Goal: Task Accomplishment & Management: Use online tool/utility

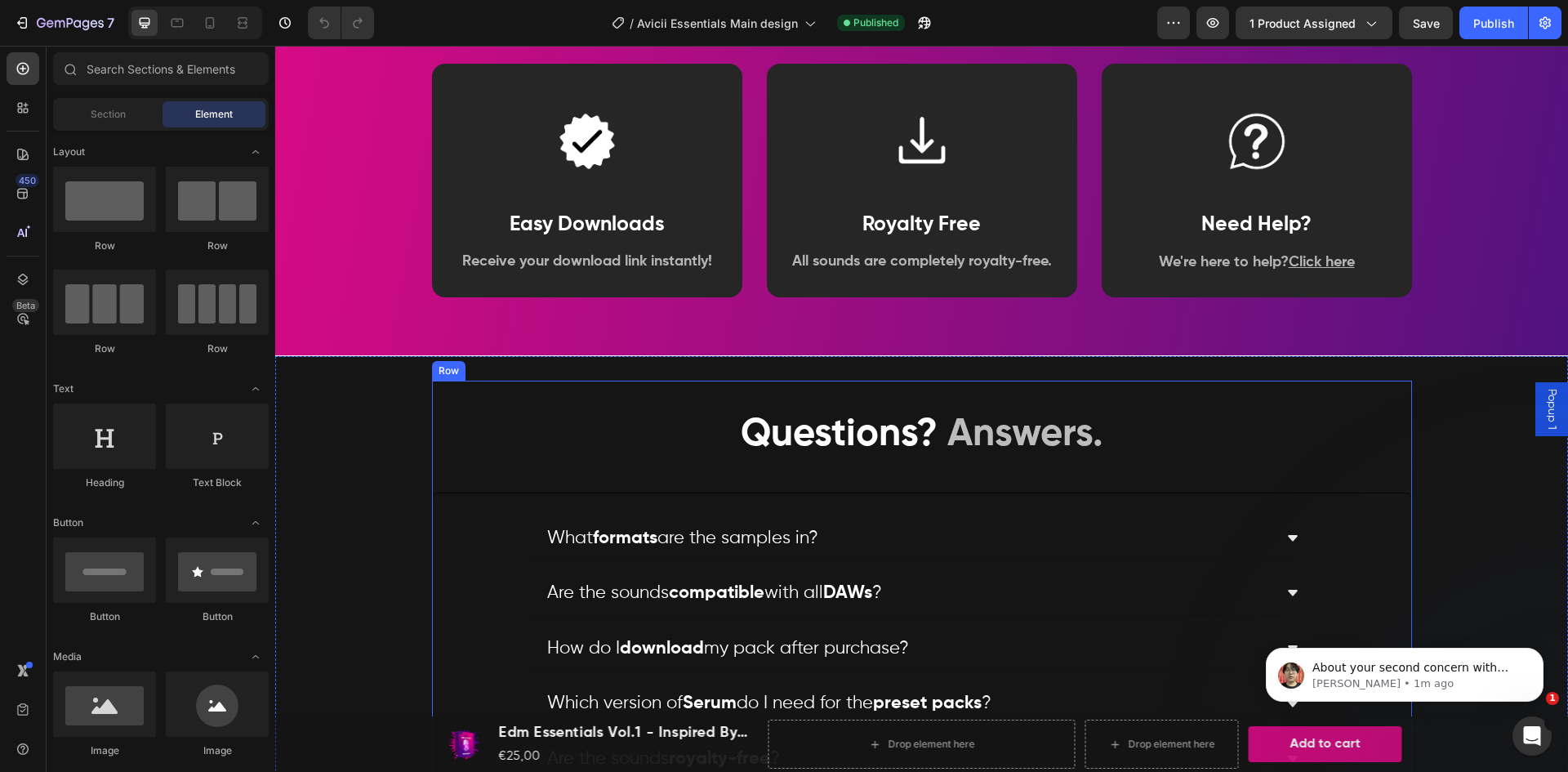
scroll to position [3910, 0]
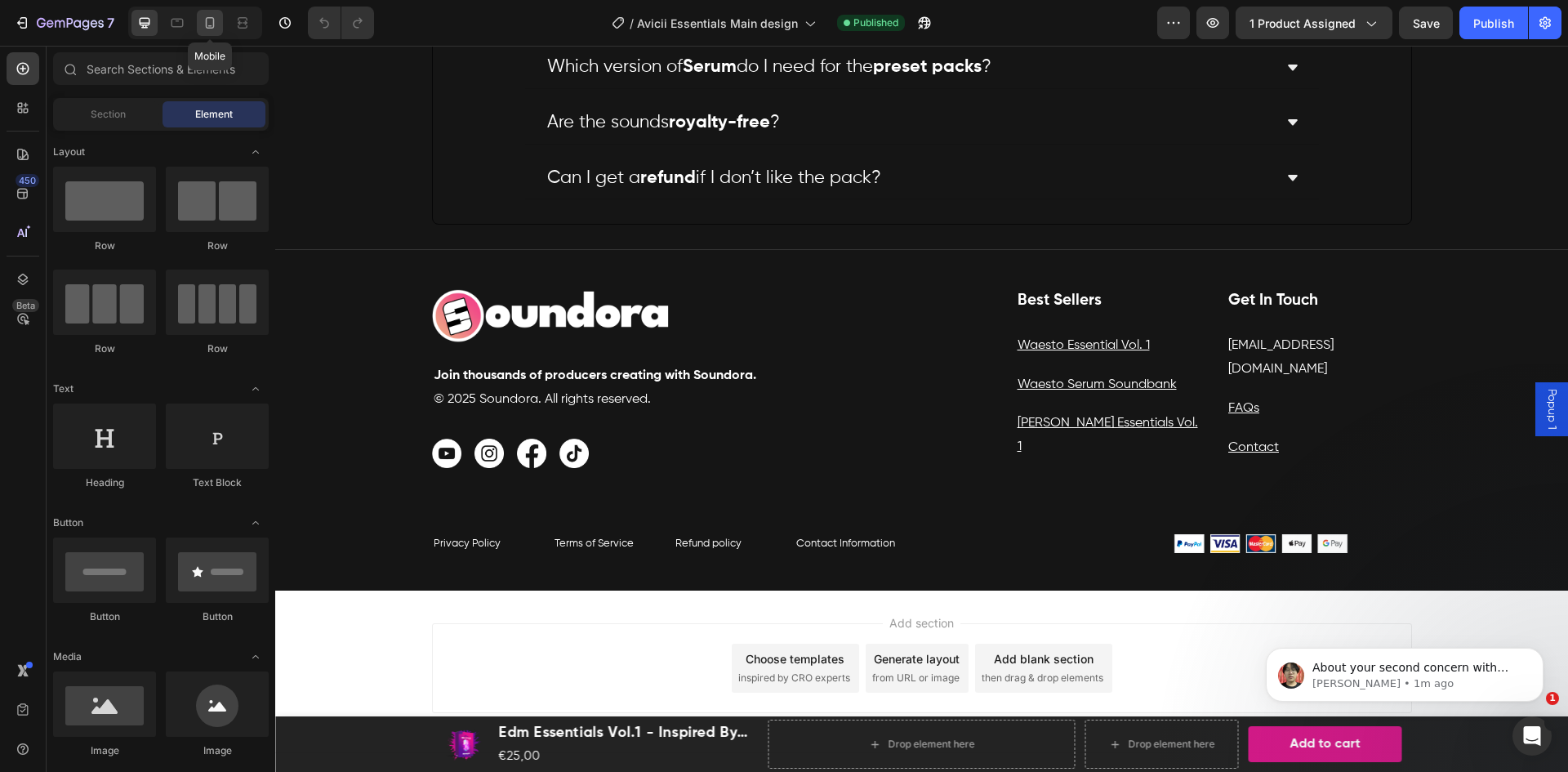
click at [204, 19] on icon at bounding box center [209, 23] width 16 height 16
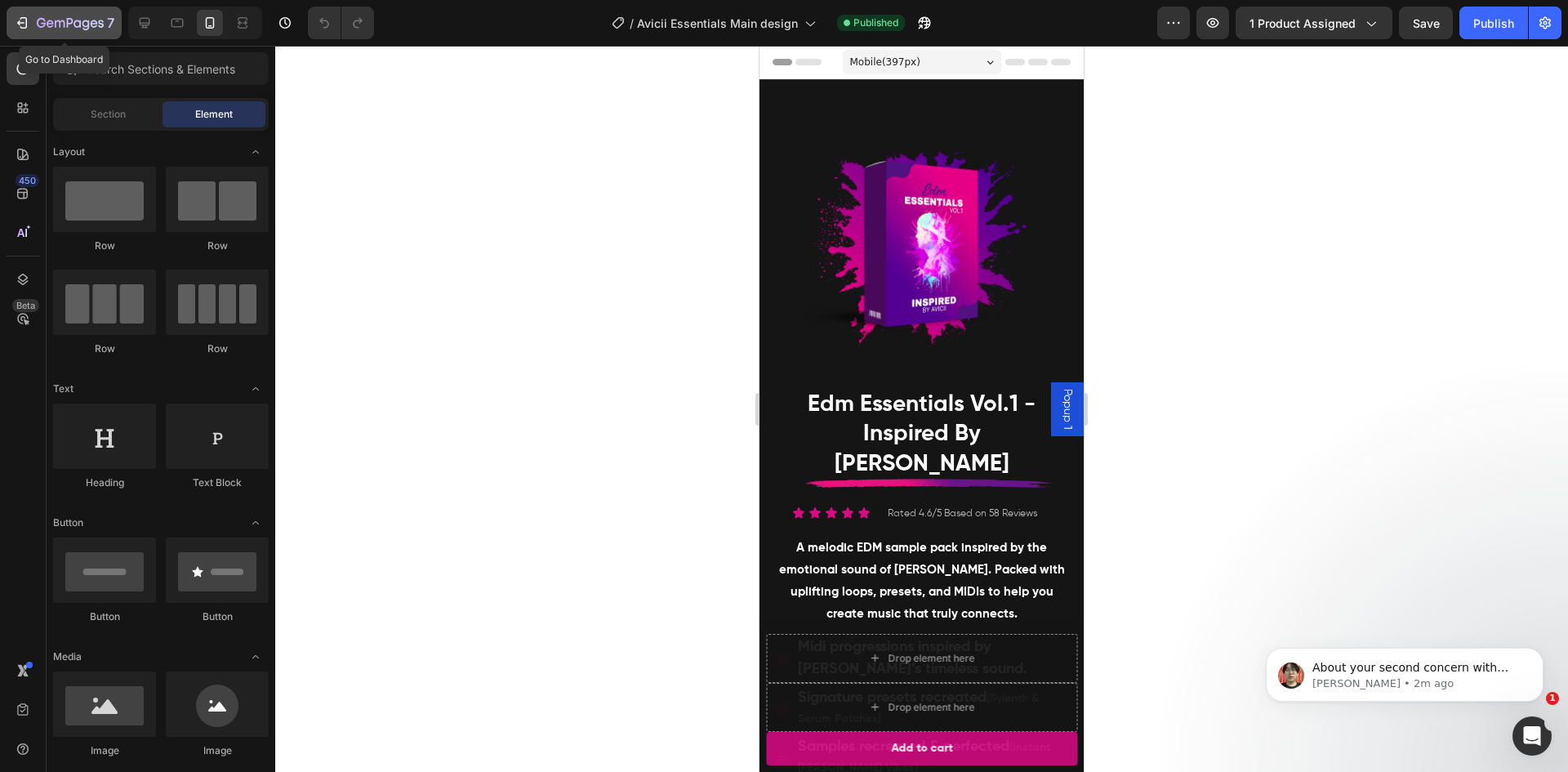
click at [36, 15] on div "7" at bounding box center [64, 23] width 100 height 20
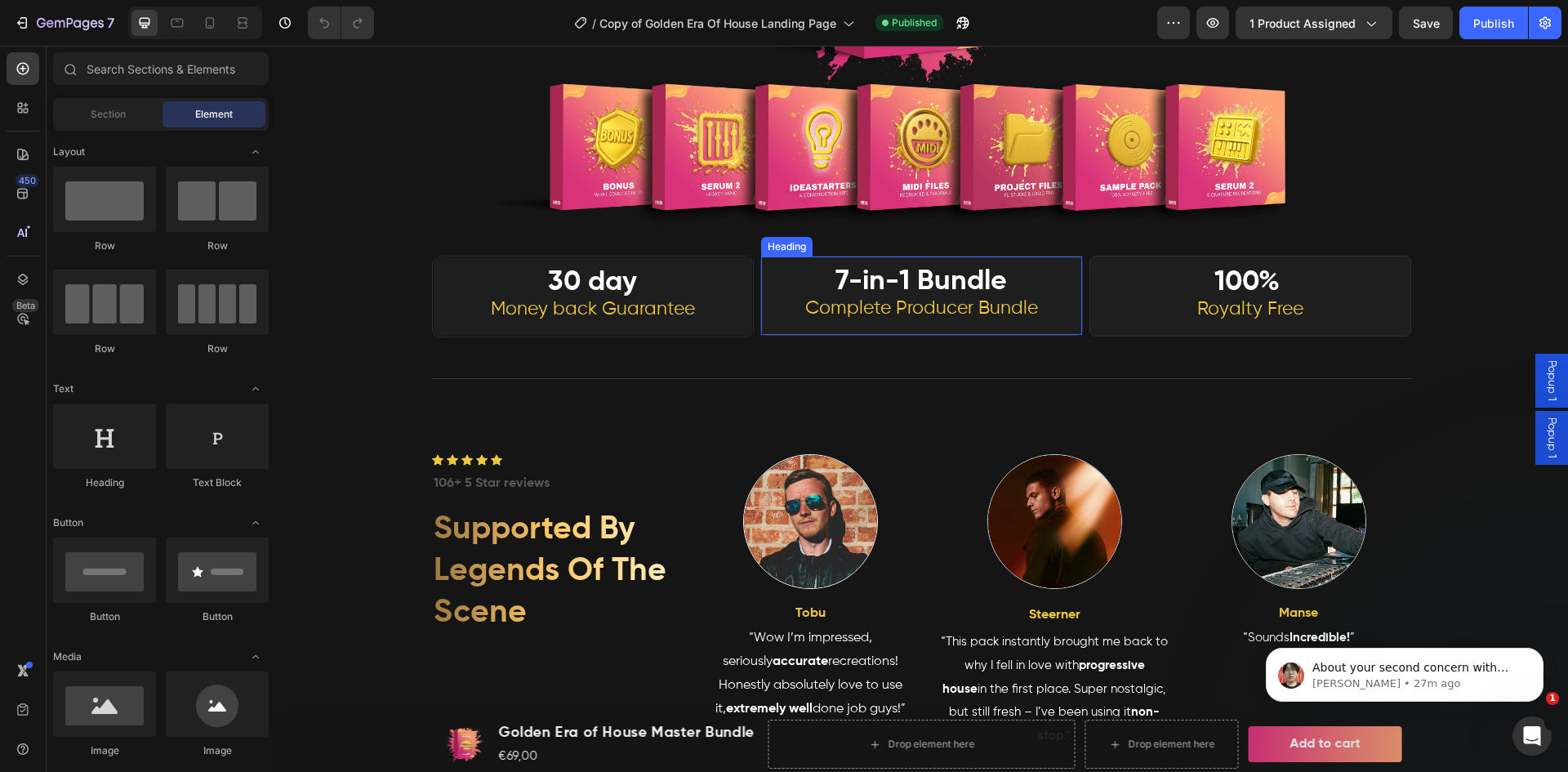
scroll to position [926, 0]
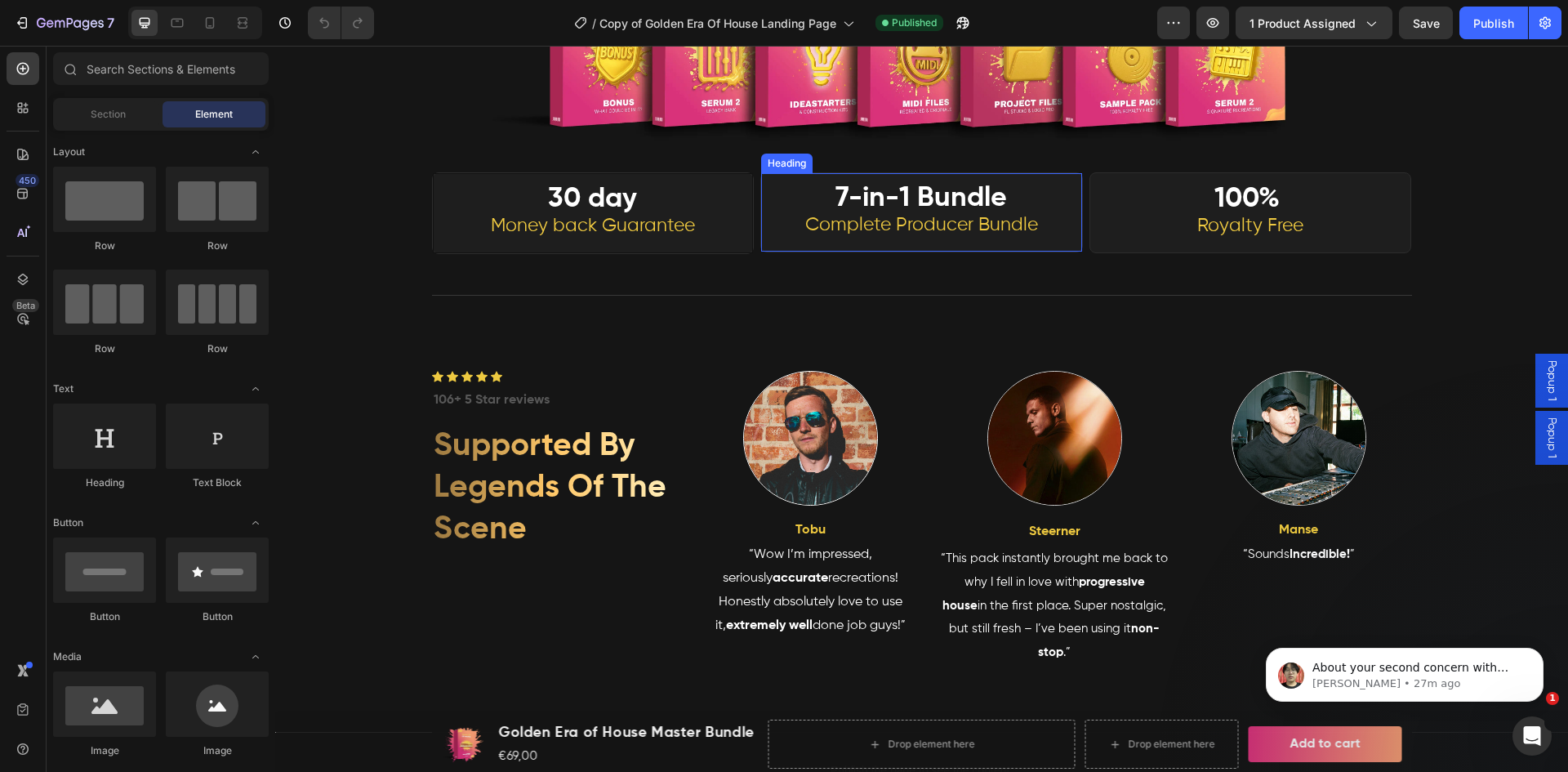
click at [932, 216] on span "Complete Producer Bundle" at bounding box center [921, 225] width 232 height 19
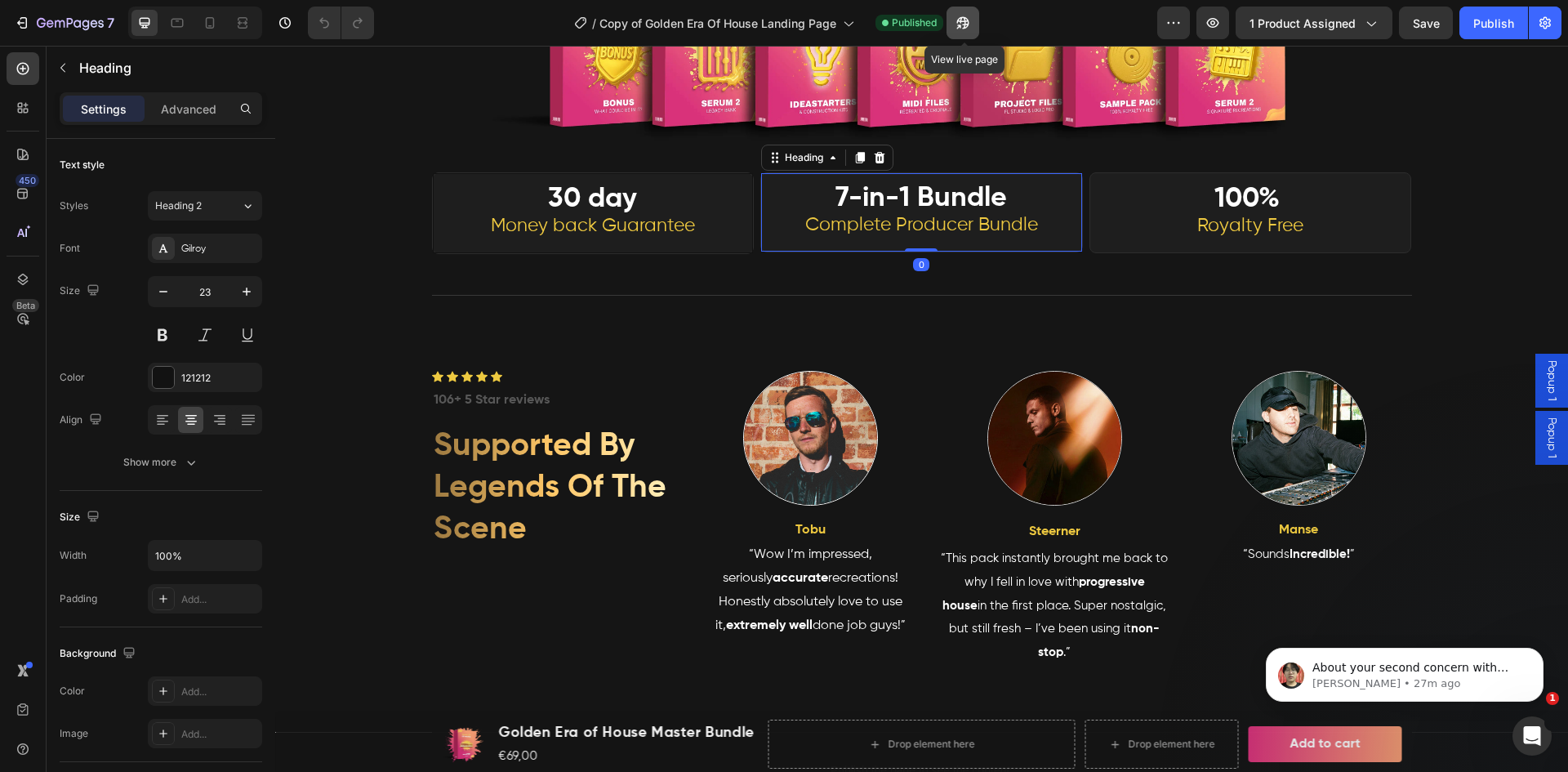
click at [958, 18] on icon "button" at bounding box center [962, 23] width 16 height 16
click at [210, 23] on icon at bounding box center [209, 23] width 16 height 16
type input "41"
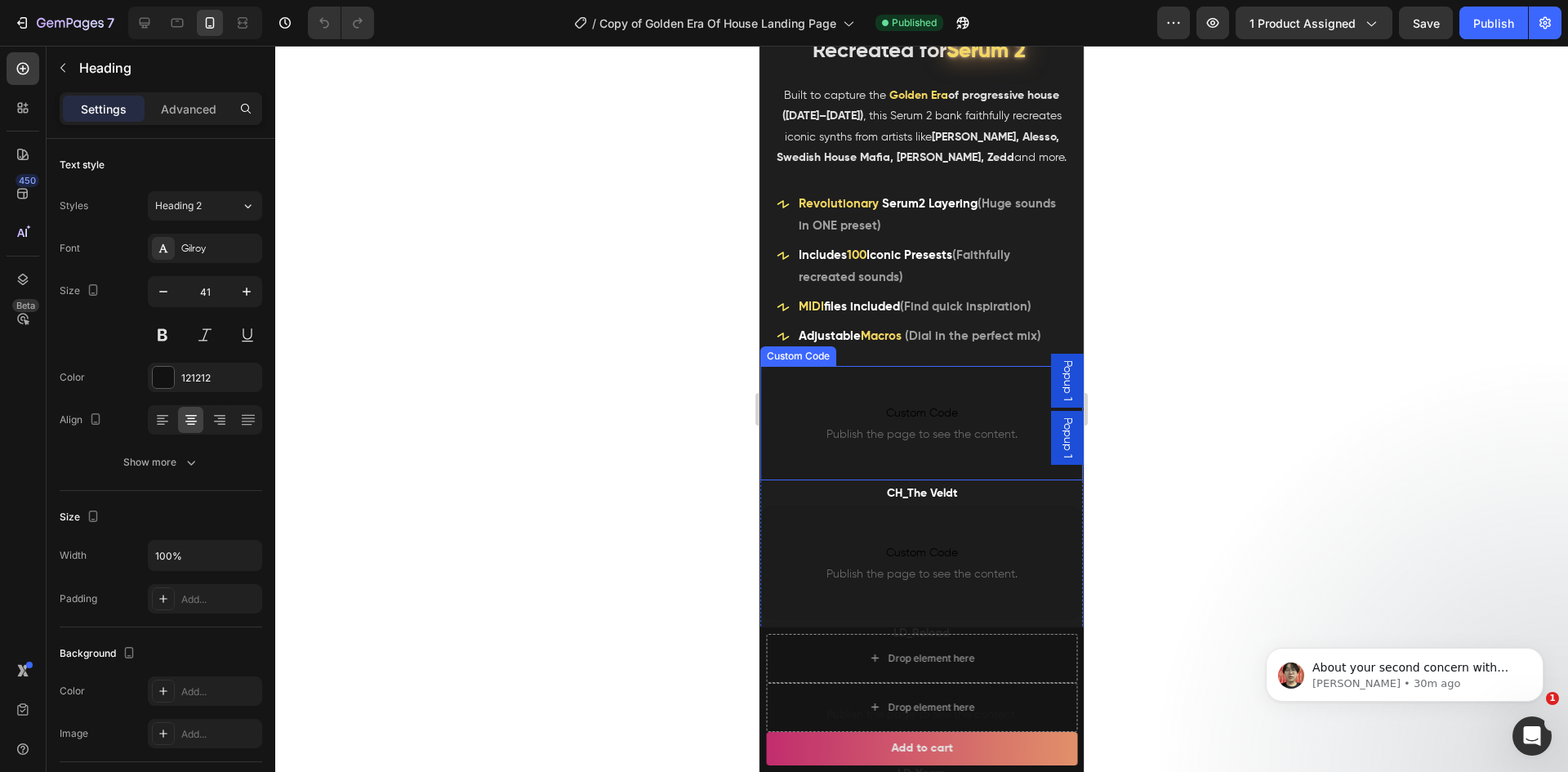
scroll to position [935, 0]
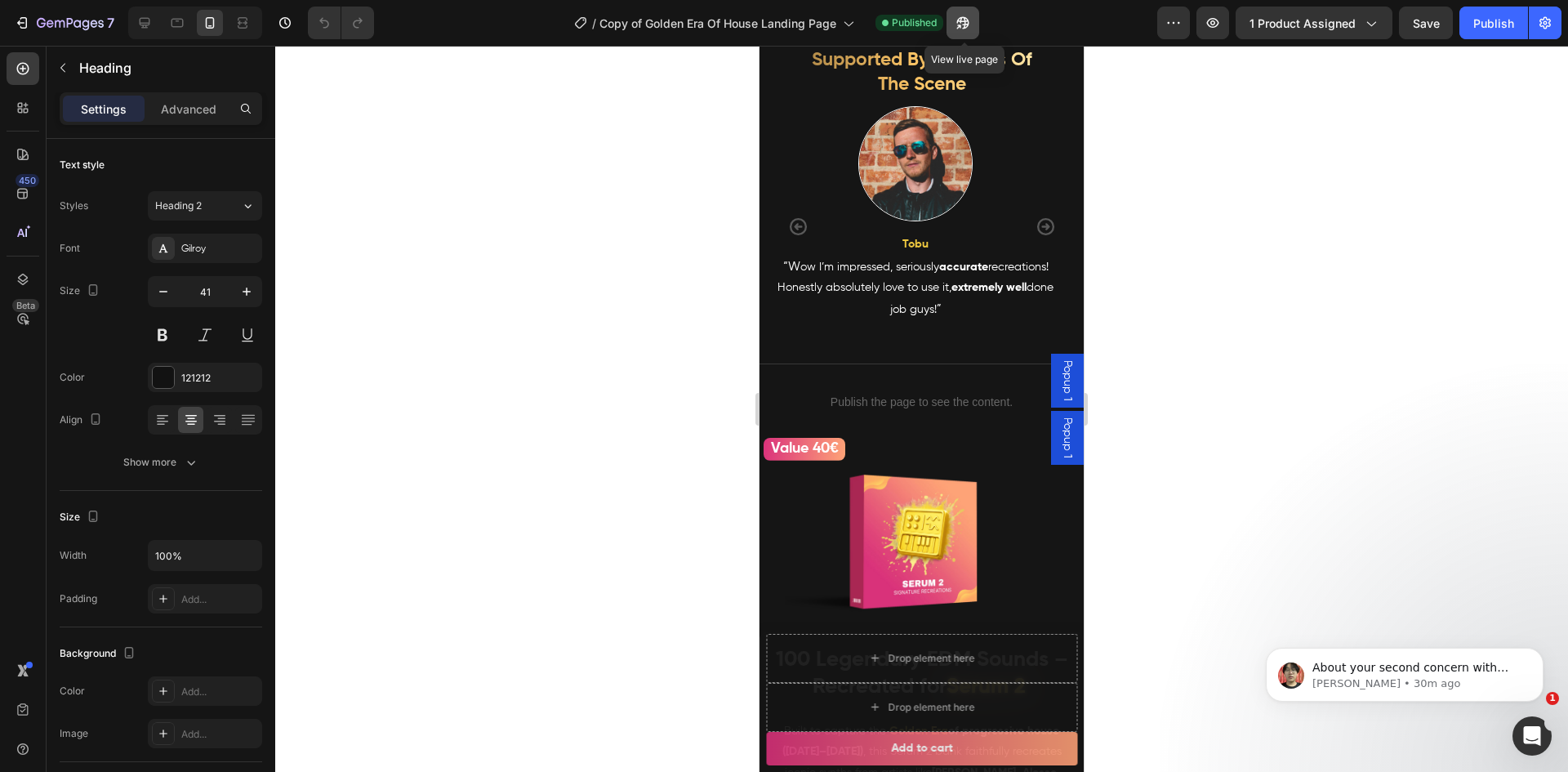
click at [961, 23] on icon "button" at bounding box center [962, 23] width 16 height 16
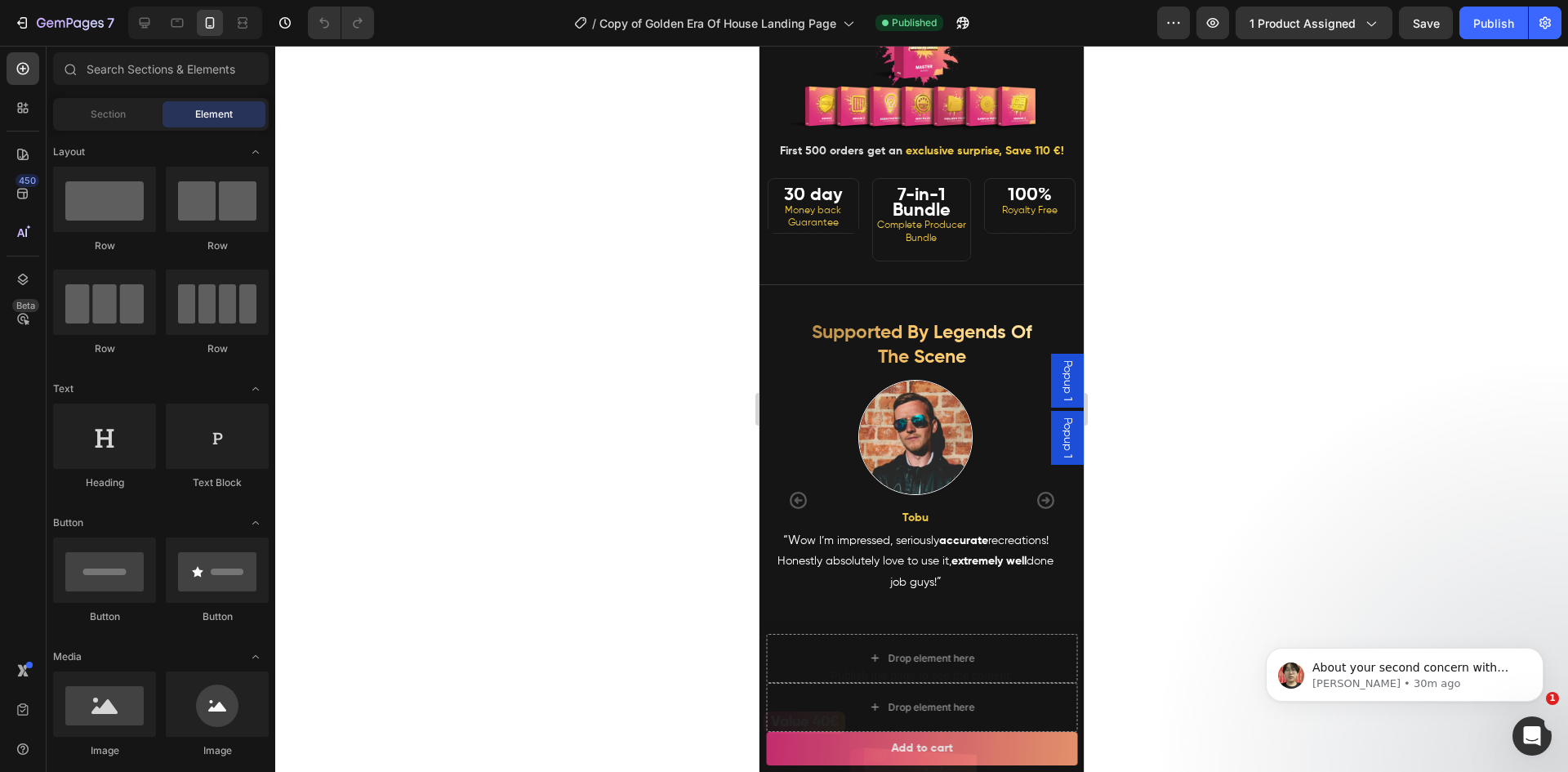
scroll to position [546, 0]
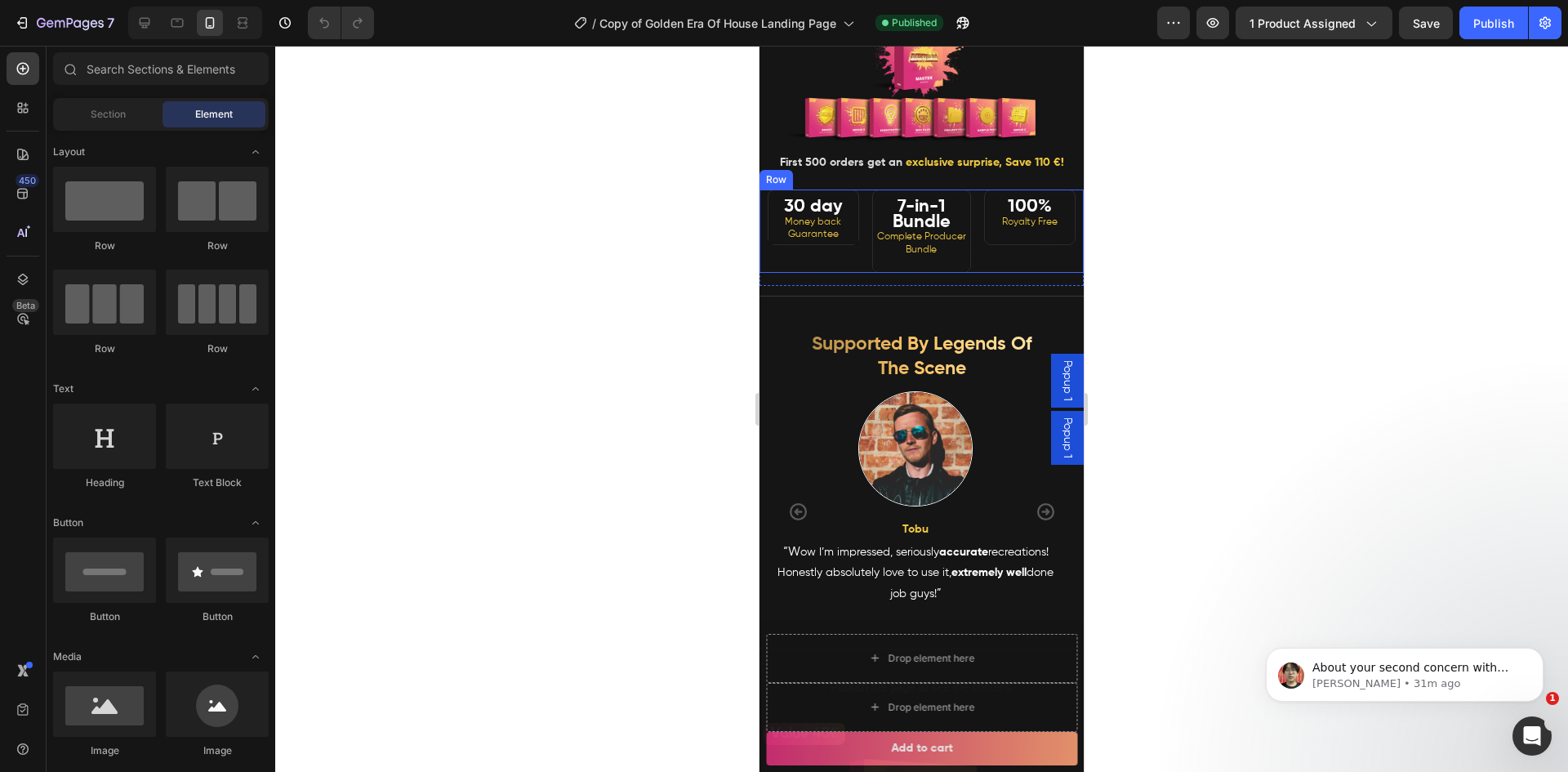
click at [808, 273] on div "30 day Money back Guarantee Heading" at bounding box center [809, 232] width 99 height 83
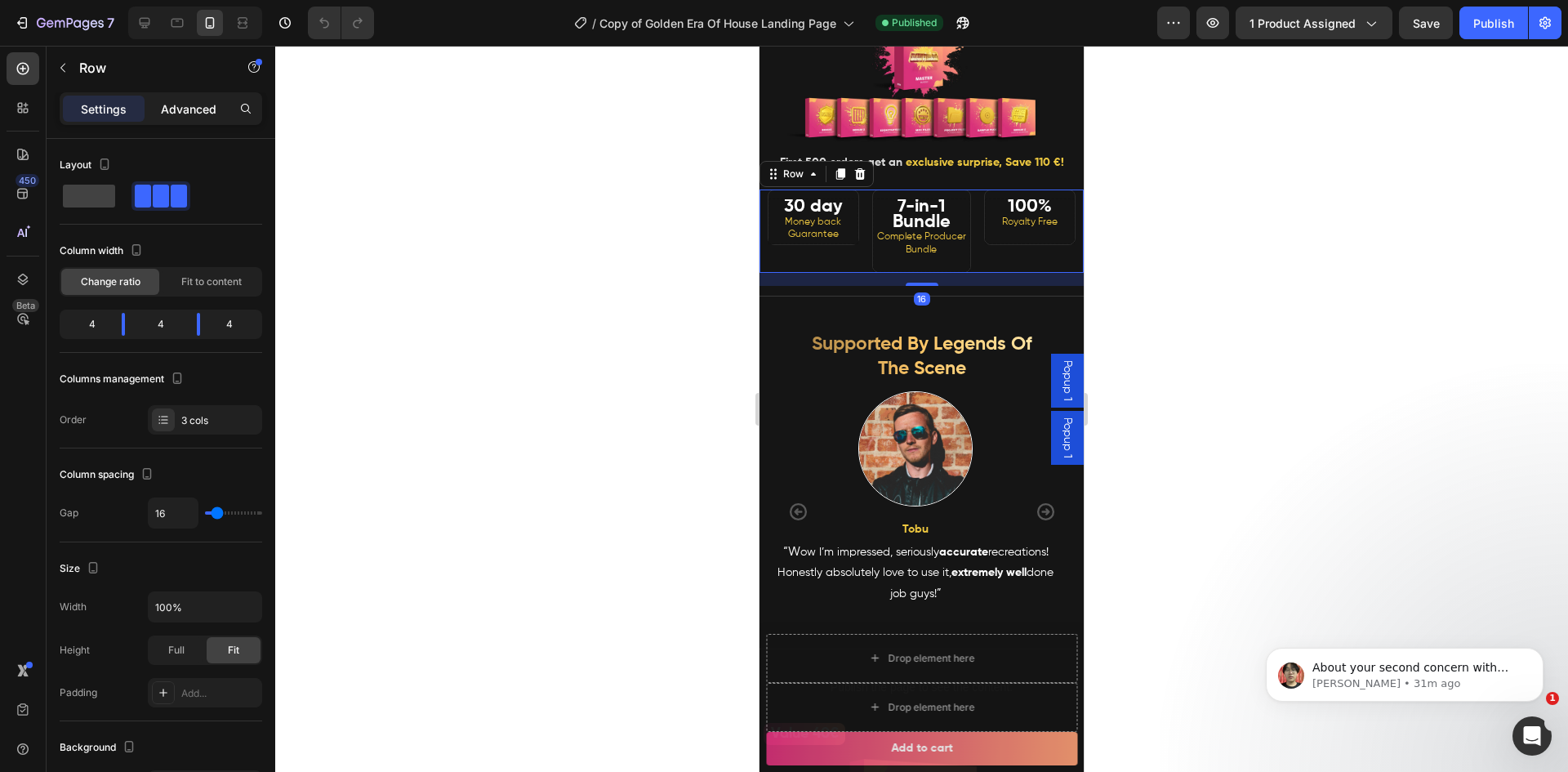
click at [182, 101] on p "Advanced" at bounding box center [188, 108] width 56 height 17
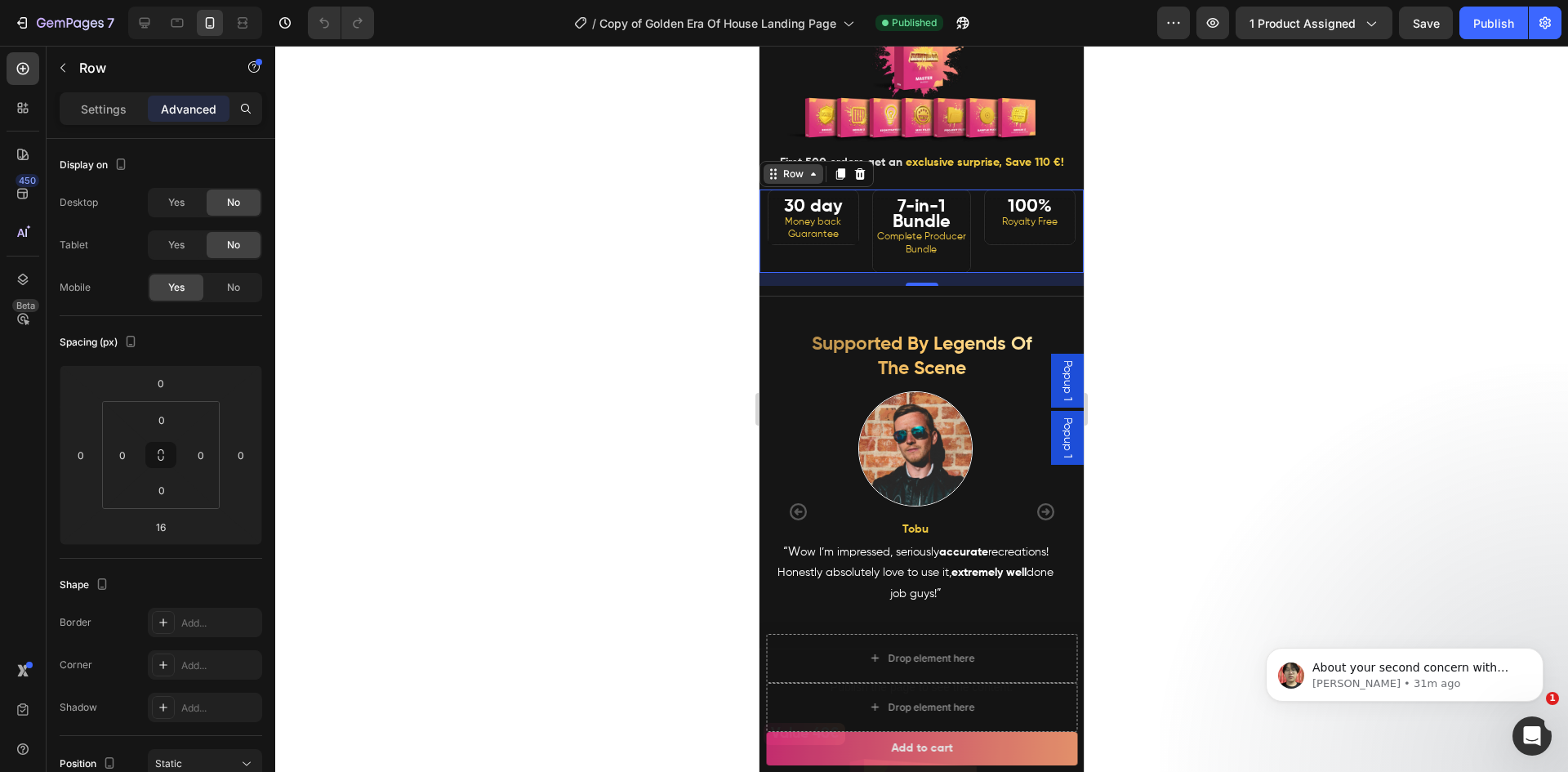
click at [799, 181] on div "Row" at bounding box center [793, 174] width 27 height 15
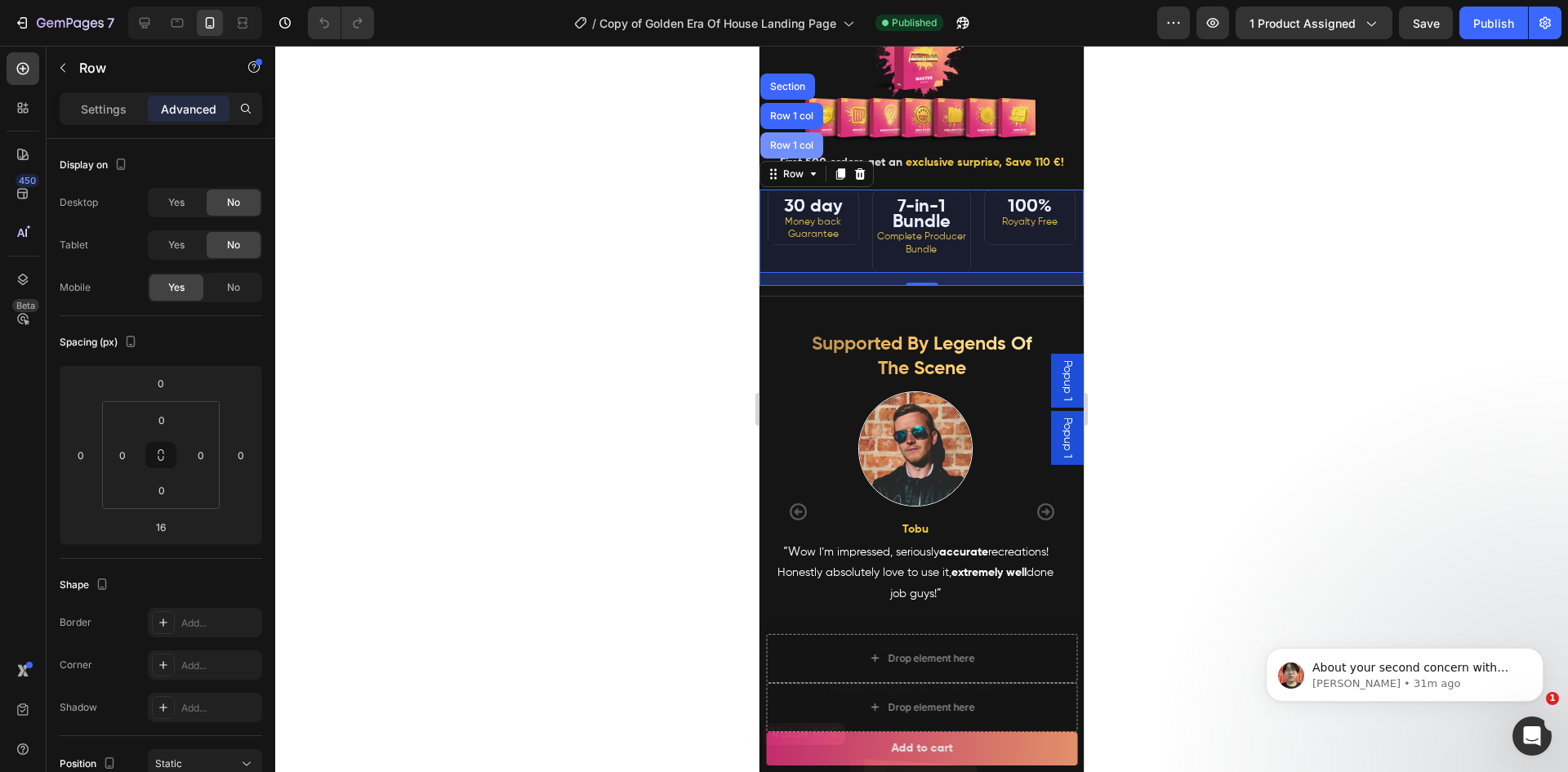
click at [794, 150] on div "Row 1 col" at bounding box center [792, 145] width 50 height 10
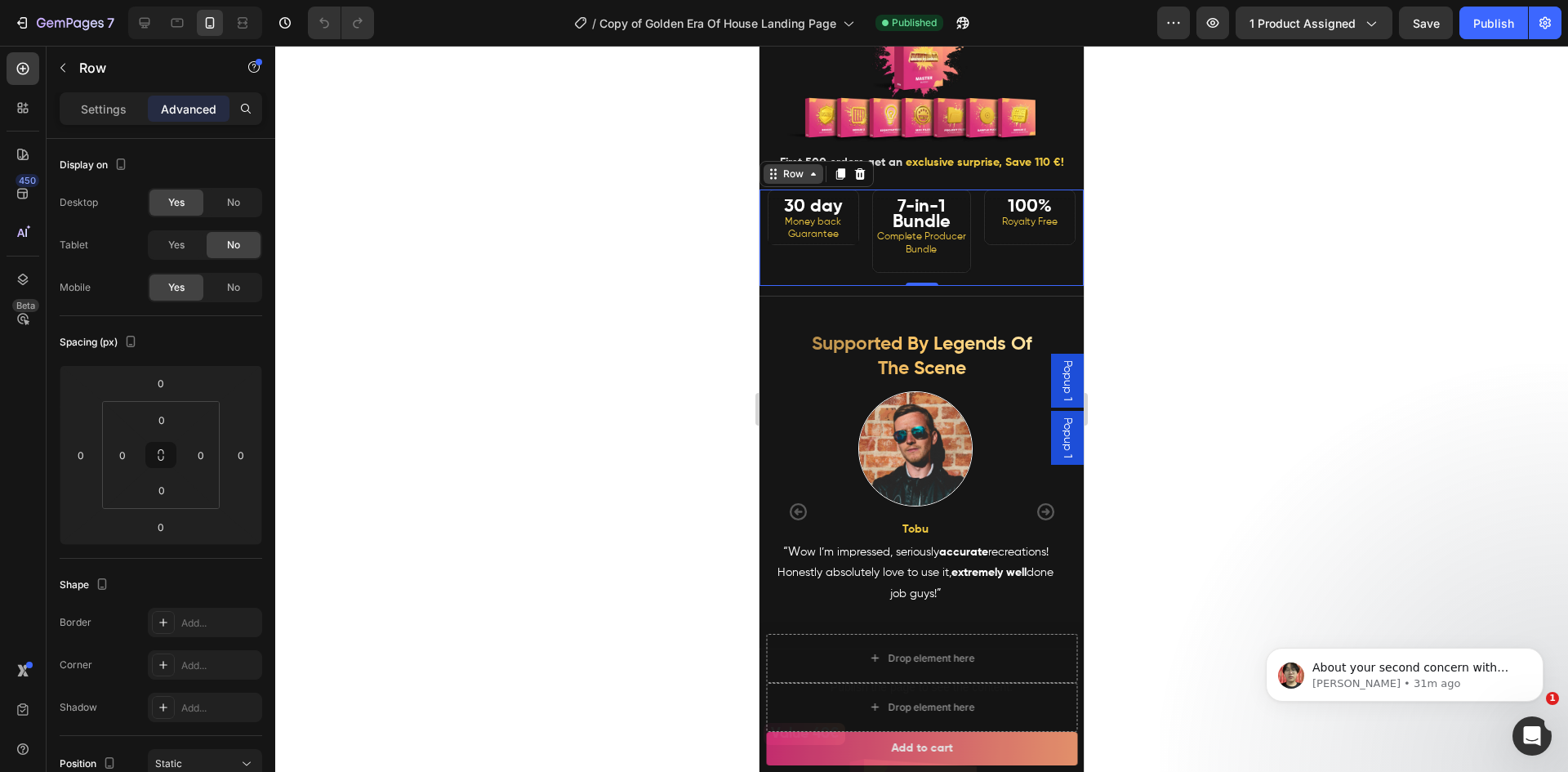
click at [804, 181] on div "Row" at bounding box center [793, 174] width 27 height 15
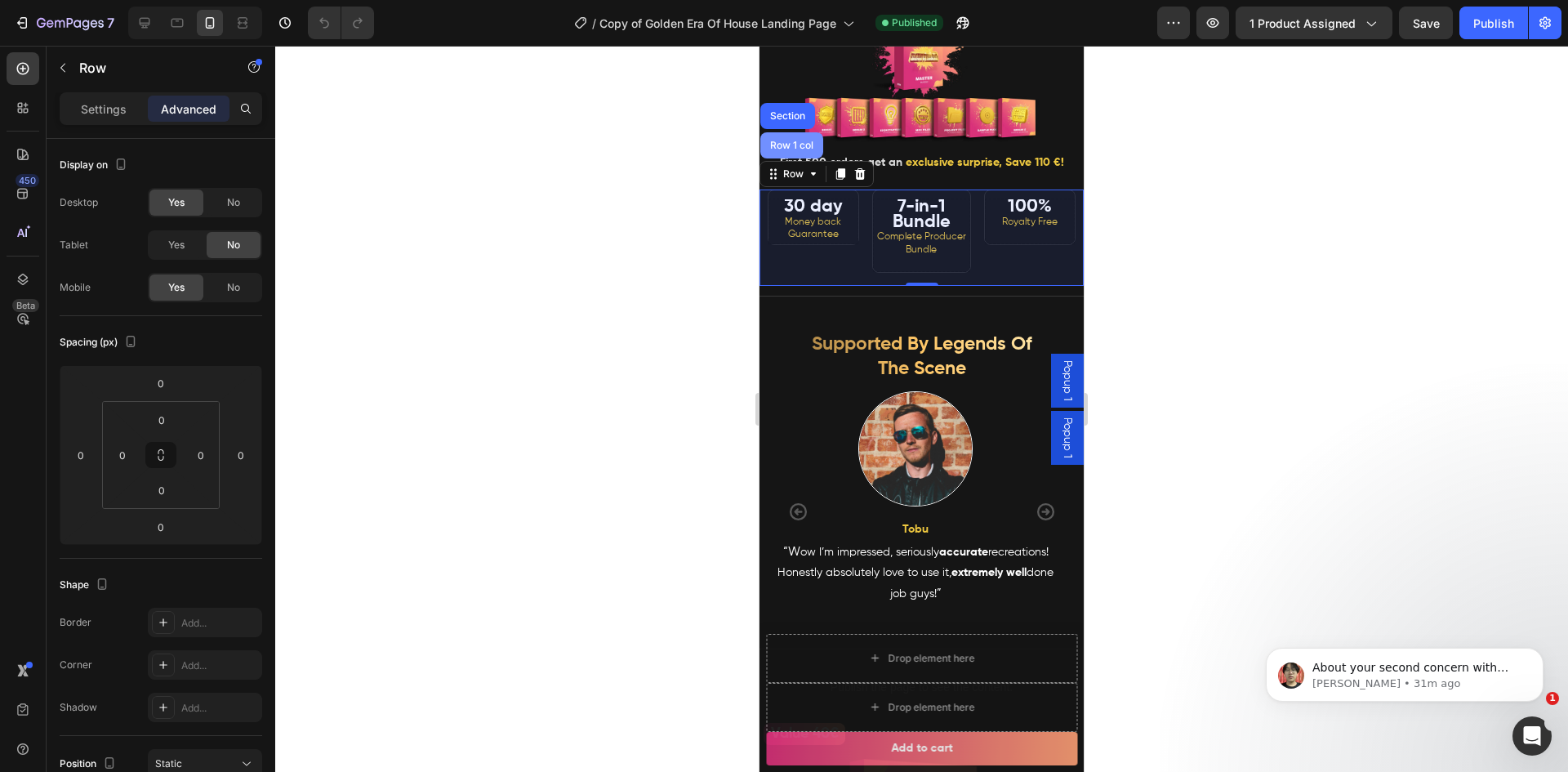
click at [802, 150] on div "Row 1 col" at bounding box center [792, 145] width 50 height 10
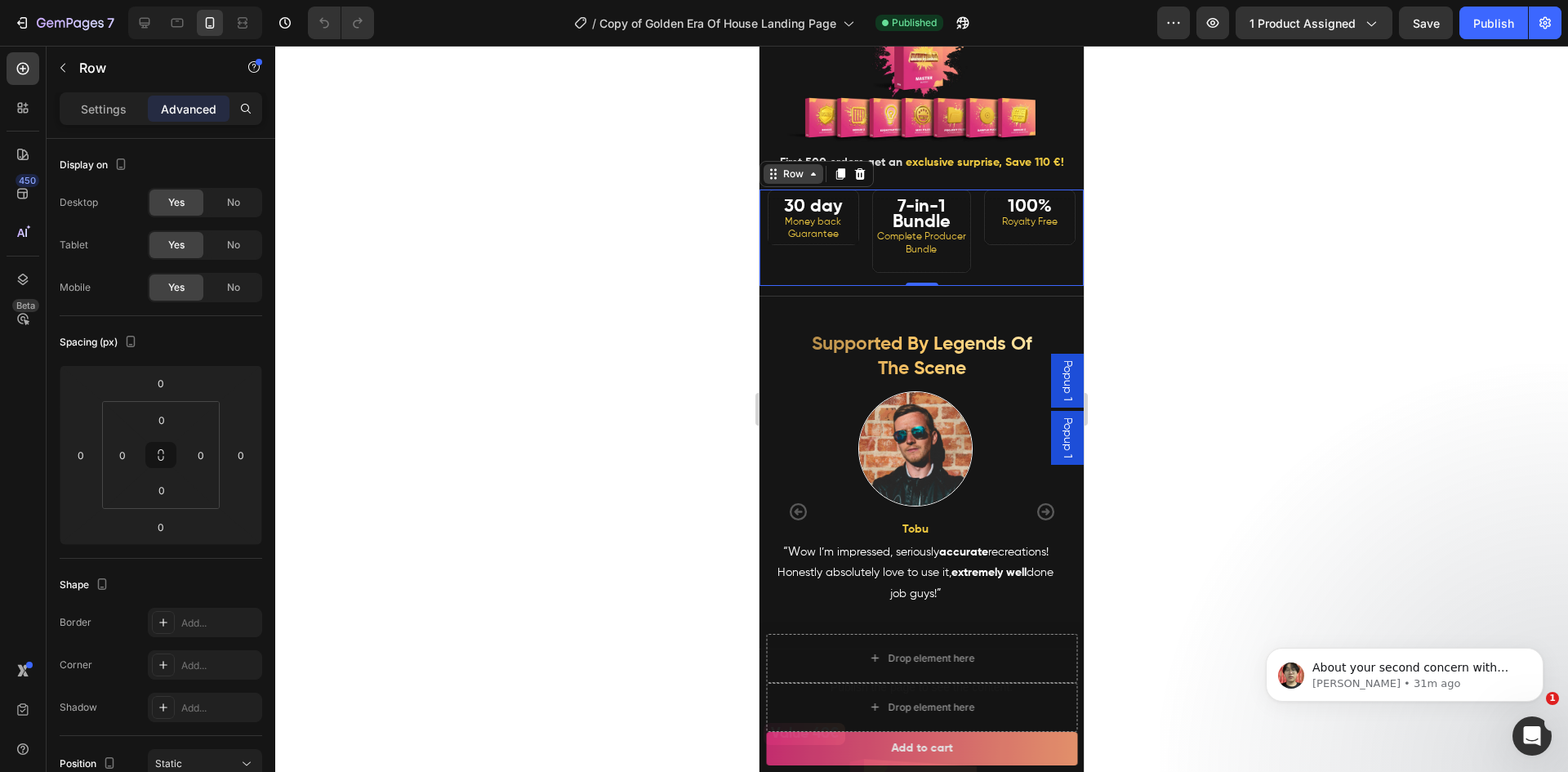
click at [798, 181] on div "Row" at bounding box center [793, 174] width 27 height 15
click at [798, 184] on div "Row" at bounding box center [793, 174] width 59 height 20
click at [797, 181] on div "Row" at bounding box center [793, 174] width 27 height 15
click at [531, 241] on div at bounding box center [921, 409] width 1292 height 727
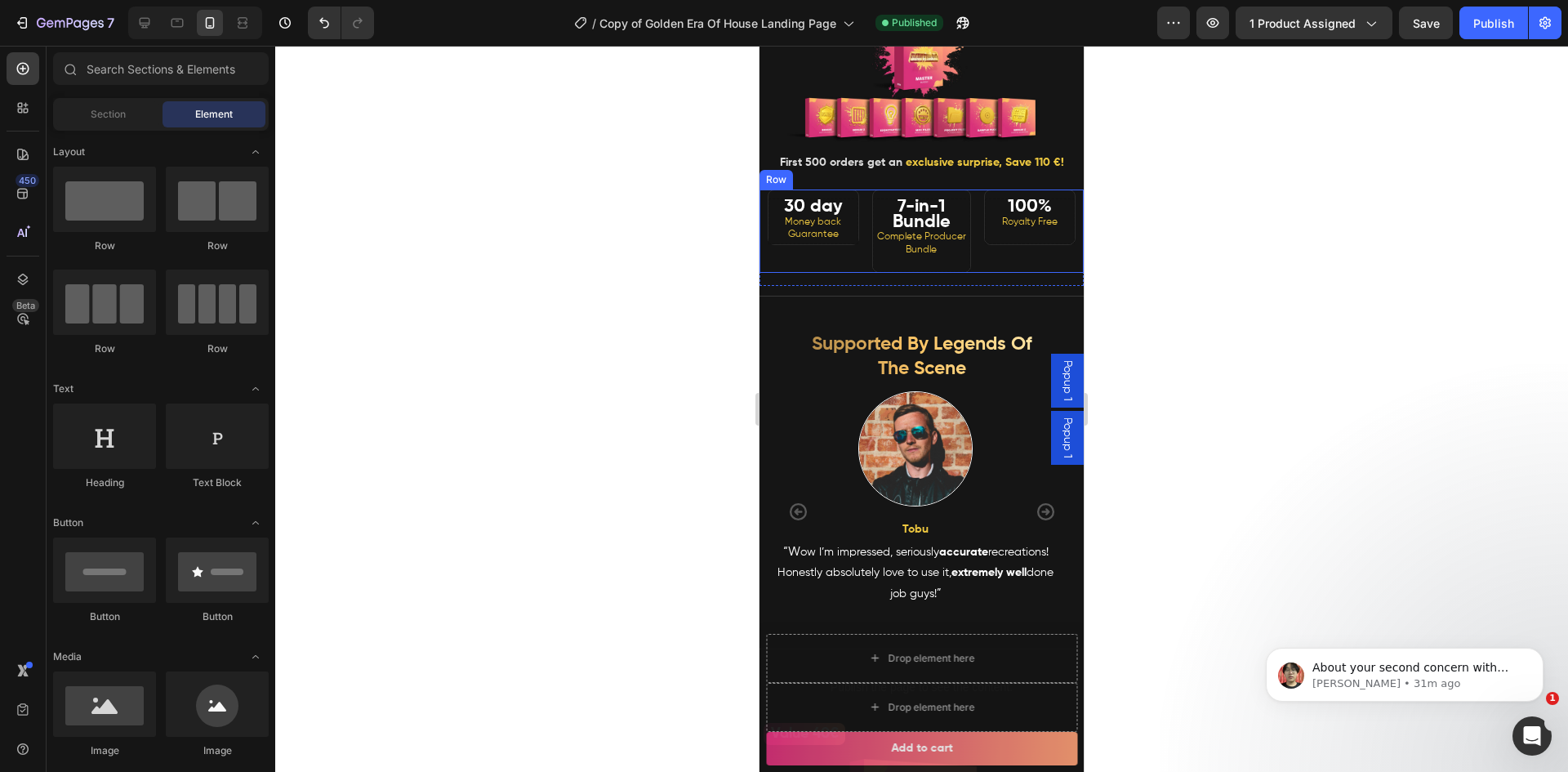
click at [821, 273] on div "30 day Money back Guarantee Heading" at bounding box center [809, 232] width 99 height 83
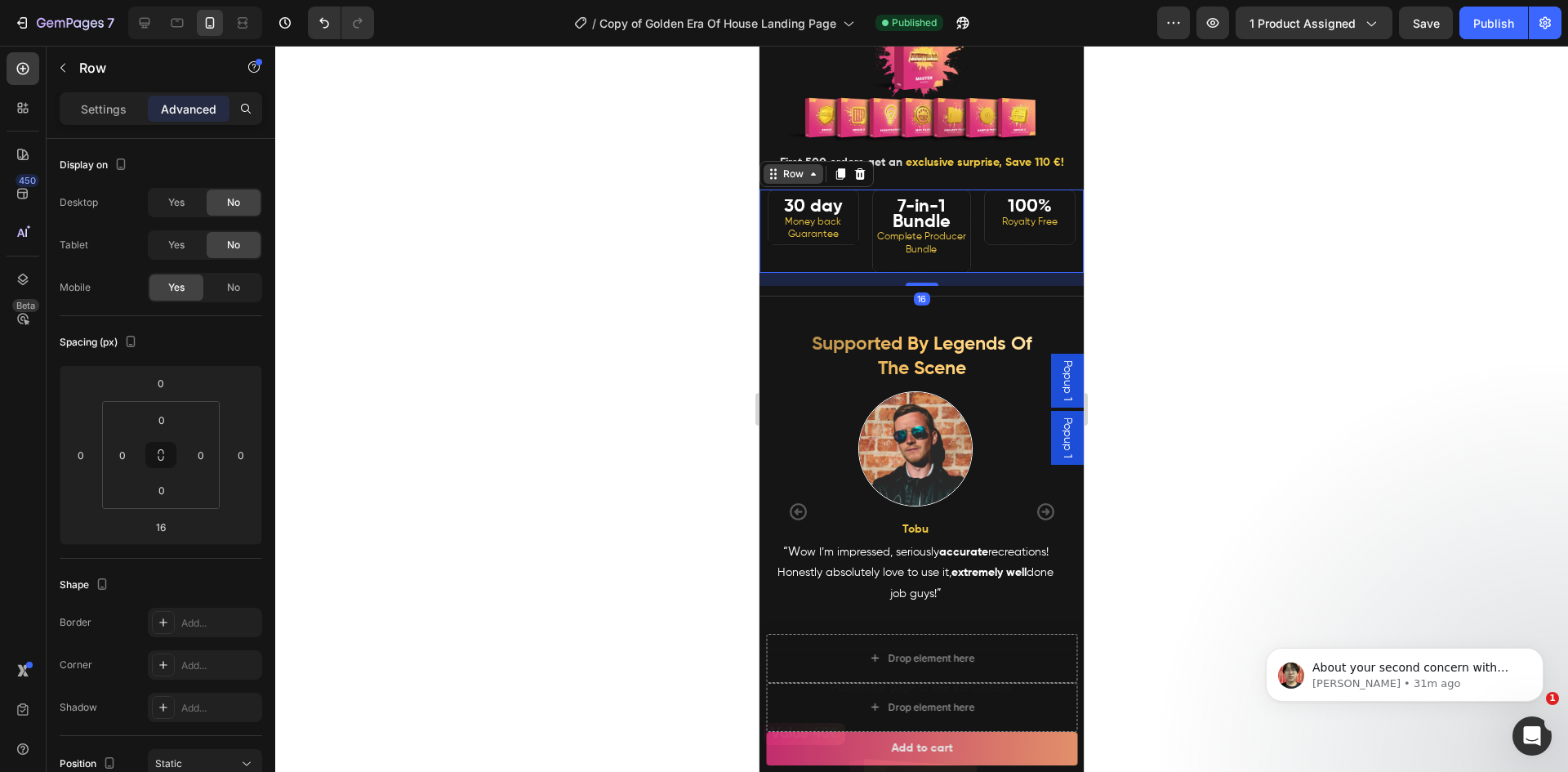
click at [804, 181] on div "Row" at bounding box center [793, 174] width 27 height 15
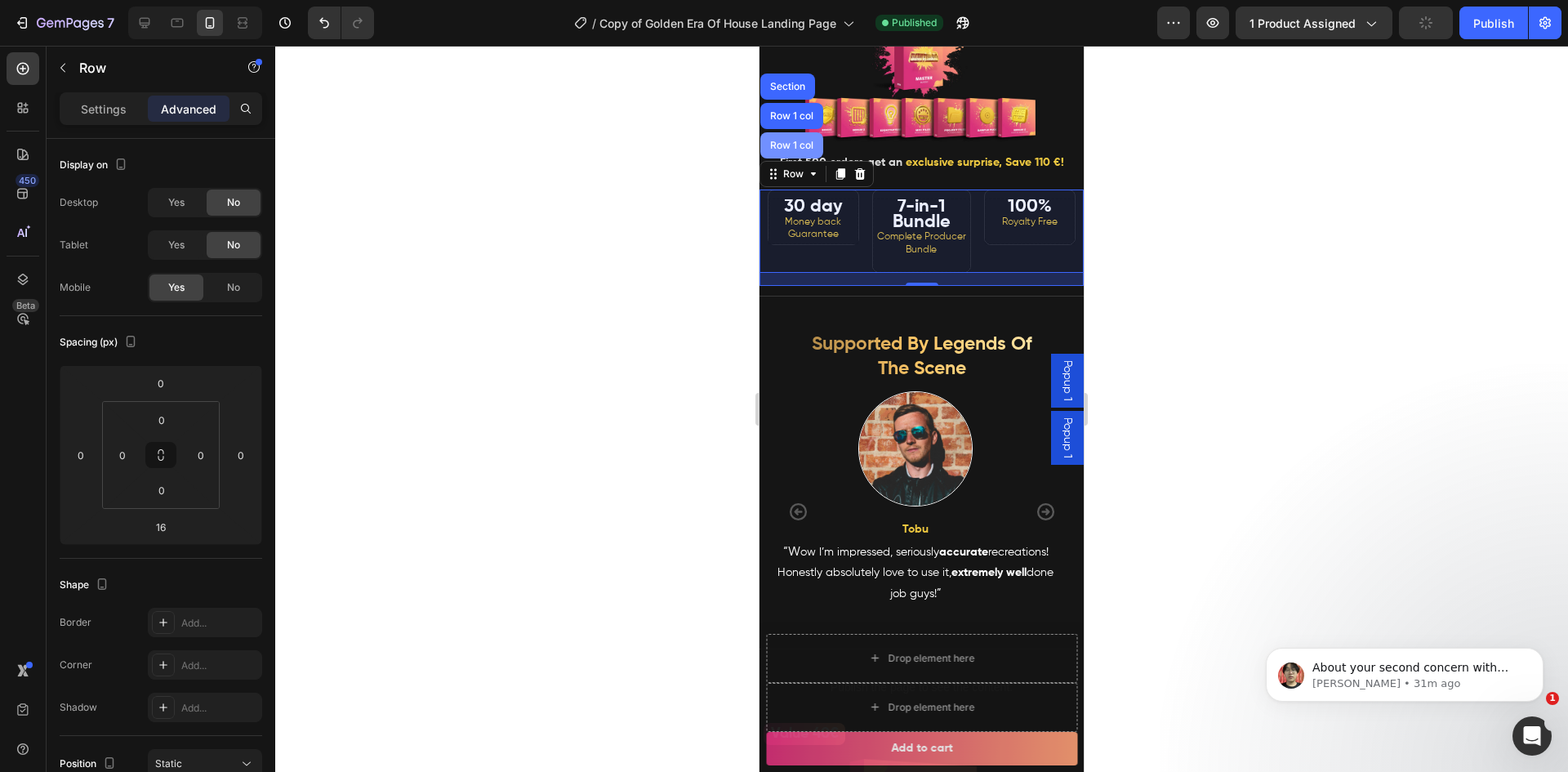
click at [790, 150] on div "Row 1 col" at bounding box center [792, 145] width 50 height 10
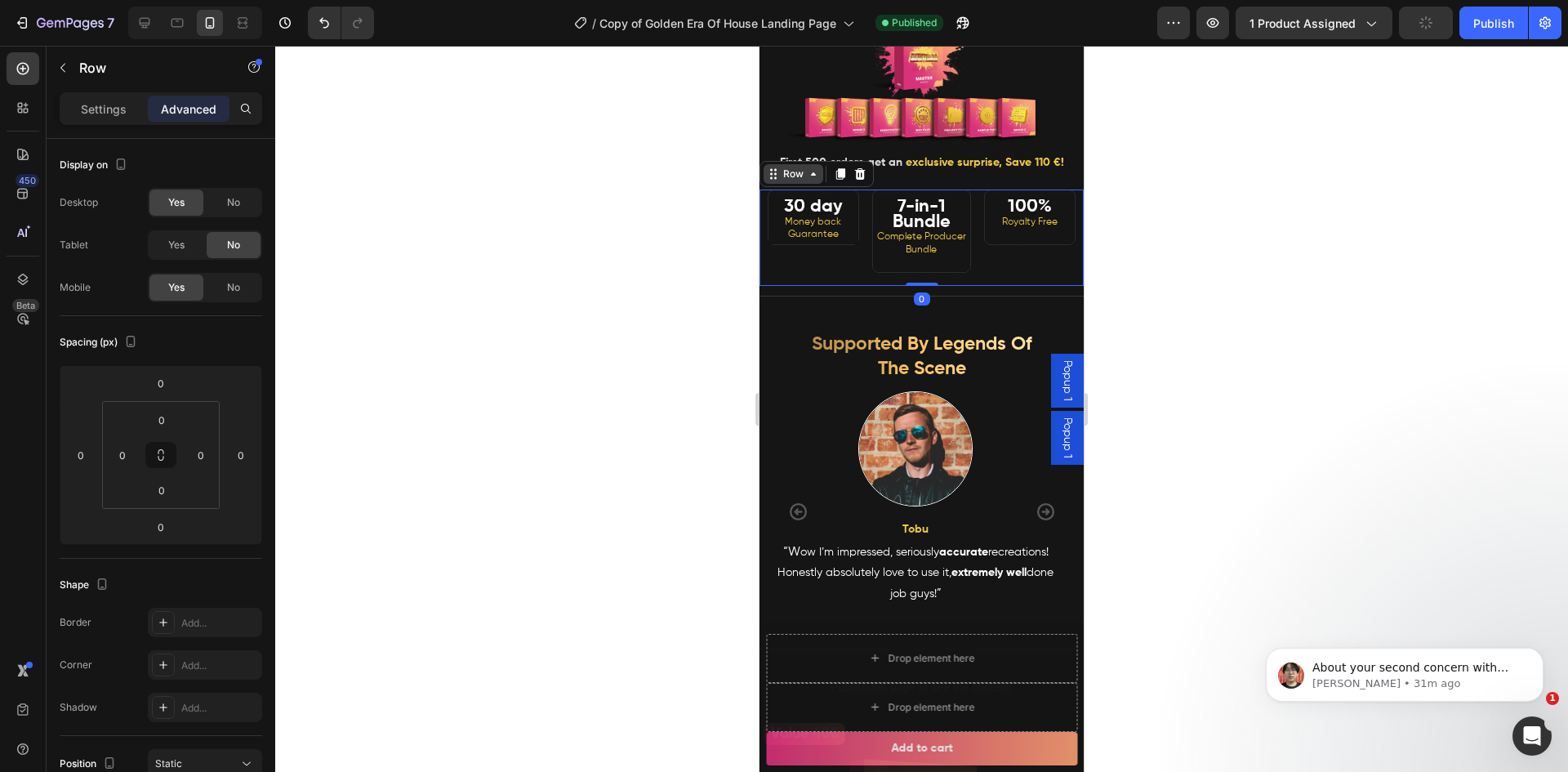
click at [791, 181] on div "Row" at bounding box center [793, 174] width 27 height 15
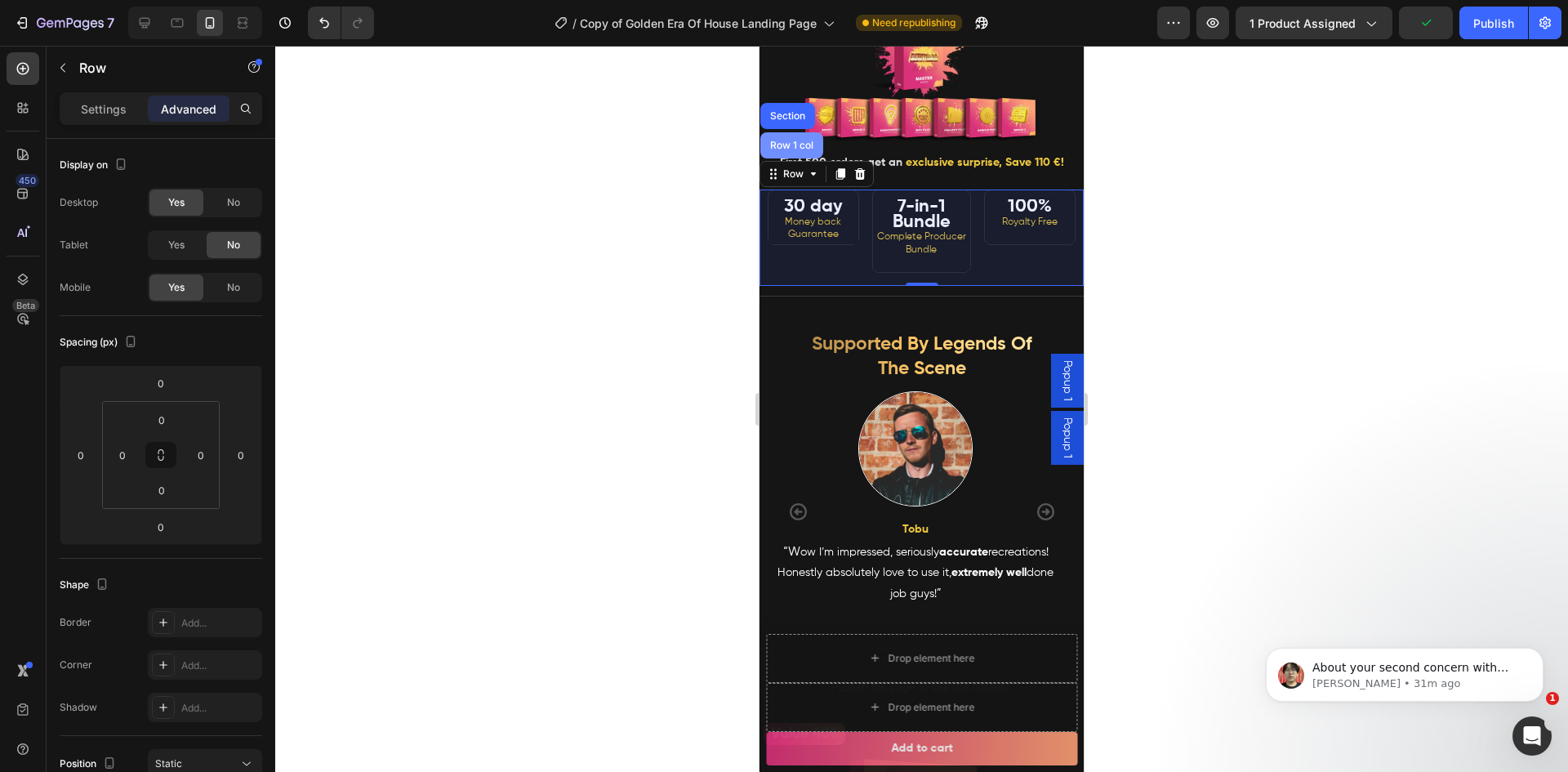
click at [792, 150] on div "Row 1 col" at bounding box center [792, 145] width 50 height 10
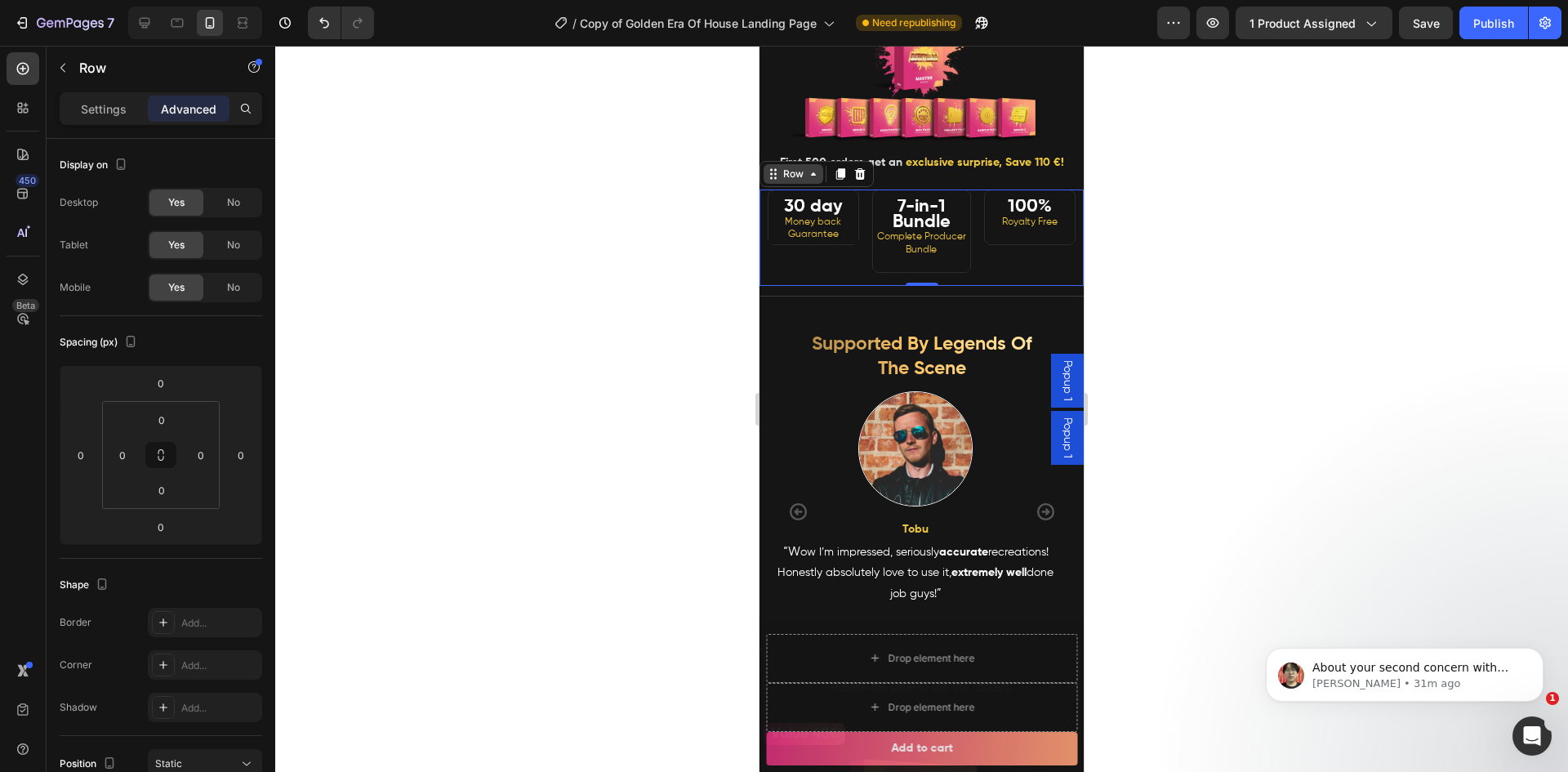
click at [794, 181] on div "Row" at bounding box center [793, 174] width 27 height 15
click at [52, 16] on div "7" at bounding box center [74, 23] width 77 height 20
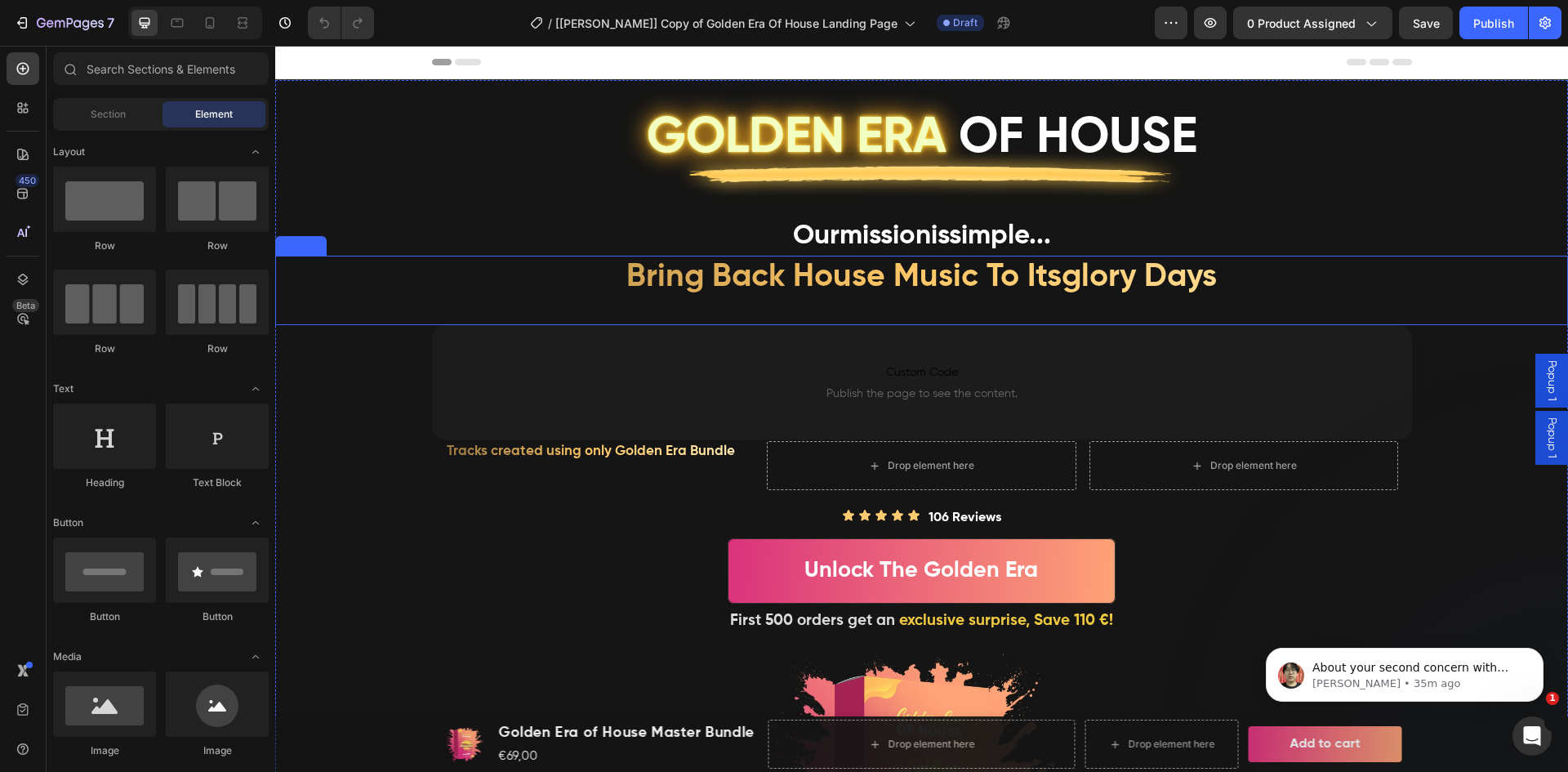
scroll to position [635, 0]
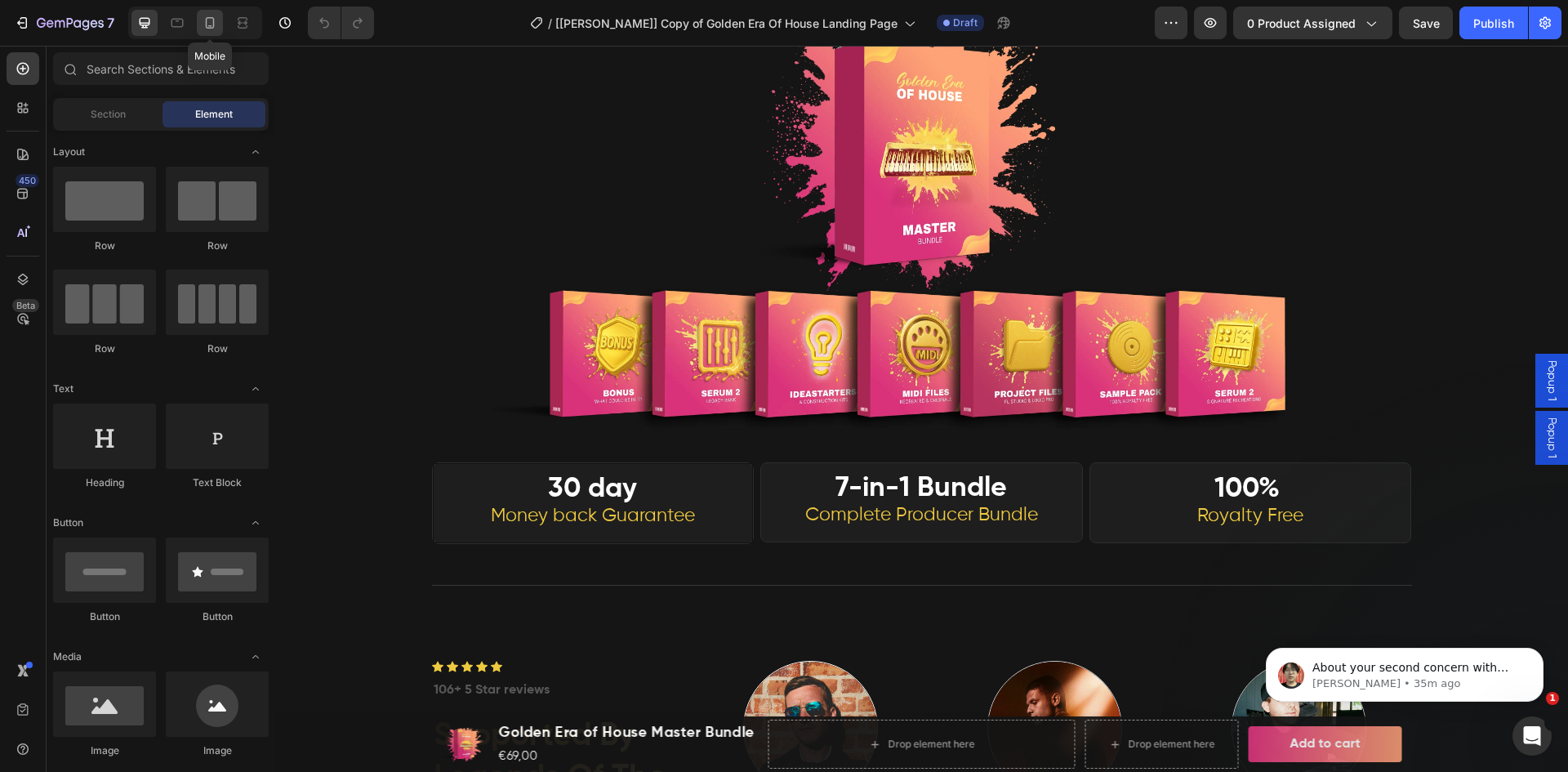
click at [208, 17] on icon at bounding box center [209, 23] width 16 height 16
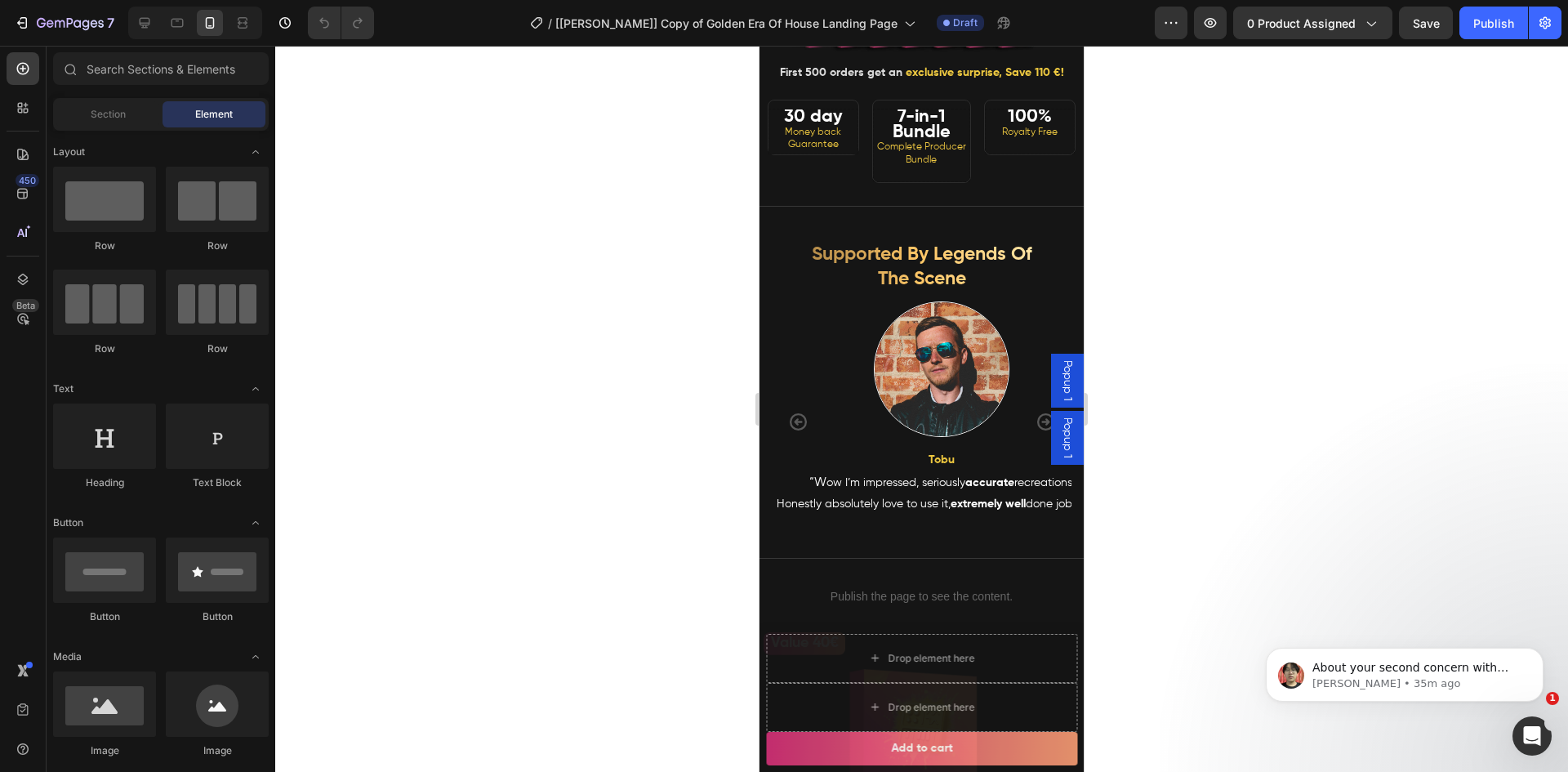
scroll to position [681, 0]
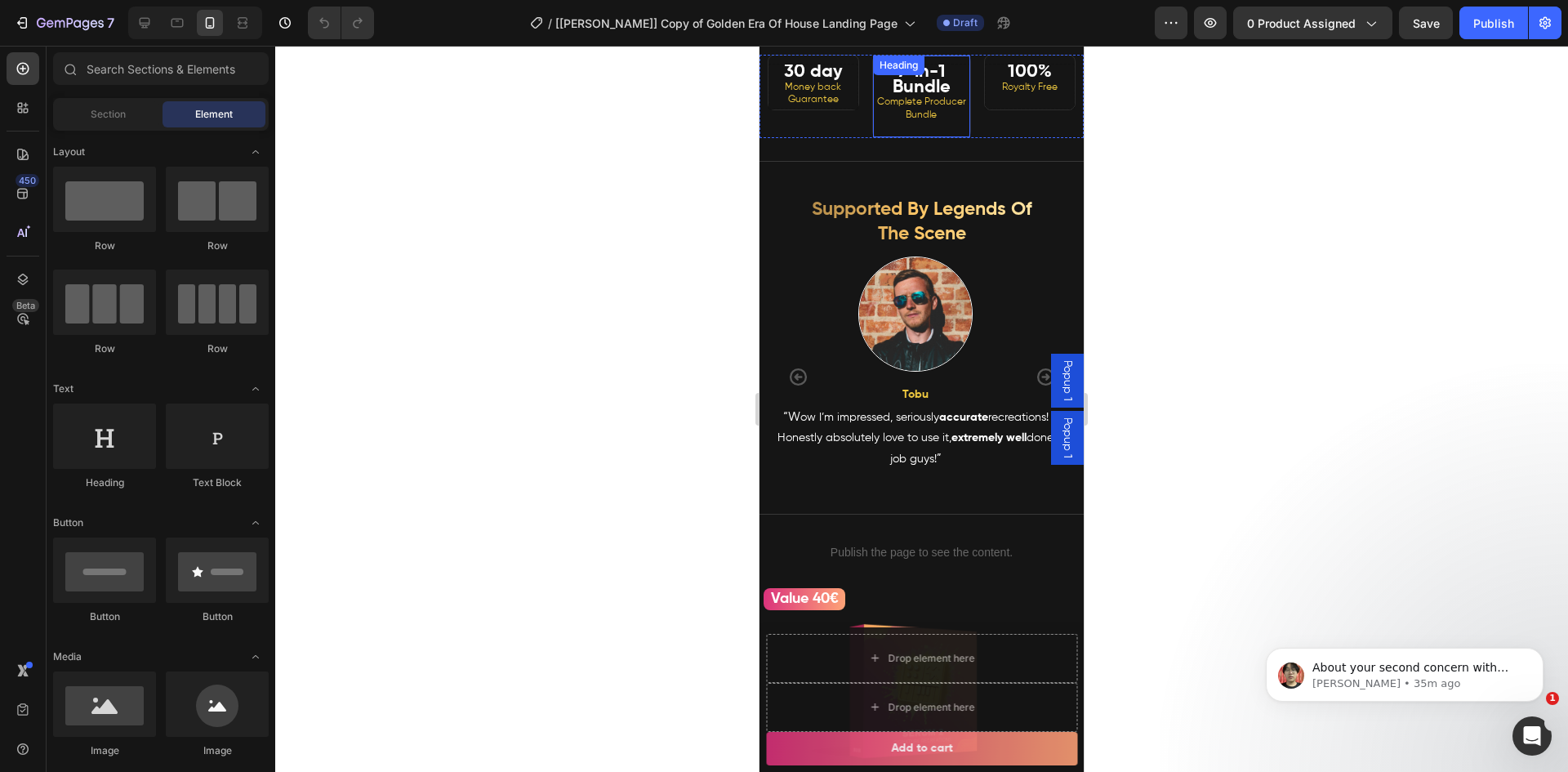
click at [929, 97] on strong "7-in-1 Bundle" at bounding box center [921, 80] width 58 height 34
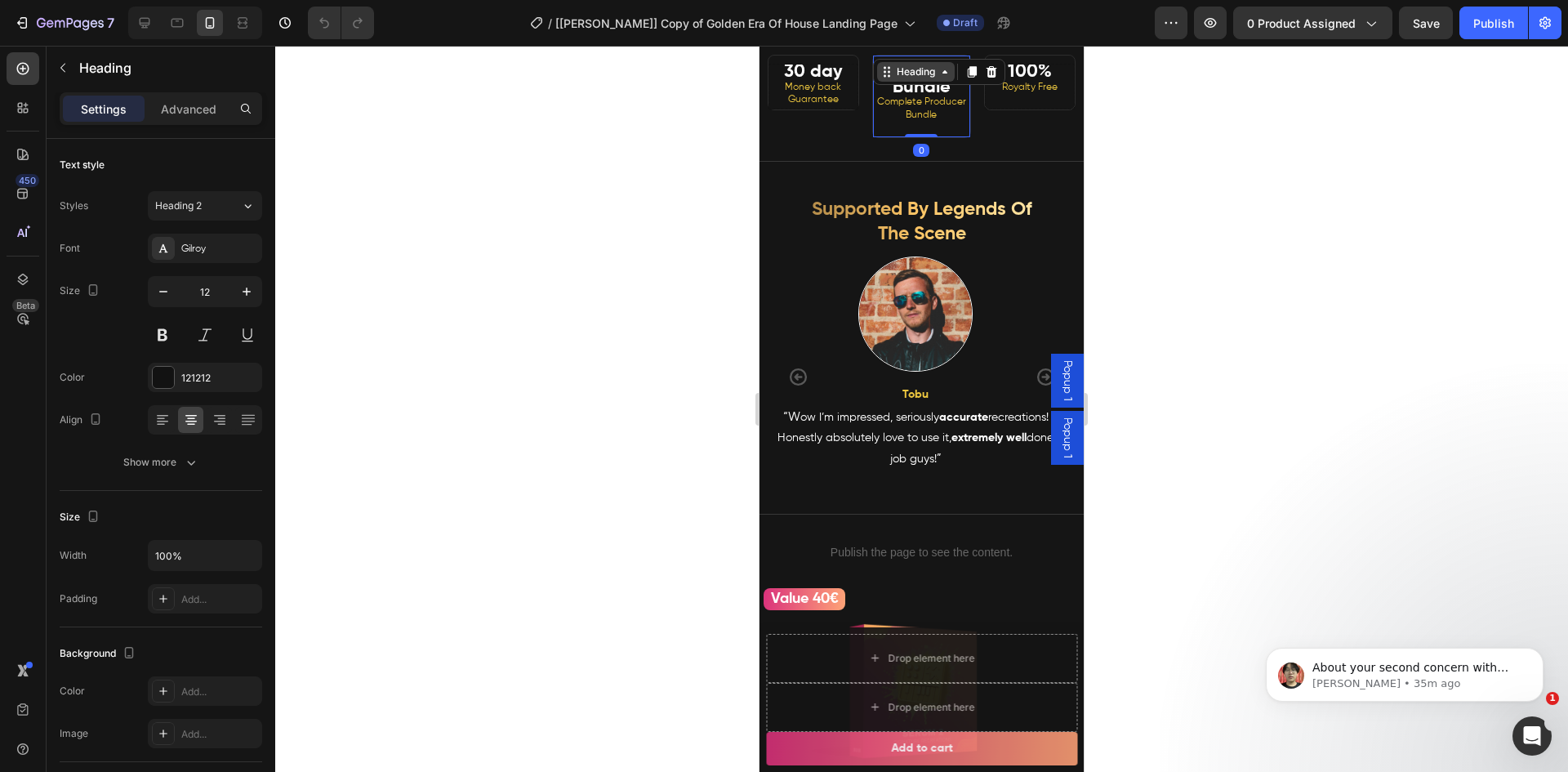
click at [903, 79] on div "Heading" at bounding box center [915, 72] width 45 height 15
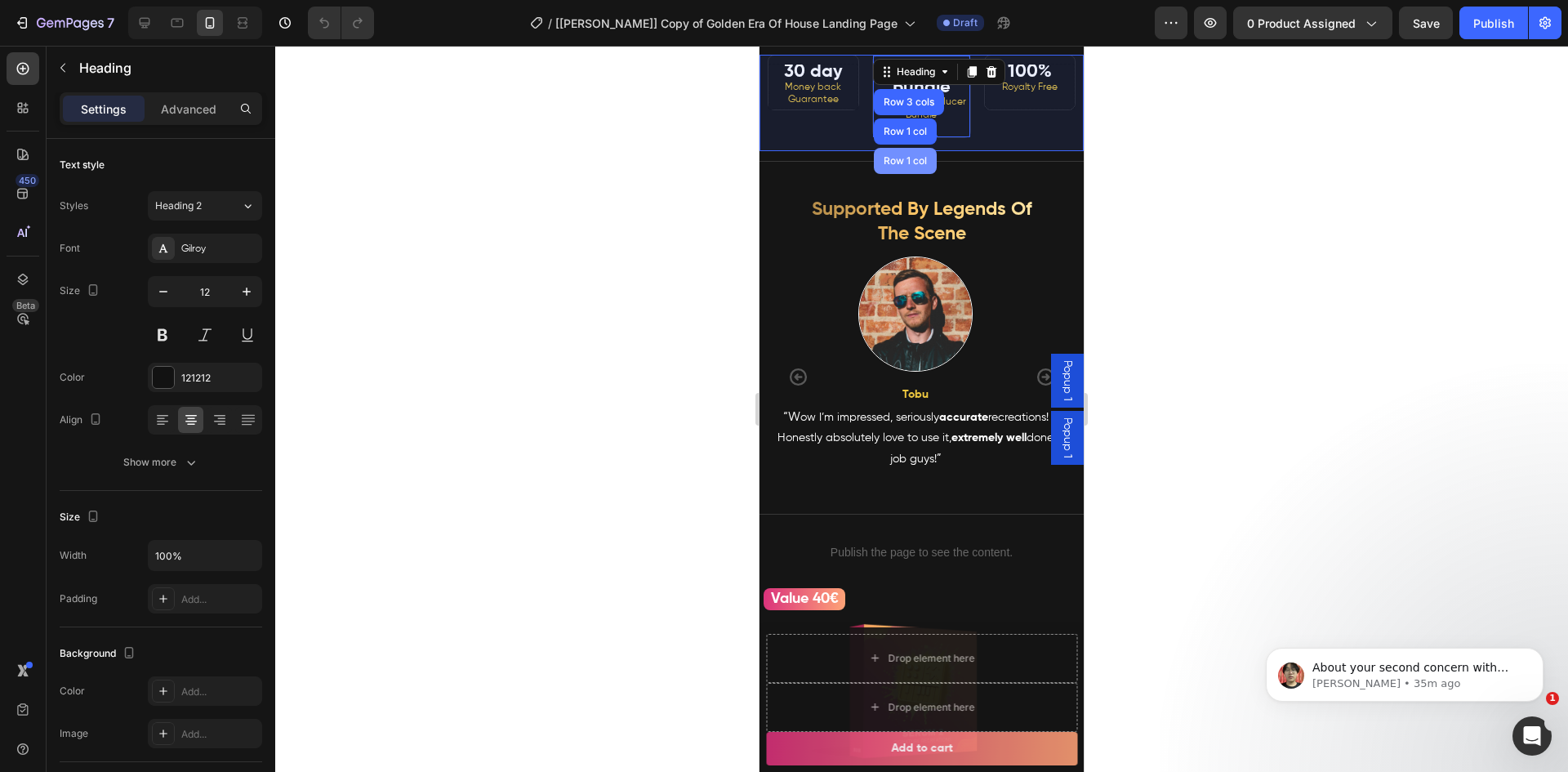
click at [905, 166] on div "Row 1 col" at bounding box center [906, 161] width 50 height 10
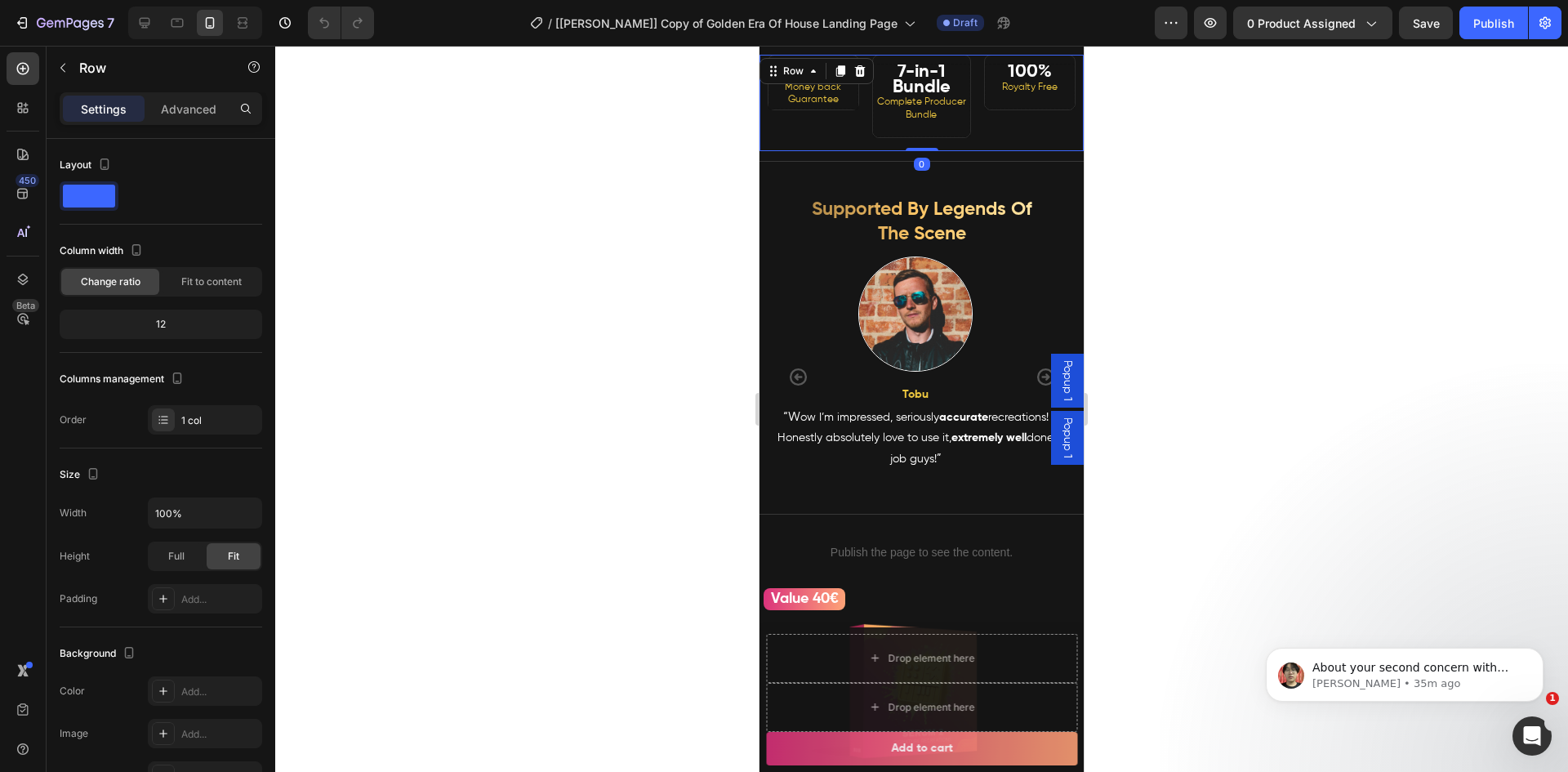
click at [178, 127] on div "Settings Advanced" at bounding box center [161, 115] width 229 height 46
click at [180, 118] on div "Advanced" at bounding box center [189, 108] width 82 height 26
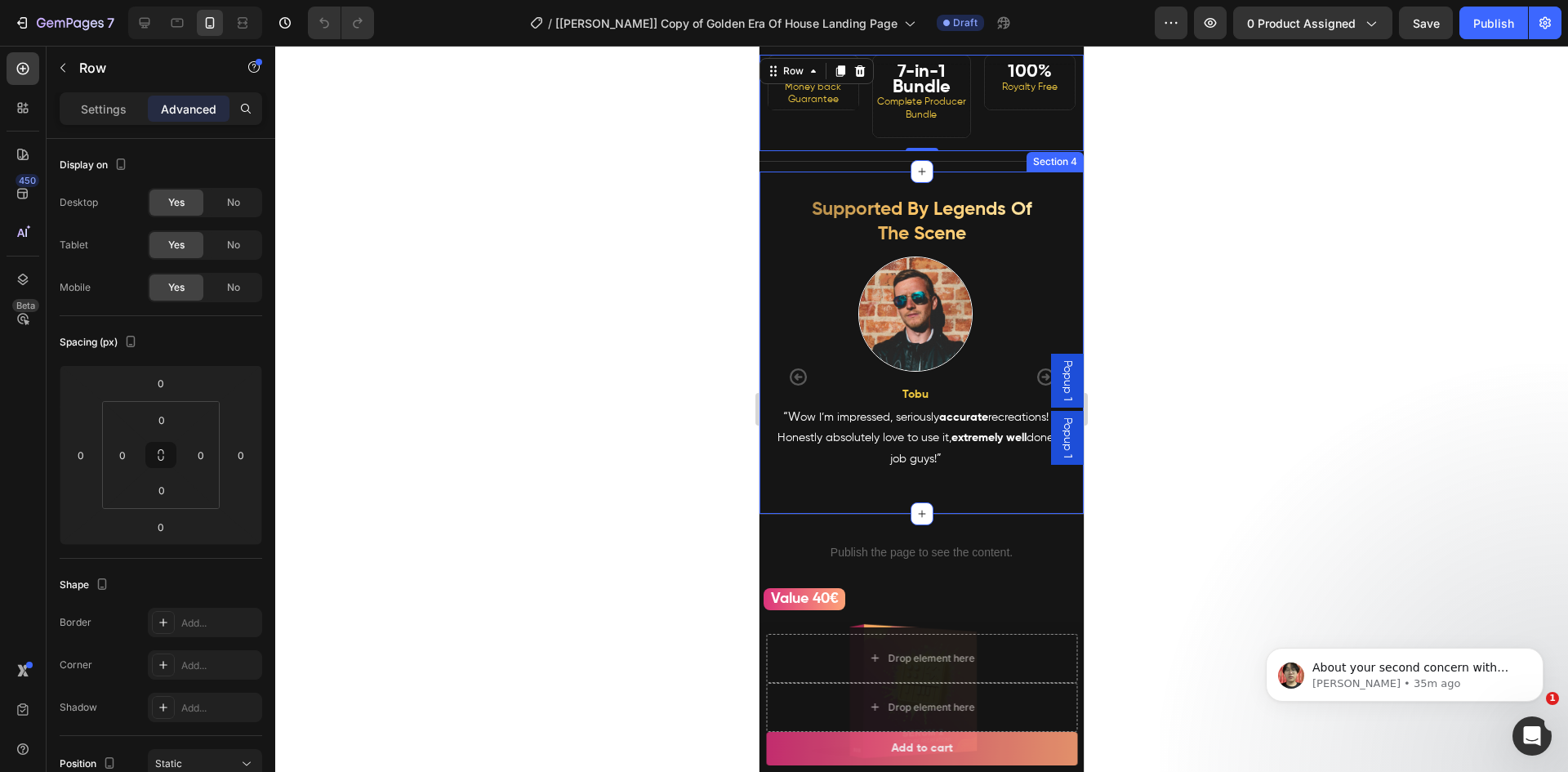
drag, startPoint x: 652, startPoint y: 220, endPoint x: 754, endPoint y: 189, distance: 106.6
click at [653, 220] on div at bounding box center [921, 409] width 1292 height 727
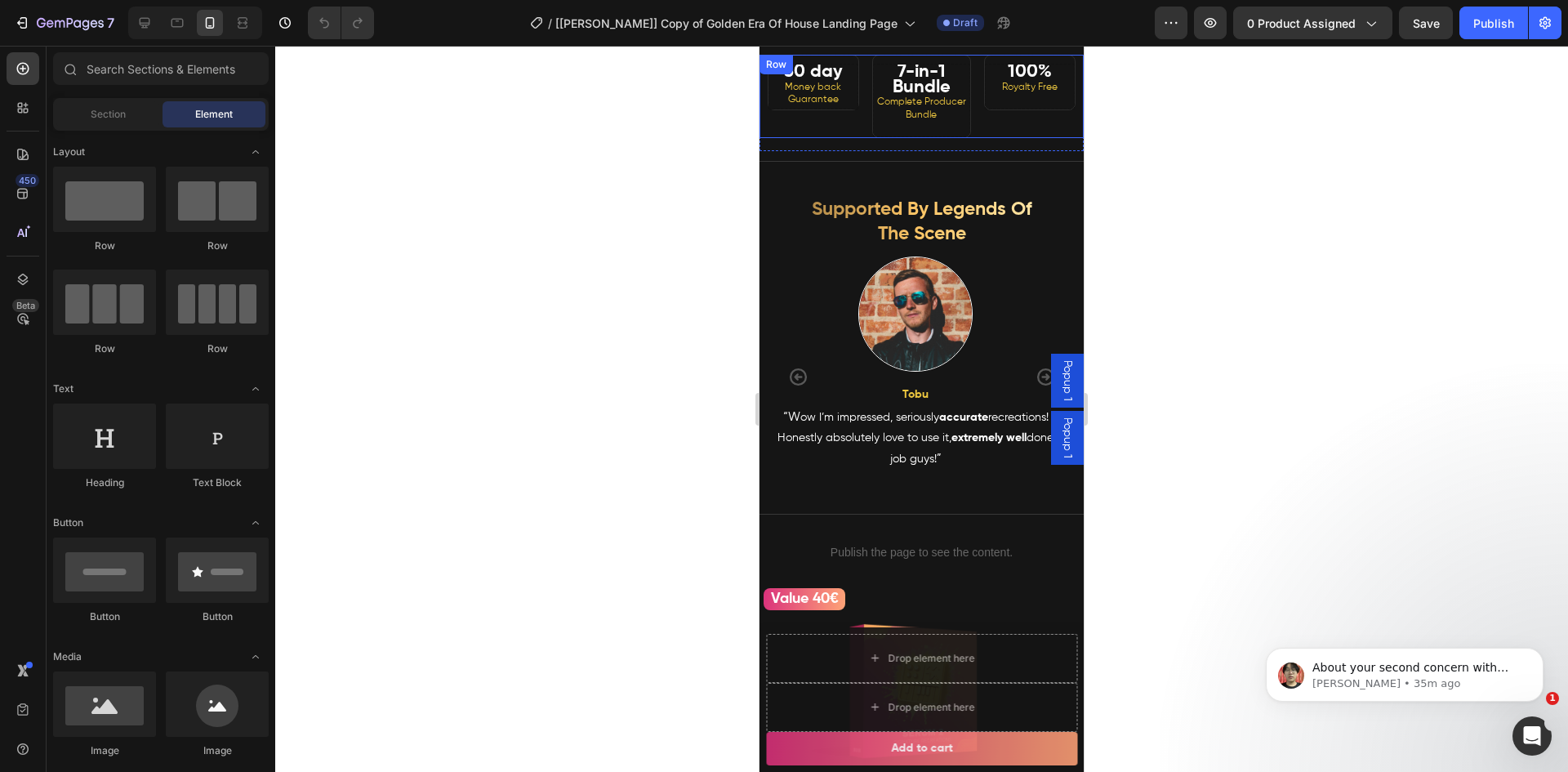
click at [830, 138] on div "30 day Money back Guarantee Heading" at bounding box center [809, 97] width 99 height 83
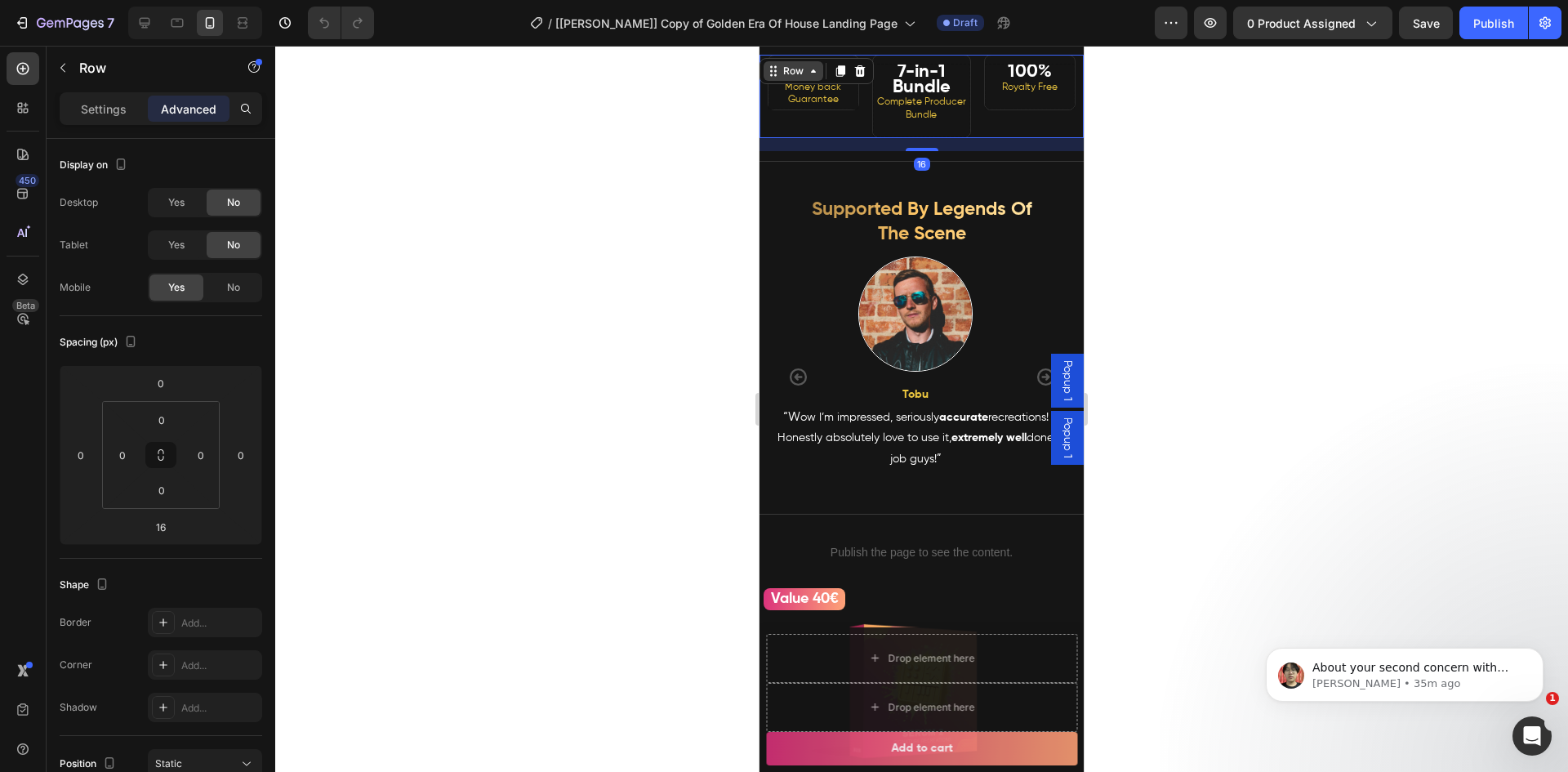
click at [801, 78] on div "Row" at bounding box center [793, 71] width 27 height 15
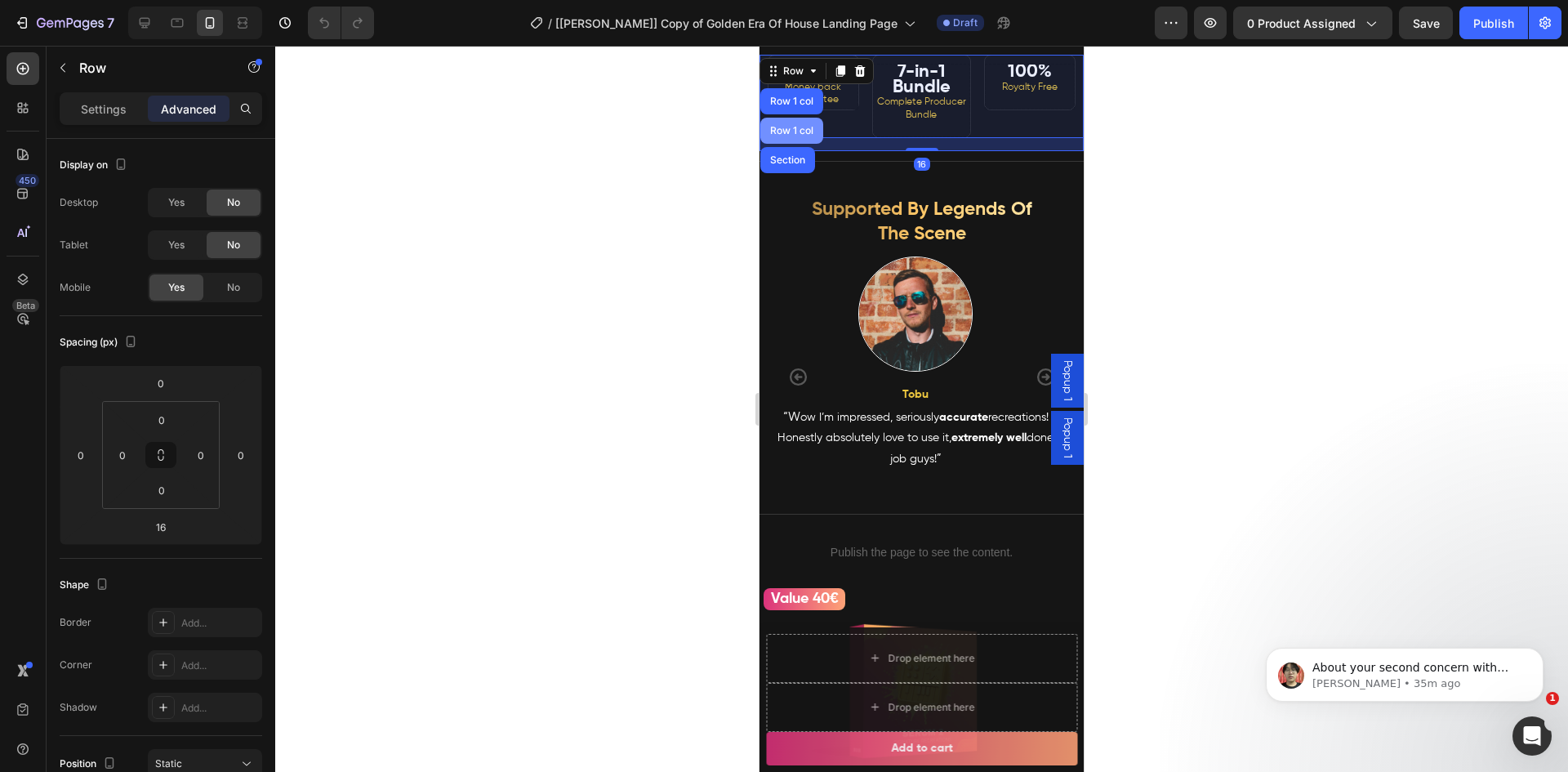
click at [798, 136] on div "Row 1 col" at bounding box center [792, 130] width 50 height 10
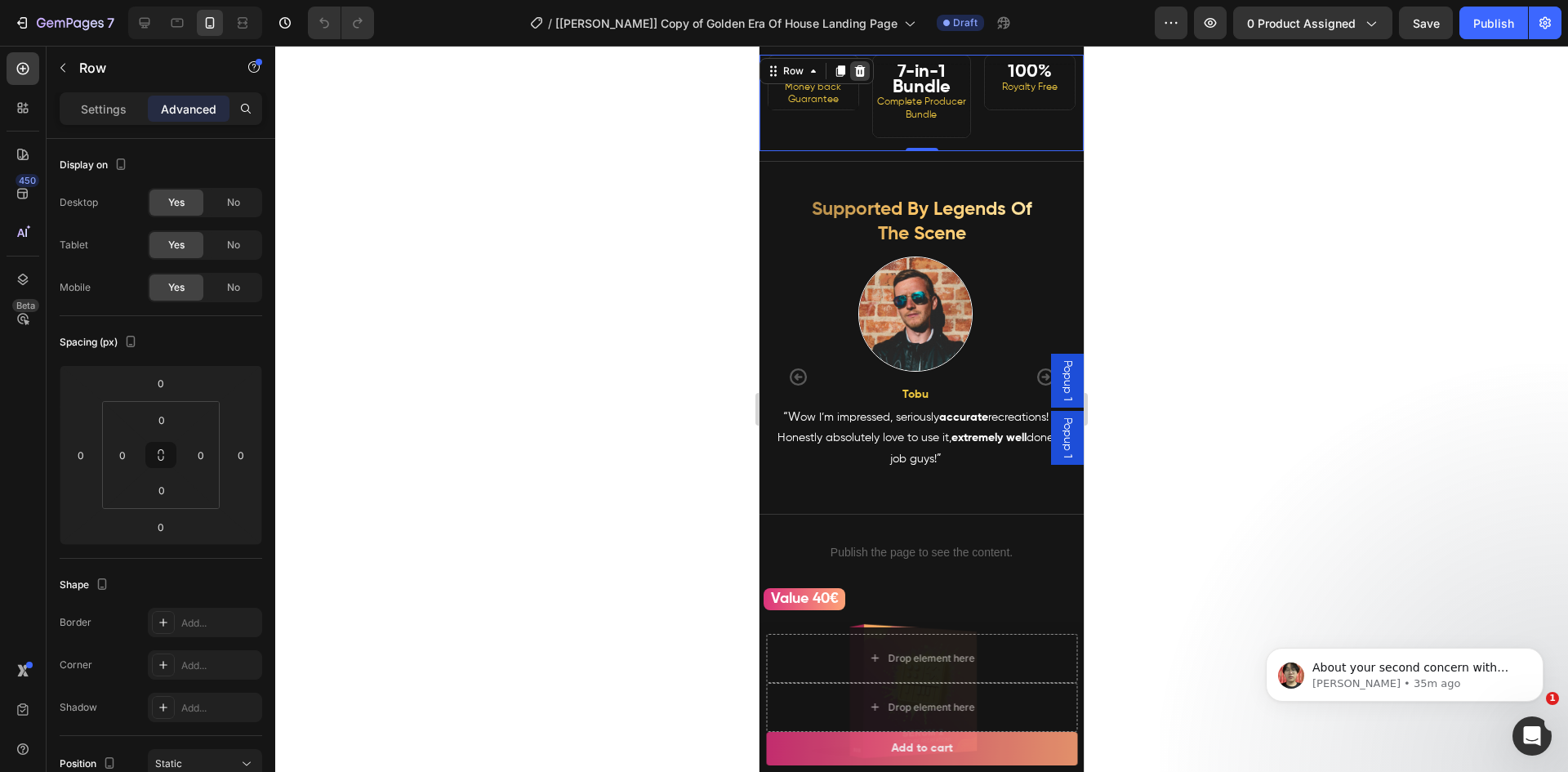
click at [860, 77] on icon at bounding box center [860, 71] width 11 height 12
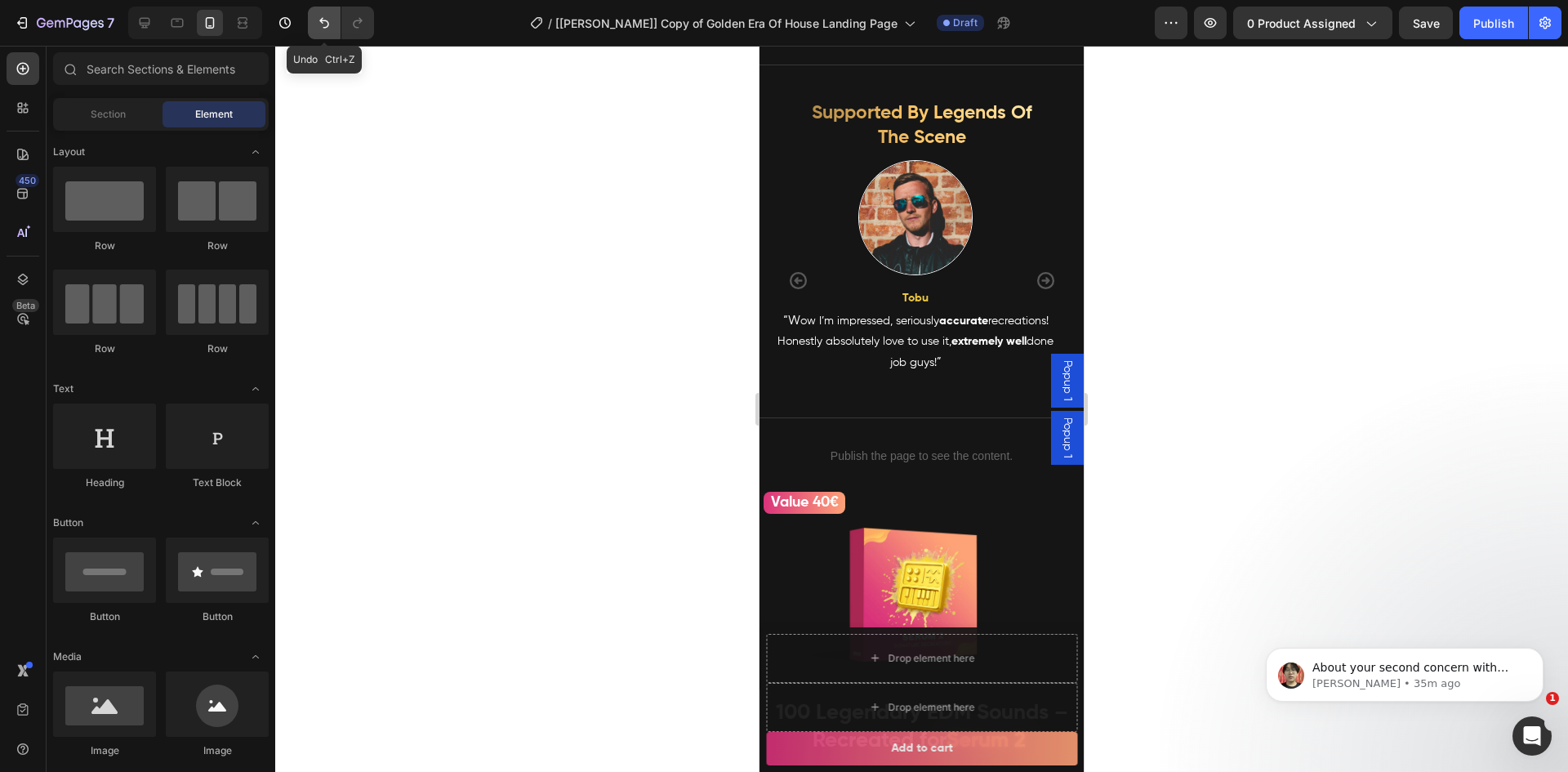
click at [325, 22] on icon "Undo/Redo" at bounding box center [324, 23] width 16 height 16
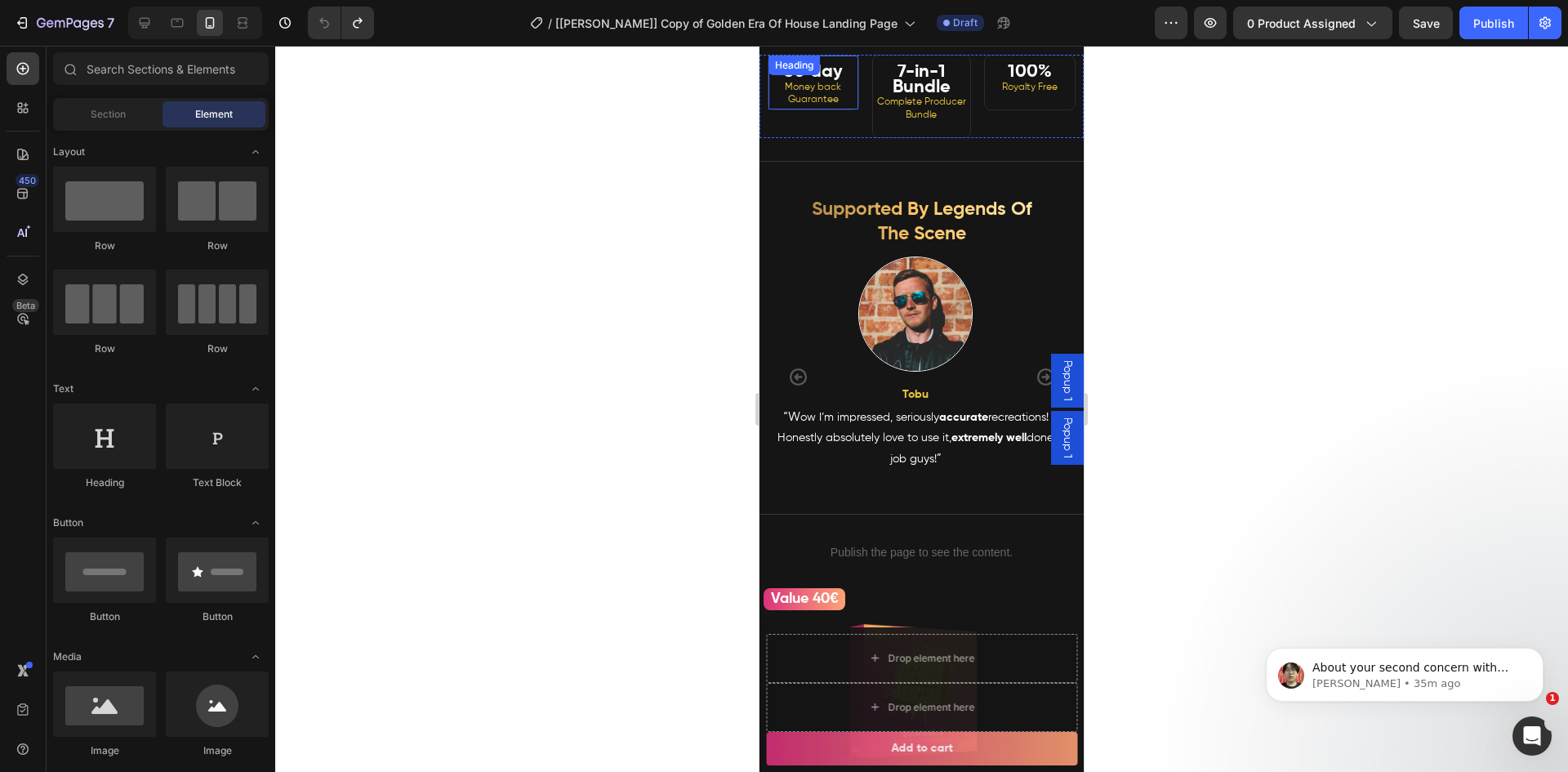
click at [837, 109] on h2 "30 day Money back Guarantee" at bounding box center [812, 87] width 90 height 46
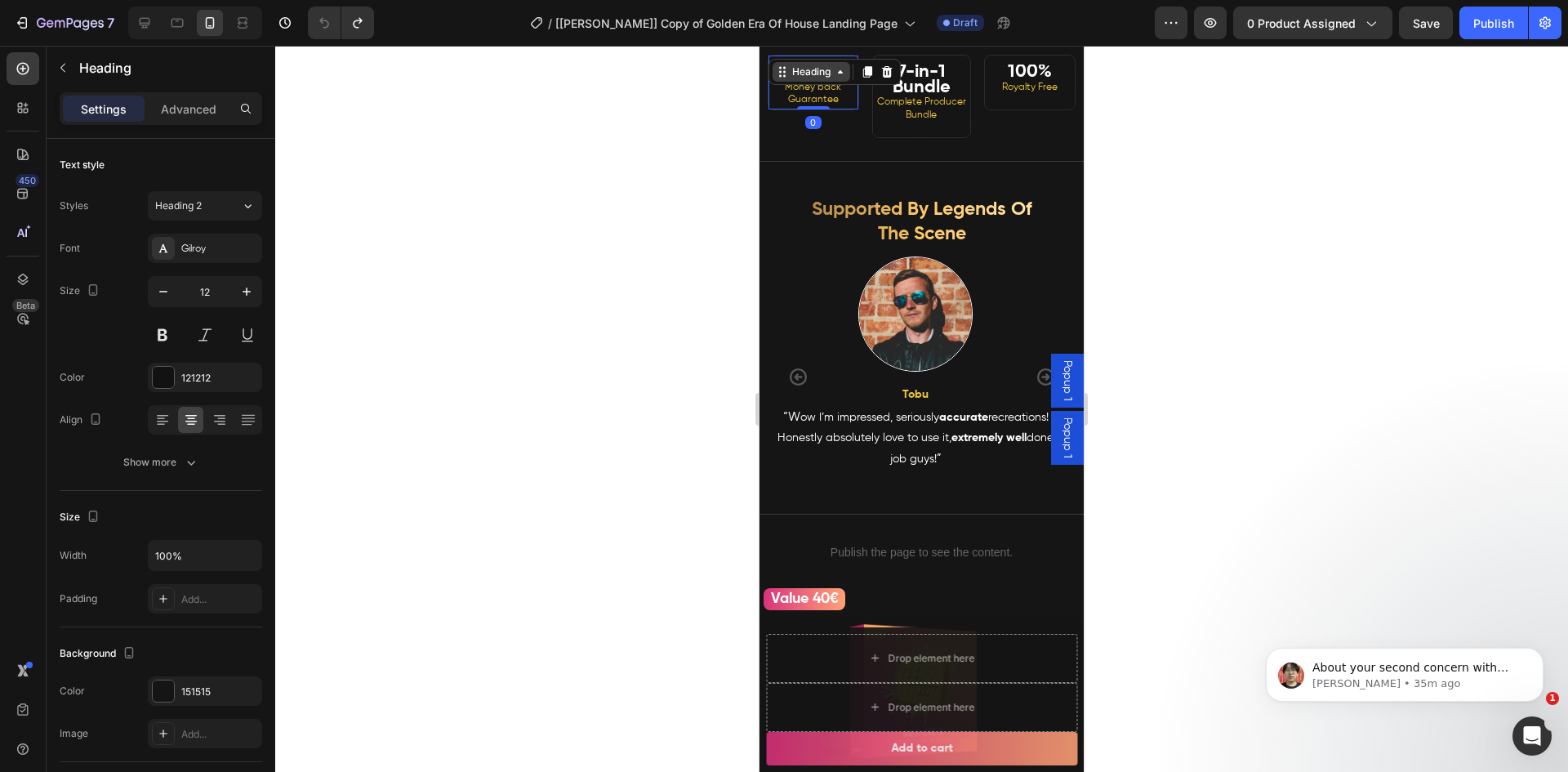
click at [803, 79] on div "Heading" at bounding box center [811, 72] width 45 height 15
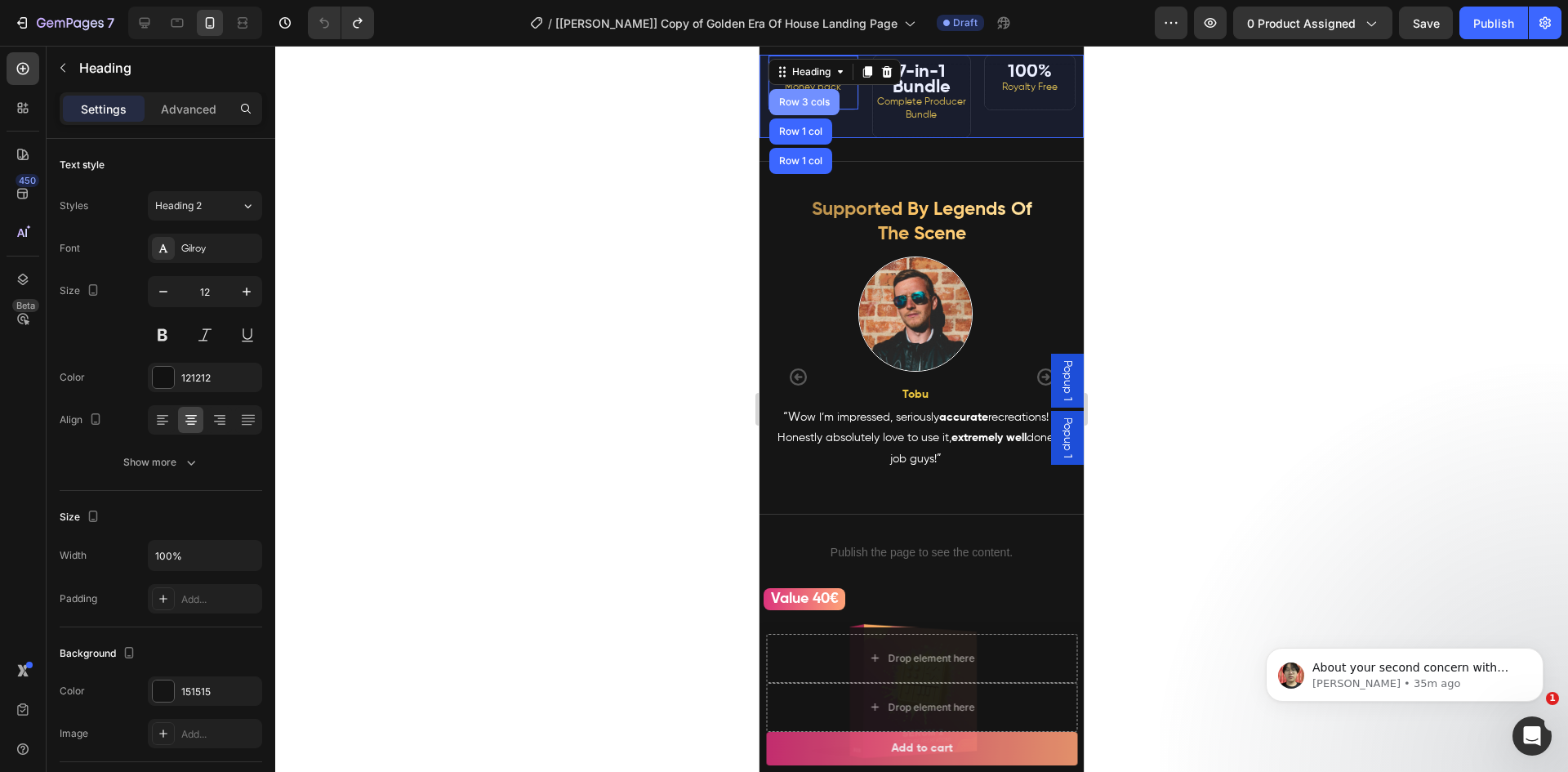
click at [814, 107] on div "Row 3 cols" at bounding box center [804, 102] width 57 height 10
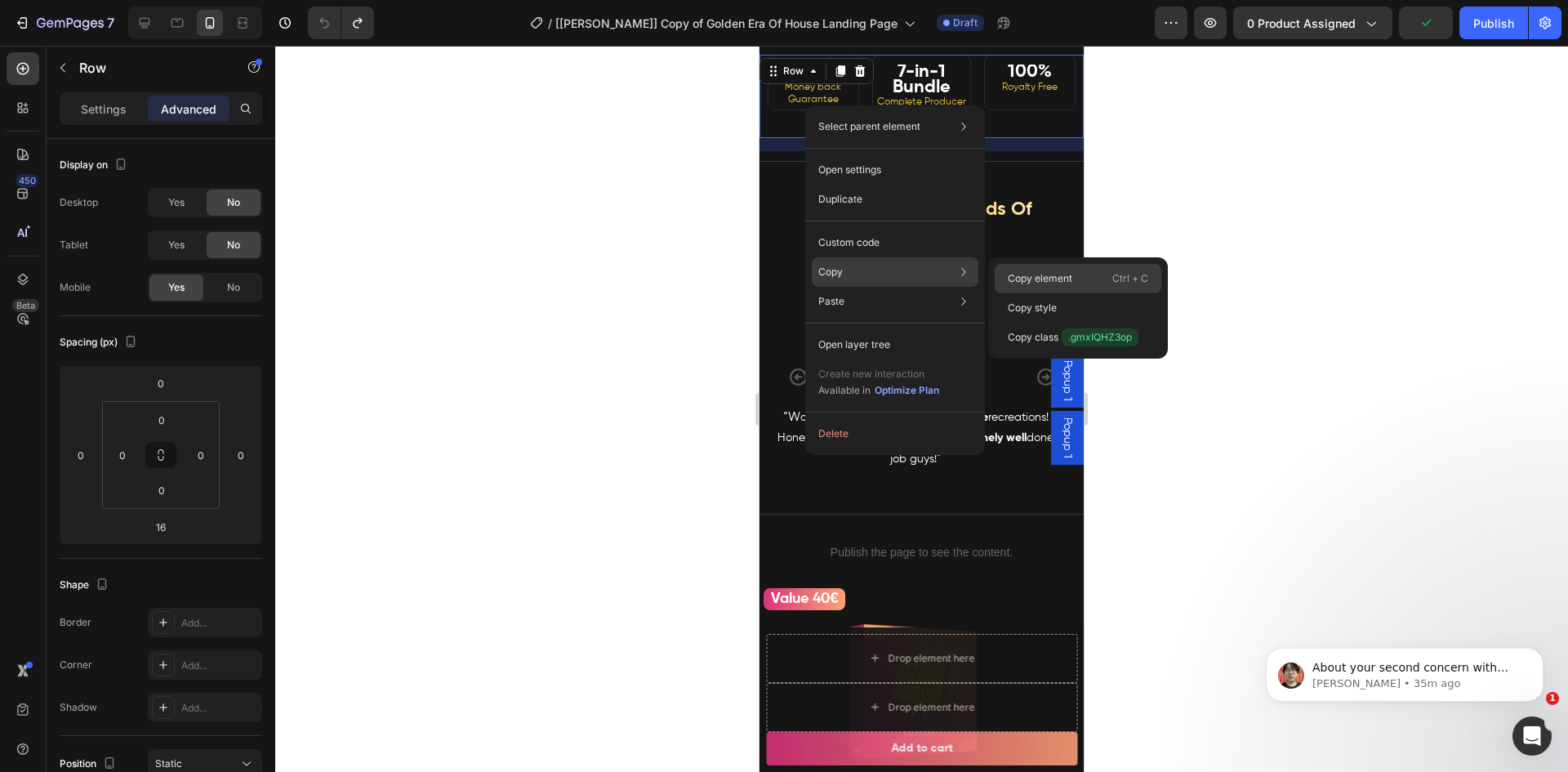
click at [1066, 272] on p "Copy element" at bounding box center [1039, 279] width 65 height 15
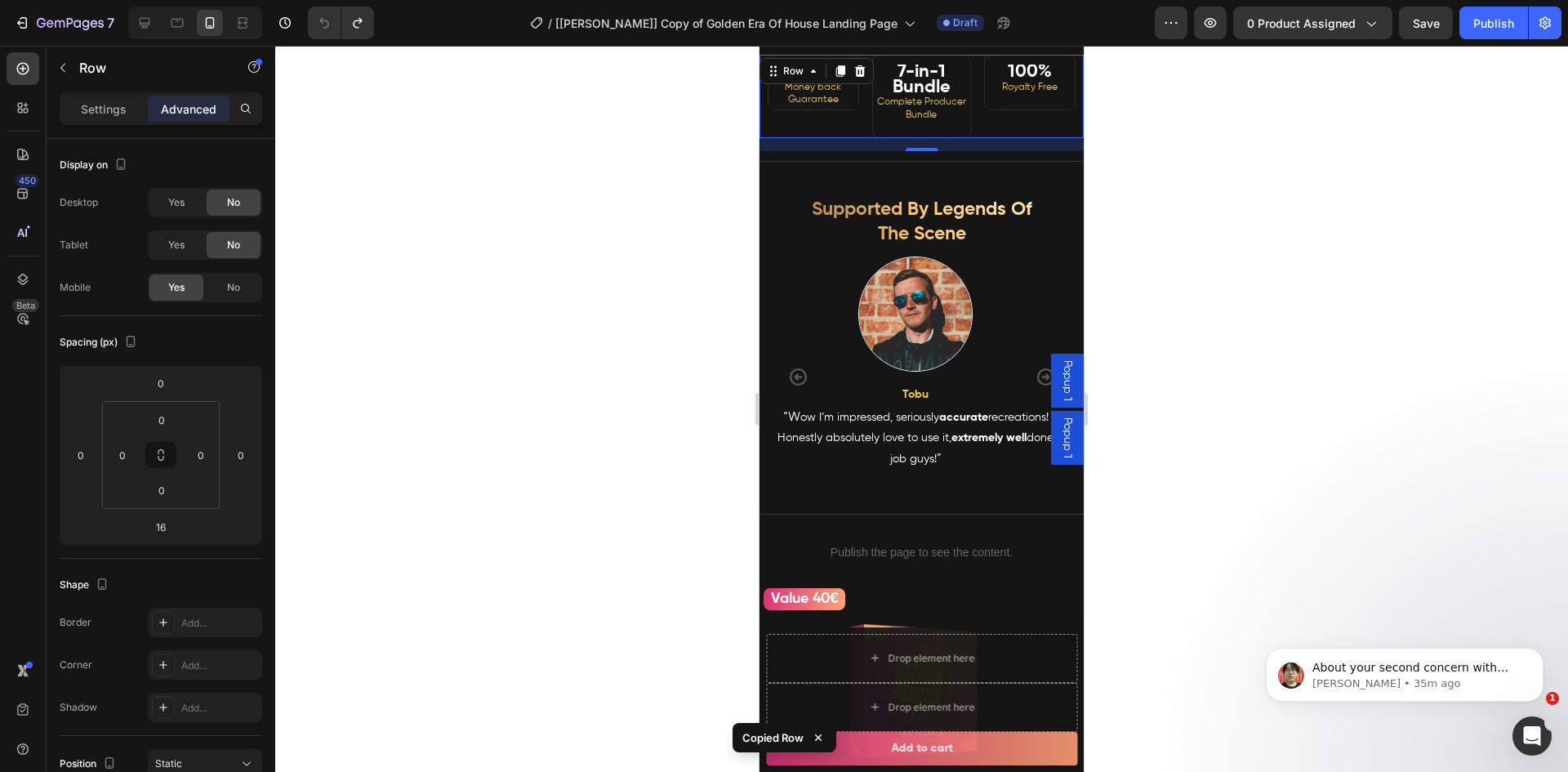
click at [839, 138] on div "30 day Money back Guarantee Heading" at bounding box center [809, 97] width 99 height 83
click at [808, 77] on icon at bounding box center [813, 71] width 13 height 13
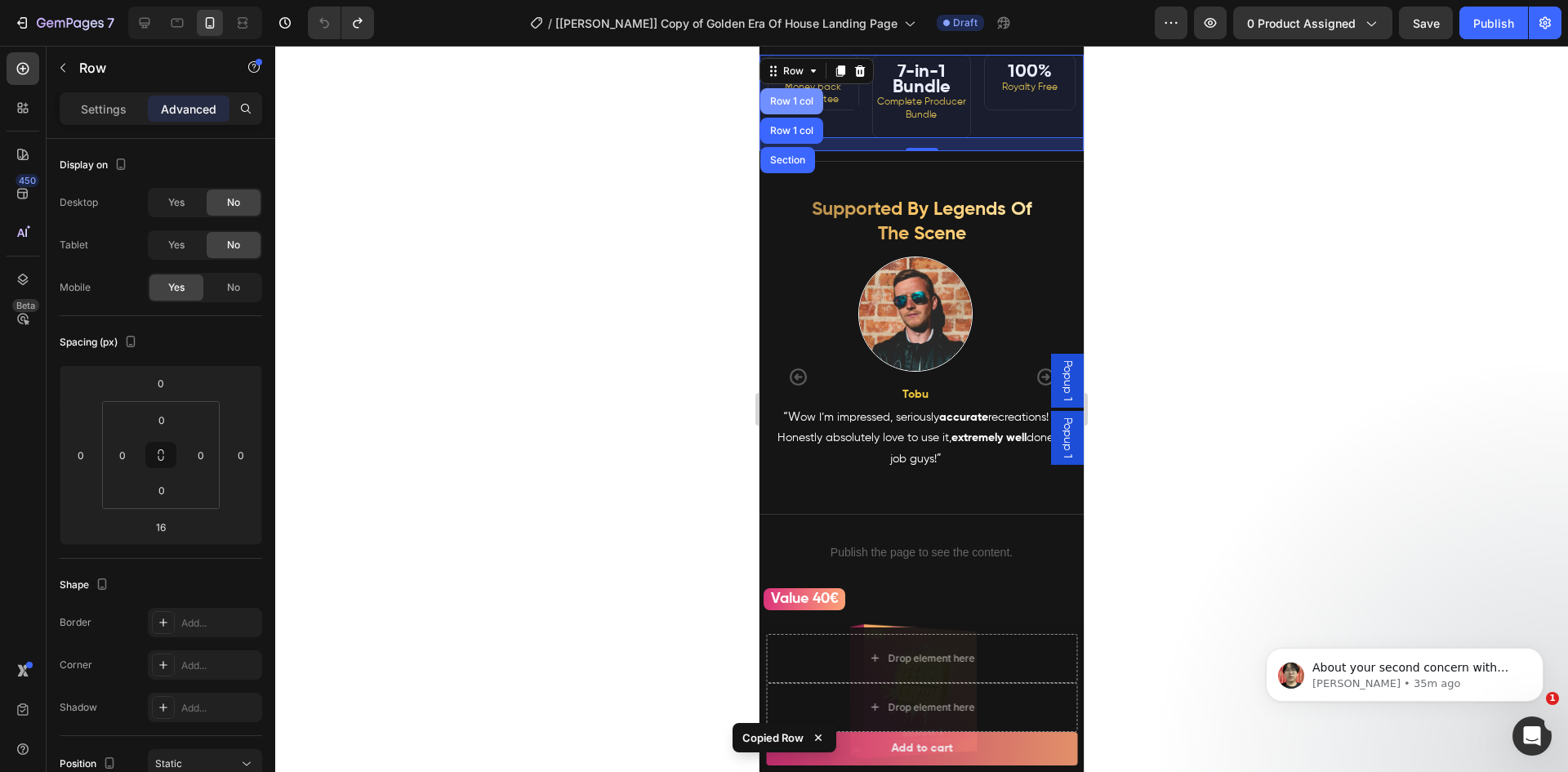
click at [795, 114] on div "Row 1 col" at bounding box center [791, 100] width 63 height 26
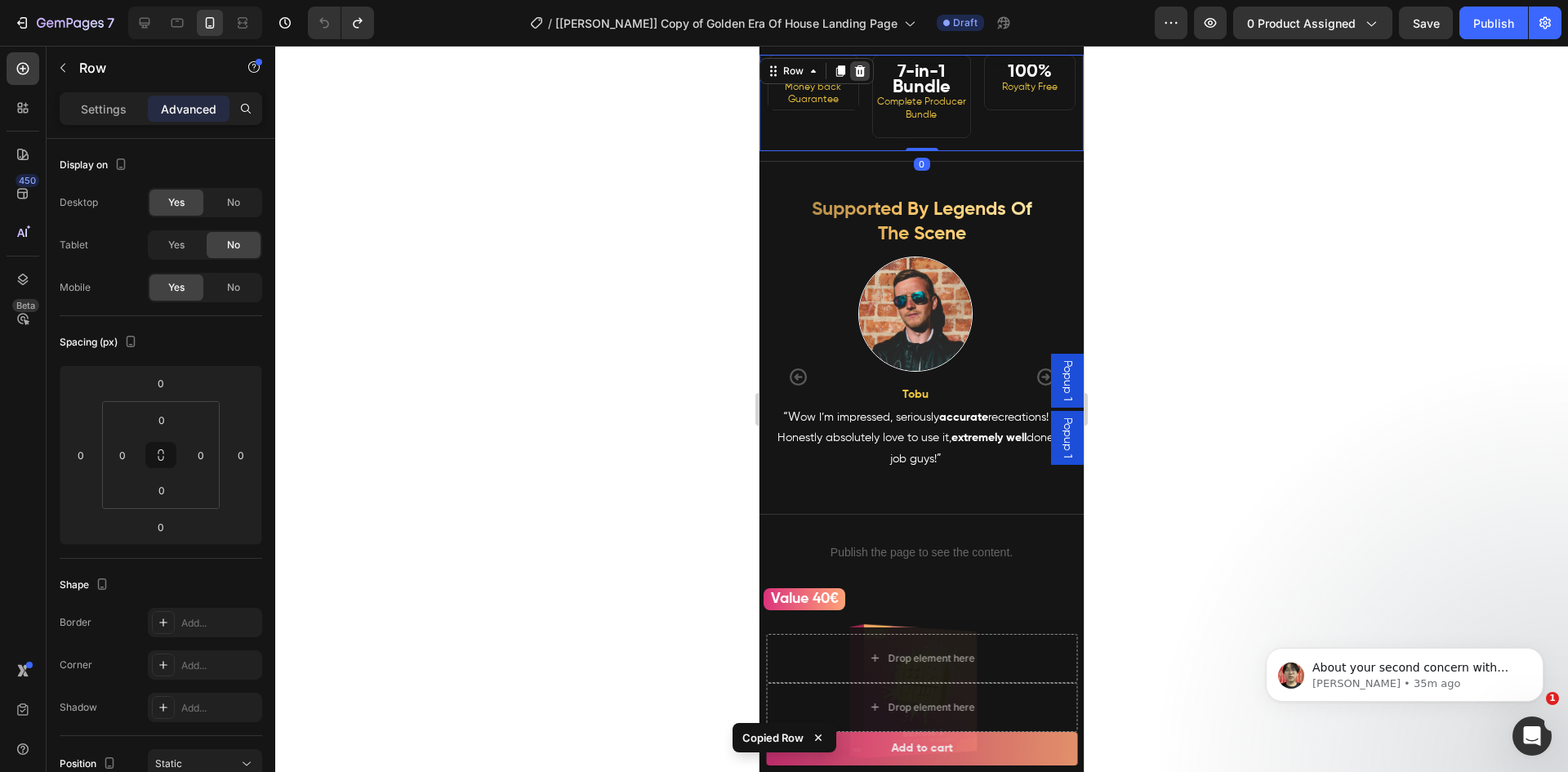
click at [856, 77] on icon at bounding box center [860, 71] width 11 height 12
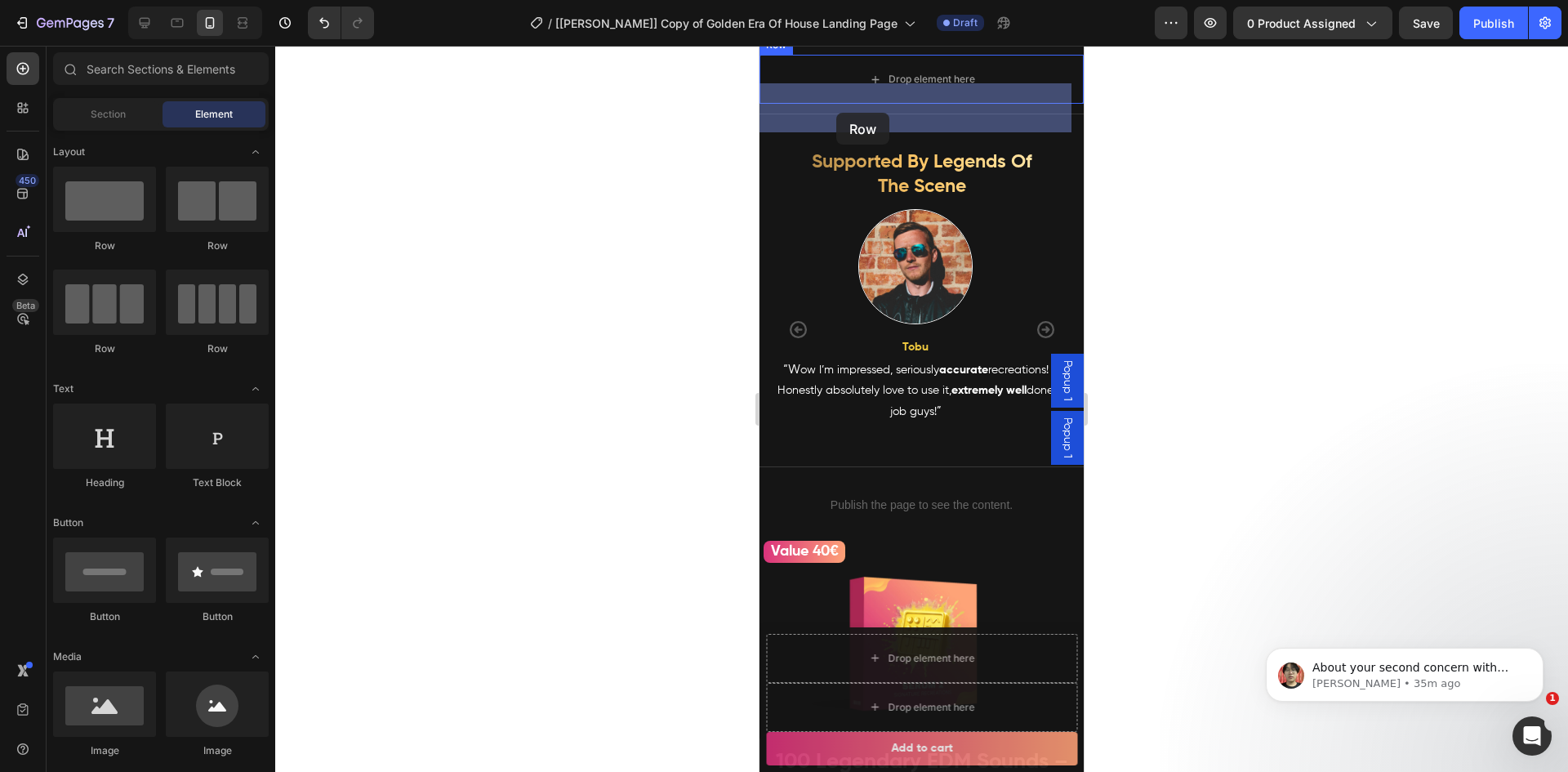
drag, startPoint x: 876, startPoint y: 351, endPoint x: 836, endPoint y: 113, distance: 241.3
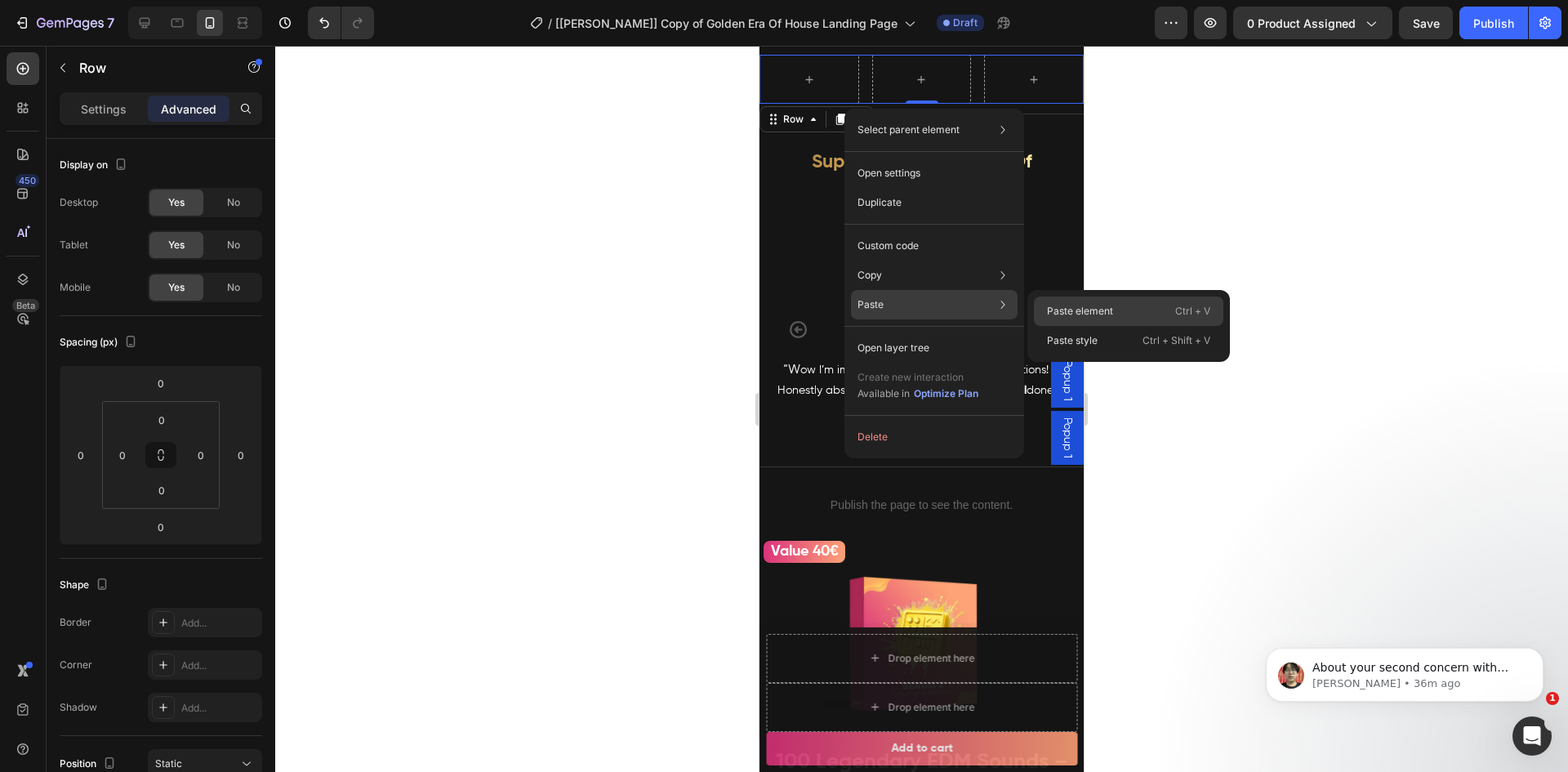
click at [1162, 326] on div "Paste element Ctrl + V" at bounding box center [1129, 340] width 190 height 29
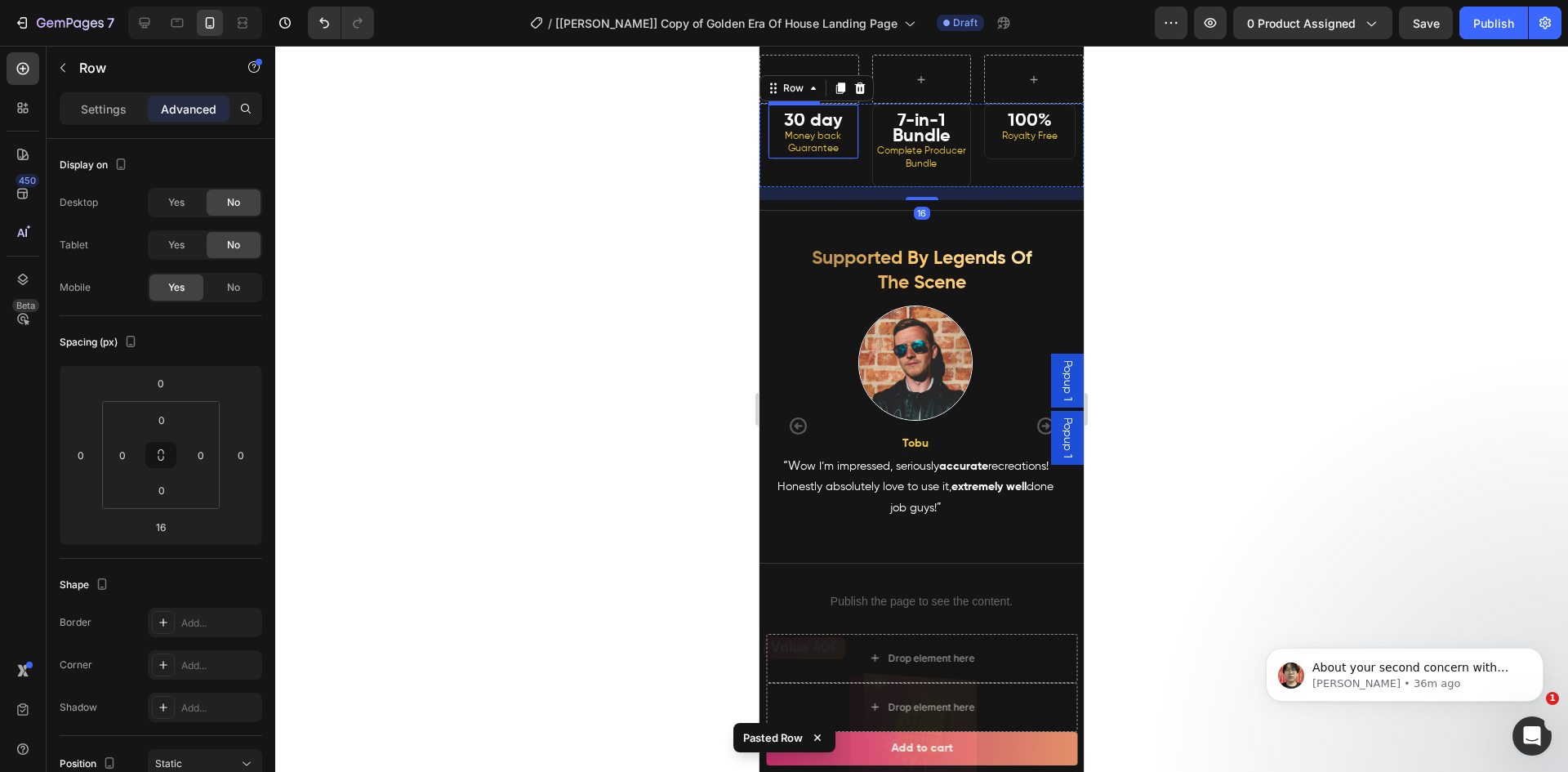
click at [798, 154] on span "Money back Guarantee" at bounding box center [813, 143] width 57 height 23
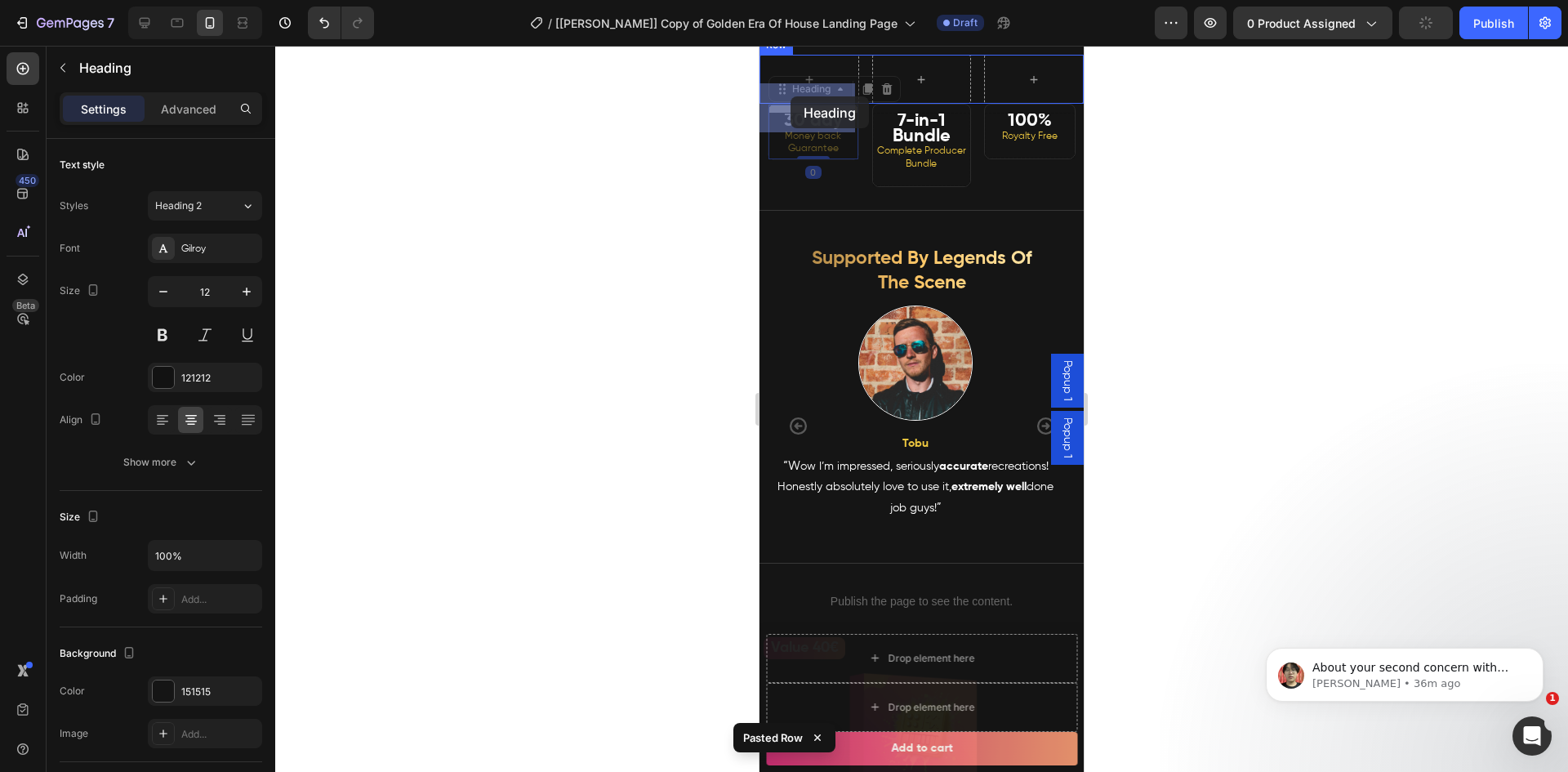
drag, startPoint x: 788, startPoint y: 121, endPoint x: 789, endPoint y: 100, distance: 21.0
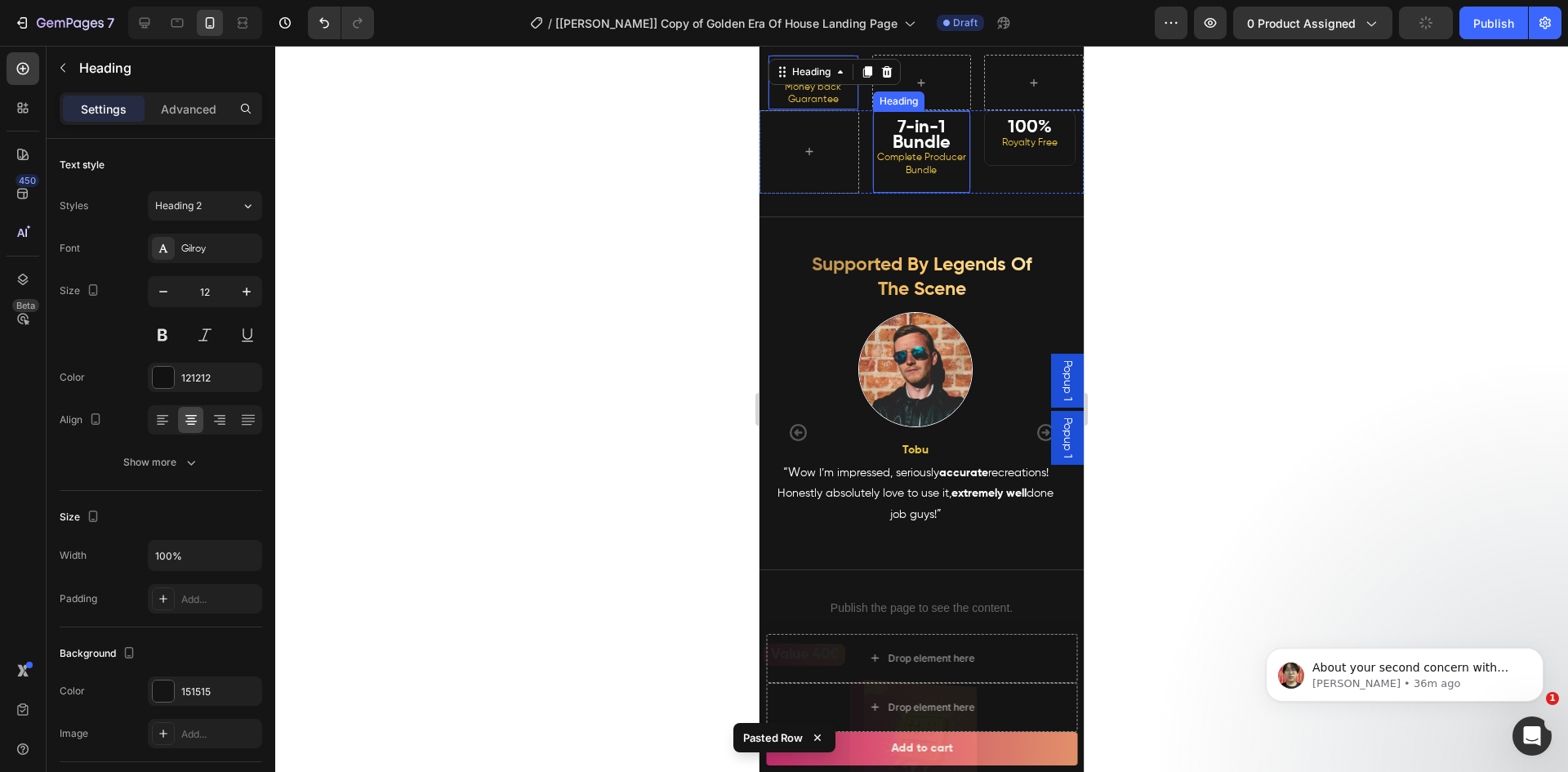
scroll to position [671, 0]
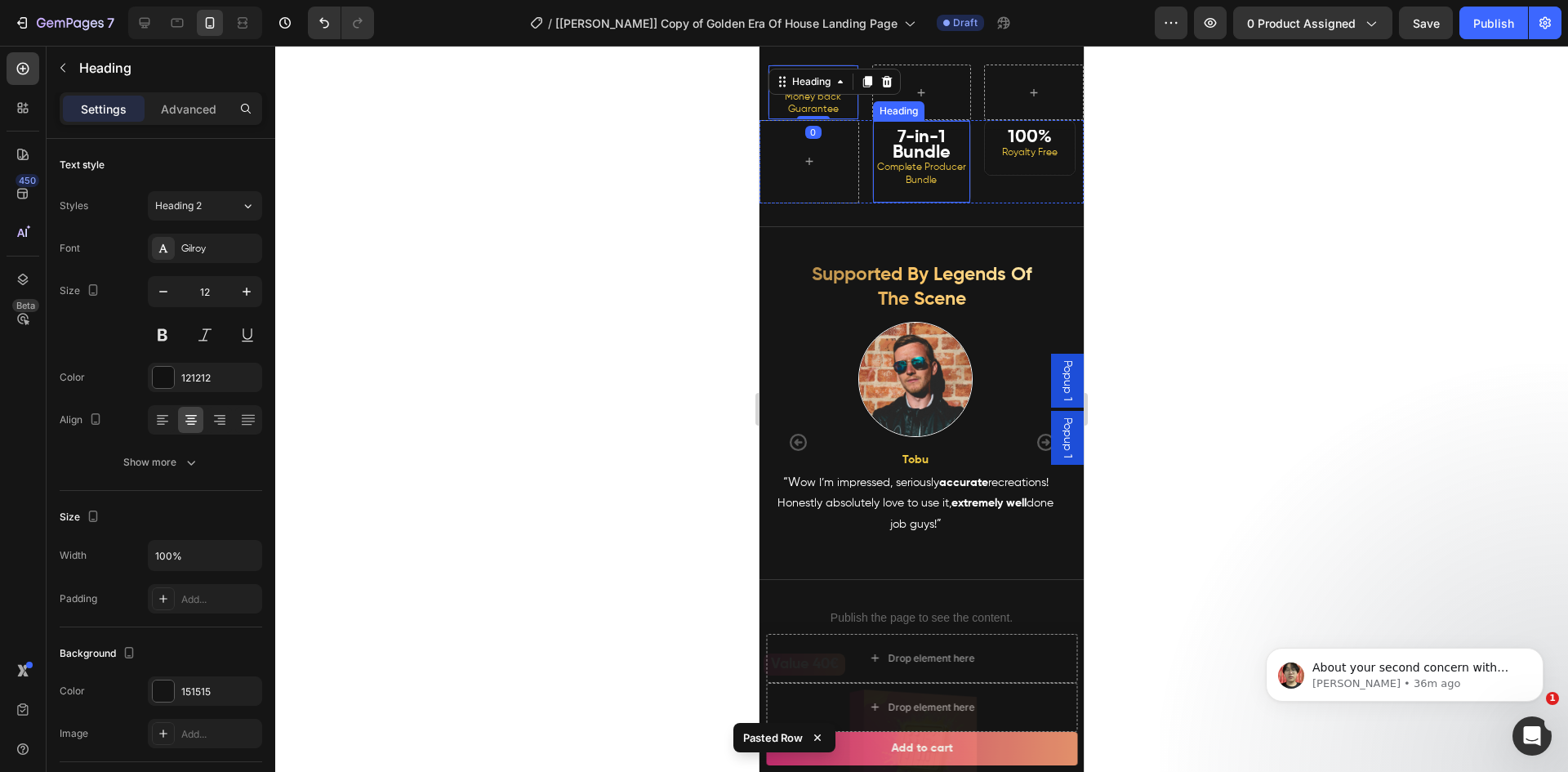
click at [906, 161] on strong "7-in-1 Bundle" at bounding box center [921, 146] width 58 height 34
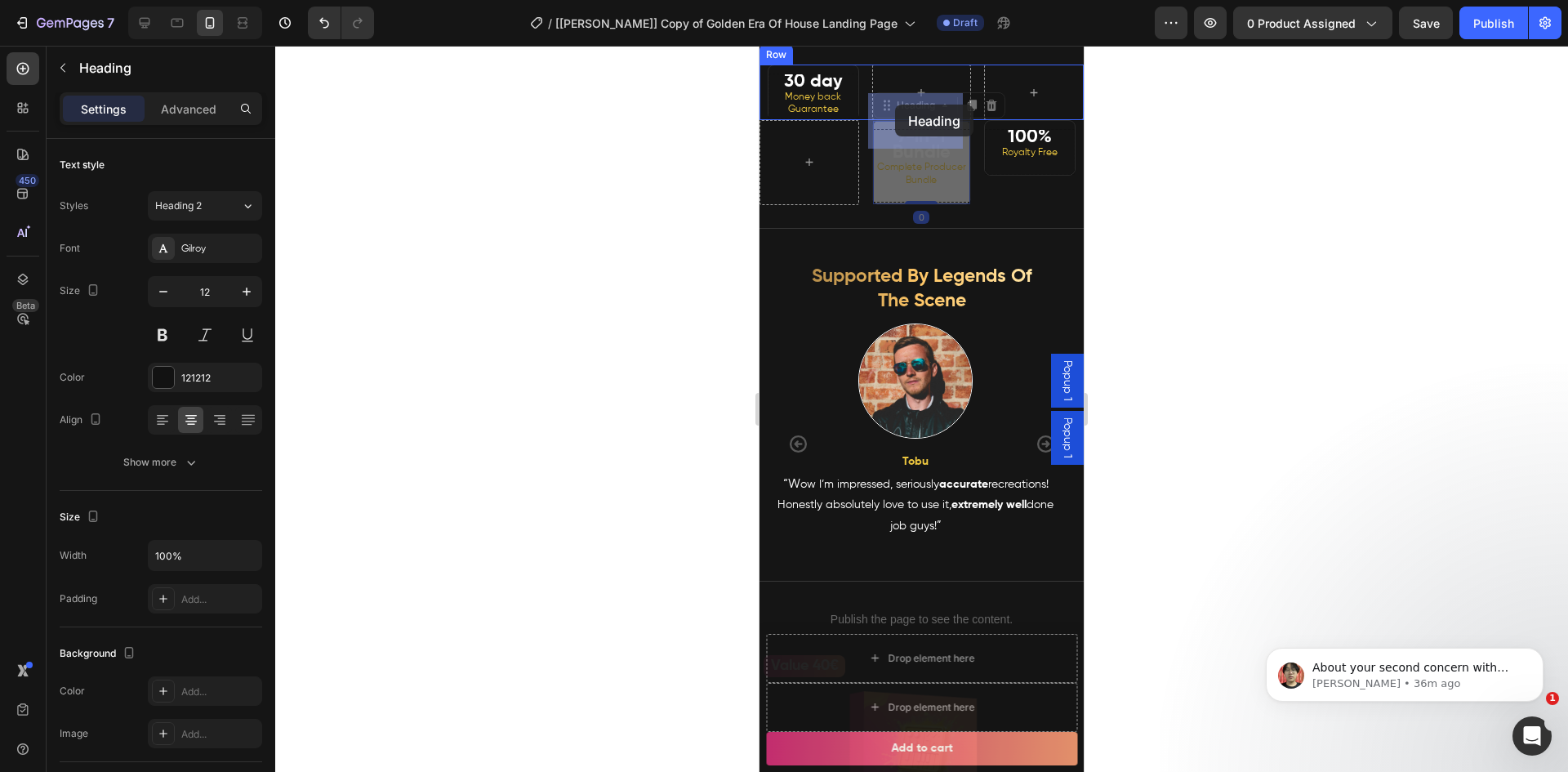
drag, startPoint x: 882, startPoint y: 138, endPoint x: 895, endPoint y: 105, distance: 35.5
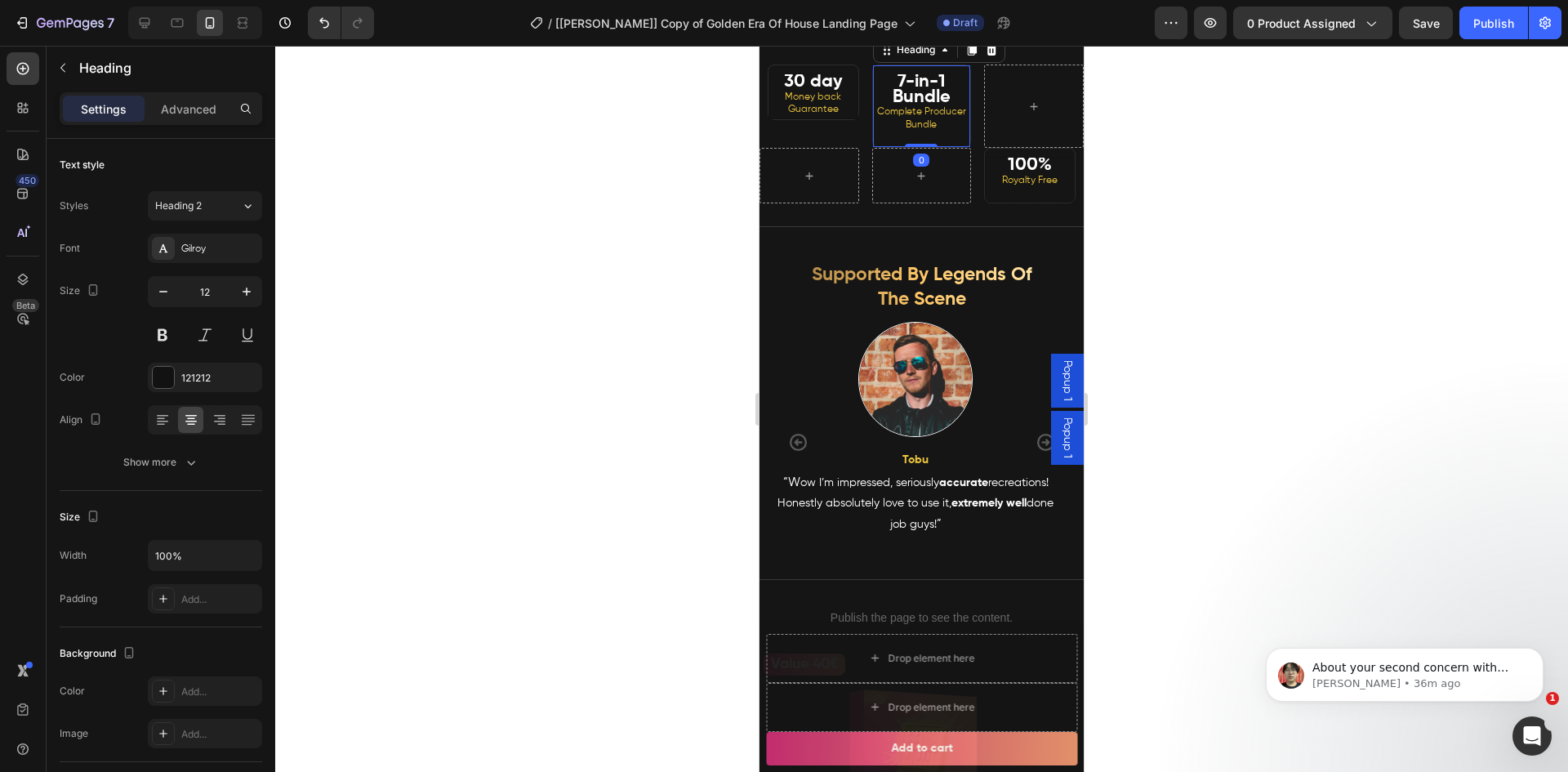
scroll to position [658, 0]
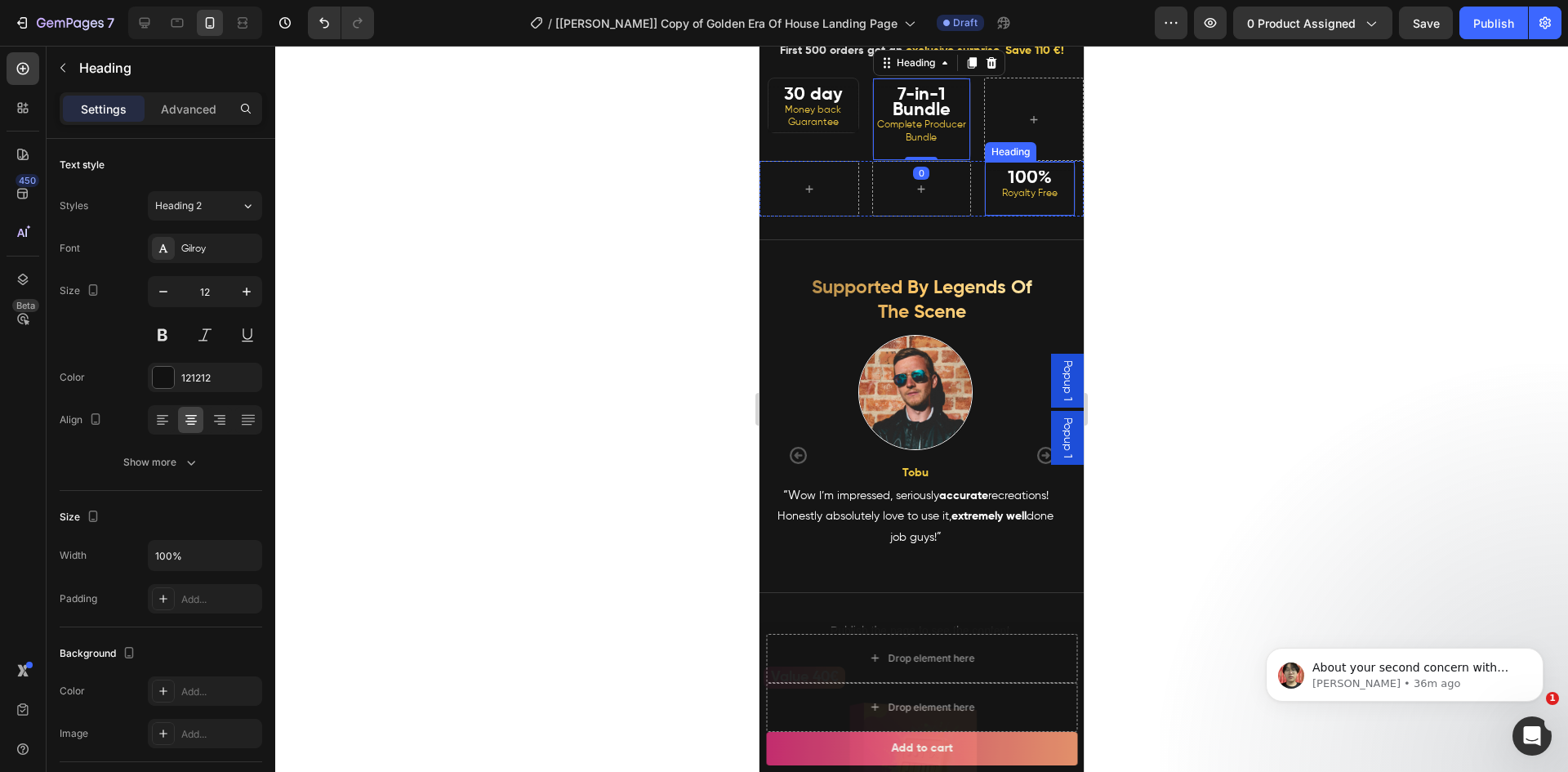
click at [1017, 187] on strong "100%" at bounding box center [1030, 178] width 44 height 18
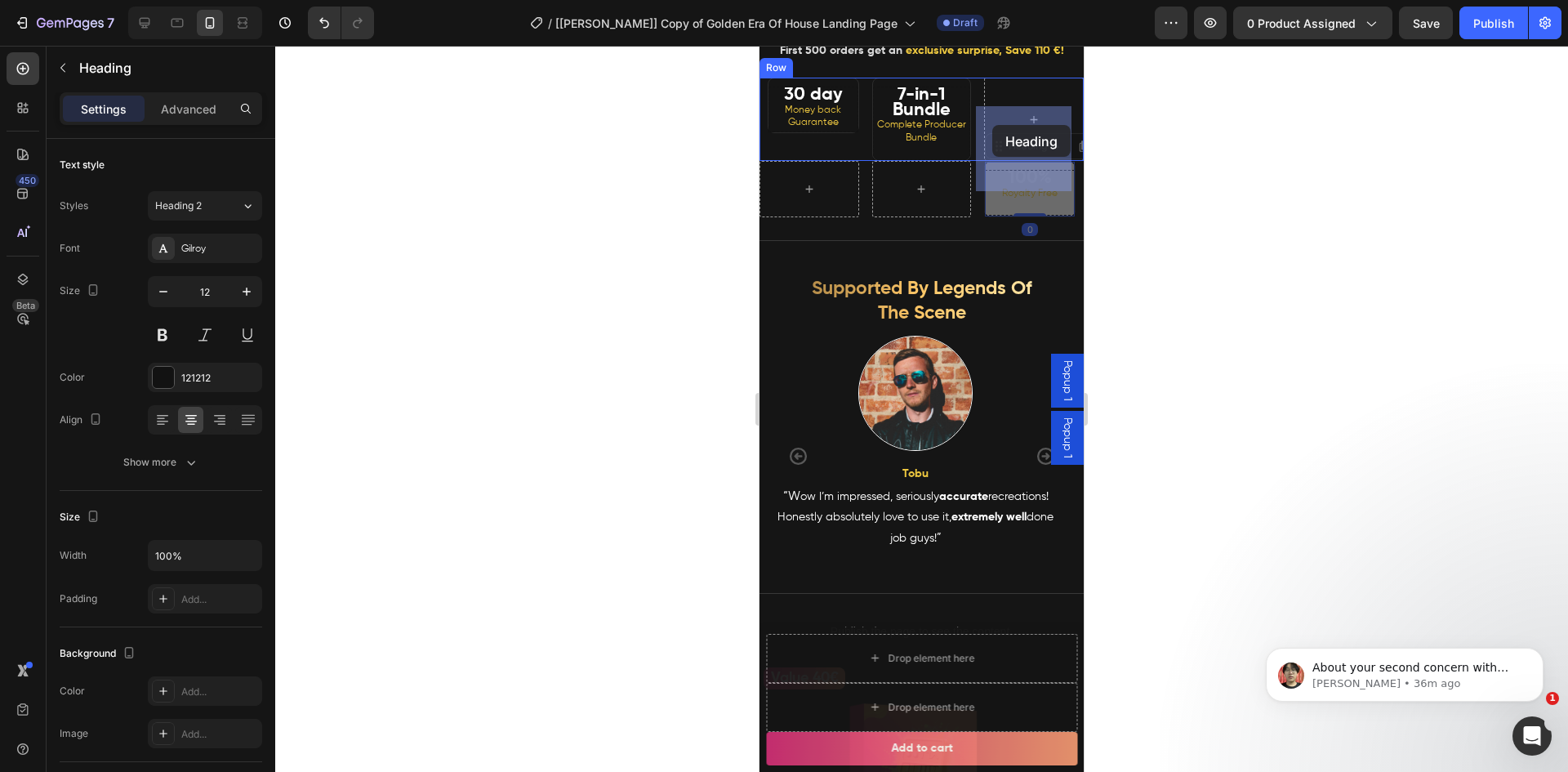
drag, startPoint x: 988, startPoint y: 177, endPoint x: 992, endPoint y: 125, distance: 52.2
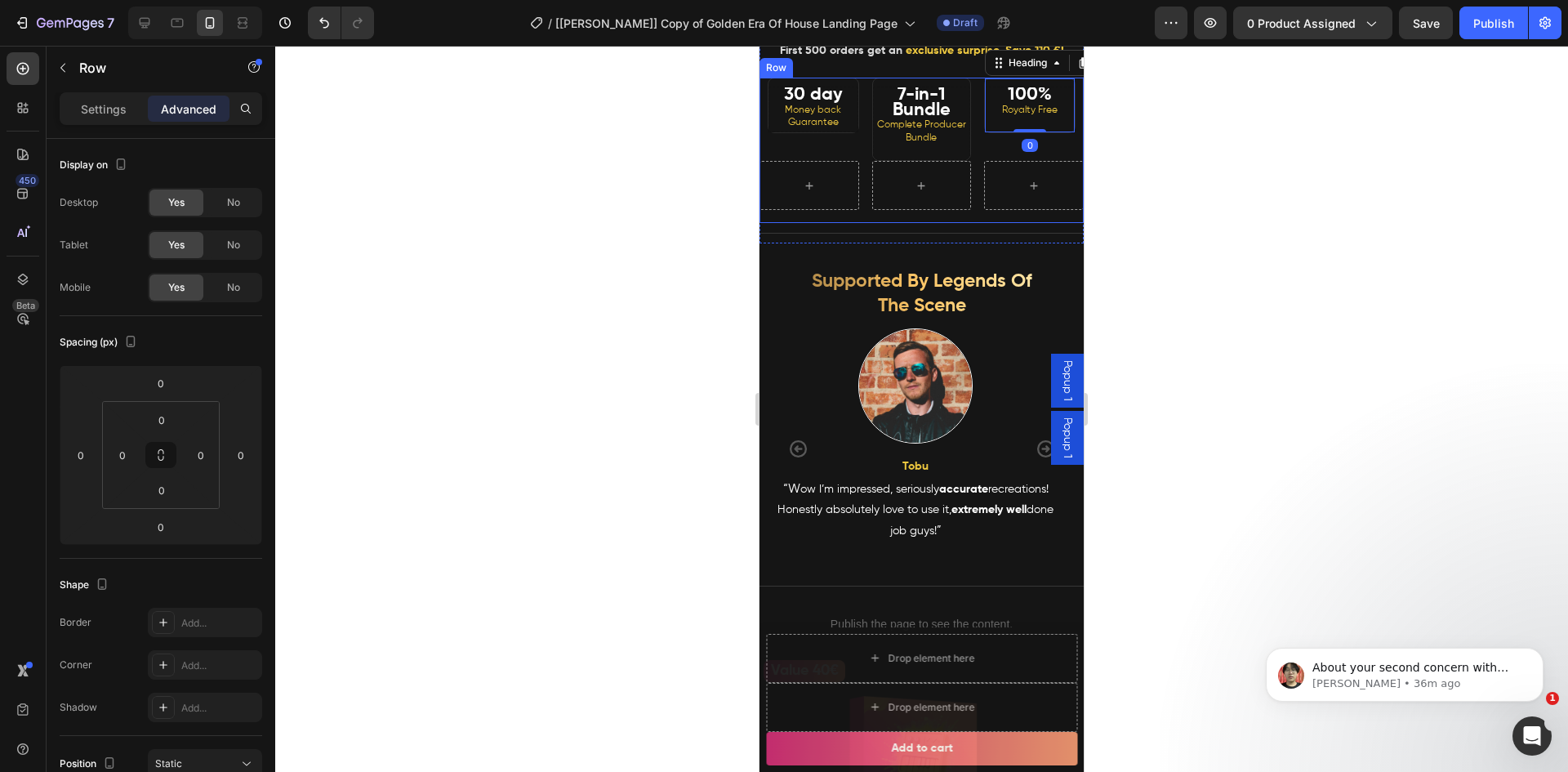
click at [949, 223] on div "30 day Money back Guarantee Heading 7-in-1 Bundle Complete Producer Bundle Head…" at bounding box center [921, 150] width 325 height 146
click at [854, 210] on div at bounding box center [809, 185] width 99 height 49
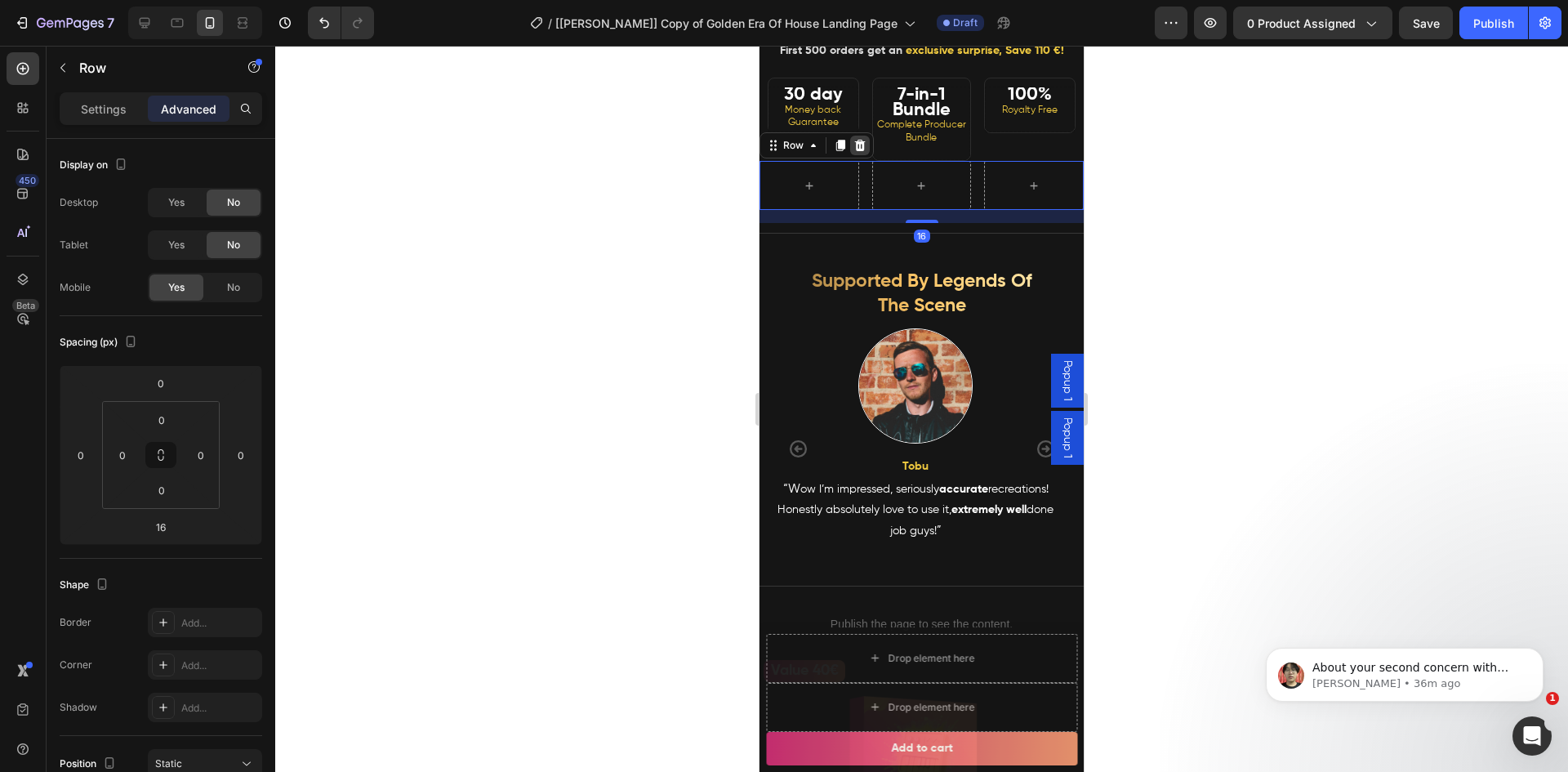
click at [860, 152] on icon at bounding box center [859, 146] width 13 height 13
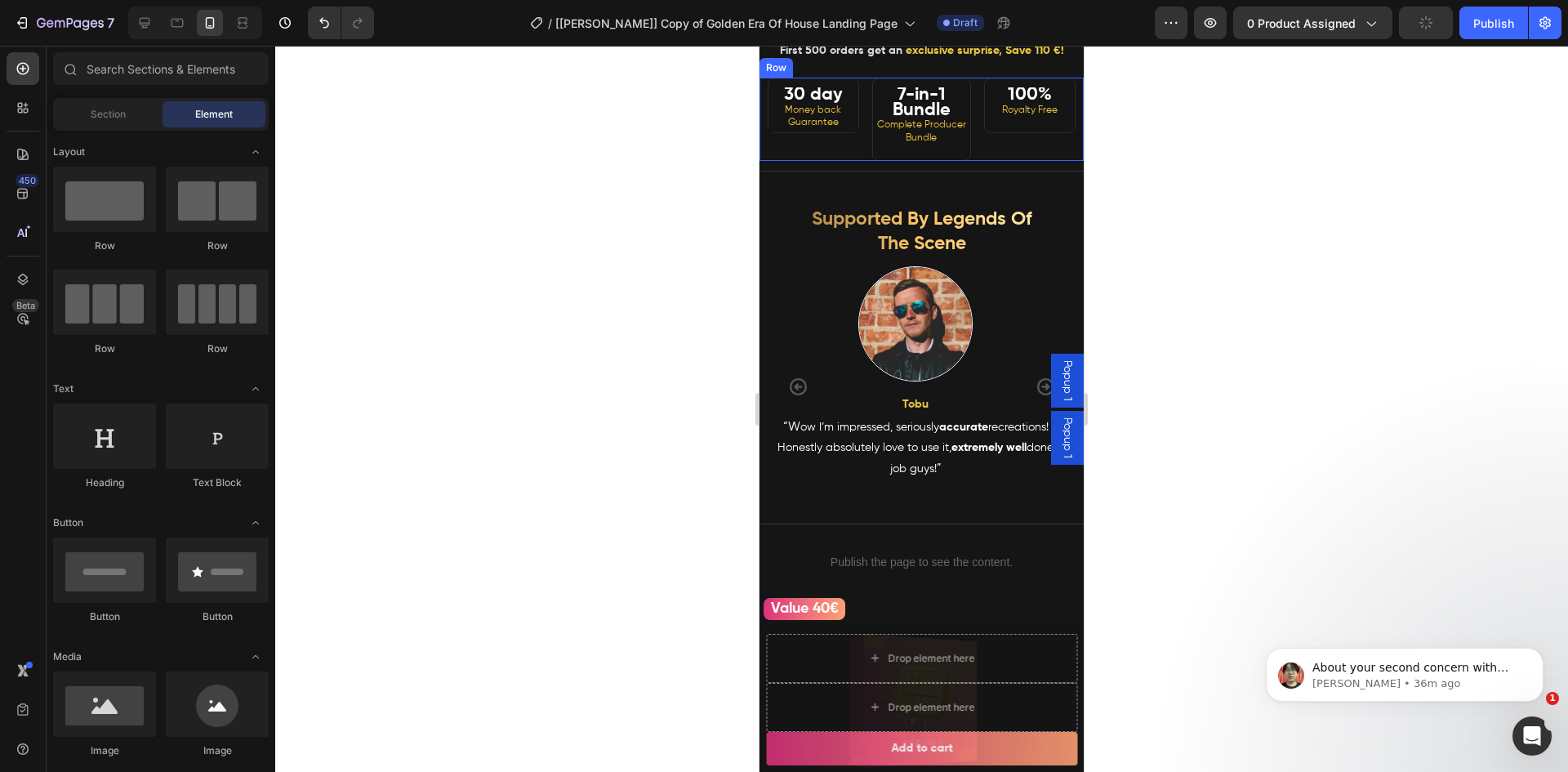
click at [851, 161] on div "30 day Money back Guarantee Heading" at bounding box center [809, 119] width 99 height 83
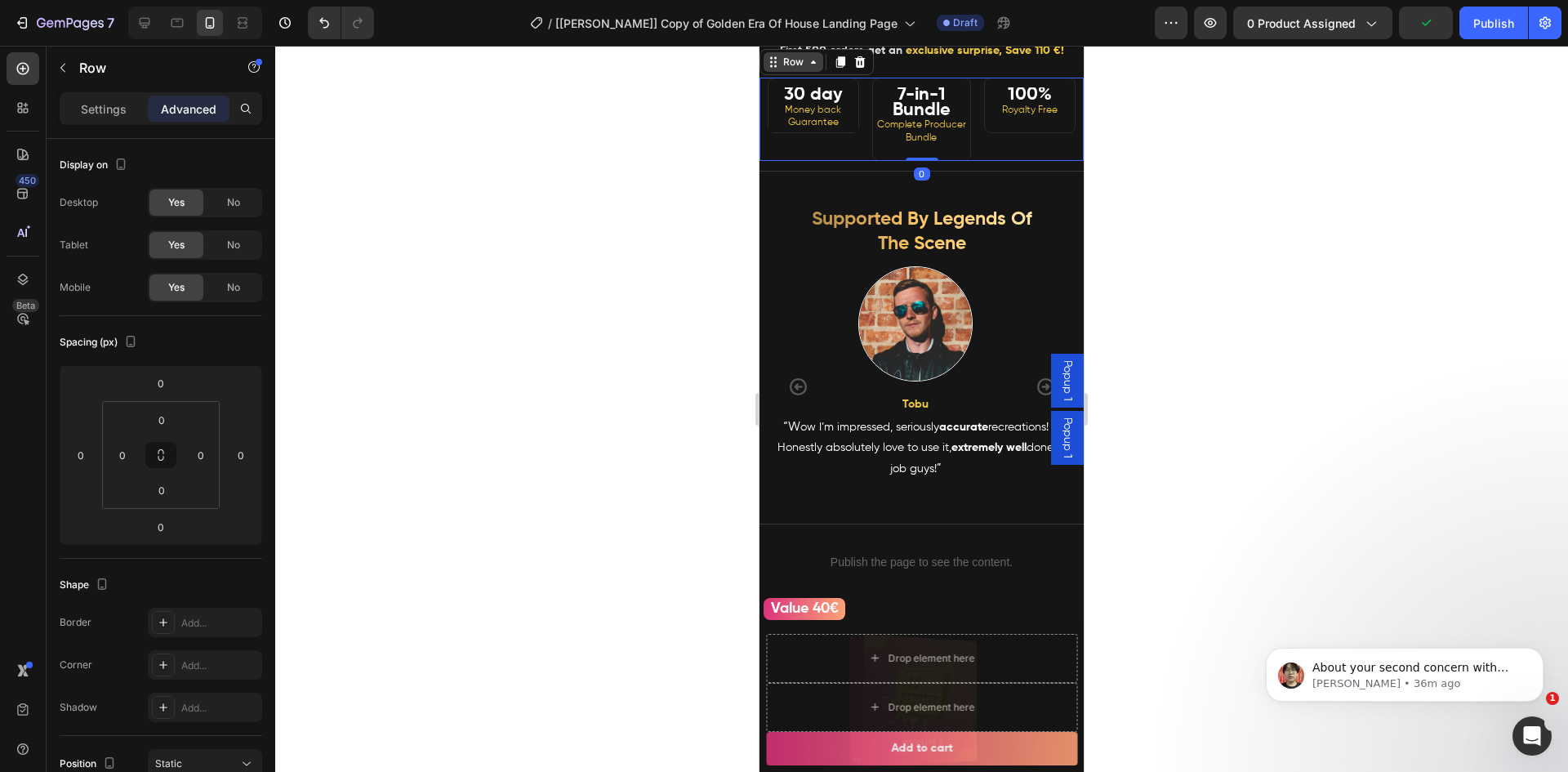
click at [796, 69] on div "Row" at bounding box center [793, 62] width 27 height 15
click at [661, 139] on div at bounding box center [921, 409] width 1292 height 727
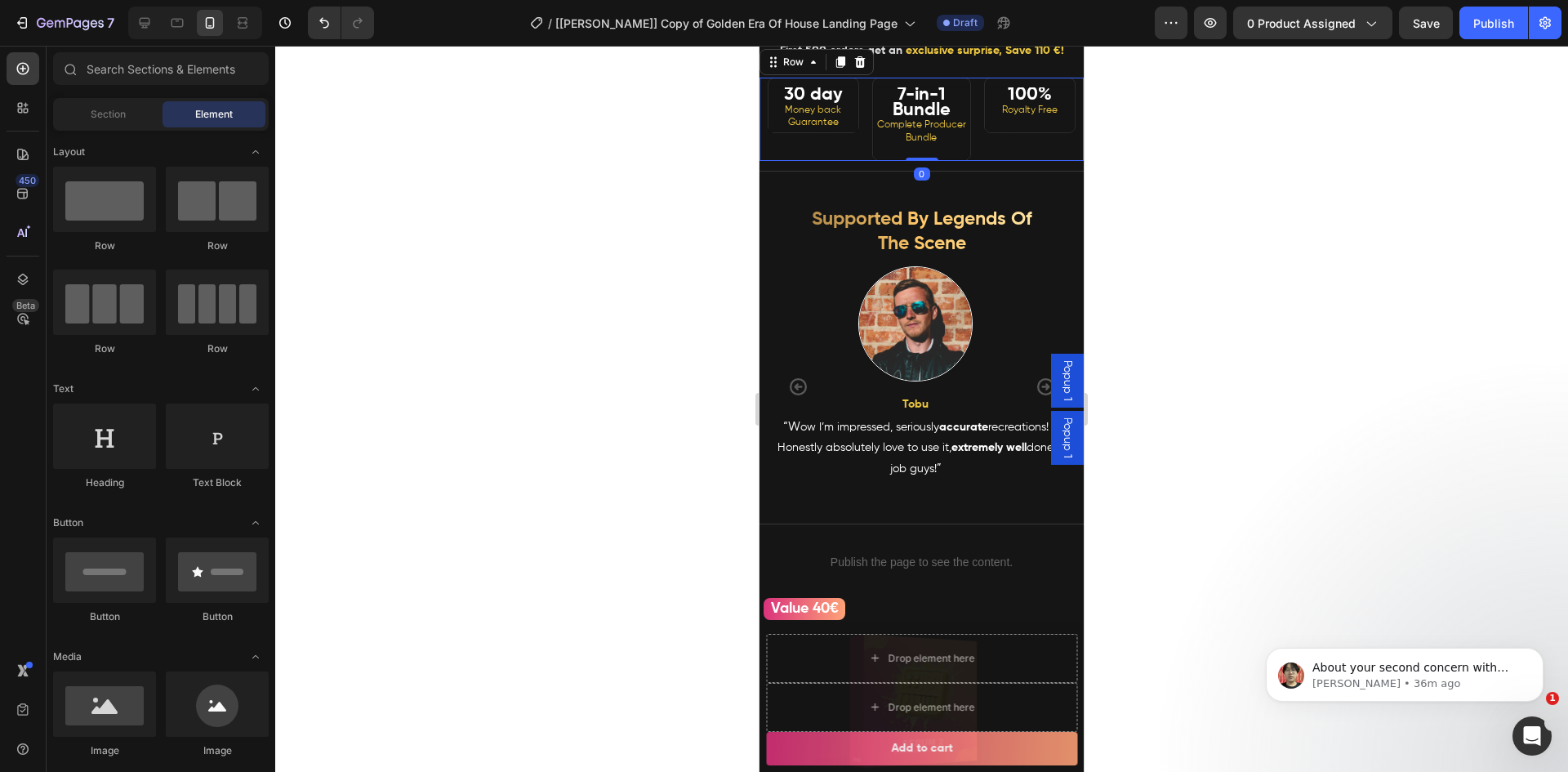
click at [828, 161] on div "30 day Money back Guarantee Heading" at bounding box center [809, 119] width 99 height 83
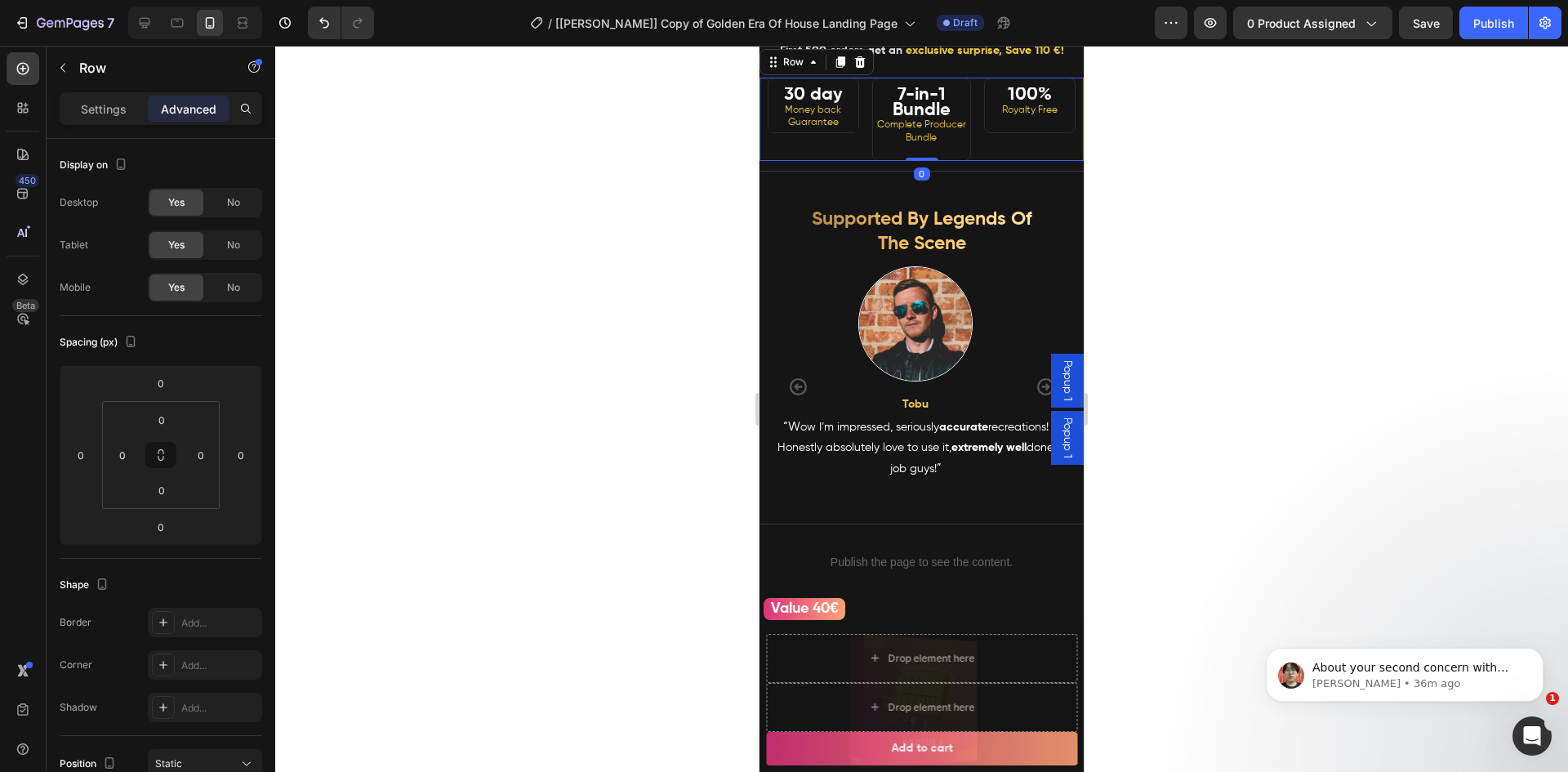
click at [642, 188] on div at bounding box center [921, 409] width 1292 height 727
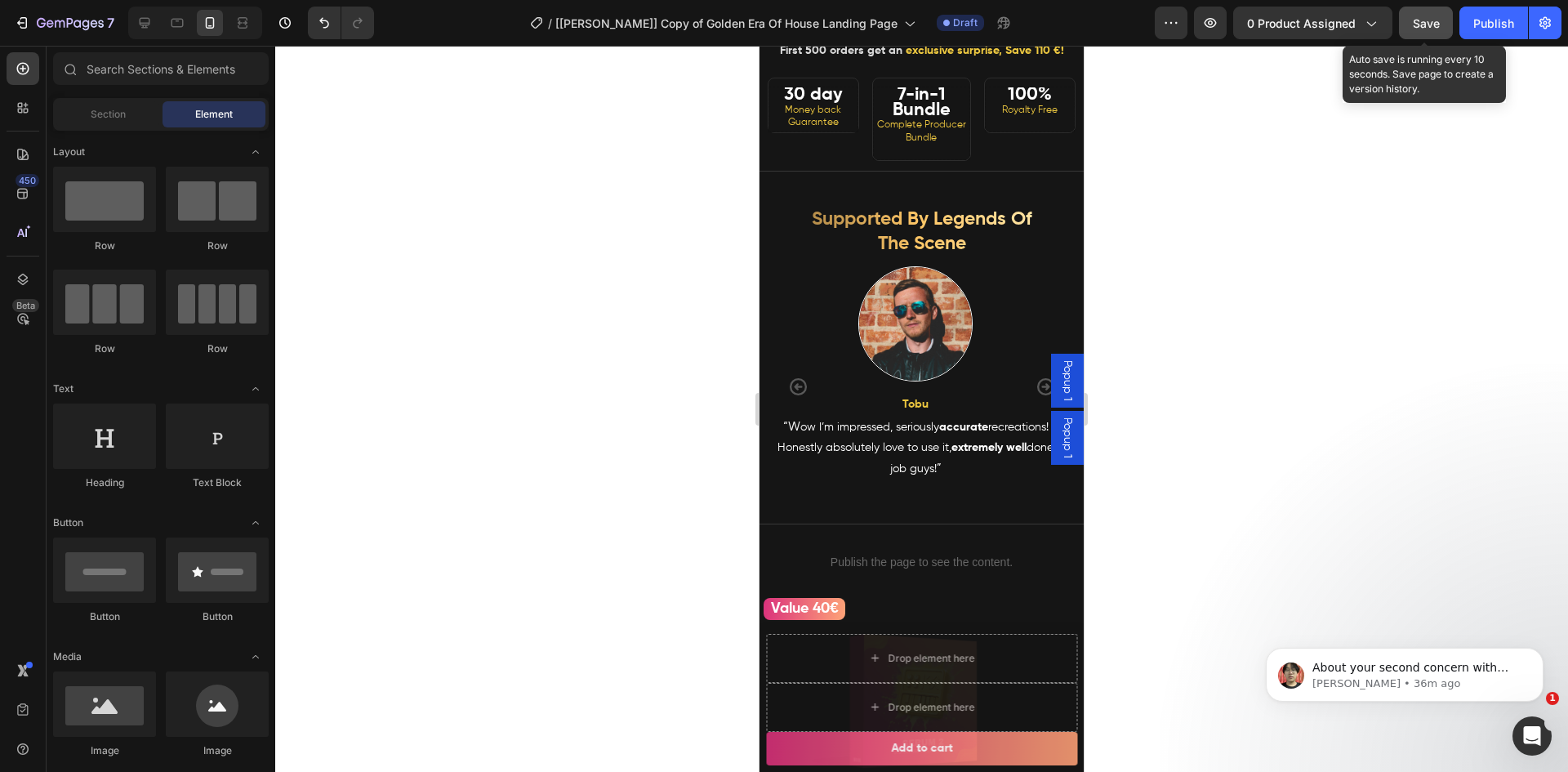
click at [1416, 35] on button "Save" at bounding box center [1425, 22] width 54 height 33
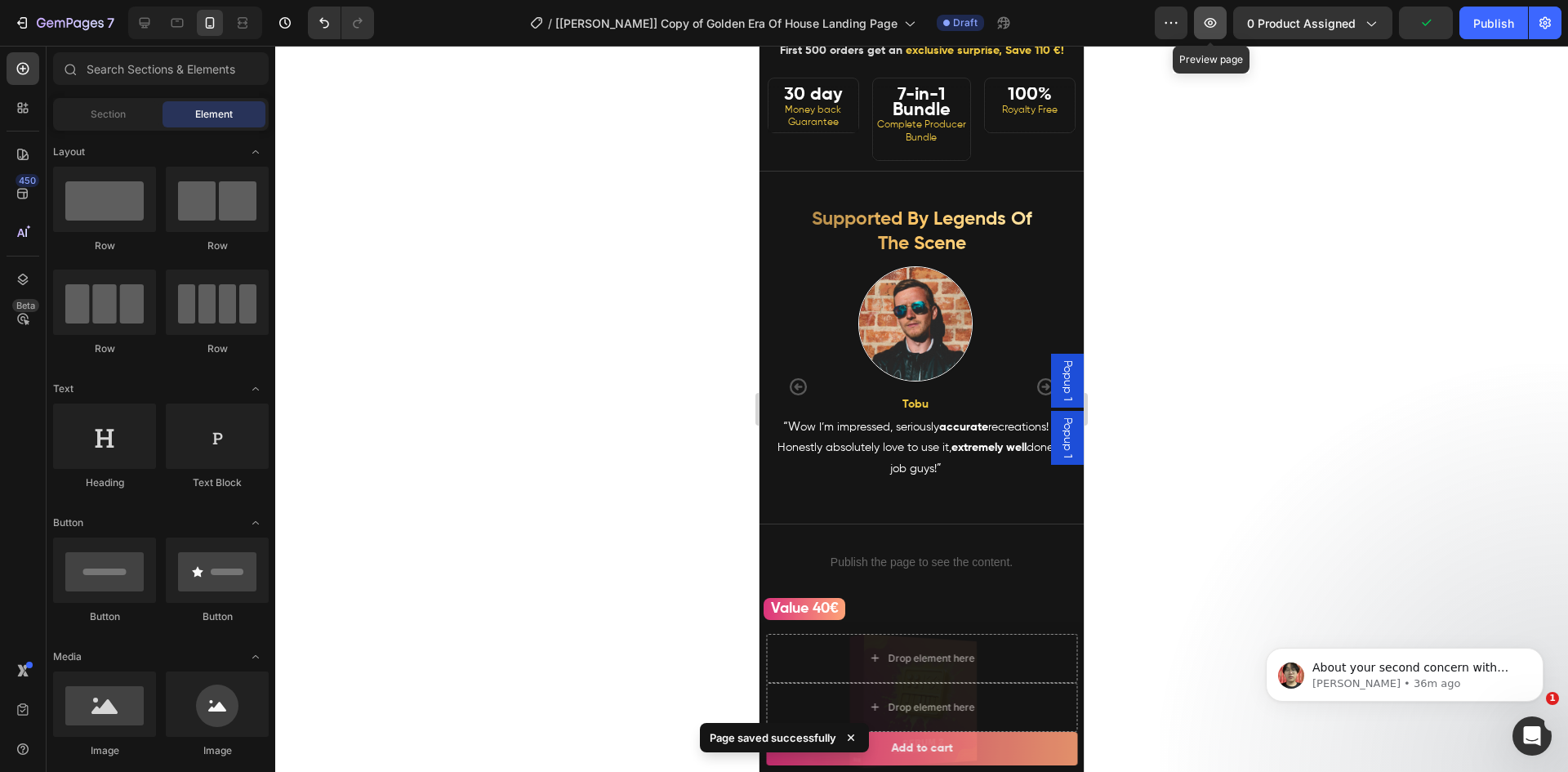
click at [1199, 24] on button "button" at bounding box center [1210, 22] width 33 height 33
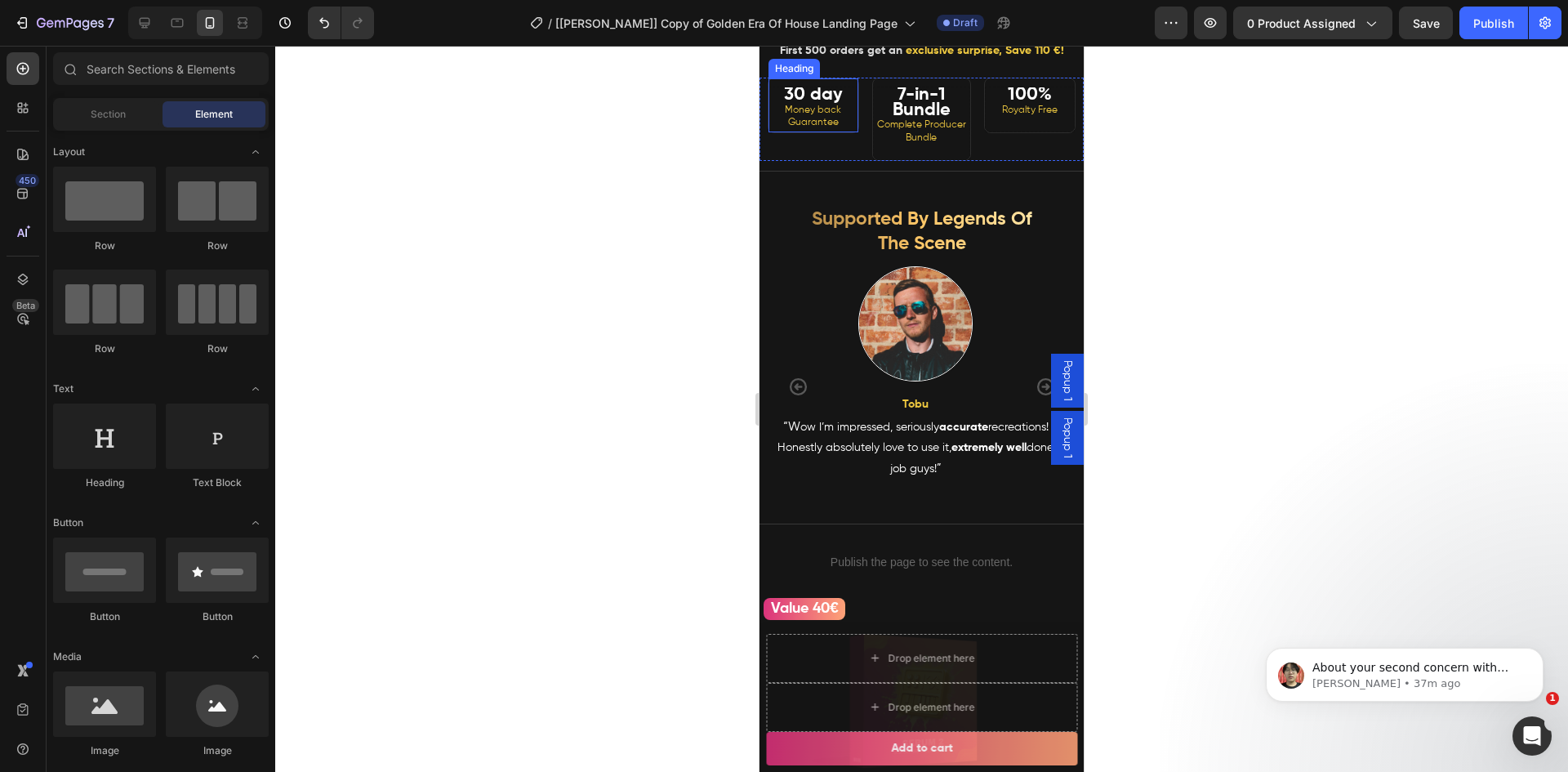
click at [844, 132] on h2 "30 day Money back Guarantee" at bounding box center [812, 110] width 90 height 46
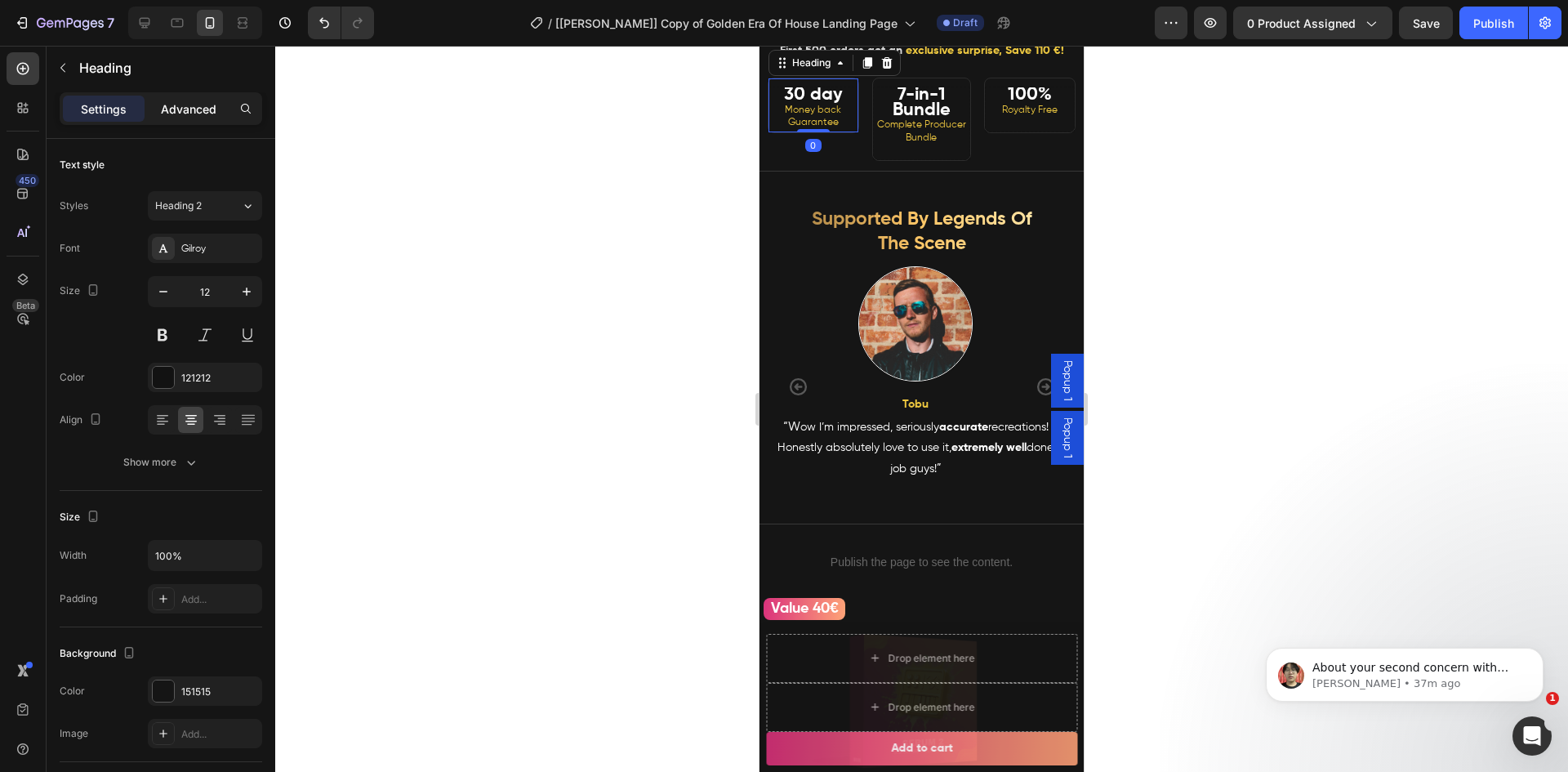
click at [202, 108] on p "Advanced" at bounding box center [188, 108] width 56 height 17
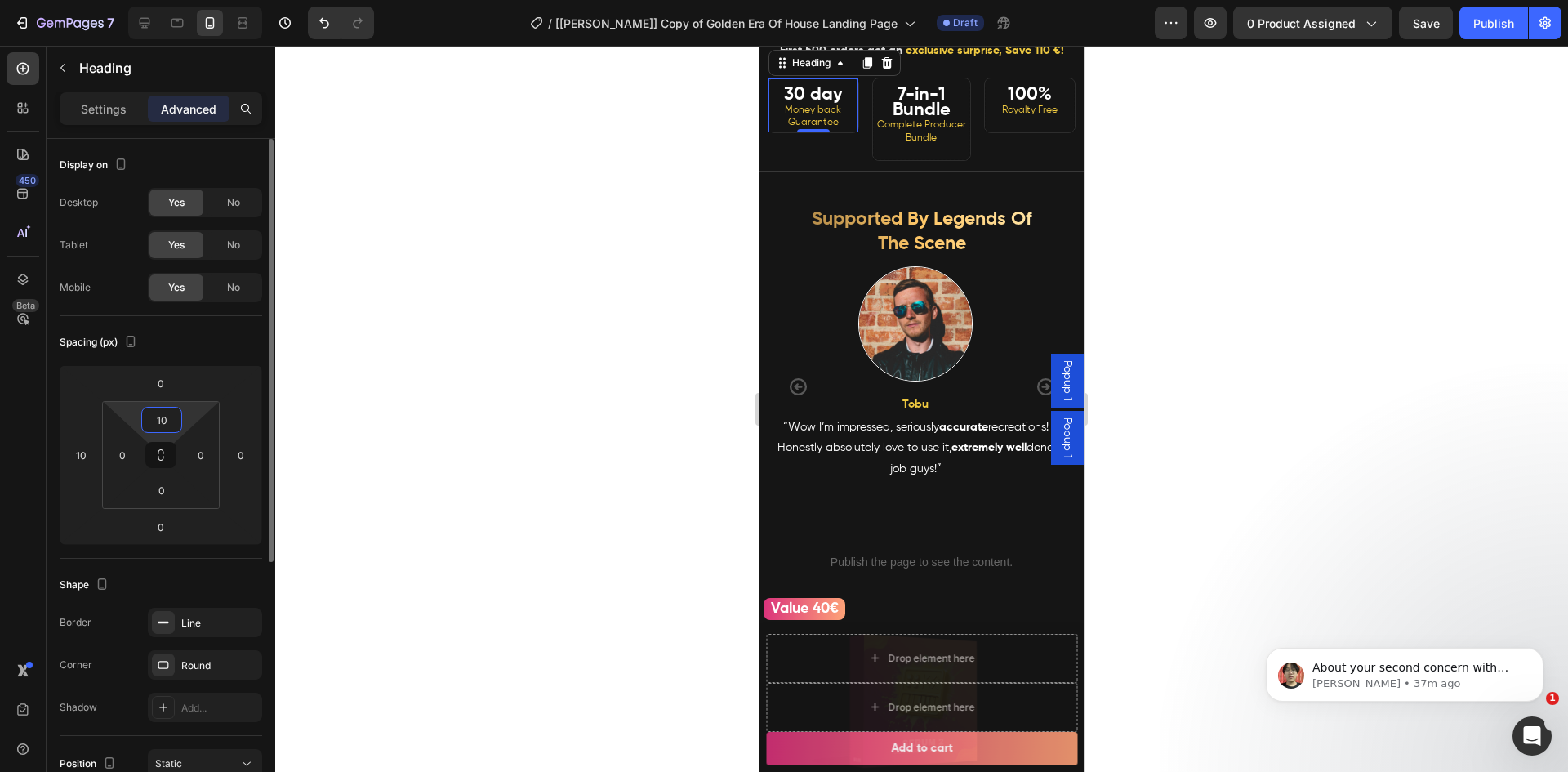
click at [160, 429] on input "10" at bounding box center [161, 420] width 33 height 25
type input "0"
click at [163, 390] on input "0" at bounding box center [161, 383] width 33 height 25
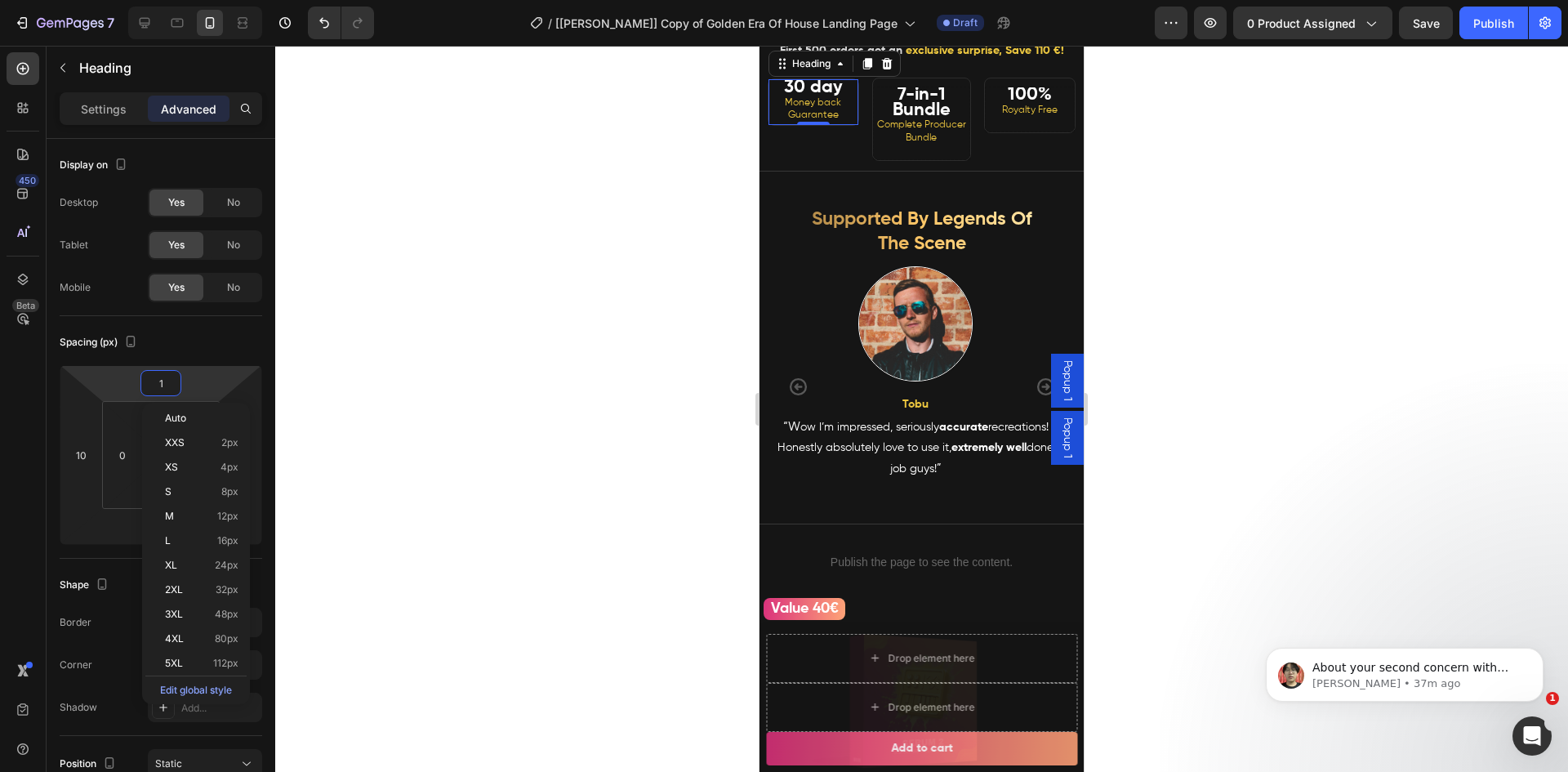
type input "10"
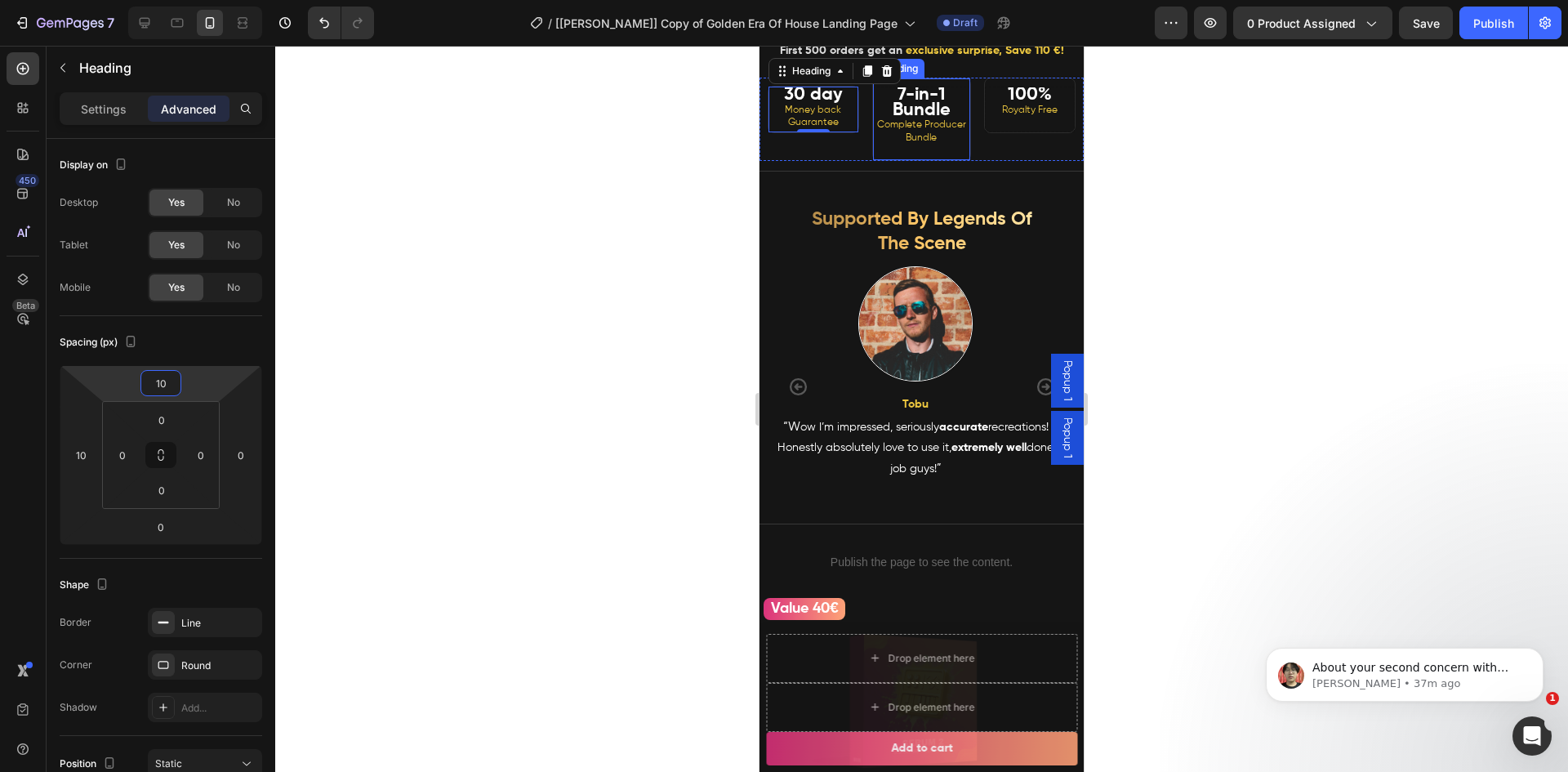
click at [918, 119] on strong "7-in-1 Bundle" at bounding box center [921, 103] width 58 height 34
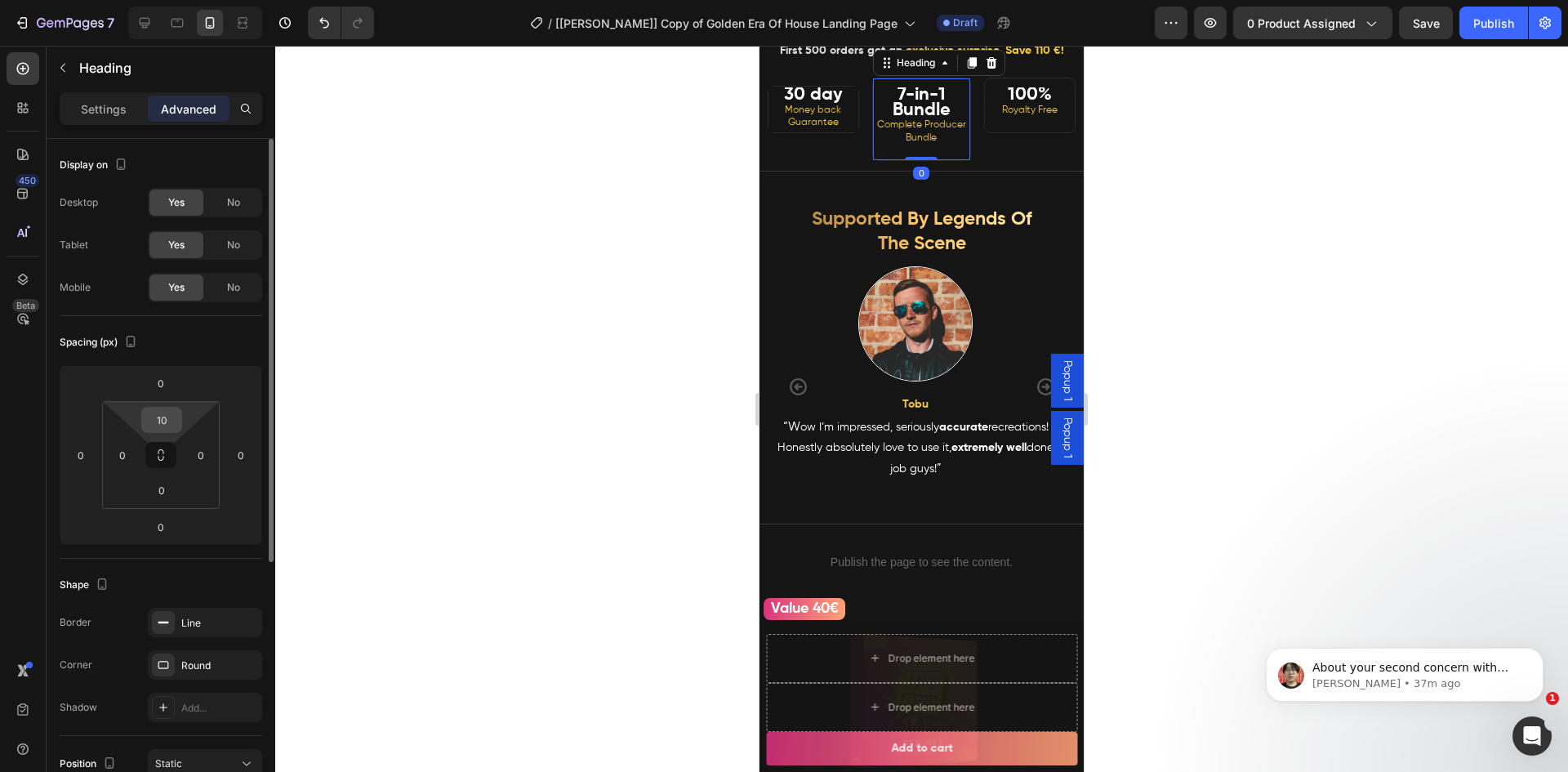
click at [171, 416] on input "10" at bounding box center [161, 420] width 33 height 25
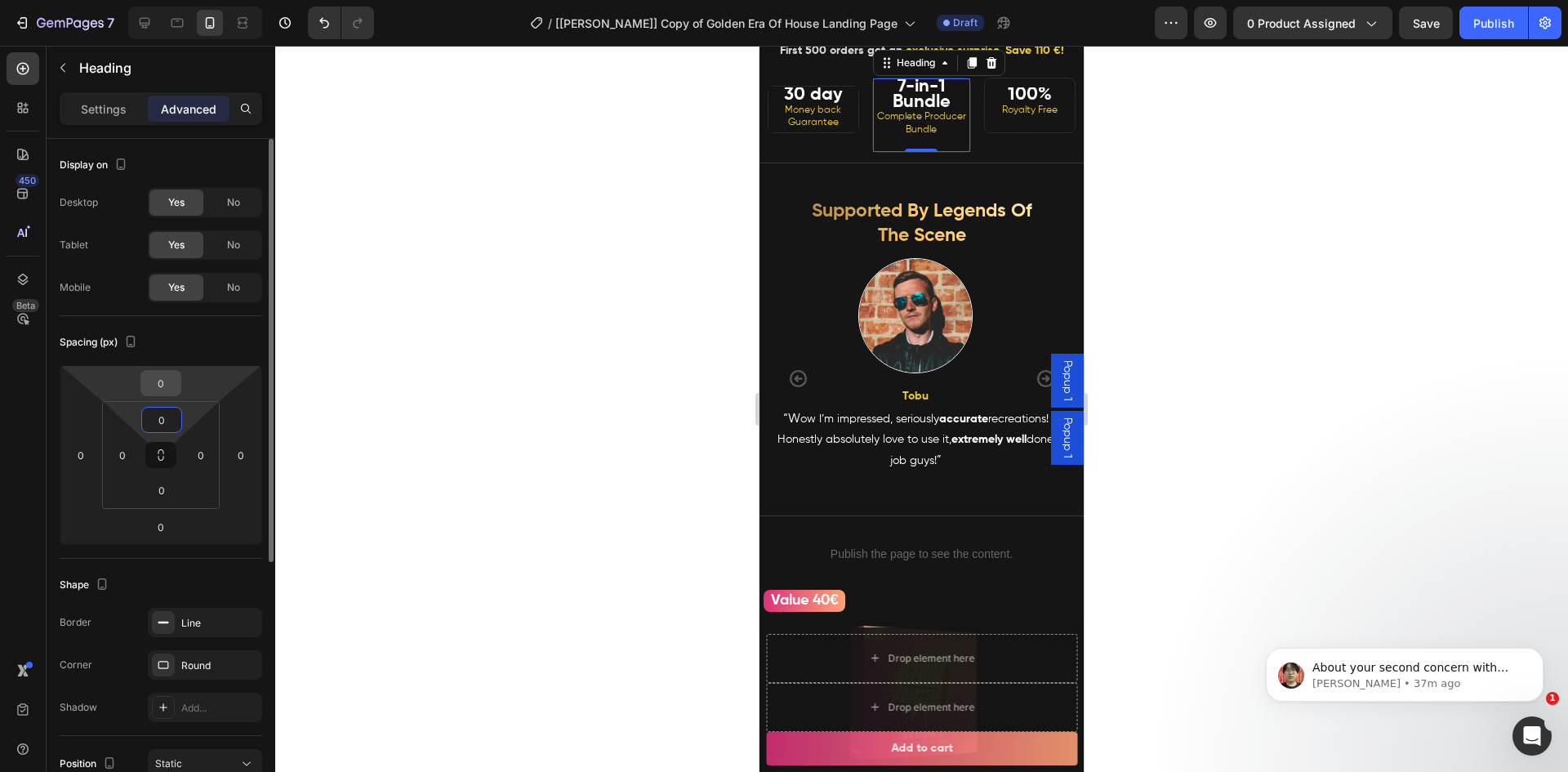
type input "0"
click at [164, 382] on input "0" at bounding box center [161, 383] width 33 height 25
type input "10"
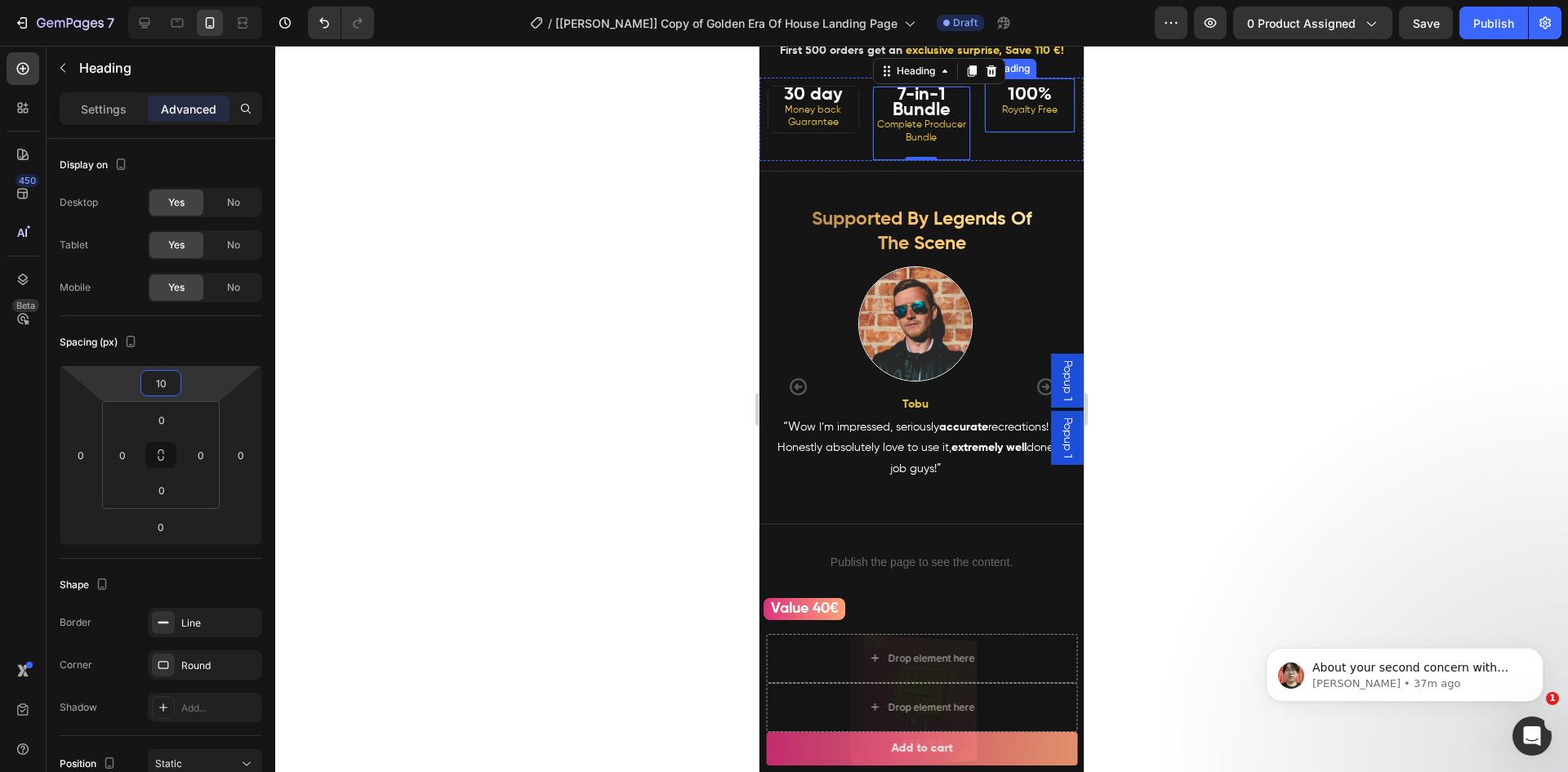
click at [1008, 115] on span "Royalty Free" at bounding box center [1030, 110] width 56 height 10
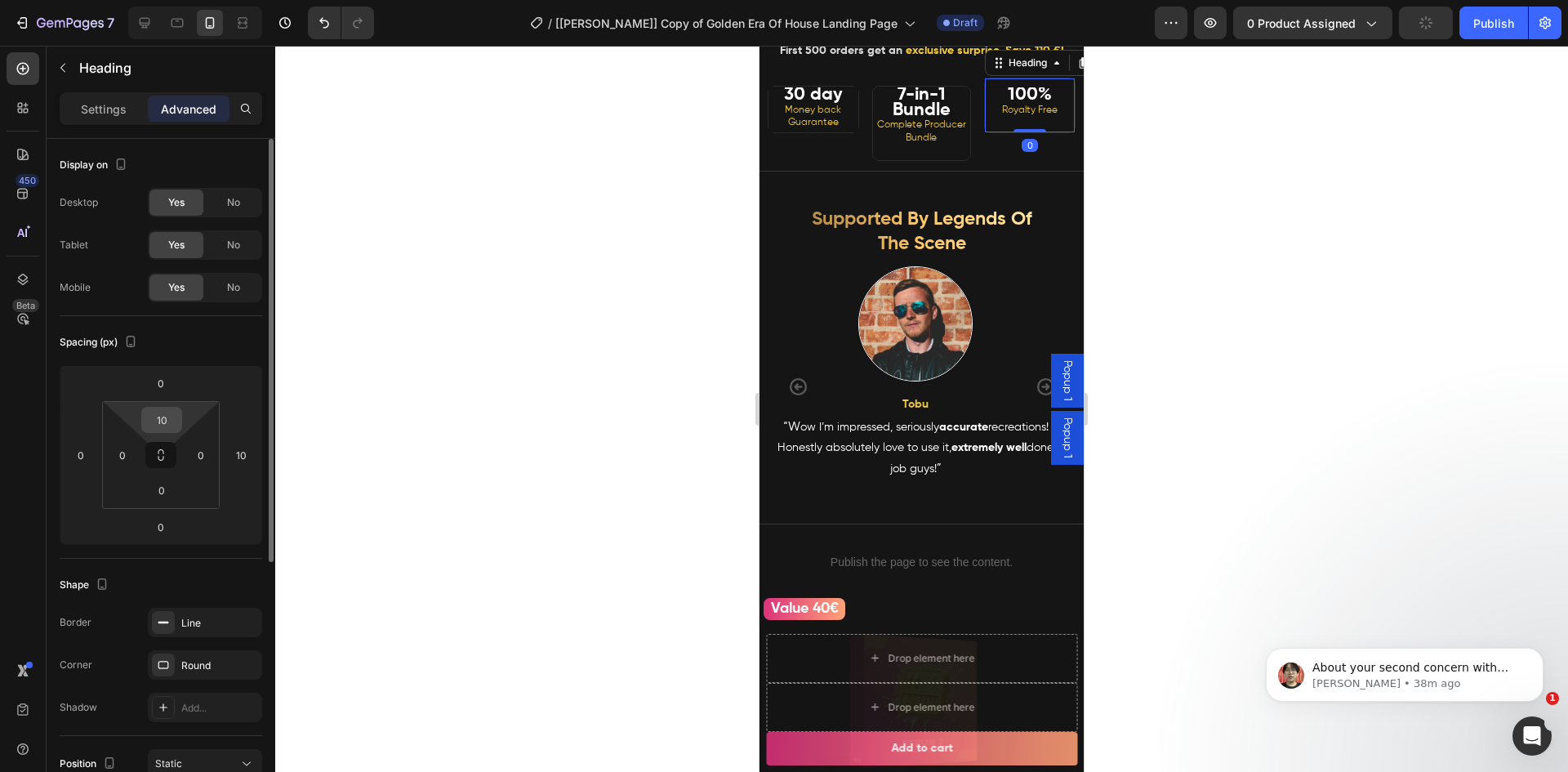
click at [165, 422] on input "10" at bounding box center [161, 420] width 33 height 25
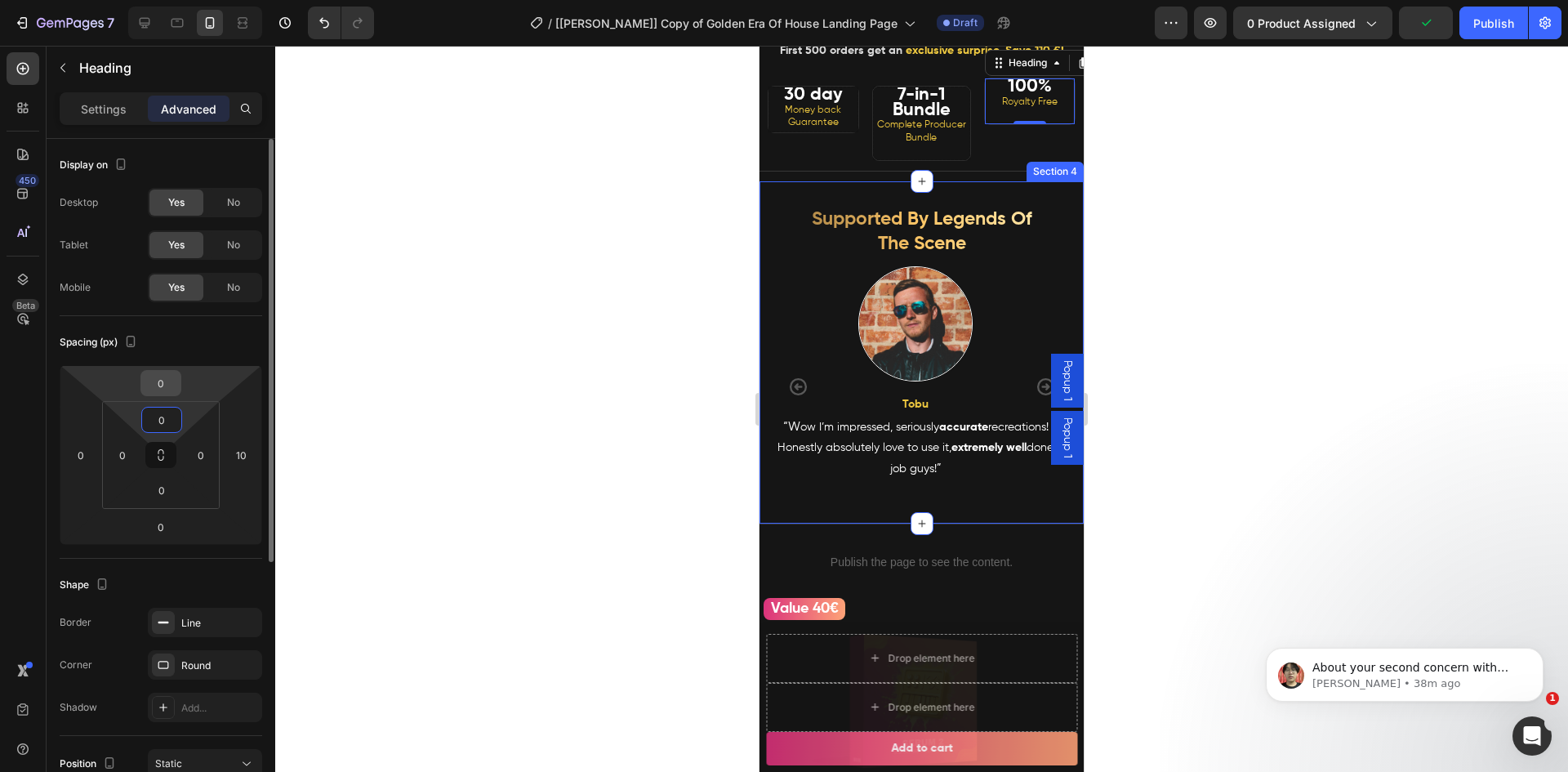
type input "0"
click at [160, 386] on input "0" at bounding box center [161, 383] width 33 height 25
type input "10"
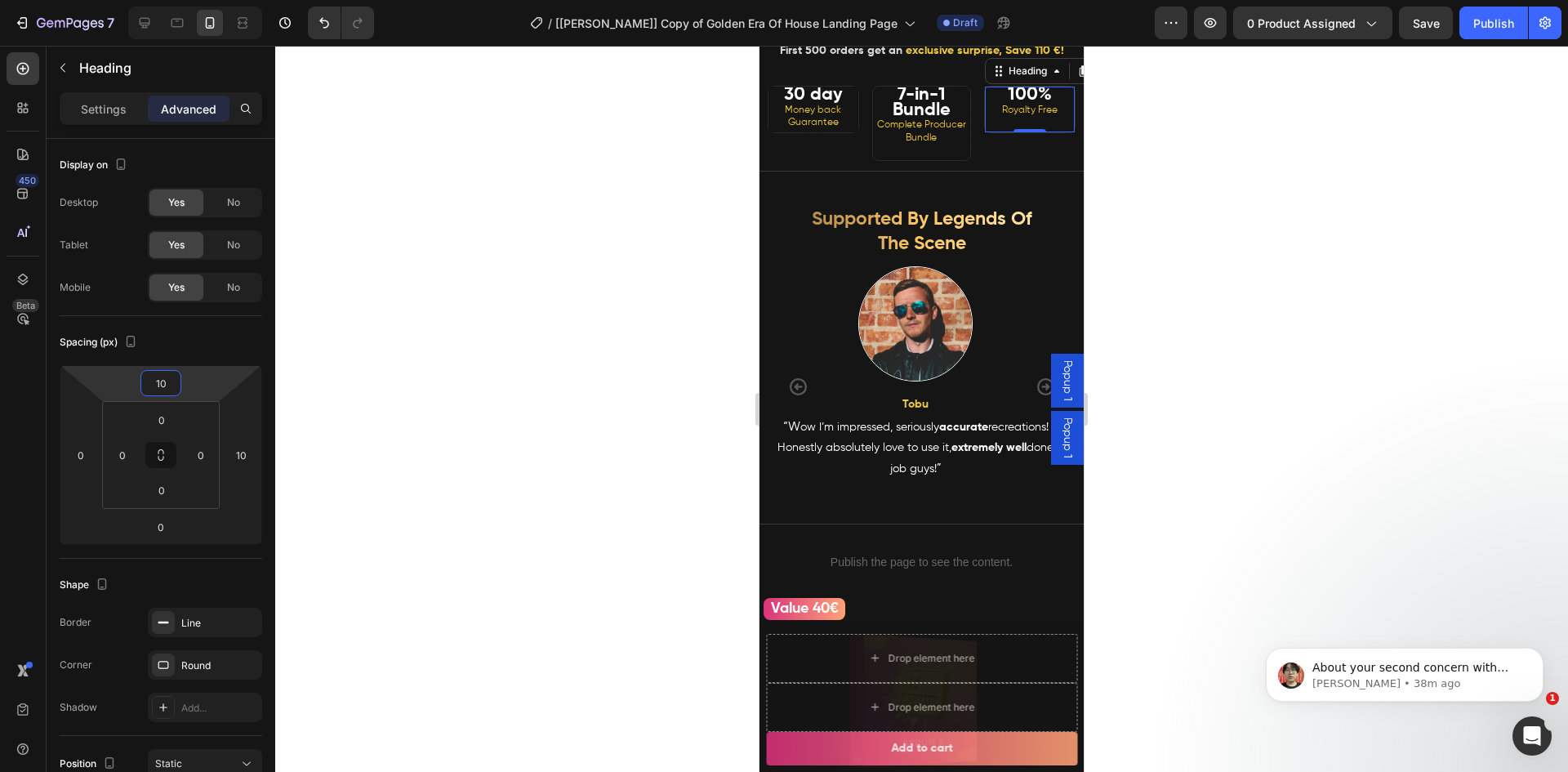
click at [1227, 315] on div at bounding box center [921, 409] width 1292 height 727
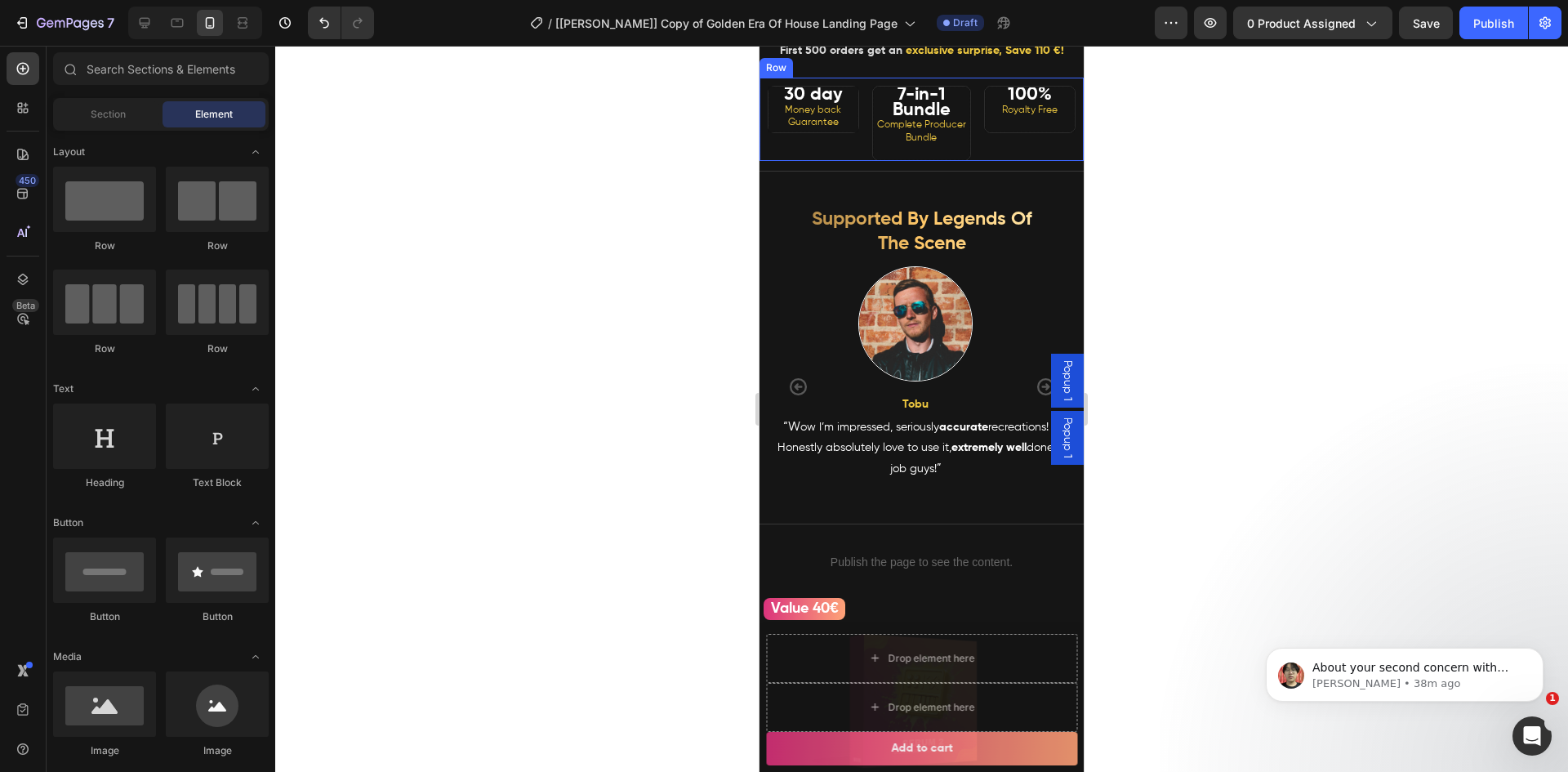
click at [830, 161] on div "30 day Money back Guarantee Heading" at bounding box center [809, 119] width 99 height 83
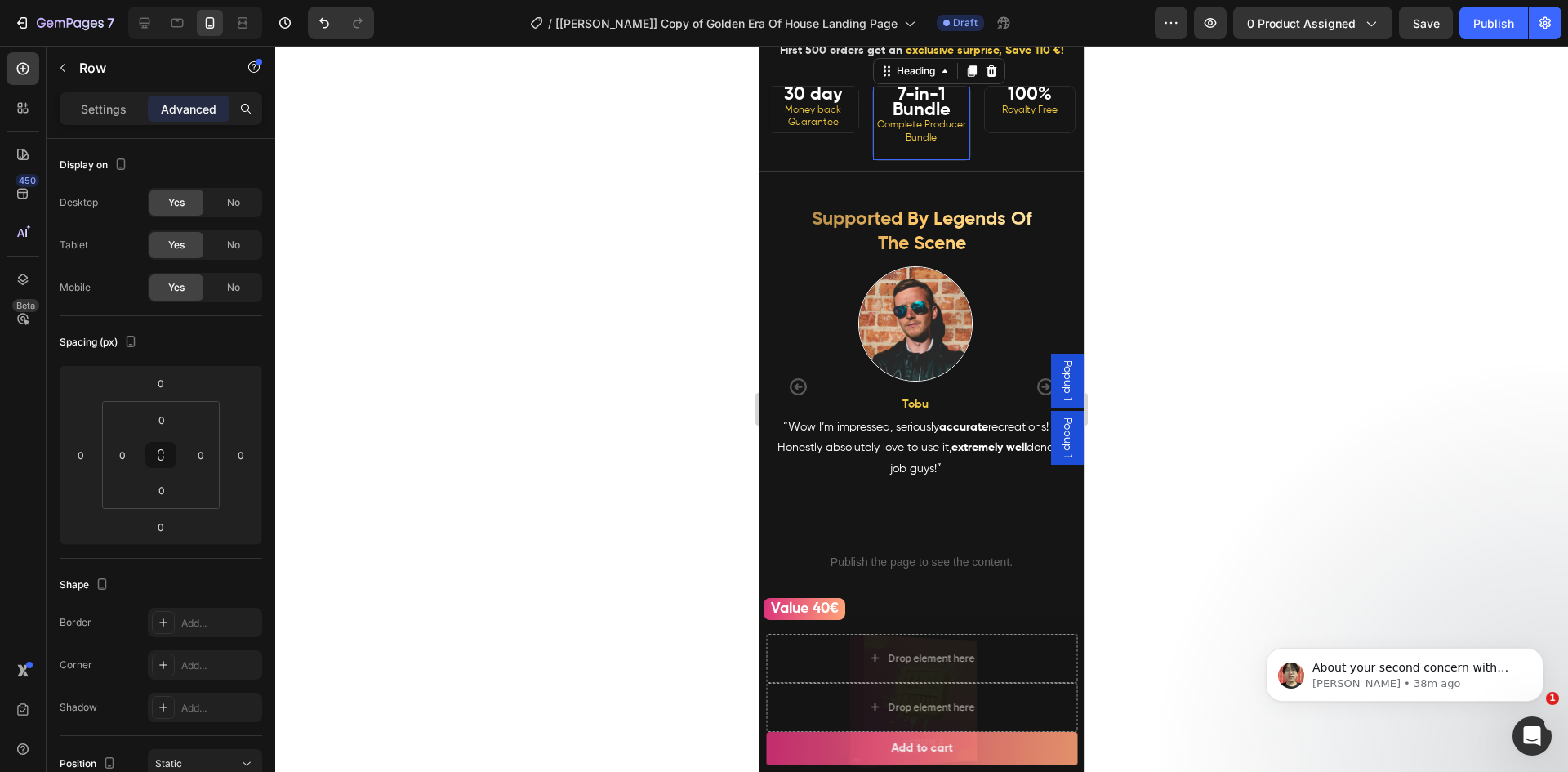
click at [918, 143] on span "Complete Producer Bundle" at bounding box center [921, 131] width 89 height 23
click at [915, 78] on div "Heading" at bounding box center [915, 71] width 45 height 15
click at [1219, 161] on div at bounding box center [921, 409] width 1292 height 727
click at [925, 119] on strong "7-in-1 Bundle" at bounding box center [921, 103] width 58 height 34
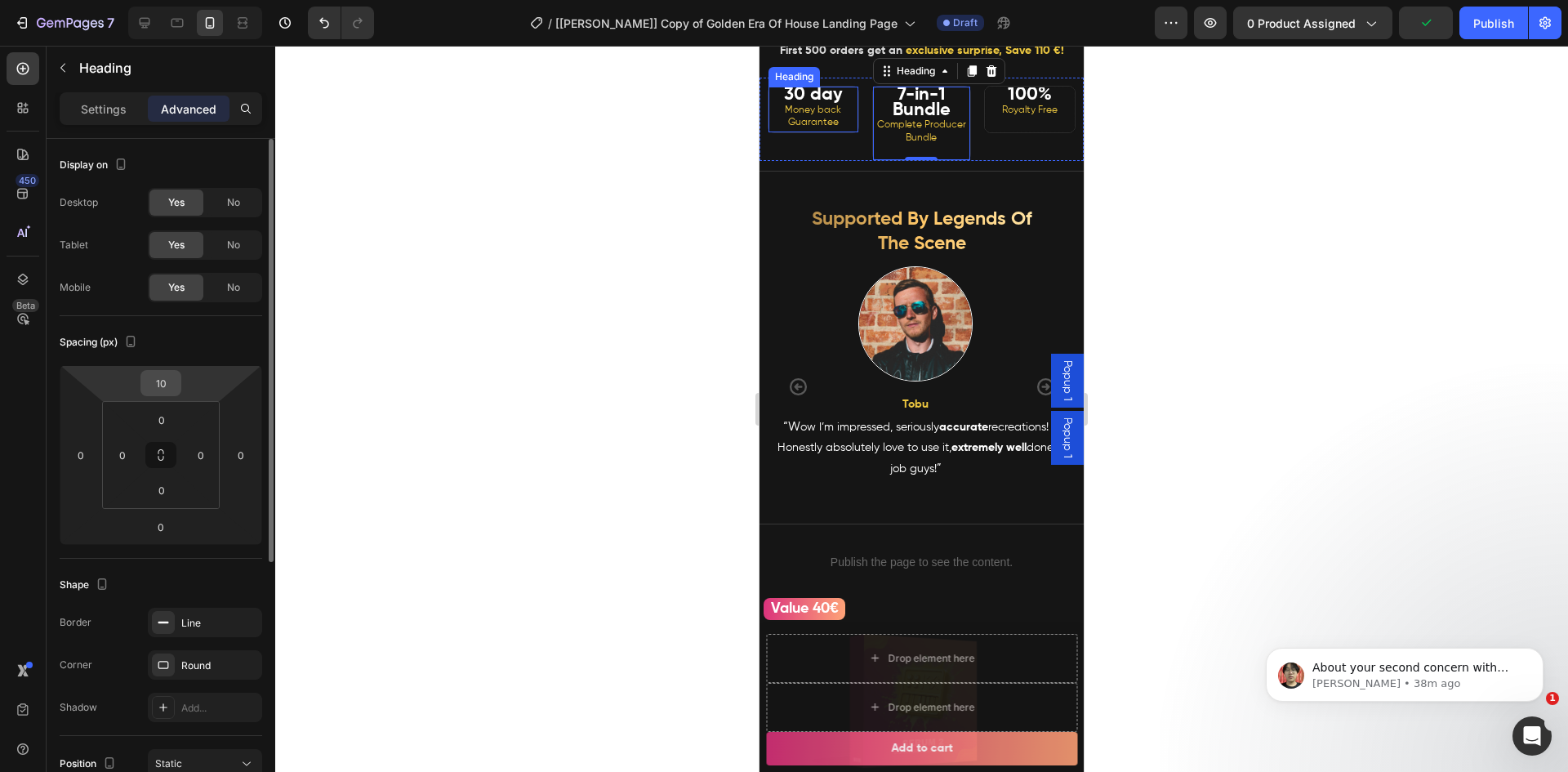
scroll to position [2, 0]
click at [162, 390] on input "10" at bounding box center [161, 382] width 33 height 25
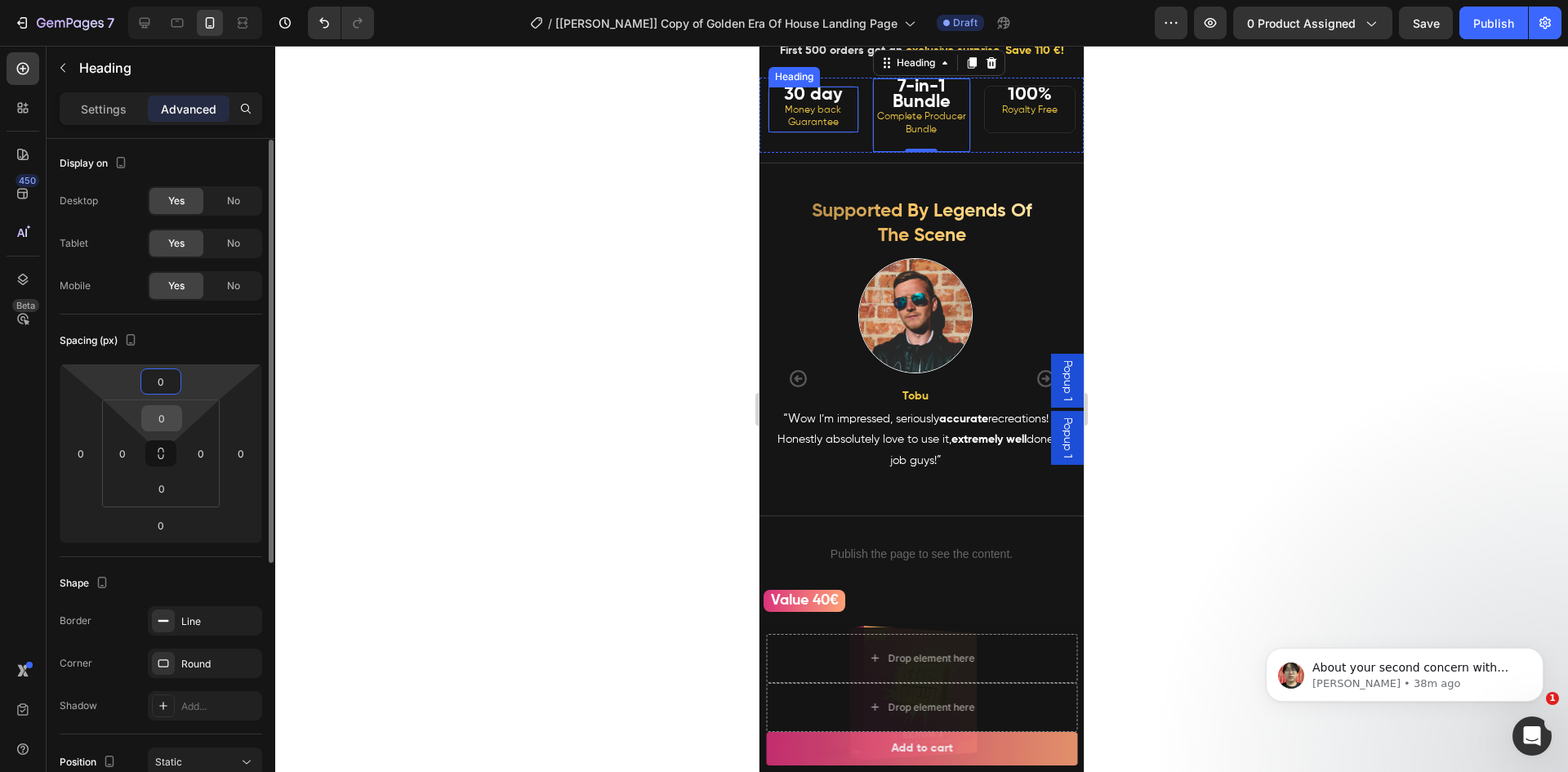
type input "0"
click at [159, 428] on input "0" at bounding box center [161, 419] width 33 height 25
type input "10"
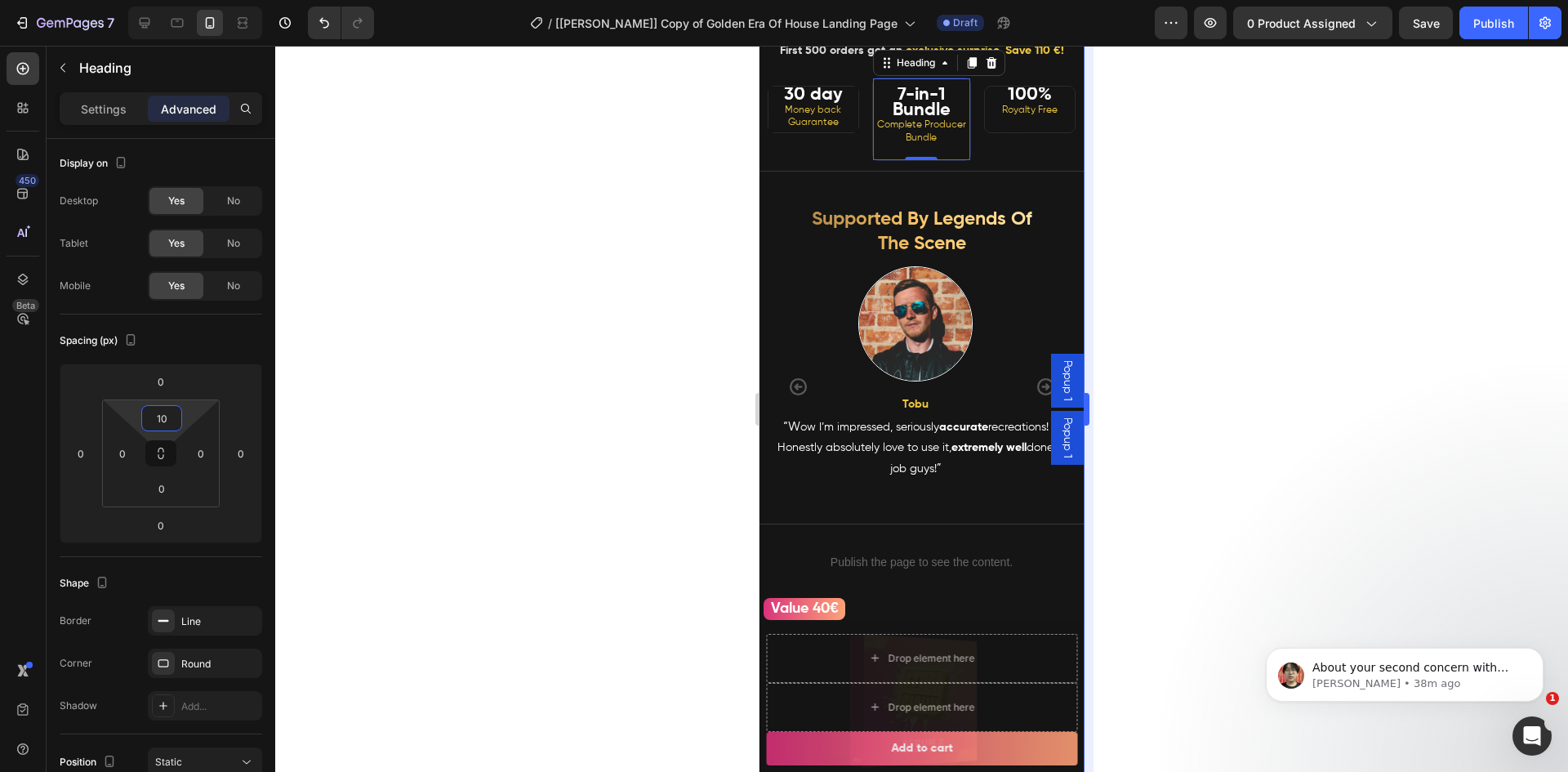
click at [1179, 247] on div at bounding box center [921, 409] width 1292 height 727
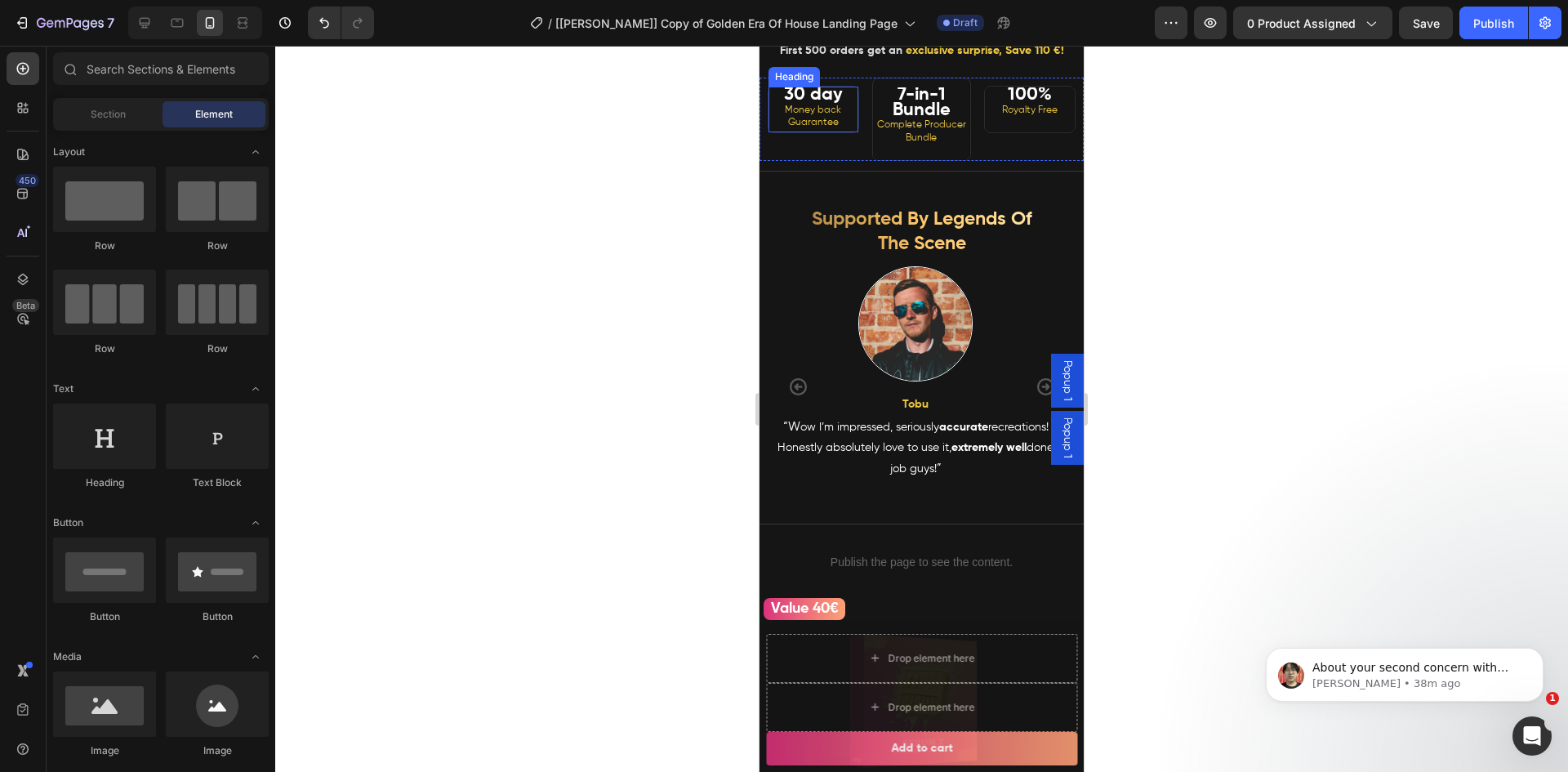
click at [854, 129] on div "30 day Money back Guarantee Heading" at bounding box center [812, 109] width 91 height 47
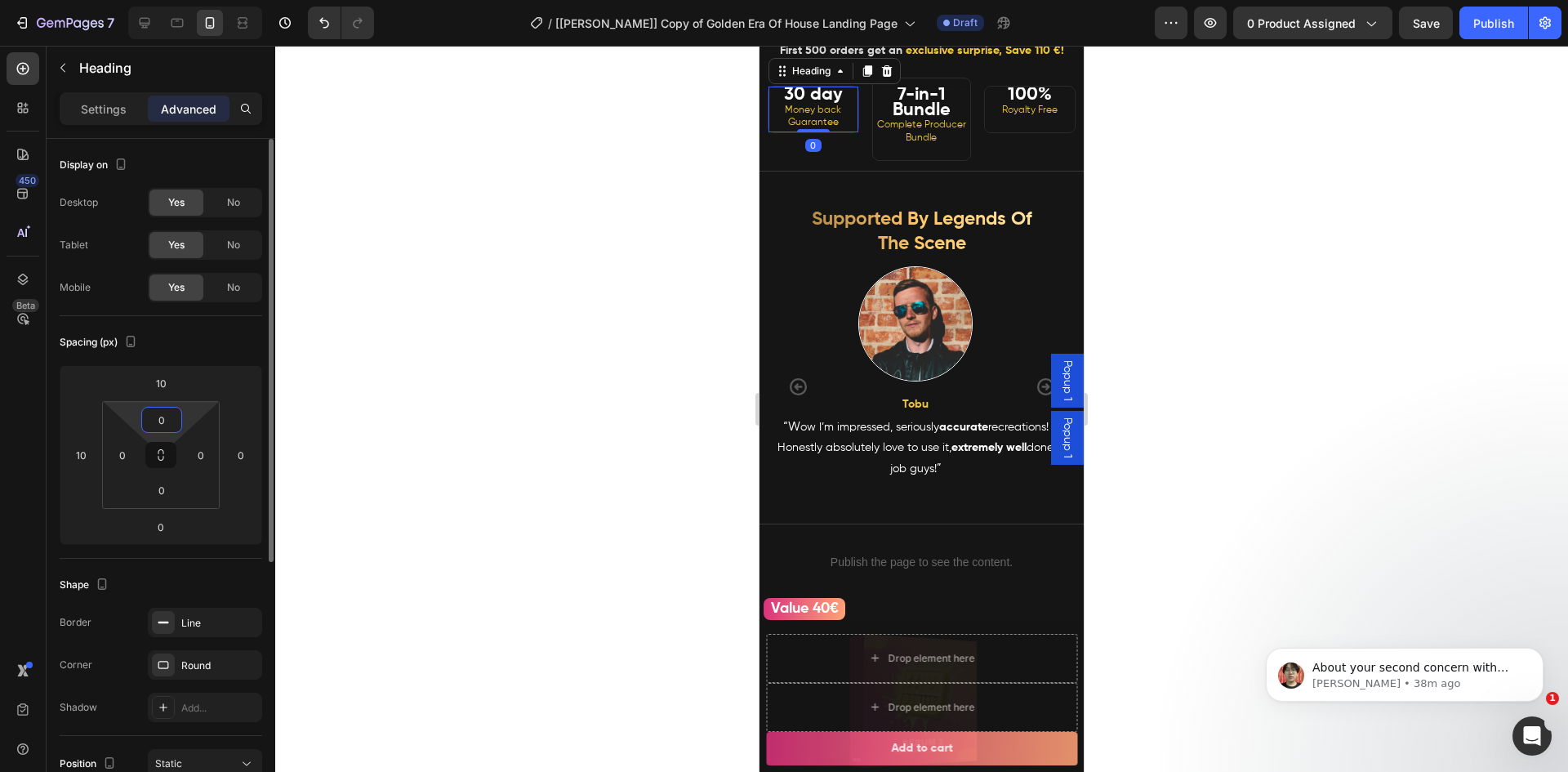
click at [163, 417] on input "0" at bounding box center [161, 420] width 33 height 25
type input "10"
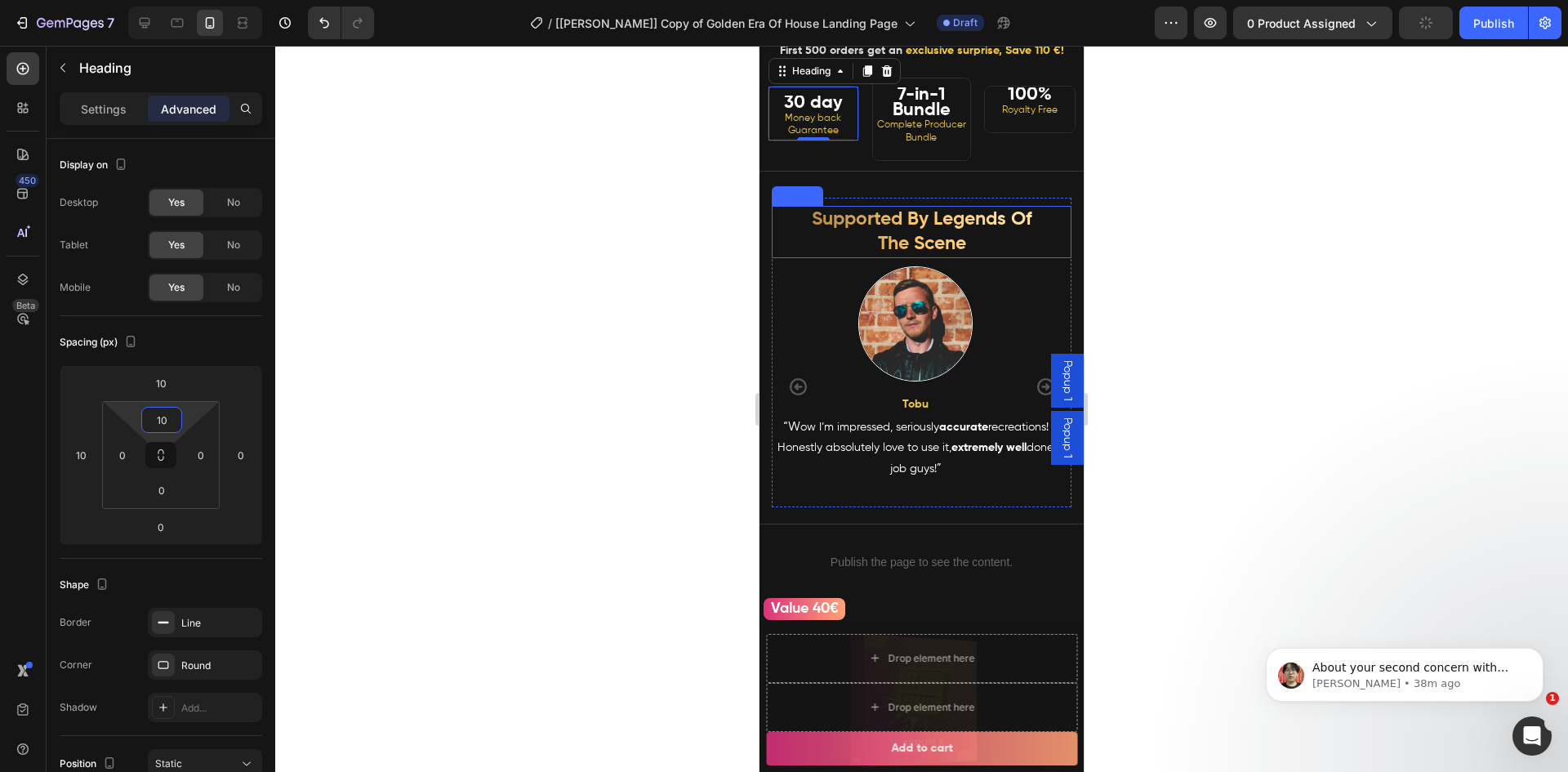
click at [1261, 222] on div at bounding box center [921, 409] width 1292 height 727
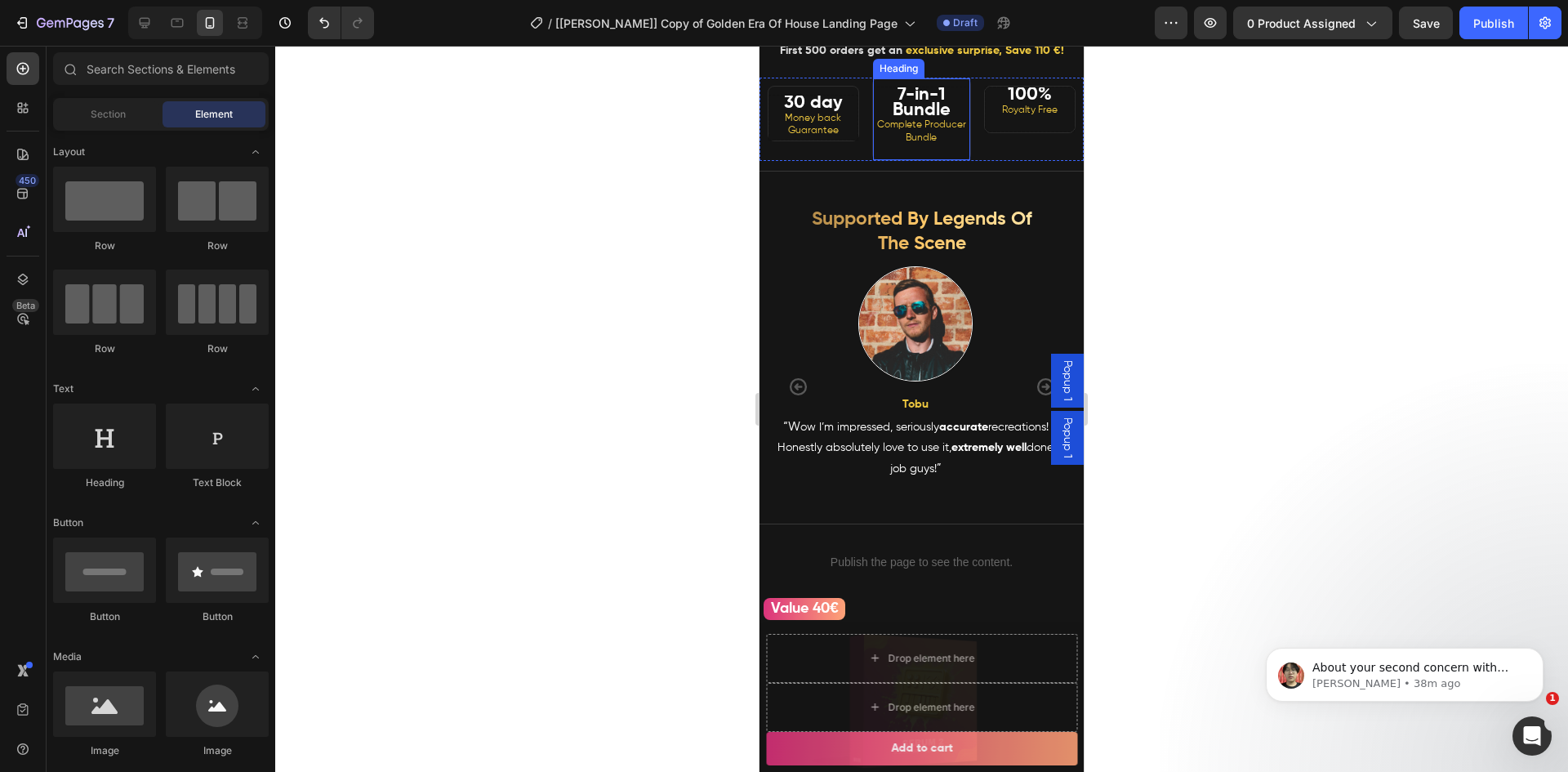
click at [890, 114] on h2 "7-in-1 Bundle Complete Producer Bundle" at bounding box center [921, 123] width 98 height 74
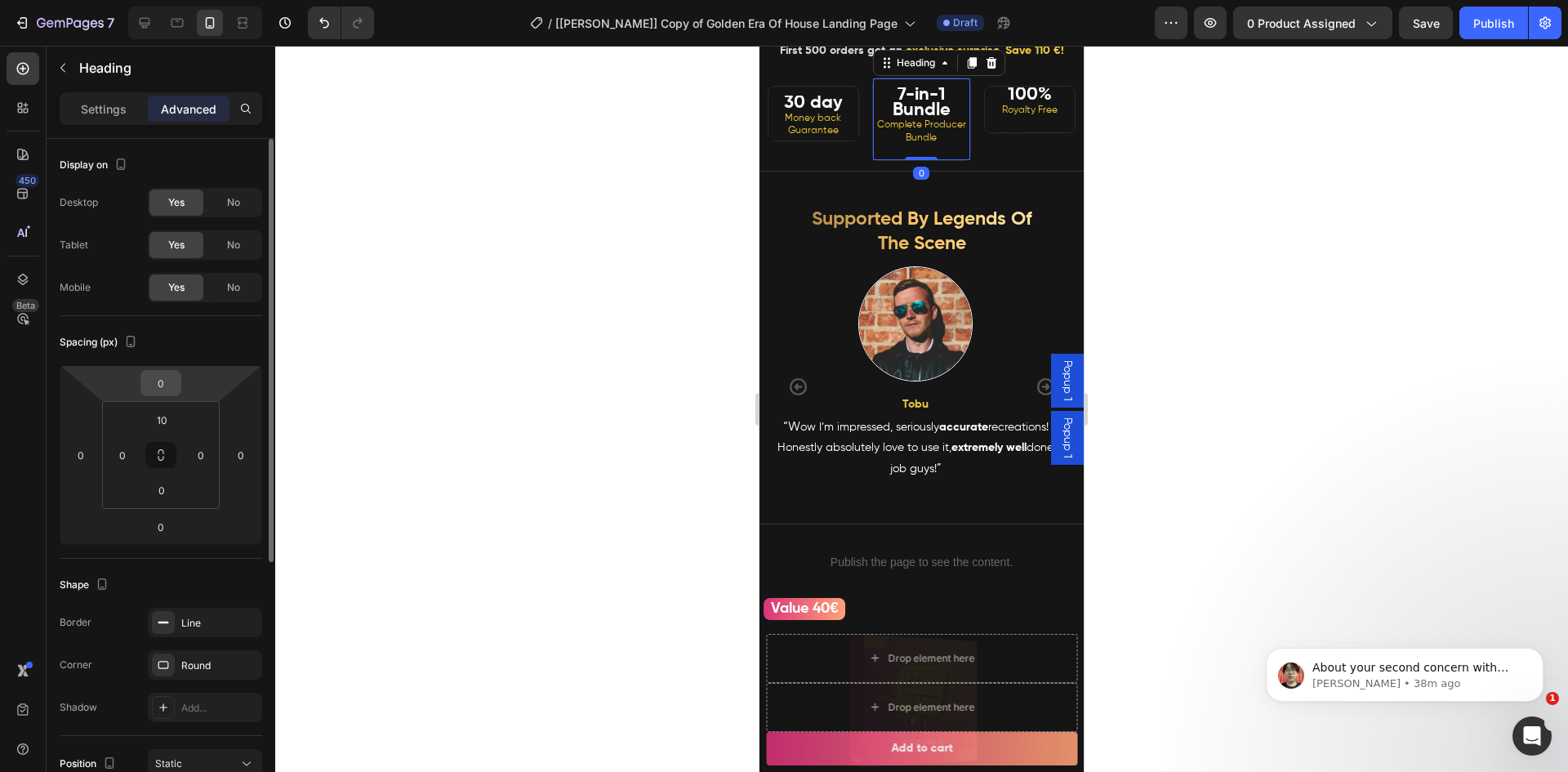
click at [165, 390] on input "0" at bounding box center [161, 383] width 33 height 25
type input "10"
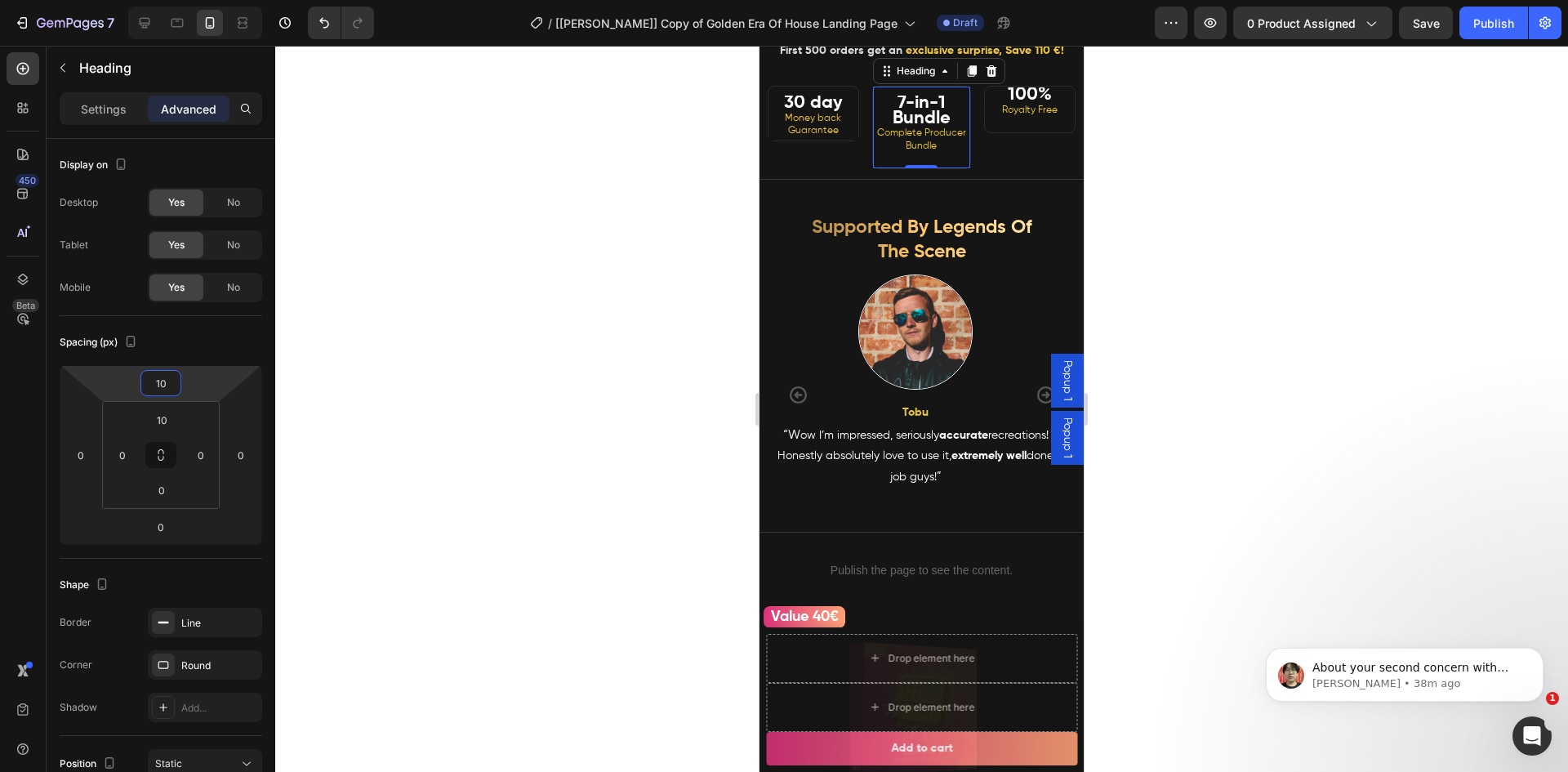
click at [1199, 272] on div at bounding box center [921, 409] width 1292 height 727
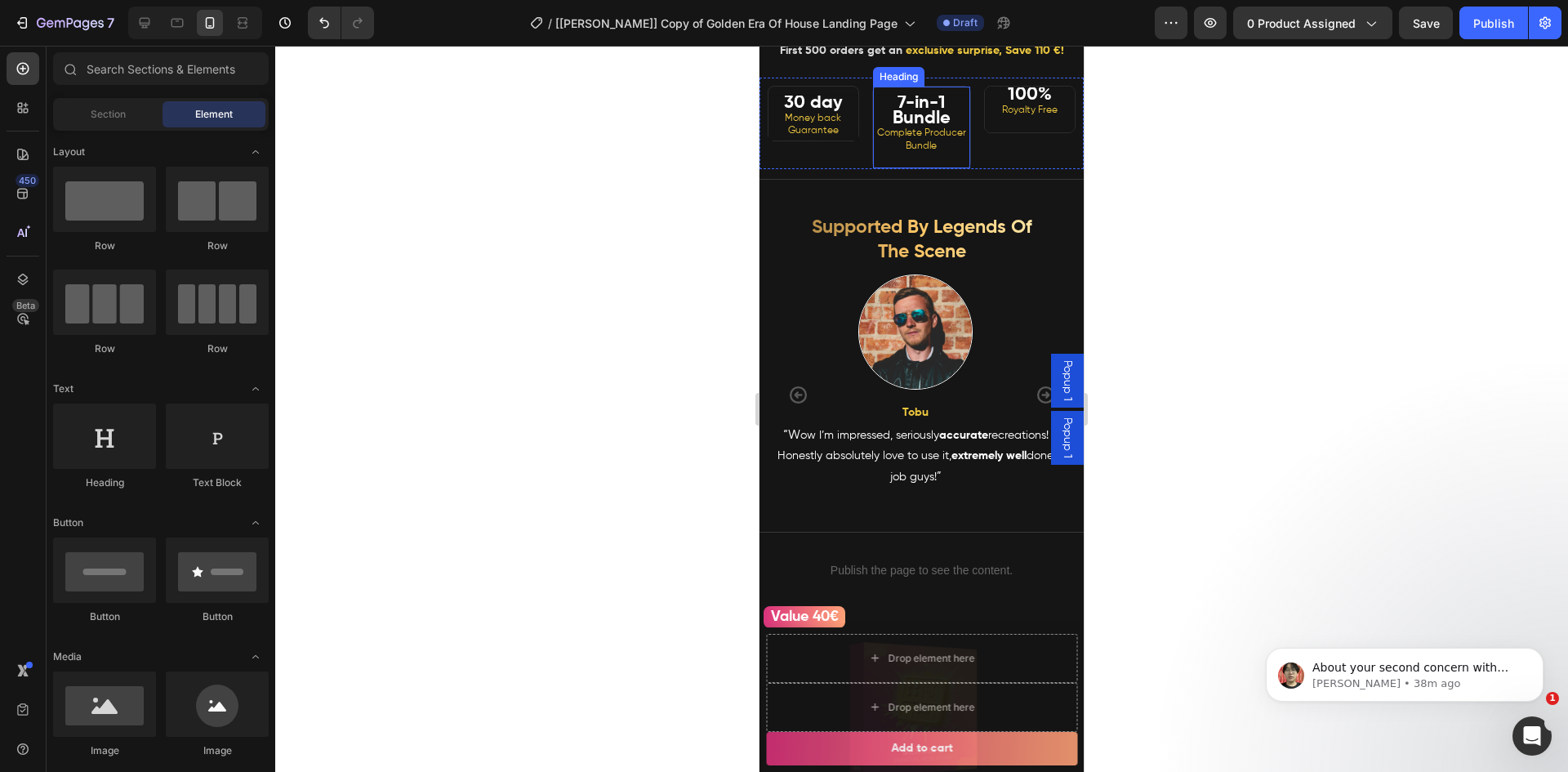
click at [903, 117] on div "7-in-1 Bundle Complete Producer Bundle Heading" at bounding box center [921, 128] width 99 height 83
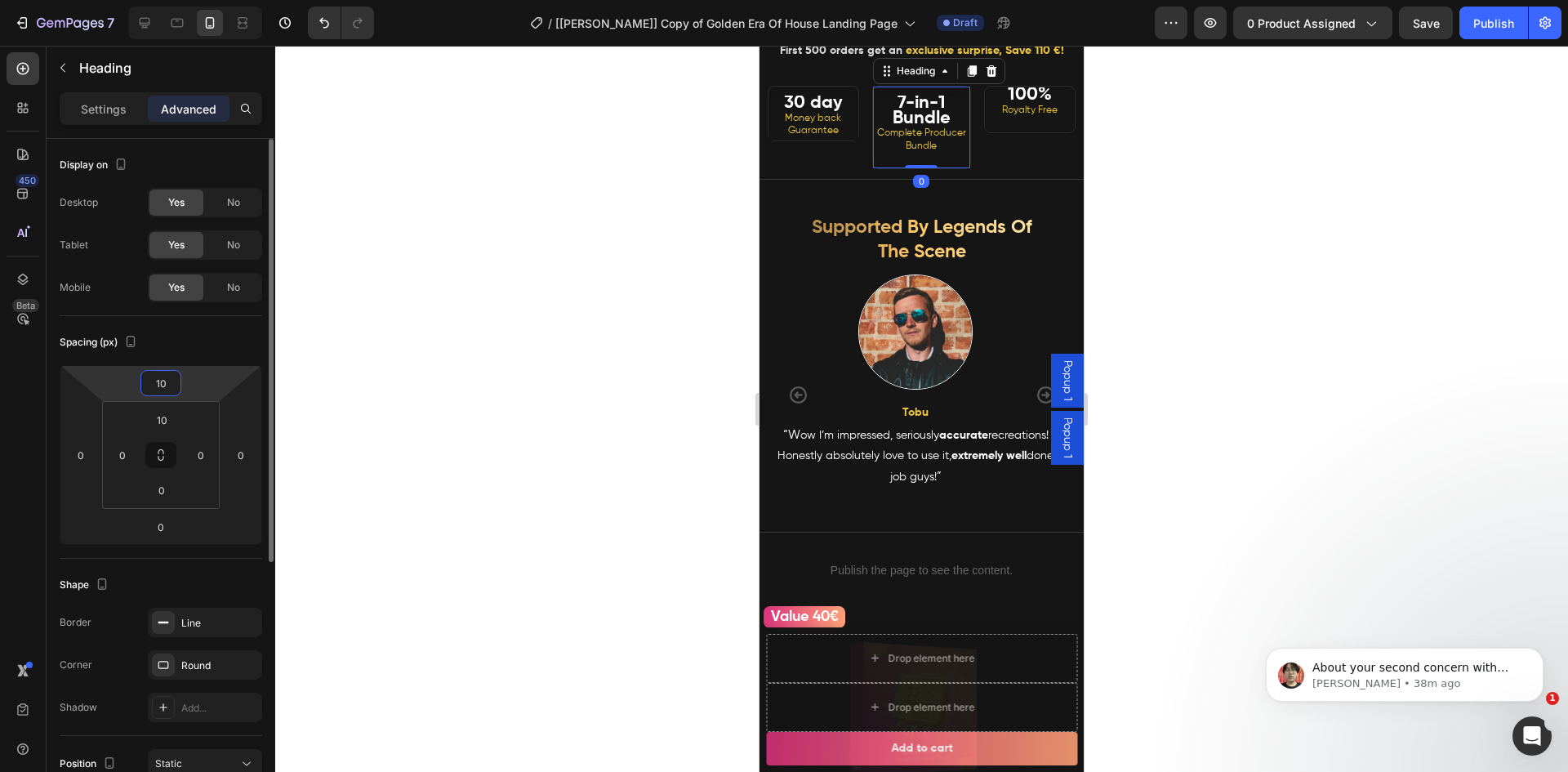
click at [170, 384] on input "10" at bounding box center [161, 383] width 33 height 25
type input "5"
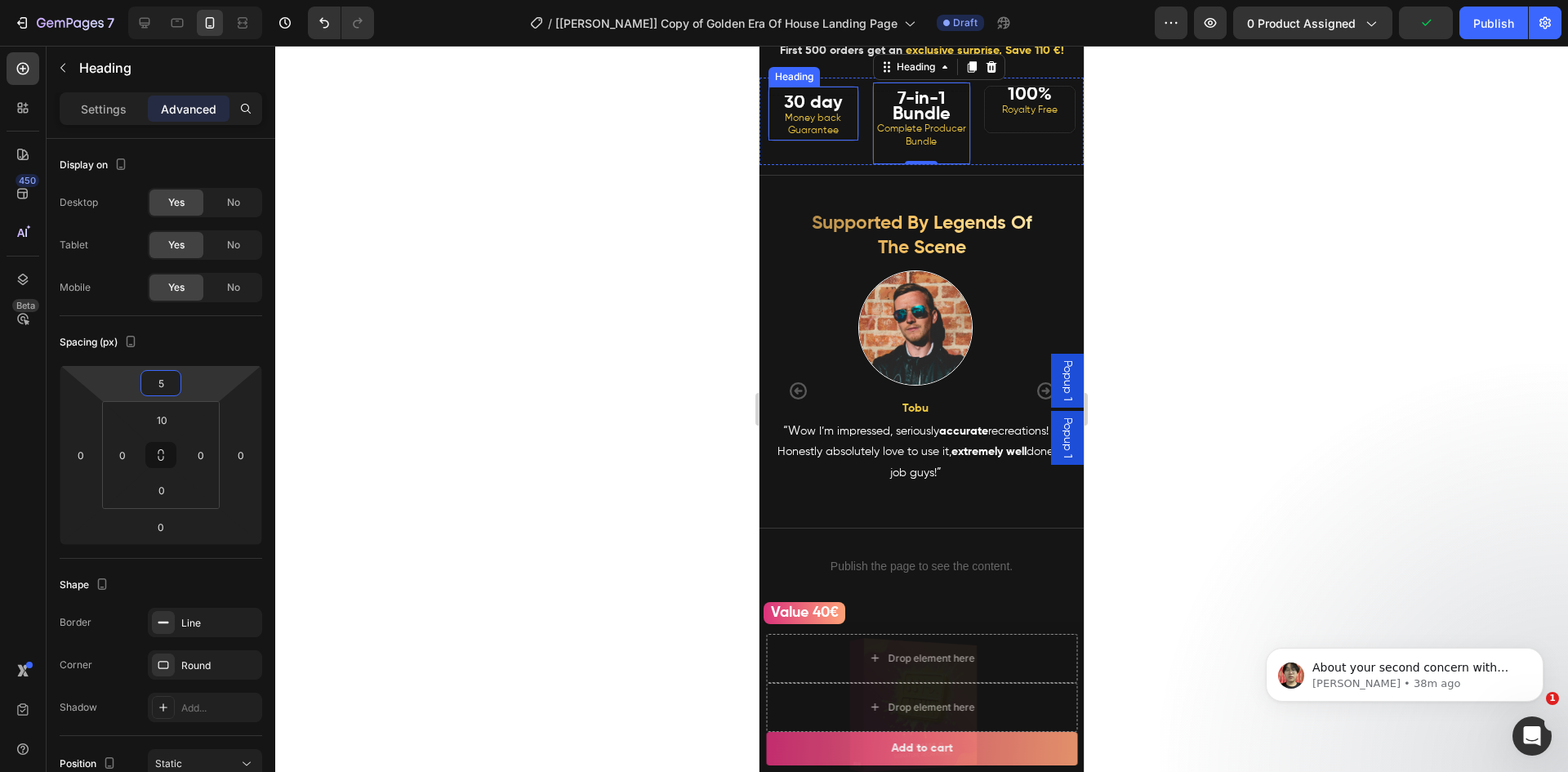
click at [810, 112] on strong "30 day" at bounding box center [813, 103] width 59 height 18
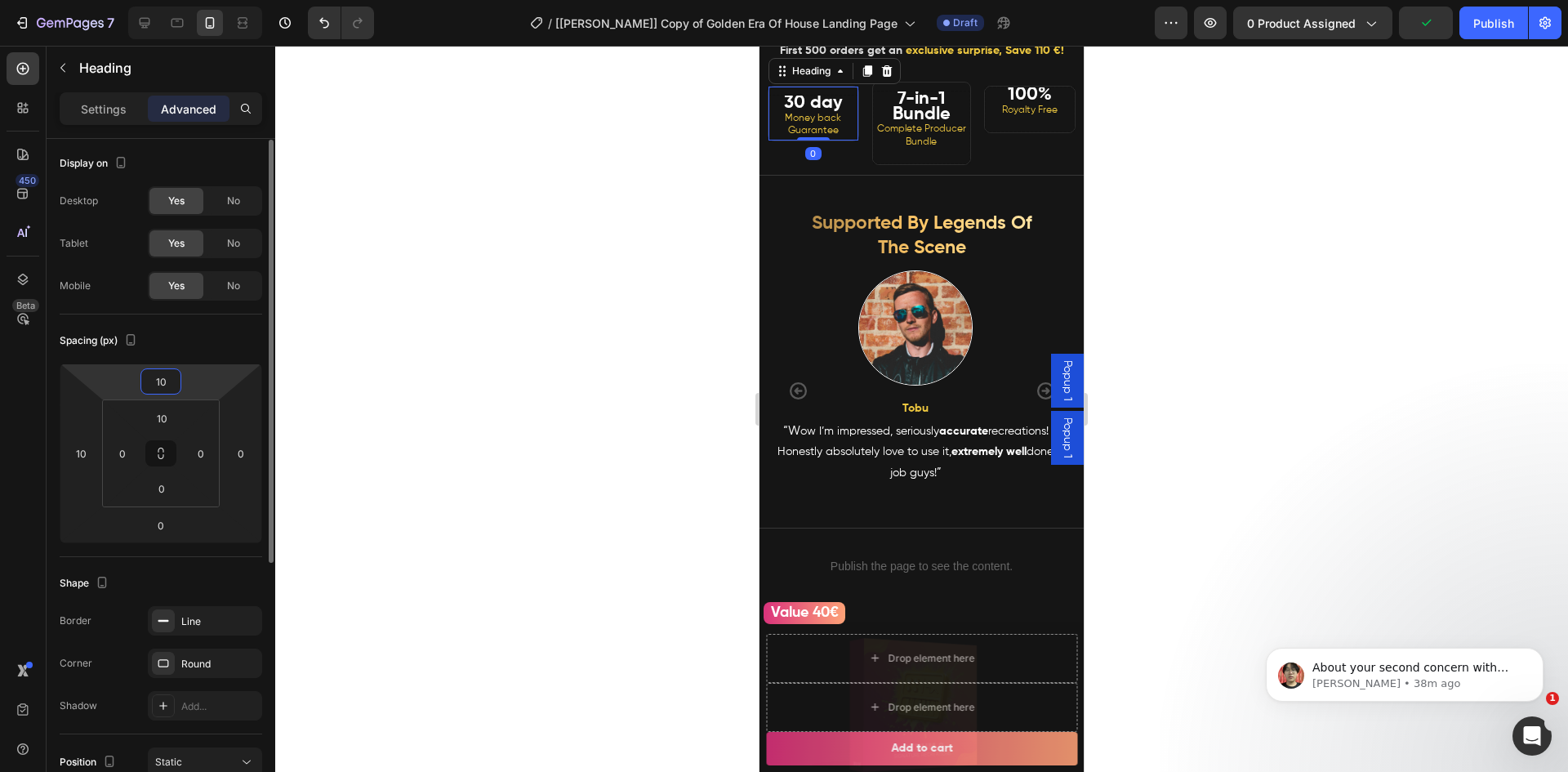
click at [163, 386] on input "10" at bounding box center [161, 382] width 33 height 25
type input "5"
click at [1021, 104] on strong "100%" at bounding box center [1030, 95] width 44 height 18
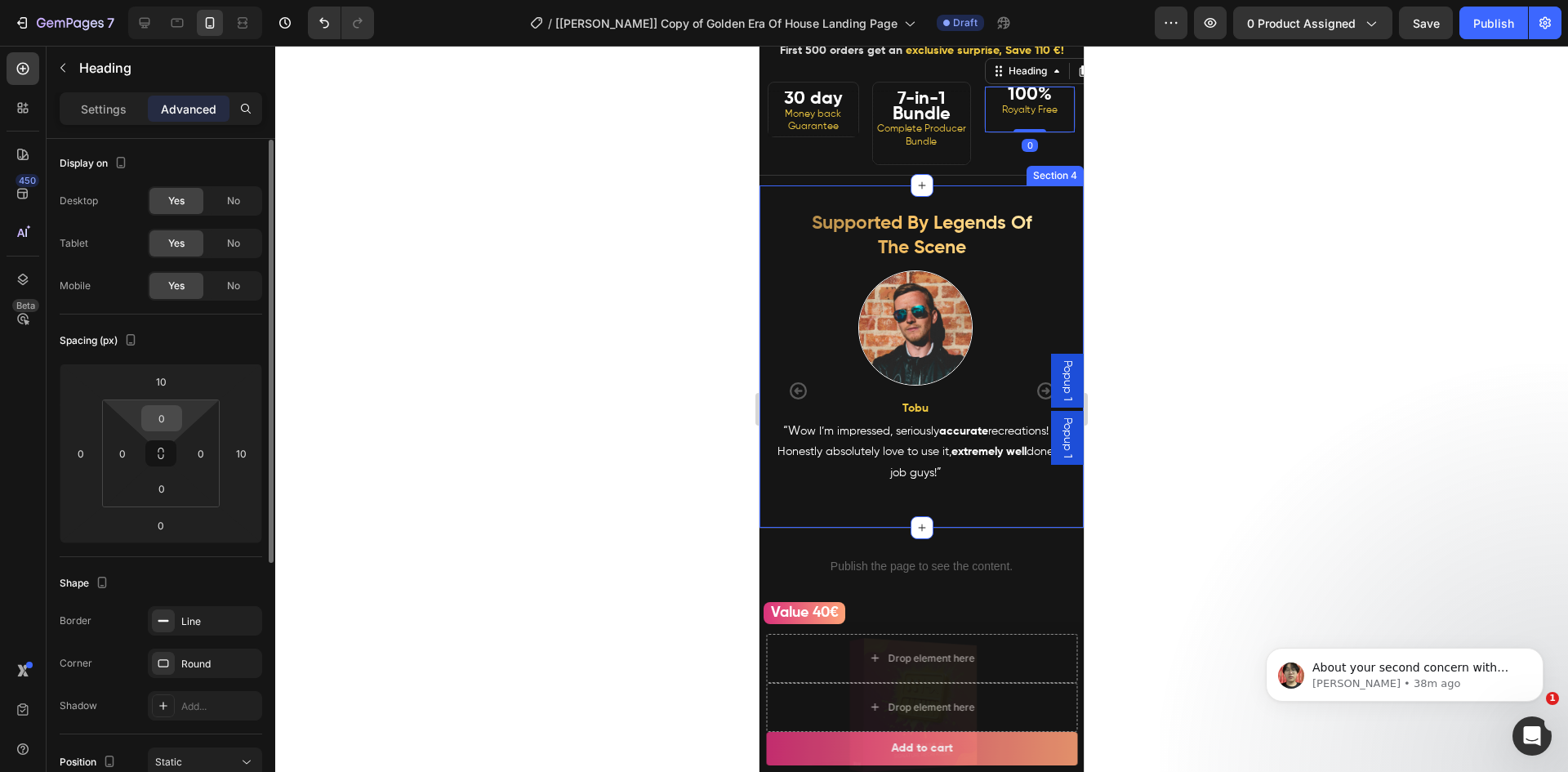
click at [169, 417] on input "0" at bounding box center [161, 419] width 33 height 25
drag, startPoint x: 172, startPoint y: 416, endPoint x: 115, endPoint y: 417, distance: 57.0
click at [118, 417] on div "5 0 0 0" at bounding box center [161, 453] width 118 height 108
type input "10"
click at [156, 380] on input "10" at bounding box center [161, 382] width 33 height 25
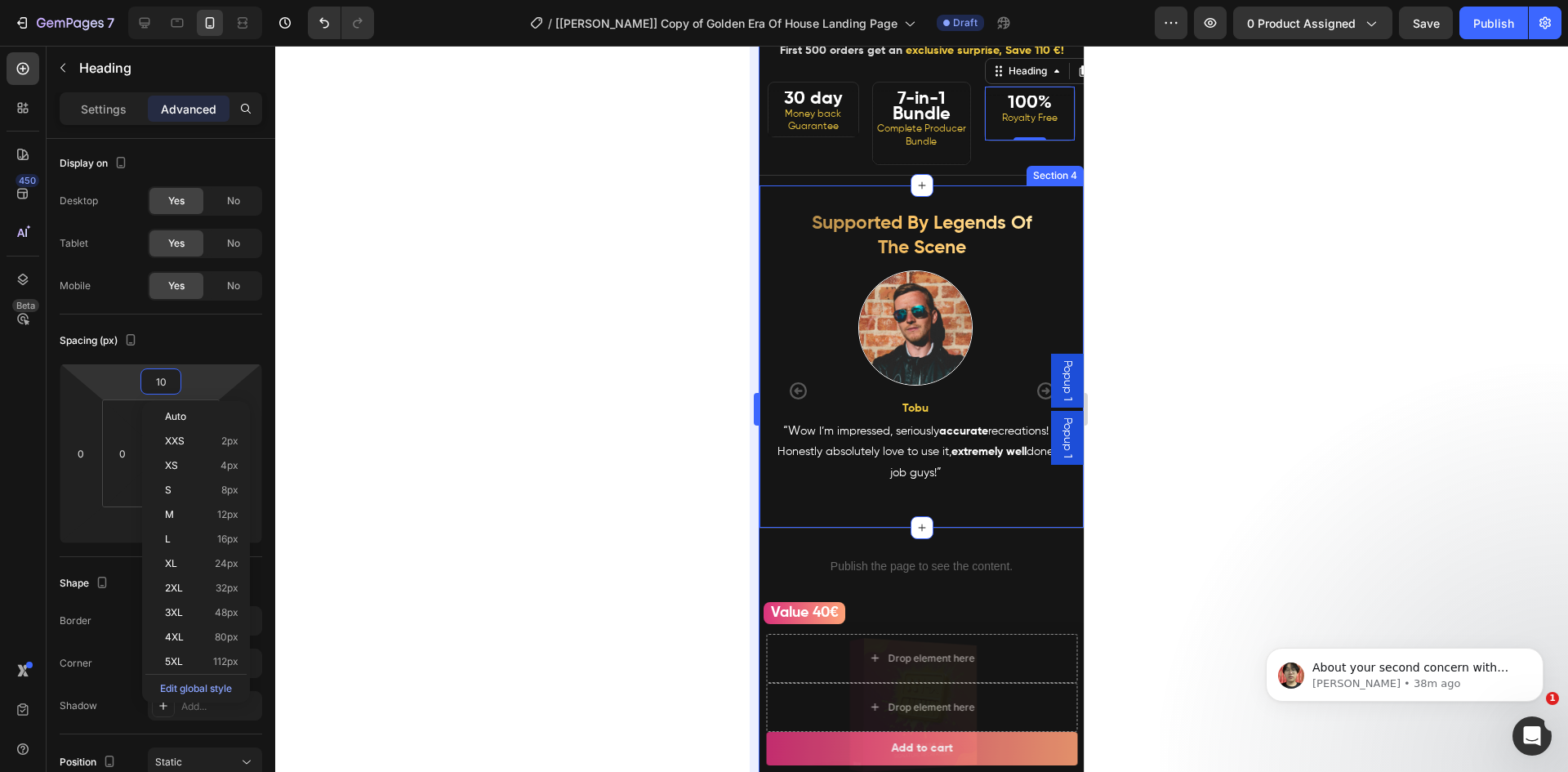
type input "5"
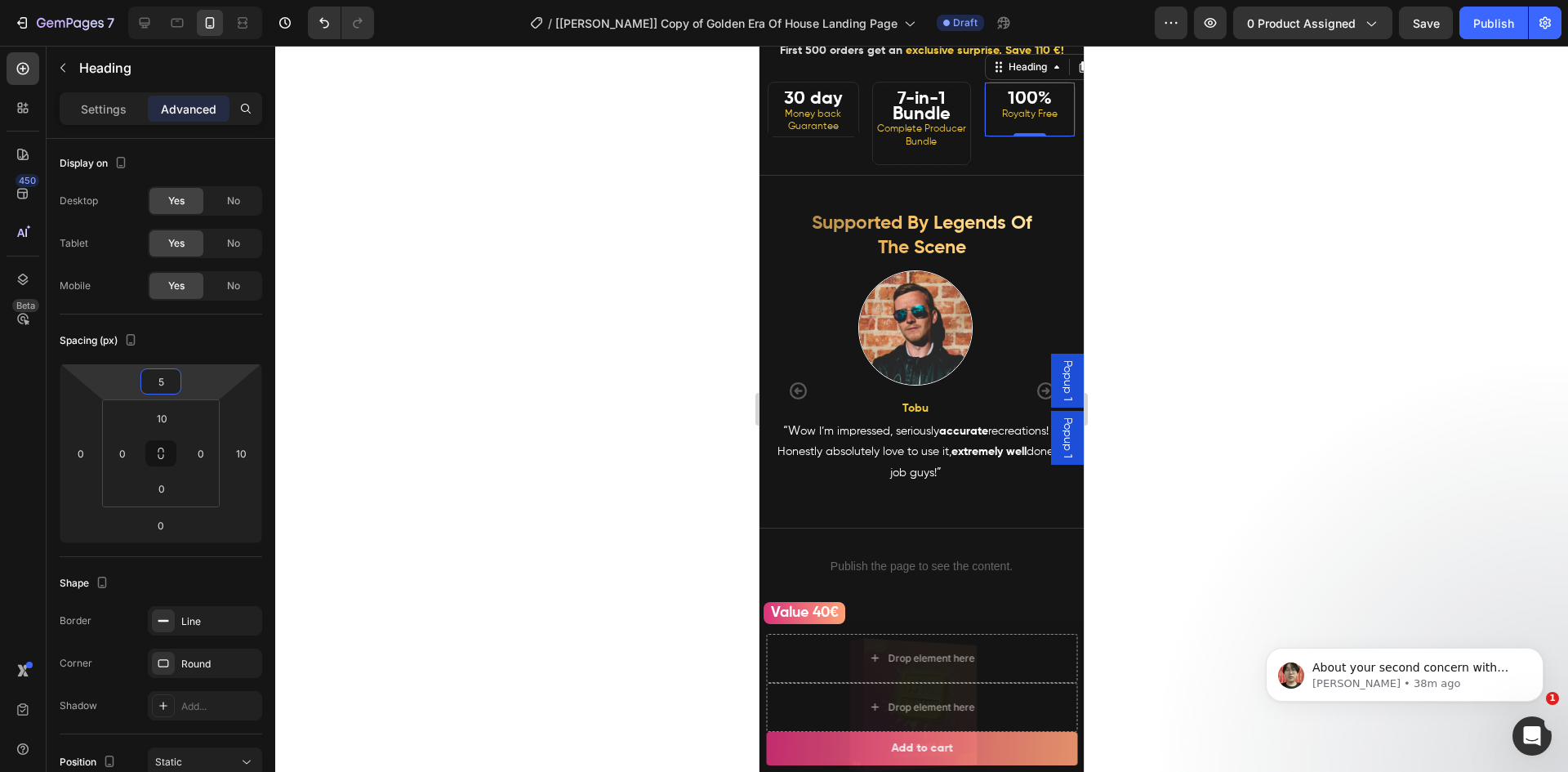
click at [1215, 333] on div at bounding box center [921, 409] width 1292 height 727
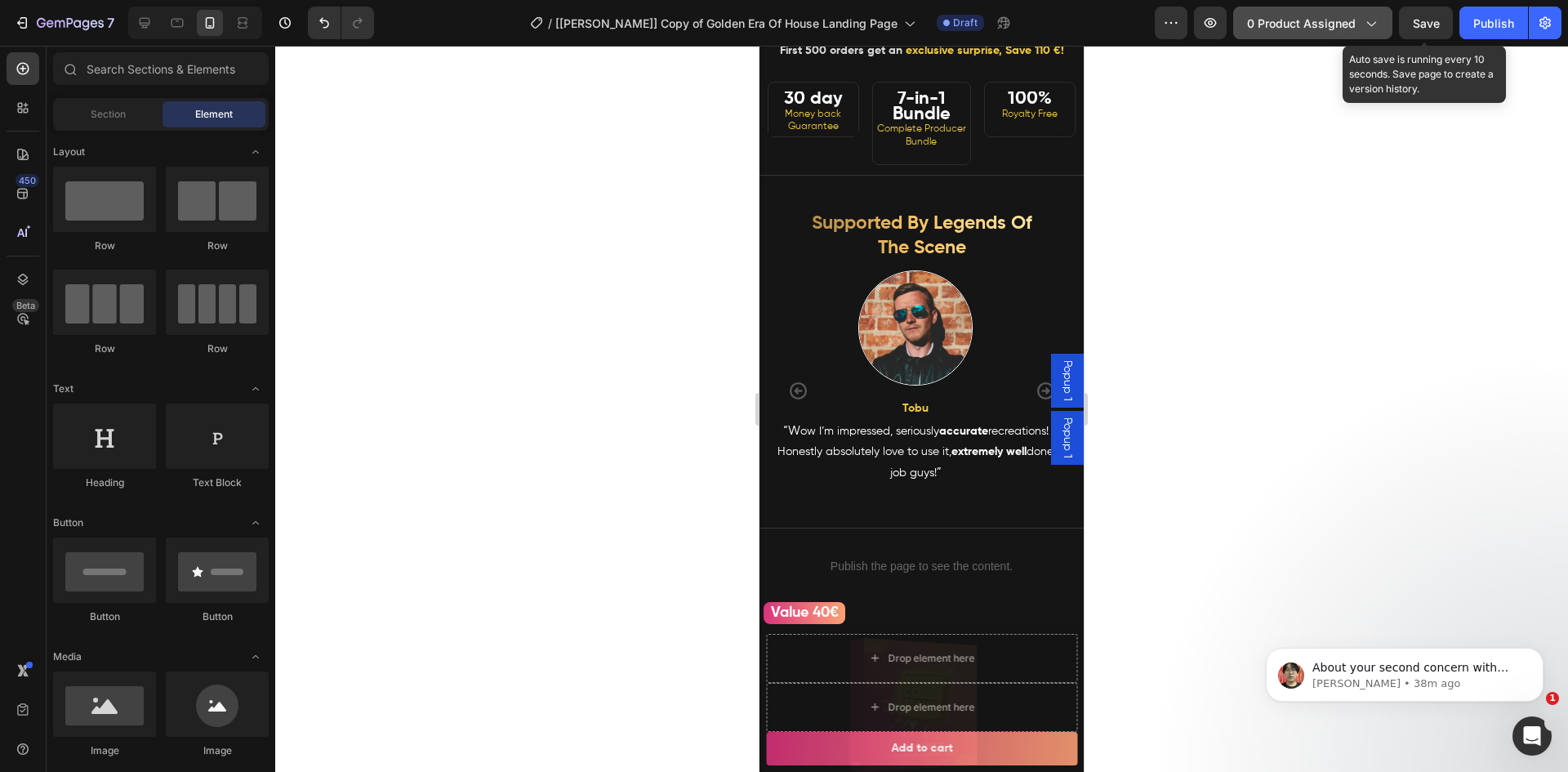
click at [1417, 25] on span "Save" at bounding box center [1426, 23] width 27 height 14
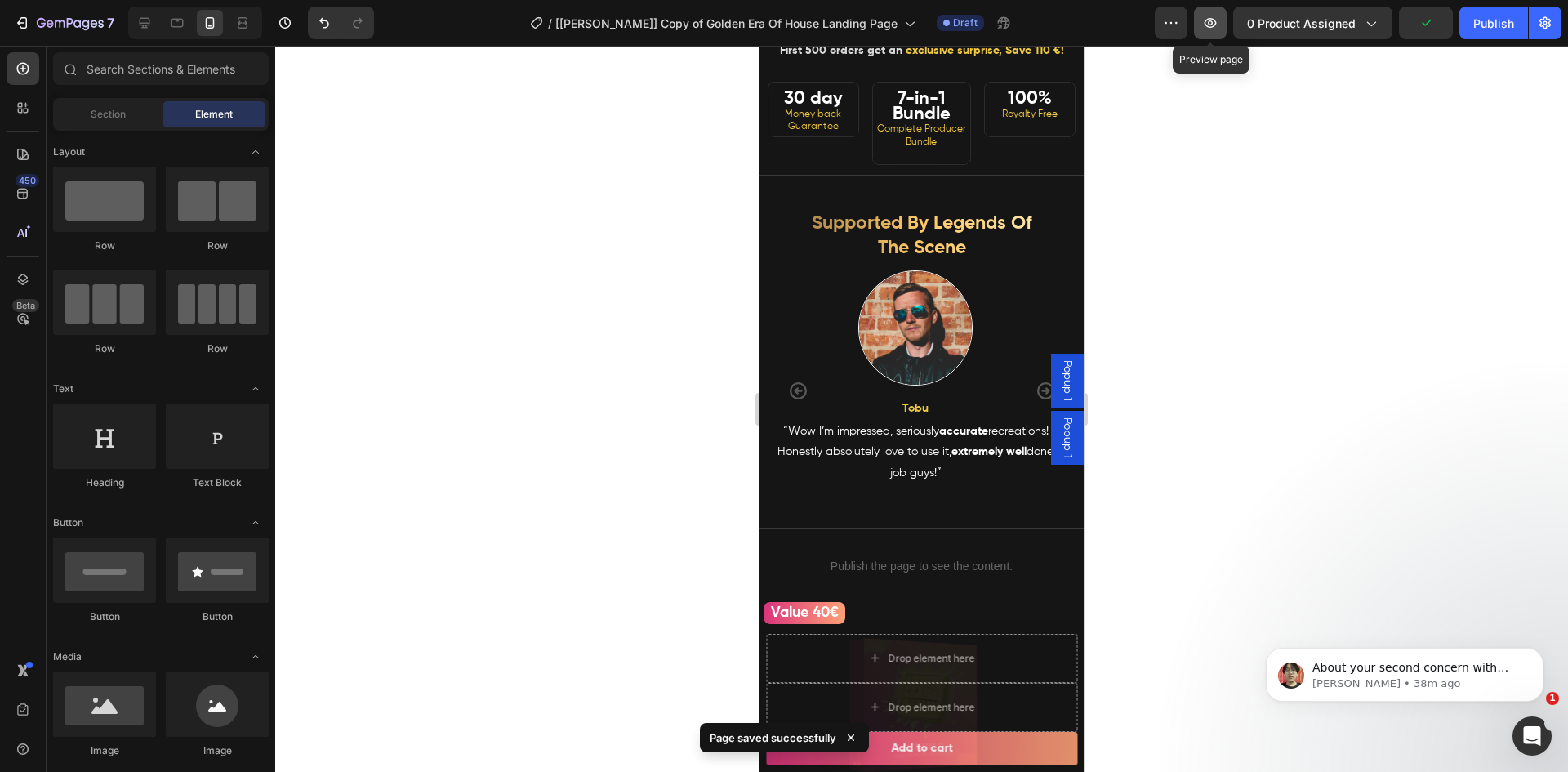
click at [1207, 24] on icon "button" at bounding box center [1210, 23] width 16 height 16
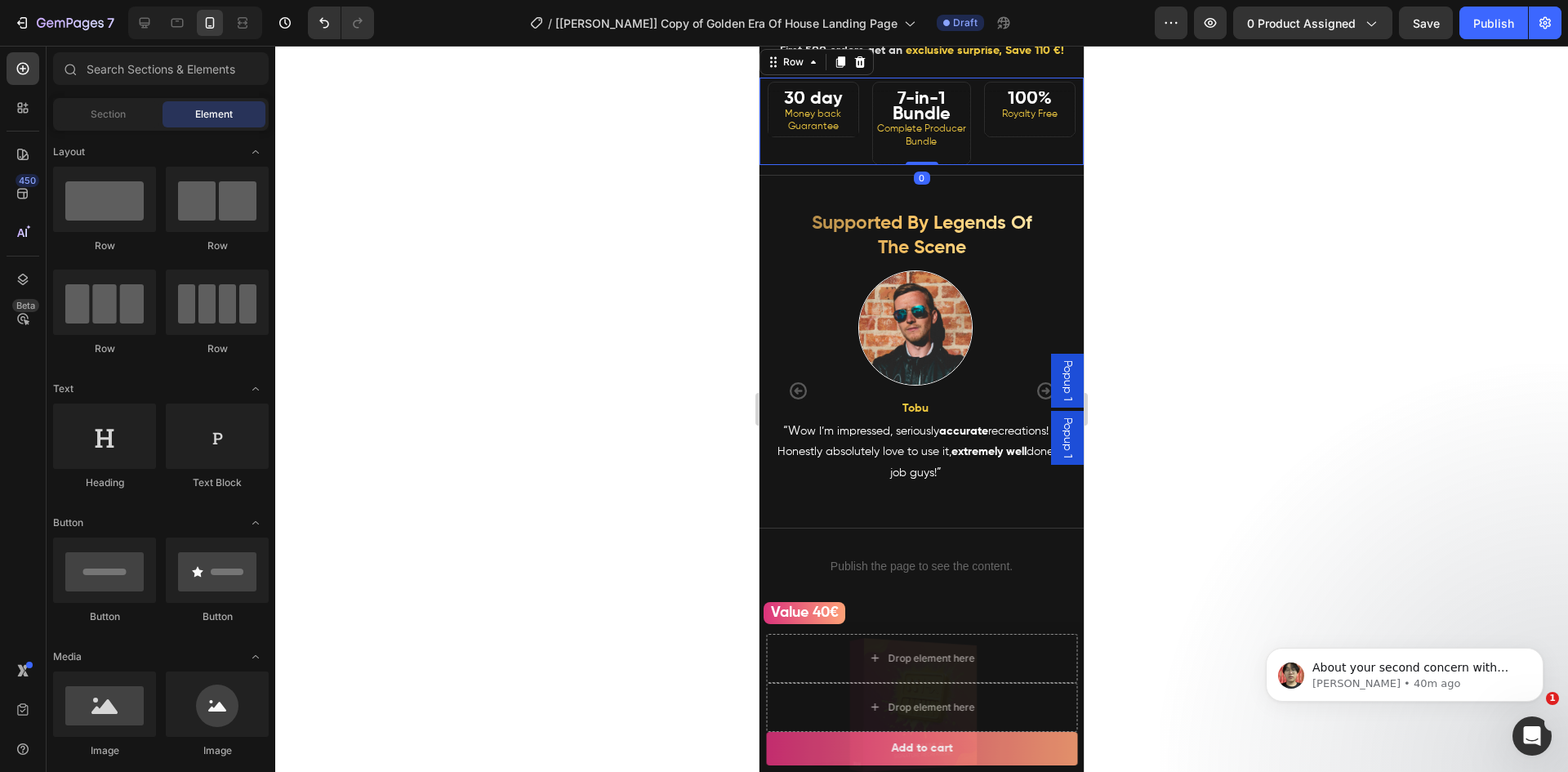
click at [858, 137] on div "30 day Money back Guarantee Heading 7-in-1 Bundle Complete Producer Bundle Head…" at bounding box center [921, 121] width 325 height 88
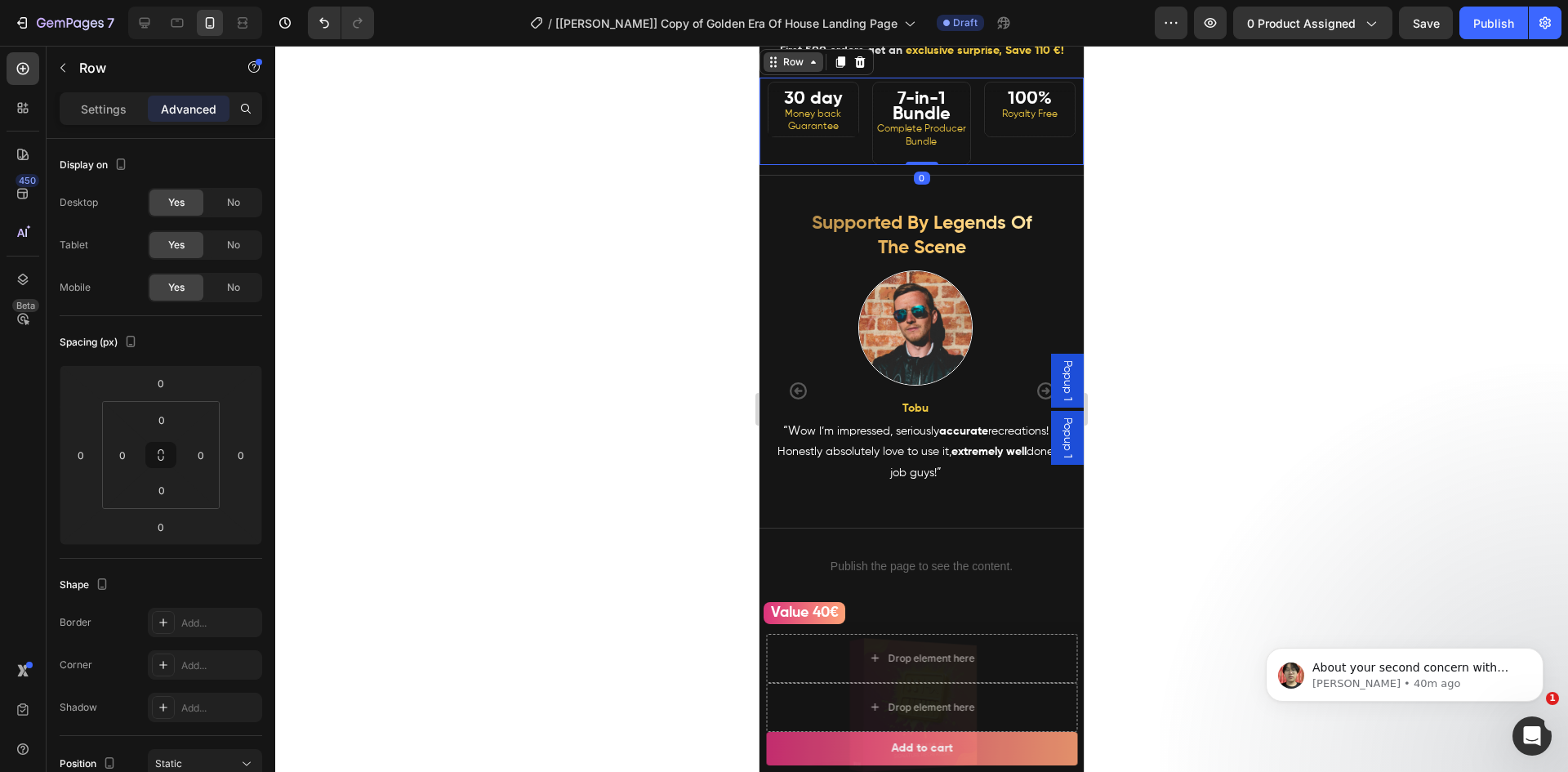
click at [802, 69] on div "Row" at bounding box center [793, 62] width 27 height 15
click at [838, 137] on h2 "30 day Money back Guarantee" at bounding box center [812, 114] width 90 height 46
click at [819, 165] on div "30 day Money back Guarantee Heading 0" at bounding box center [809, 121] width 99 height 88
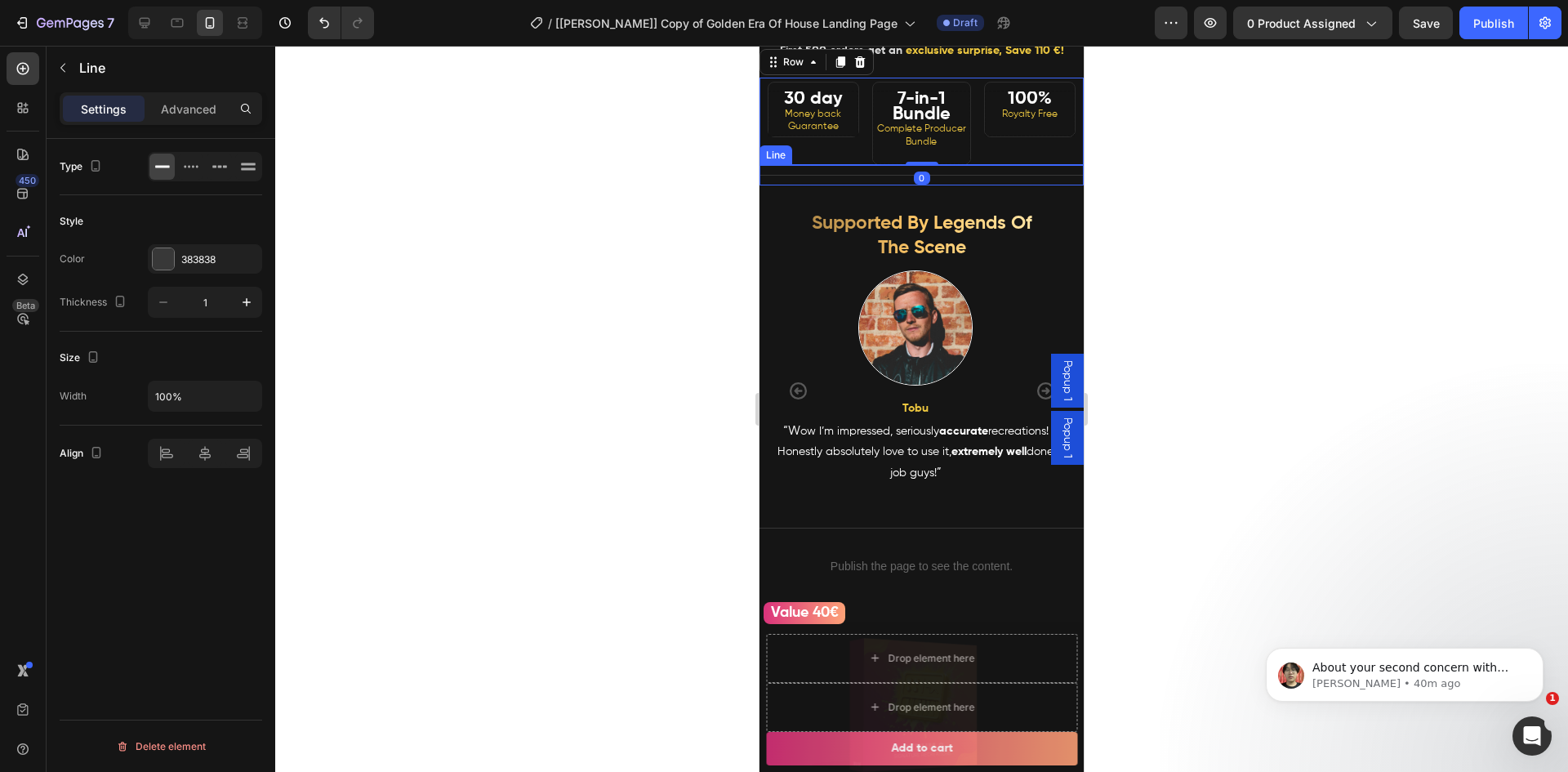
click at [816, 185] on div "Title Line" at bounding box center [921, 175] width 325 height 20
click at [592, 165] on div at bounding box center [921, 409] width 1292 height 727
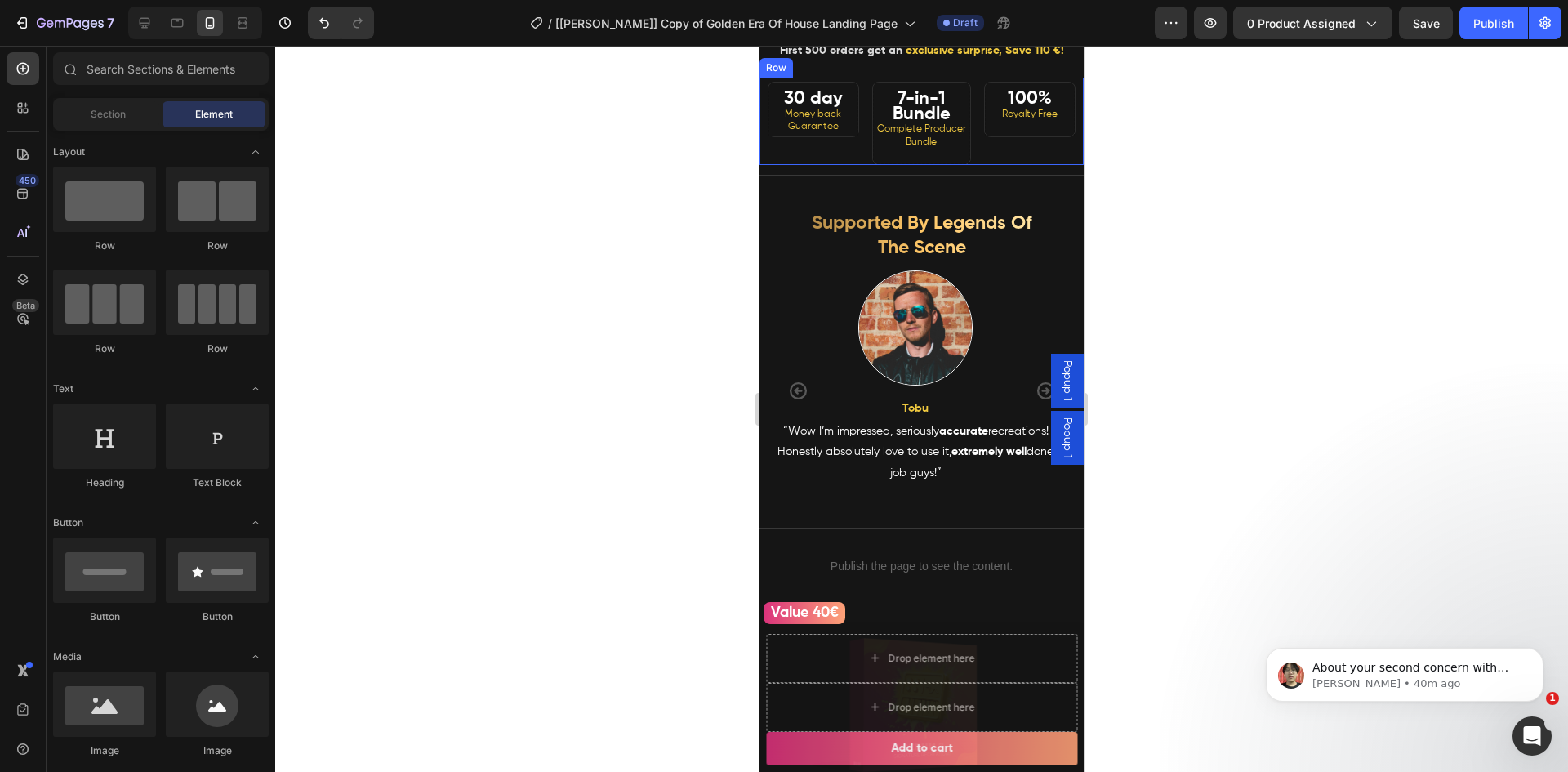
click at [775, 165] on div "30 day Money back Guarantee Heading" at bounding box center [809, 121] width 99 height 88
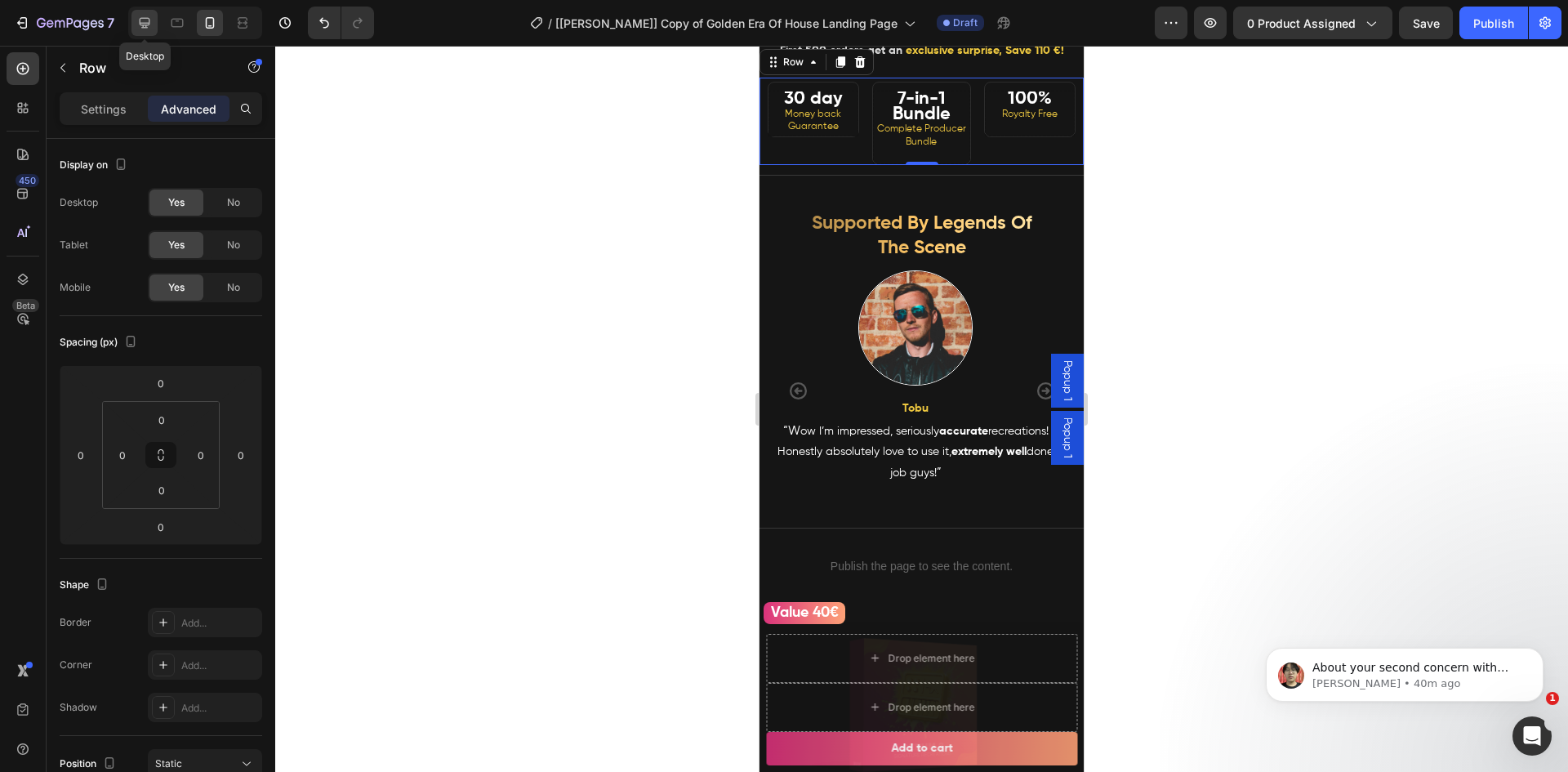
click at [146, 15] on icon at bounding box center [145, 23] width 16 height 16
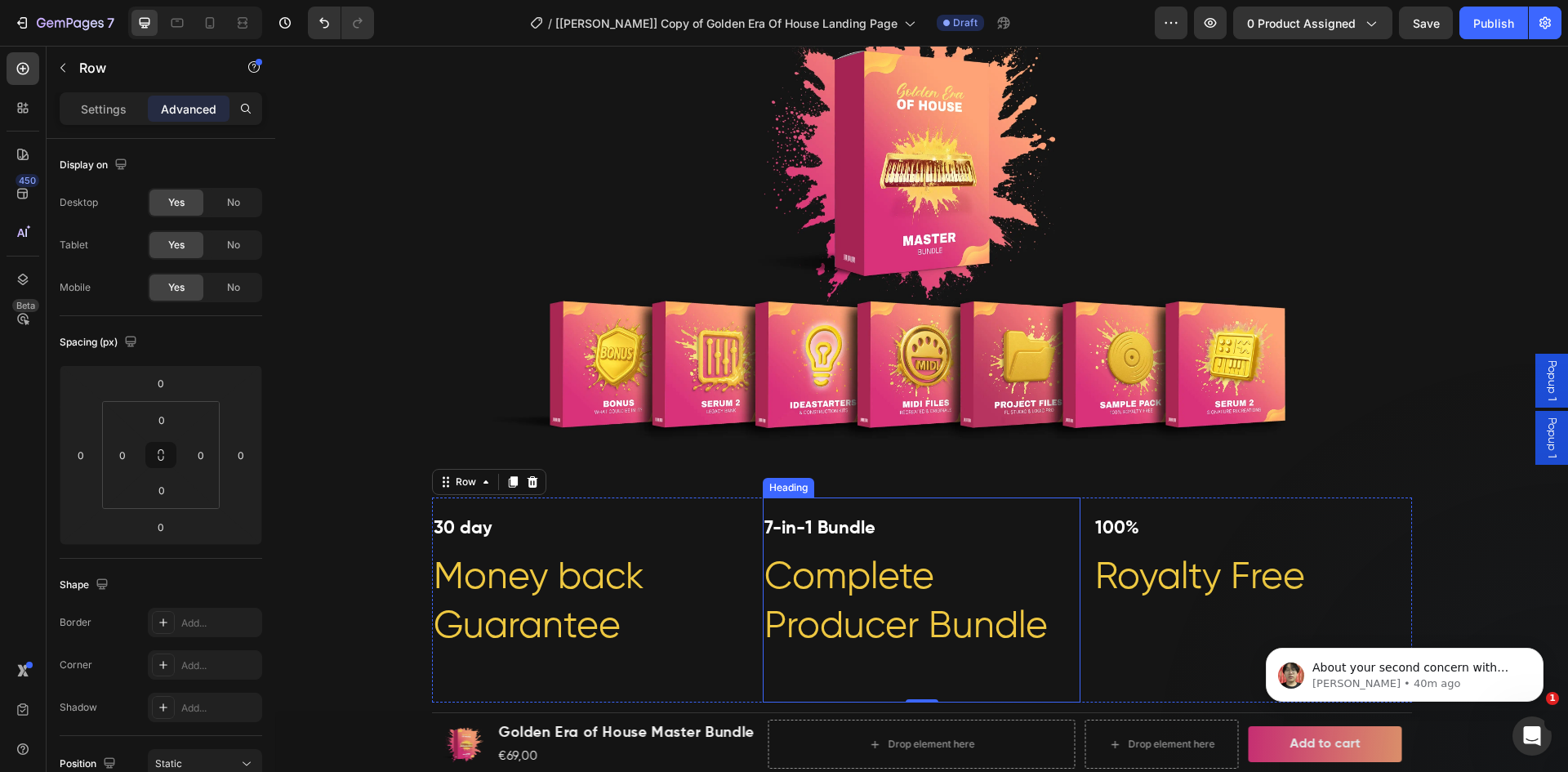
scroll to position [1015, 0]
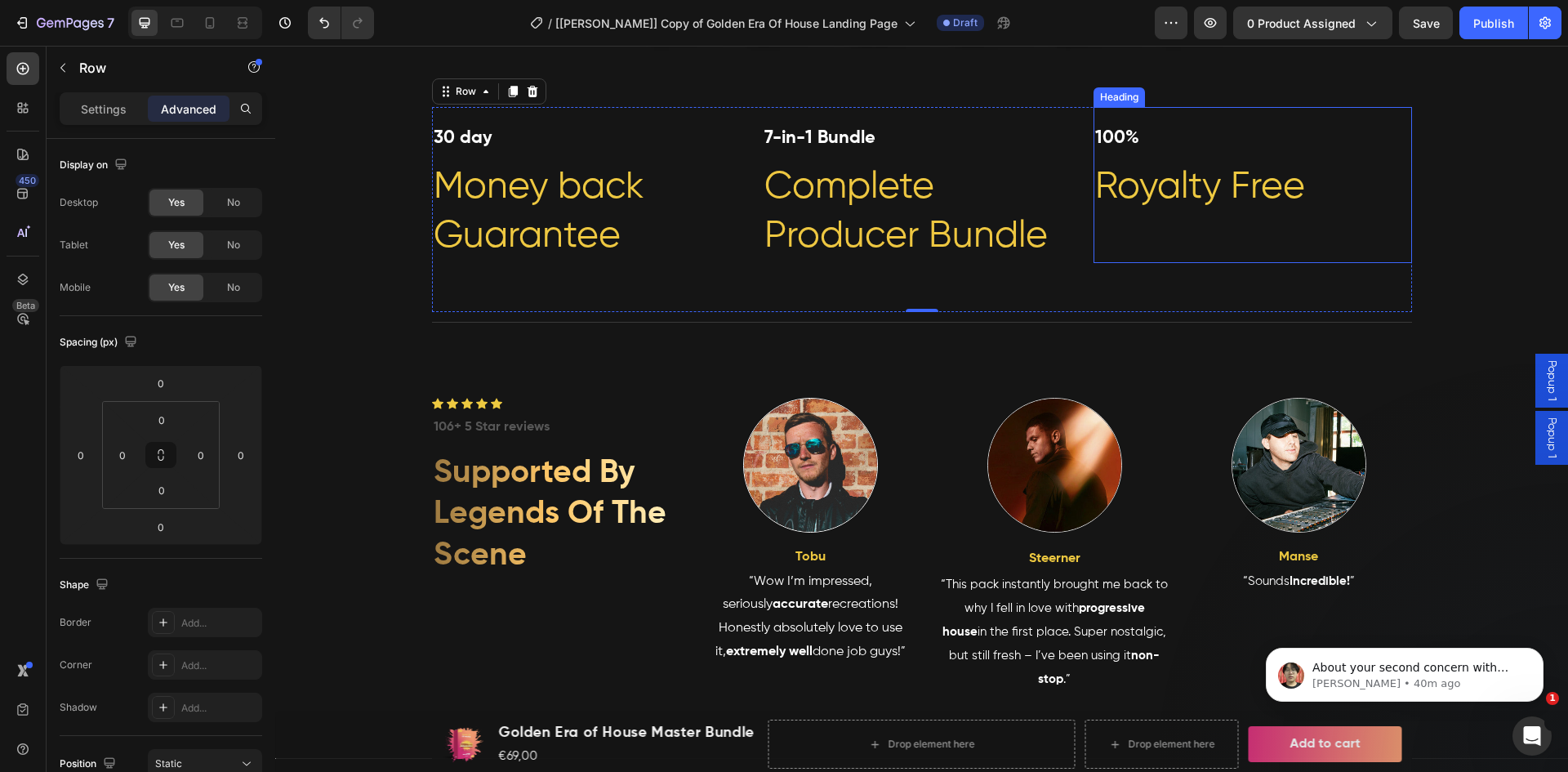
click at [1115, 132] on strong "100%" at bounding box center [1117, 138] width 44 height 18
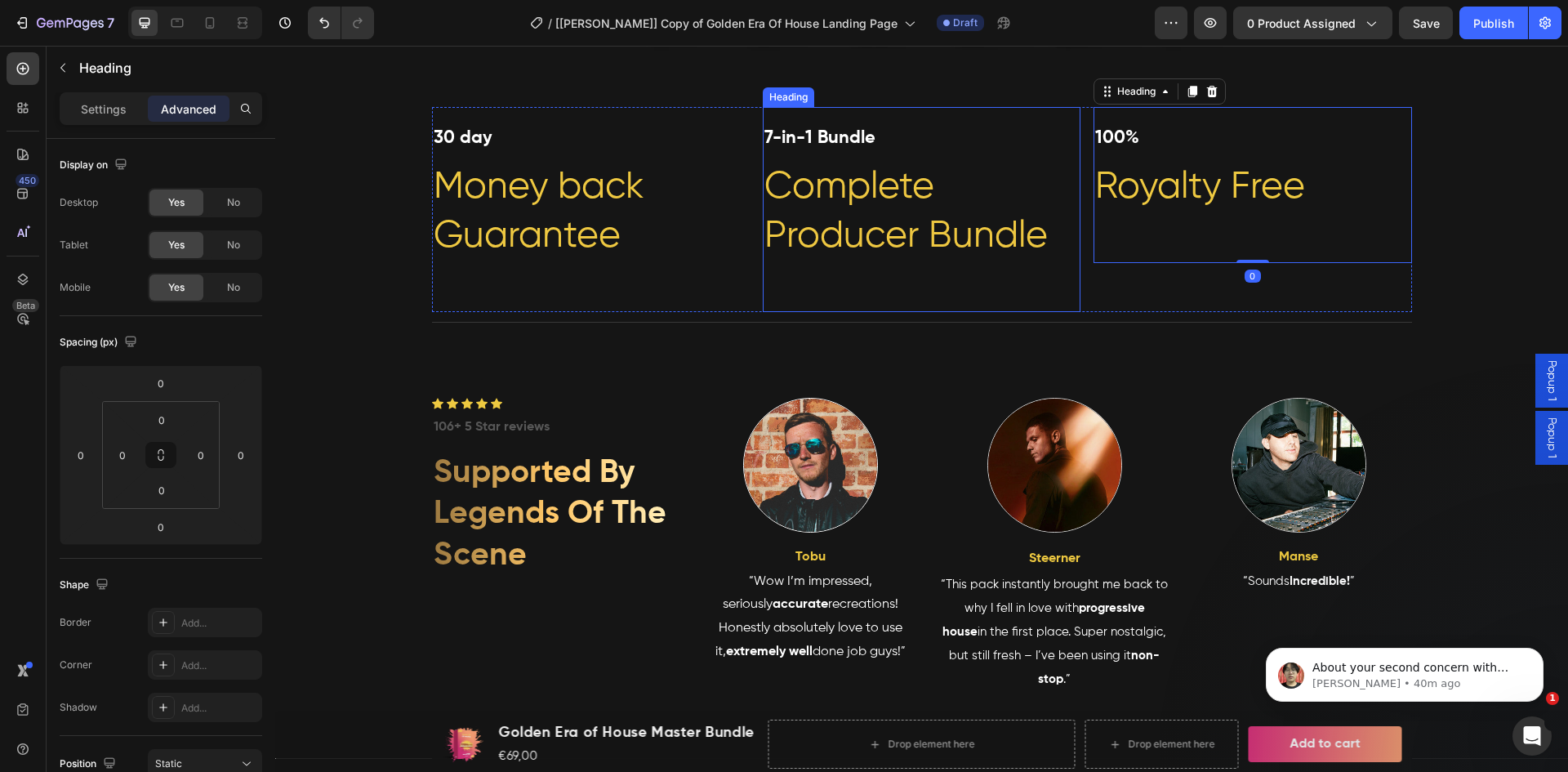
click at [801, 135] on strong "7-in-1 Bundle" at bounding box center [819, 138] width 111 height 18
click at [1134, 137] on h2 "100% Royalty Free" at bounding box center [1252, 185] width 318 height 155
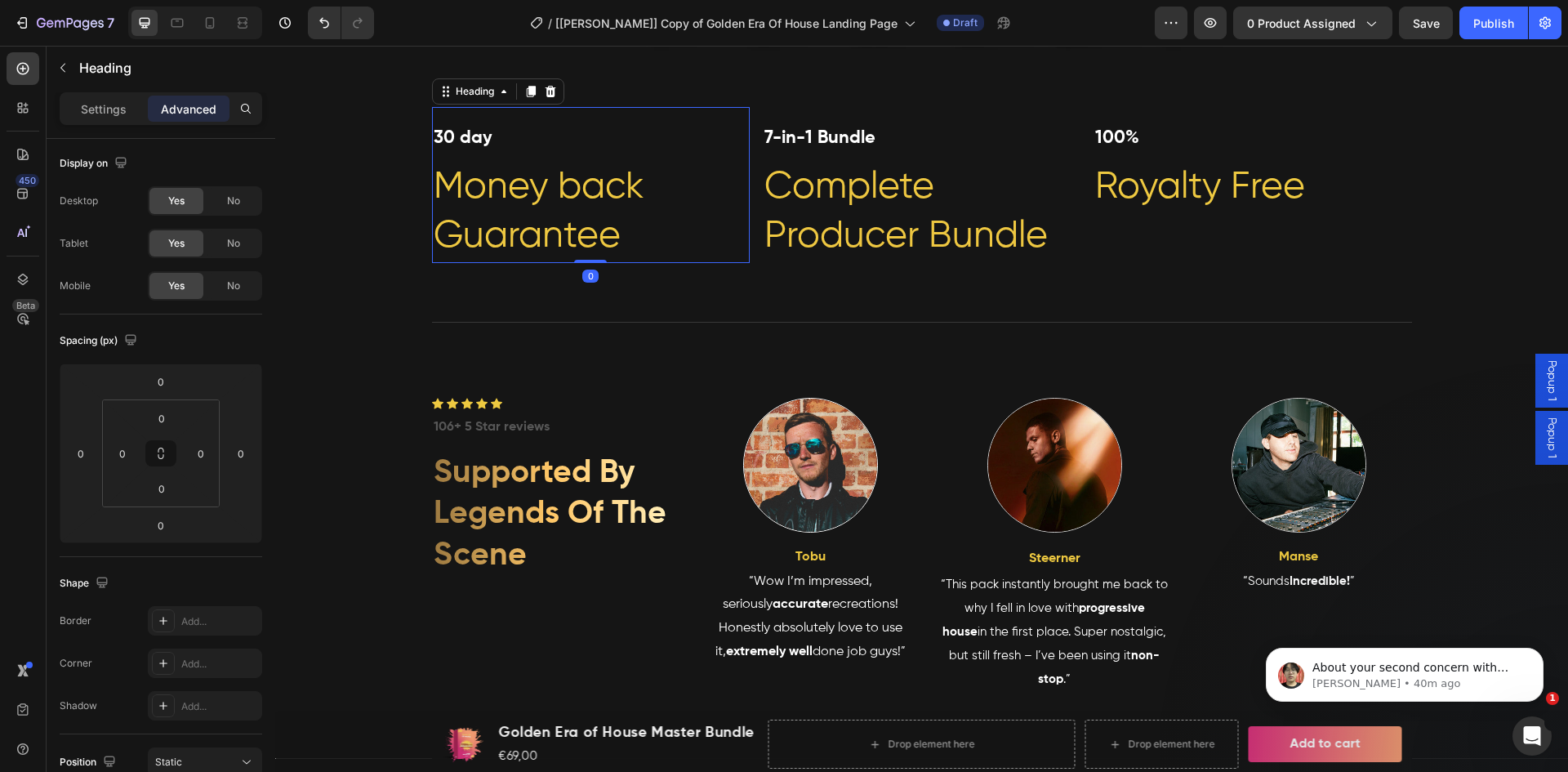
click at [472, 149] on h2 "30 day Money back Guarantee" at bounding box center [591, 185] width 318 height 155
click at [466, 133] on strong "30 day" at bounding box center [463, 138] width 59 height 18
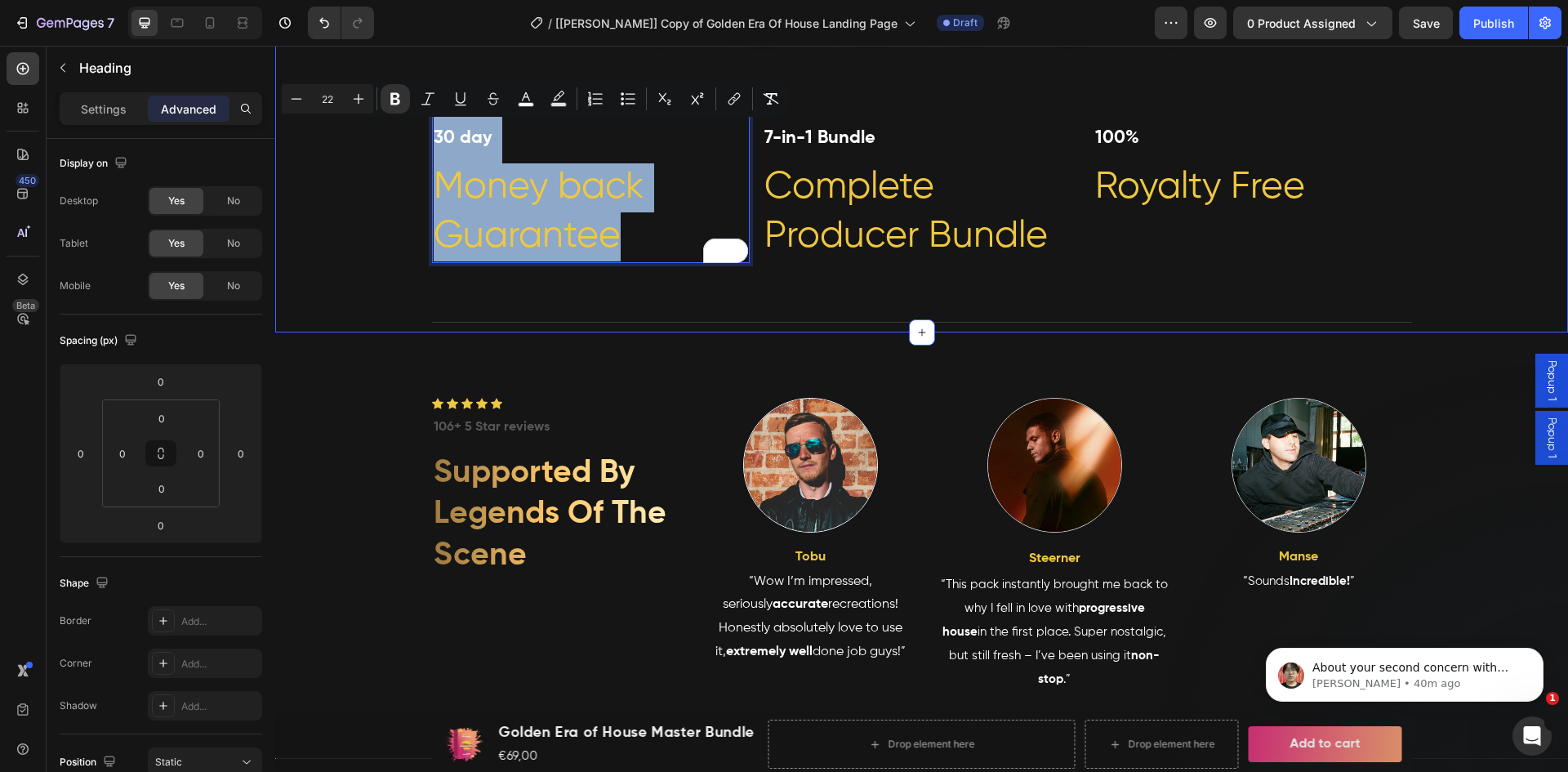
drag, startPoint x: 493, startPoint y: 131, endPoint x: 420, endPoint y: 133, distance: 73.0
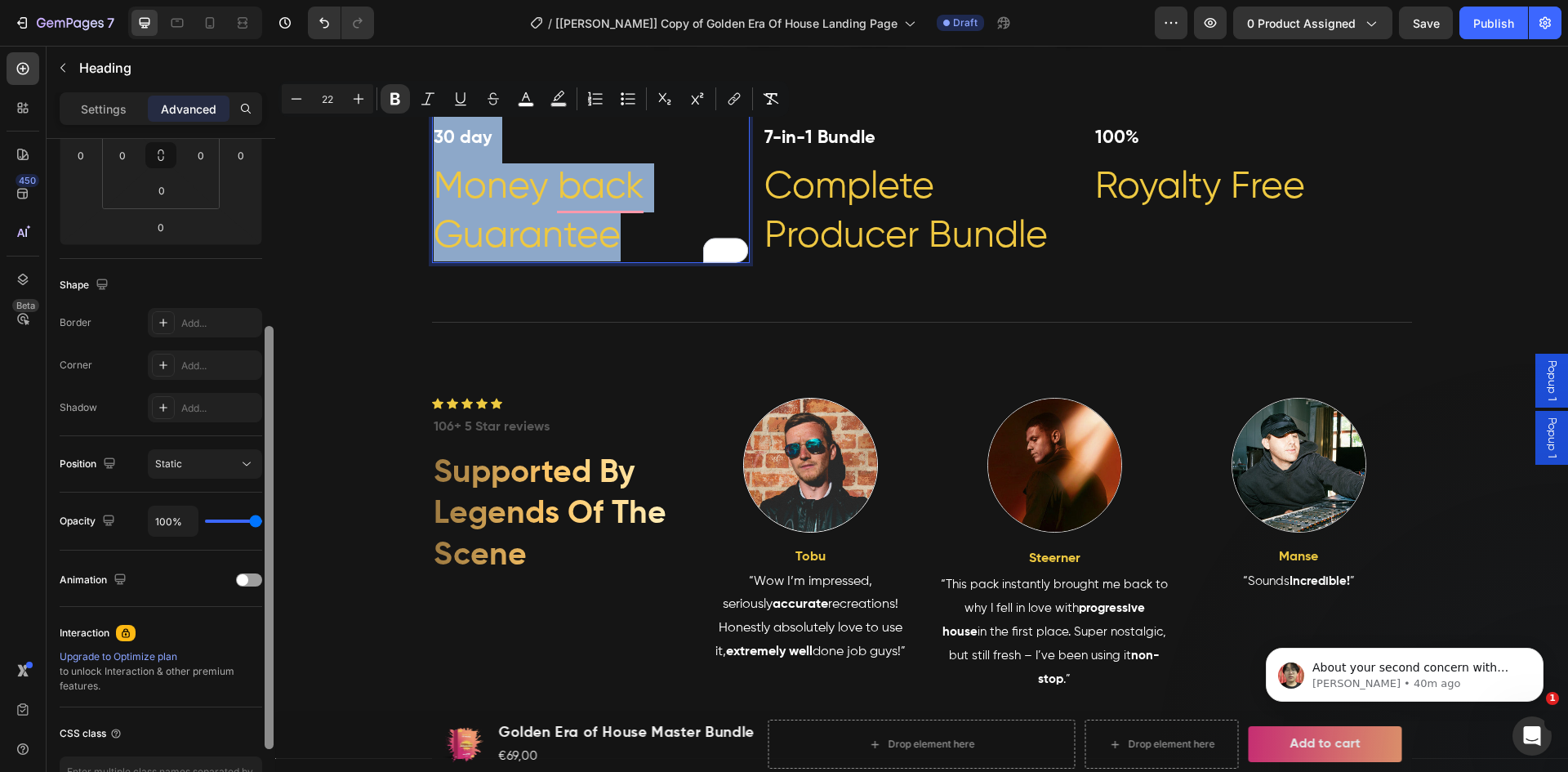
scroll to position [68, 0]
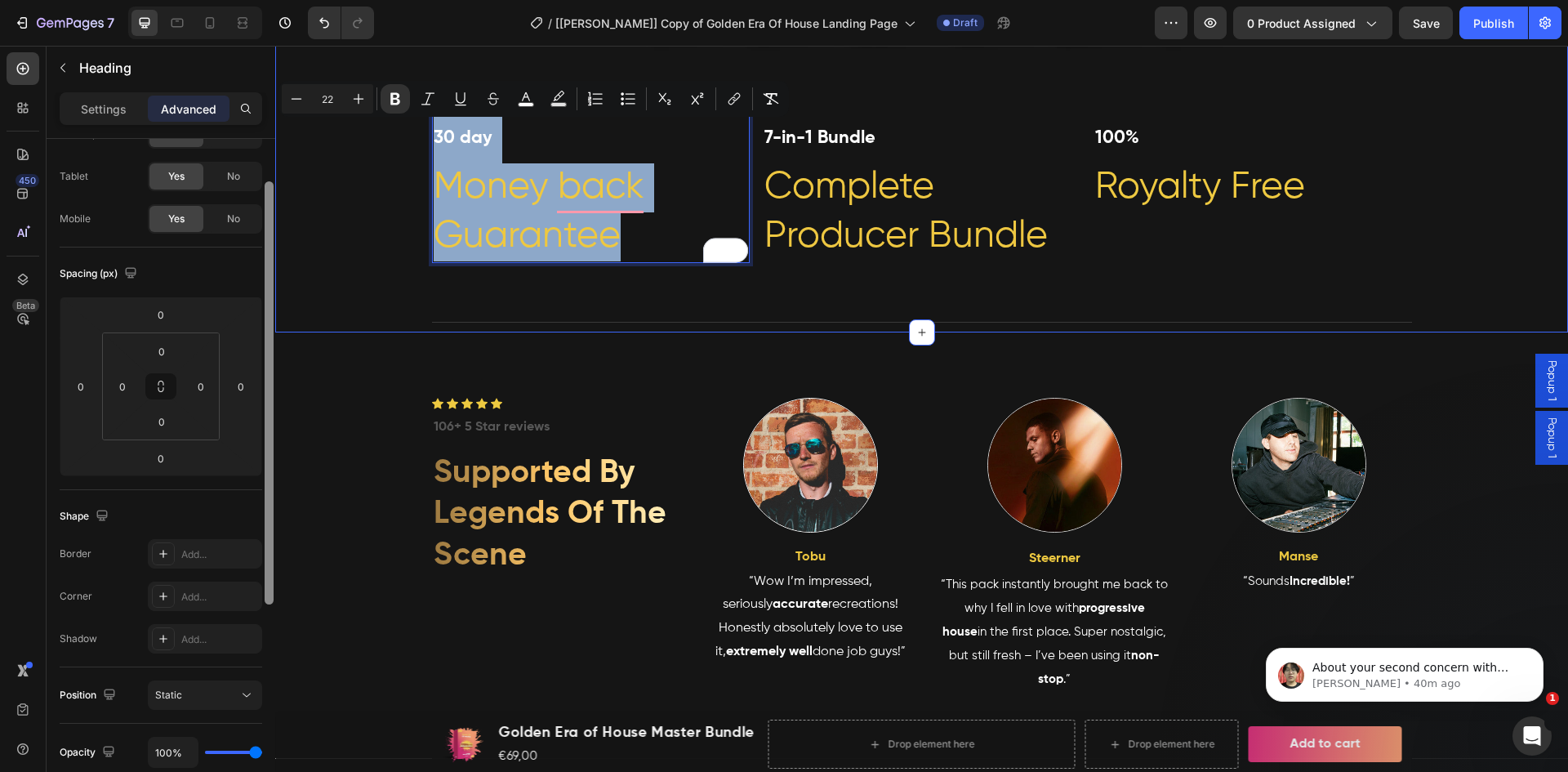
drag, startPoint x: 271, startPoint y: 354, endPoint x: 264, endPoint y: 186, distance: 168.1
click at [273, 249] on div at bounding box center [269, 392] width 9 height 423
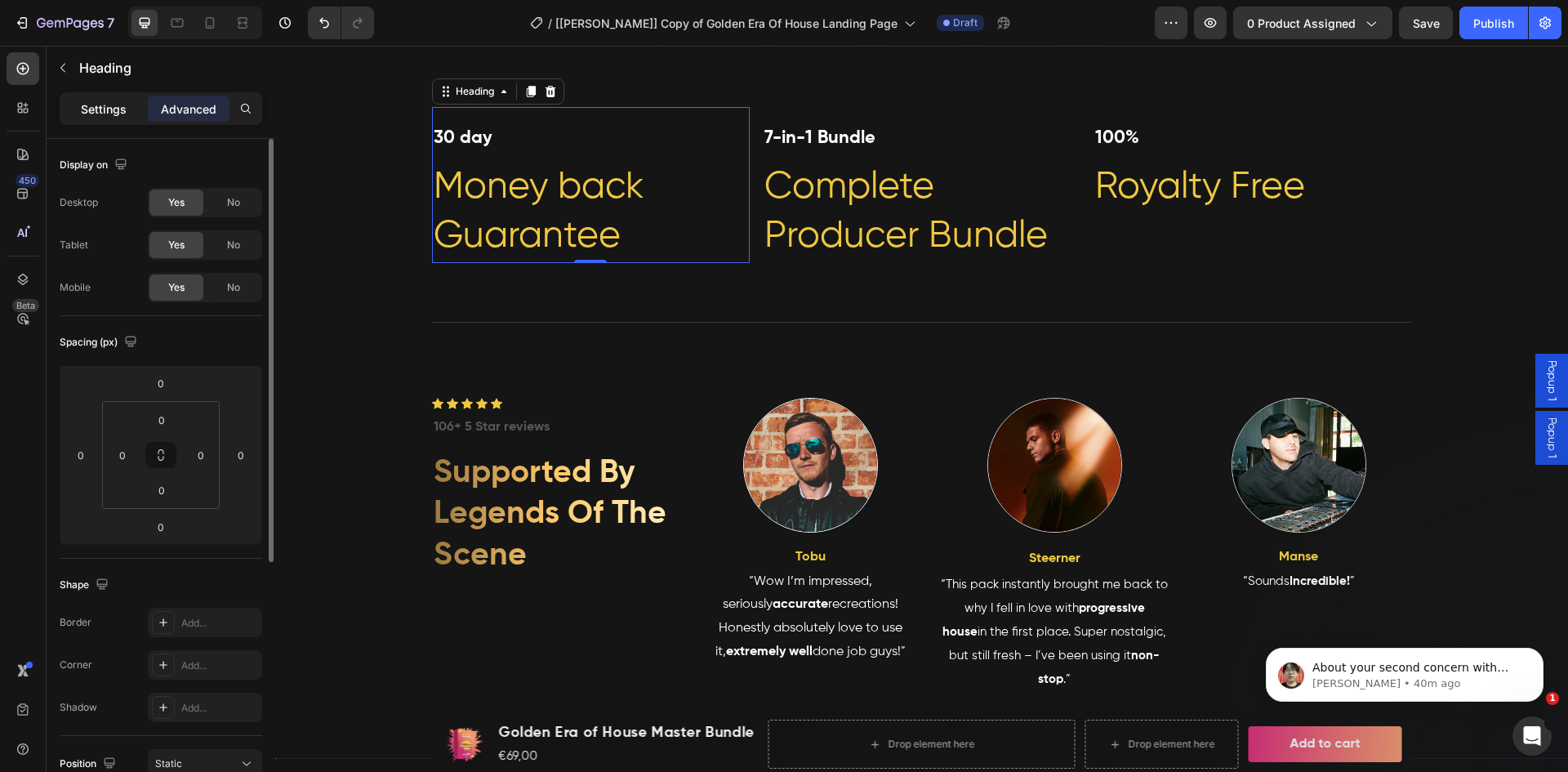
click at [98, 112] on p "Settings" at bounding box center [104, 108] width 46 height 17
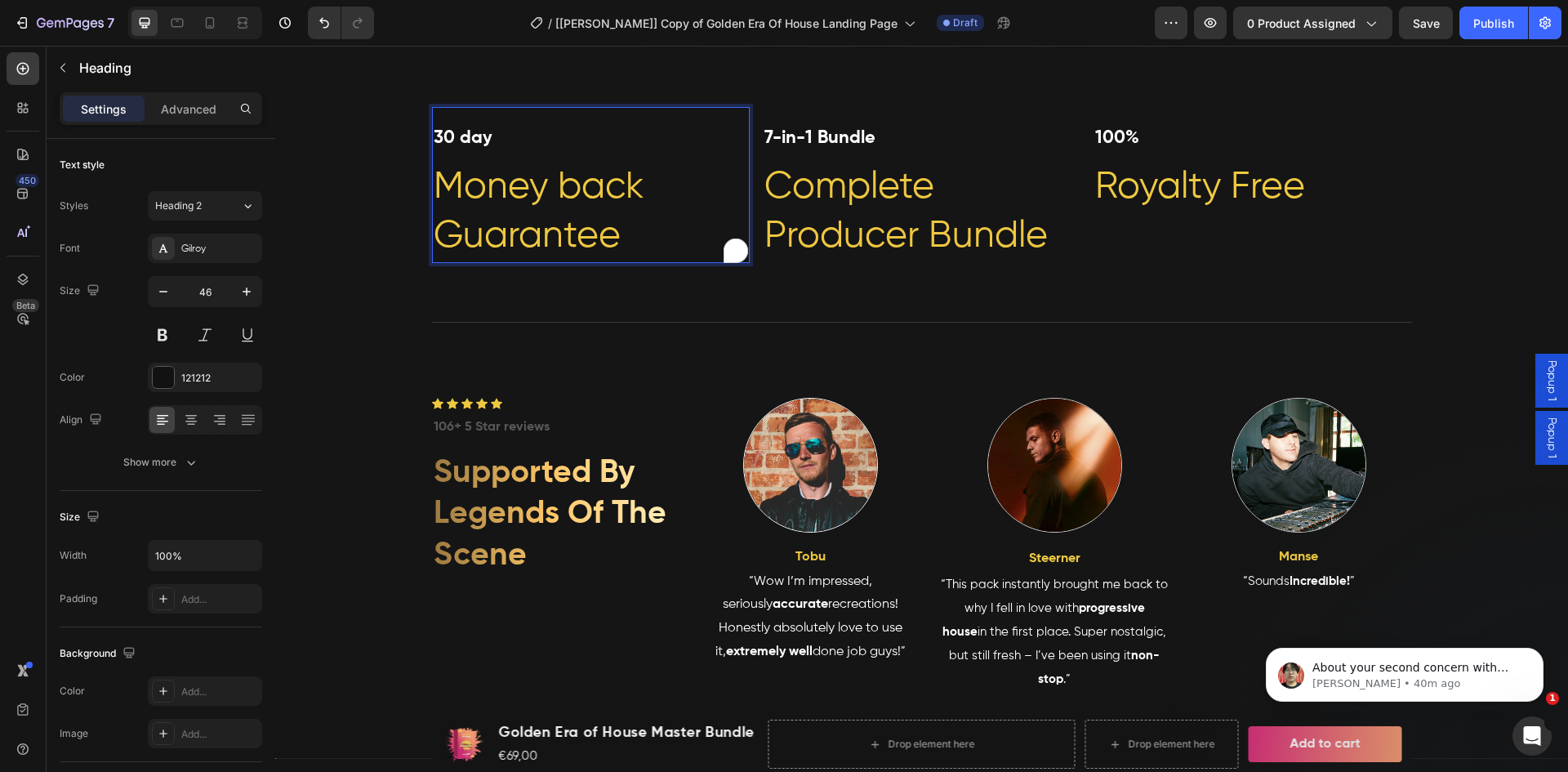
click at [505, 180] on span "Money back Guarantee" at bounding box center [539, 212] width 211 height 87
click at [487, 194] on span "Money back Guarantee" at bounding box center [539, 212] width 211 height 87
click at [474, 143] on strong "30 day" at bounding box center [463, 138] width 59 height 18
click at [473, 142] on strong "30 day" at bounding box center [463, 138] width 59 height 18
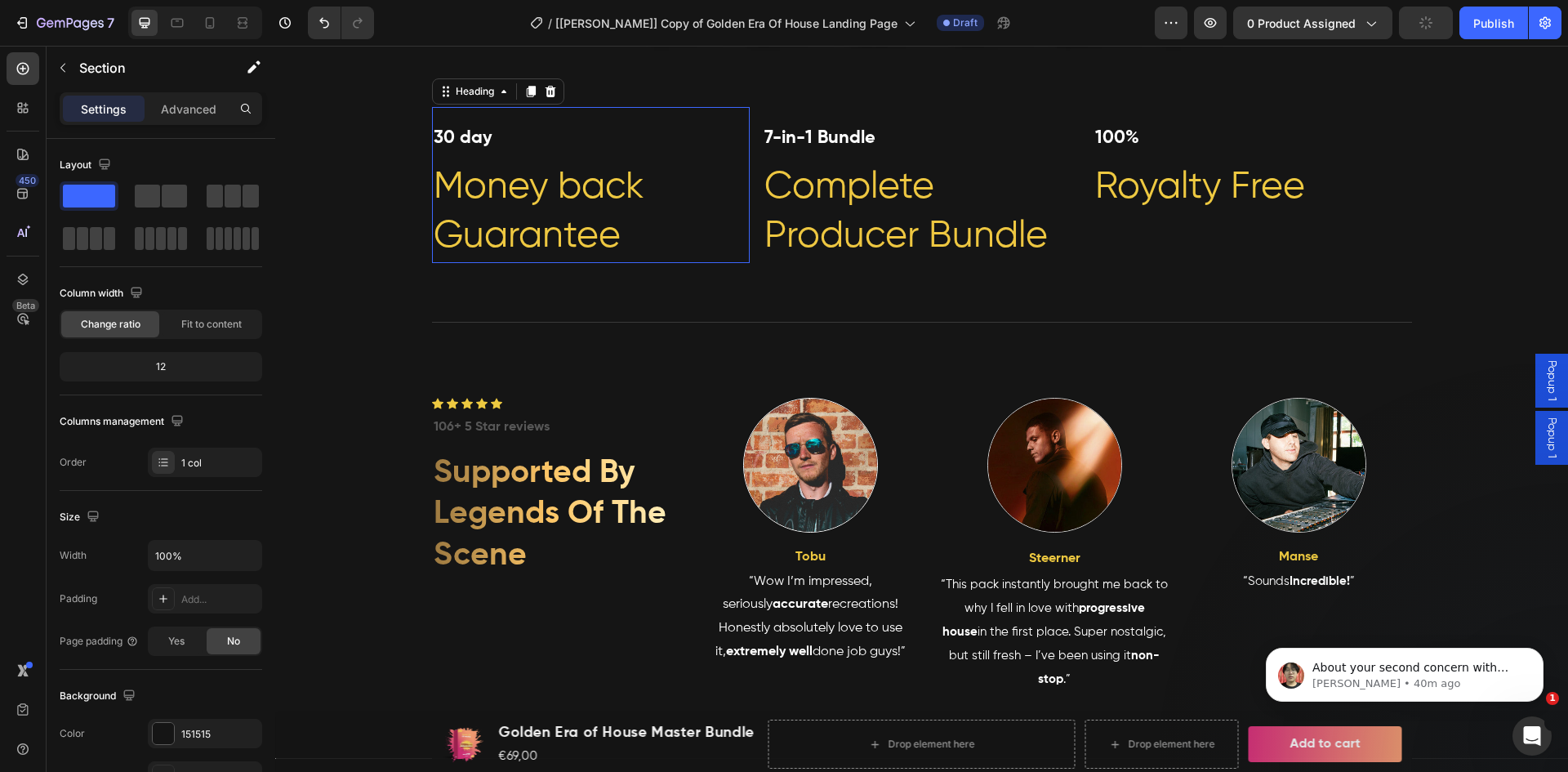
click at [459, 169] on span "Money back Guarantee" at bounding box center [539, 212] width 211 height 87
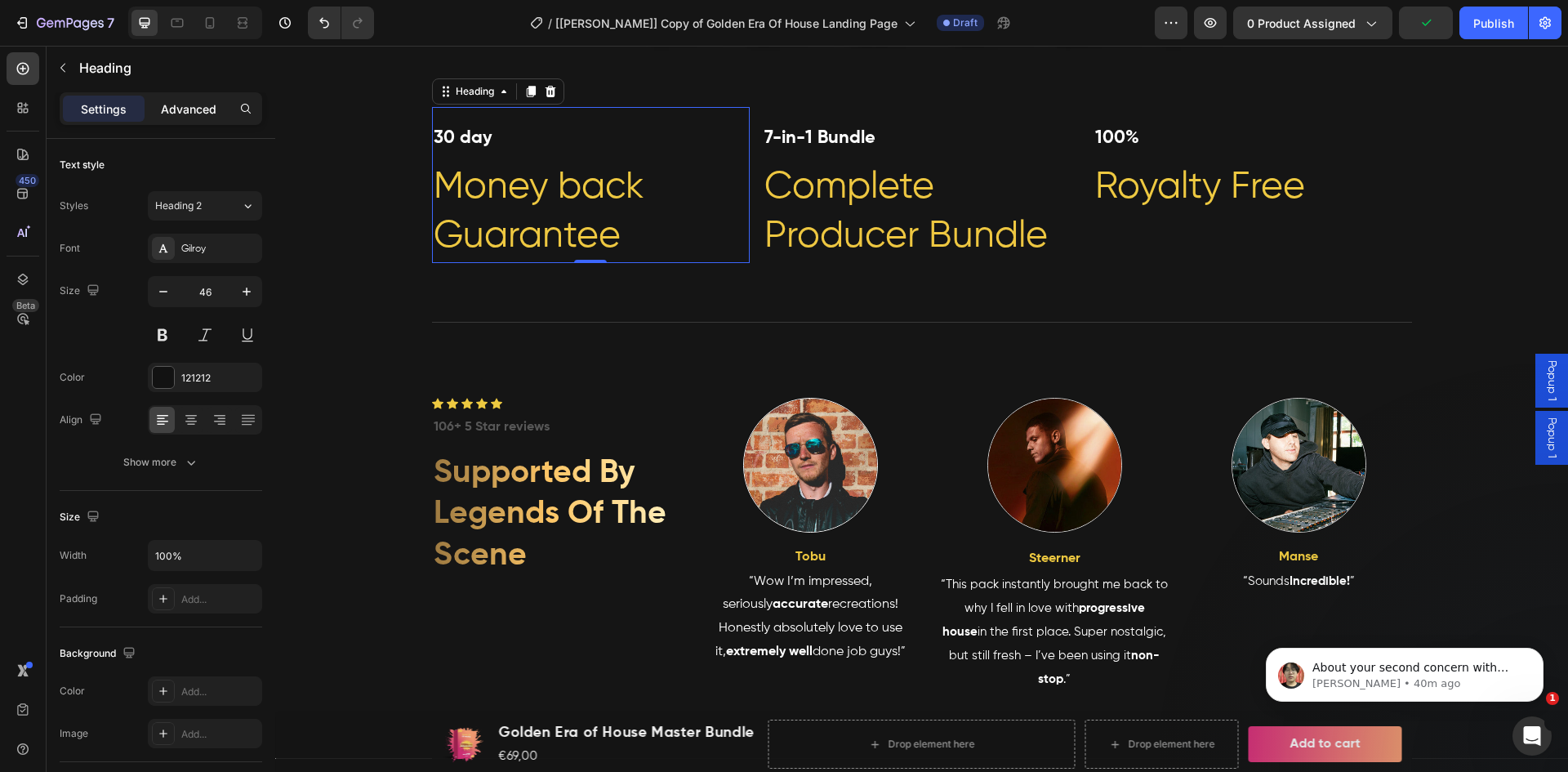
click at [217, 108] on div "Advanced" at bounding box center [189, 108] width 82 height 26
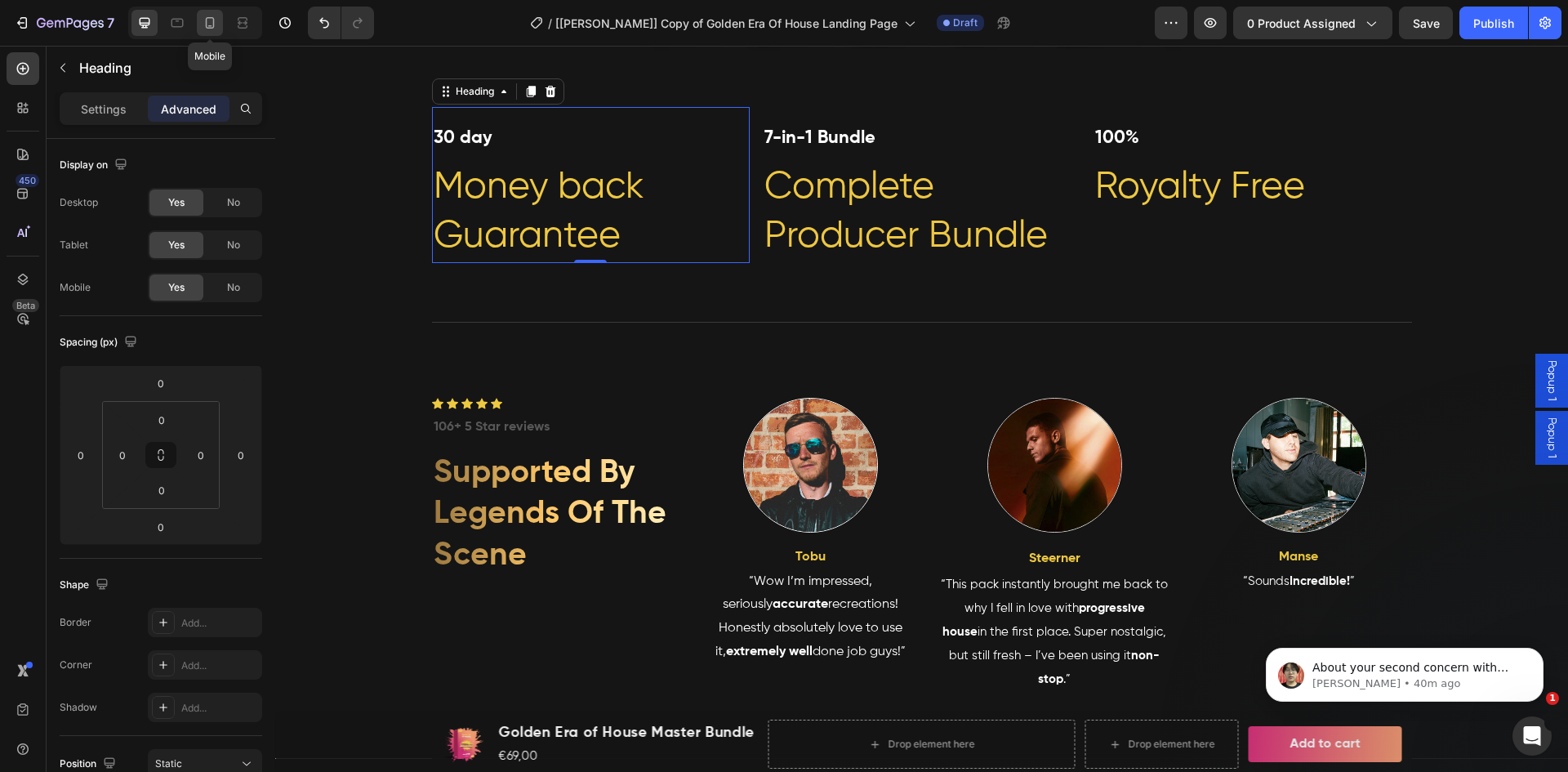
click at [208, 20] on icon at bounding box center [209, 23] width 16 height 16
type input "5"
type input "10"
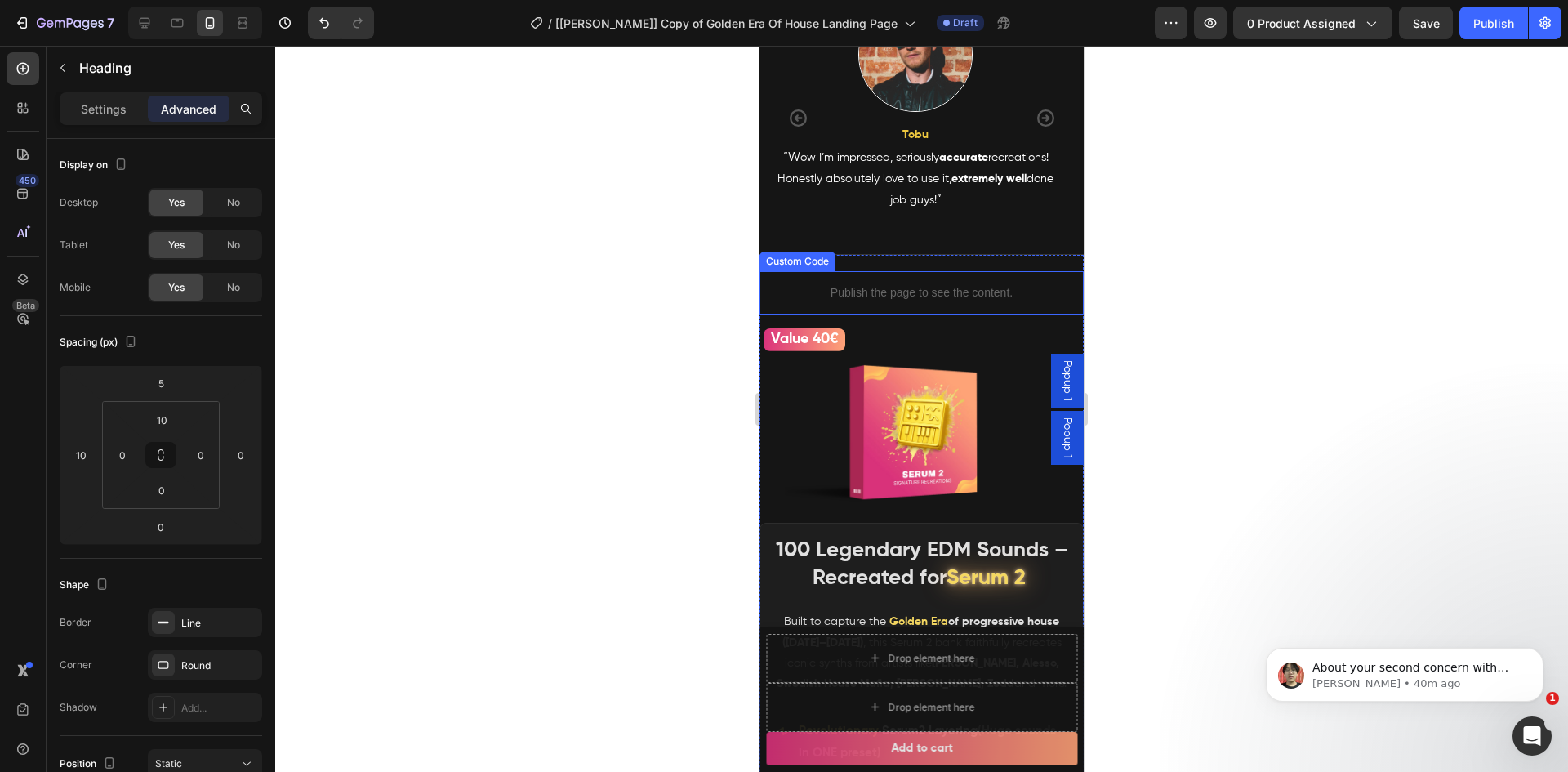
scroll to position [357, 0]
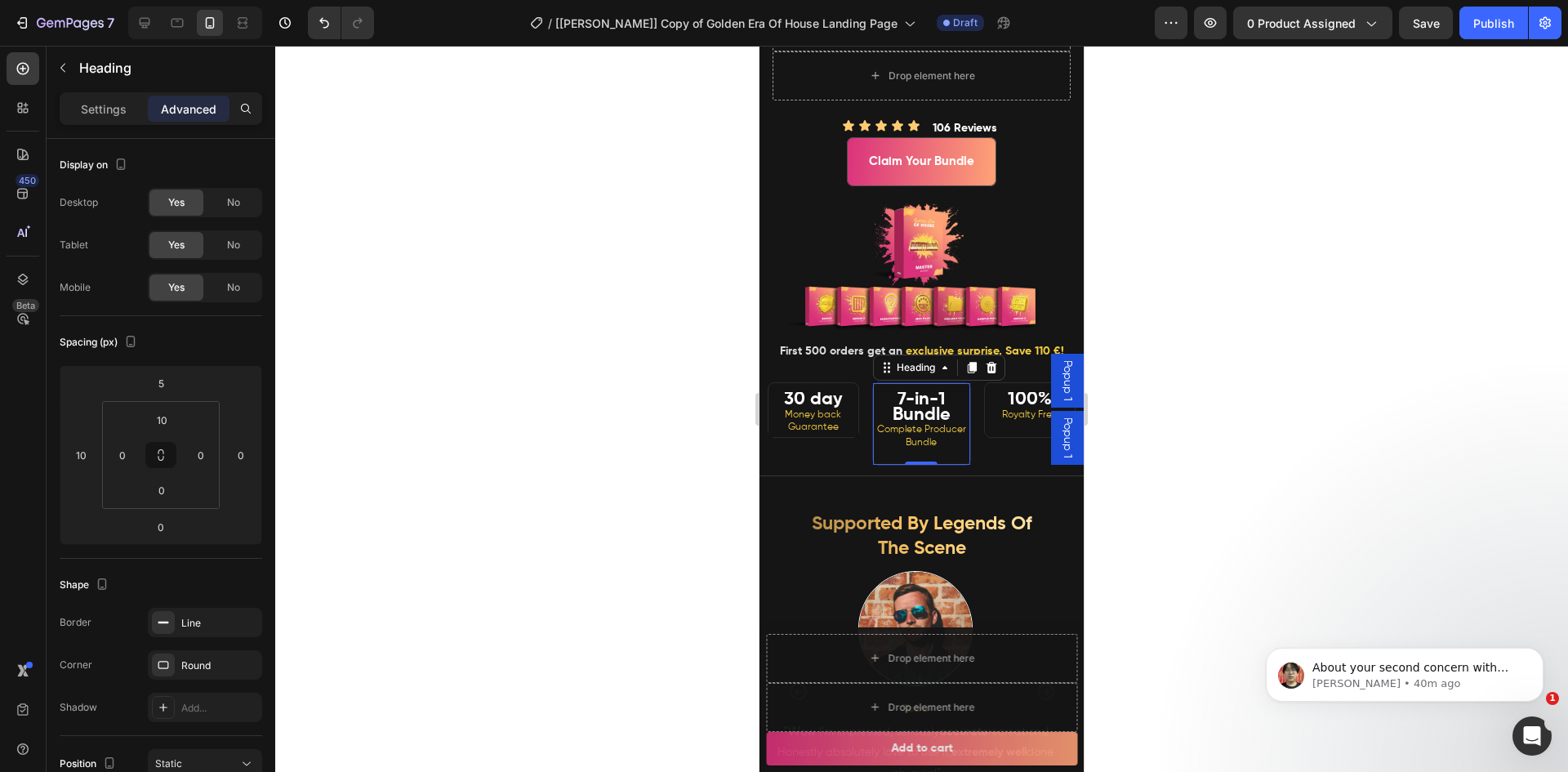
click at [910, 424] on strong "7-in-1 Bundle" at bounding box center [921, 407] width 58 height 34
click at [164, 387] on input "5" at bounding box center [161, 383] width 33 height 25
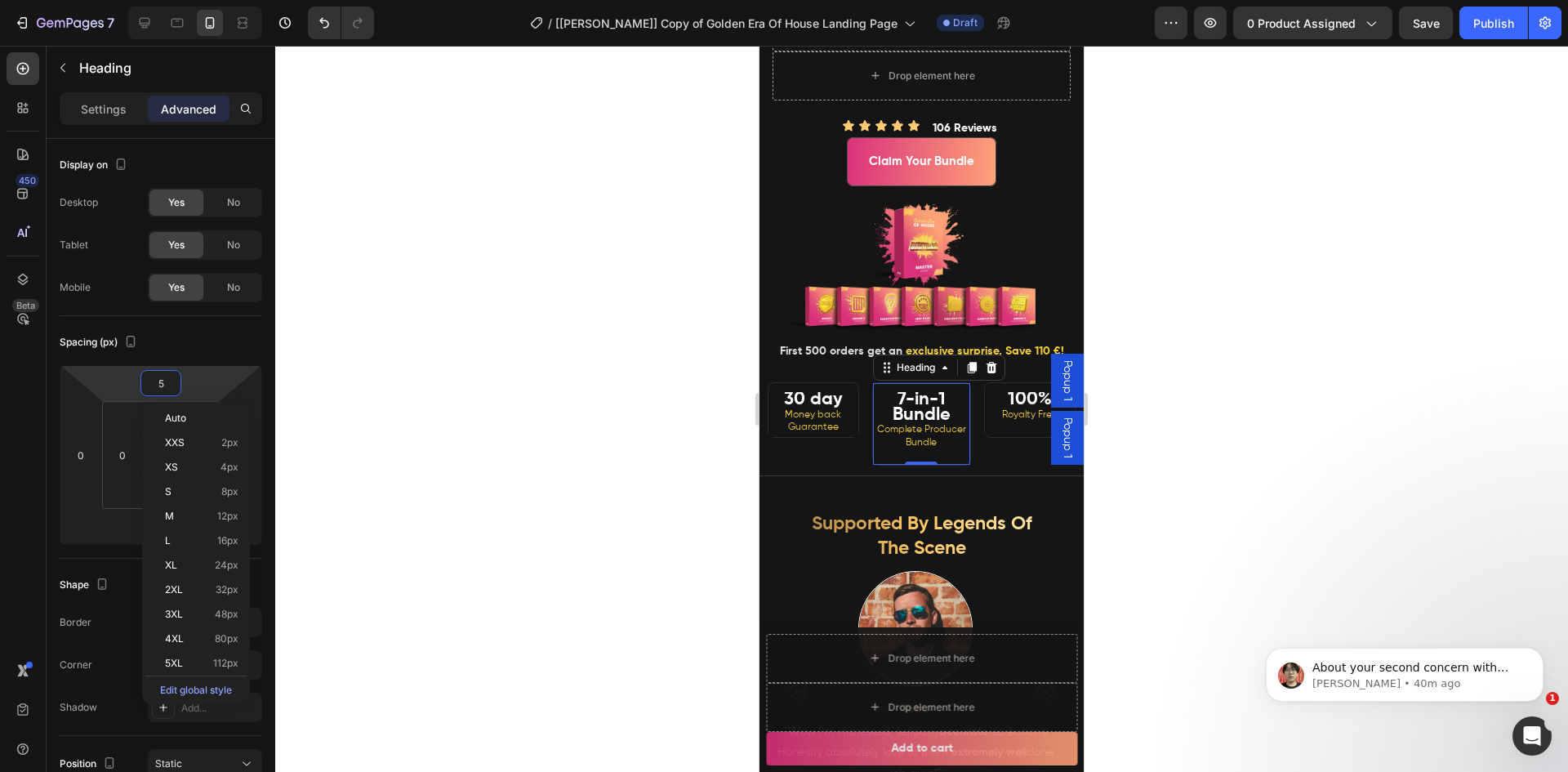
type input "0"
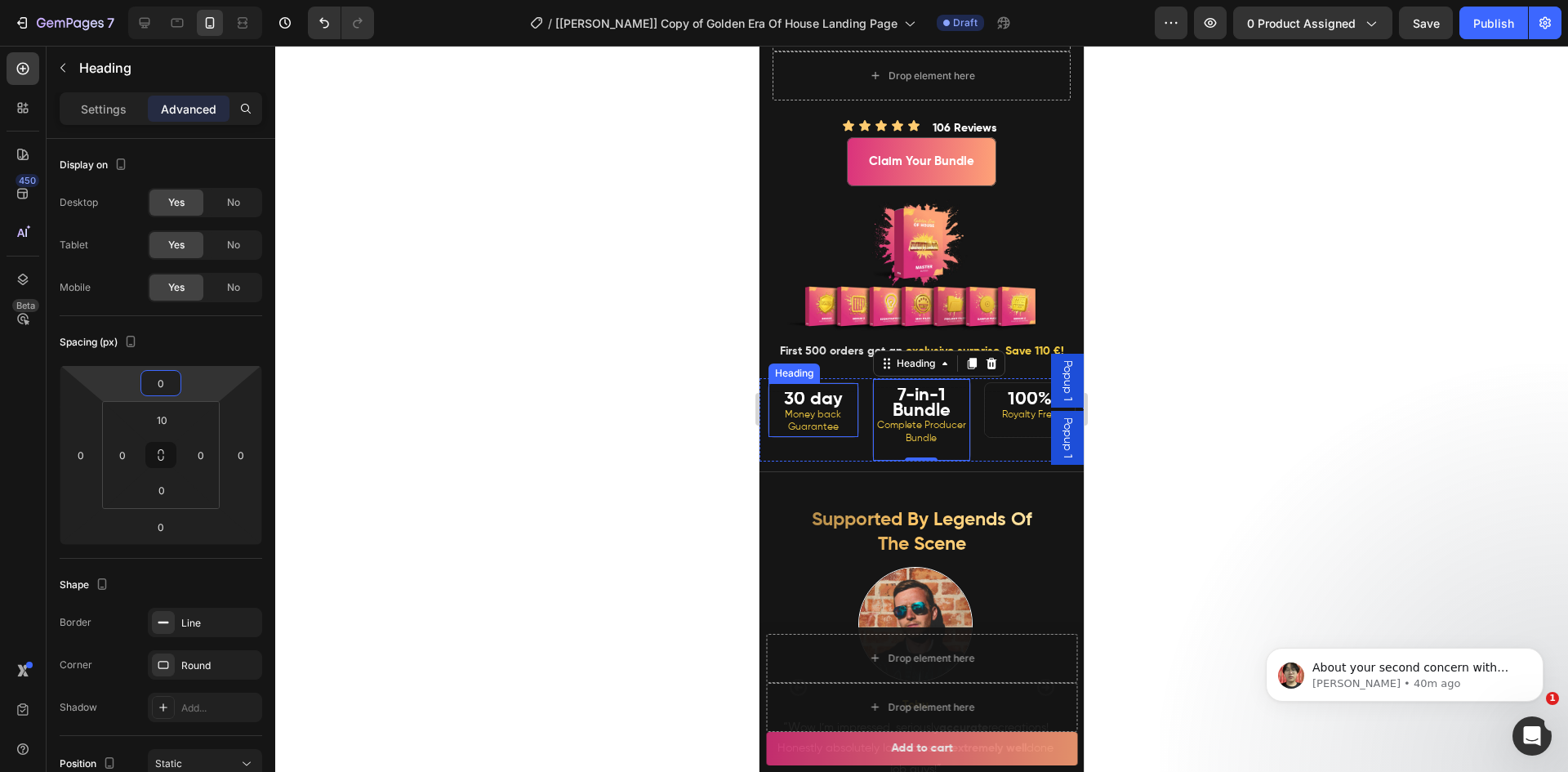
click at [806, 408] on strong "30 day" at bounding box center [813, 399] width 59 height 18
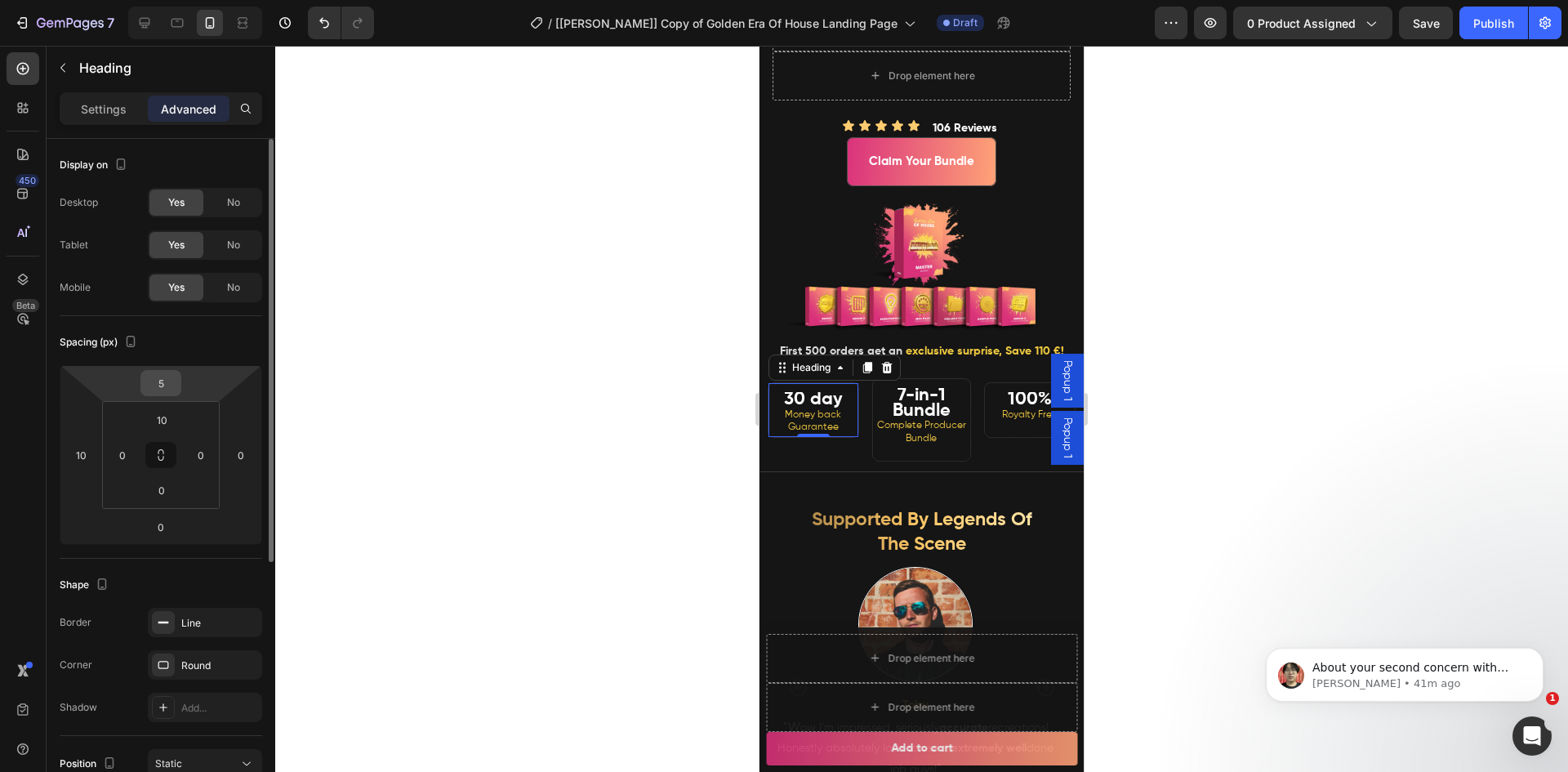
click at [169, 384] on input "5" at bounding box center [161, 383] width 33 height 25
type input "0"
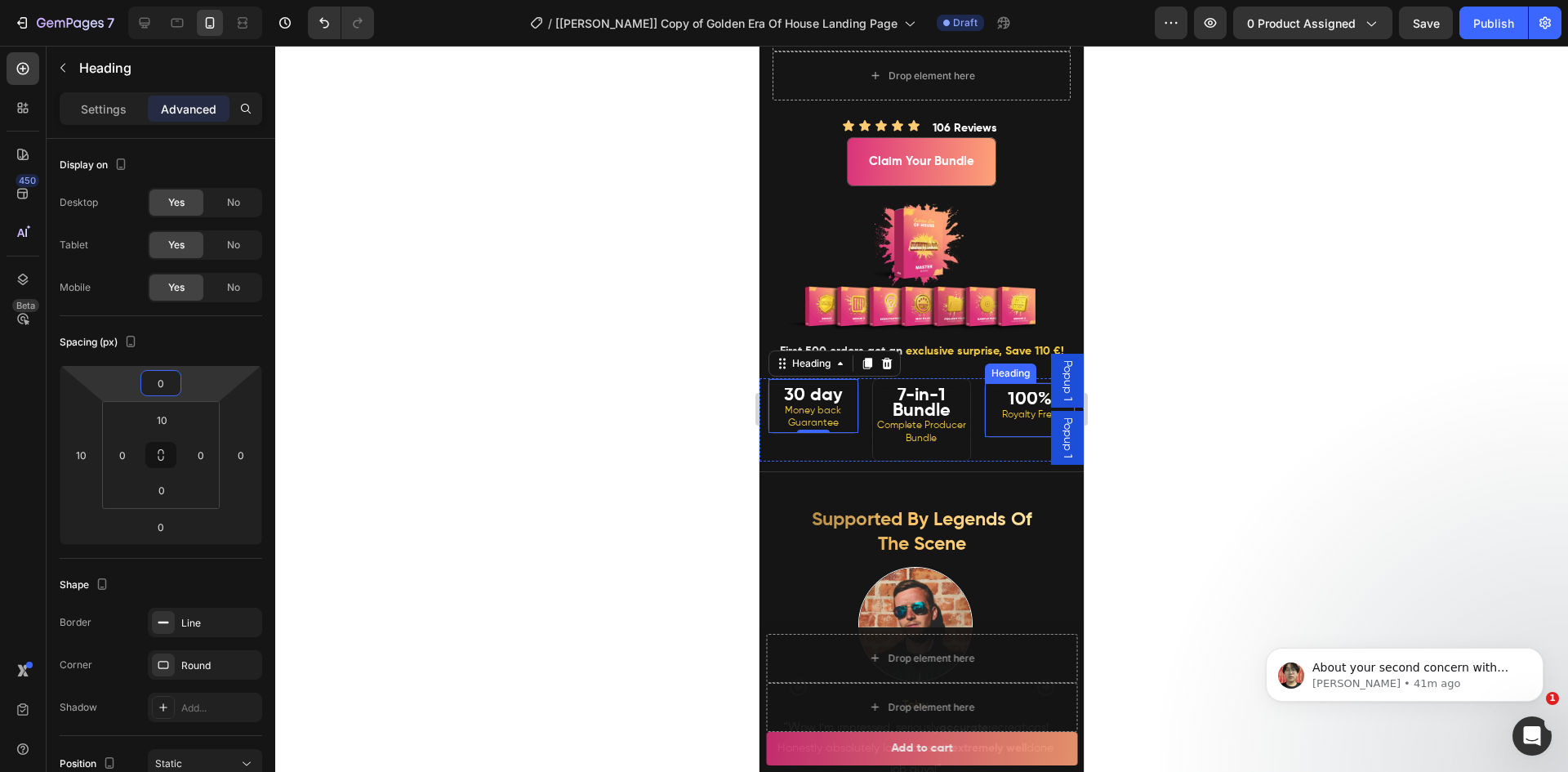
click at [1007, 408] on strong "100%" at bounding box center [1030, 399] width 44 height 18
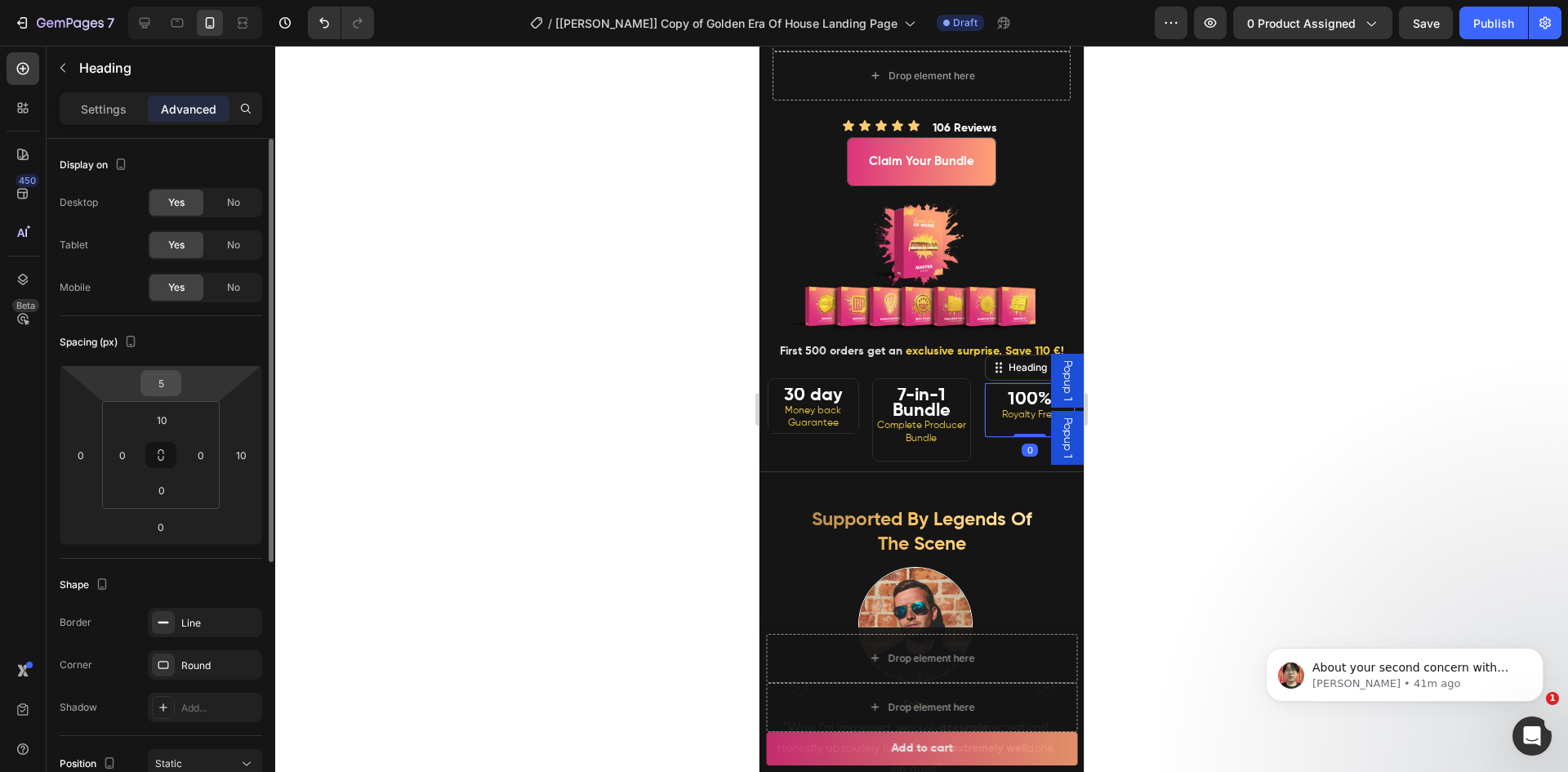
click at [159, 390] on input "5" at bounding box center [161, 383] width 33 height 25
type input "0"
click at [554, 443] on div at bounding box center [921, 409] width 1292 height 727
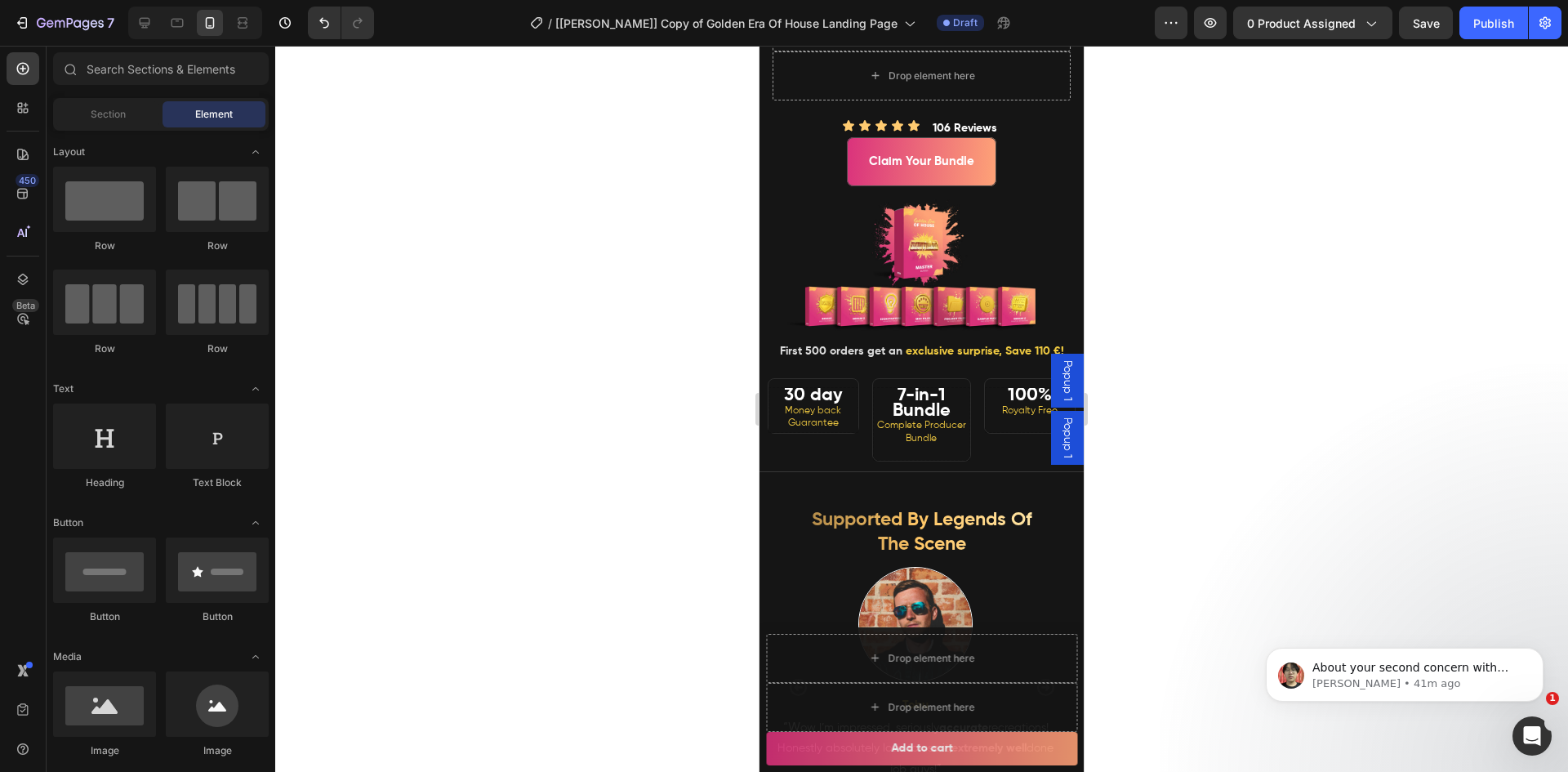
click at [1174, 444] on div at bounding box center [921, 409] width 1292 height 727
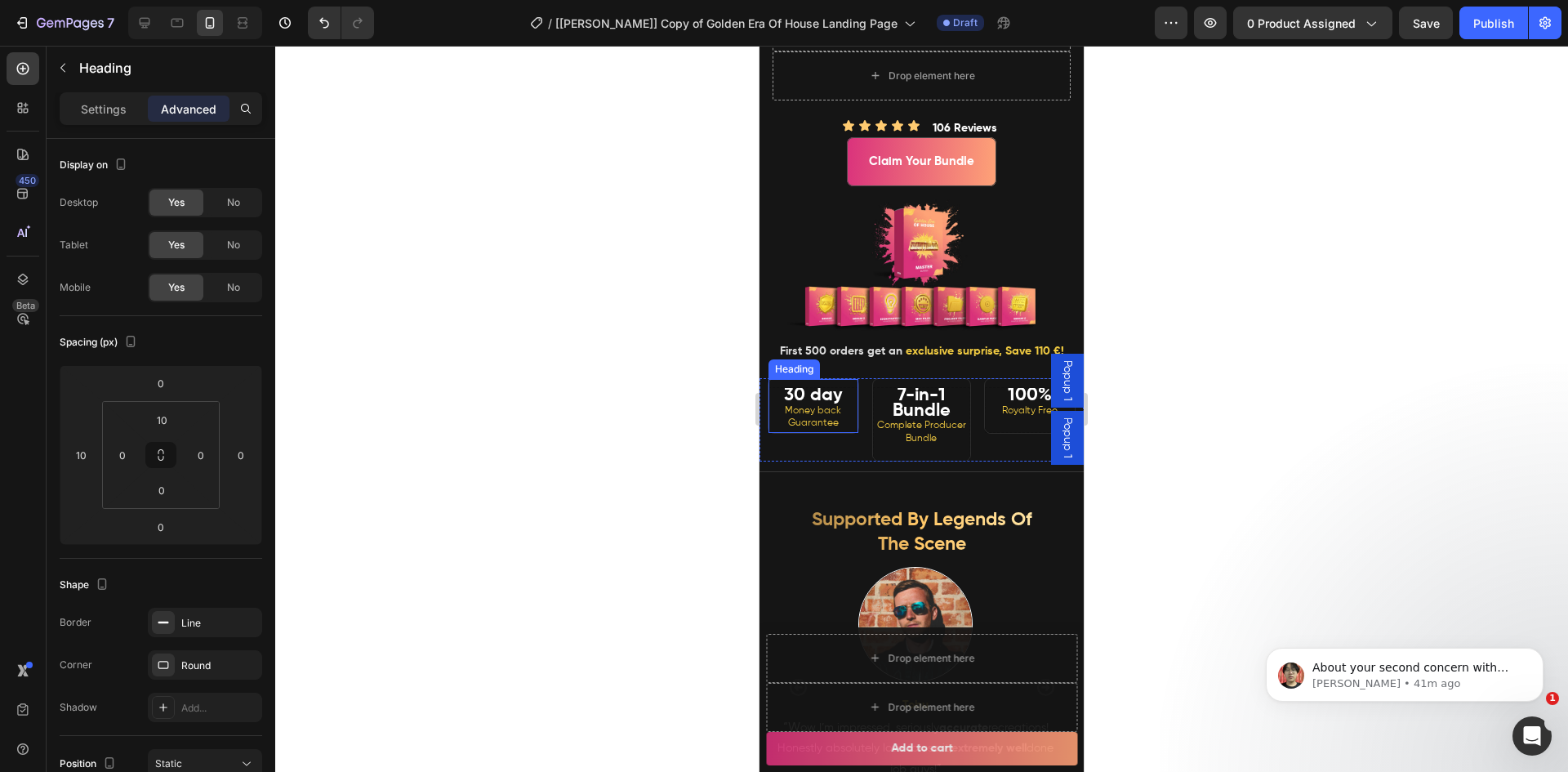
click at [849, 430] on h2 "30 day Money back Guarantee" at bounding box center [812, 410] width 90 height 46
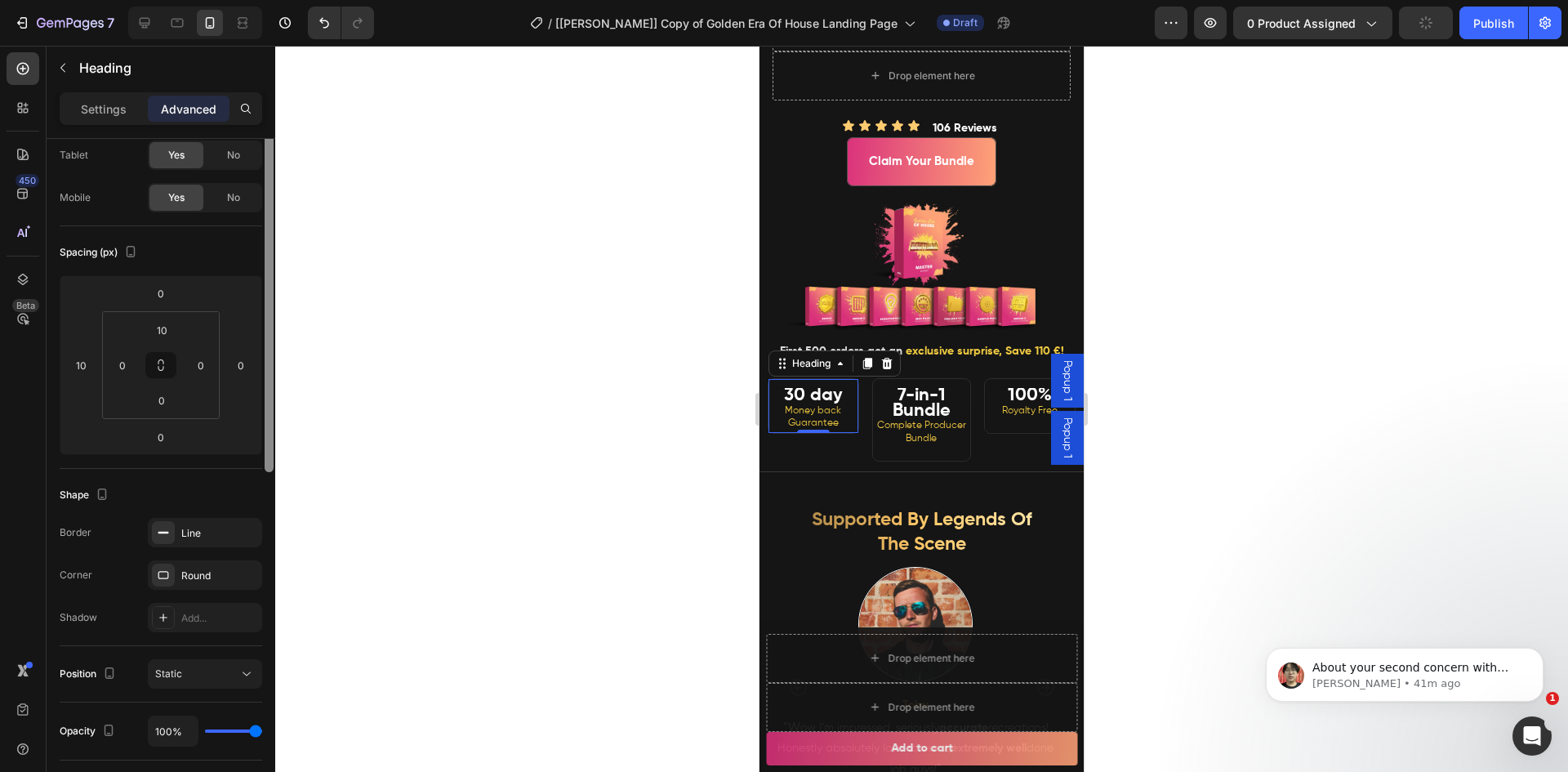
scroll to position [0, 0]
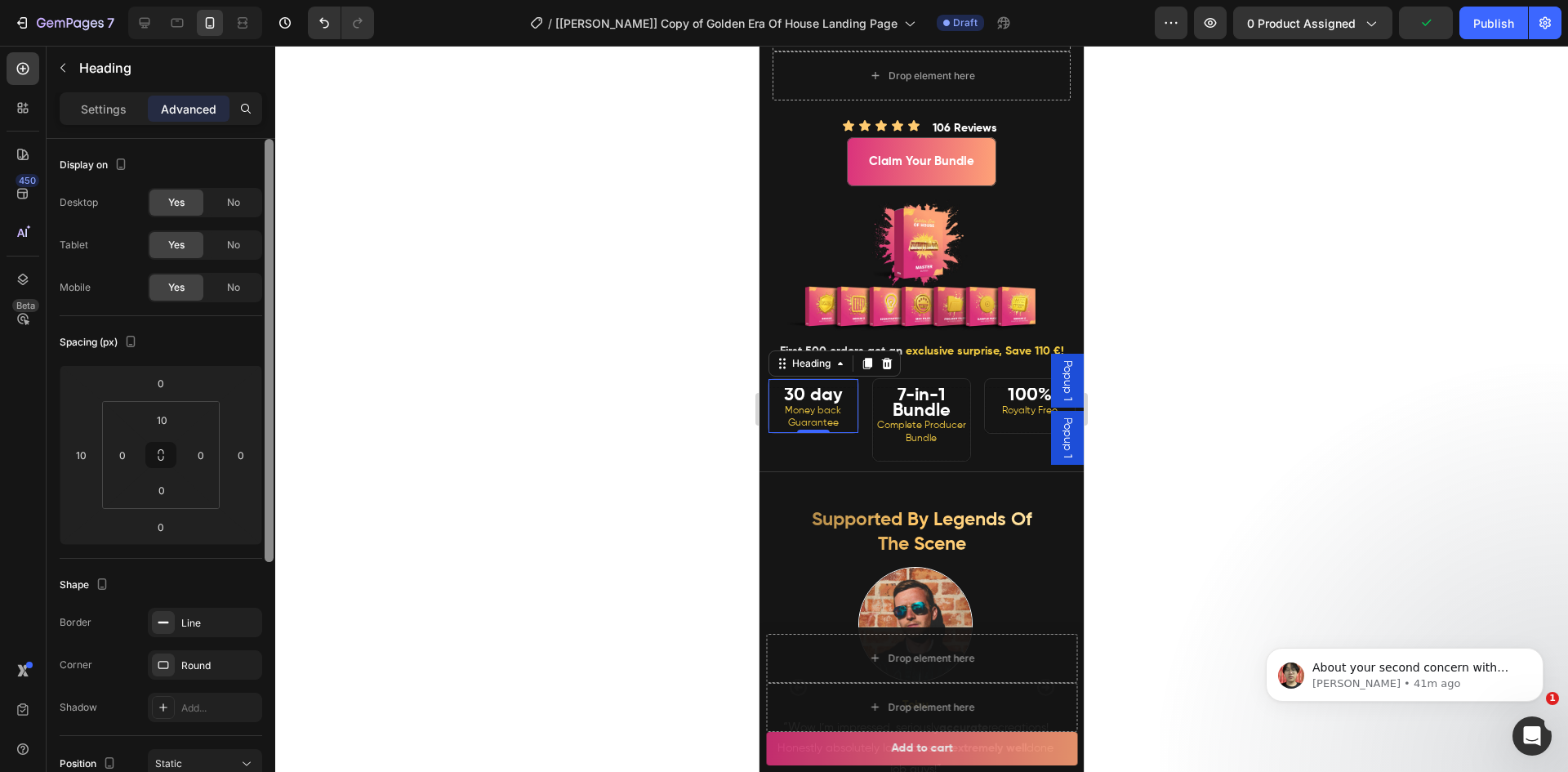
drag, startPoint x: 270, startPoint y: 388, endPoint x: 282, endPoint y: 242, distance: 146.5
click at [282, 0] on div "7 Version history / [Ethan GemPages] Copy of Golden Era Of House Landing Page D…" at bounding box center [784, 0] width 1568 height 0
click at [1180, 394] on div at bounding box center [921, 409] width 1292 height 727
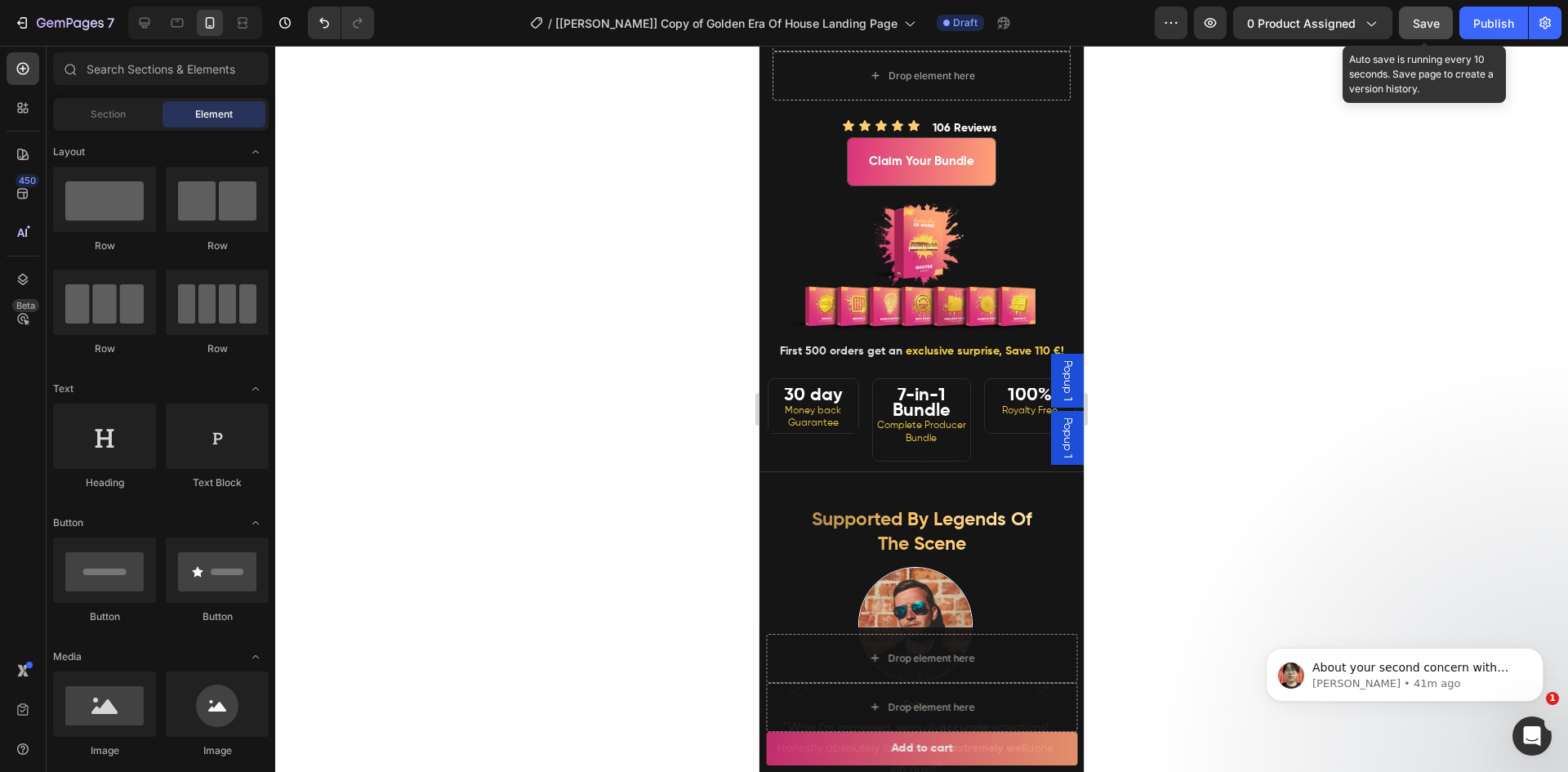
click at [1414, 20] on span "Save" at bounding box center [1426, 23] width 27 height 14
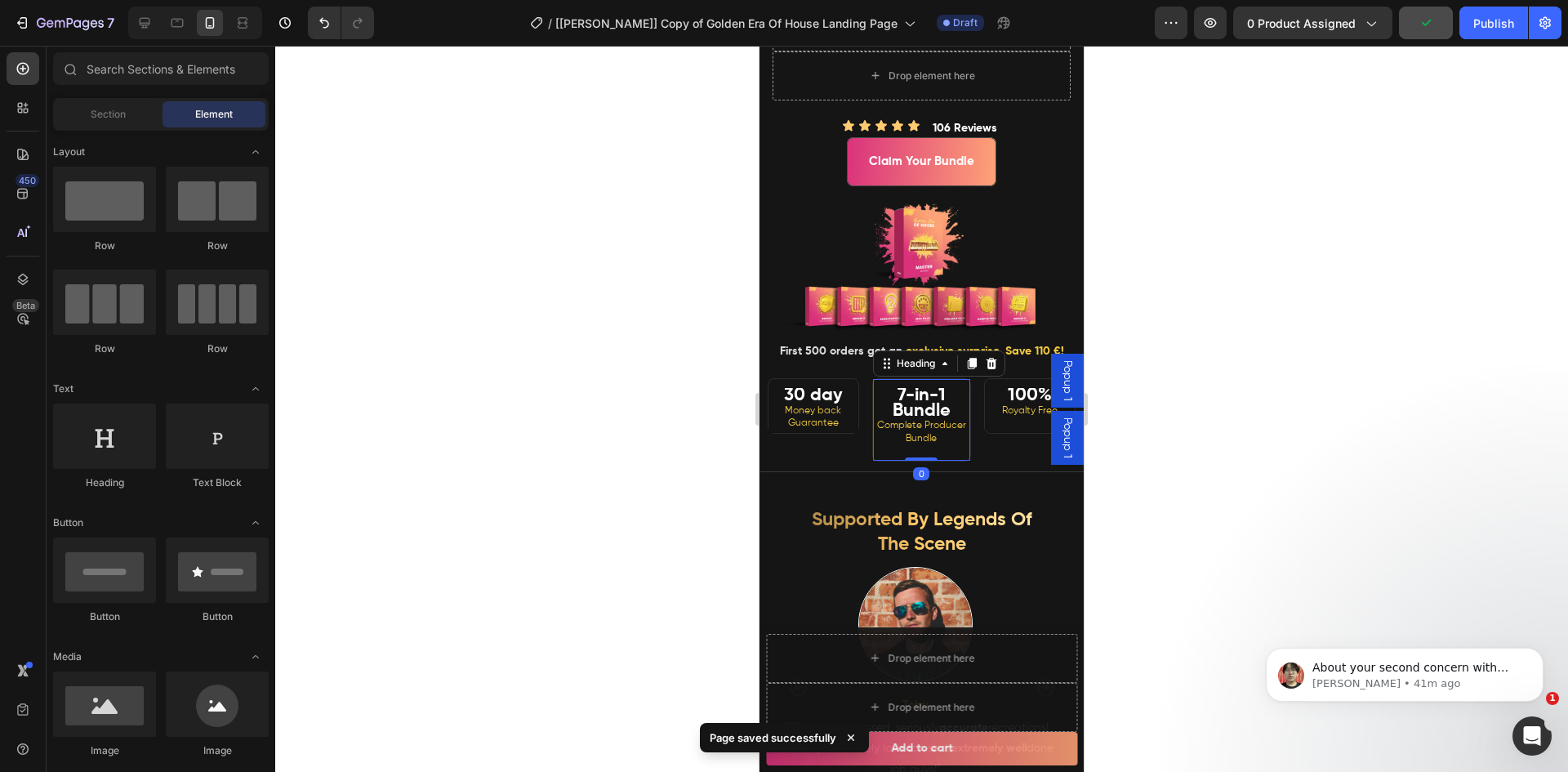
click at [882, 421] on h2 "7-in-1 Bundle Complete Producer Bundle" at bounding box center [921, 423] width 98 height 74
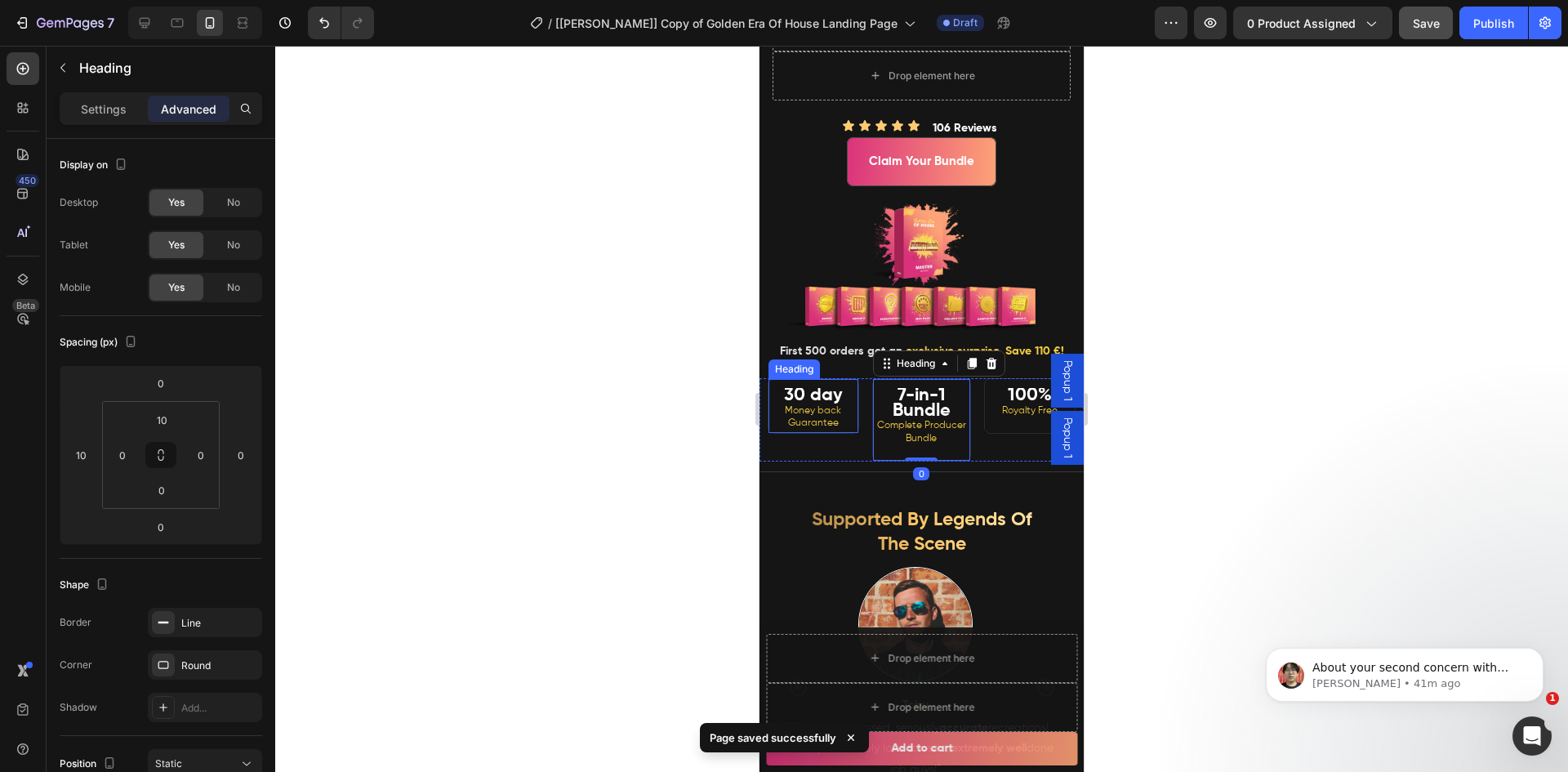
click at [819, 405] on strong "30 day" at bounding box center [813, 395] width 59 height 18
click at [819, 405] on strong "30 day" at bounding box center [813, 395] width 59 height 18
click at [800, 405] on strong "30 day" at bounding box center [813, 395] width 59 height 18
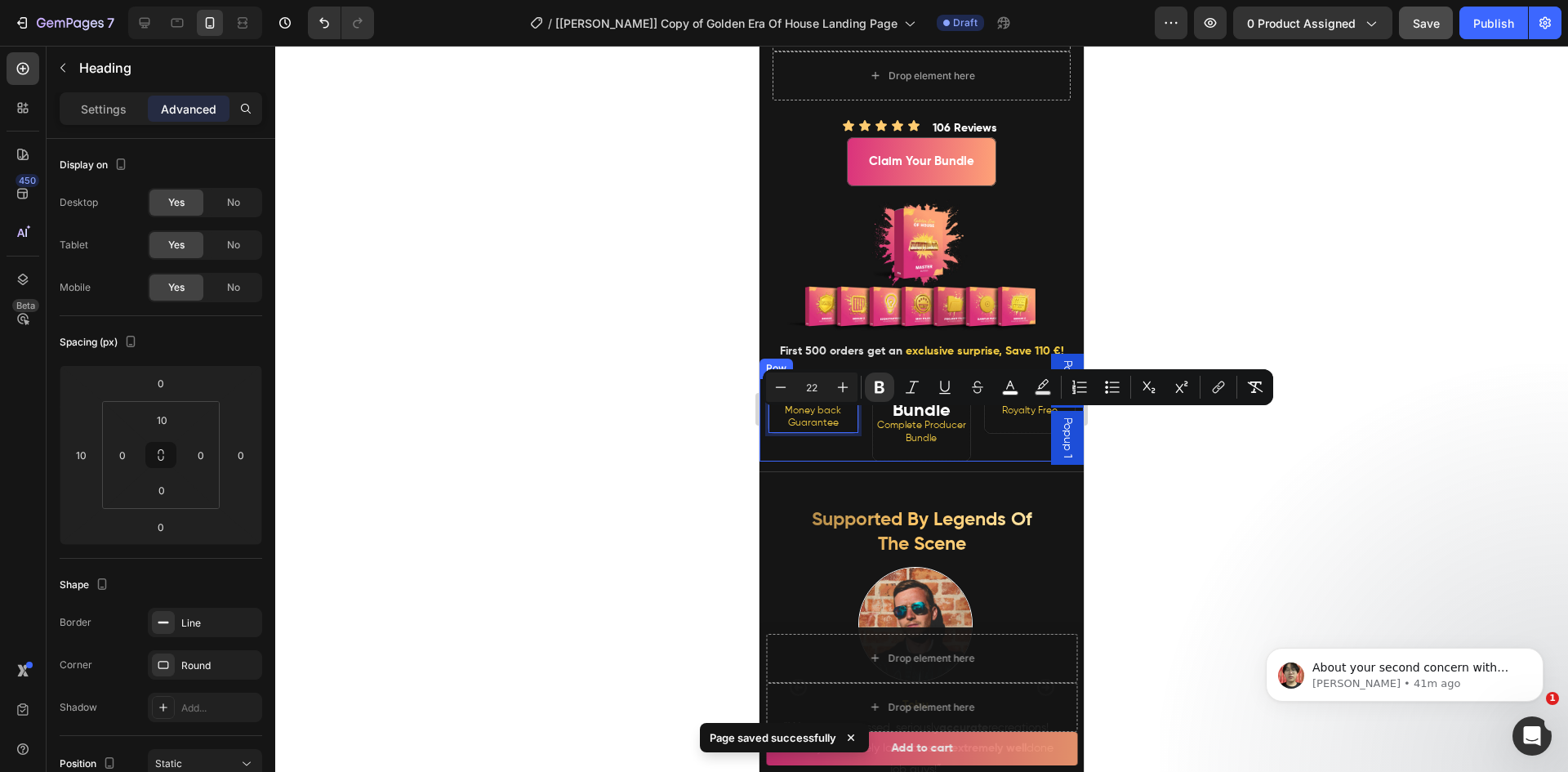
click at [644, 418] on div at bounding box center [921, 409] width 1292 height 727
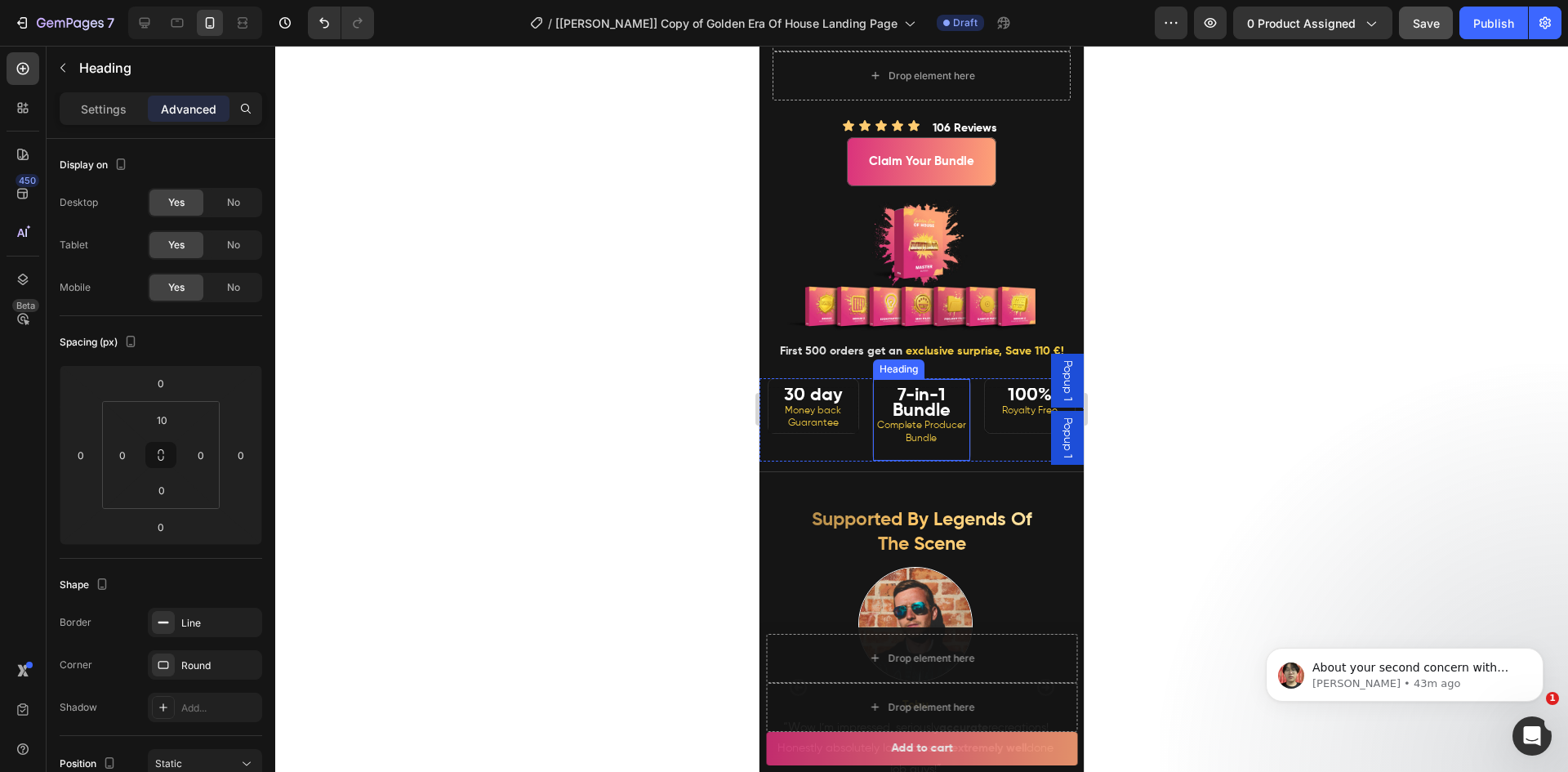
click at [929, 420] on strong "7-in-1 Bundle" at bounding box center [921, 403] width 58 height 34
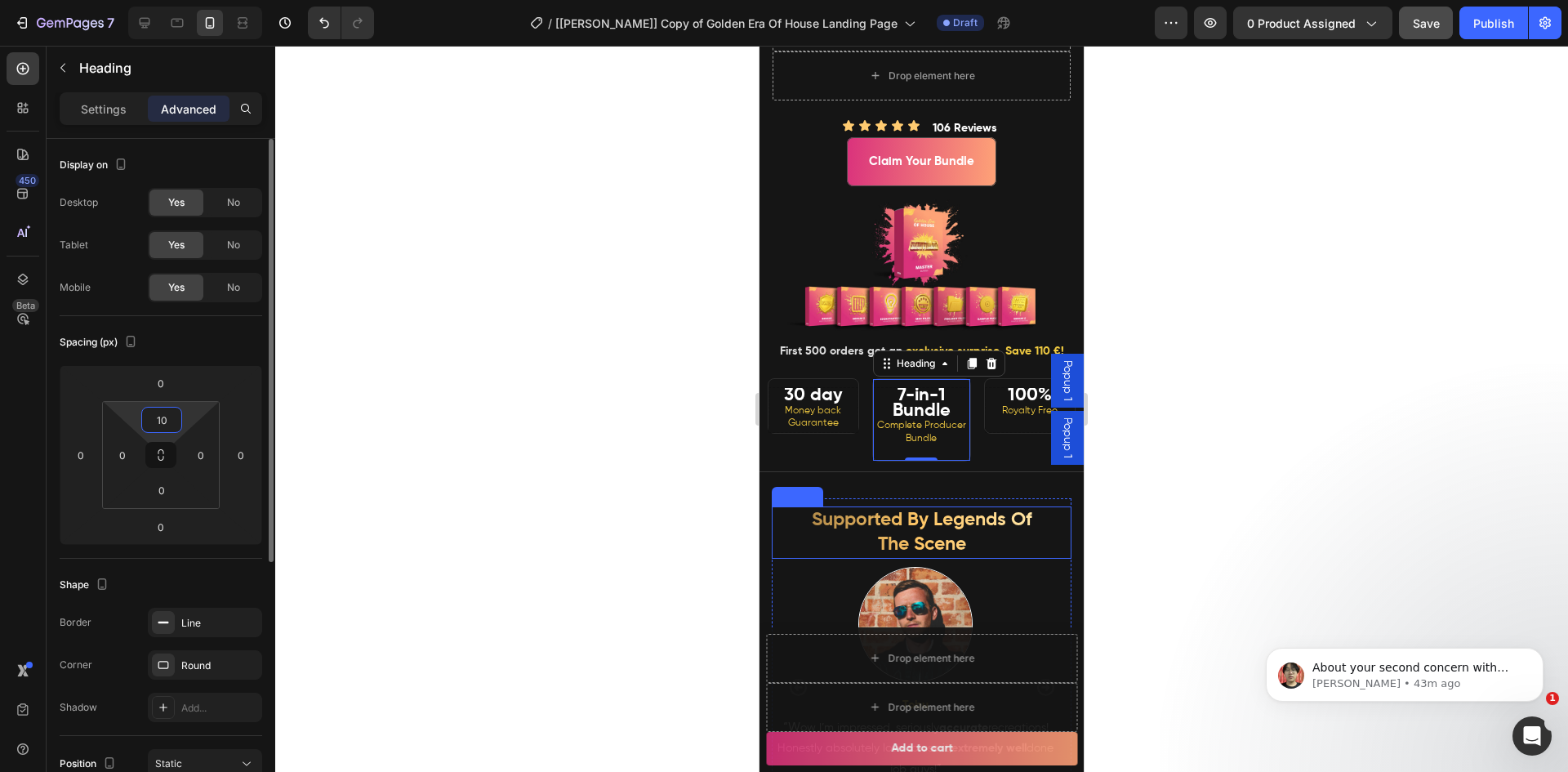
click at [160, 421] on input "10" at bounding box center [161, 420] width 33 height 25
type input "20"
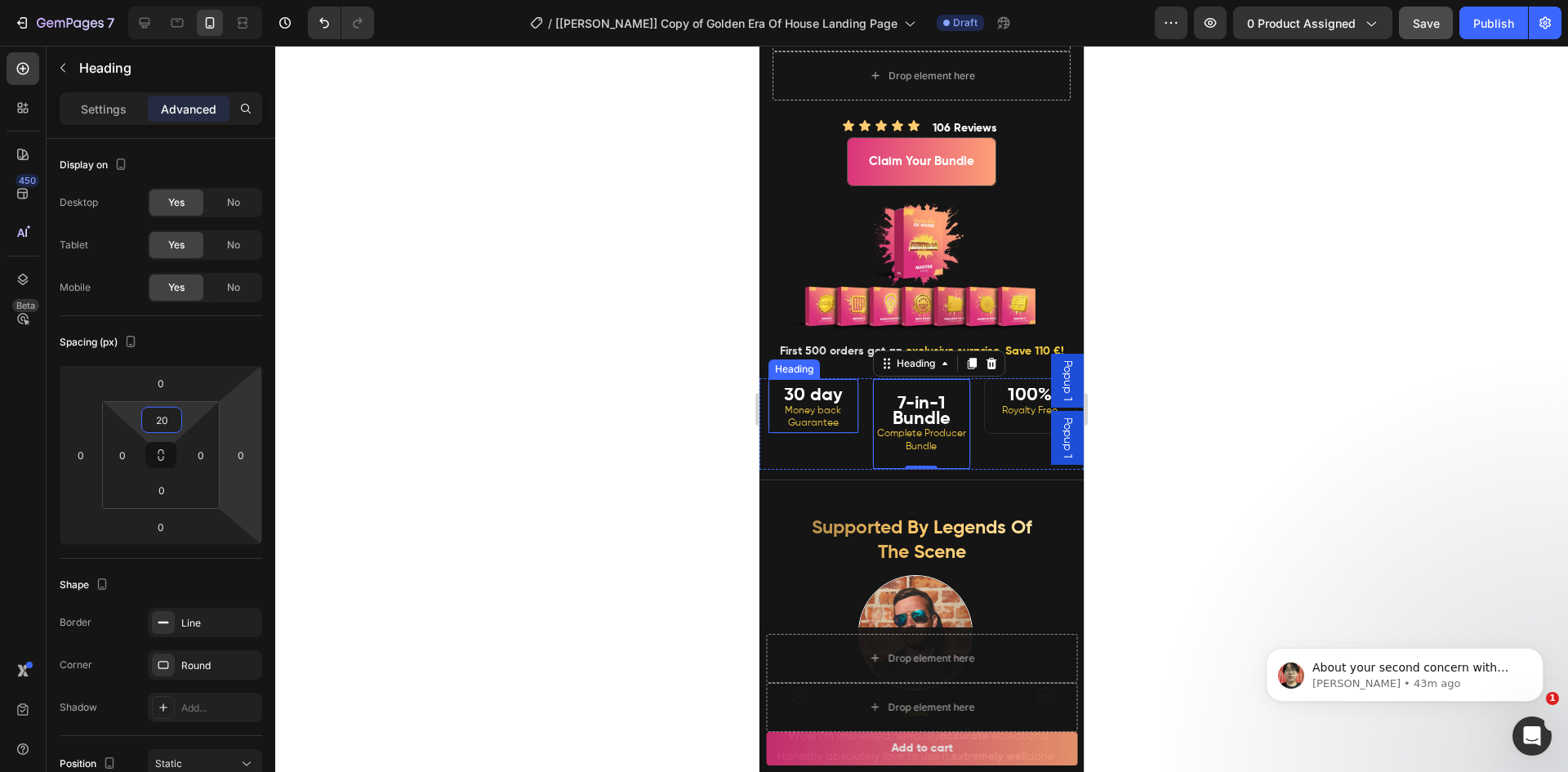
click at [845, 420] on p "⁠⁠⁠⁠⁠⁠⁠ 30 day Money back Guarantee" at bounding box center [813, 410] width 85 height 41
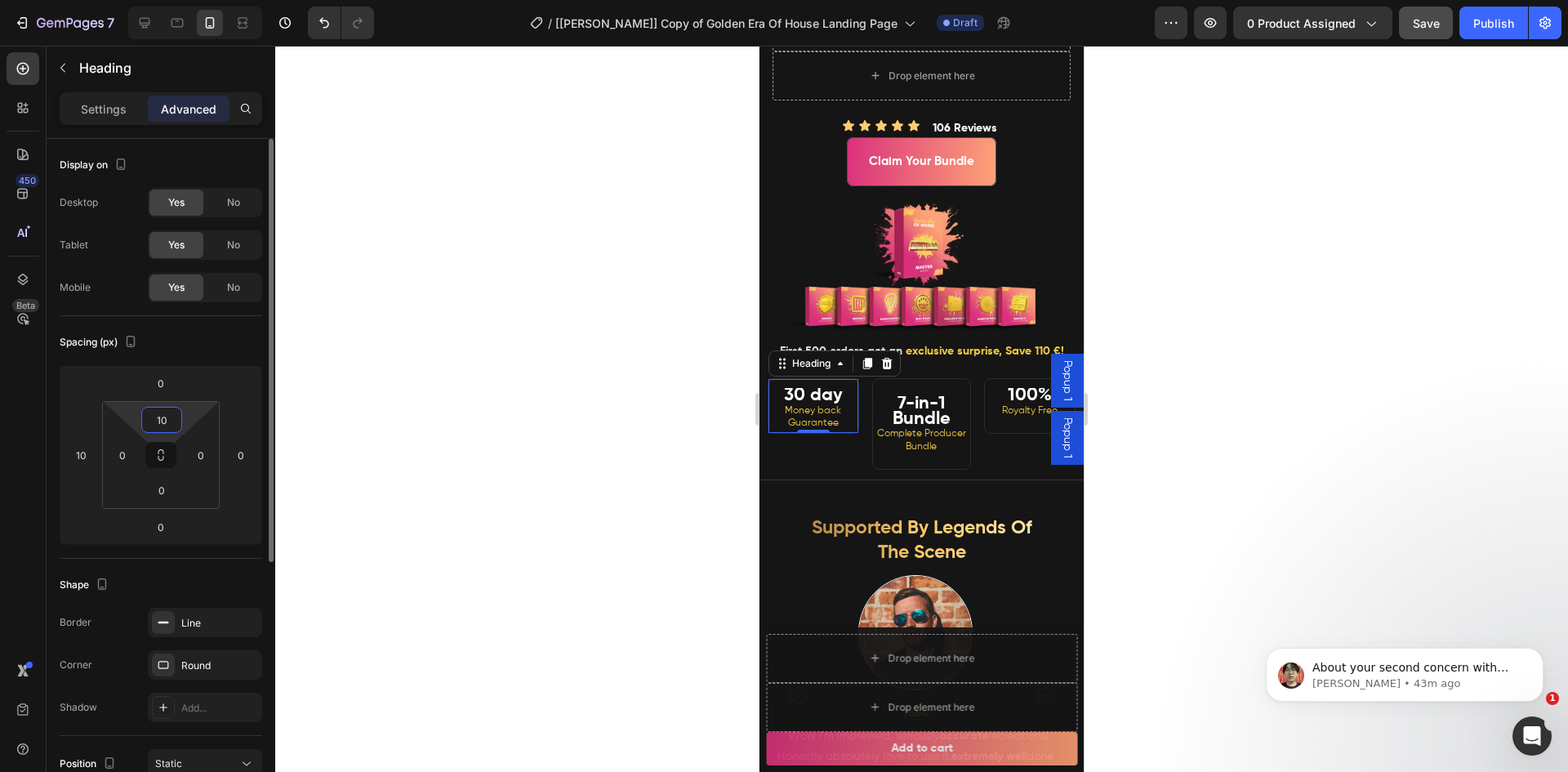
click at [170, 420] on input "10" at bounding box center [161, 420] width 33 height 25
type input "20"
click at [1013, 405] on strong "100%" at bounding box center [1030, 395] width 44 height 18
click at [154, 421] on input "10" at bounding box center [161, 420] width 33 height 25
type input "20"
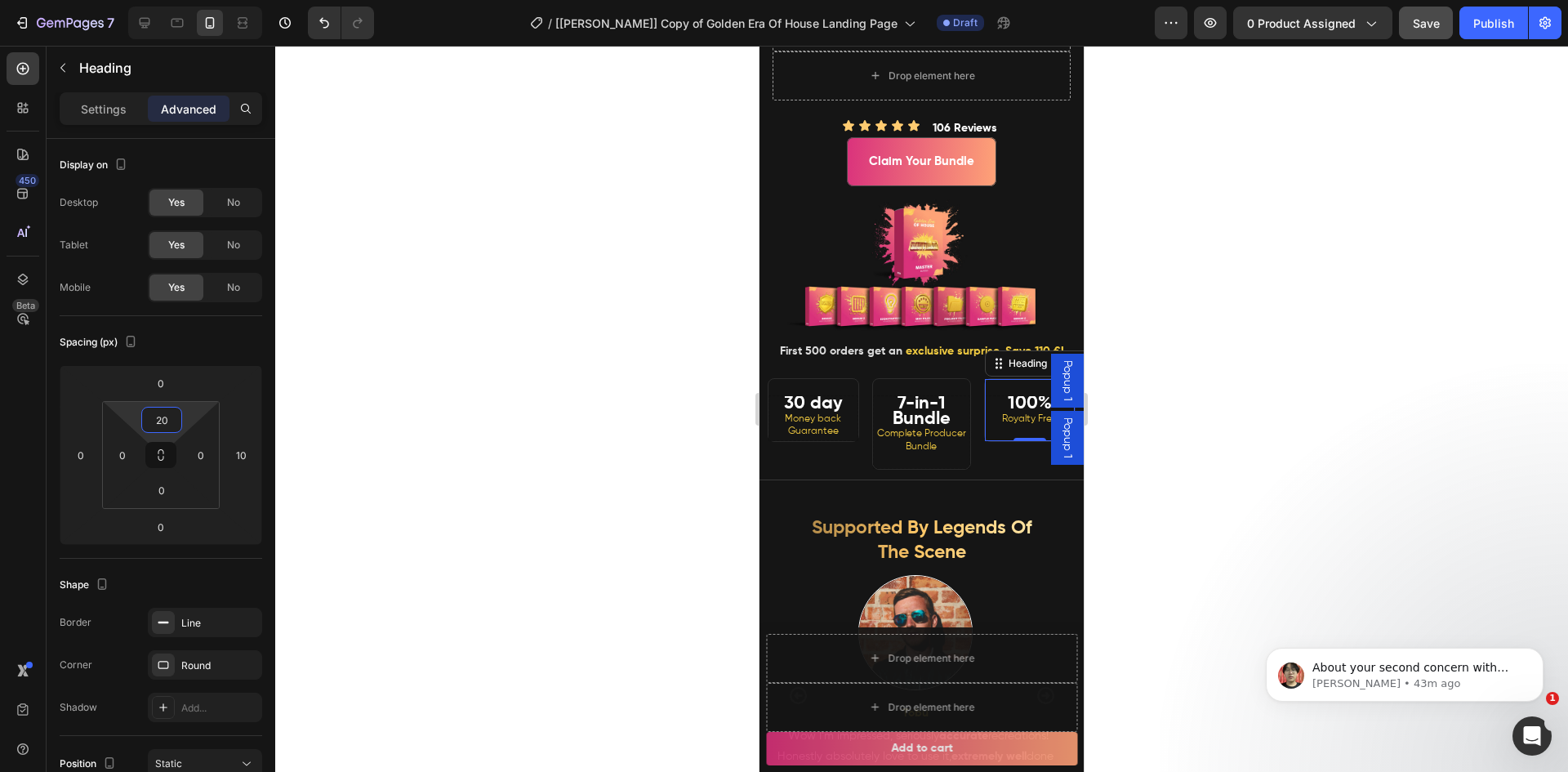
click at [1296, 371] on div at bounding box center [921, 409] width 1292 height 727
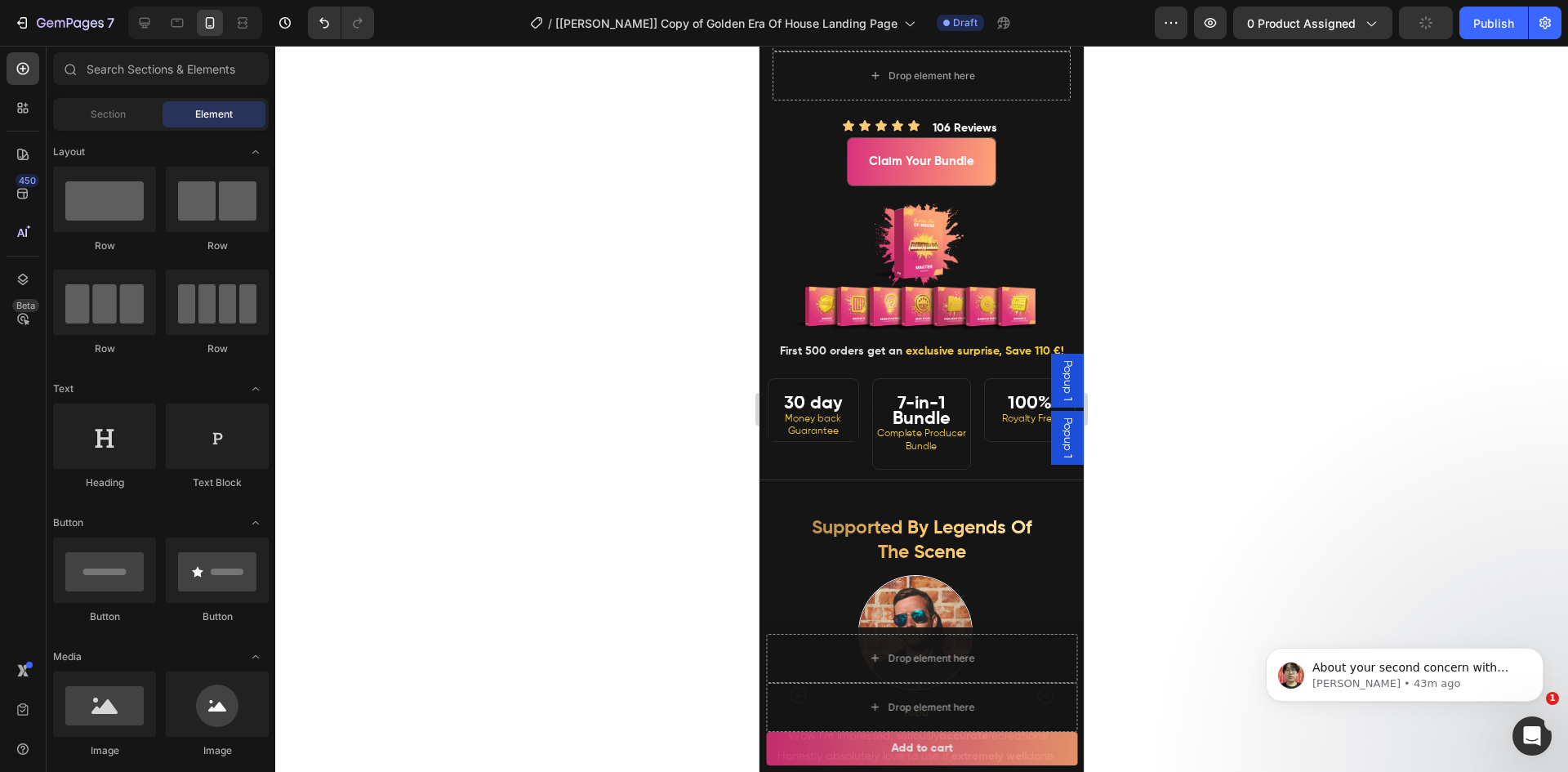
click at [1270, 465] on div at bounding box center [921, 409] width 1292 height 727
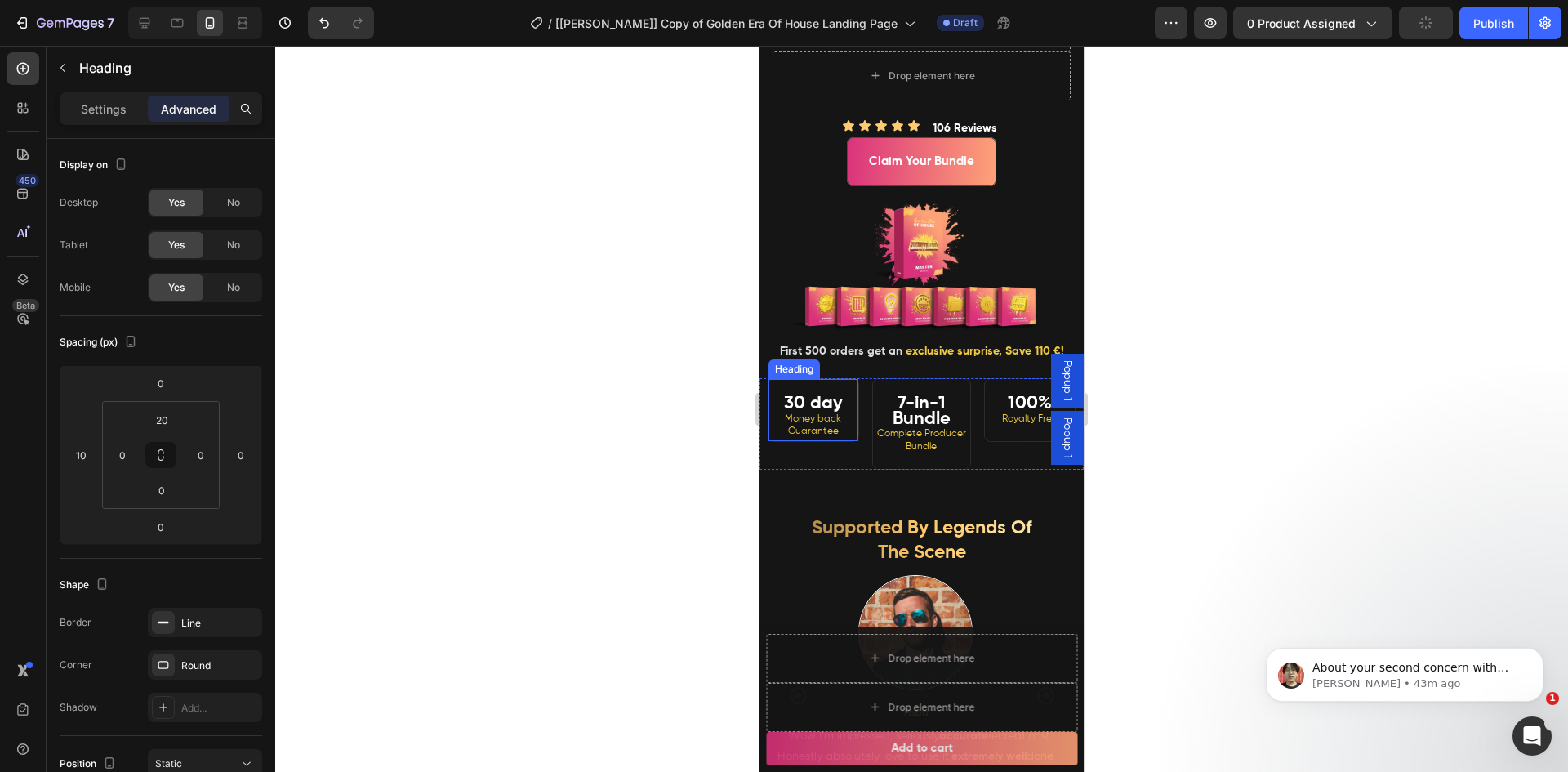
click at [828, 413] on strong "30 day" at bounding box center [813, 404] width 59 height 18
click at [825, 413] on strong "30 day" at bounding box center [813, 404] width 59 height 18
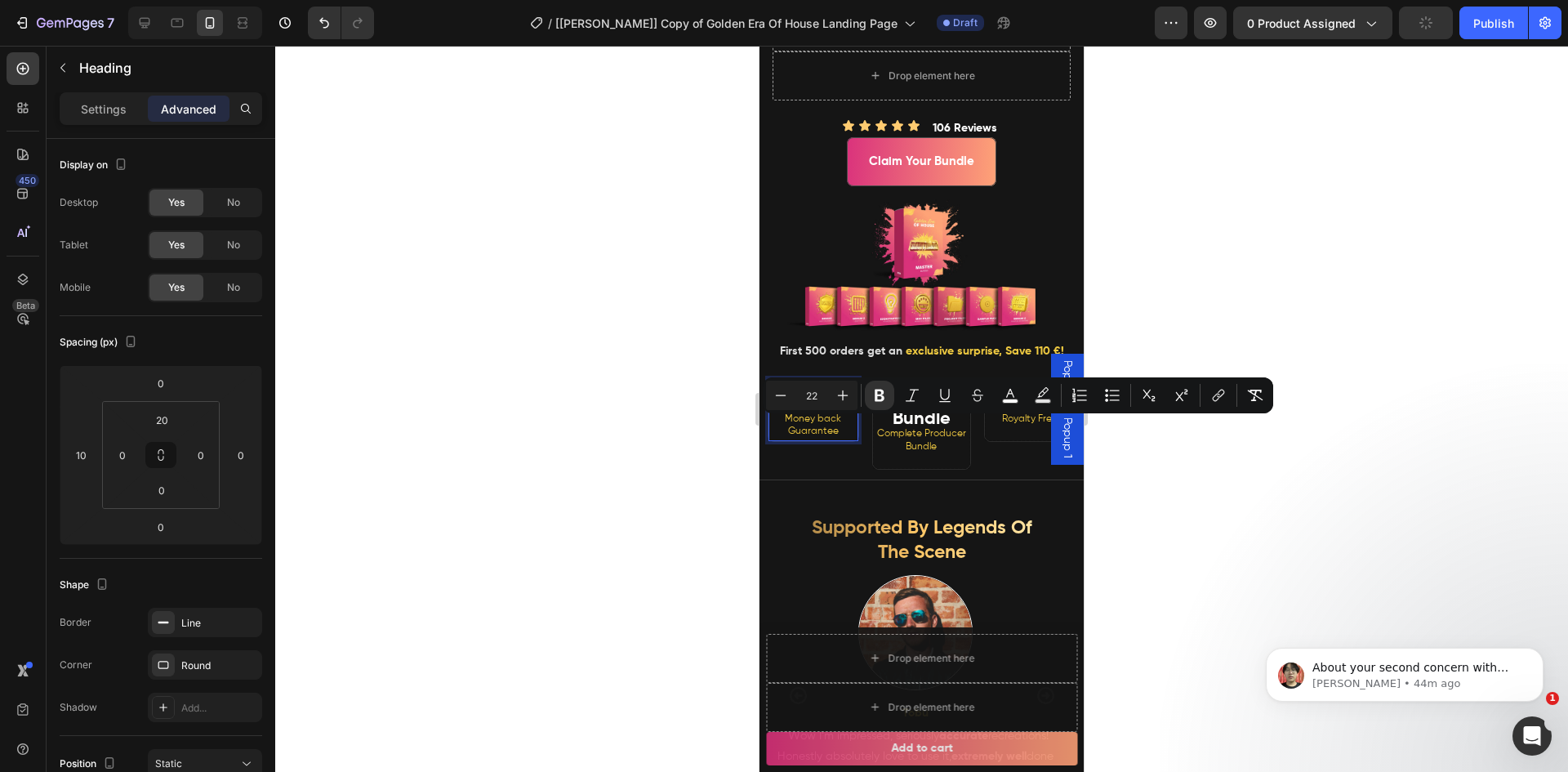
click at [567, 426] on div at bounding box center [921, 409] width 1292 height 727
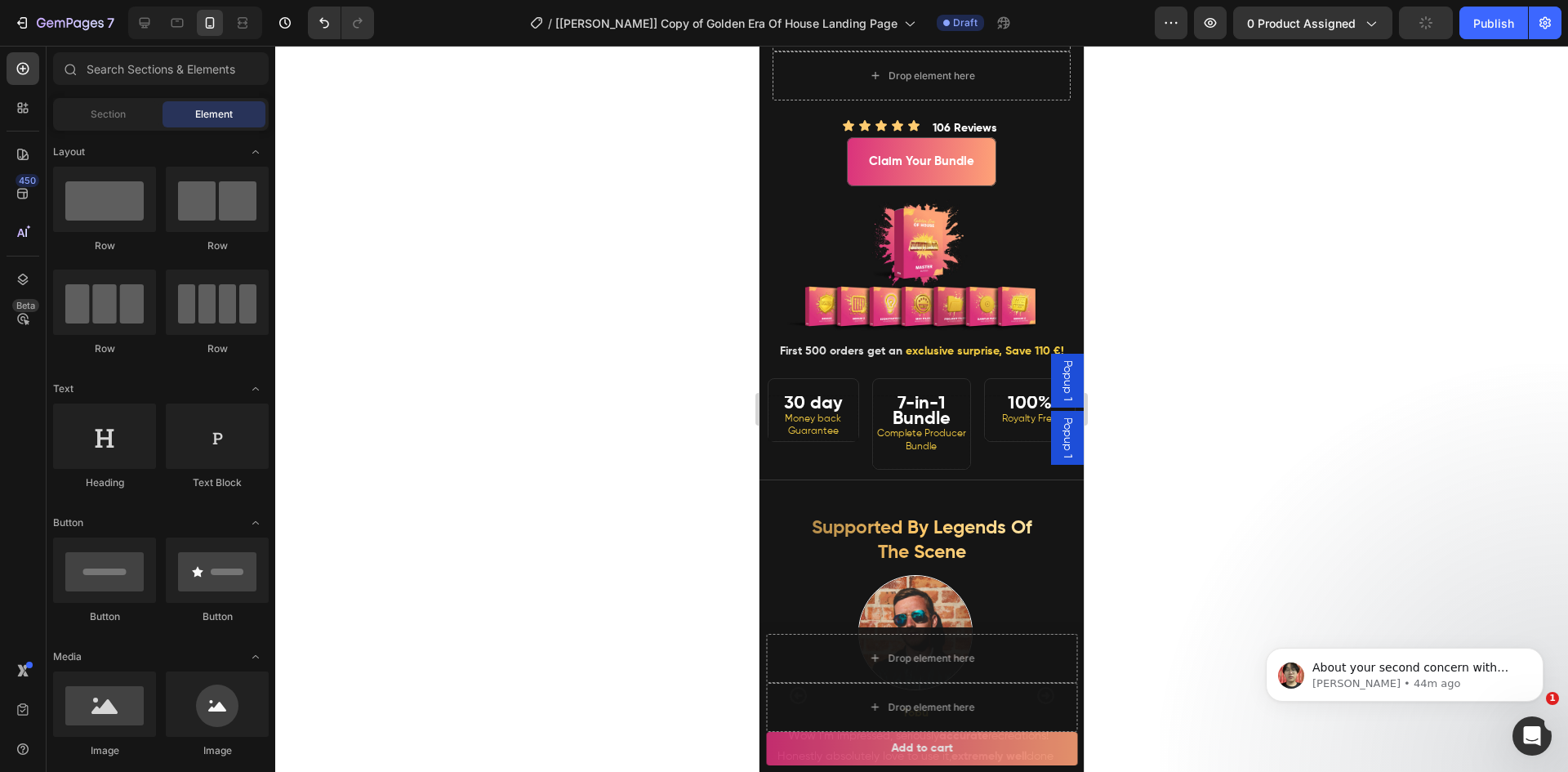
click at [1200, 459] on div at bounding box center [921, 409] width 1292 height 727
click at [1422, 26] on span "Save" at bounding box center [1426, 23] width 27 height 14
click at [1203, 27] on button "button" at bounding box center [1210, 22] width 33 height 33
click at [819, 413] on strong "30 day" at bounding box center [813, 404] width 59 height 18
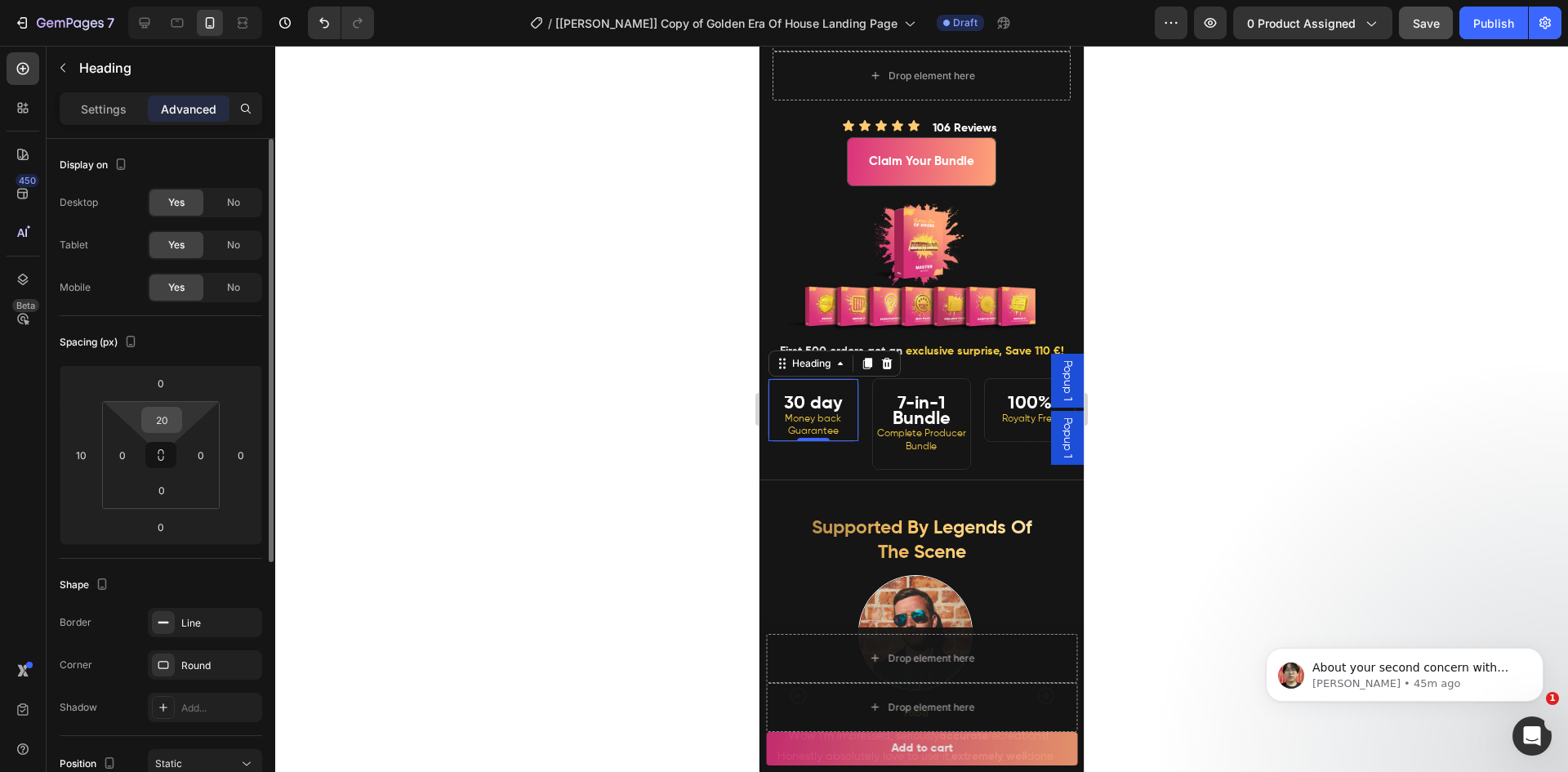
click at [165, 420] on input "20" at bounding box center [161, 420] width 33 height 25
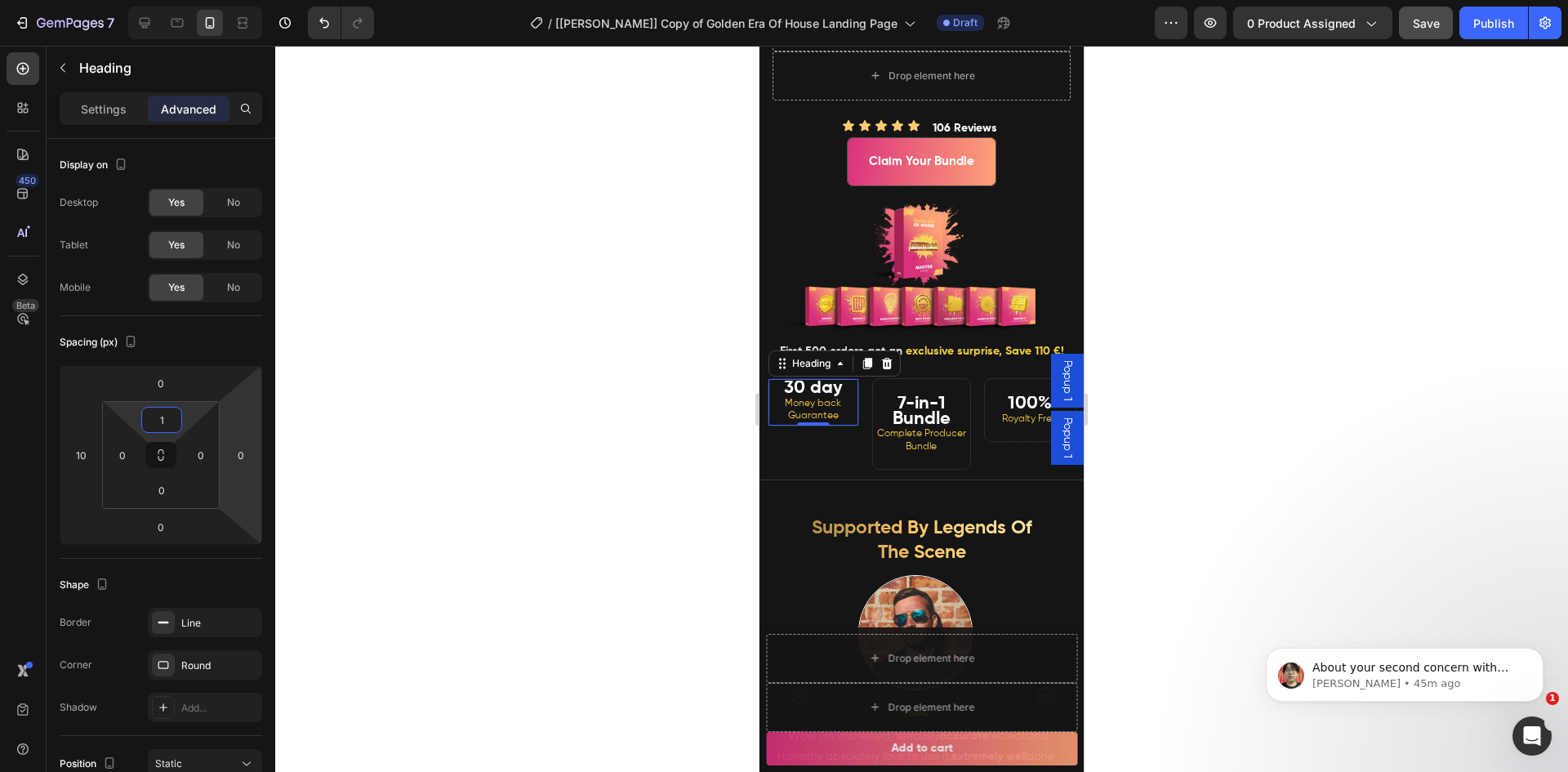
type input "10"
click at [922, 428] on strong "7-in-1 Bundle" at bounding box center [921, 412] width 58 height 34
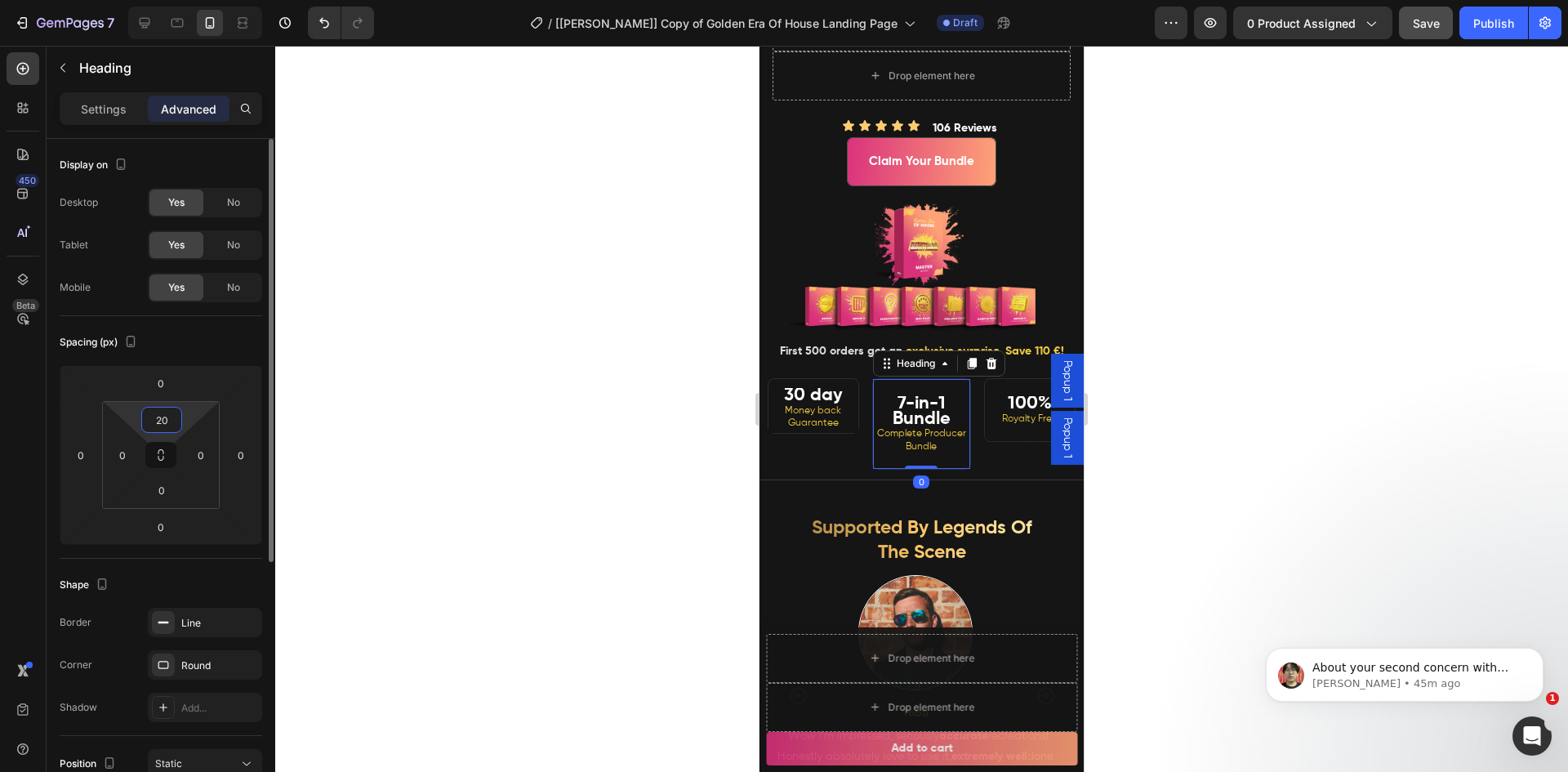
click at [164, 427] on input "20" at bounding box center [161, 420] width 33 height 25
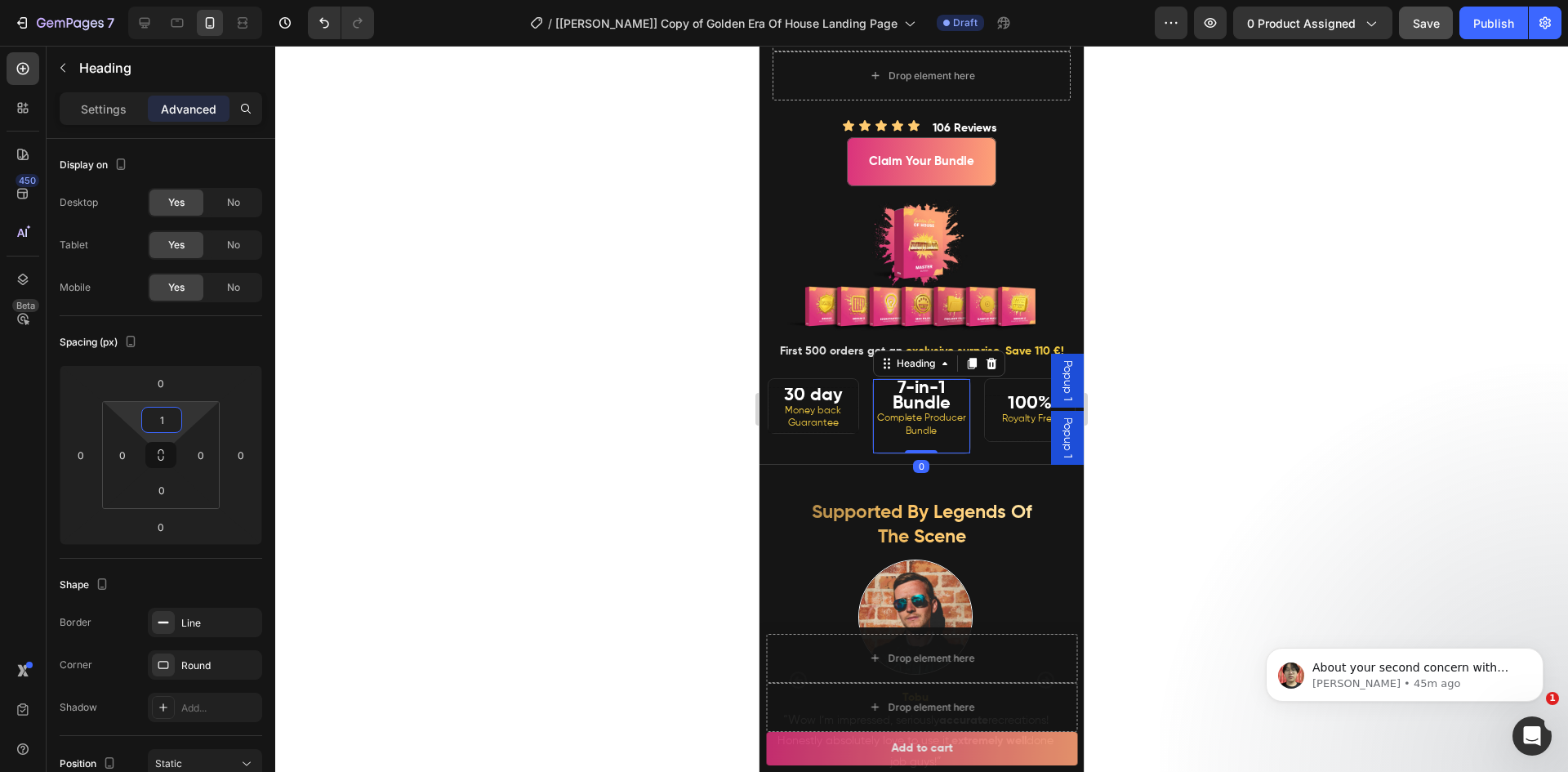
type input "10"
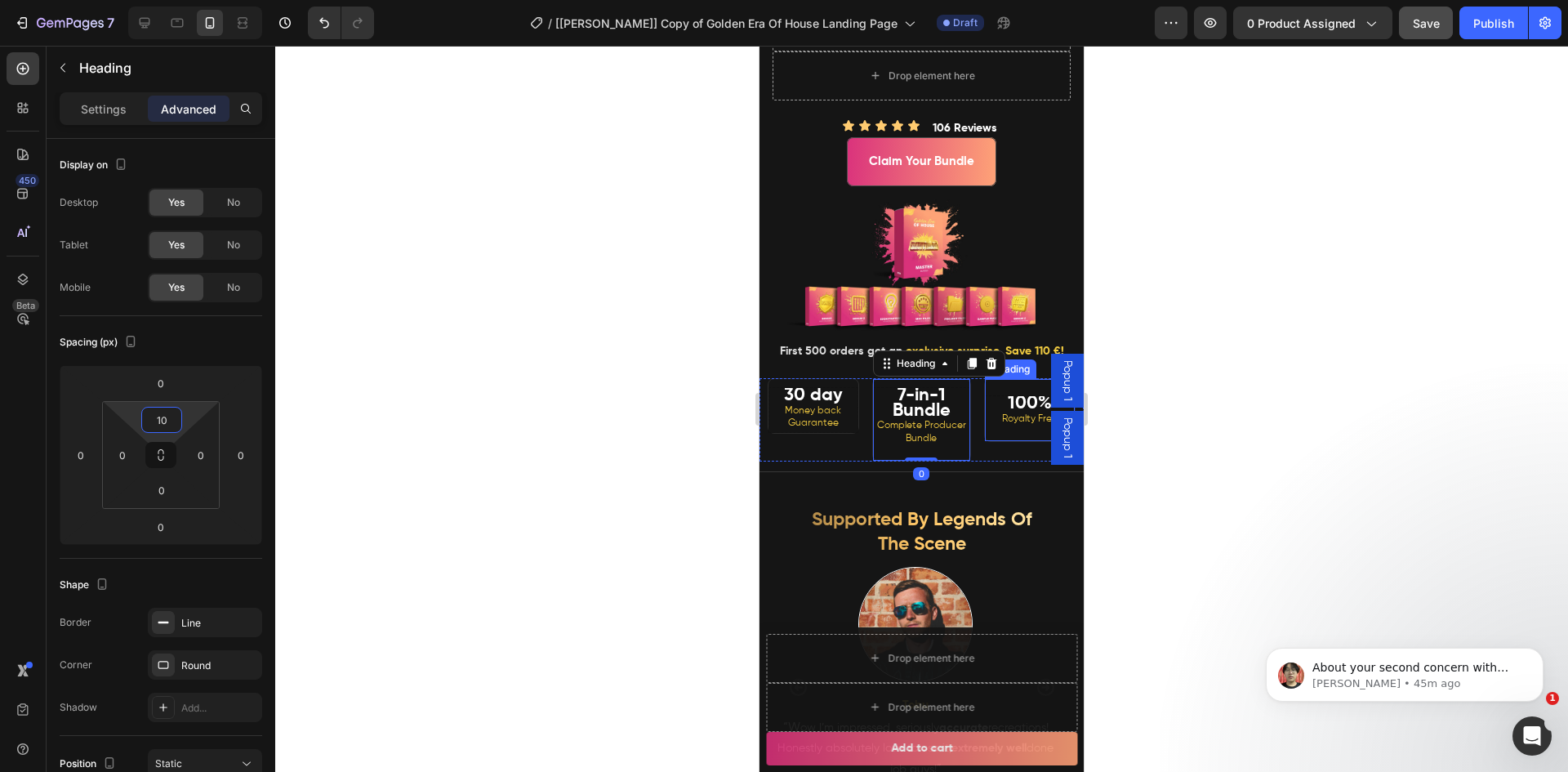
click at [1007, 413] on strong "100%" at bounding box center [1030, 404] width 44 height 18
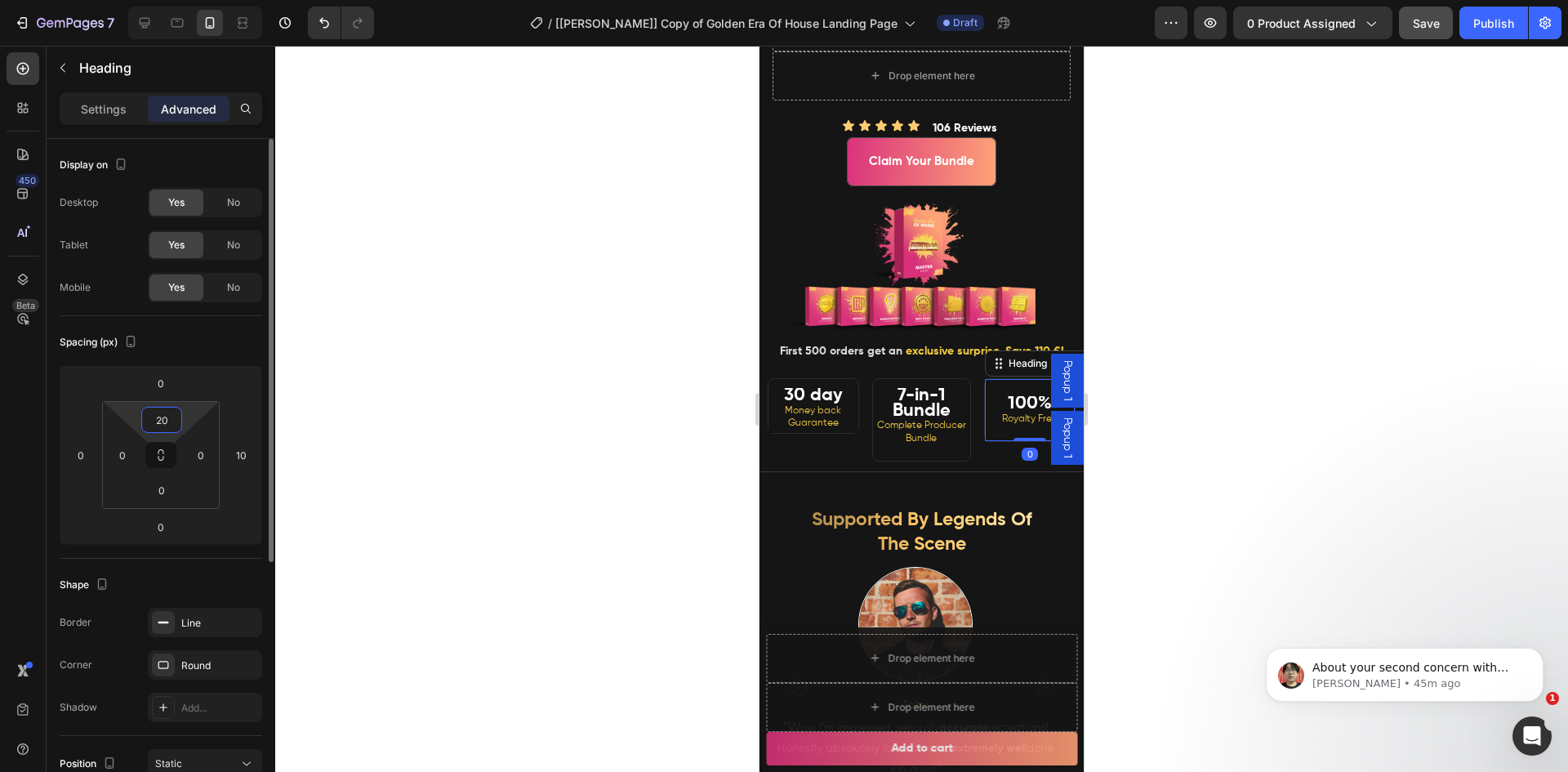
click at [157, 428] on input "20" at bounding box center [161, 420] width 33 height 25
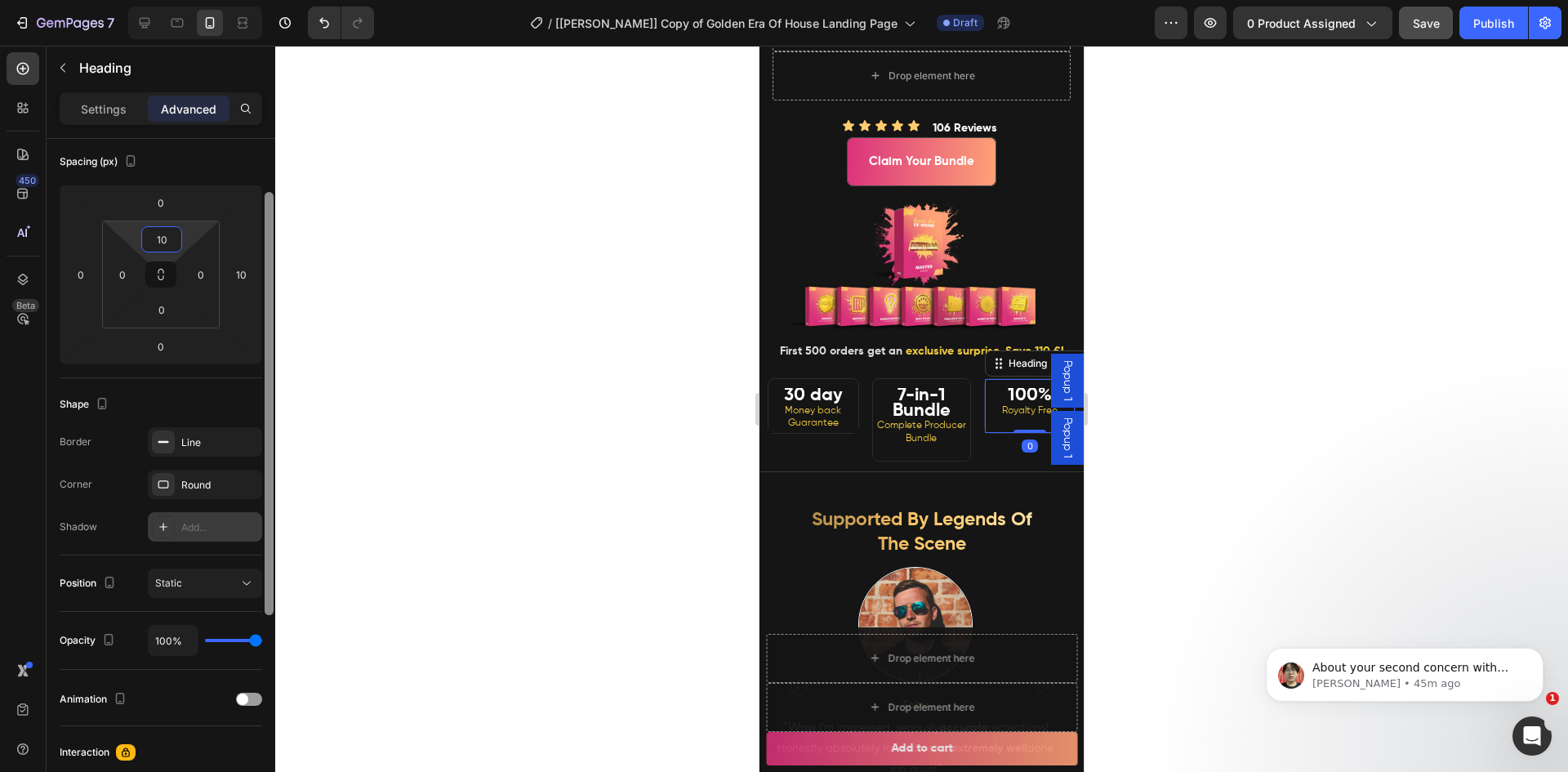
scroll to position [190, 0]
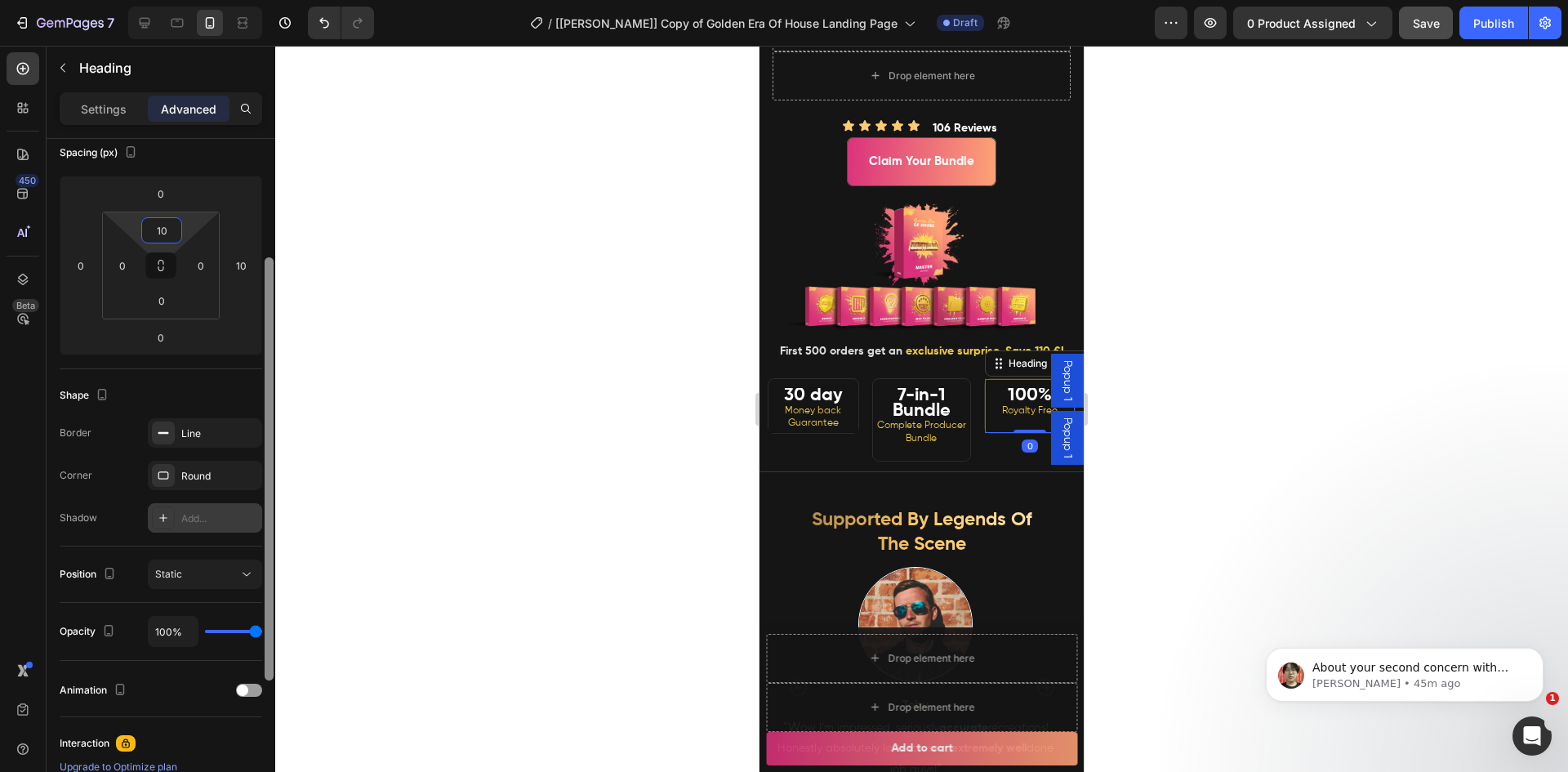
drag, startPoint x: 272, startPoint y: 398, endPoint x: 260, endPoint y: 516, distance: 118.6
click at [260, 516] on div "Display on Desktop Yes No Tablet Yes No Mobile Yes No Spacing (px) 0 0 0 10 10 …" at bounding box center [161, 479] width 229 height 680
type input "10"
click at [0, 475] on div "450 Beta" at bounding box center [23, 409] width 46 height 727
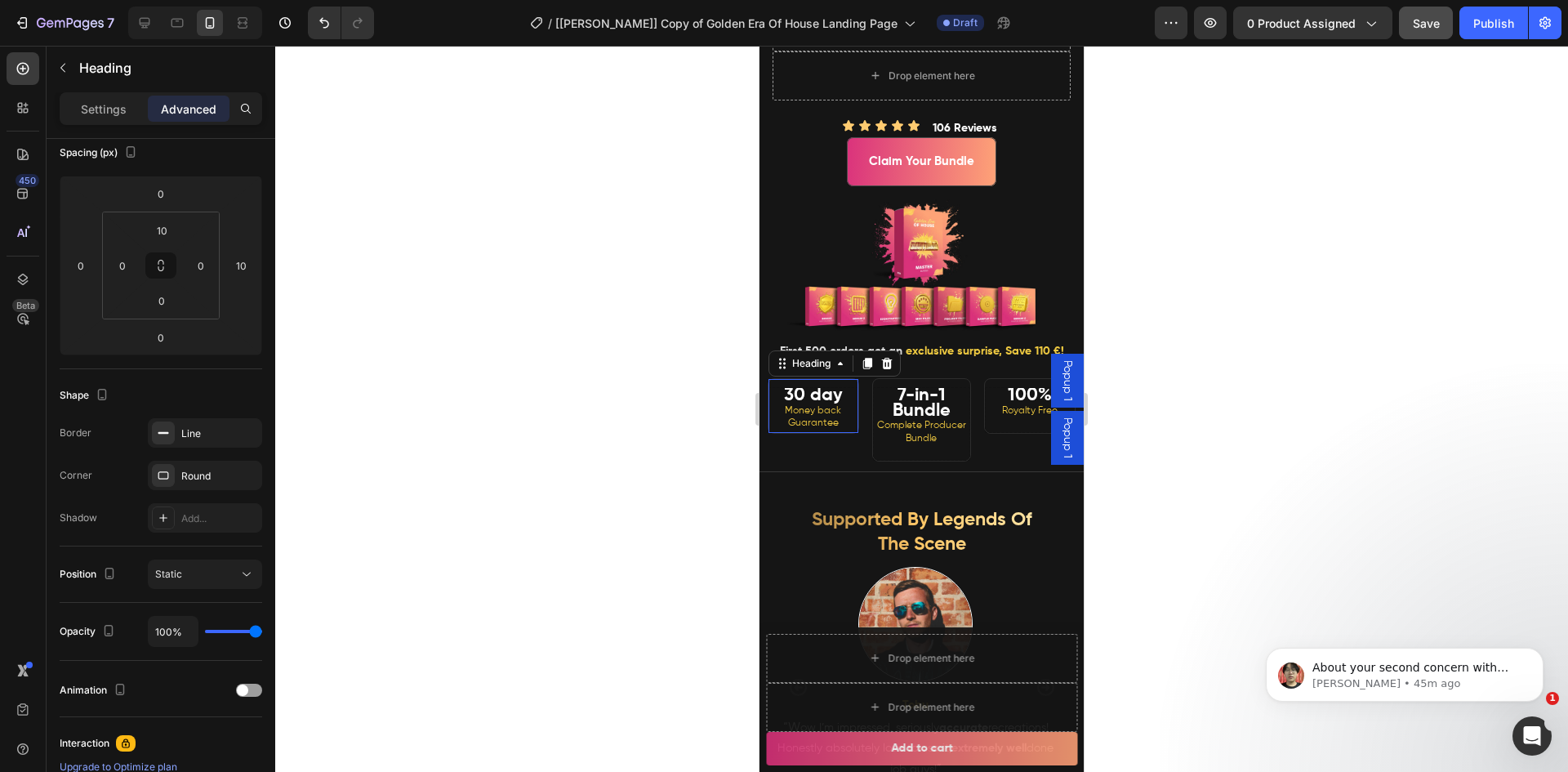
click at [808, 405] on strong "30 day" at bounding box center [813, 395] width 59 height 18
click at [204, 438] on div "Line" at bounding box center [204, 434] width 47 height 15
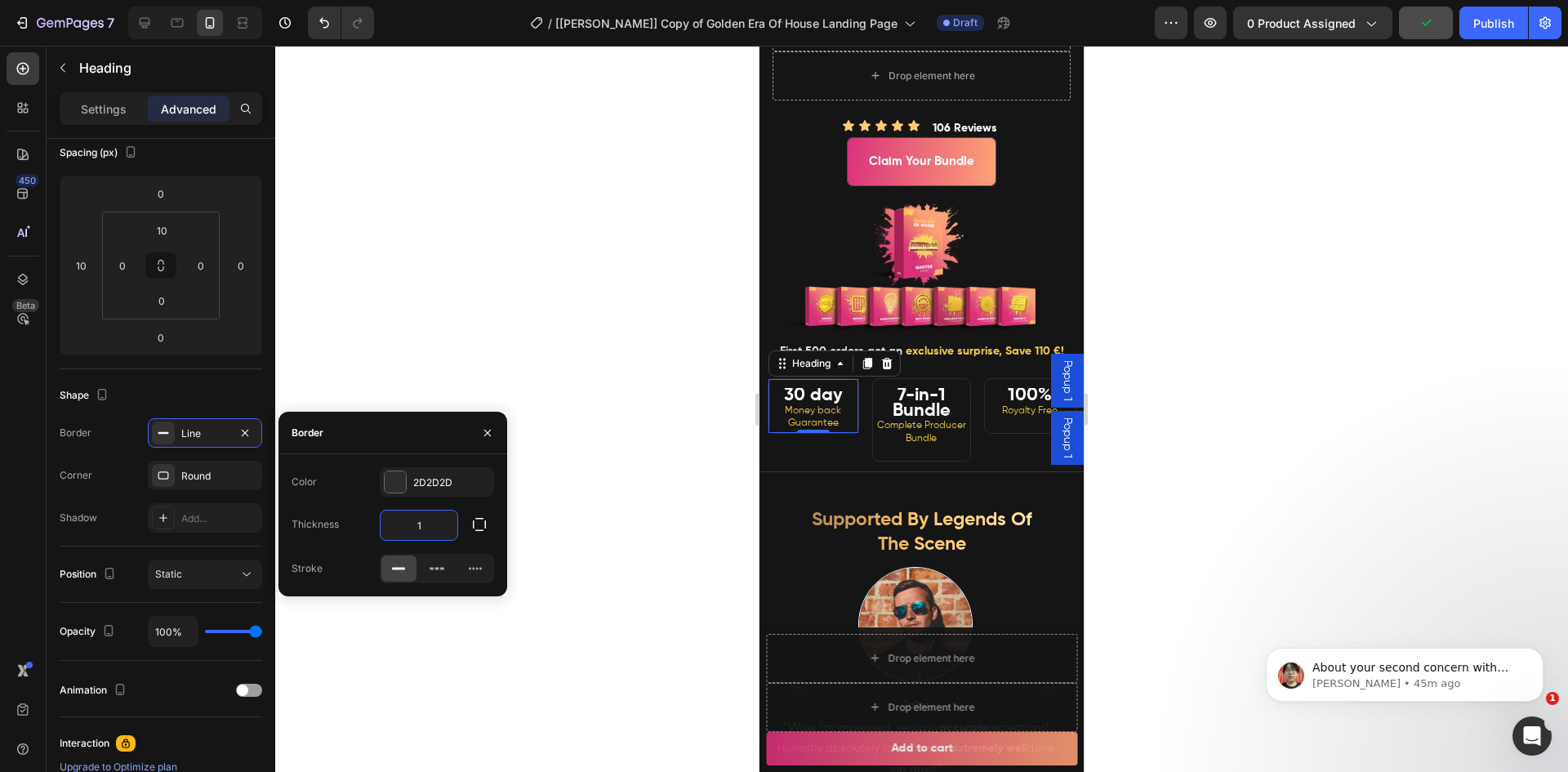
click at [420, 525] on input "1" at bounding box center [419, 524] width 77 height 29
drag, startPoint x: 424, startPoint y: 525, endPoint x: 380, endPoint y: 524, distance: 44.0
click at [382, 524] on input "0" at bounding box center [419, 524] width 77 height 29
type input "1"
click at [6, 510] on div "450 Beta" at bounding box center [22, 353] width 33 height 603
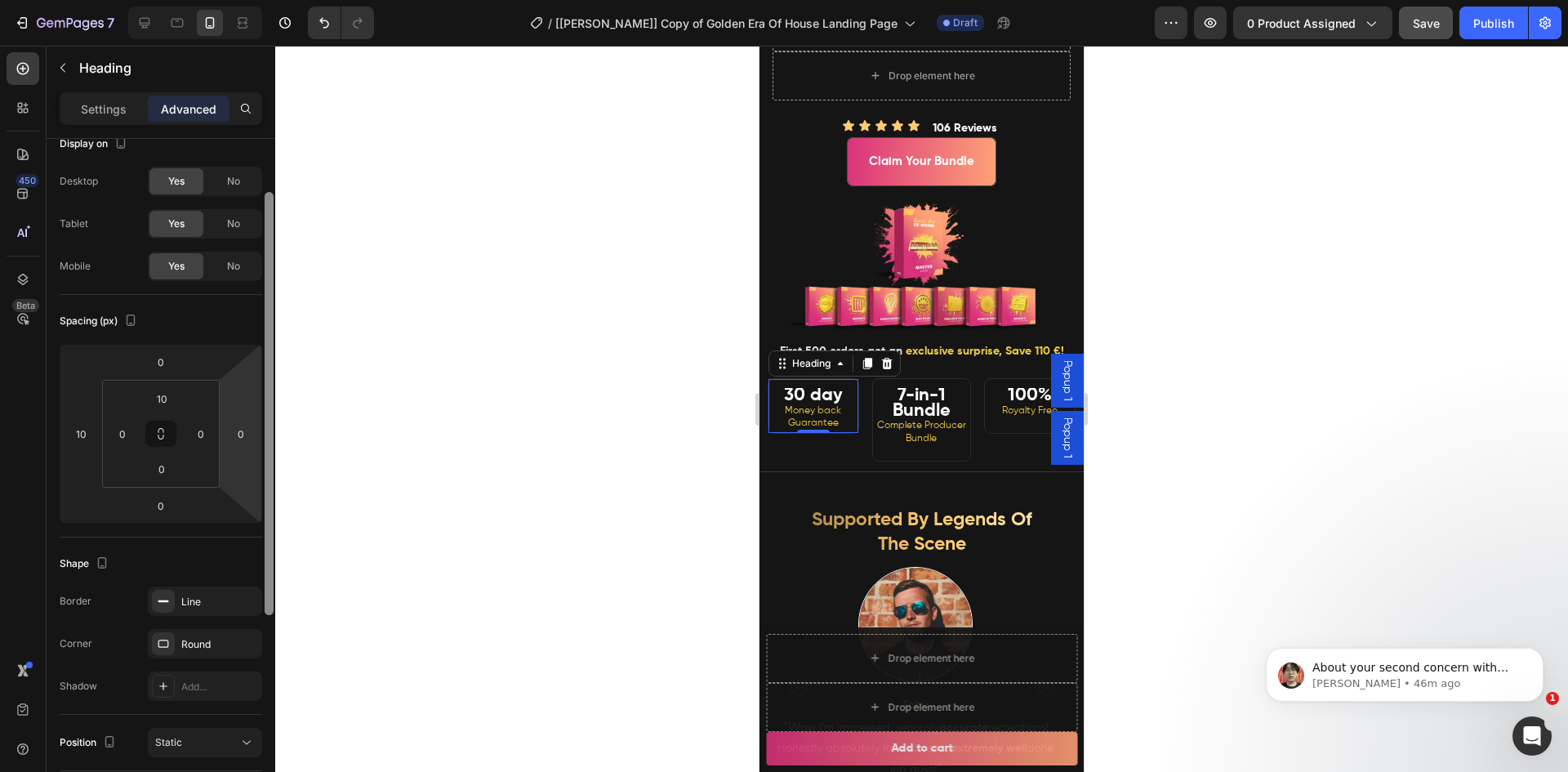
scroll to position [0, 0]
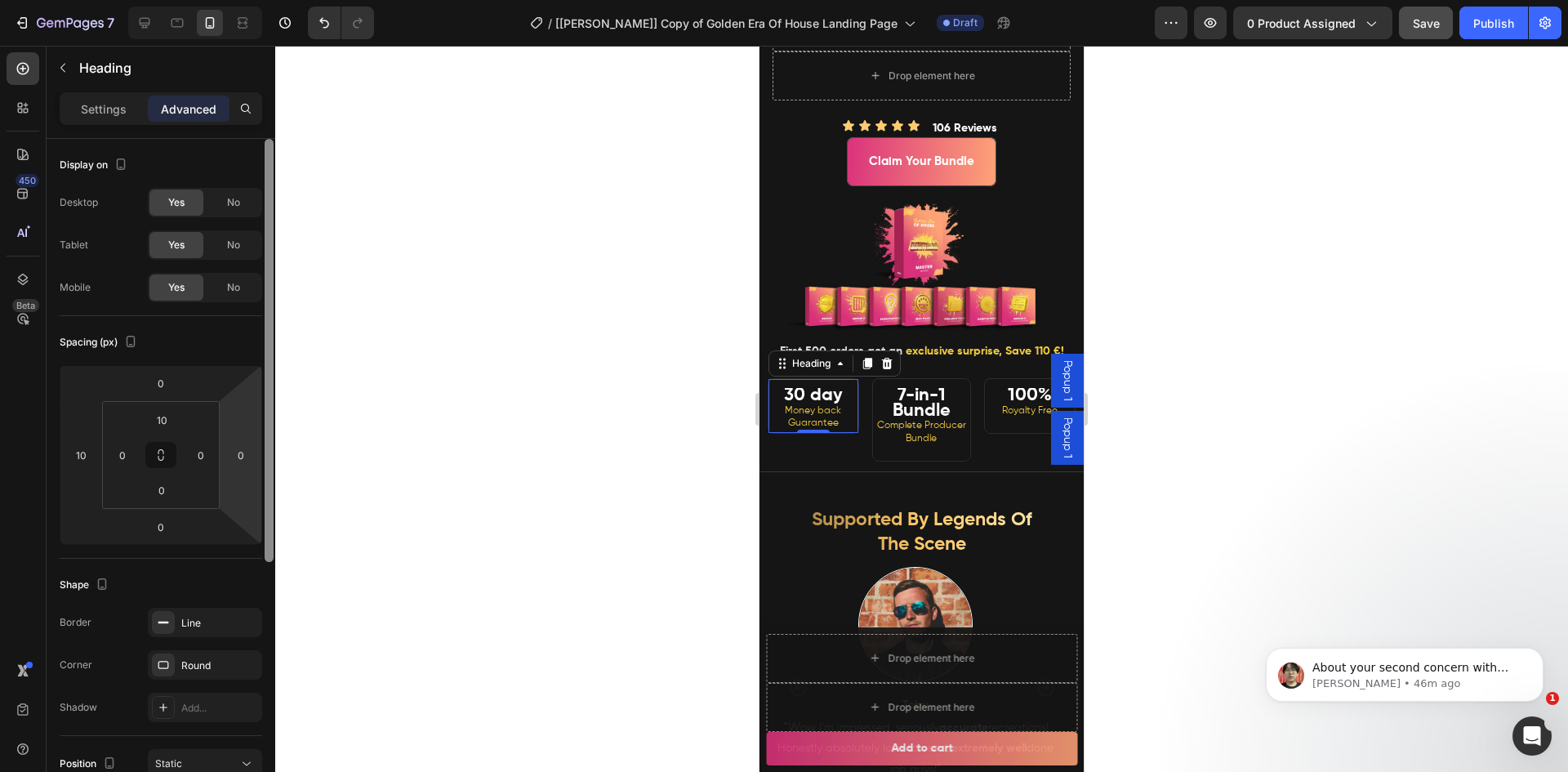
drag, startPoint x: 267, startPoint y: 541, endPoint x: 253, endPoint y: 377, distance: 164.6
click at [255, 391] on div "Display on Desktop Yes No Tablet Yes No Mobile Yes No Spacing (px) 0 10 0 0 10 …" at bounding box center [161, 479] width 229 height 680
click at [103, 108] on p "Settings" at bounding box center [104, 108] width 46 height 17
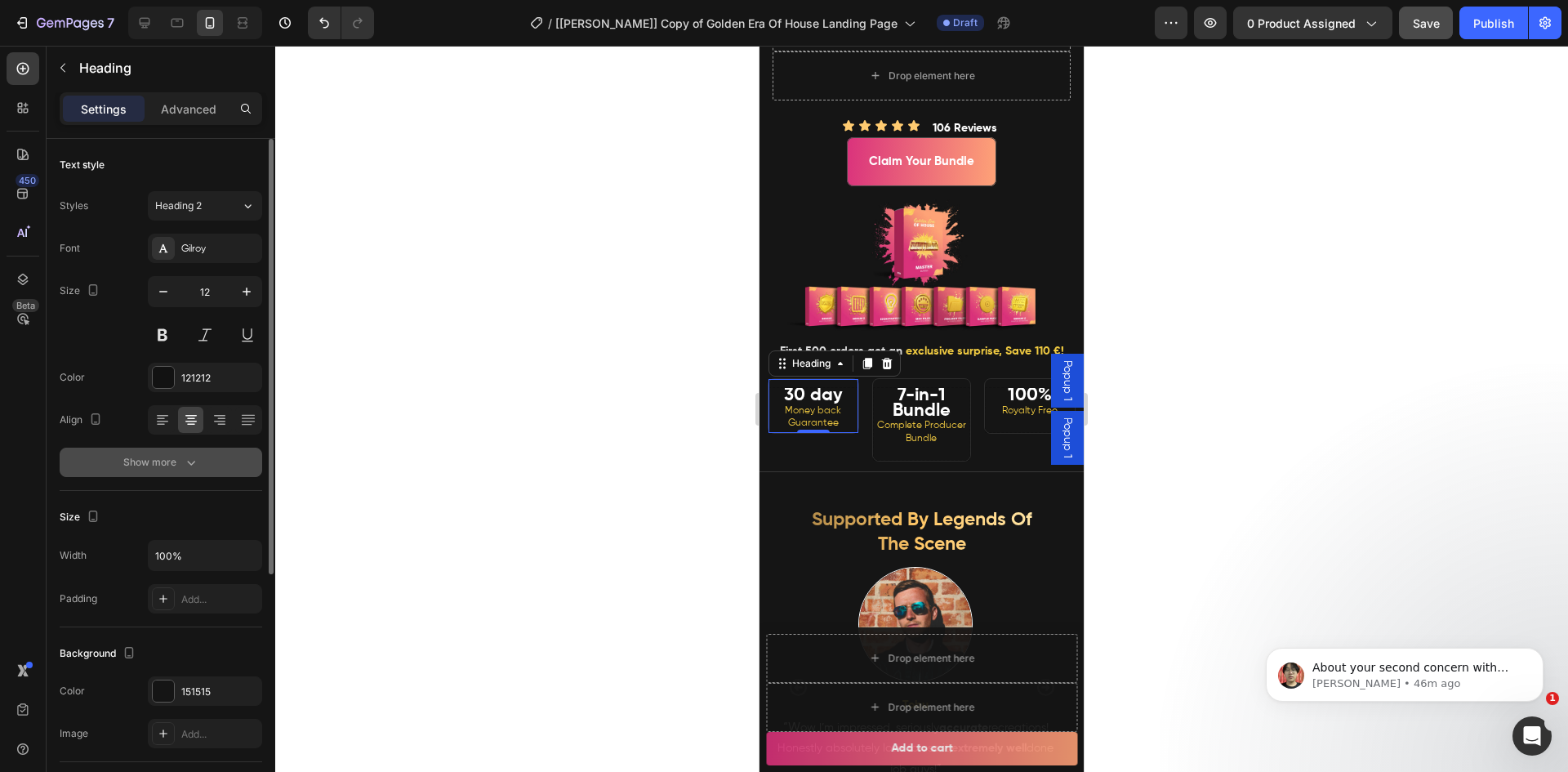
click at [157, 461] on div "Show more" at bounding box center [161, 462] width 76 height 16
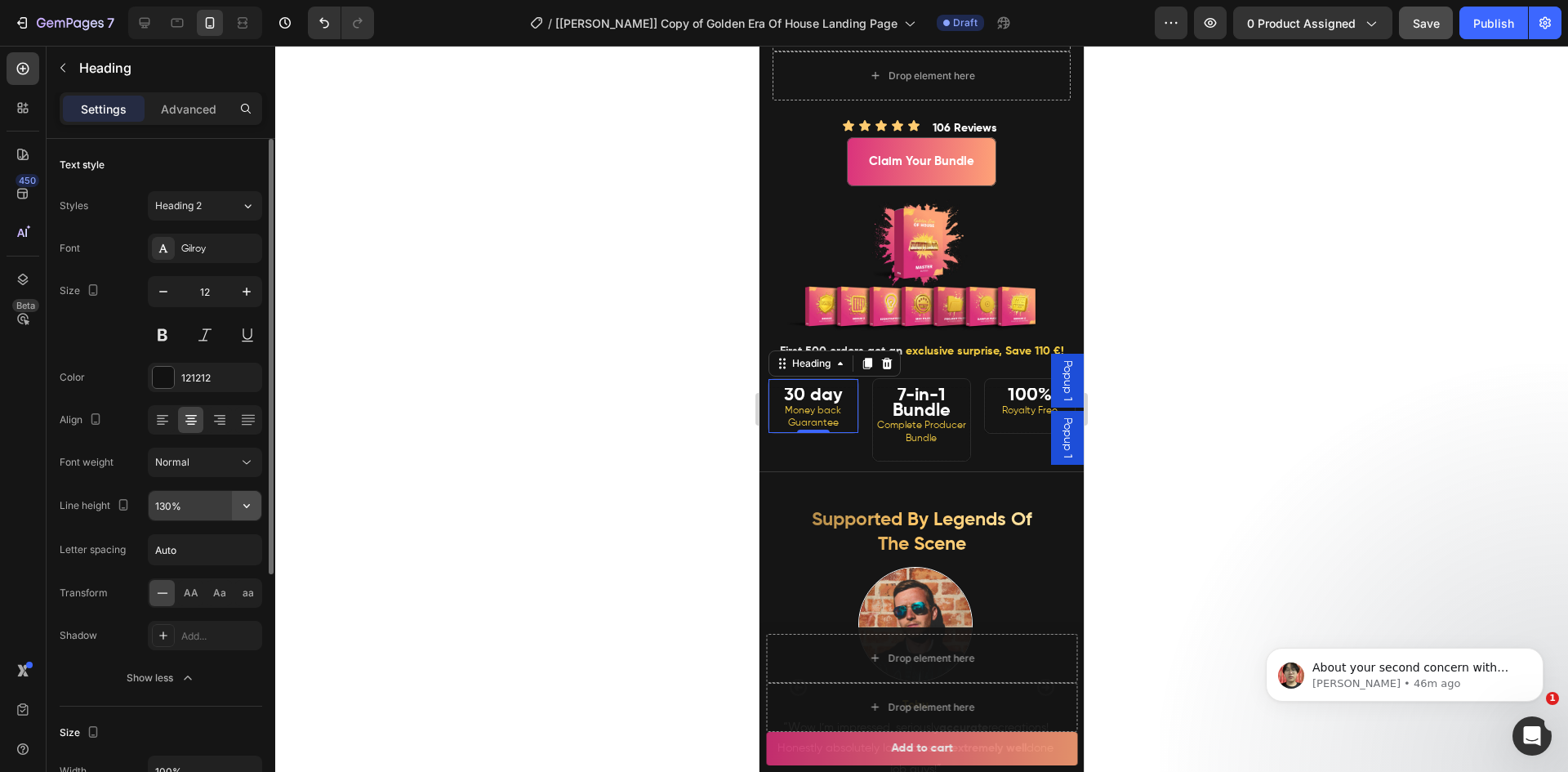
click at [245, 507] on icon "button" at bounding box center [246, 506] width 6 height 4
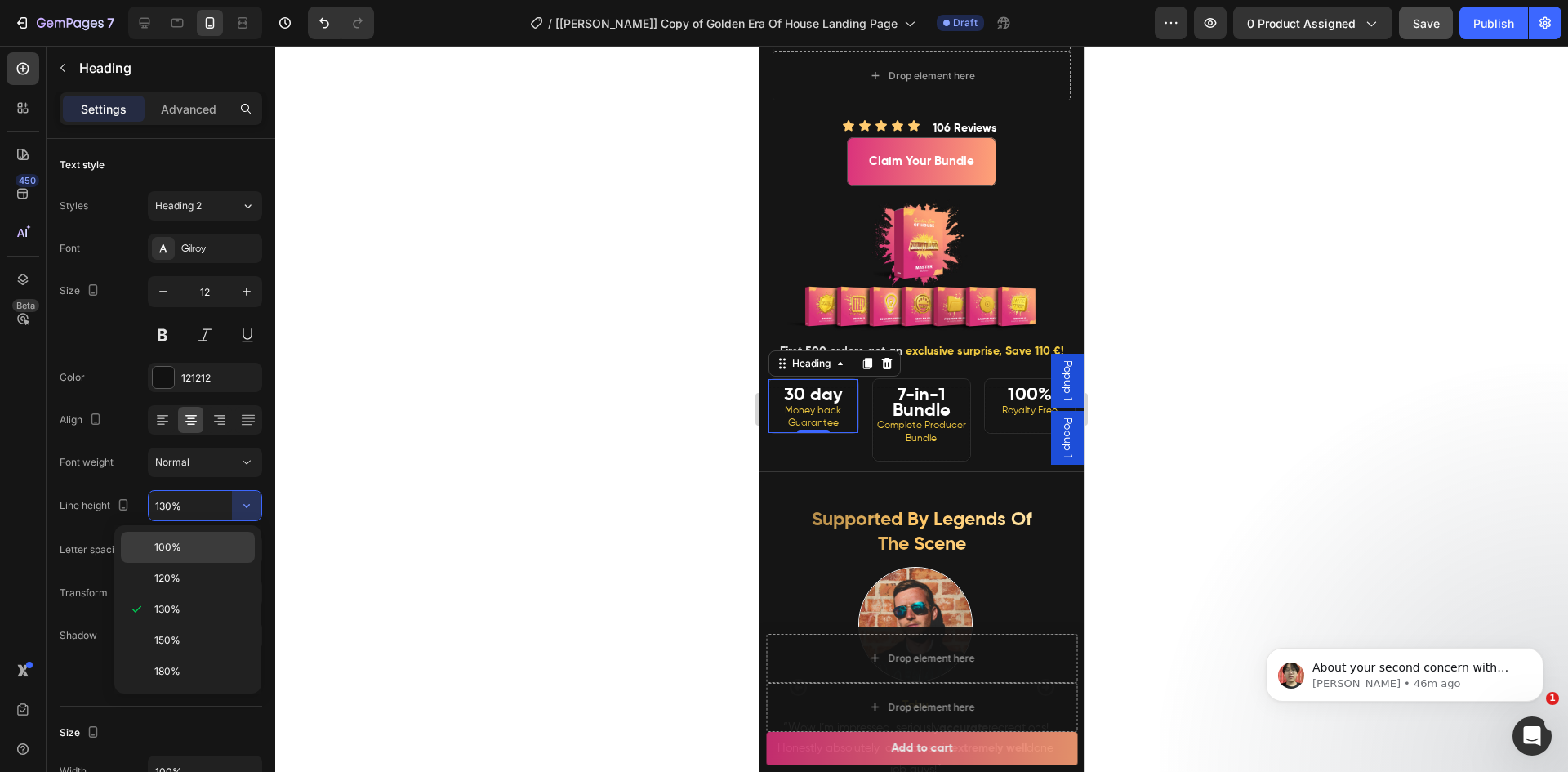
click at [191, 547] on p "100%" at bounding box center [200, 547] width 93 height 15
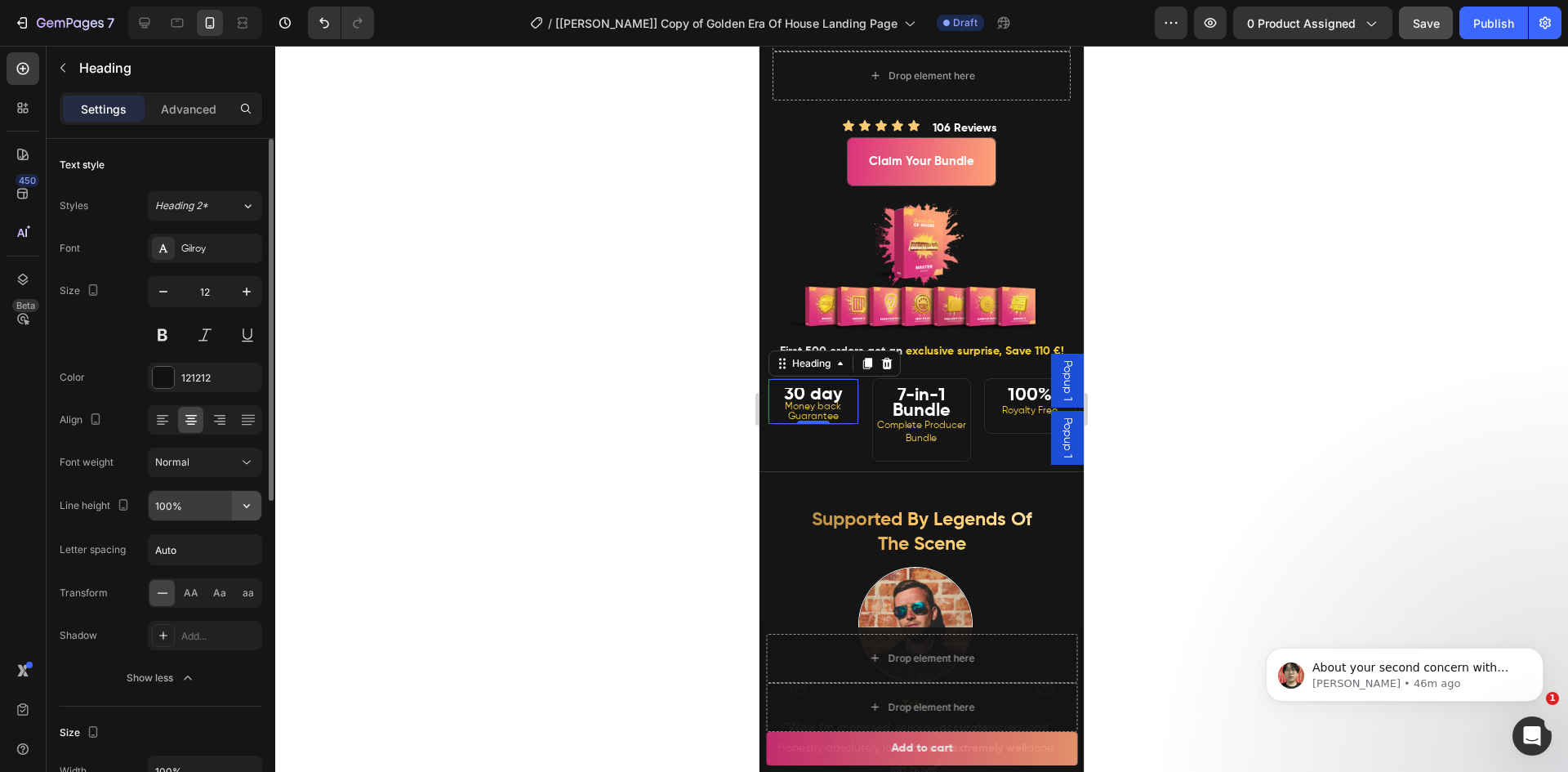
click at [242, 501] on icon "button" at bounding box center [247, 506] width 16 height 16
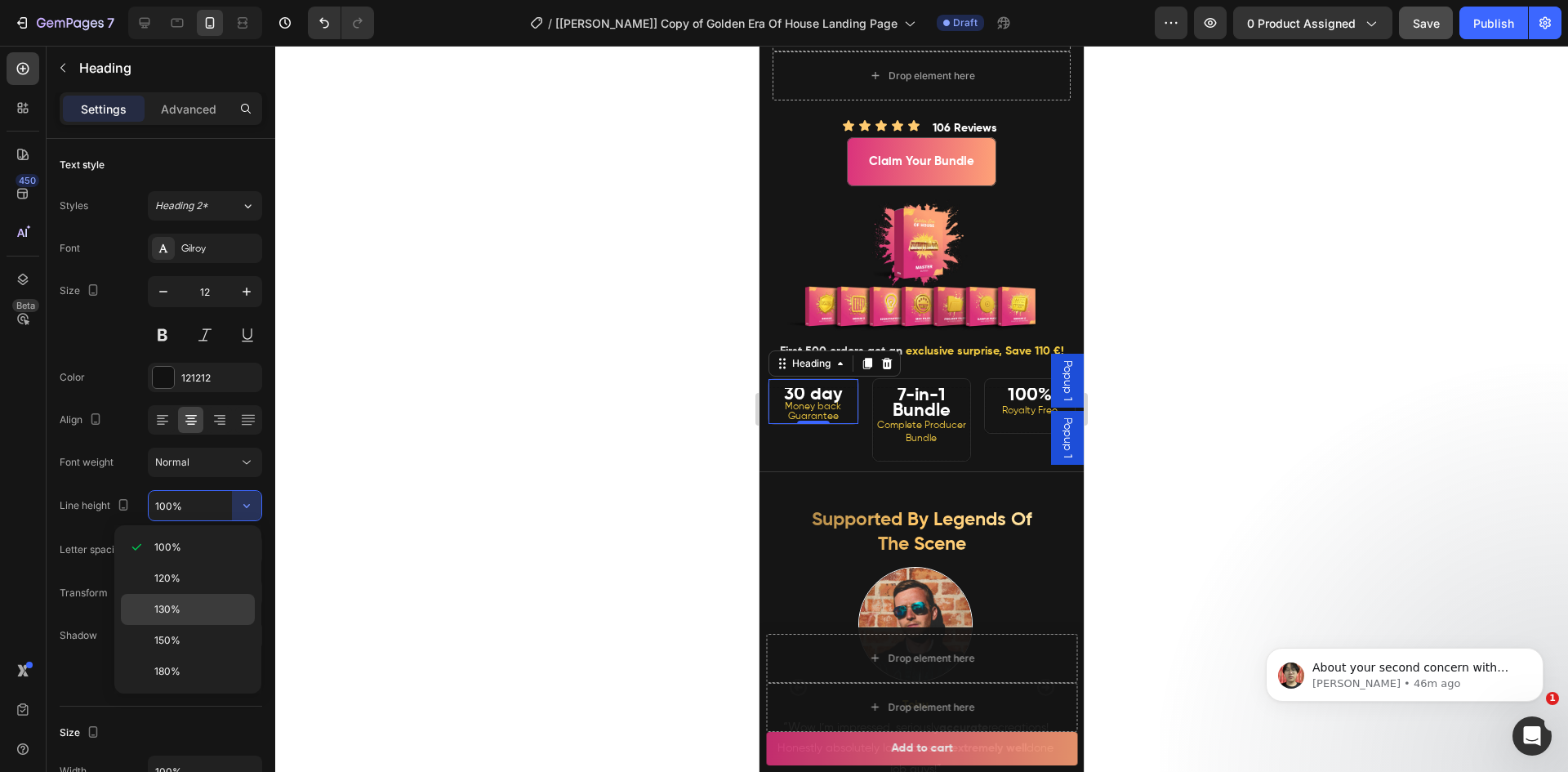
click at [179, 625] on div "130%" at bounding box center [187, 640] width 134 height 31
type input "130%"
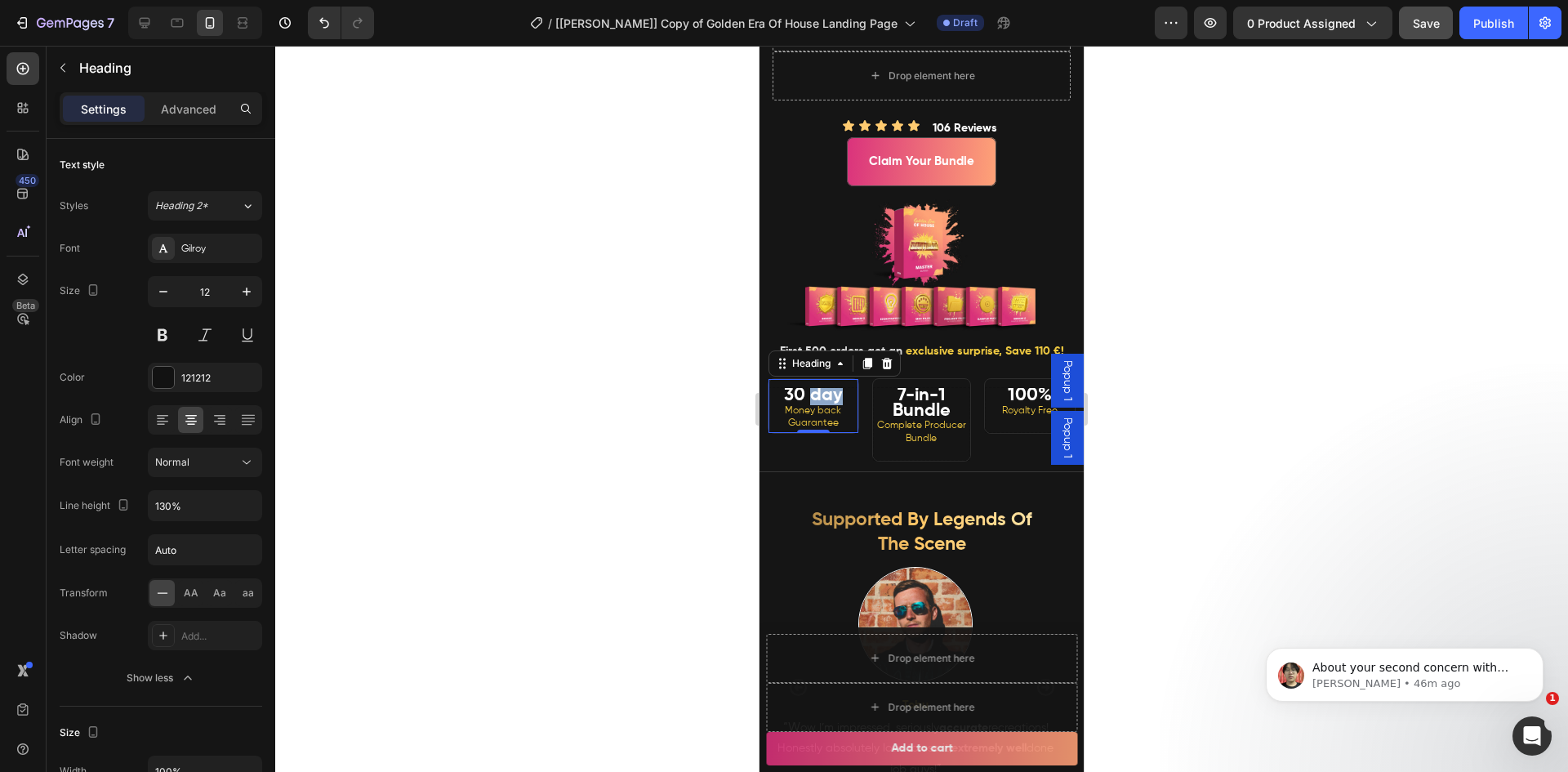
click at [810, 405] on strong "30 day" at bounding box center [813, 395] width 59 height 18
click at [772, 421] on p "30 day Money back Guarantee" at bounding box center [813, 410] width 85 height 41
click at [798, 405] on strong "30 day" at bounding box center [813, 395] width 59 height 18
drag, startPoint x: 677, startPoint y: 453, endPoint x: 702, endPoint y: 447, distance: 25.7
click at [673, 453] on div at bounding box center [921, 409] width 1292 height 727
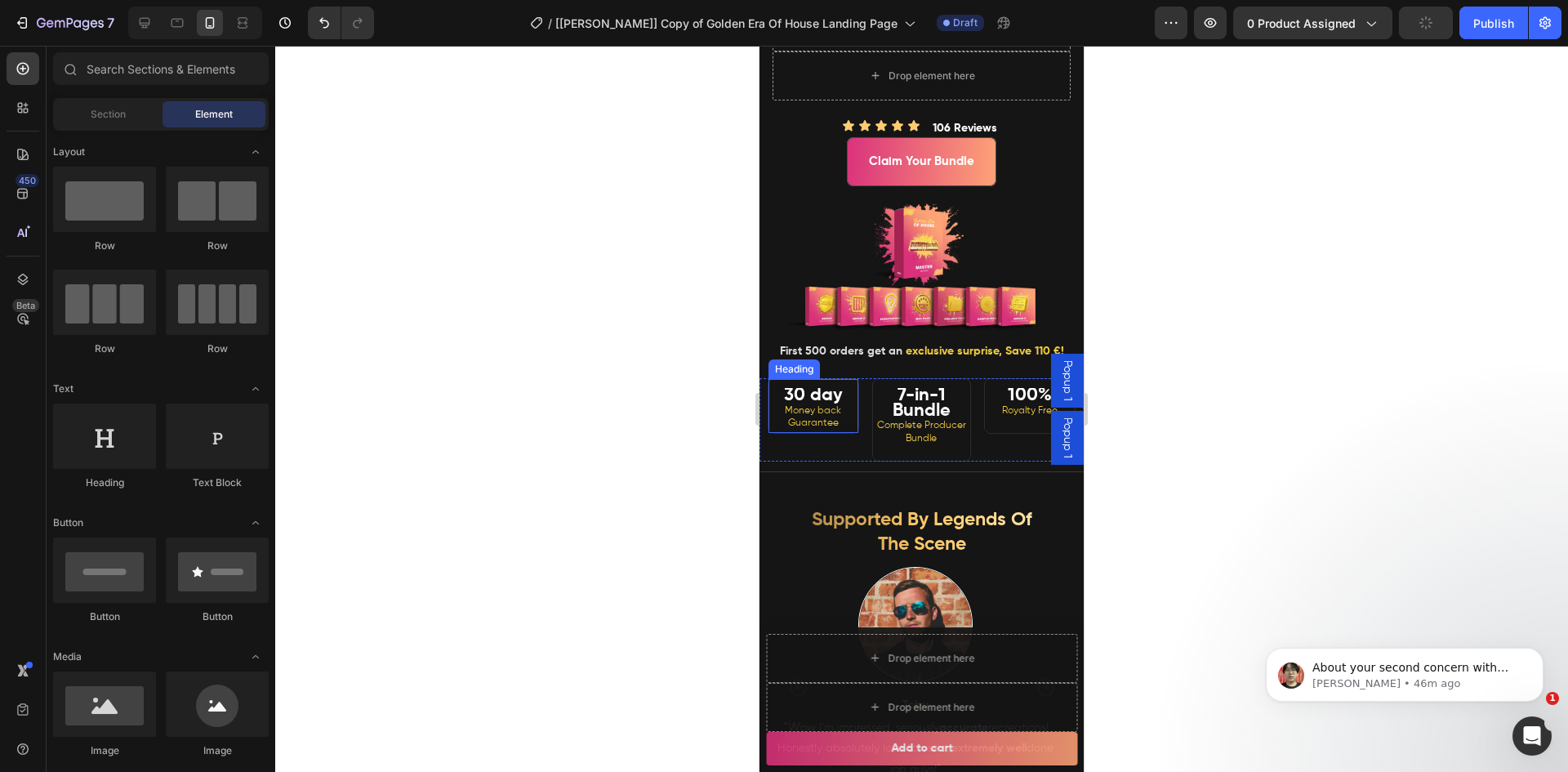
click at [808, 405] on strong "30 day" at bounding box center [813, 395] width 59 height 18
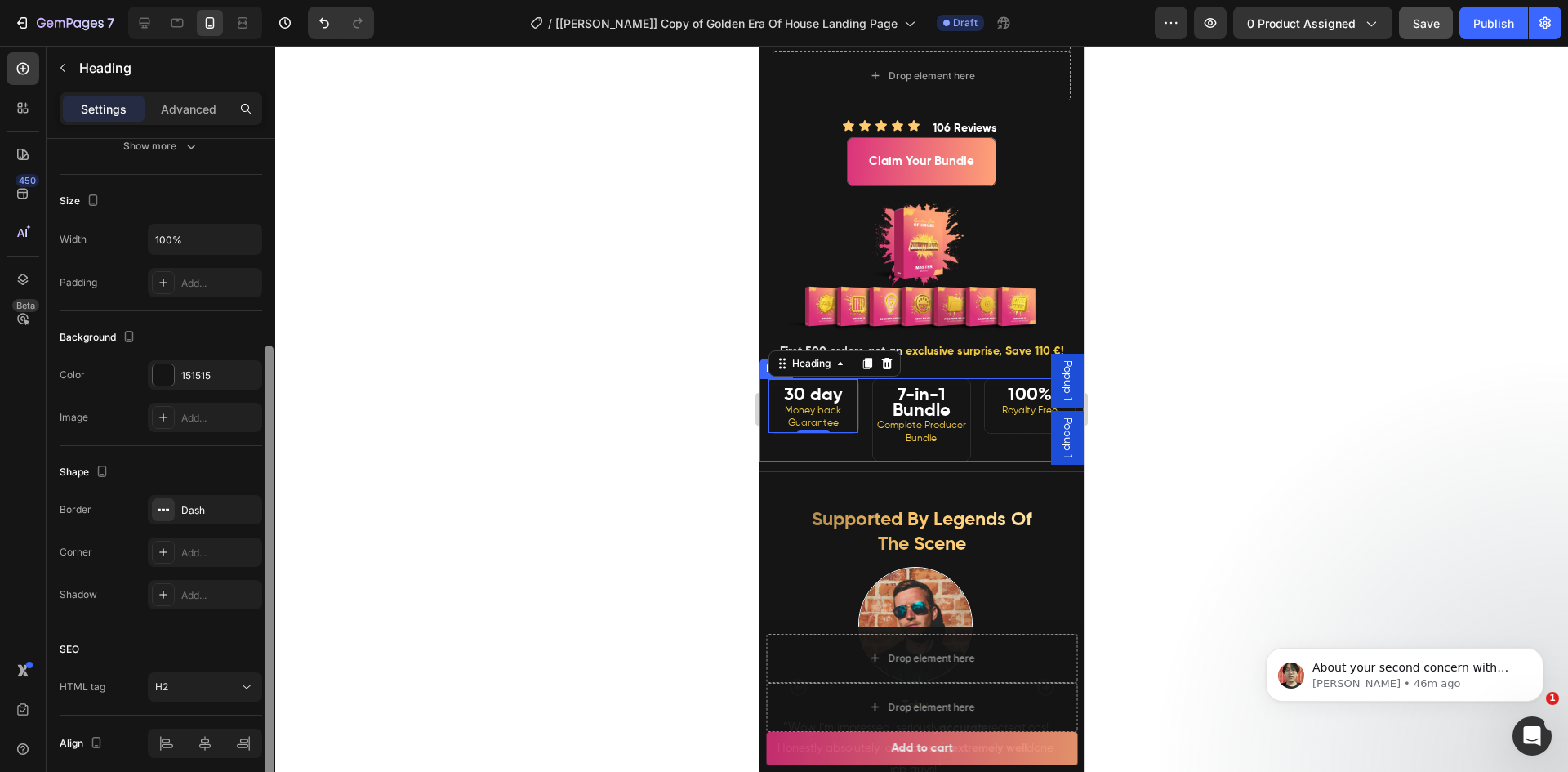
scroll to position [322, 0]
drag, startPoint x: 267, startPoint y: 386, endPoint x: 264, endPoint y: 593, distance: 207.0
click at [264, 593] on div at bounding box center [269, 557] width 9 height 436
click at [245, 507] on icon "button" at bounding box center [245, 504] width 13 height 13
click at [211, 500] on div "Add..." at bounding box center [219, 505] width 77 height 15
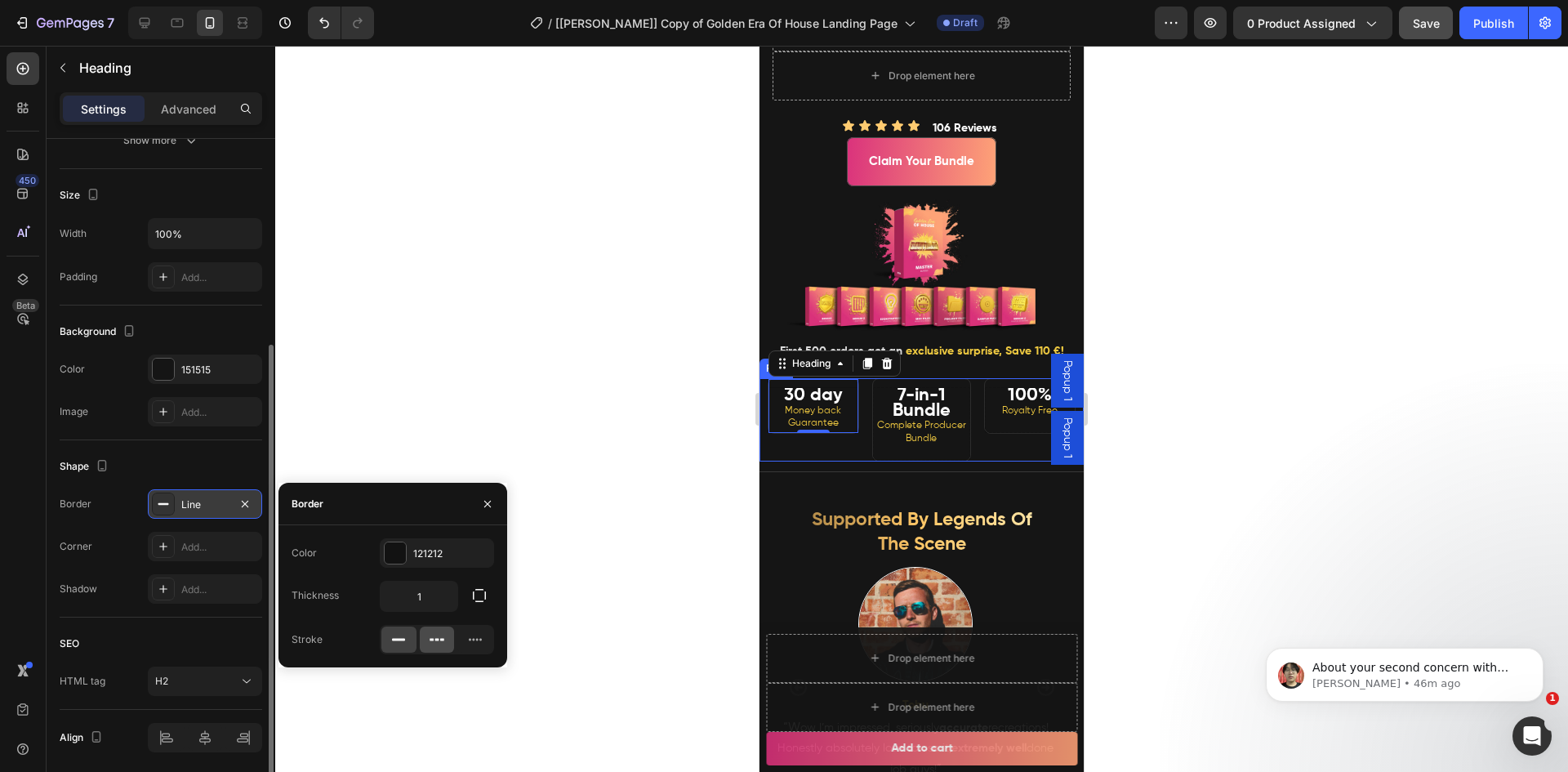
click at [437, 640] on icon at bounding box center [437, 640] width 4 height 3
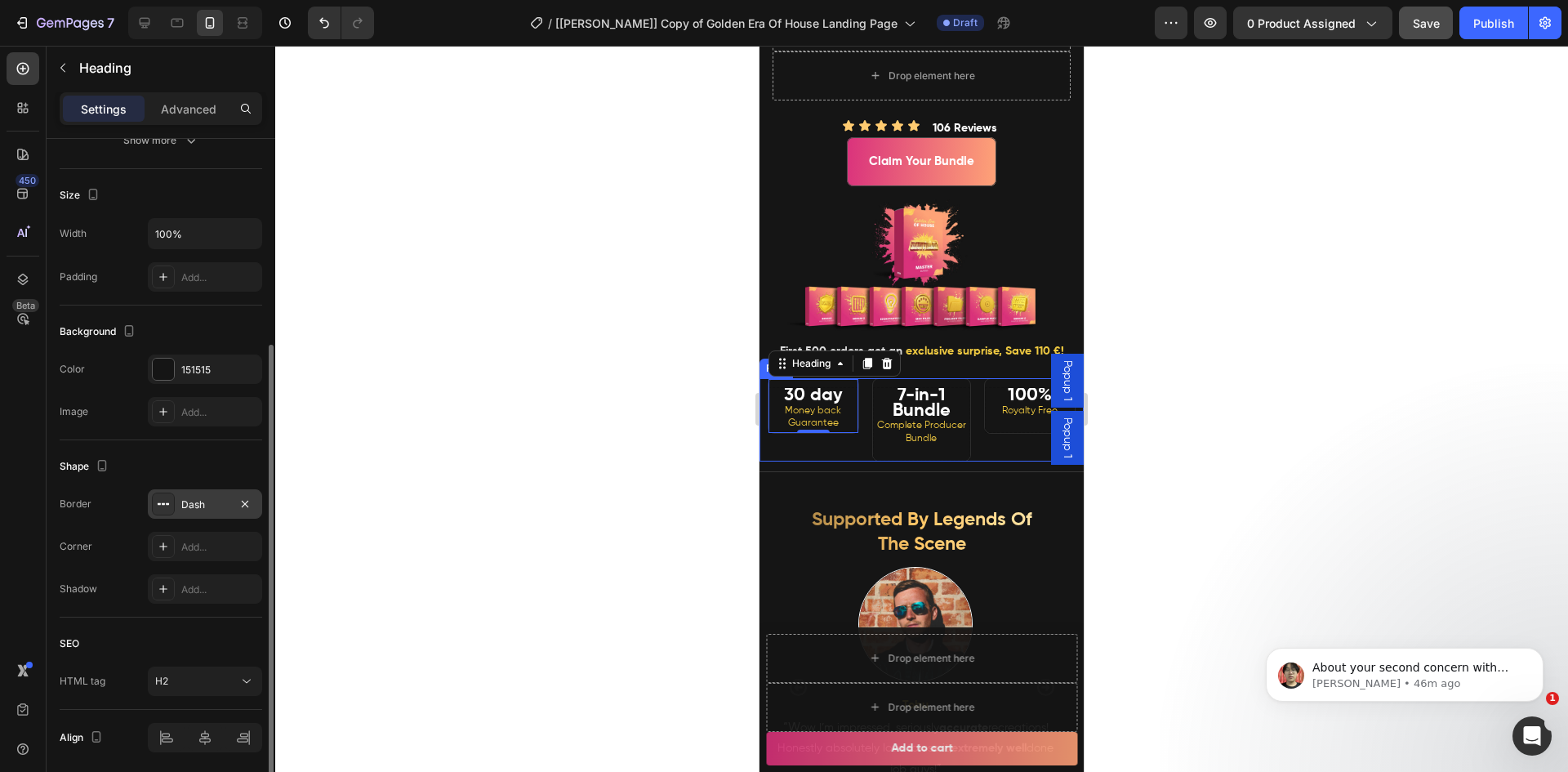
click at [11, 544] on div "450 Beta" at bounding box center [22, 353] width 33 height 603
drag, startPoint x: 1241, startPoint y: 430, endPoint x: 1159, endPoint y: 429, distance: 82.0
click at [1240, 430] on div at bounding box center [921, 409] width 1292 height 727
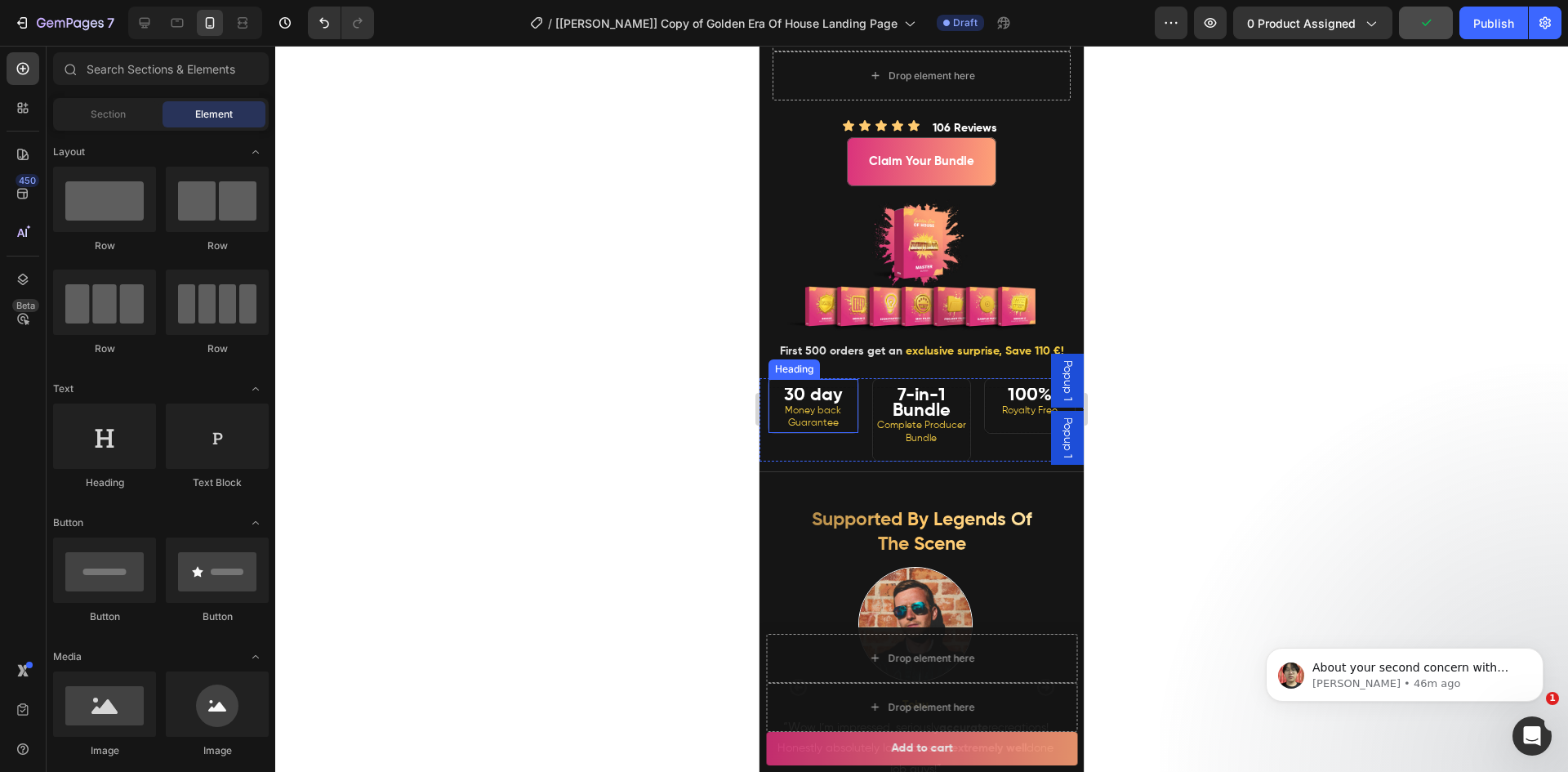
click at [799, 405] on strong "30 day" at bounding box center [813, 395] width 59 height 18
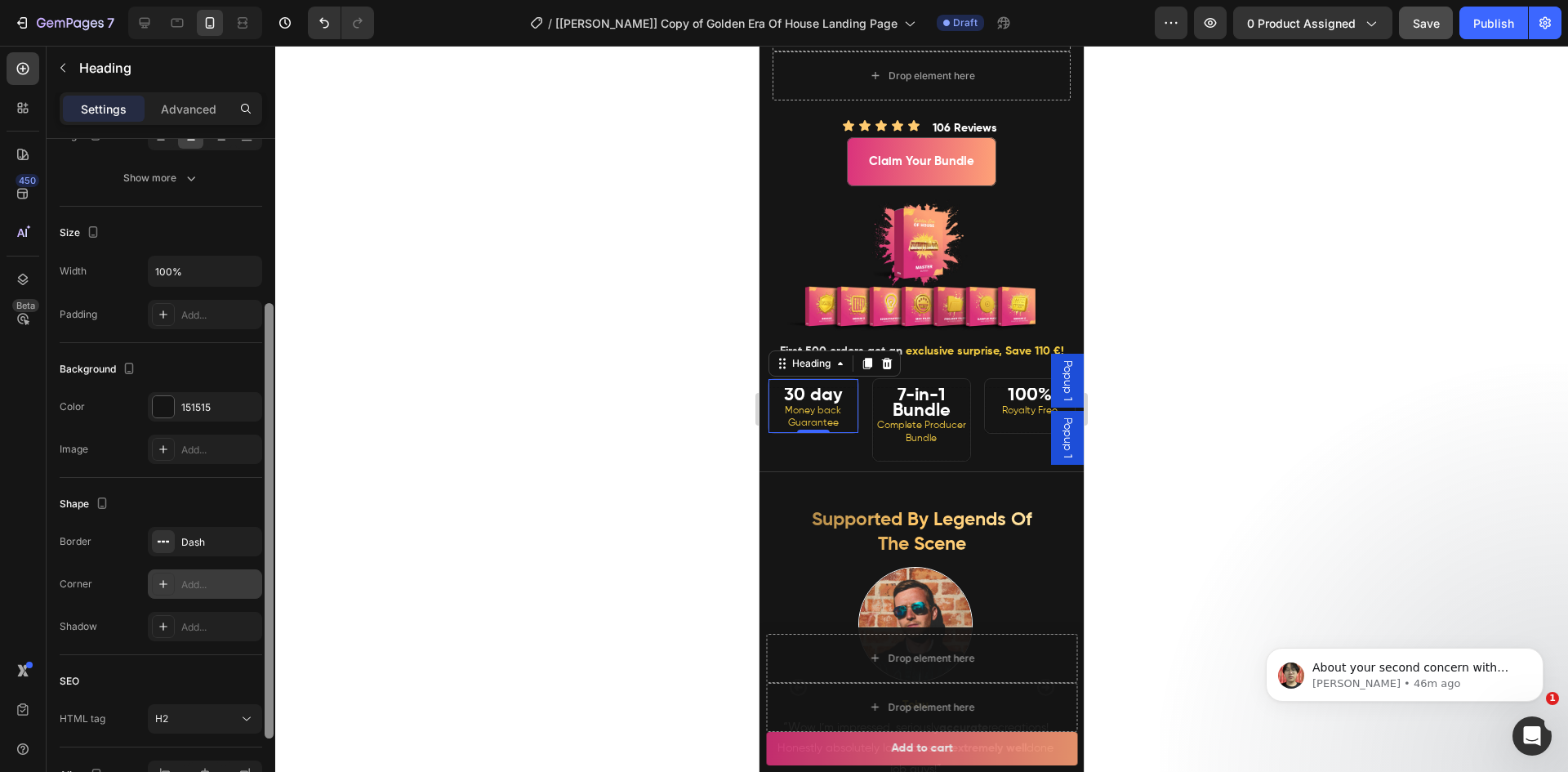
drag, startPoint x: 270, startPoint y: 474, endPoint x: 258, endPoint y: 586, distance: 112.6
click at [258, 655] on div "Text style Styles Heading 2* Font Gilroy Size 12 Color 121212 Align Show more S…" at bounding box center [161, 479] width 229 height 680
click at [249, 542] on icon "button" at bounding box center [245, 543] width 13 height 13
click at [594, 469] on div at bounding box center [921, 409] width 1292 height 727
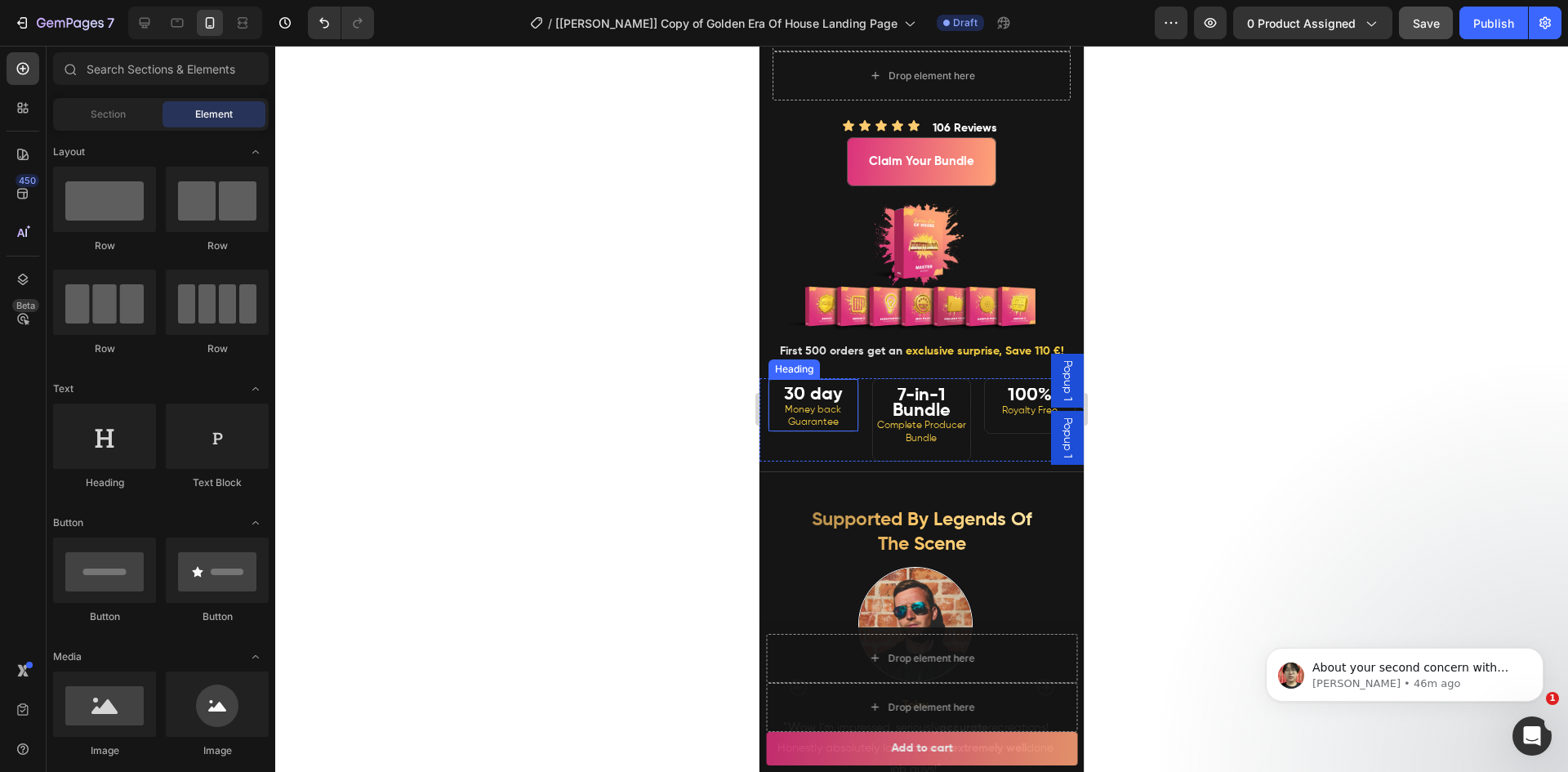
click at [812, 404] on strong "30 day" at bounding box center [813, 395] width 59 height 18
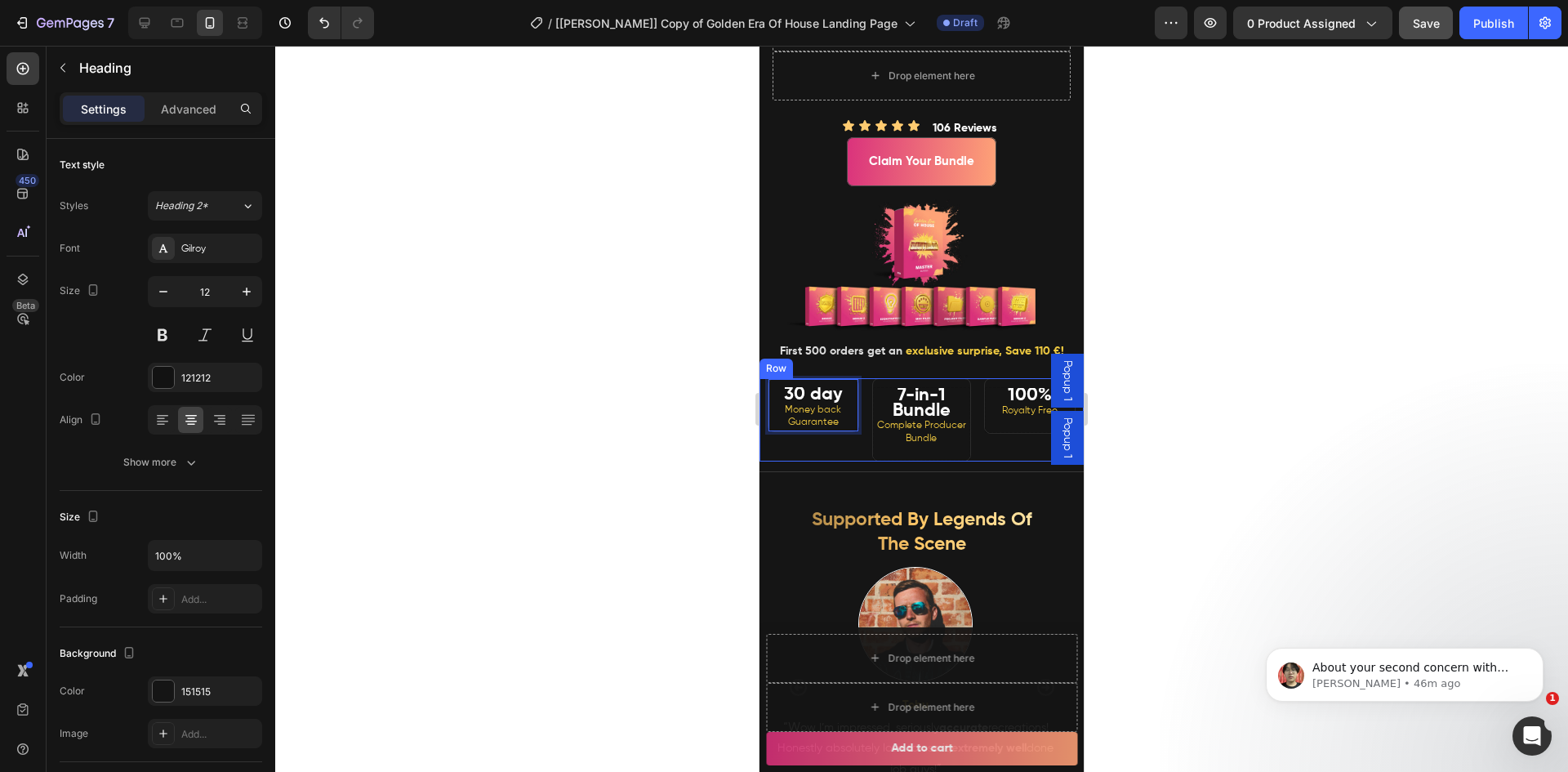
click at [633, 430] on div at bounding box center [921, 409] width 1292 height 727
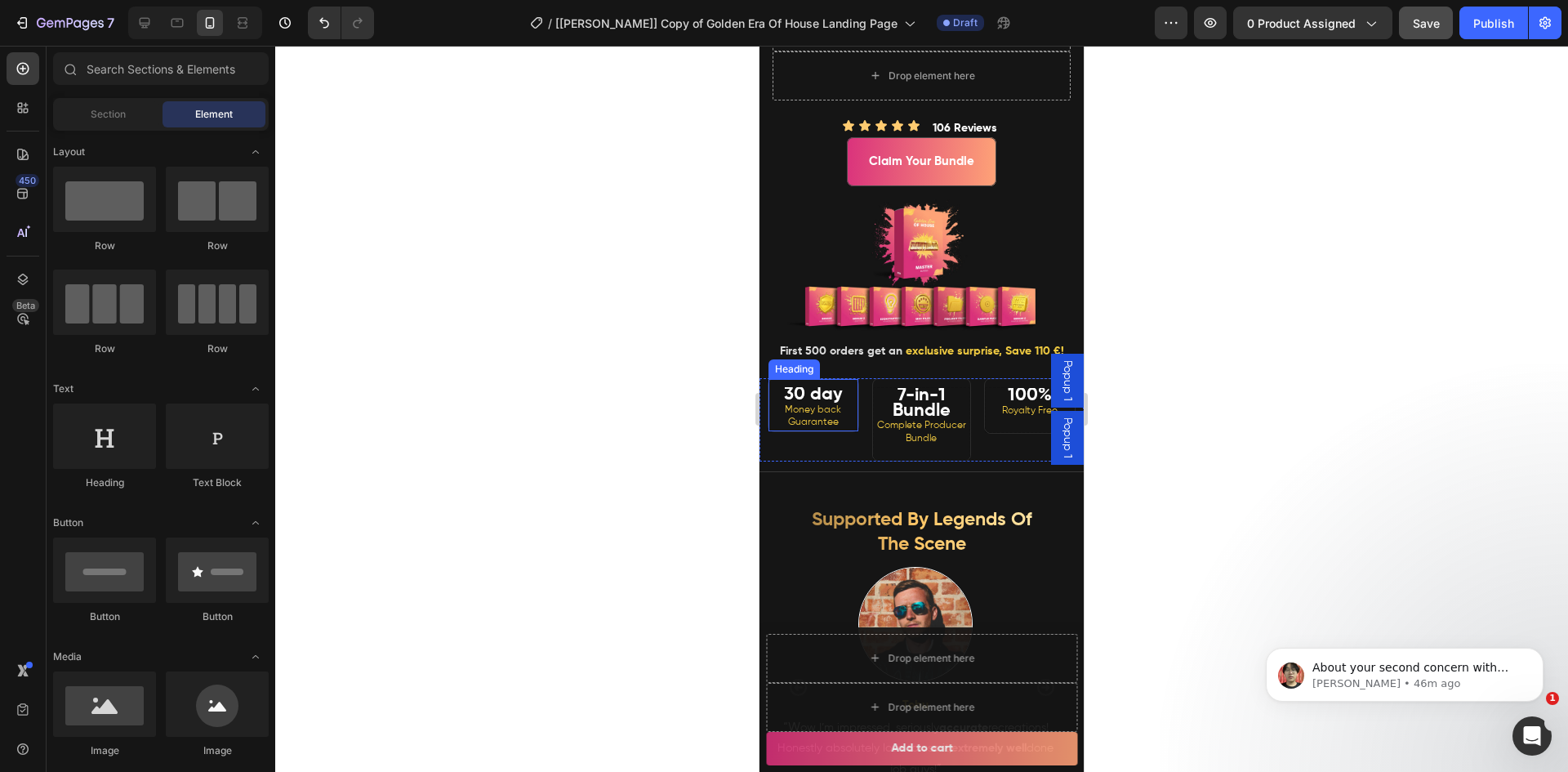
click at [829, 404] on strong "30 day" at bounding box center [813, 395] width 59 height 18
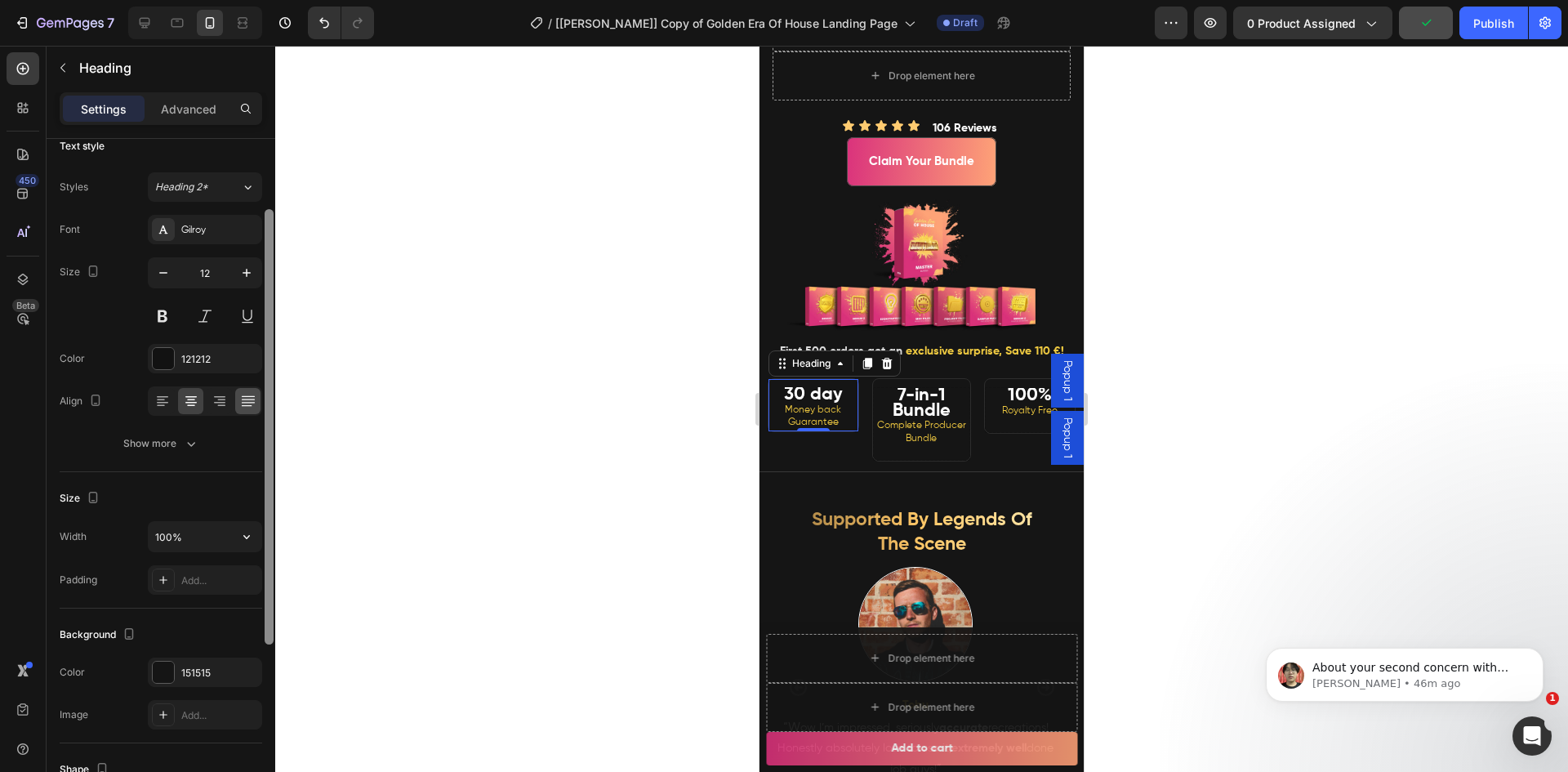
scroll to position [0, 0]
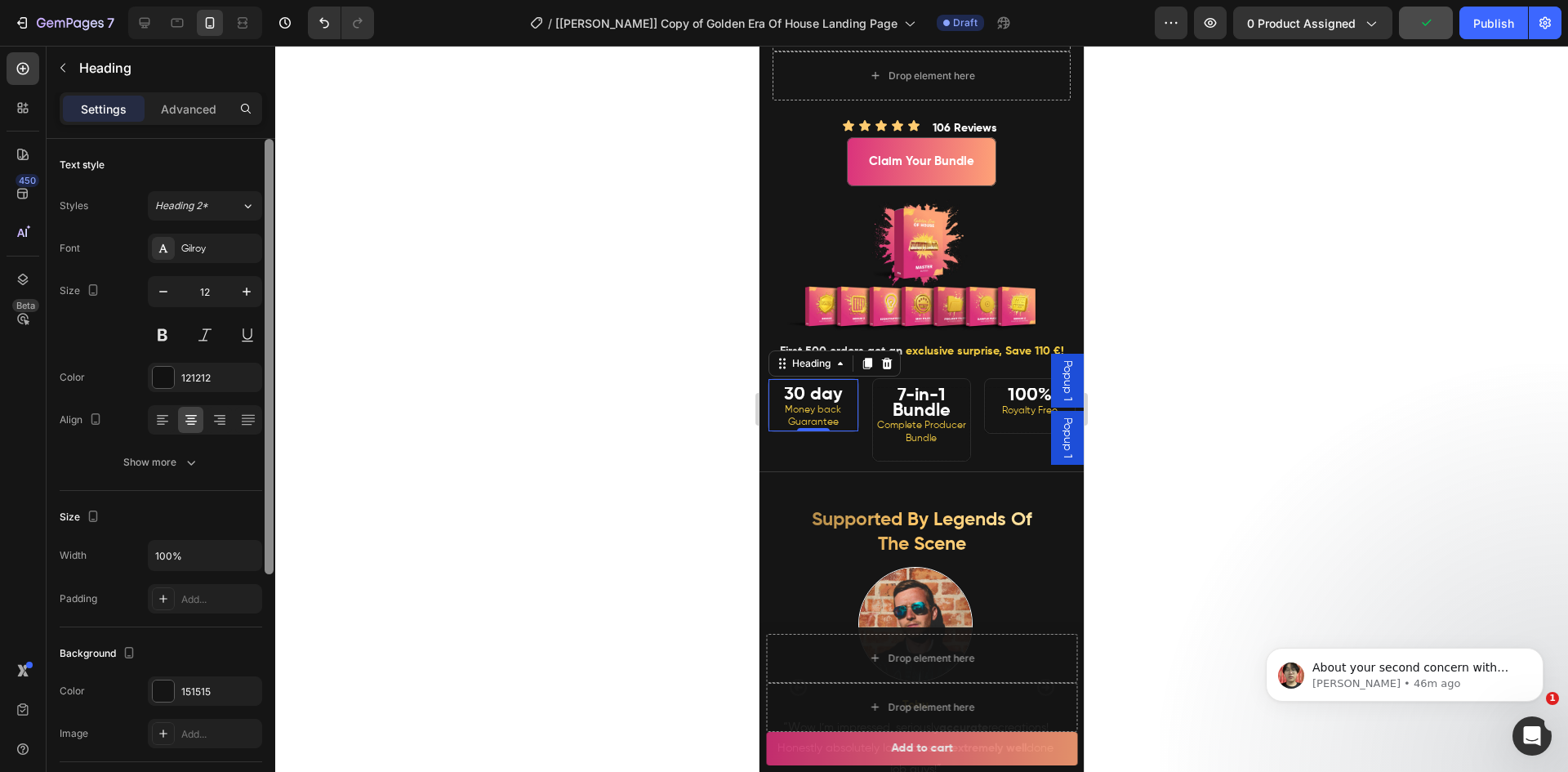
drag, startPoint x: 269, startPoint y: 452, endPoint x: 247, endPoint y: 395, distance: 61.1
click at [250, 406] on div "Text style Styles Heading 2* Font Gilroy Size 12 Color 121212 Align Show more S…" at bounding box center [161, 479] width 229 height 680
click at [192, 107] on p "Advanced" at bounding box center [188, 108] width 56 height 17
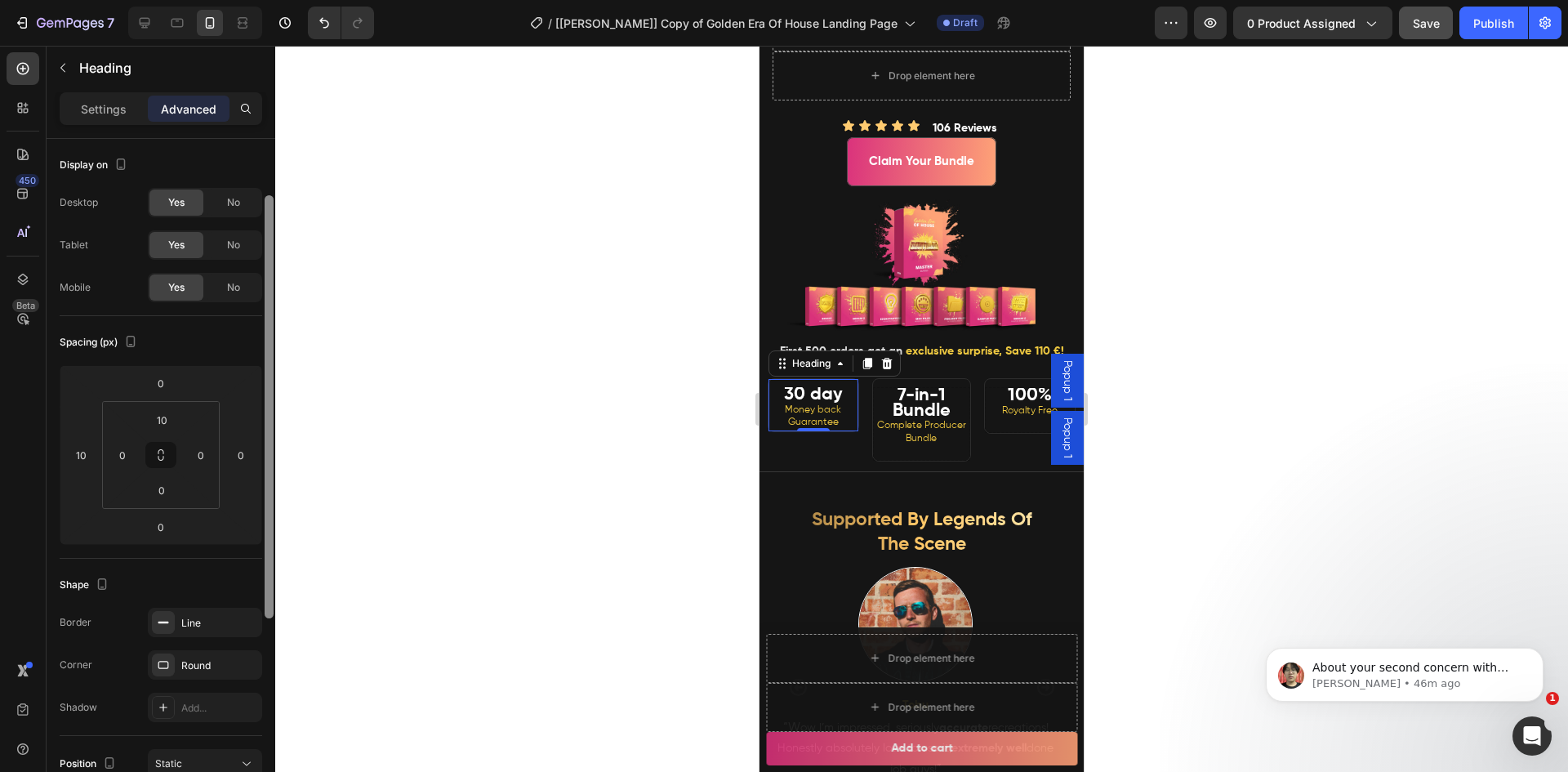
drag, startPoint x: 266, startPoint y: 378, endPoint x: 275, endPoint y: 251, distance: 127.3
click at [275, 0] on div "7 Version history / [Ethan GemPages] Copy of Golden Era Of House Landing Page D…" at bounding box center [784, 0] width 1568 height 0
click at [249, 624] on icon "button" at bounding box center [245, 622] width 13 height 13
drag, startPoint x: 561, startPoint y: 541, endPoint x: 571, endPoint y: 541, distance: 10.0
click at [561, 541] on div at bounding box center [921, 409] width 1292 height 727
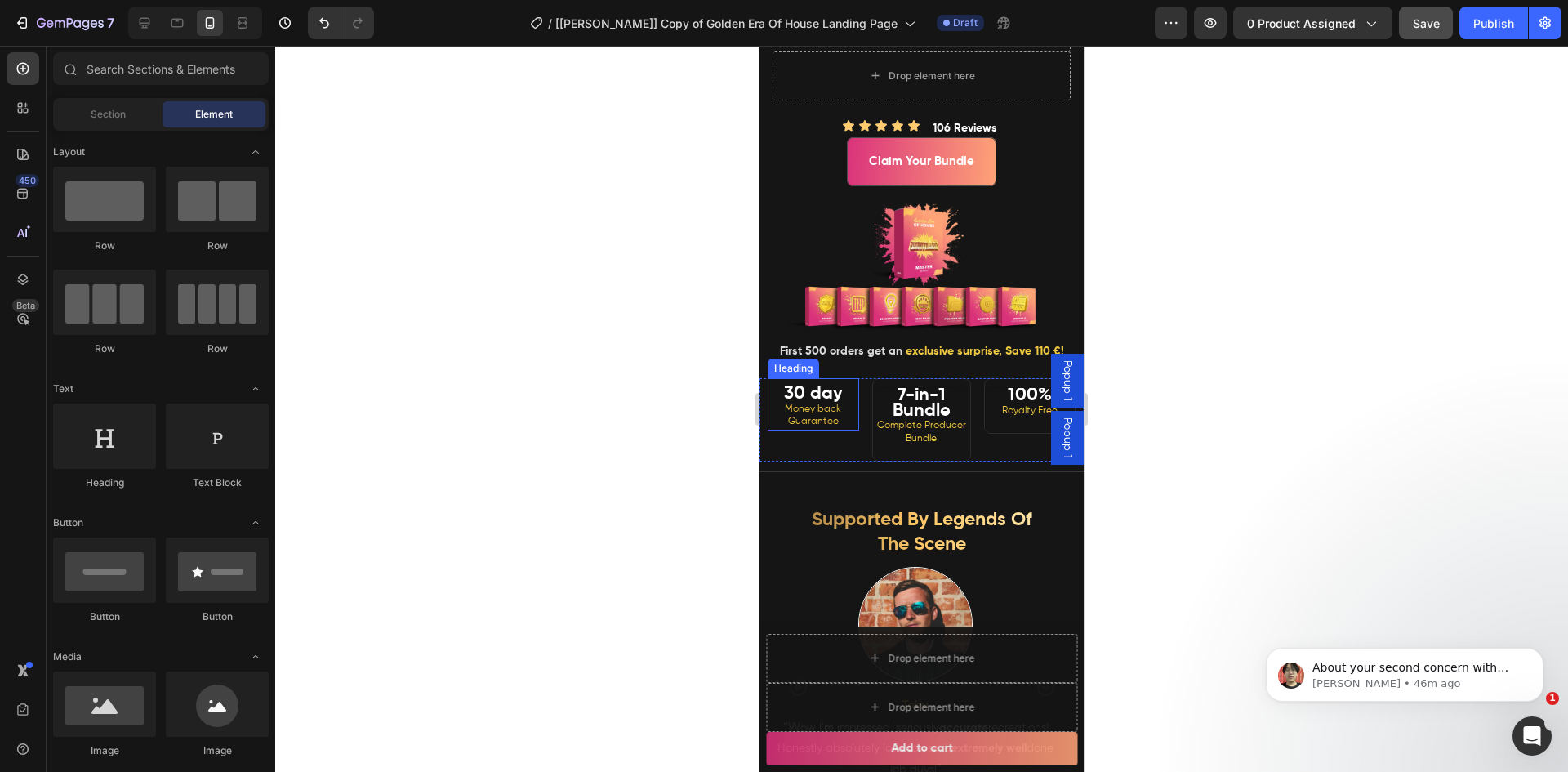
click at [775, 429] on p "⁠⁠⁠⁠⁠⁠⁠ 30 day Money back Guarantee" at bounding box center [812, 408] width 88 height 41
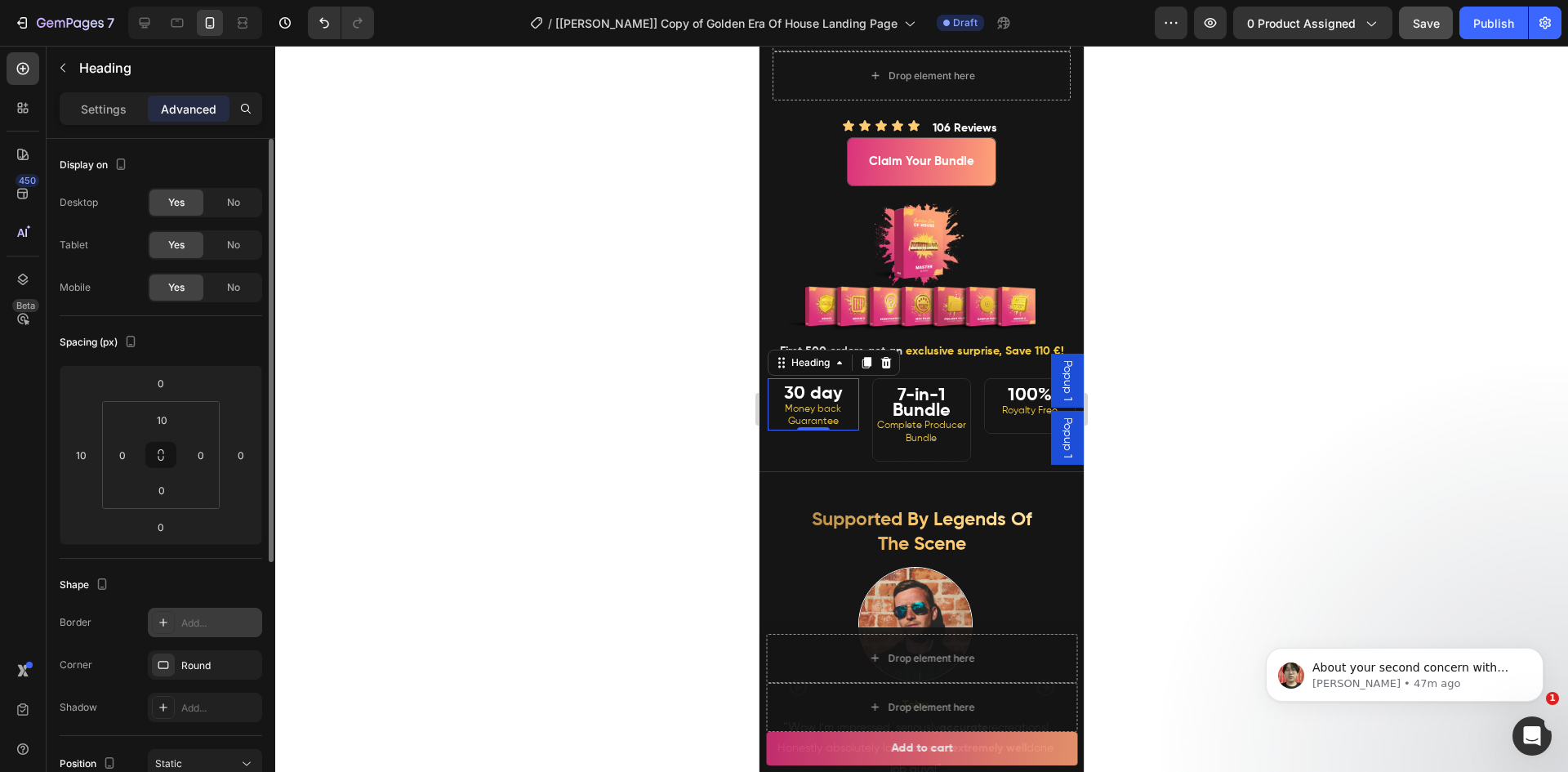
click at [201, 619] on div "Add..." at bounding box center [219, 623] width 77 height 15
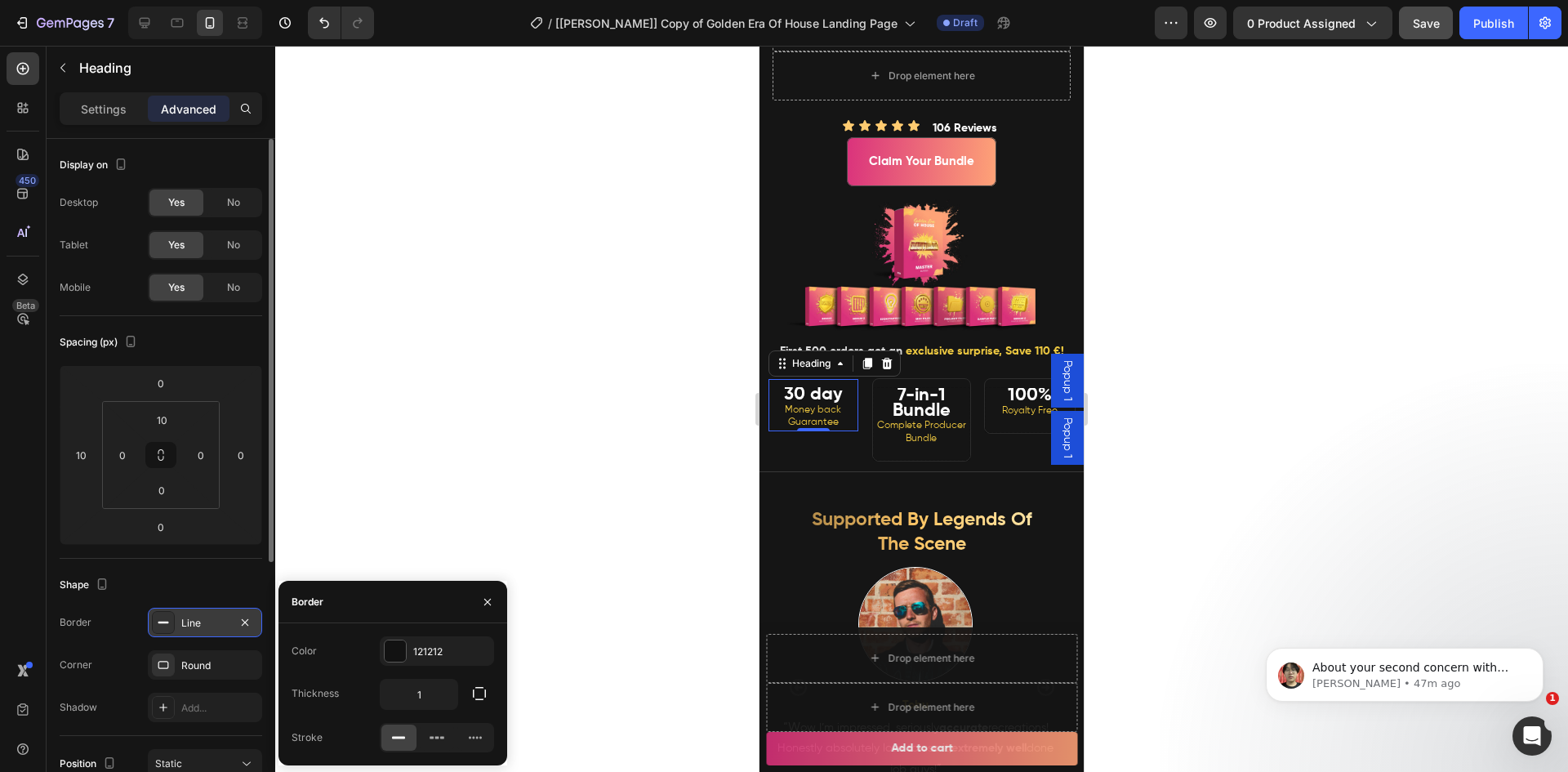
click at [15, 582] on div "450 Beta" at bounding box center [22, 353] width 33 height 603
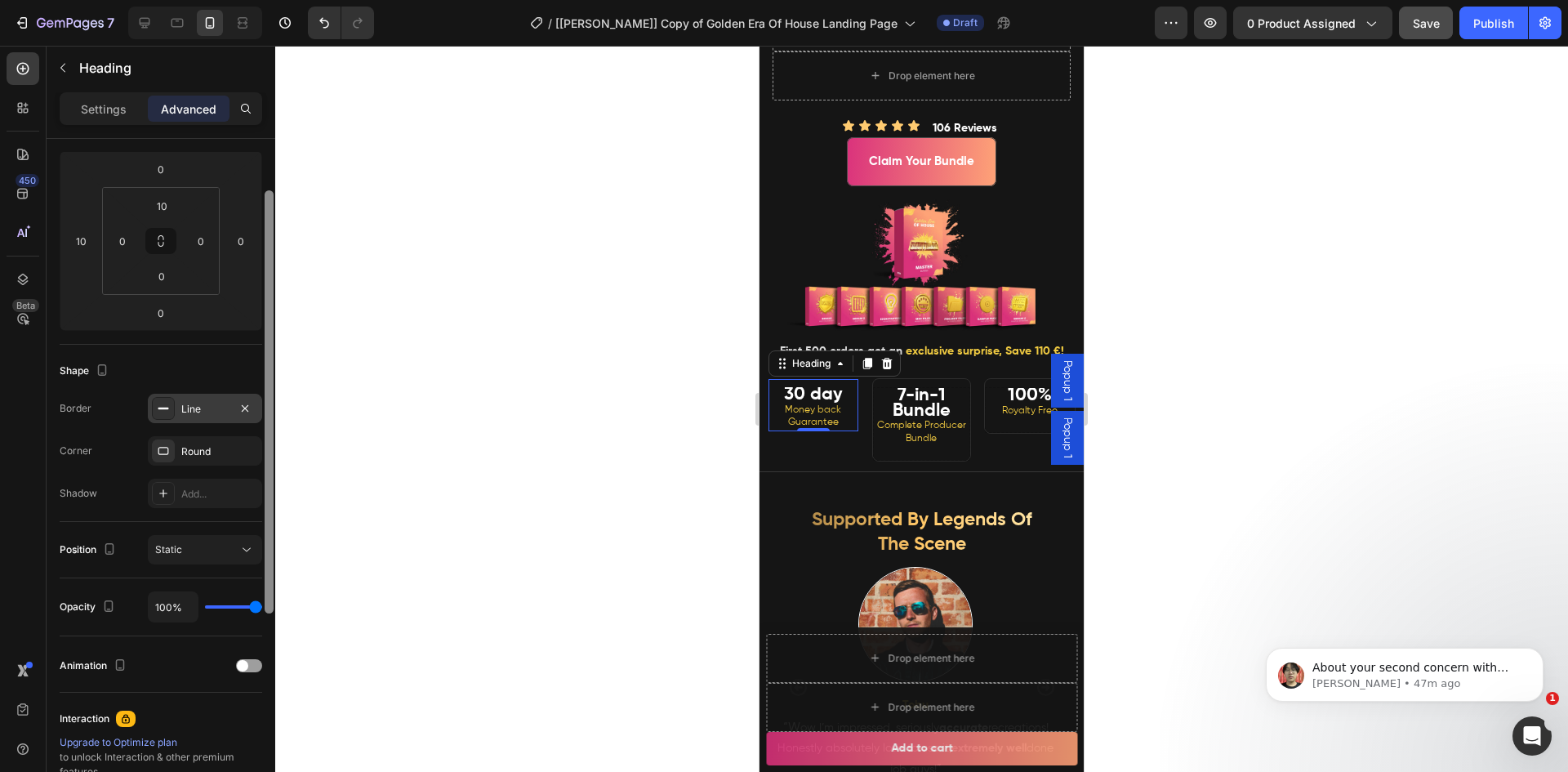
drag, startPoint x: 271, startPoint y: 518, endPoint x: 267, endPoint y: 647, distance: 129.1
click at [267, 613] on div at bounding box center [269, 402] width 9 height 423
click at [76, 108] on div "Settings" at bounding box center [104, 108] width 82 height 26
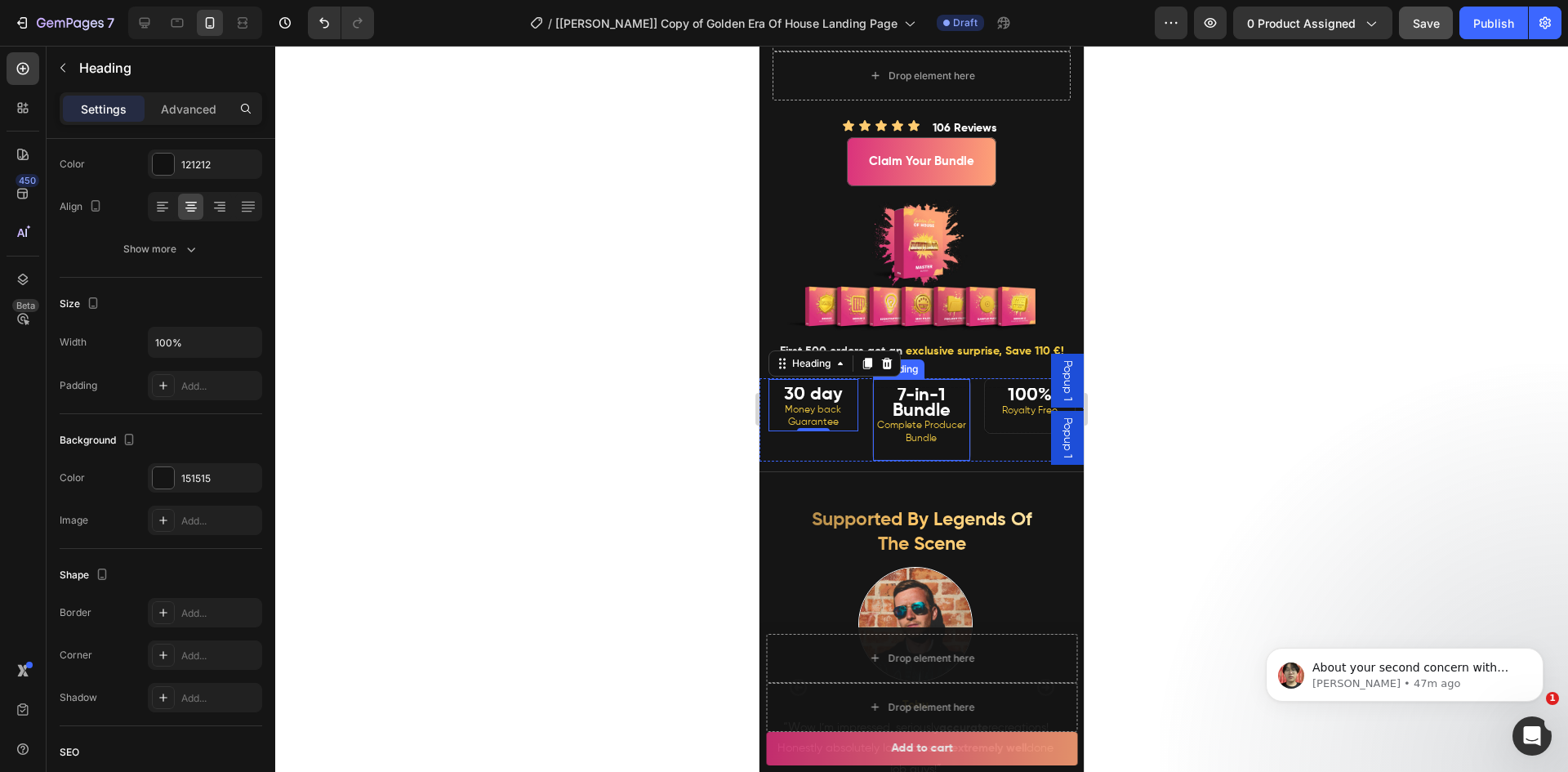
click at [920, 420] on strong "7-in-1 Bundle" at bounding box center [921, 403] width 58 height 34
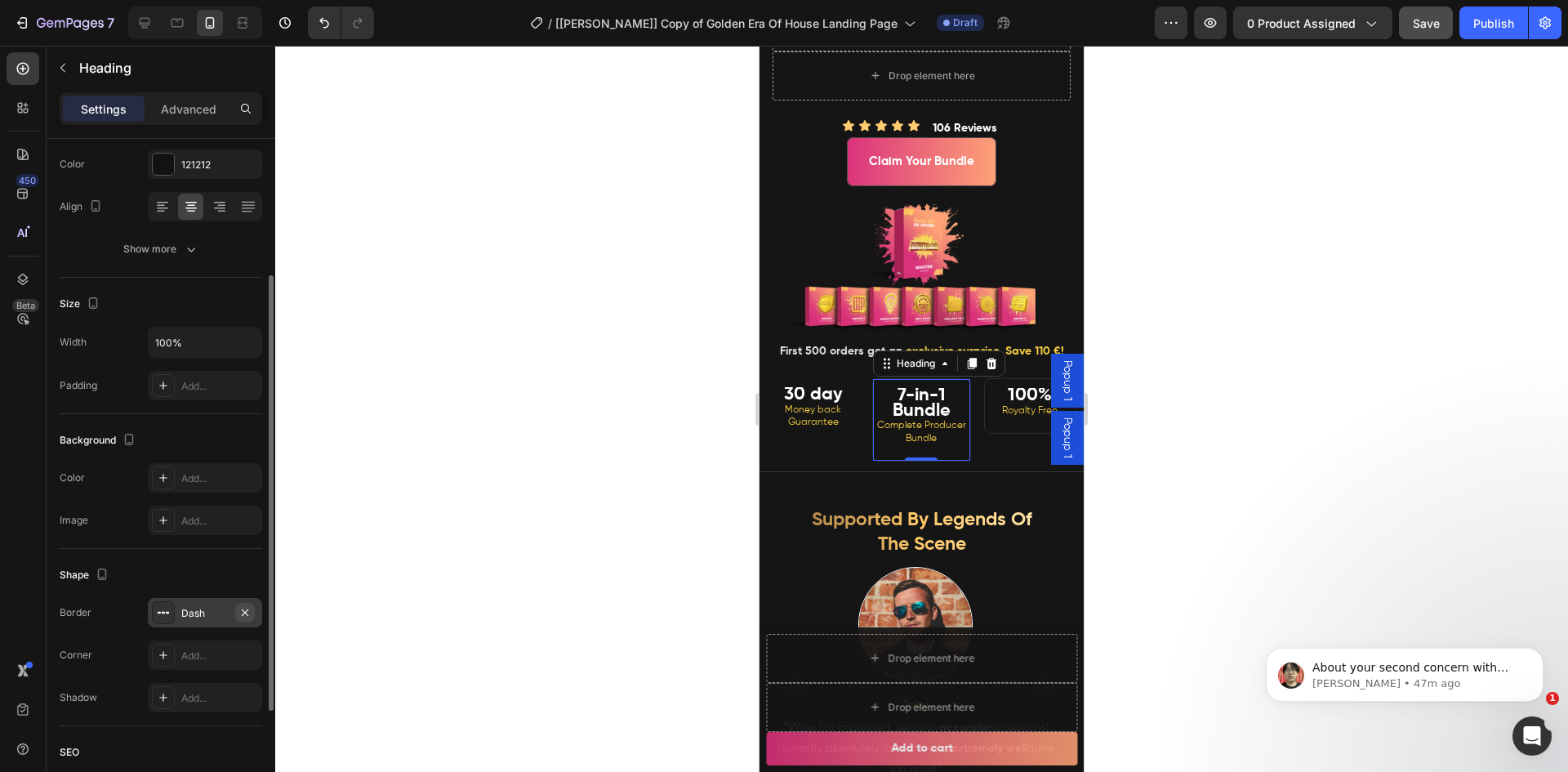
click at [244, 613] on icon "button" at bounding box center [245, 611] width 6 height 6
click at [1004, 416] on span "Royalty Free" at bounding box center [1030, 411] width 56 height 10
click at [244, 615] on icon "button" at bounding box center [245, 612] width 13 height 13
click at [404, 565] on div at bounding box center [921, 409] width 1292 height 727
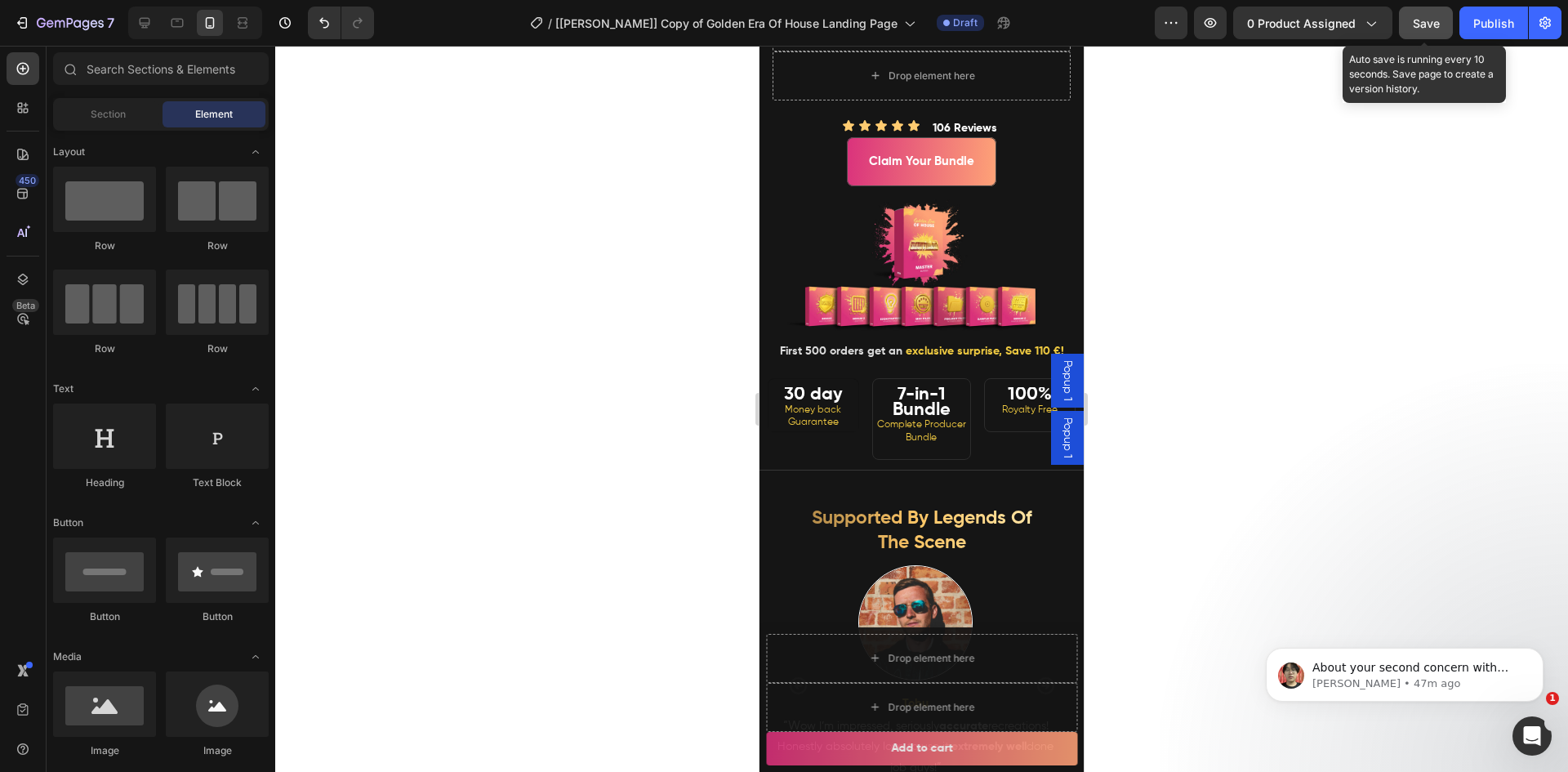
click at [1412, 28] on button "Save" at bounding box center [1425, 22] width 54 height 33
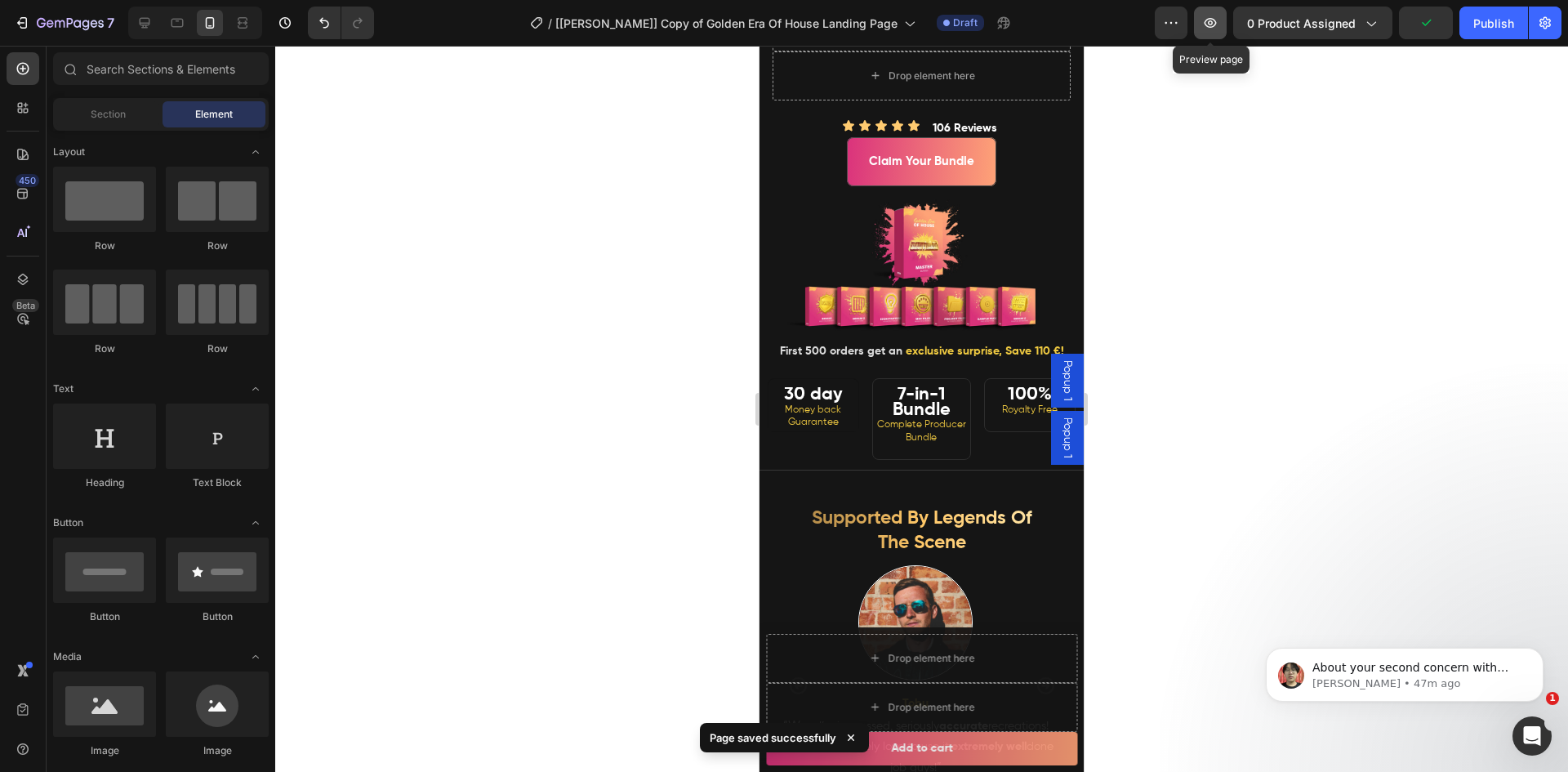
click at [1213, 20] on icon "button" at bounding box center [1210, 23] width 16 height 16
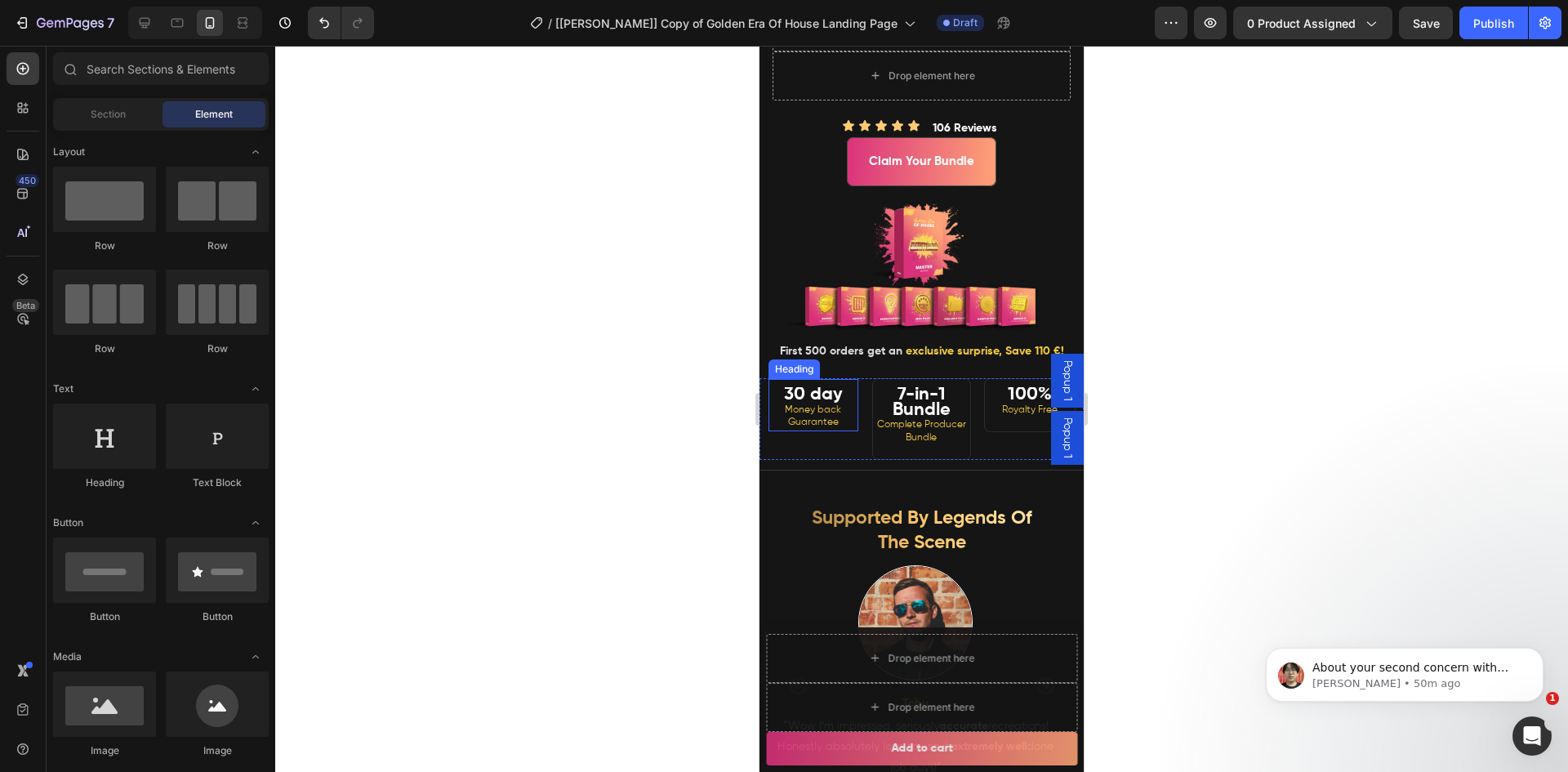
click at [811, 404] on strong "30 day" at bounding box center [813, 395] width 59 height 18
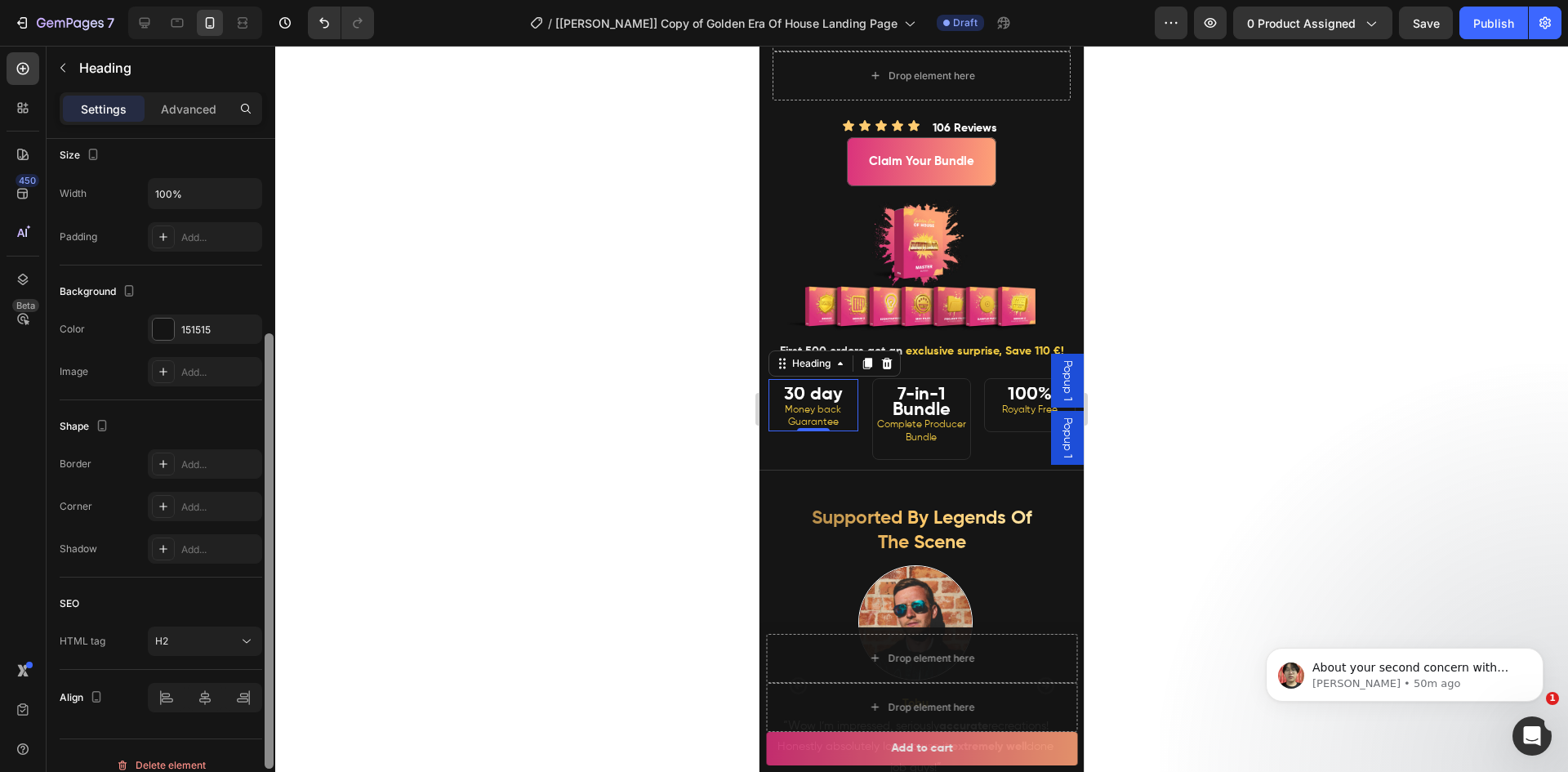
scroll to position [381, 0]
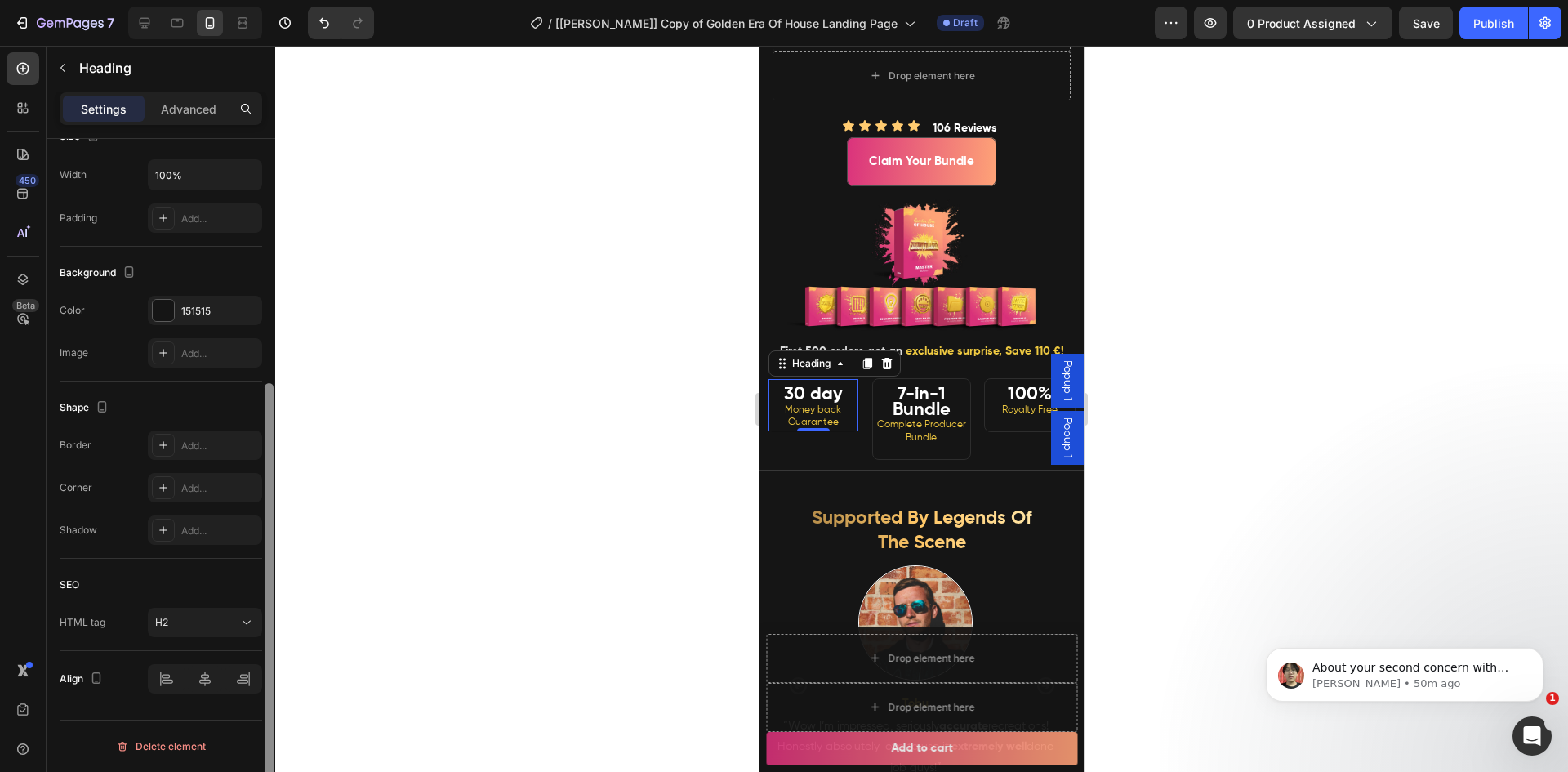
drag, startPoint x: 269, startPoint y: 404, endPoint x: 269, endPoint y: 670, distance: 266.0
click at [269, 670] on div at bounding box center [269, 601] width 9 height 436
click at [186, 439] on div "Add..." at bounding box center [219, 445] width 77 height 15
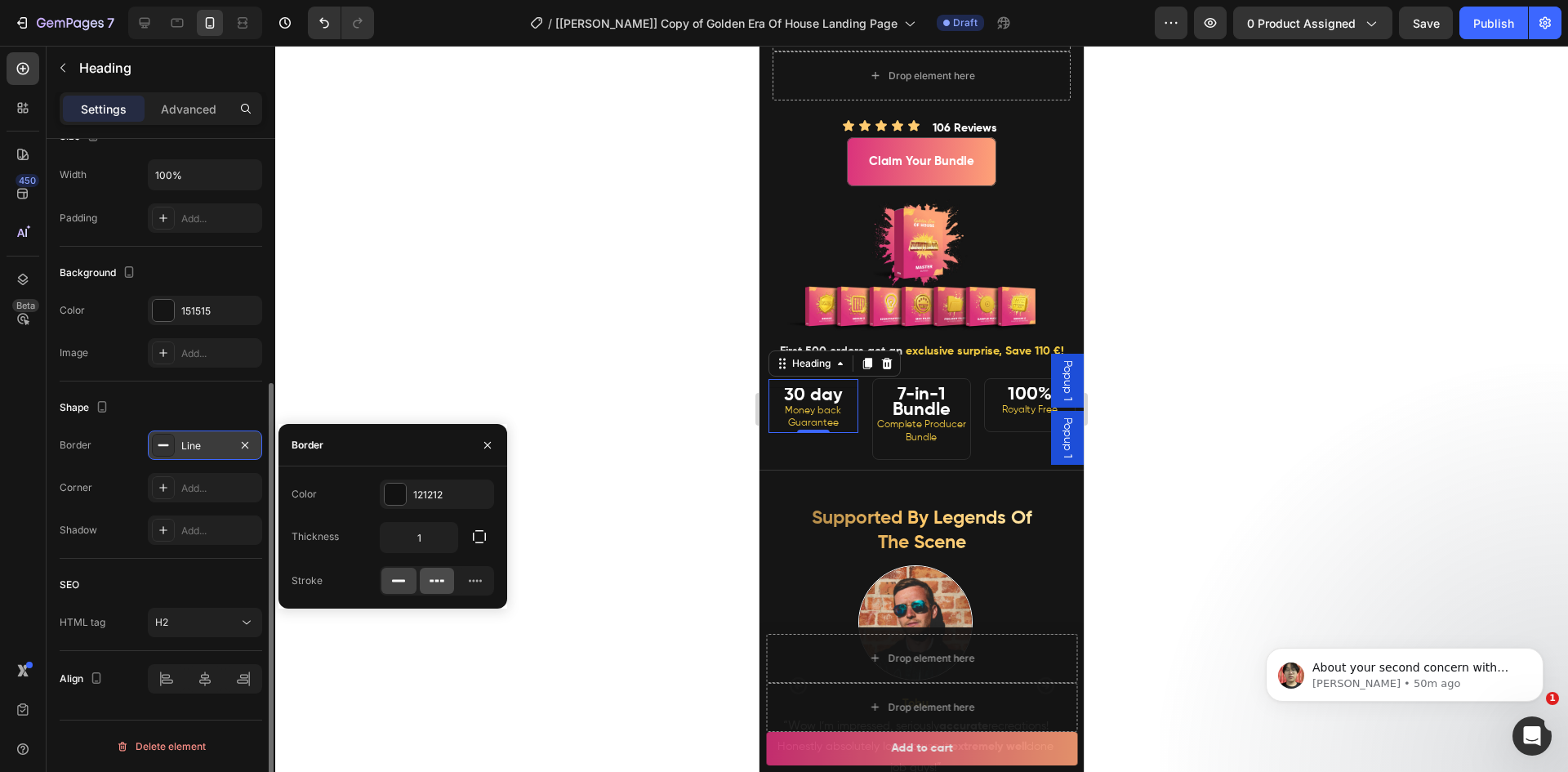
click at [427, 580] on div at bounding box center [437, 580] width 35 height 26
drag, startPoint x: 5, startPoint y: 500, endPoint x: 24, endPoint y: 499, distance: 19.0
click at [5, 500] on div "450 Beta" at bounding box center [23, 409] width 46 height 727
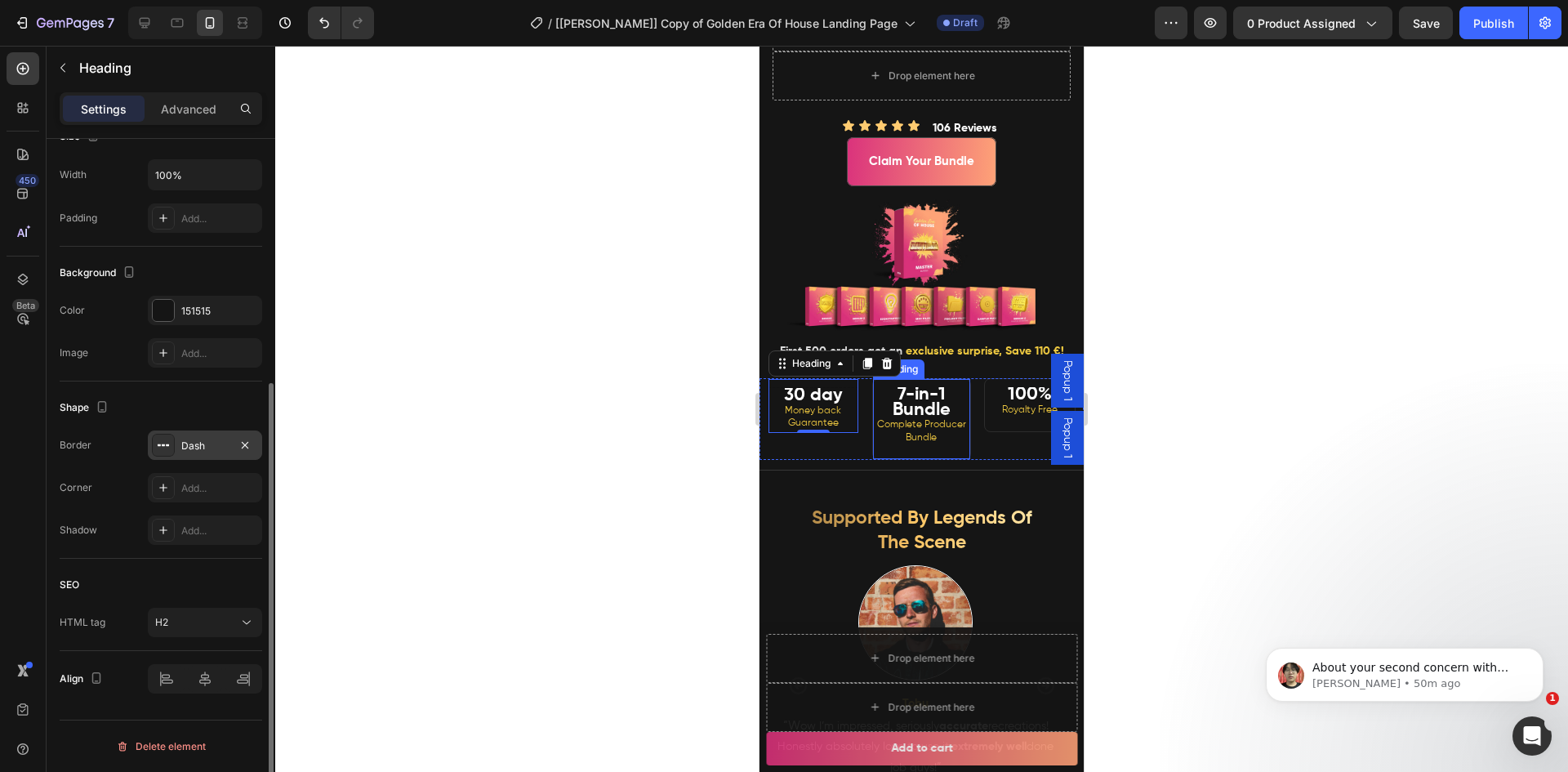
click at [909, 412] on div "7-in-1 Bundle Complete Producer Bundle Heading" at bounding box center [921, 419] width 99 height 82
click at [193, 450] on div "Add..." at bounding box center [219, 445] width 77 height 15
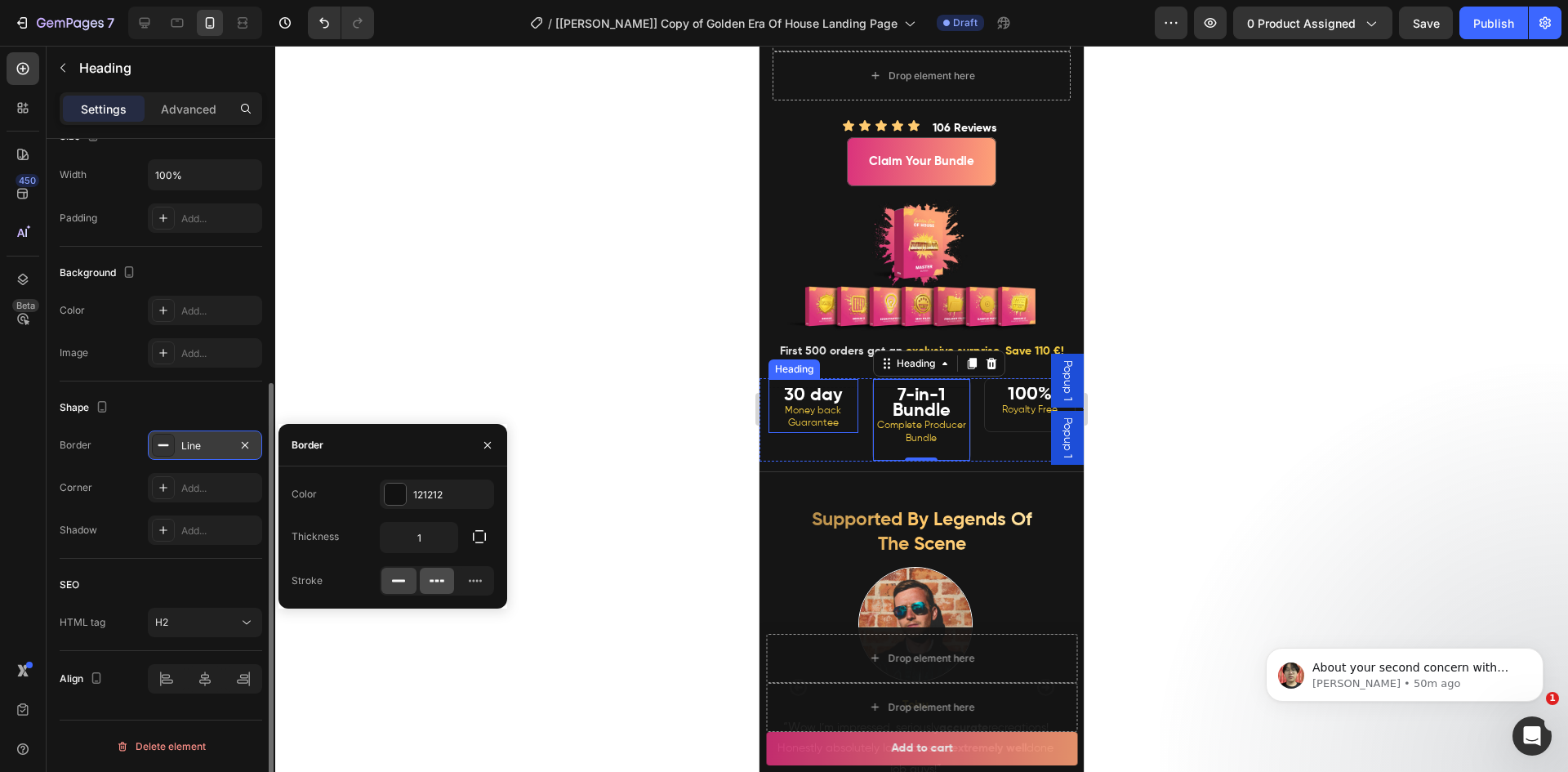
click at [435, 589] on div at bounding box center [437, 580] width 35 height 26
click at [1009, 404] on strong "100%" at bounding box center [1030, 395] width 44 height 18
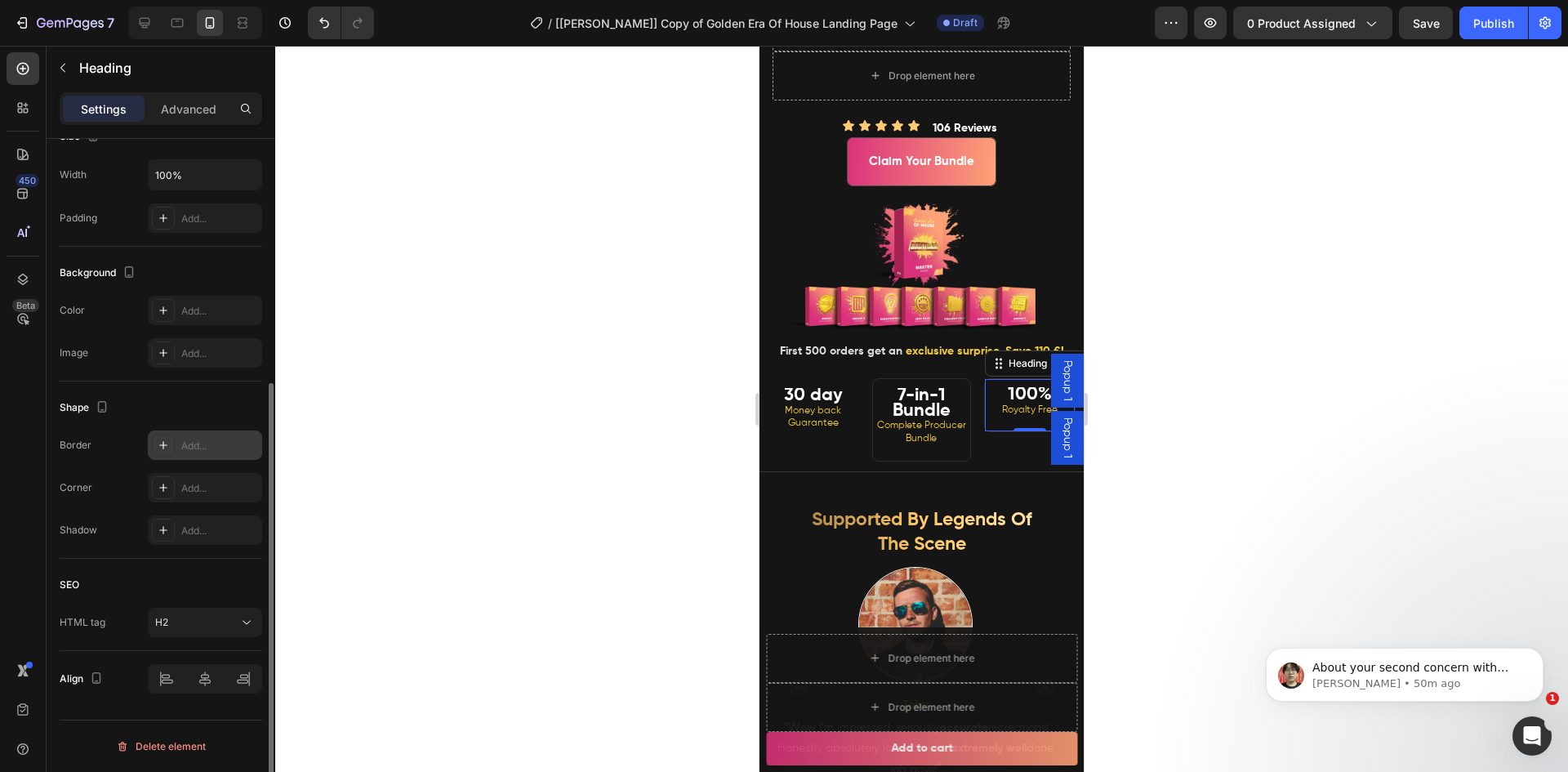
click at [181, 448] on div "Add..." at bounding box center [219, 445] width 77 height 15
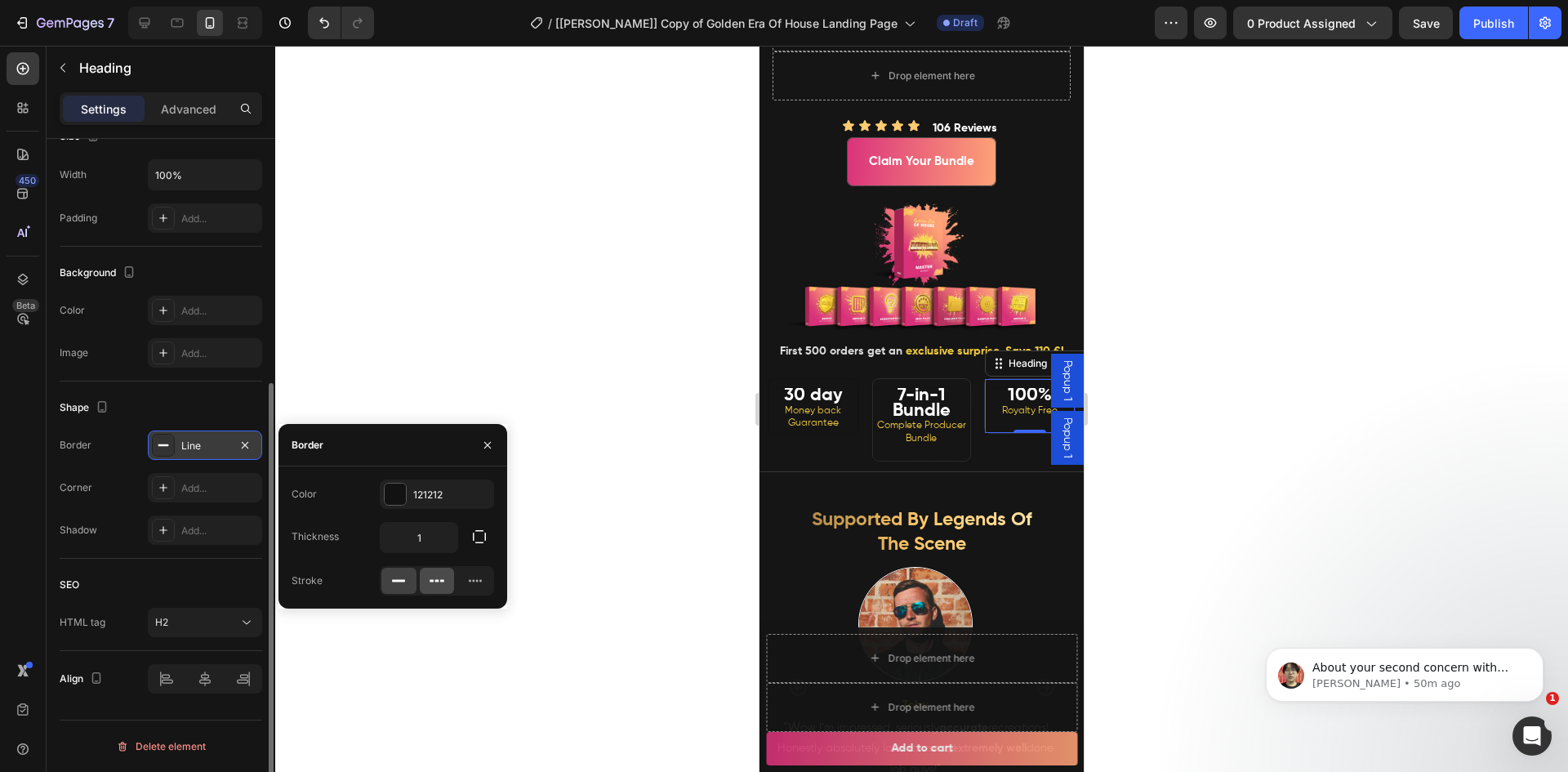
click at [439, 582] on icon at bounding box center [436, 580] width 16 height 16
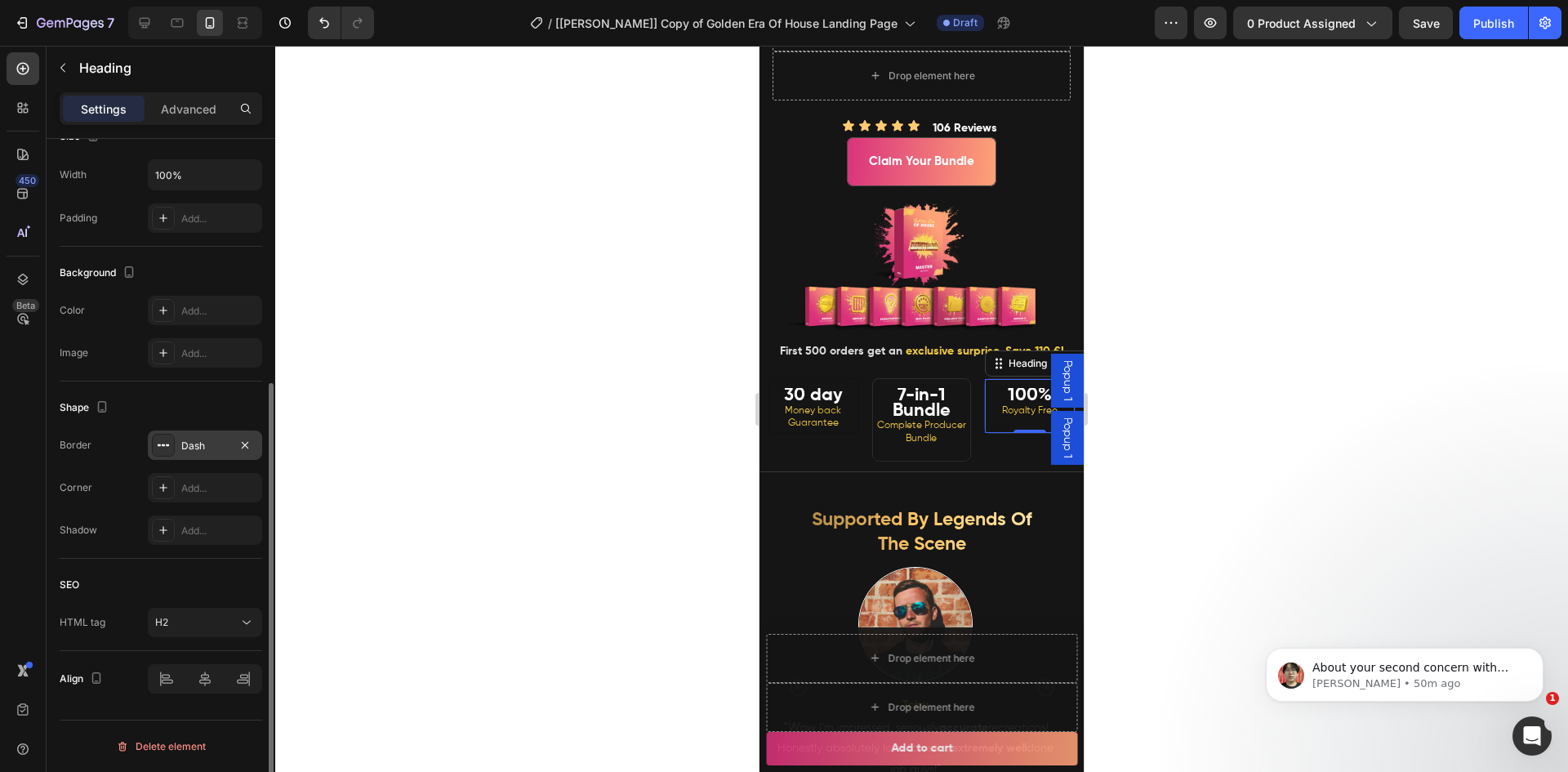
drag, startPoint x: 571, startPoint y: 485, endPoint x: 101, endPoint y: 408, distance: 476.3
click at [572, 485] on div at bounding box center [921, 409] width 1292 height 727
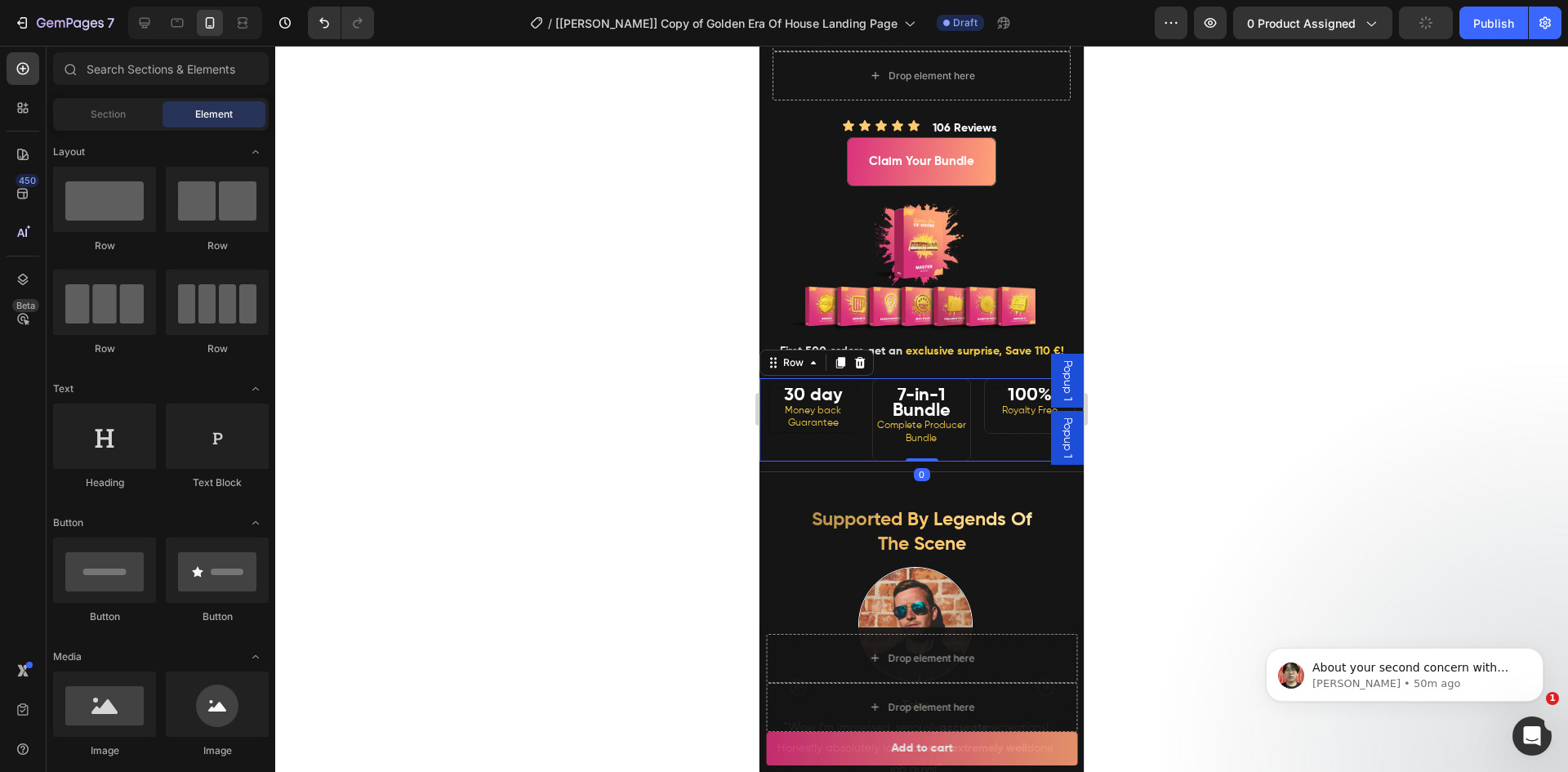
click at [813, 461] on div "⁠⁠⁠⁠⁠⁠⁠ 30 day Money back Guarantee Heading" at bounding box center [809, 420] width 99 height 83
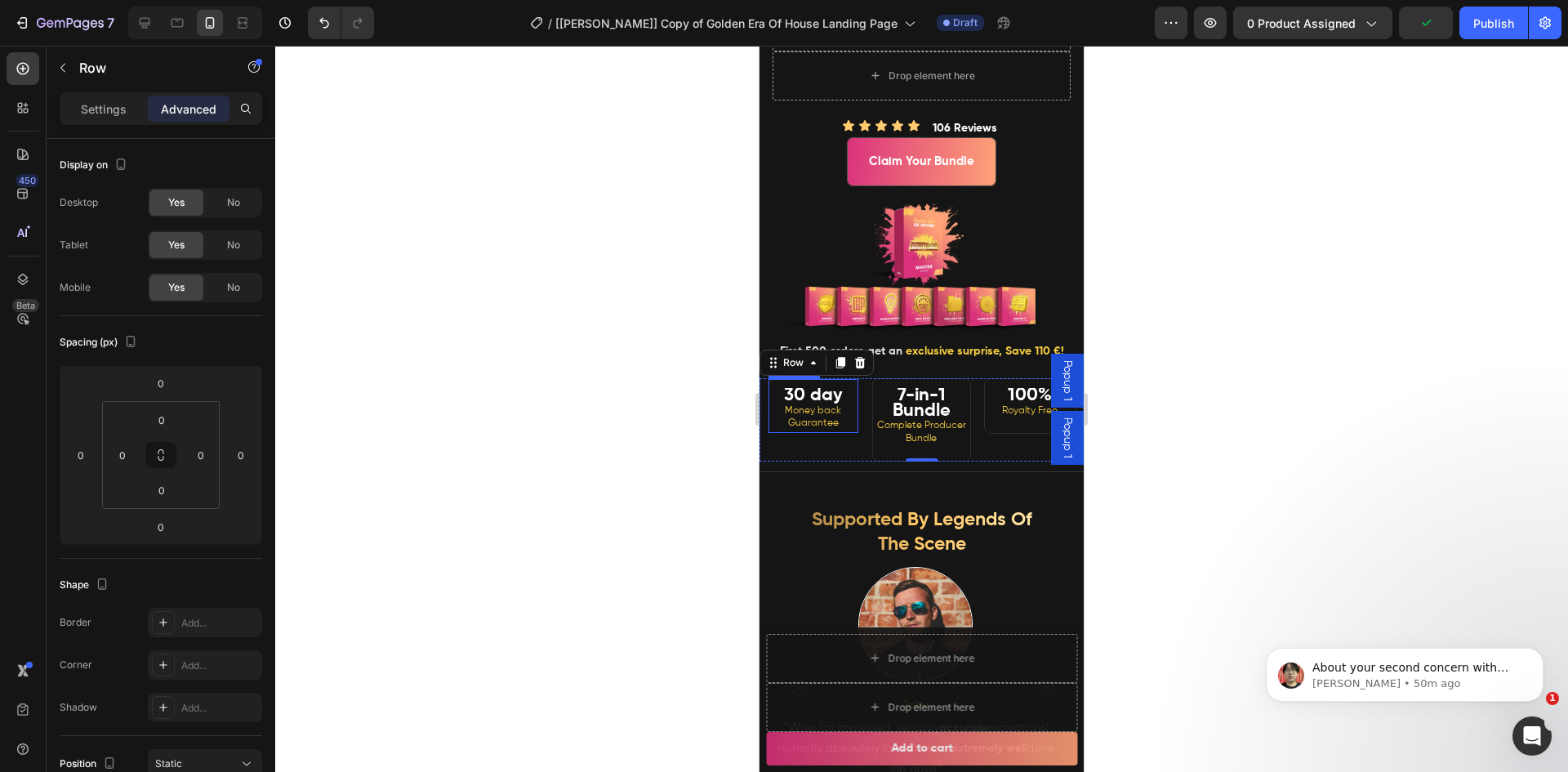
click at [815, 429] on span "Money back Guarantee" at bounding box center [813, 418] width 57 height 23
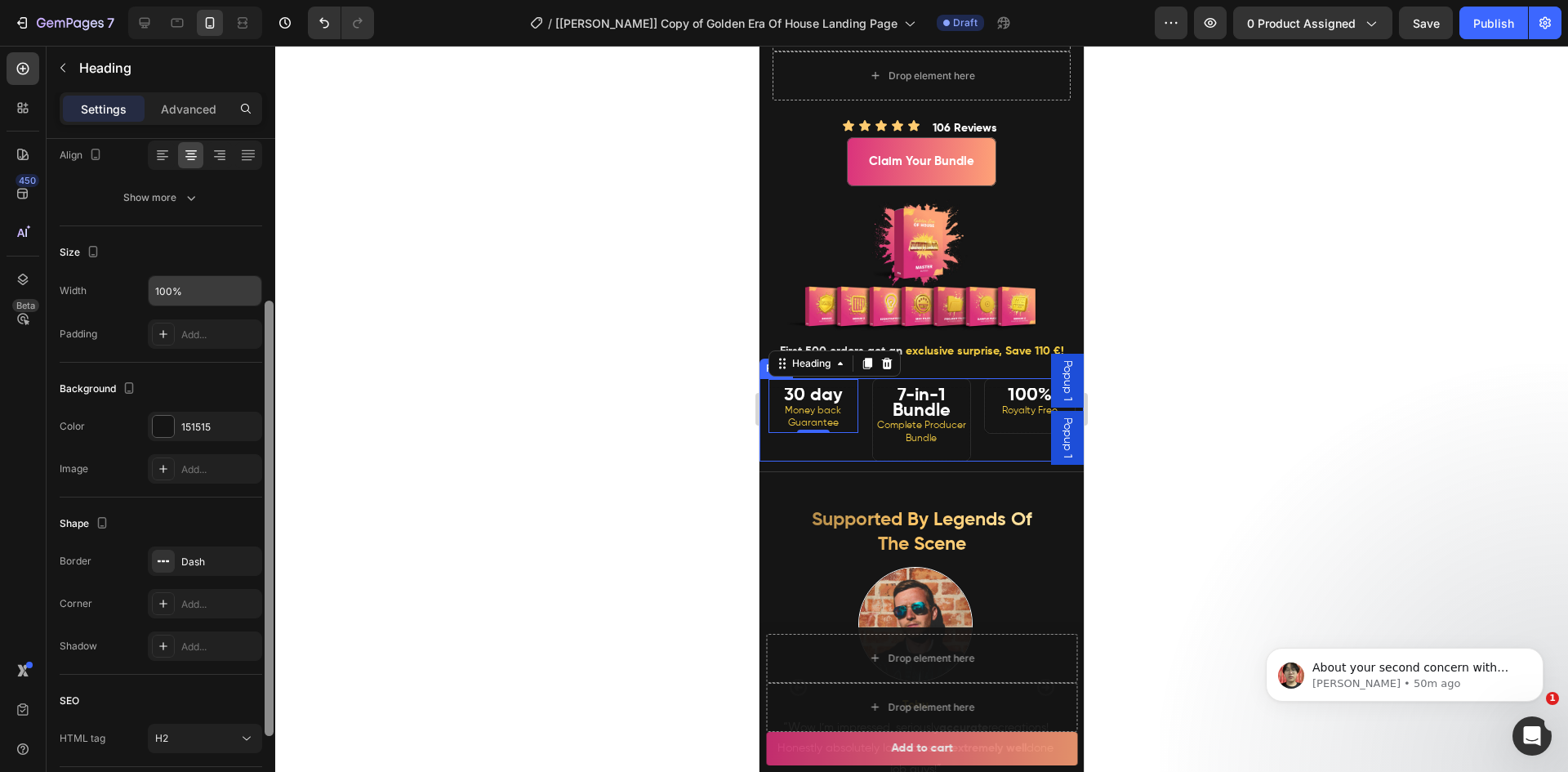
scroll to position [149, 0]
drag, startPoint x: 270, startPoint y: 437, endPoint x: 261, endPoint y: 411, distance: 27.5
click at [266, 532] on div at bounding box center [269, 518] width 9 height 436
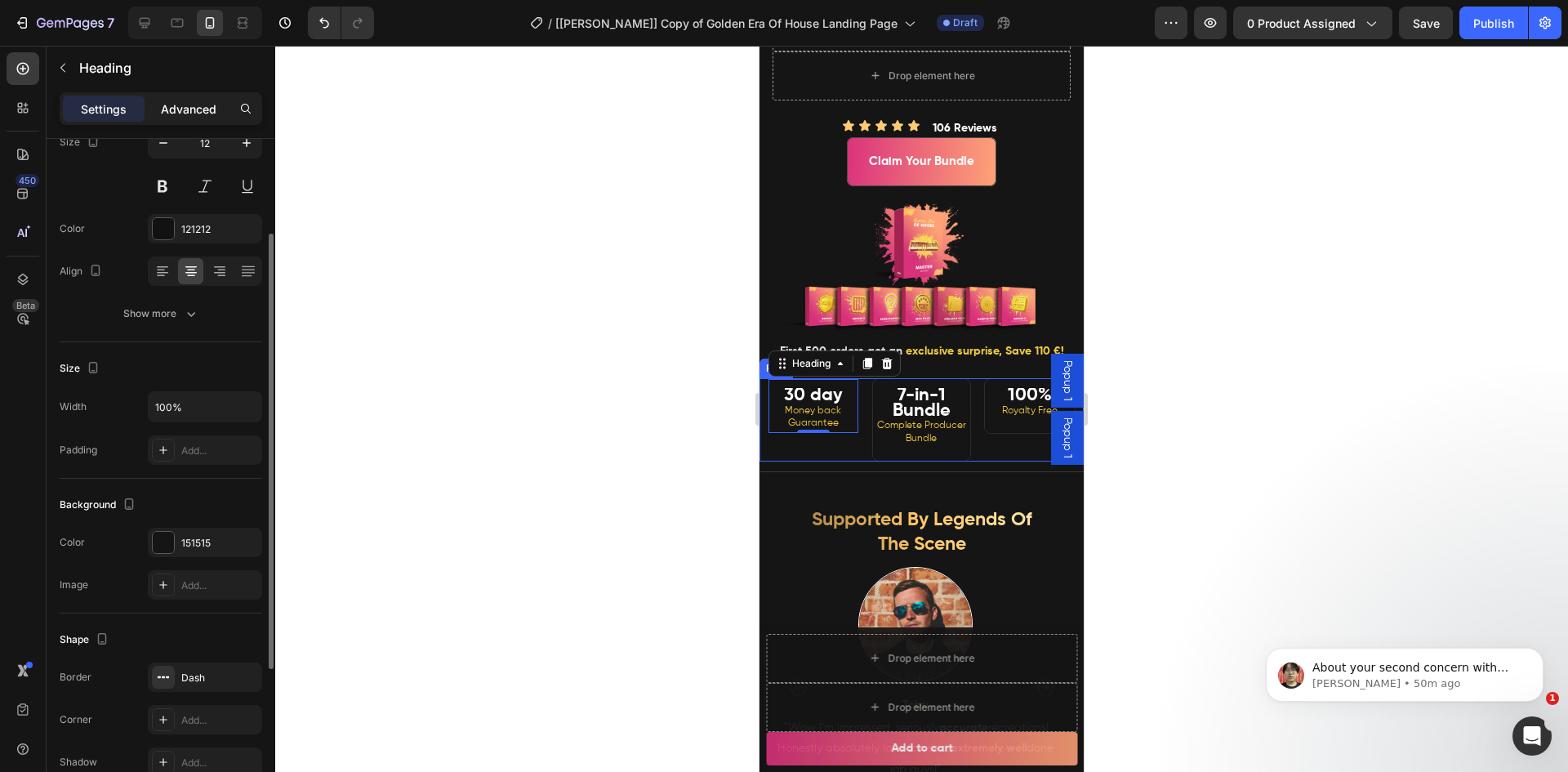
click at [190, 110] on p "Advanced" at bounding box center [188, 108] width 56 height 17
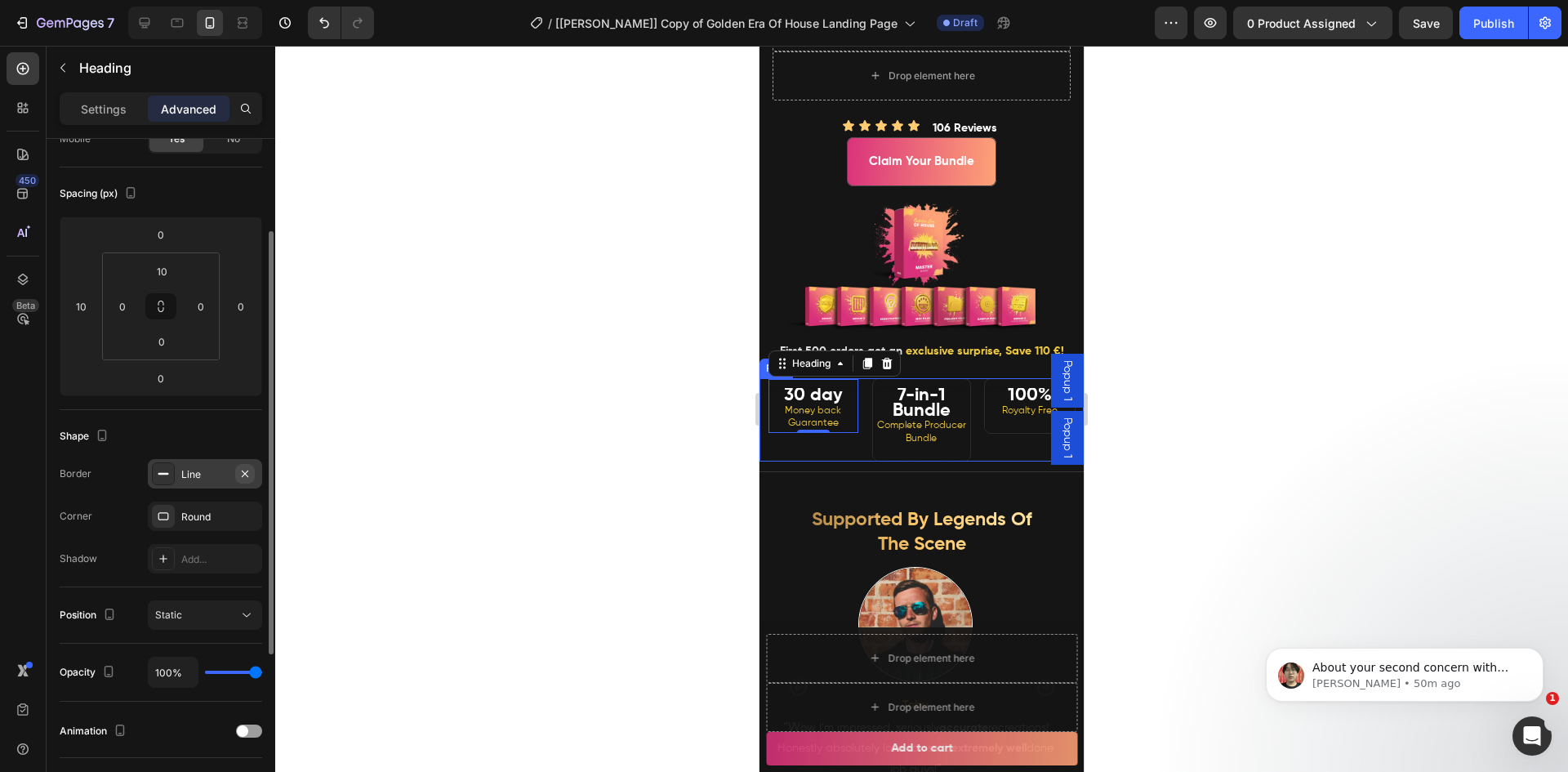
click at [240, 475] on icon "button" at bounding box center [245, 474] width 13 height 13
click at [210, 469] on div "Add..." at bounding box center [219, 475] width 77 height 15
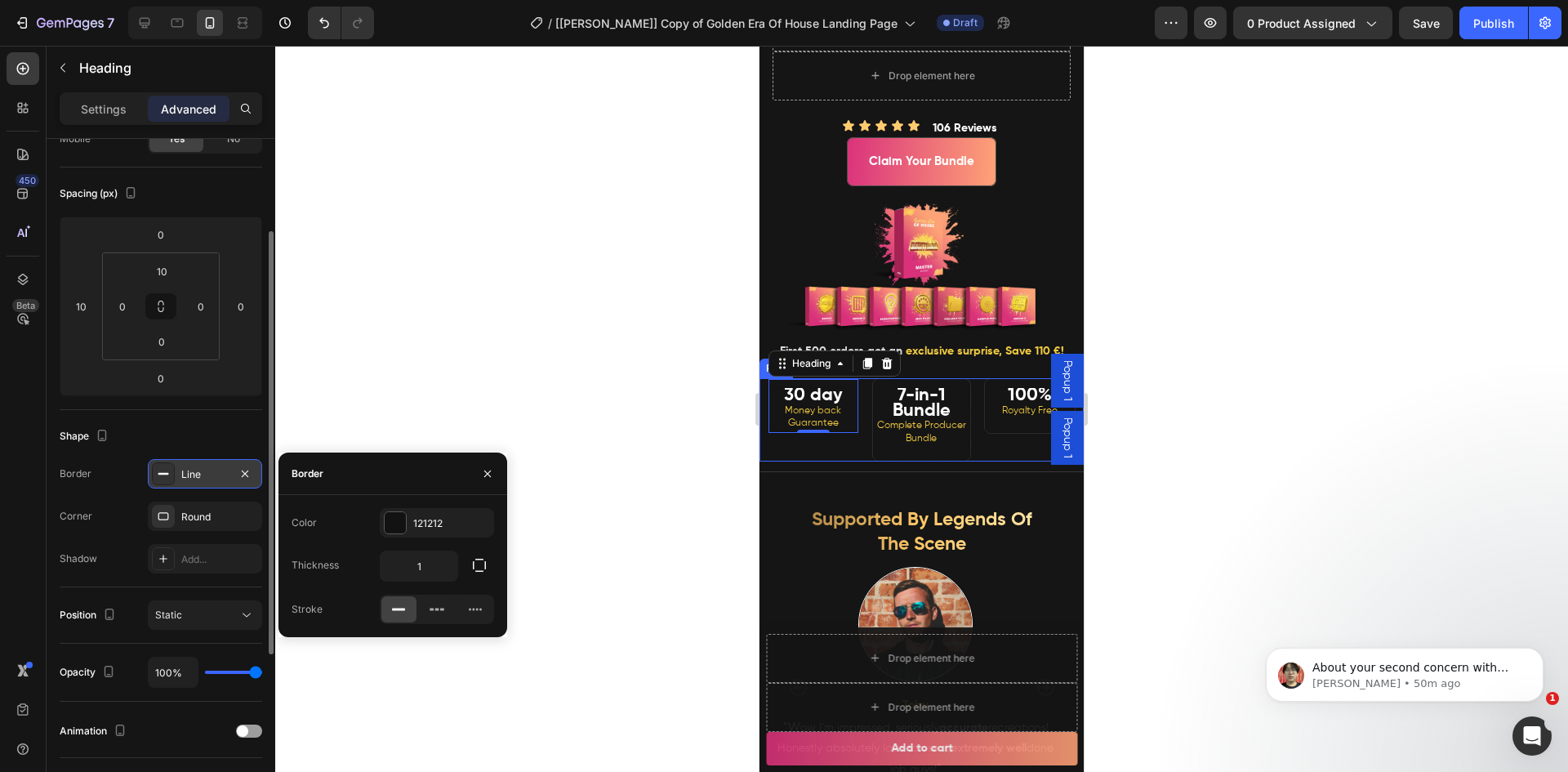
drag, startPoint x: 550, startPoint y: 404, endPoint x: 619, endPoint y: 411, distance: 69.4
click at [551, 402] on div at bounding box center [921, 409] width 1292 height 727
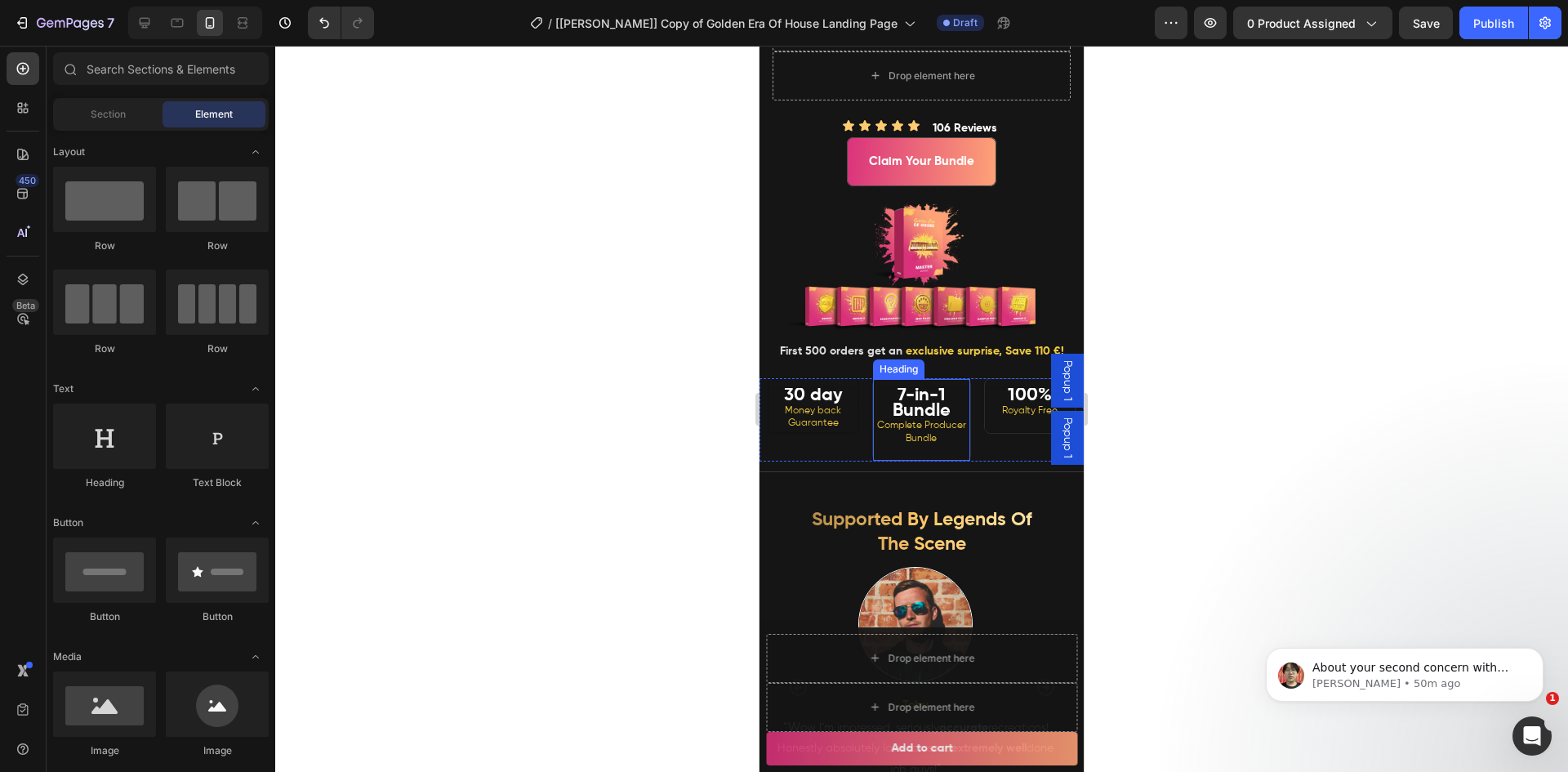
click at [898, 444] on span "Complete Producer Bundle" at bounding box center [921, 432] width 89 height 23
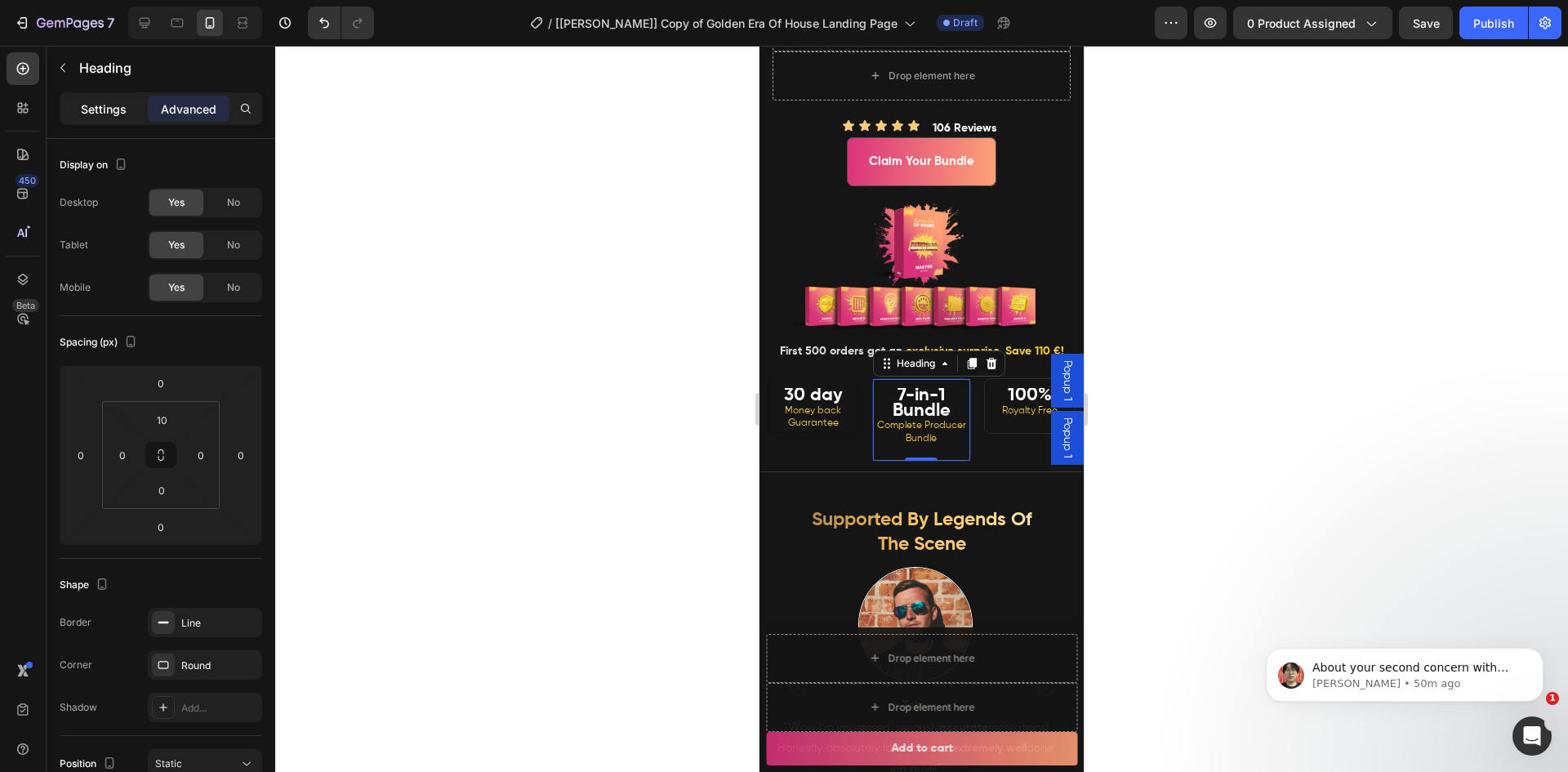
click at [111, 100] on p "Settings" at bounding box center [104, 108] width 46 height 17
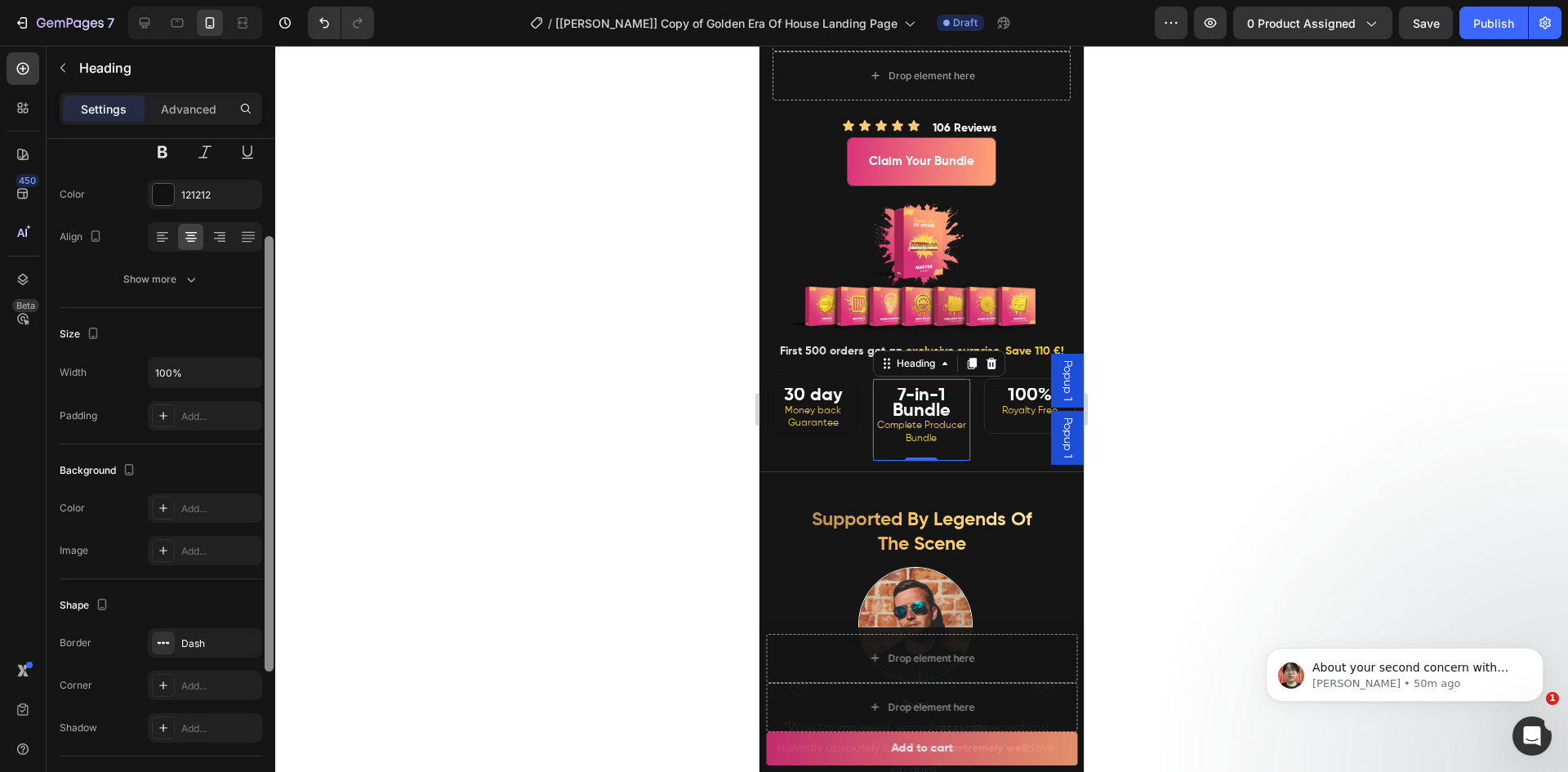
scroll to position [210, 0]
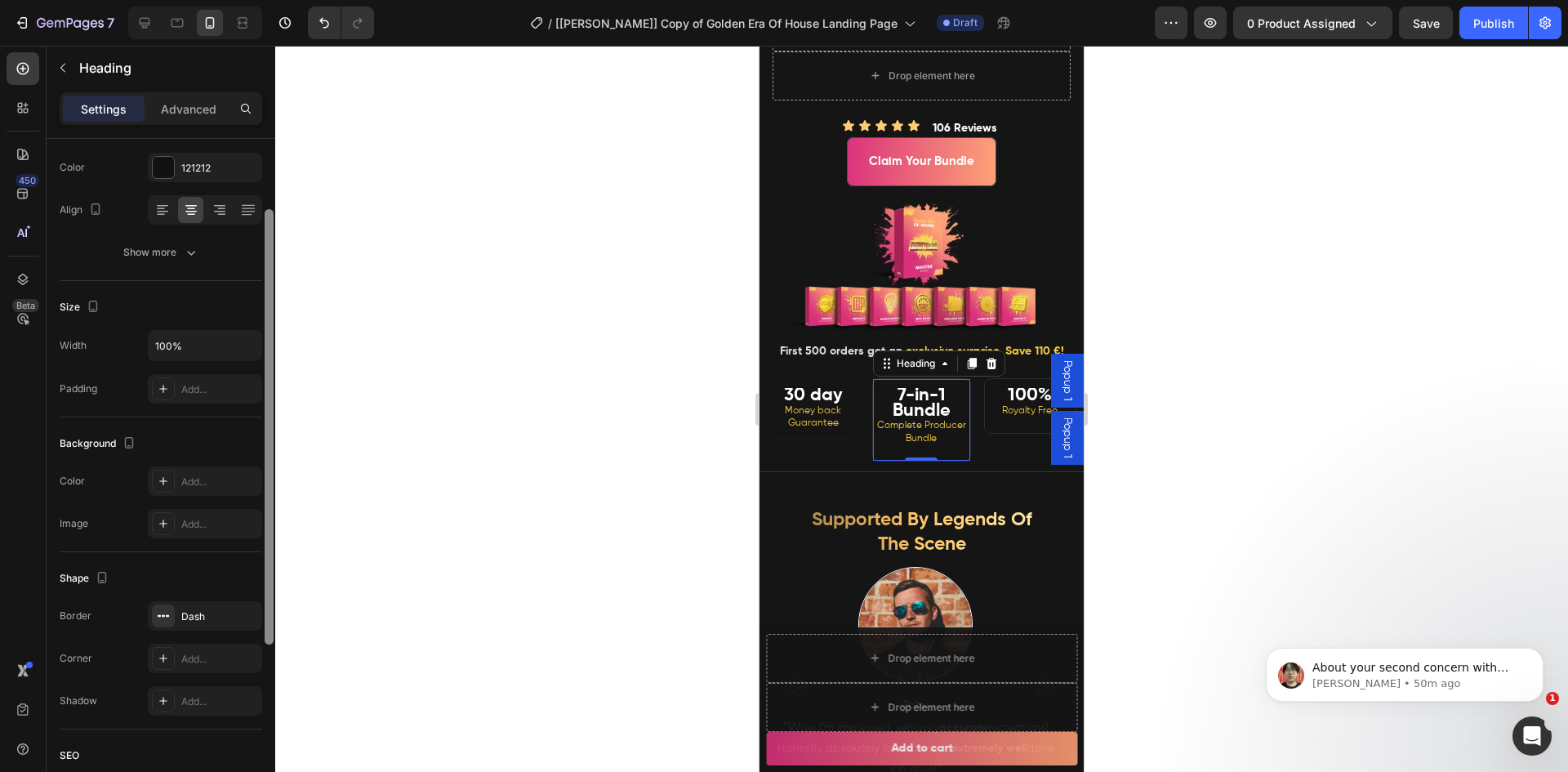
drag, startPoint x: 268, startPoint y: 405, endPoint x: 266, endPoint y: 540, distance: 135.0
click at [266, 540] on div at bounding box center [269, 427] width 9 height 436
click at [803, 405] on strong "30 day" at bounding box center [813, 395] width 59 height 18
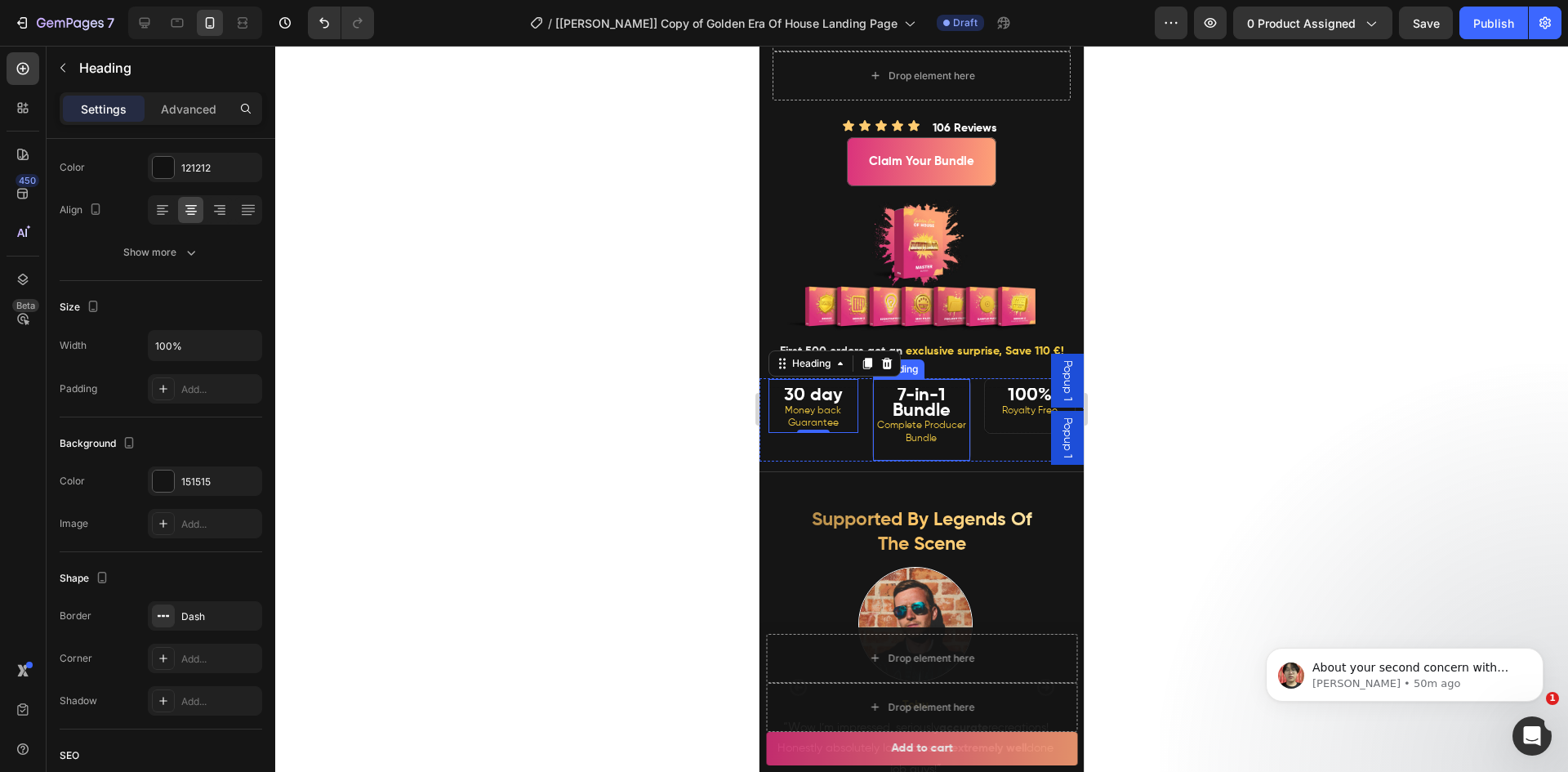
click at [905, 420] on strong "7-in-1 Bundle" at bounding box center [921, 403] width 58 height 34
click at [802, 405] on strong "30 day" at bounding box center [813, 395] width 59 height 18
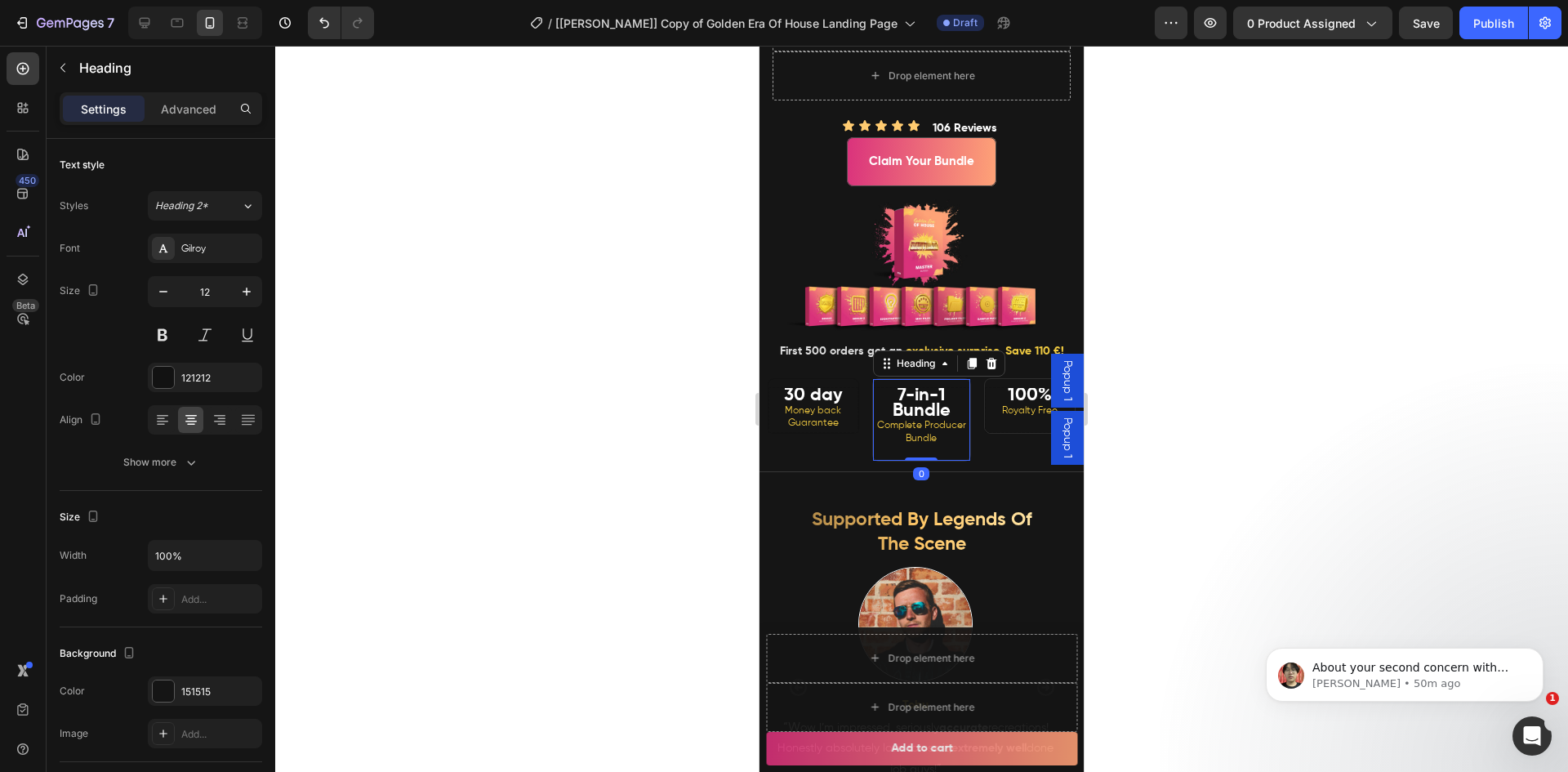
scroll to position [210, 0]
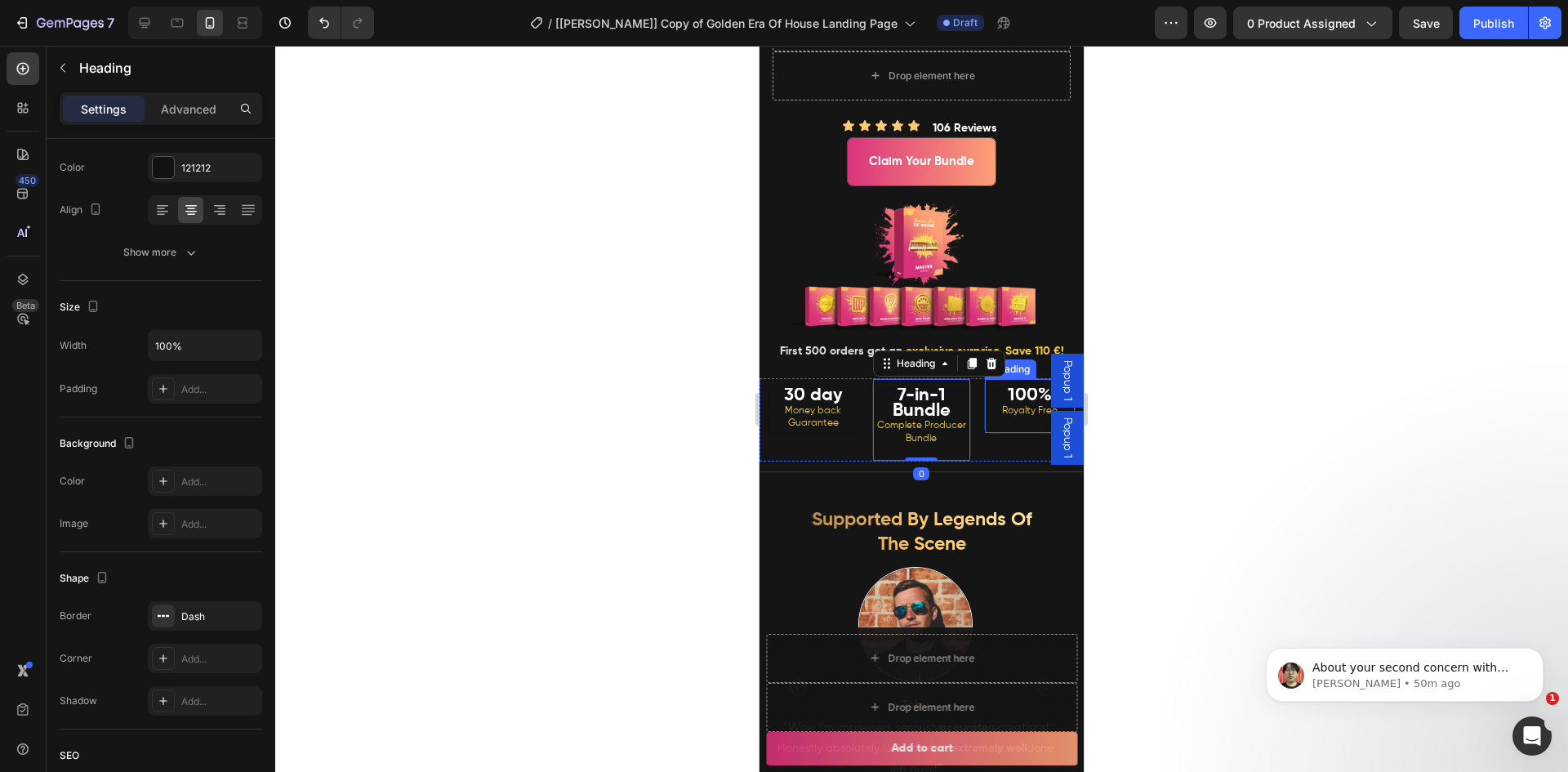
click at [1006, 416] on span "Royalty Free" at bounding box center [1030, 411] width 56 height 10
click at [829, 429] on span "Money back Guarantee" at bounding box center [813, 418] width 57 height 23
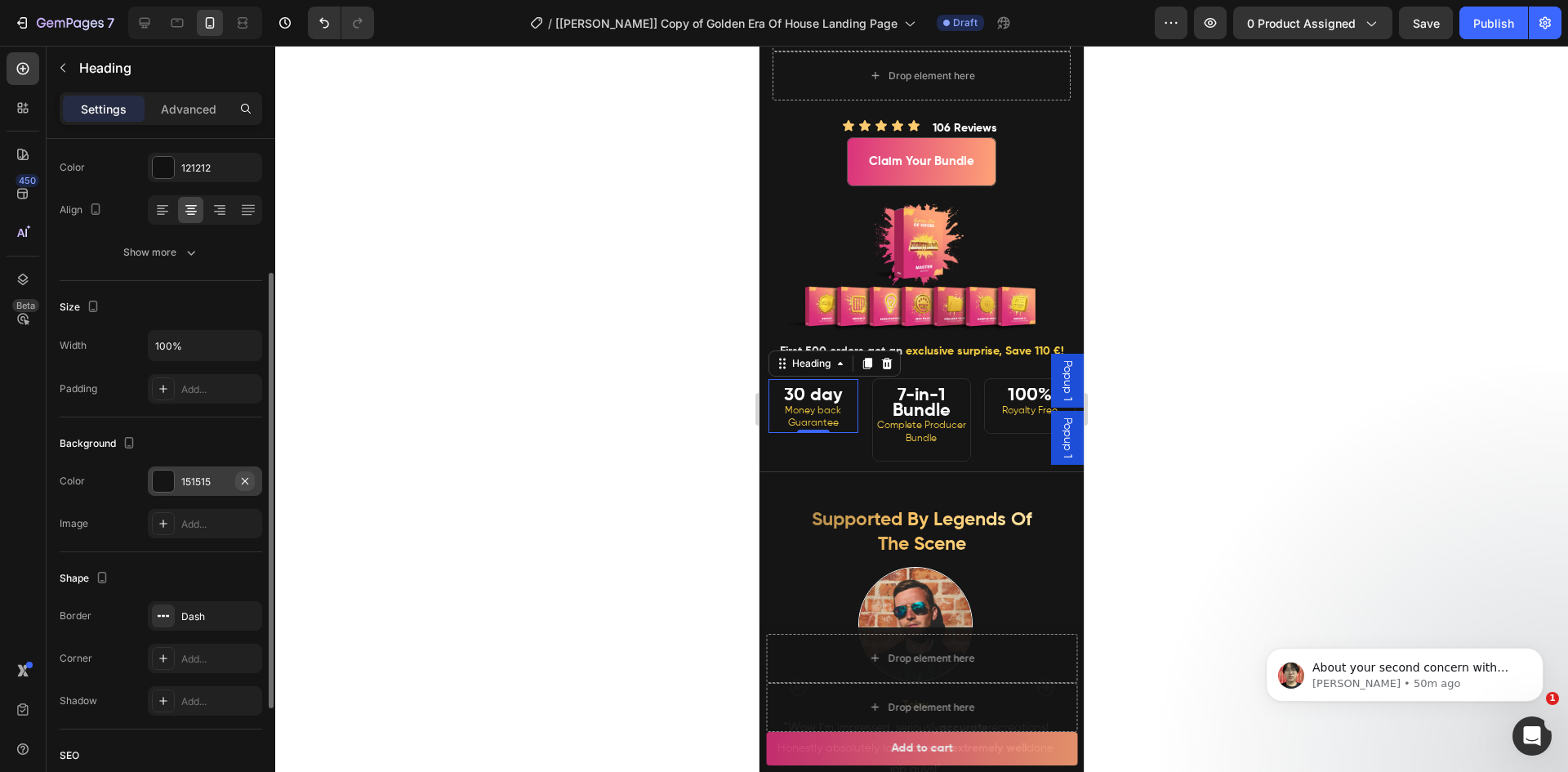
click at [245, 480] on icon "button" at bounding box center [245, 480] width 6 height 6
click at [459, 485] on div at bounding box center [921, 409] width 1292 height 727
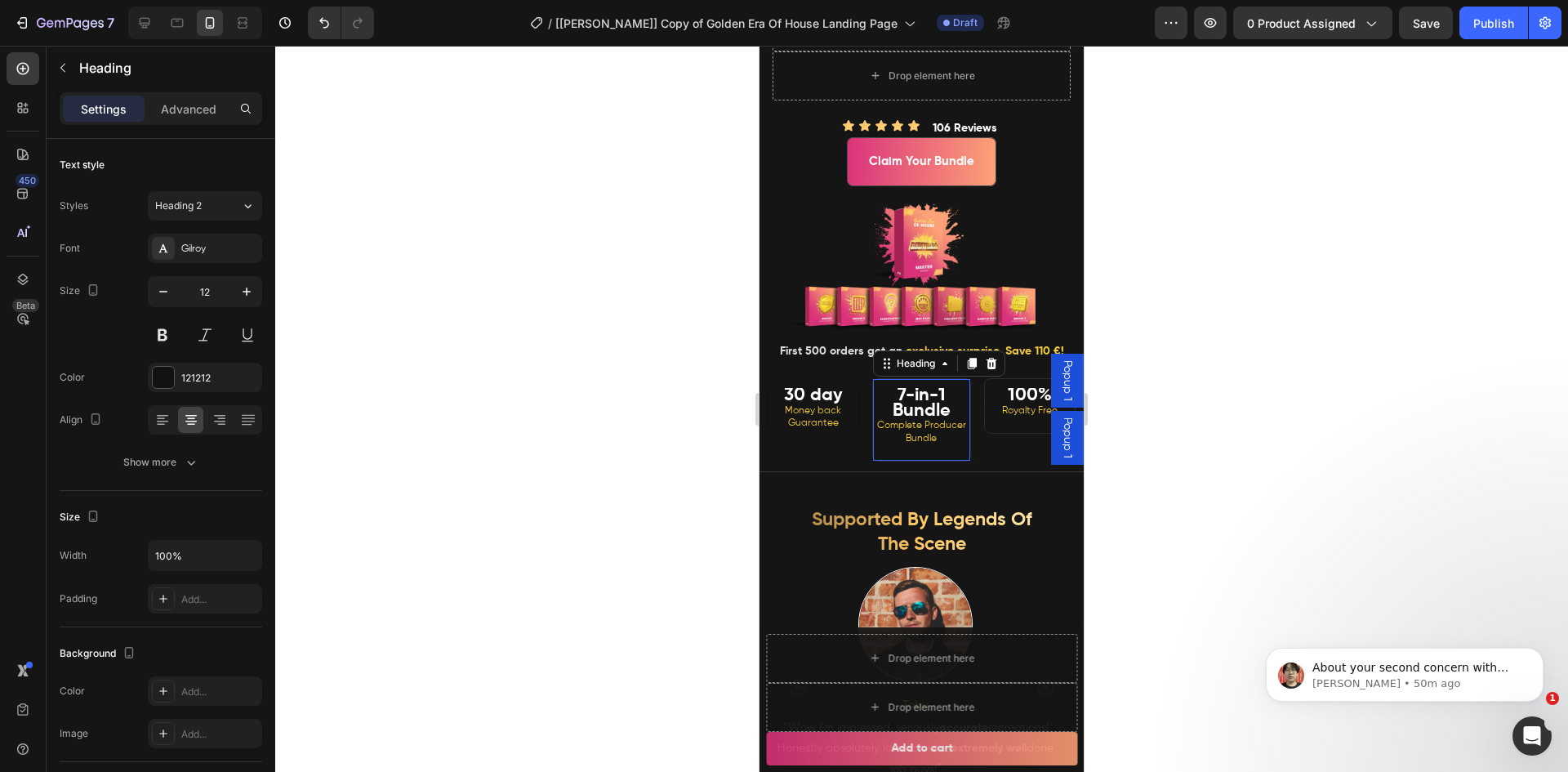
click at [908, 444] on span "Complete Producer Bundle" at bounding box center [921, 432] width 89 height 23
click at [208, 679] on div "Add..." at bounding box center [205, 690] width 114 height 29
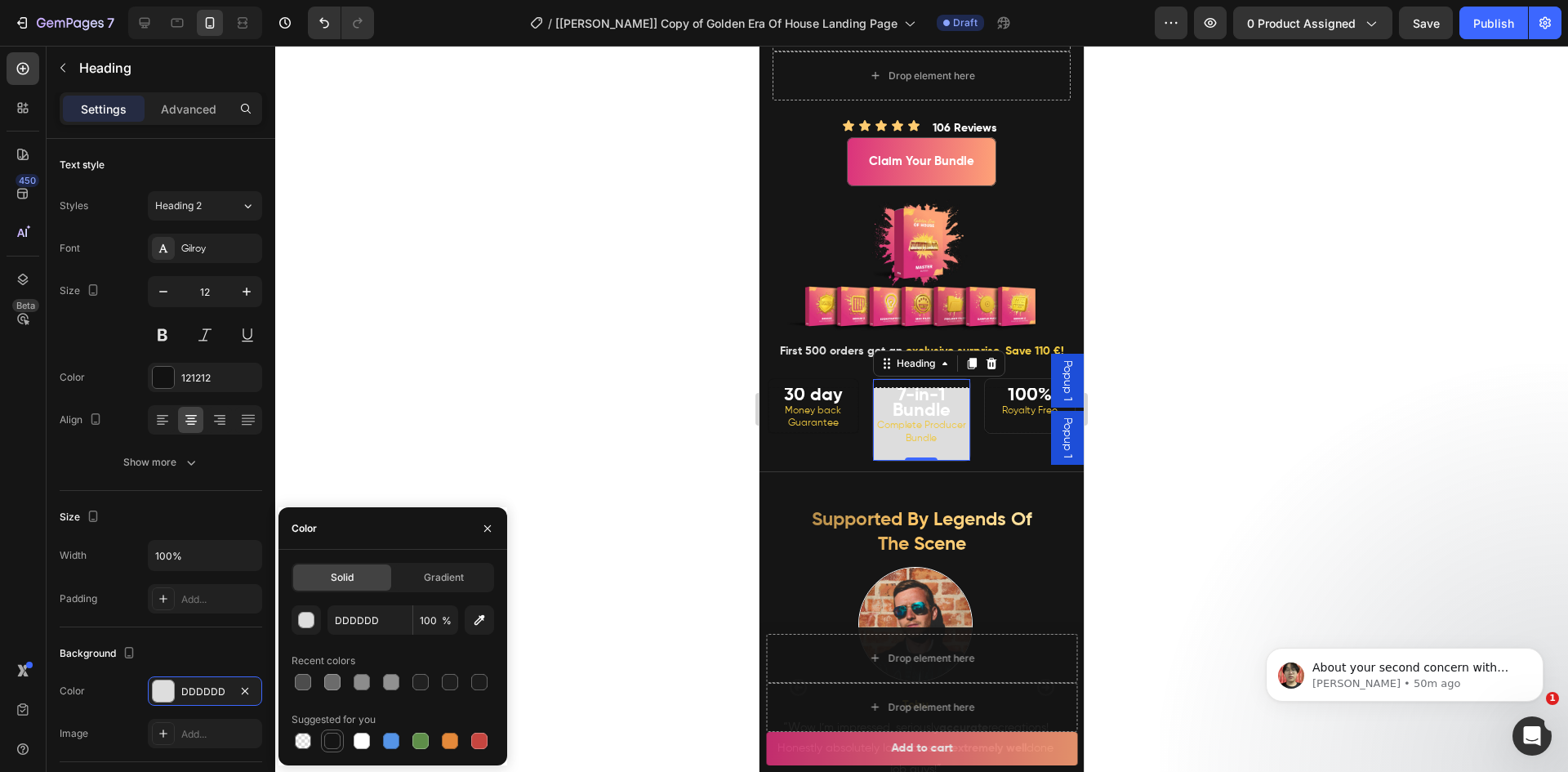
click at [330, 741] on div at bounding box center [333, 741] width 16 height 16
type input "151515"
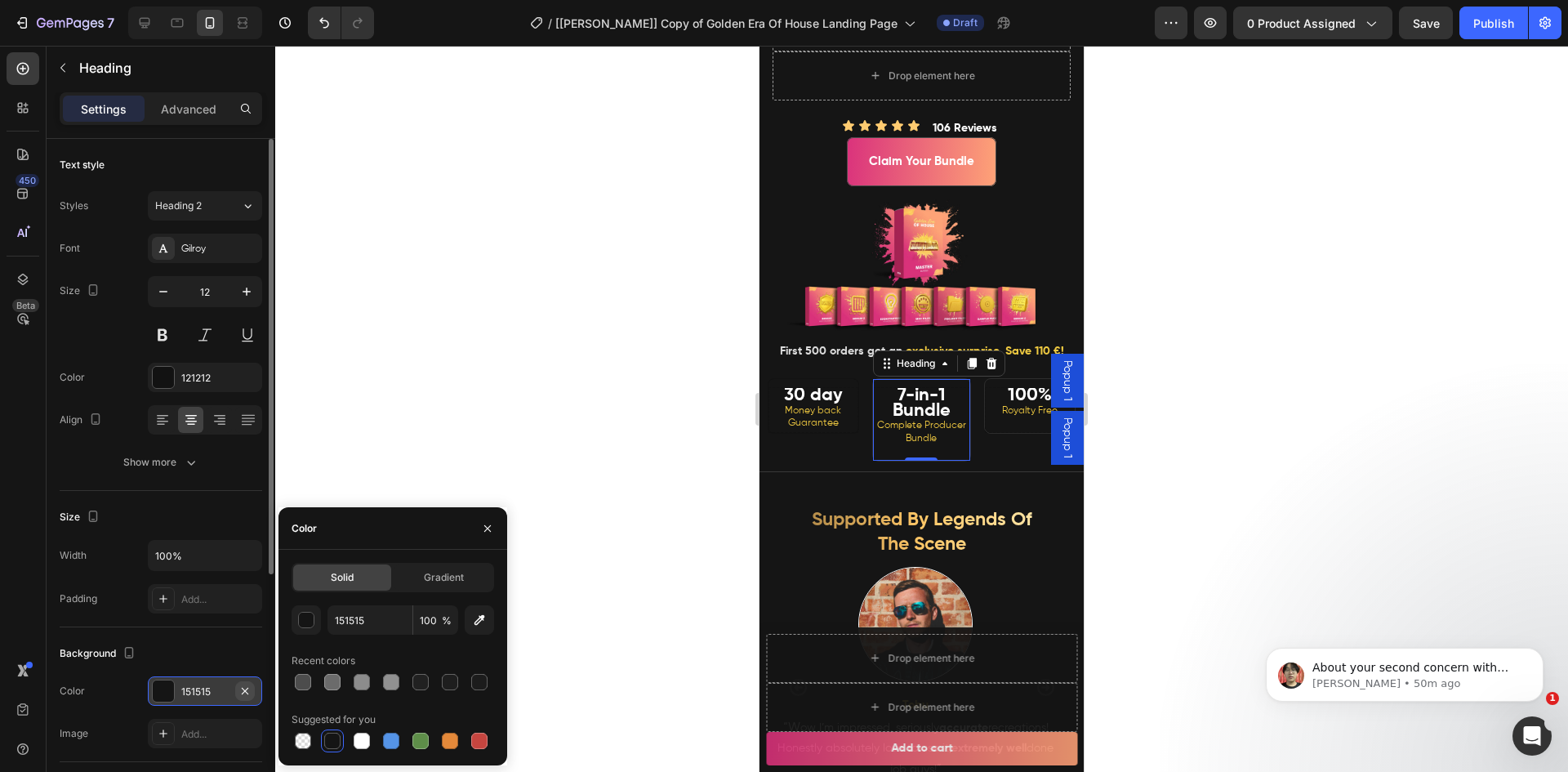
click at [252, 692] on button "button" at bounding box center [245, 691] width 20 height 20
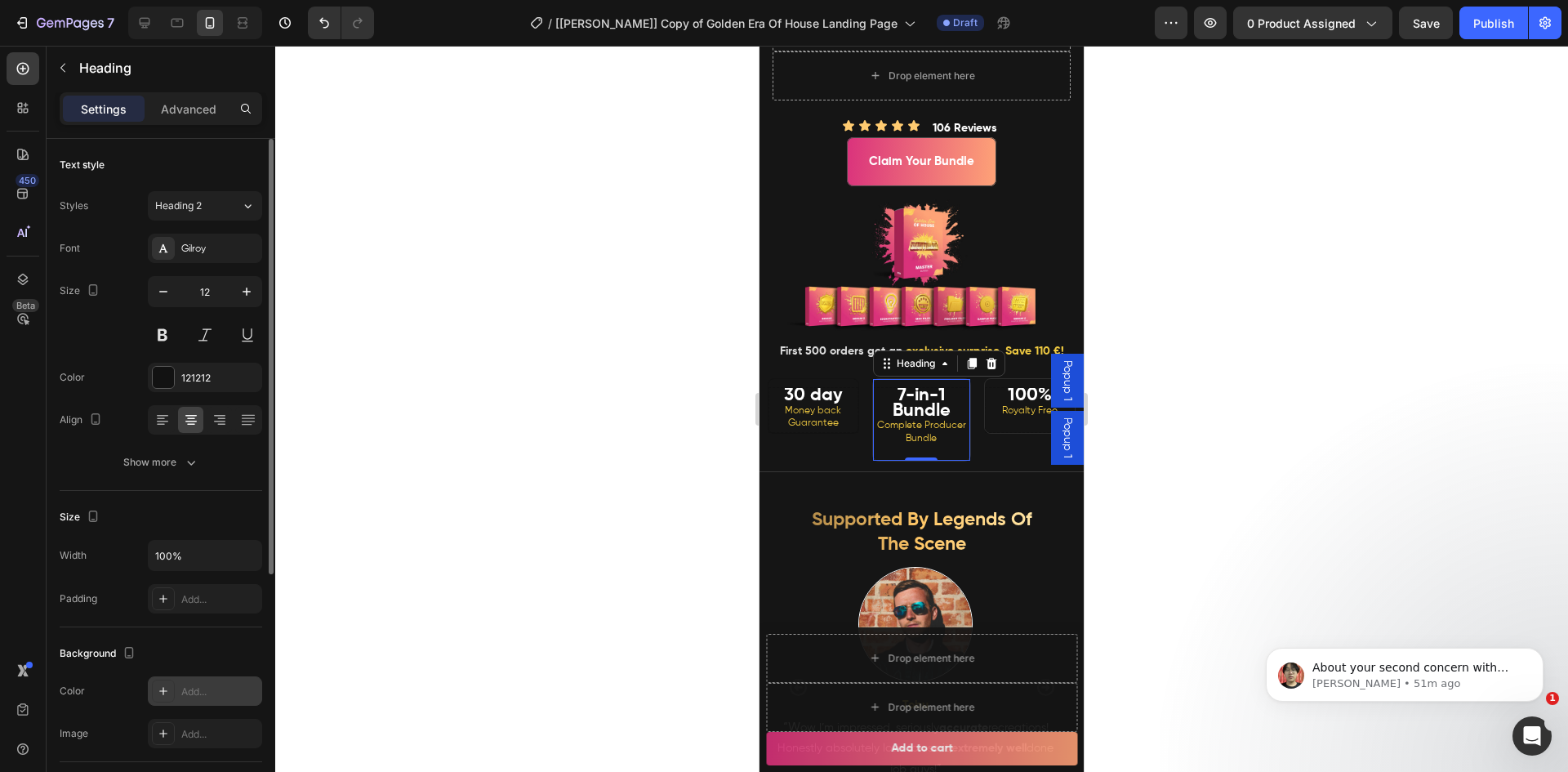
click at [470, 623] on div at bounding box center [921, 409] width 1292 height 727
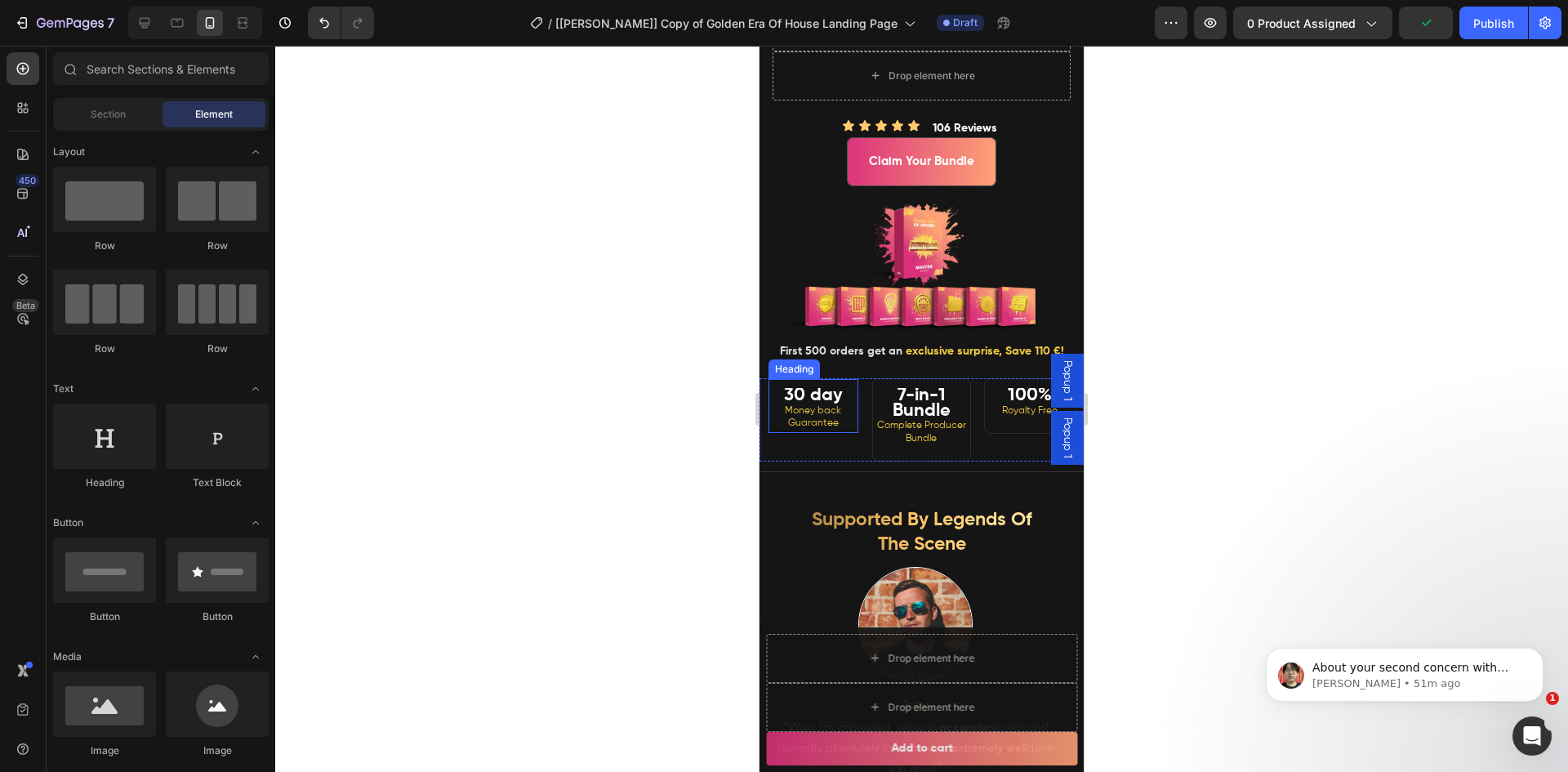
click at [816, 429] on span "Money back Guarantee" at bounding box center [813, 418] width 57 height 23
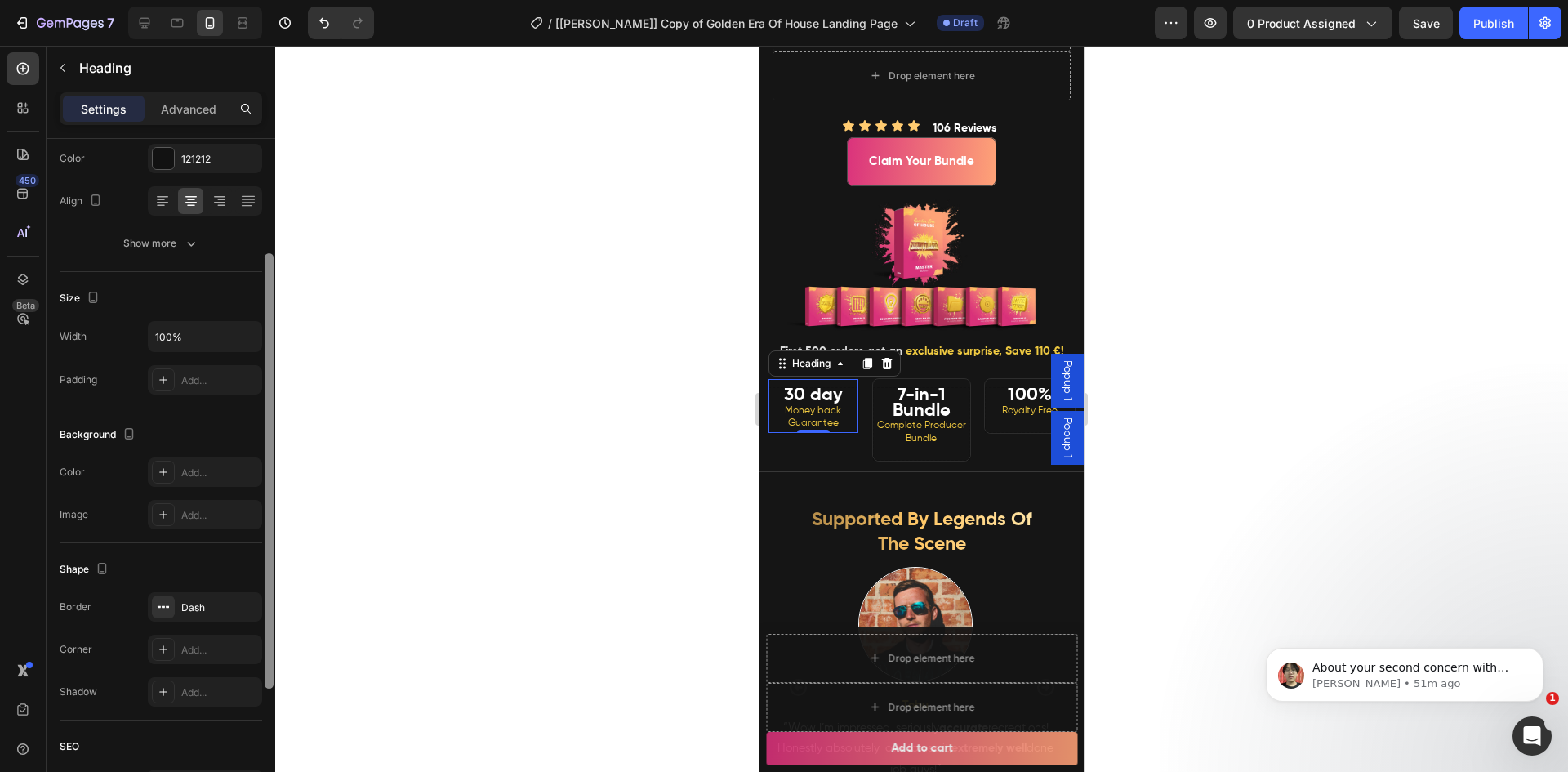
scroll to position [231, 0]
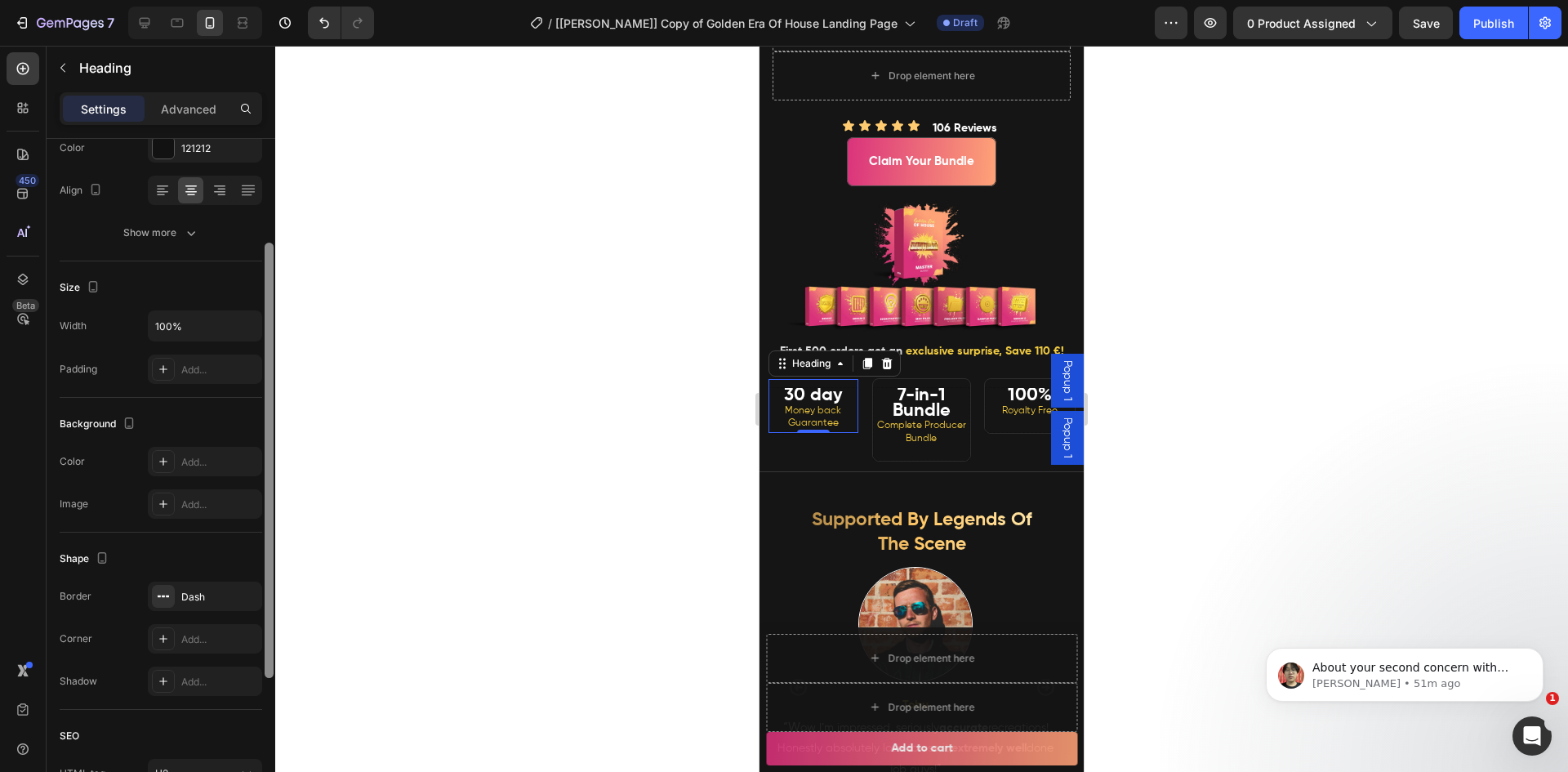
drag, startPoint x: 265, startPoint y: 489, endPoint x: 263, endPoint y: 634, distance: 145.0
click at [263, 634] on div at bounding box center [269, 453] width 12 height 680
click at [243, 590] on icon "button" at bounding box center [245, 595] width 13 height 13
click at [514, 601] on div at bounding box center [921, 409] width 1292 height 727
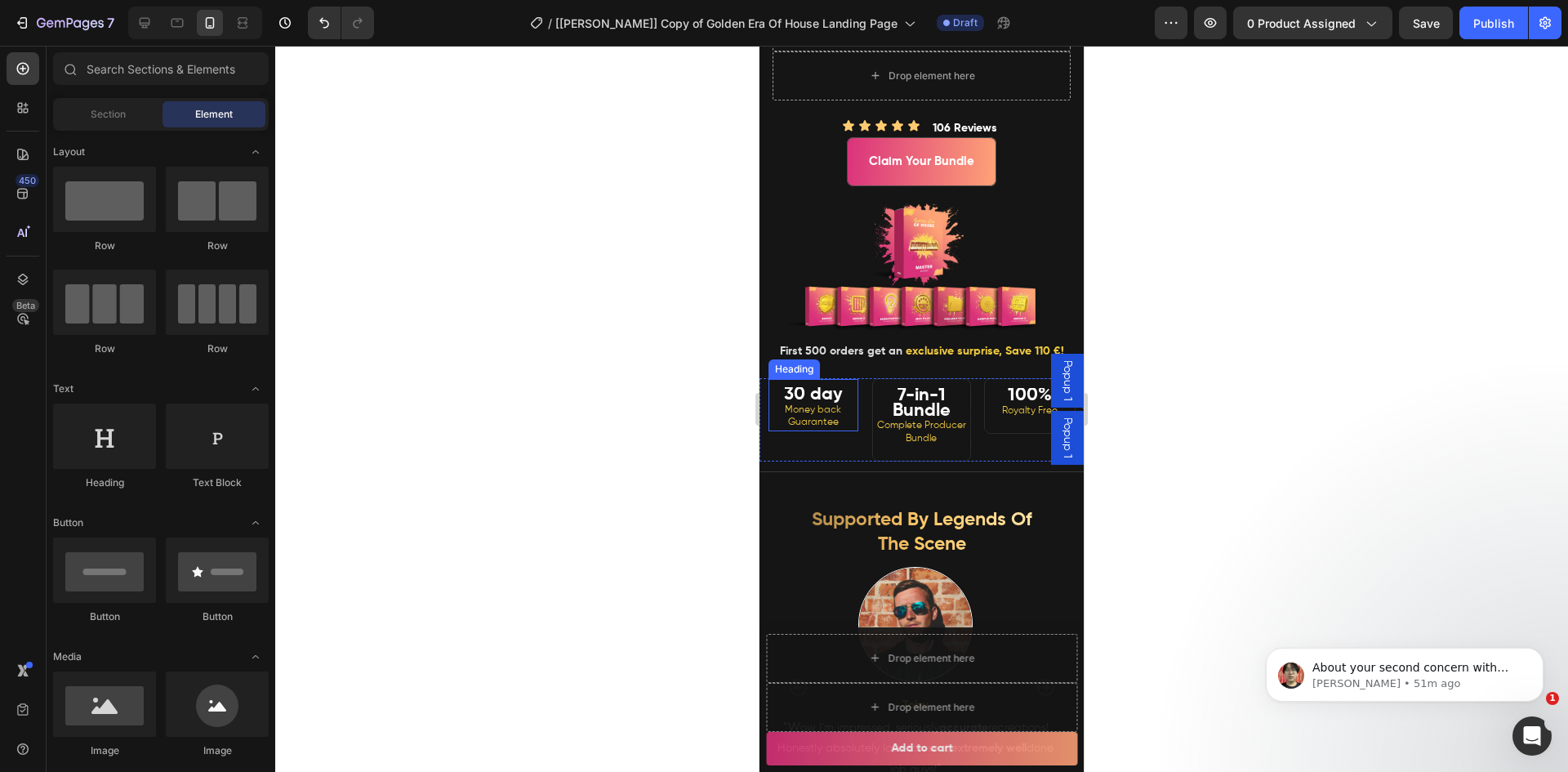
click at [844, 429] on p "⁠⁠⁠⁠⁠⁠⁠ 30 day Money back Guarantee" at bounding box center [813, 409] width 87 height 41
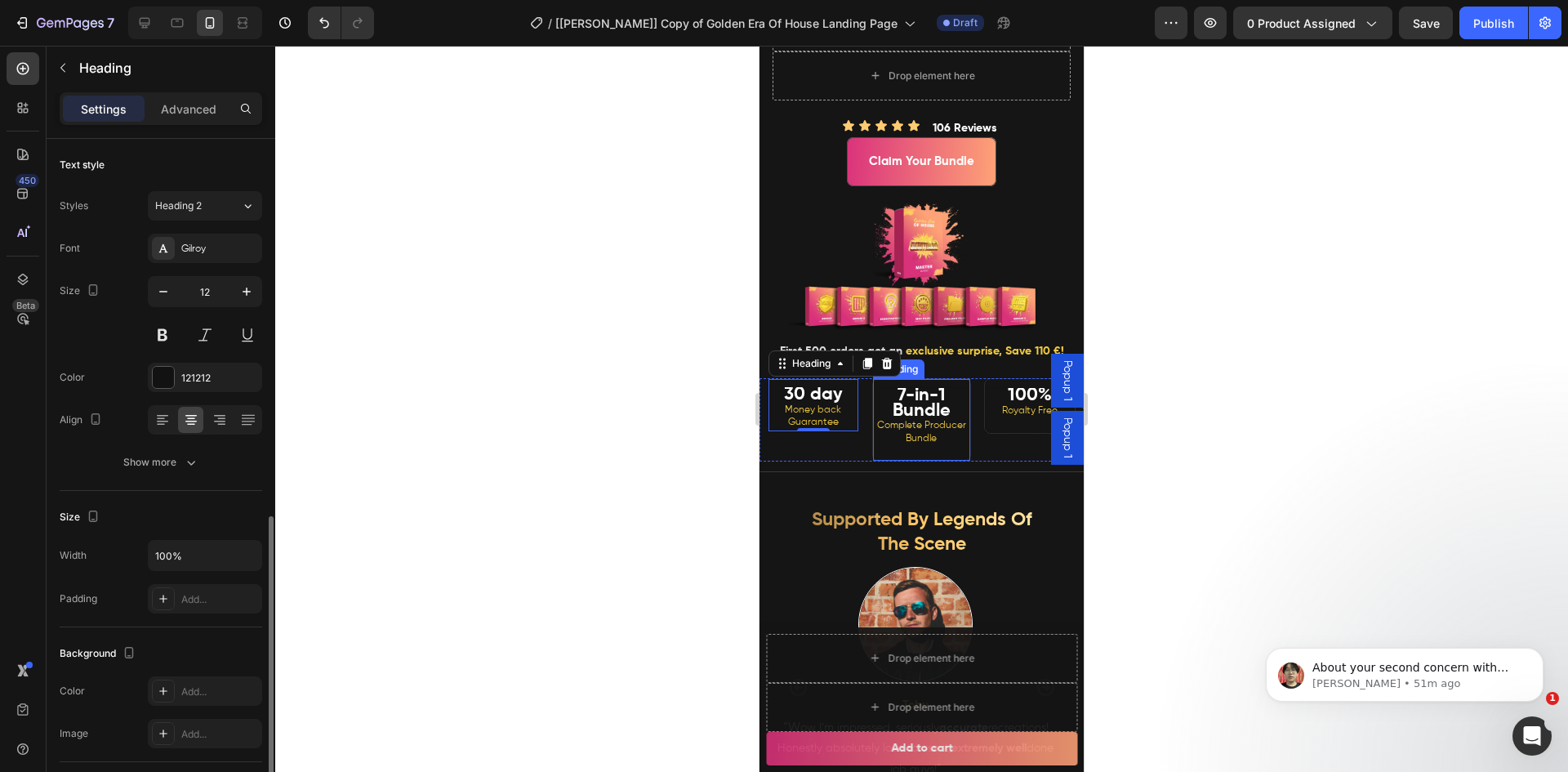
click at [916, 420] on strong "7-in-1 Bundle" at bounding box center [921, 403] width 58 height 34
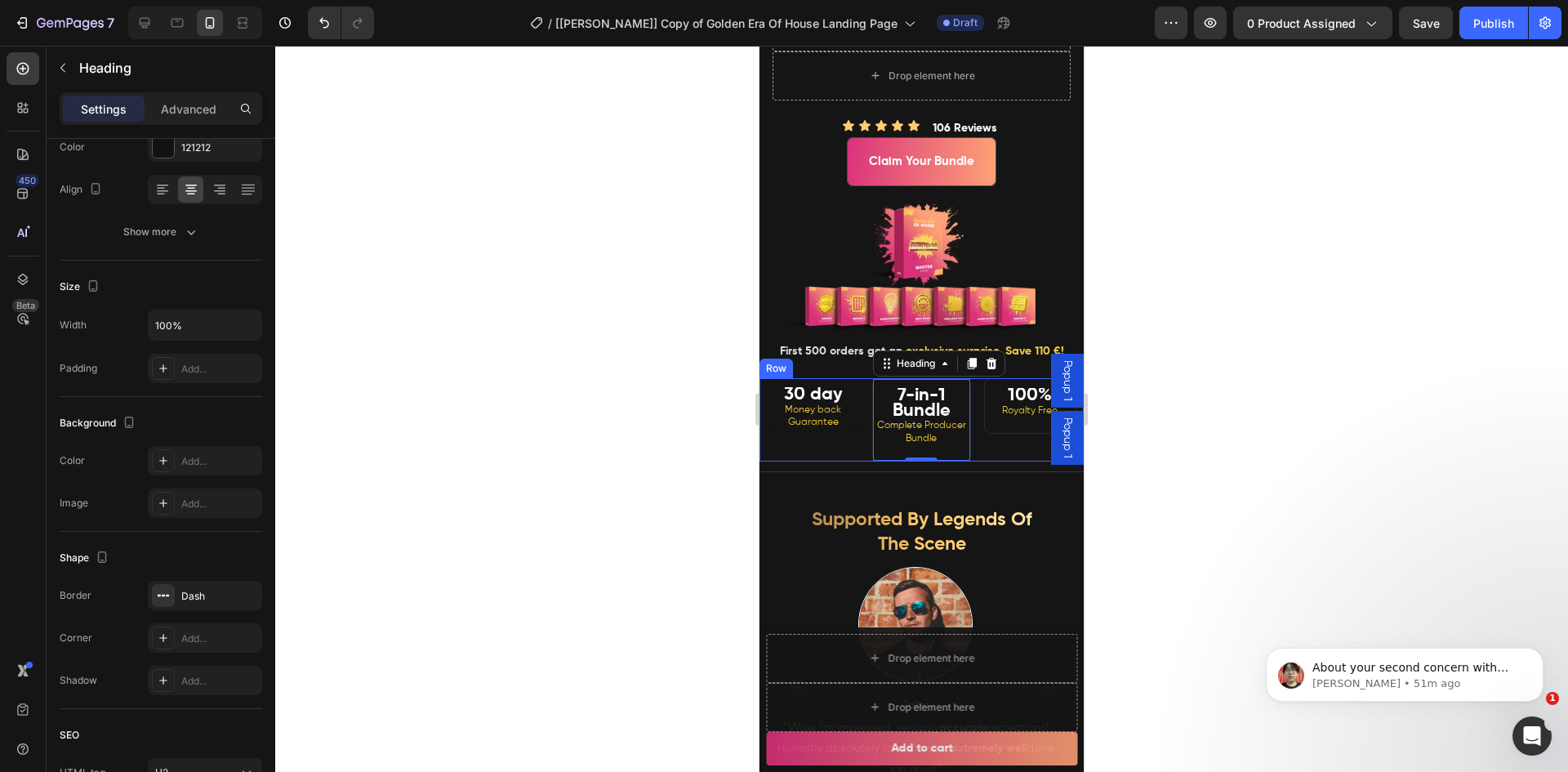
click at [984, 461] on div "100% Royalty Free Heading" at bounding box center [1033, 420] width 99 height 83
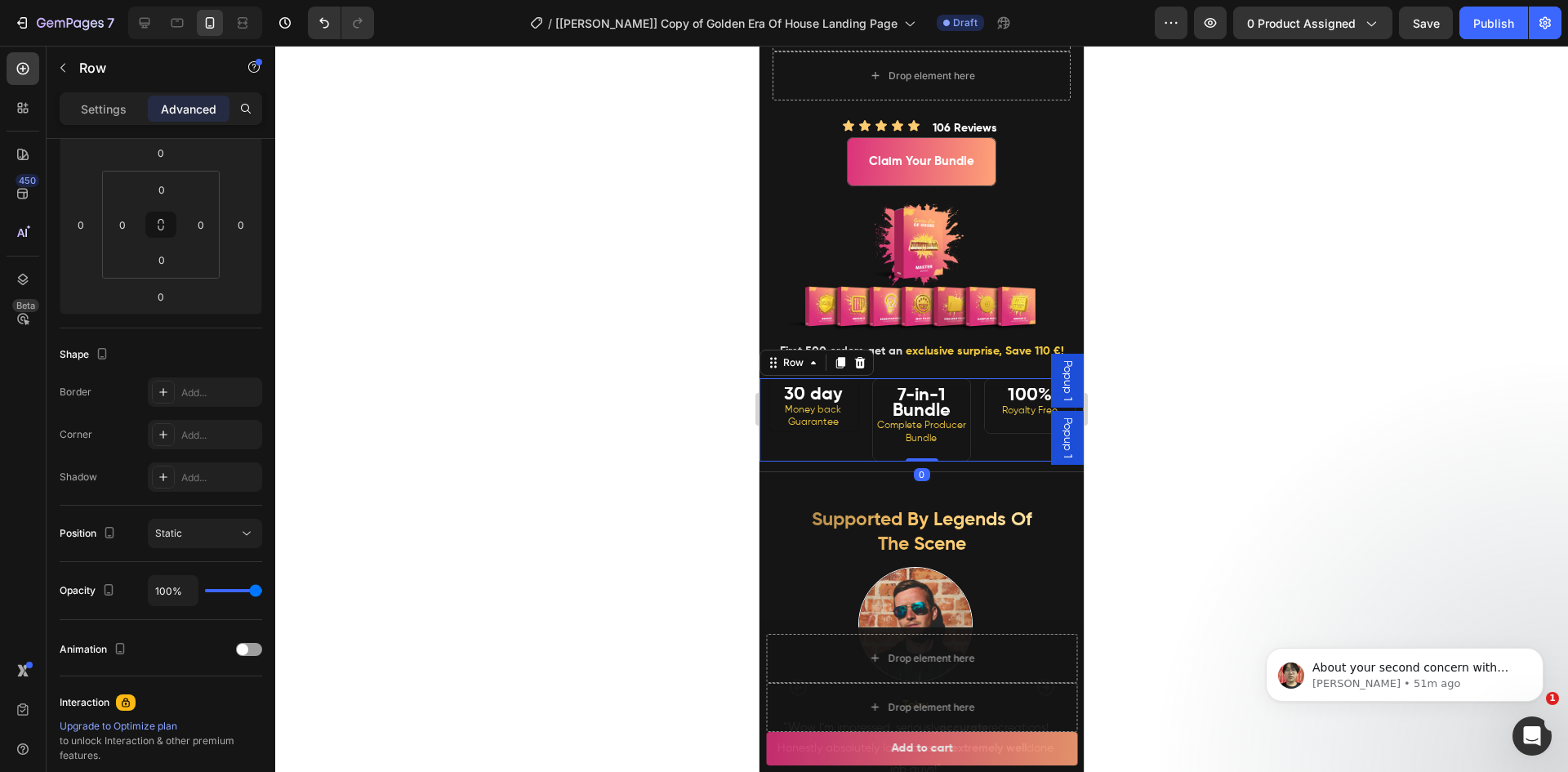
scroll to position [0, 0]
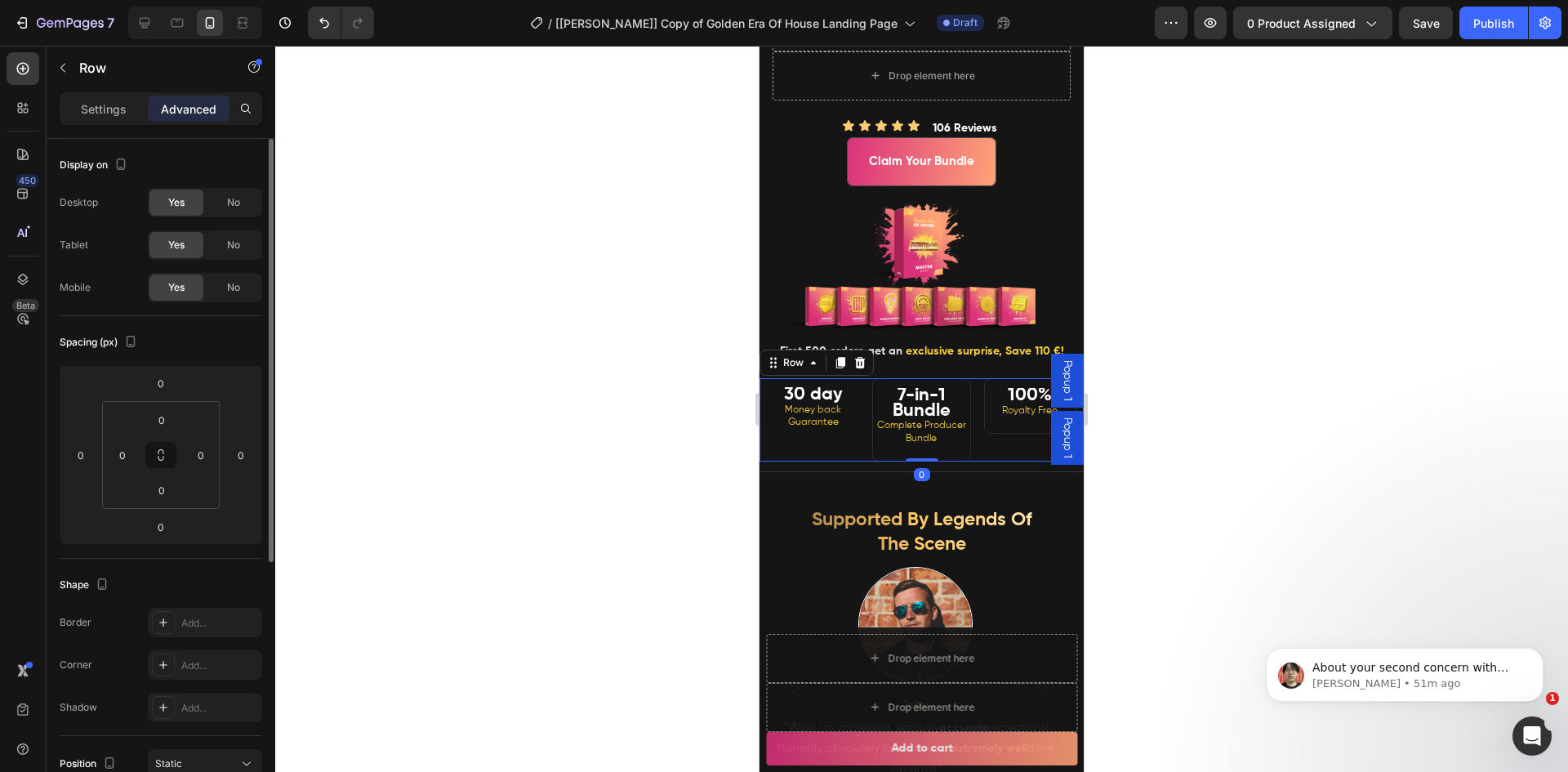
click at [1231, 461] on div at bounding box center [921, 409] width 1292 height 727
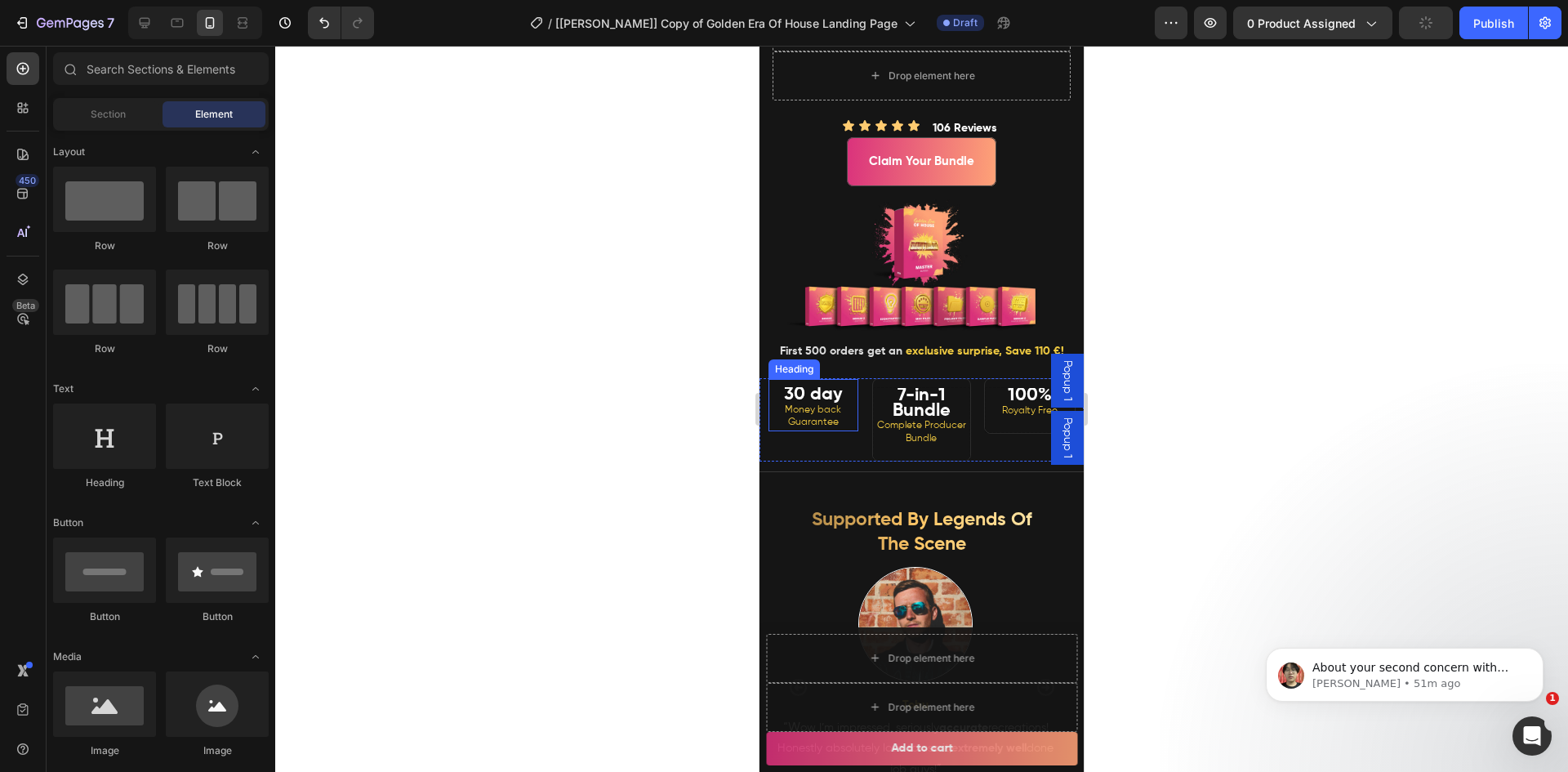
click at [831, 428] on span "Money back Guarantee" at bounding box center [813, 417] width 57 height 23
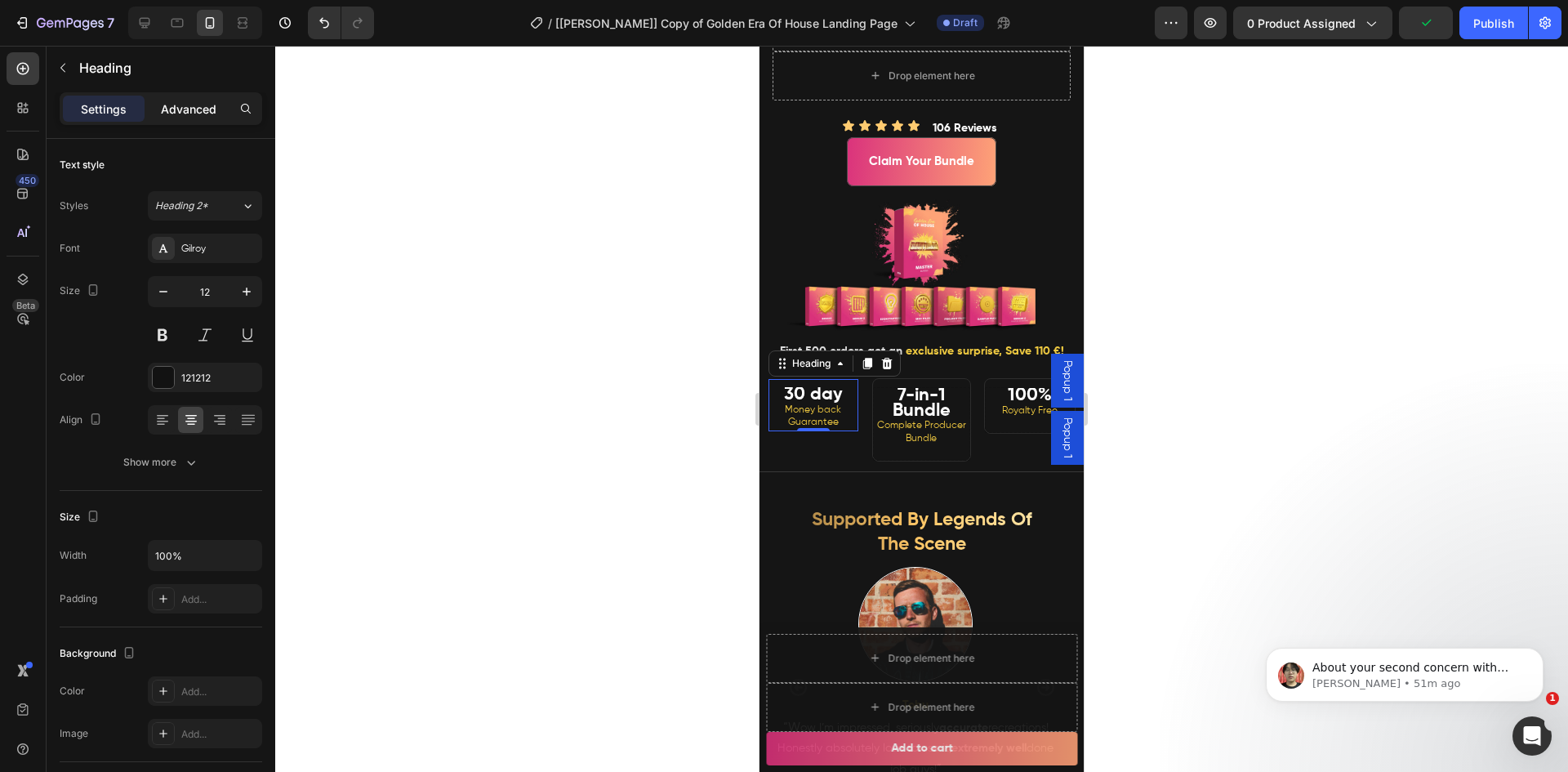
click at [180, 110] on p "Advanced" at bounding box center [188, 108] width 56 height 17
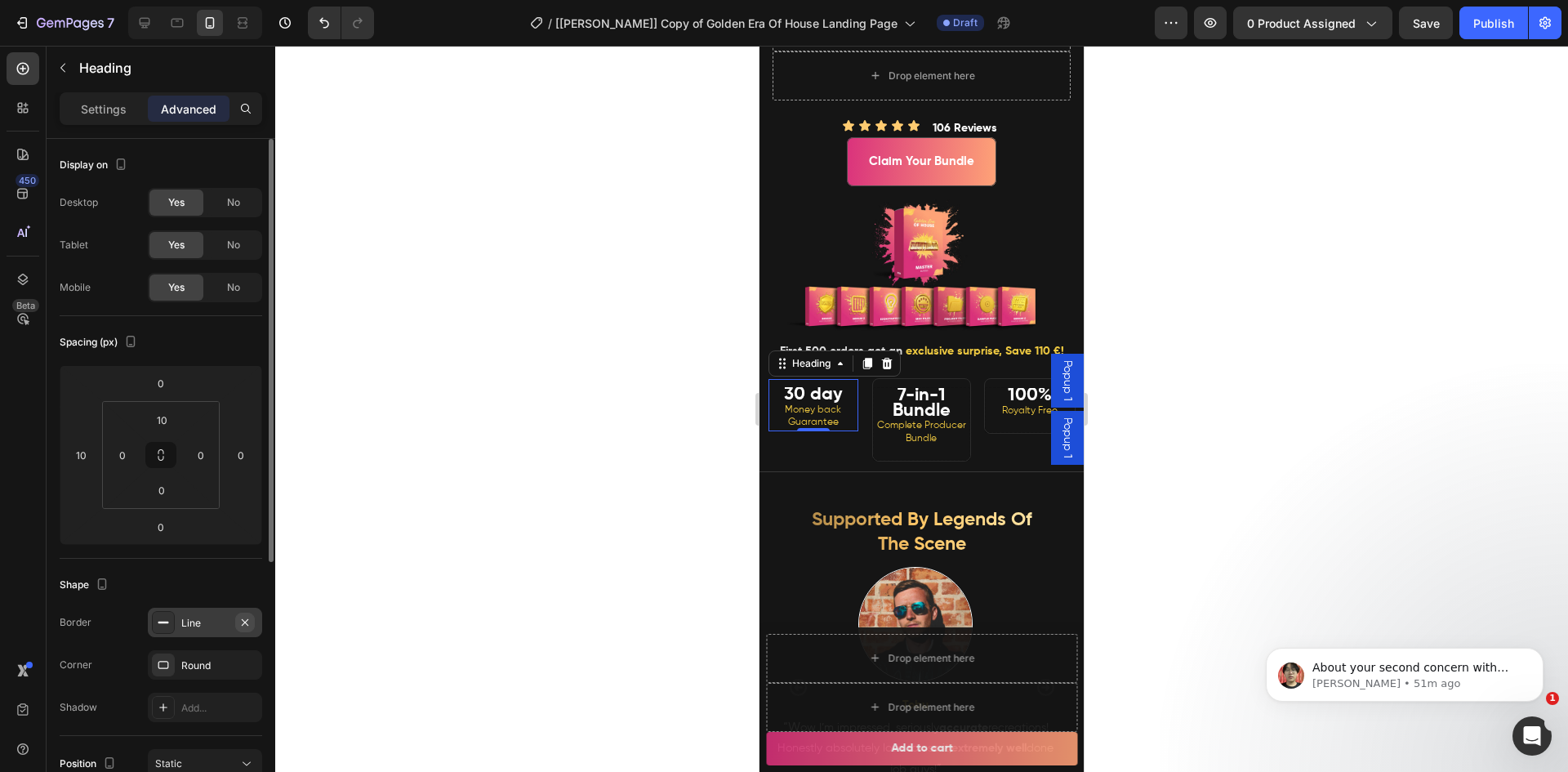
click at [250, 623] on icon "button" at bounding box center [245, 622] width 13 height 13
click at [248, 664] on icon "button" at bounding box center [245, 665] width 13 height 13
click at [205, 626] on div "Add..." at bounding box center [219, 623] width 77 height 15
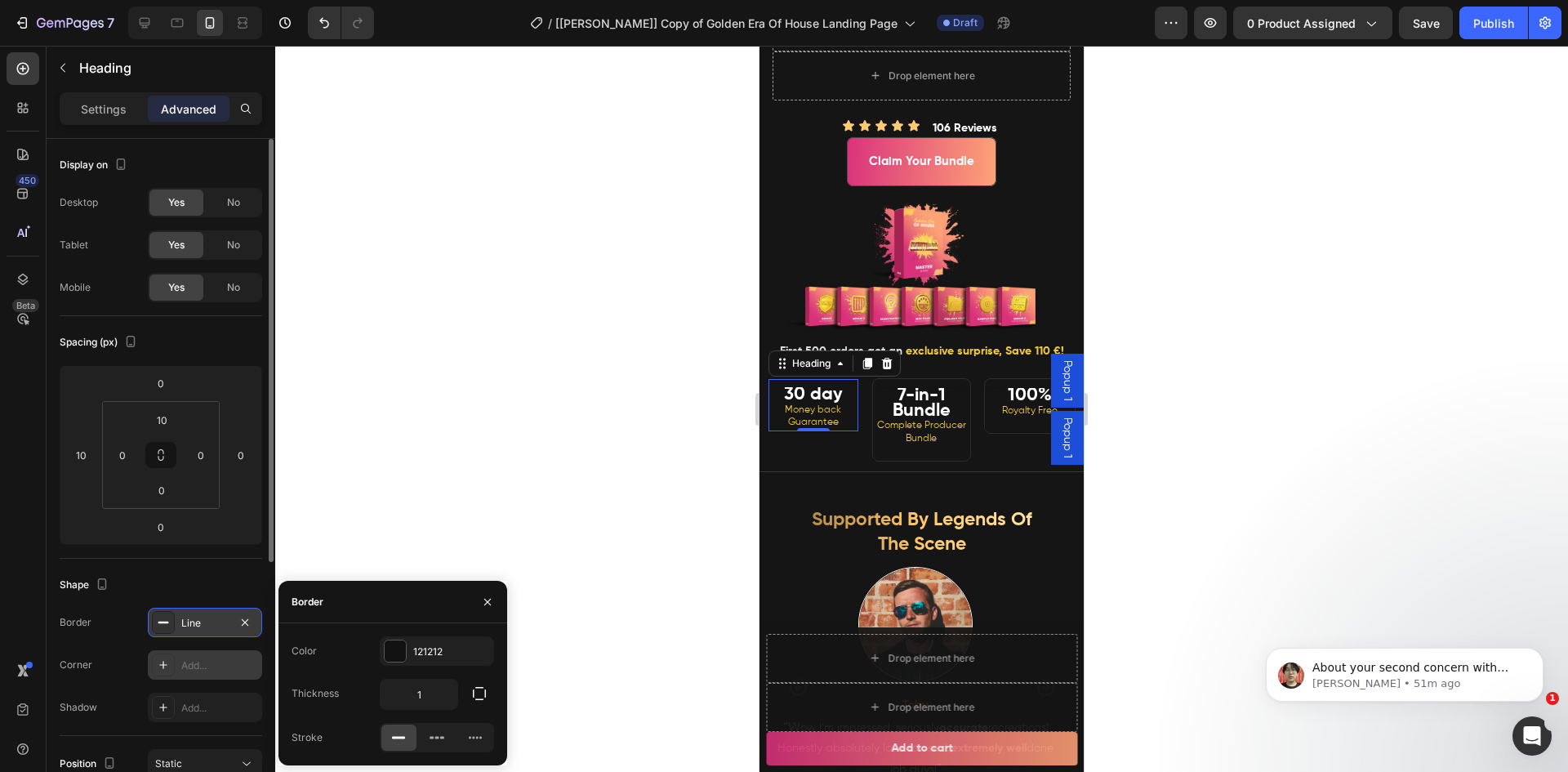
click at [201, 660] on div "Add..." at bounding box center [219, 666] width 77 height 15
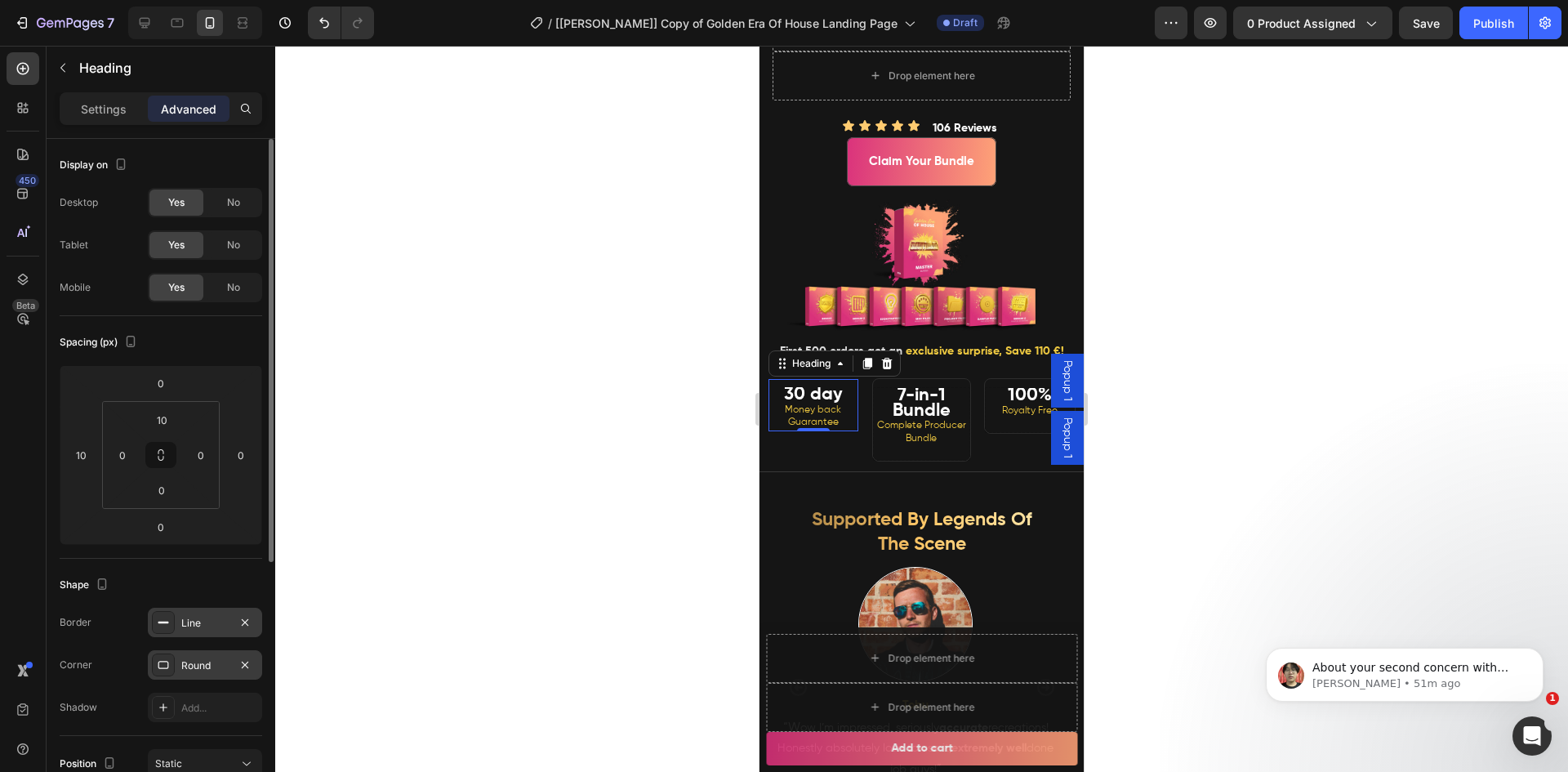
click at [535, 478] on div at bounding box center [921, 409] width 1292 height 727
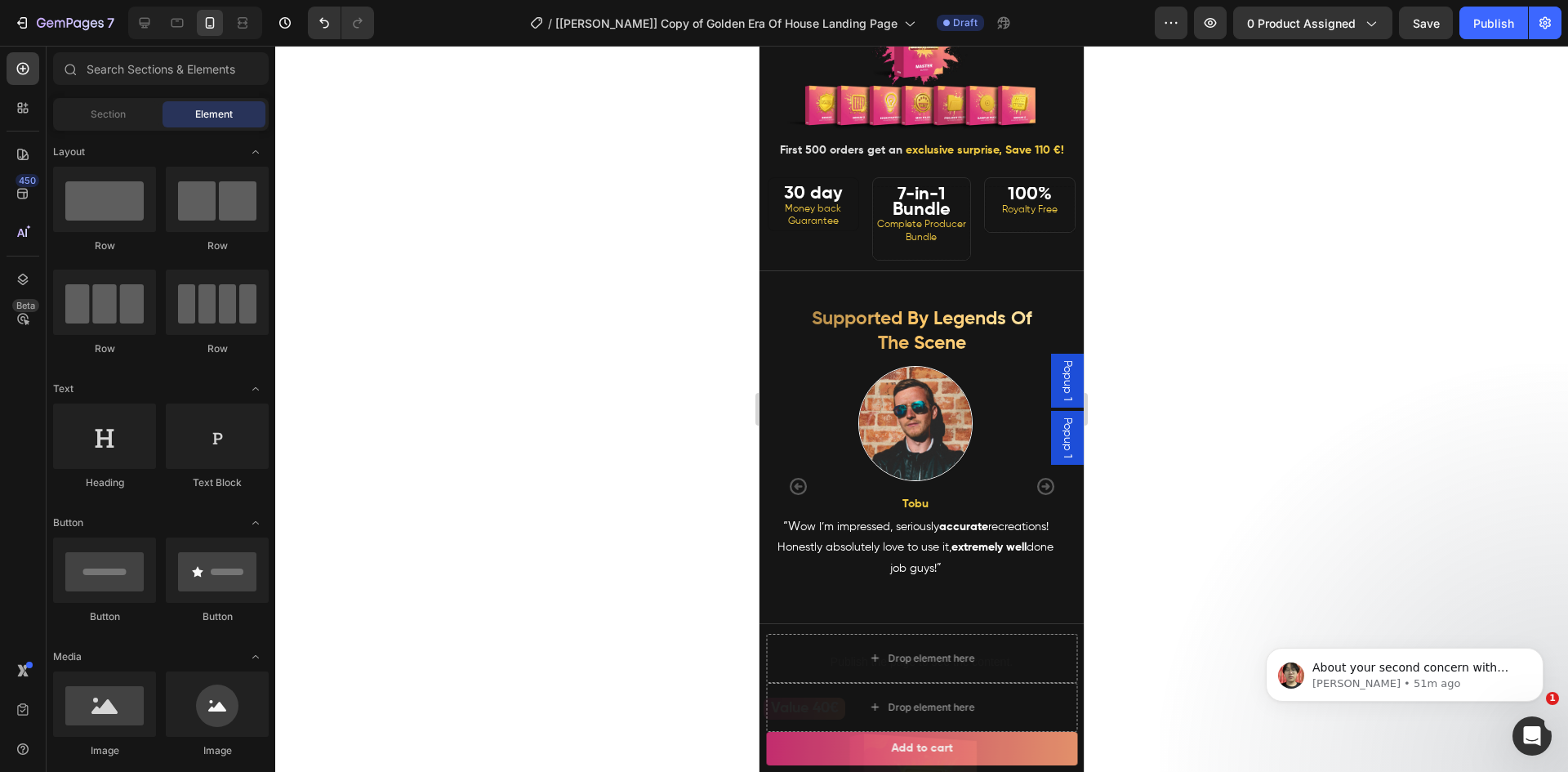
scroll to position [589, 0]
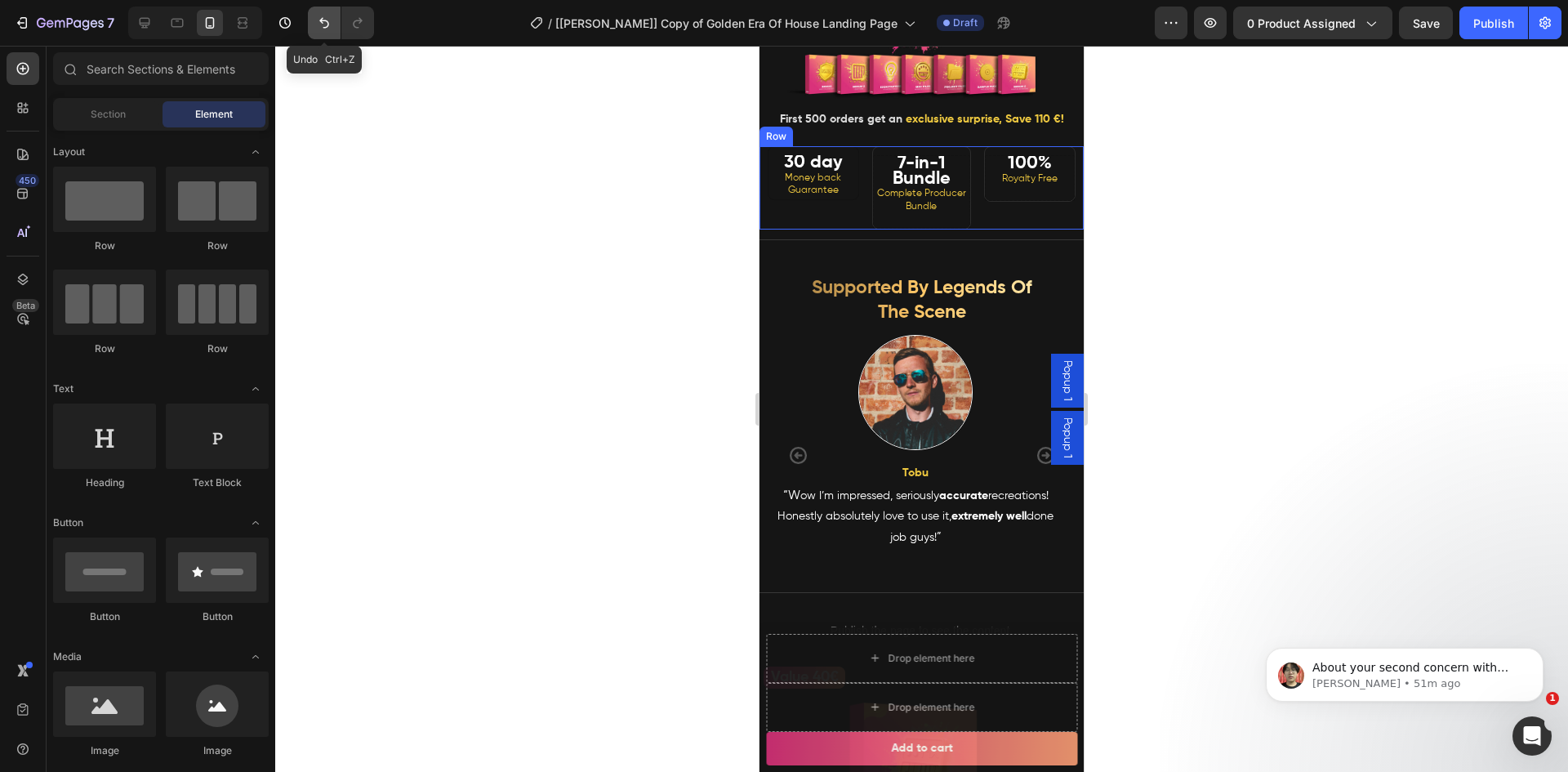
click at [317, 25] on icon "Undo/Redo" at bounding box center [324, 23] width 16 height 16
click at [318, 26] on icon "Undo/Redo" at bounding box center [324, 23] width 16 height 16
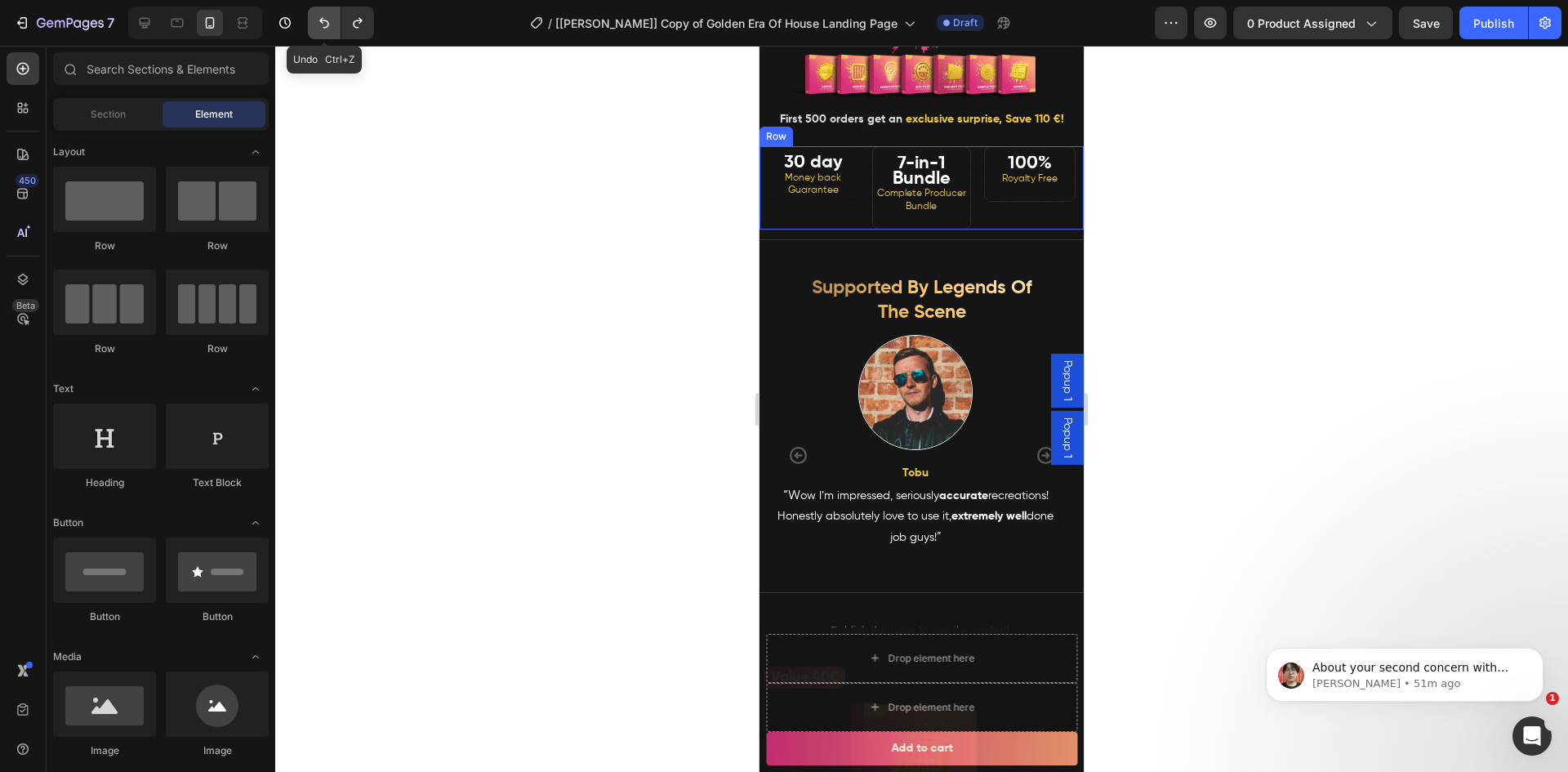
click at [318, 26] on icon "Undo/Redo" at bounding box center [324, 23] width 16 height 16
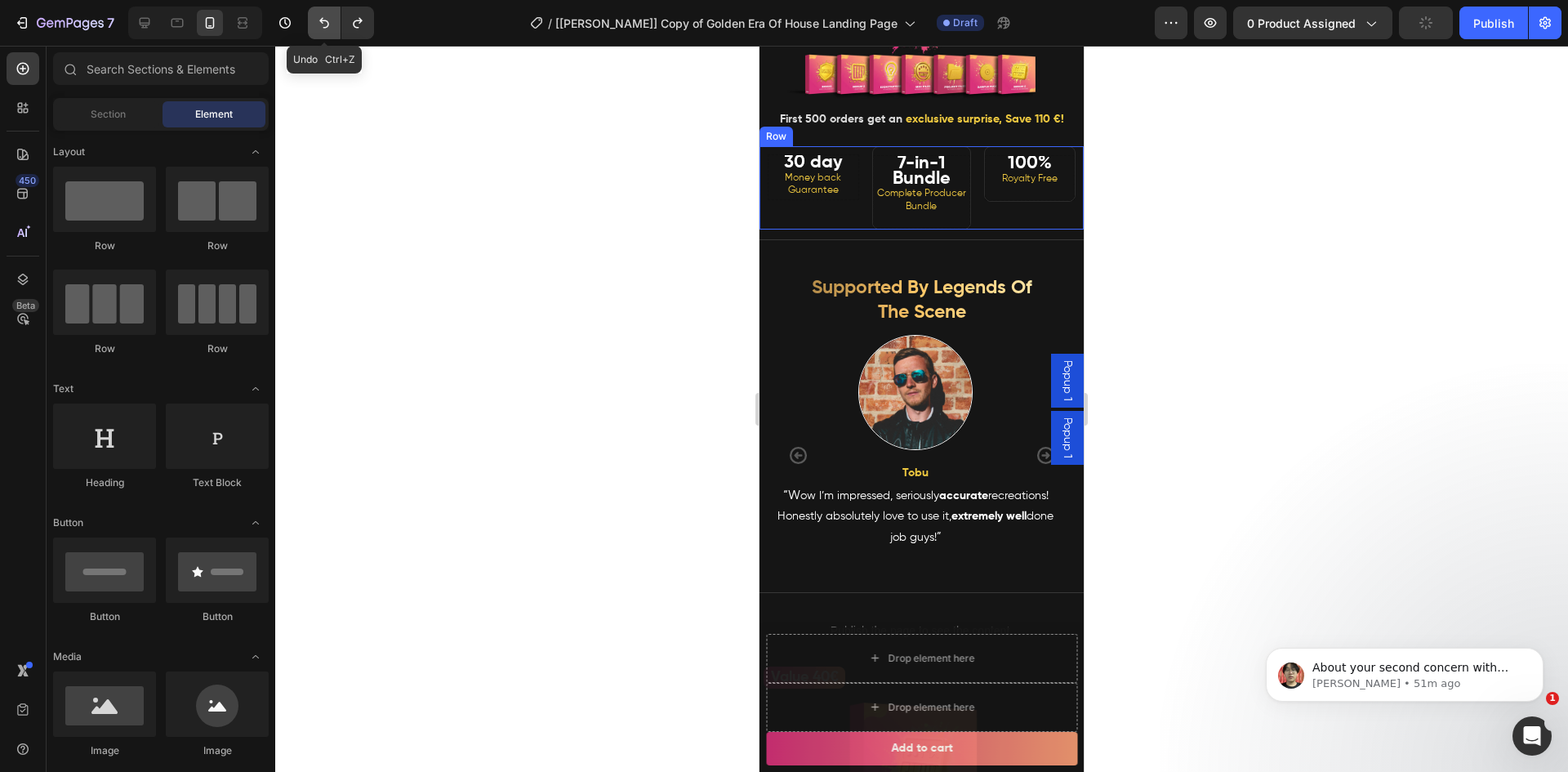
click at [318, 26] on icon "Undo/Redo" at bounding box center [324, 23] width 16 height 16
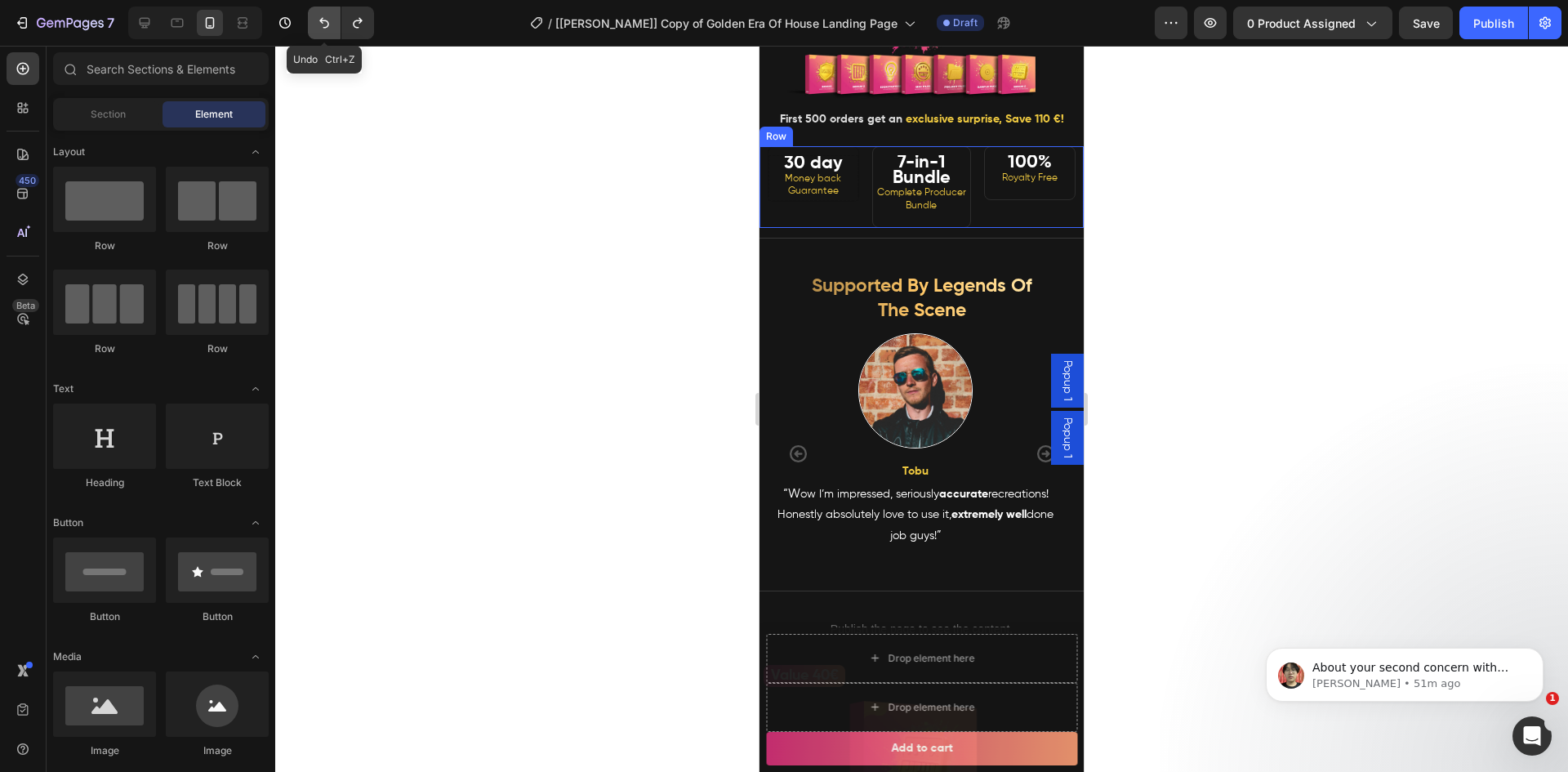
click at [318, 26] on icon "Undo/Redo" at bounding box center [324, 23] width 16 height 16
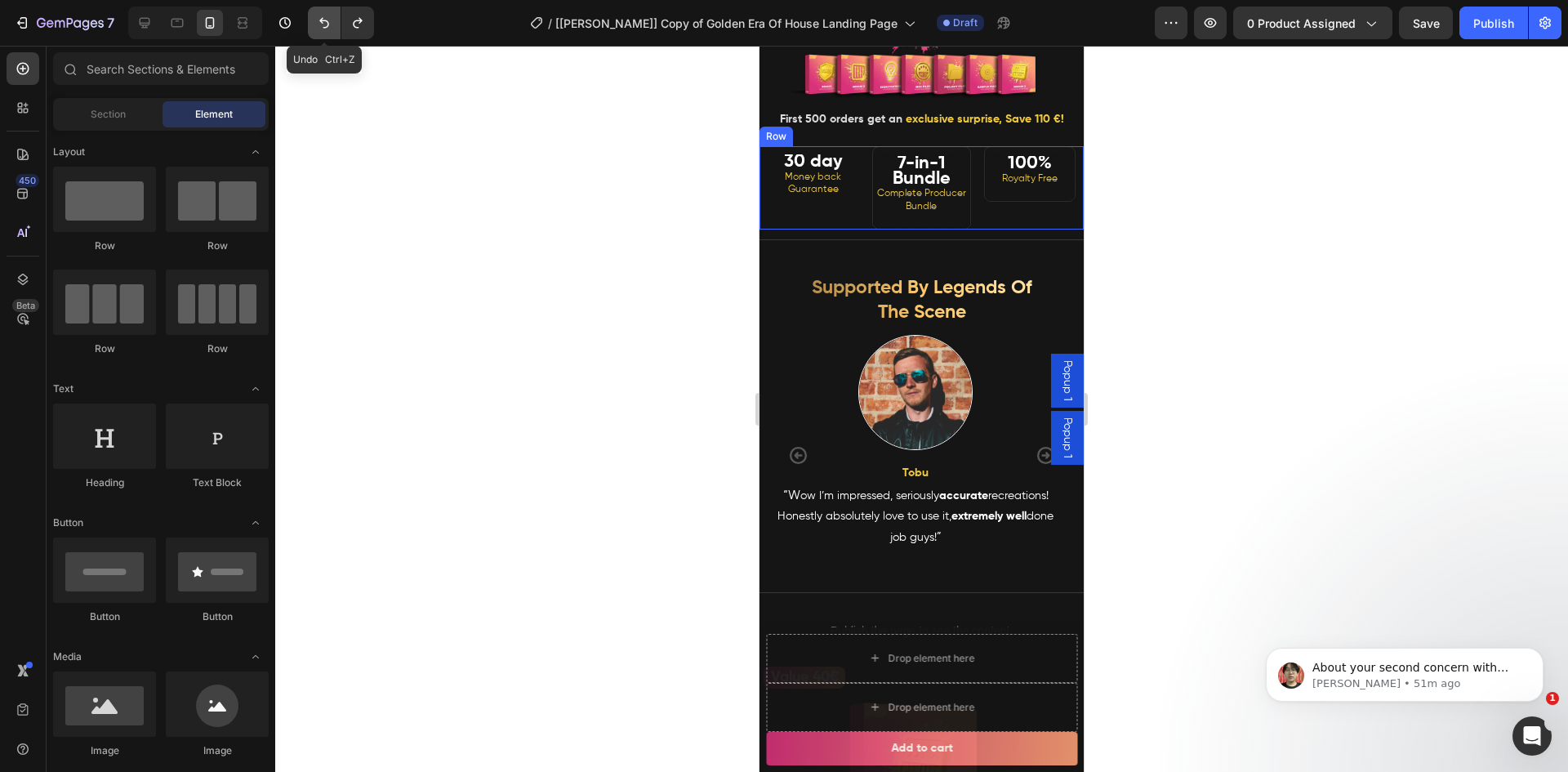
click at [318, 26] on icon "Undo/Redo" at bounding box center [324, 23] width 16 height 16
drag, startPoint x: 576, startPoint y: 207, endPoint x: 591, endPoint y: 208, distance: 15.0
click at [574, 208] on div at bounding box center [921, 409] width 1292 height 727
click at [846, 199] on p "⁠⁠⁠⁠⁠⁠⁠ 30 day Money back Guarantee" at bounding box center [813, 178] width 85 height 41
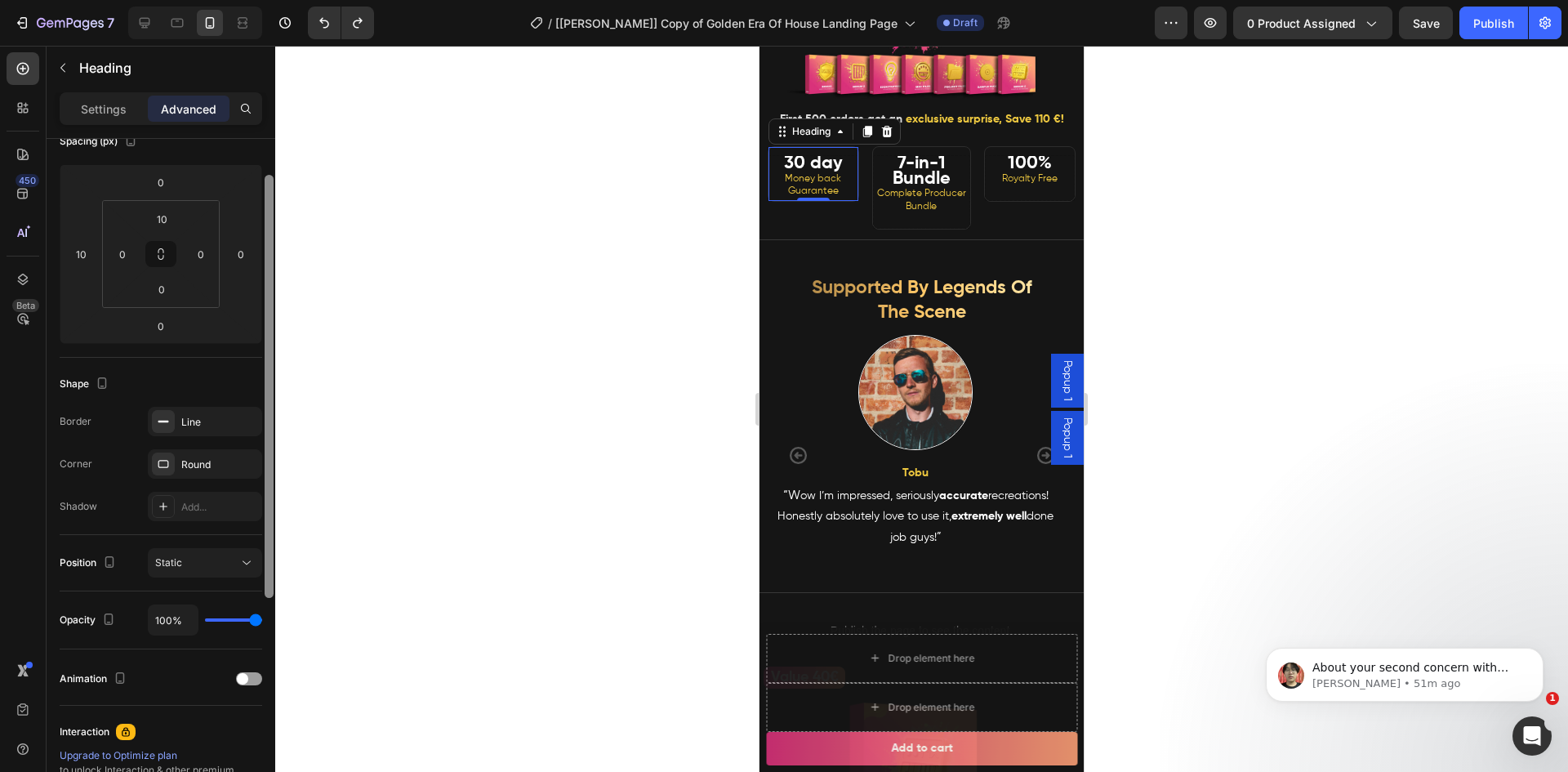
scroll to position [0, 0]
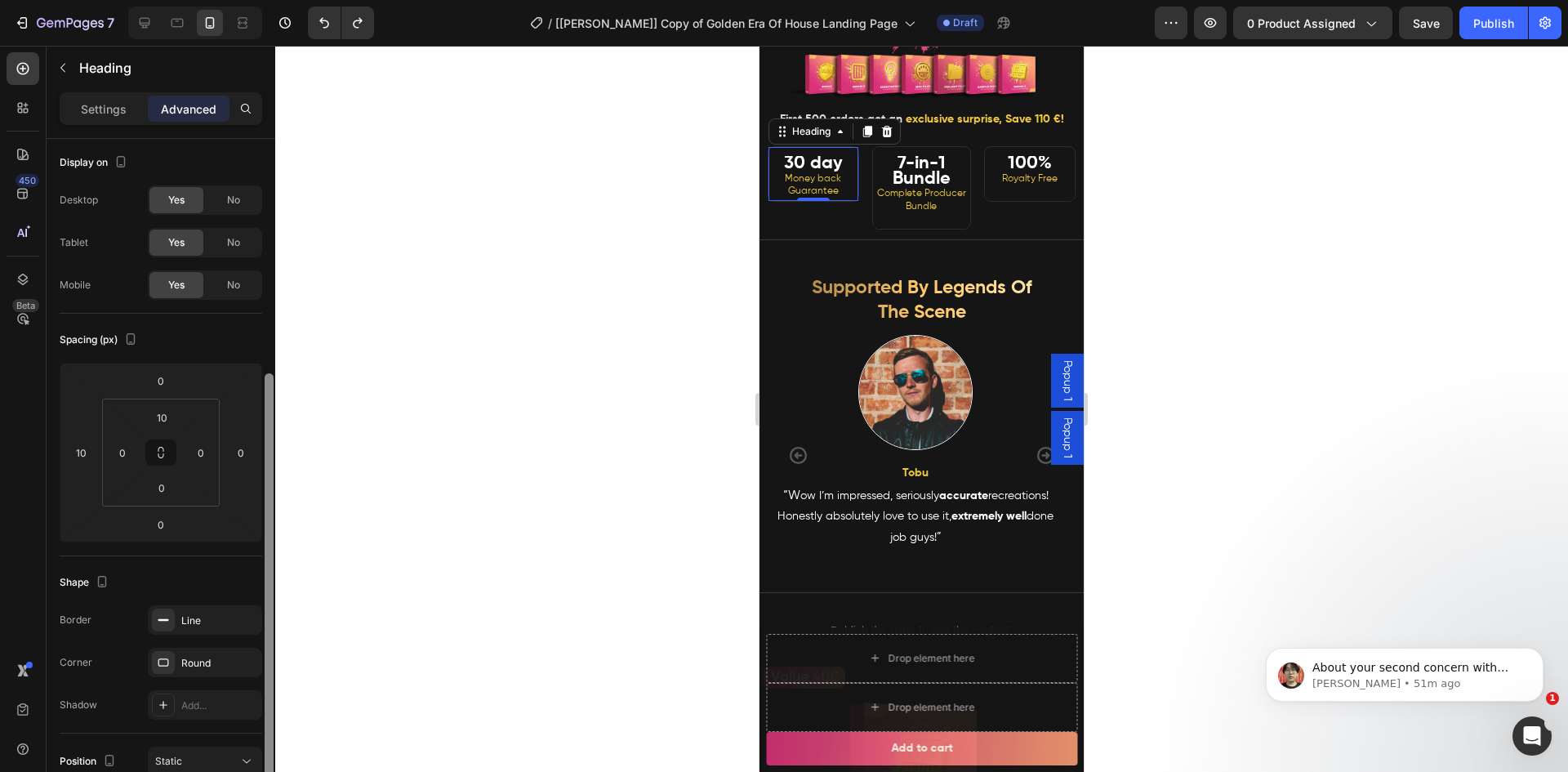
drag, startPoint x: 273, startPoint y: 404, endPoint x: 278, endPoint y: 241, distance: 163.1
click at [280, 0] on div "7 Version history / [Ethan GemPages] Copy of Golden Era Of House Landing Page D…" at bounding box center [784, 0] width 1568 height 0
click at [117, 113] on p "Settings" at bounding box center [104, 108] width 46 height 17
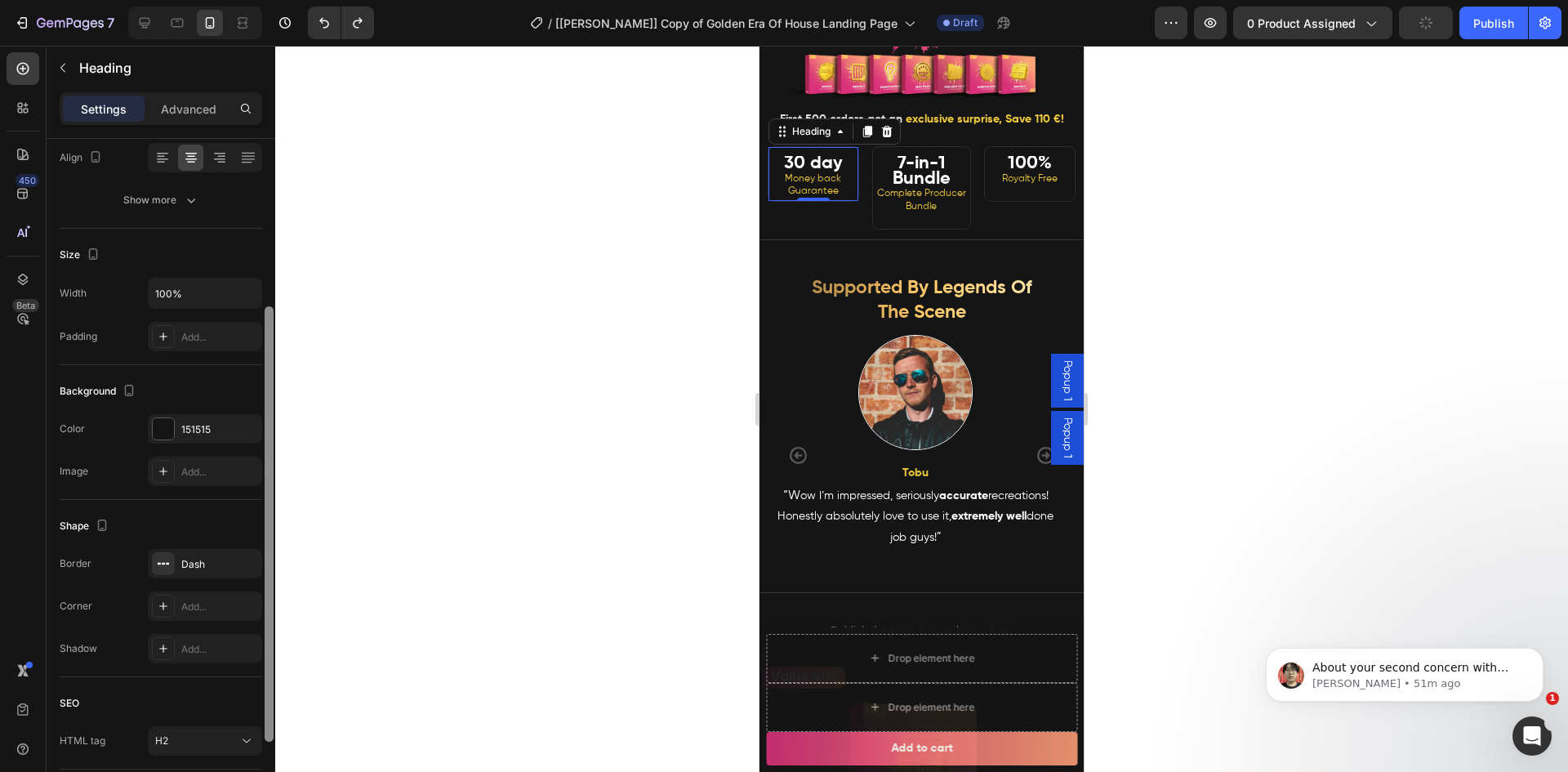
drag, startPoint x: 267, startPoint y: 398, endPoint x: 265, endPoint y: 524, distance: 126.0
click at [267, 530] on div at bounding box center [269, 524] width 9 height 436
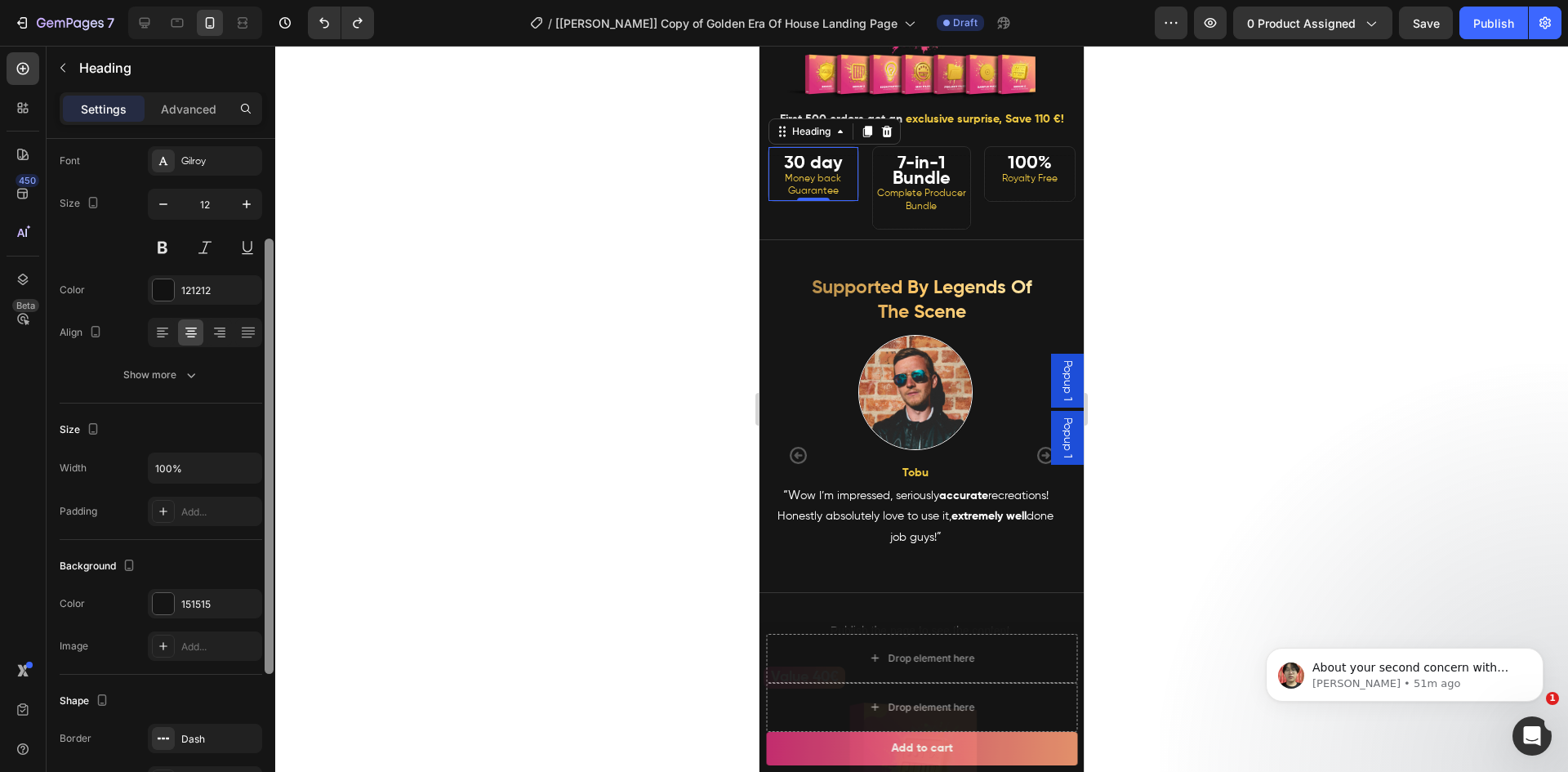
scroll to position [65, 0]
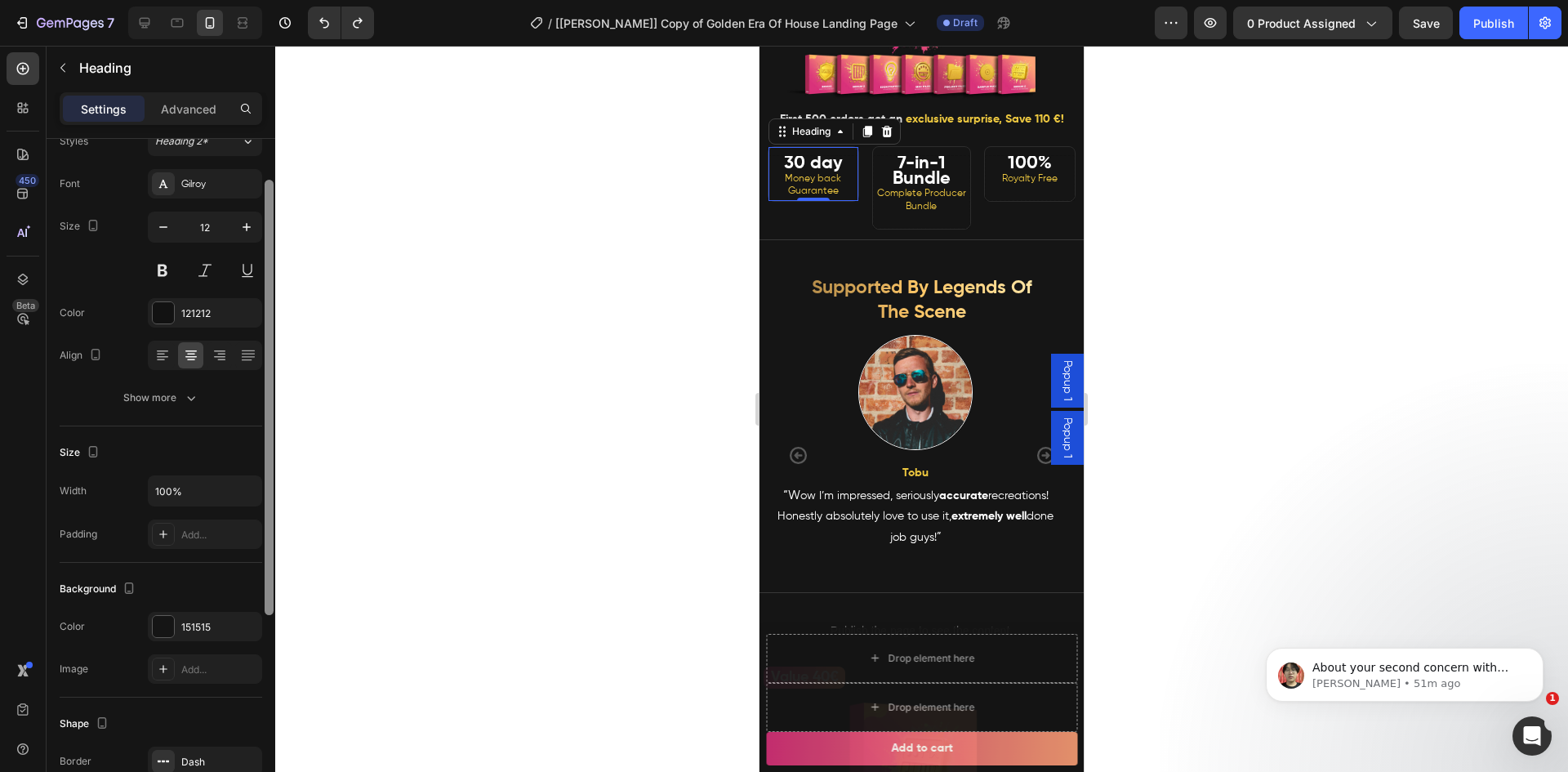
drag, startPoint x: 272, startPoint y: 554, endPoint x: 281, endPoint y: 428, distance: 126.3
click at [281, 0] on div "7 Version history / [Ethan GemPages] Copy of Golden Era Of House Landing Page D…" at bounding box center [784, 0] width 1568 height 0
click at [168, 396] on div "Show more" at bounding box center [161, 398] width 76 height 16
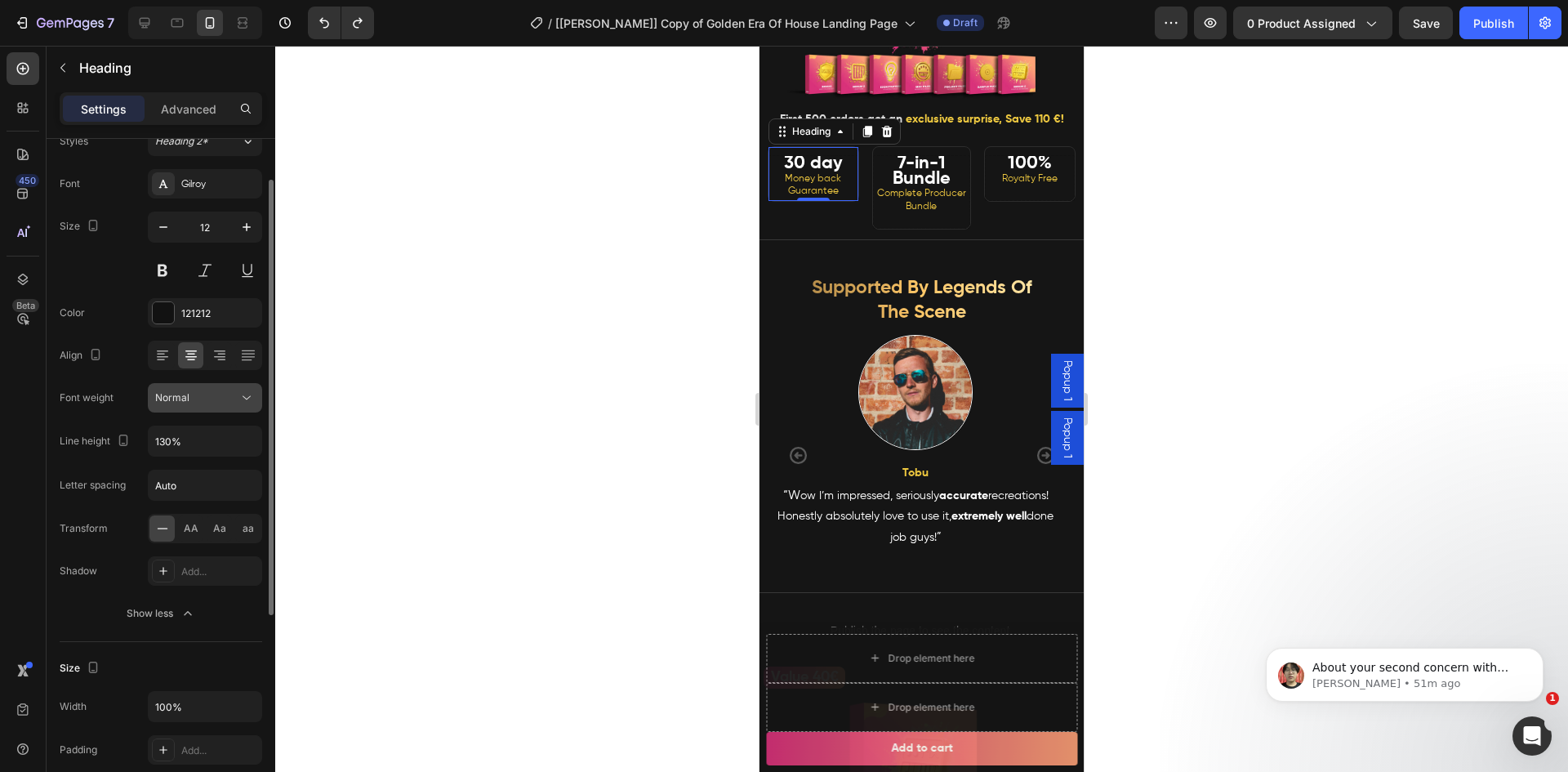
click at [231, 397] on div "Normal" at bounding box center [197, 398] width 83 height 15
click at [225, 396] on div "Normal" at bounding box center [197, 398] width 83 height 15
click at [244, 446] on icon "button" at bounding box center [247, 441] width 16 height 16
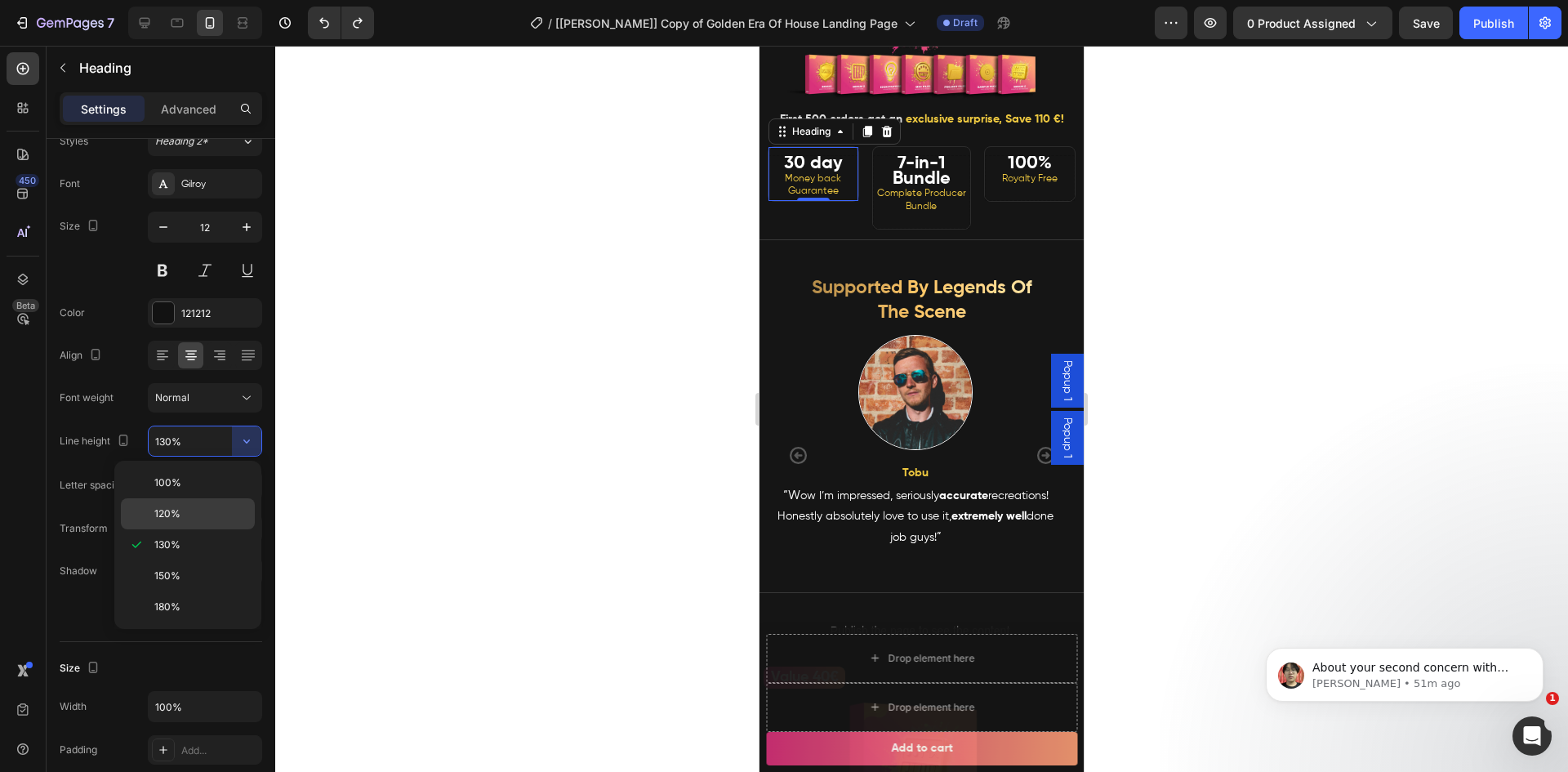
click at [179, 510] on span "120%" at bounding box center [167, 514] width 26 height 15
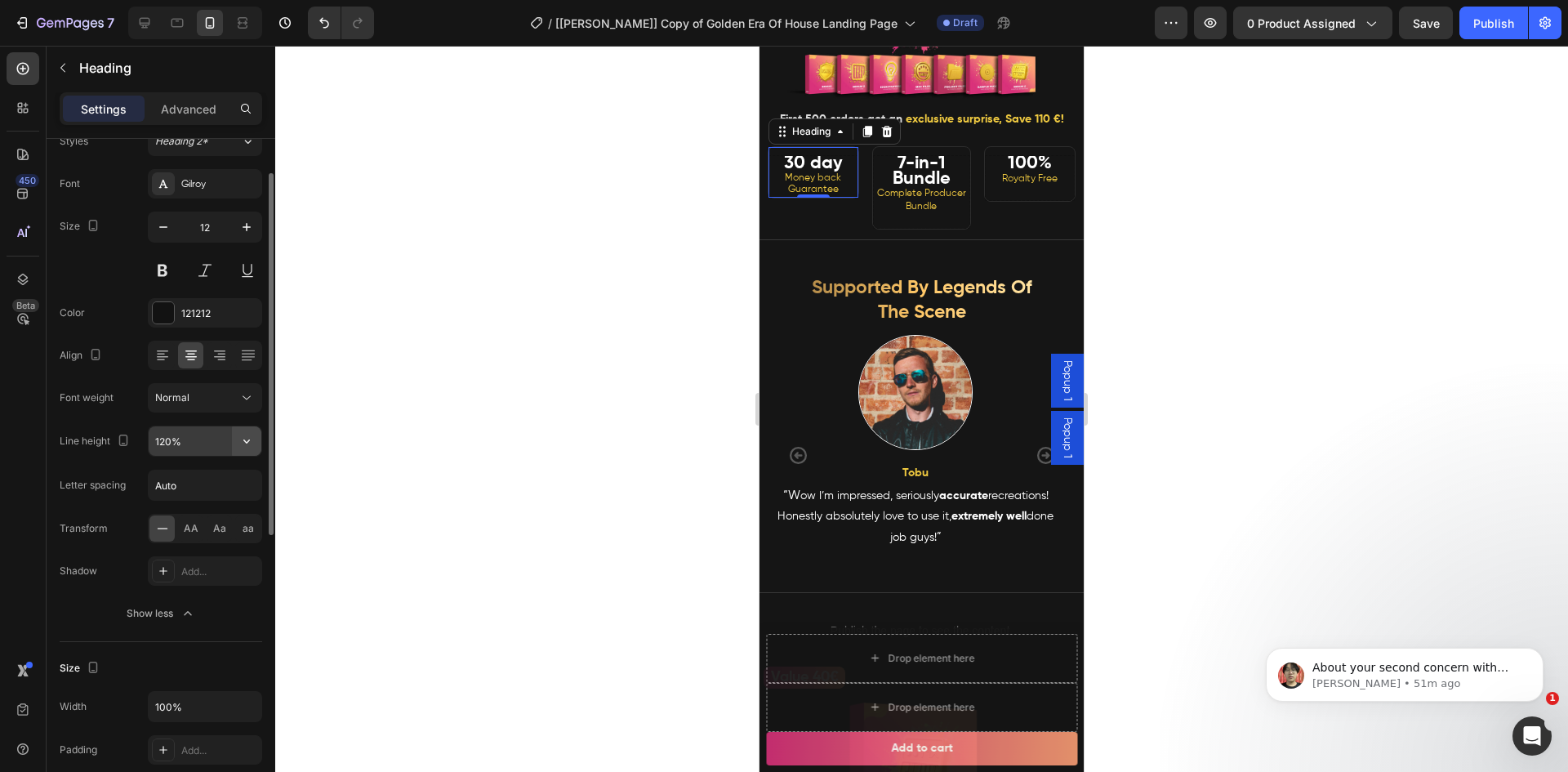
click at [238, 439] on button "button" at bounding box center [246, 441] width 29 height 29
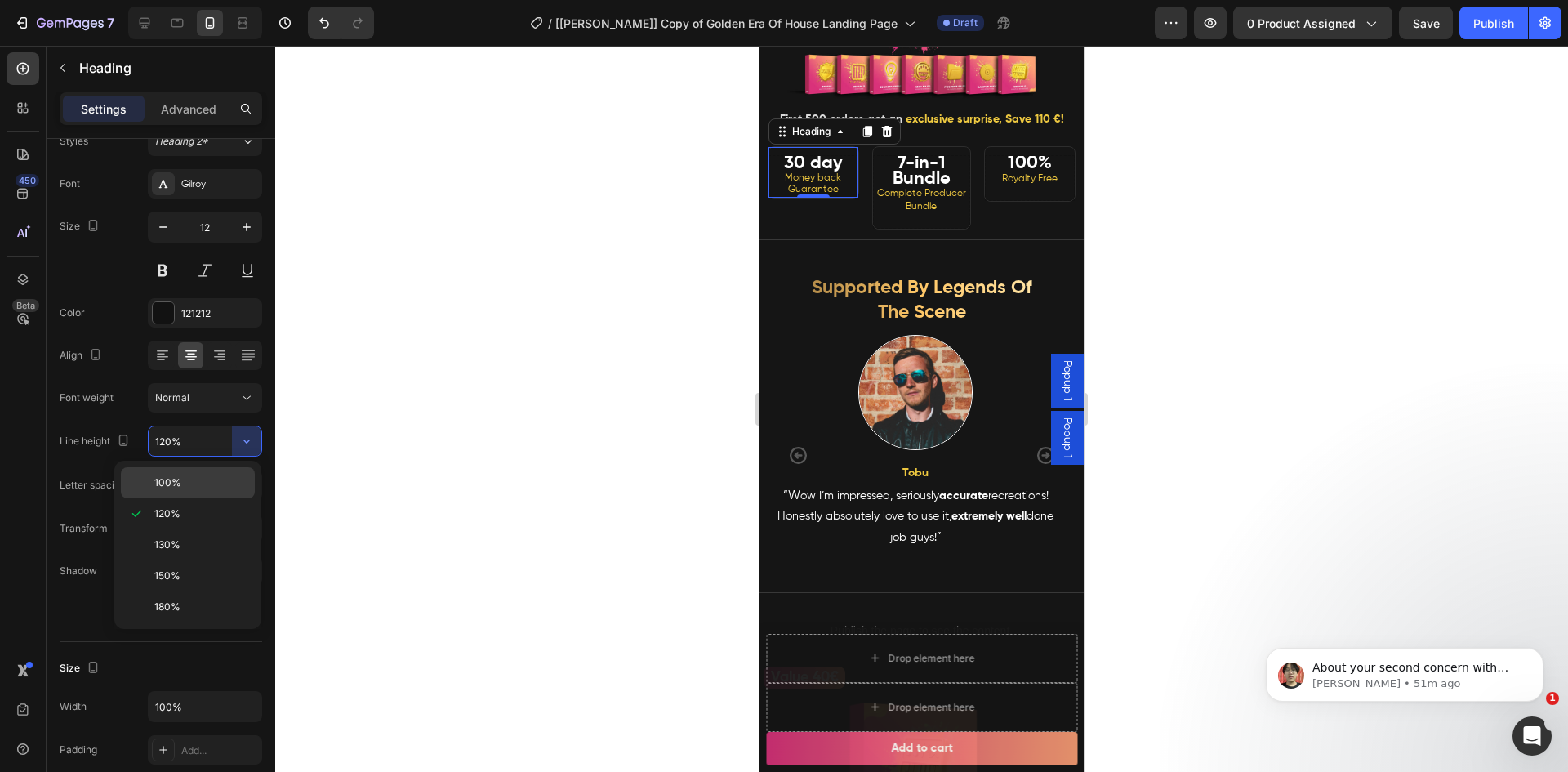
click at [199, 471] on div "100%" at bounding box center [187, 483] width 134 height 31
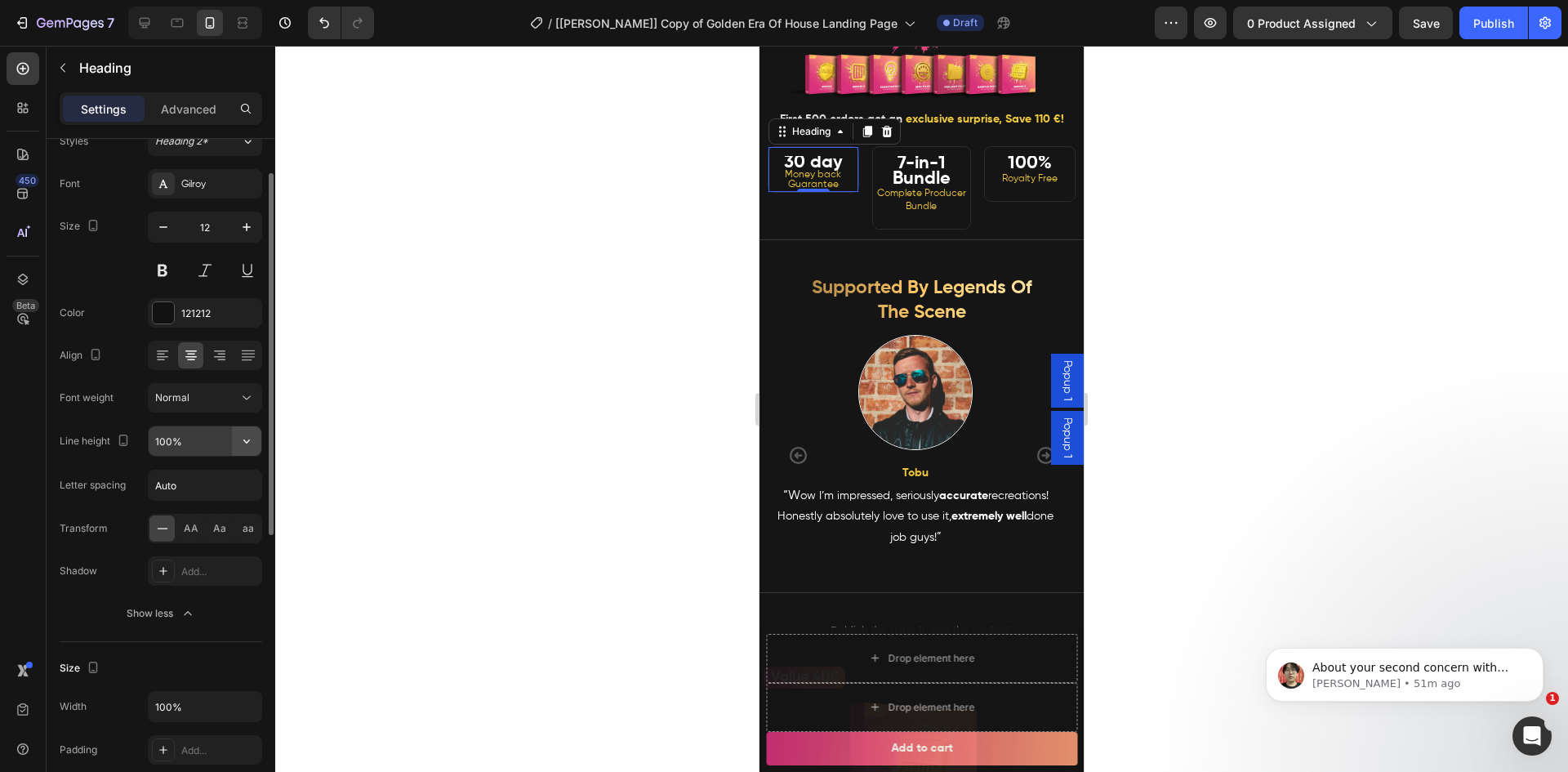
click at [244, 434] on icon "button" at bounding box center [247, 441] width 16 height 16
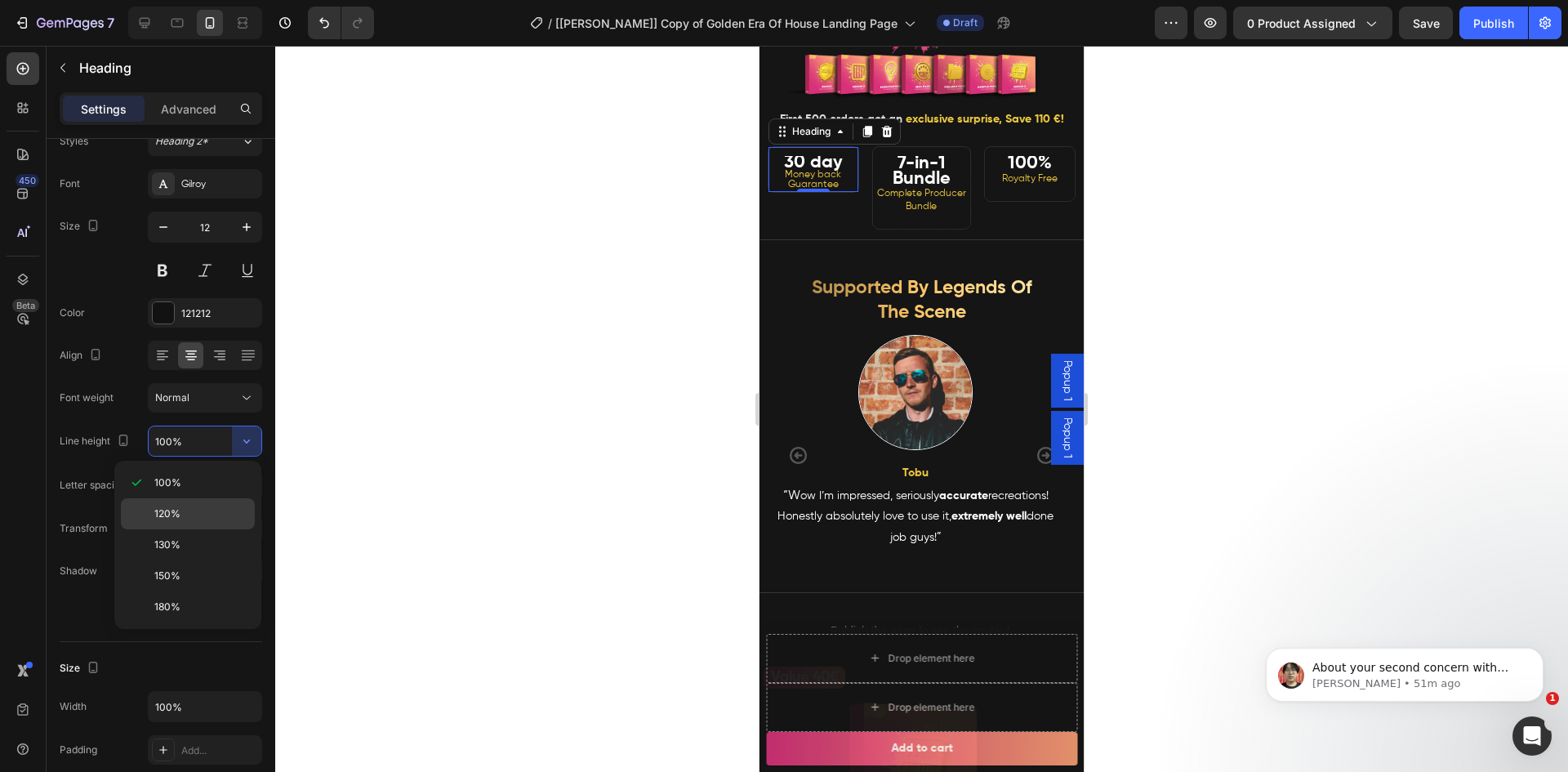
click at [176, 530] on div "120%" at bounding box center [187, 545] width 134 height 31
type input "120%"
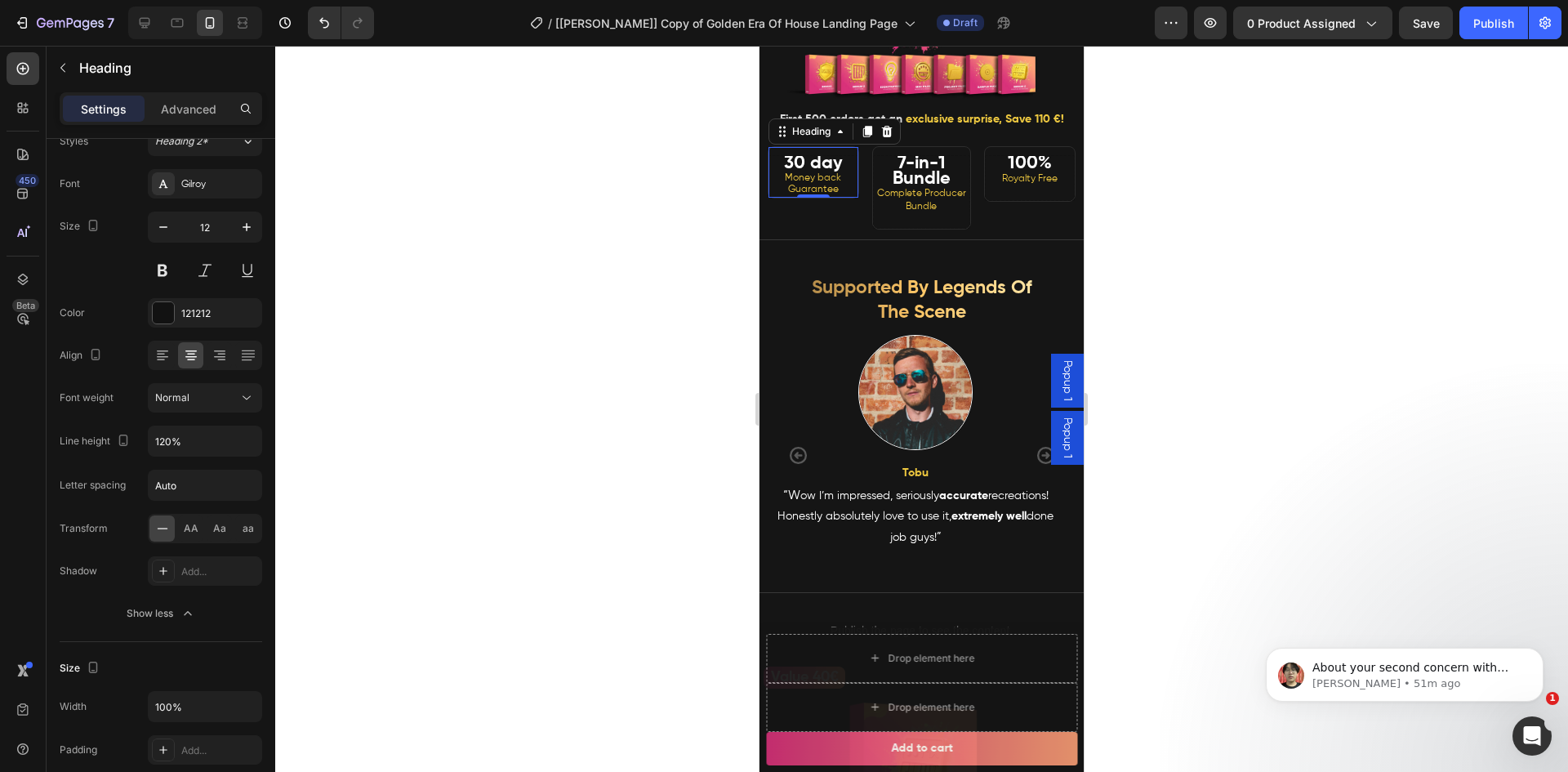
click at [18, 468] on div "450 Beta" at bounding box center [22, 353] width 33 height 603
click at [820, 172] on strong "30 day" at bounding box center [813, 163] width 59 height 18
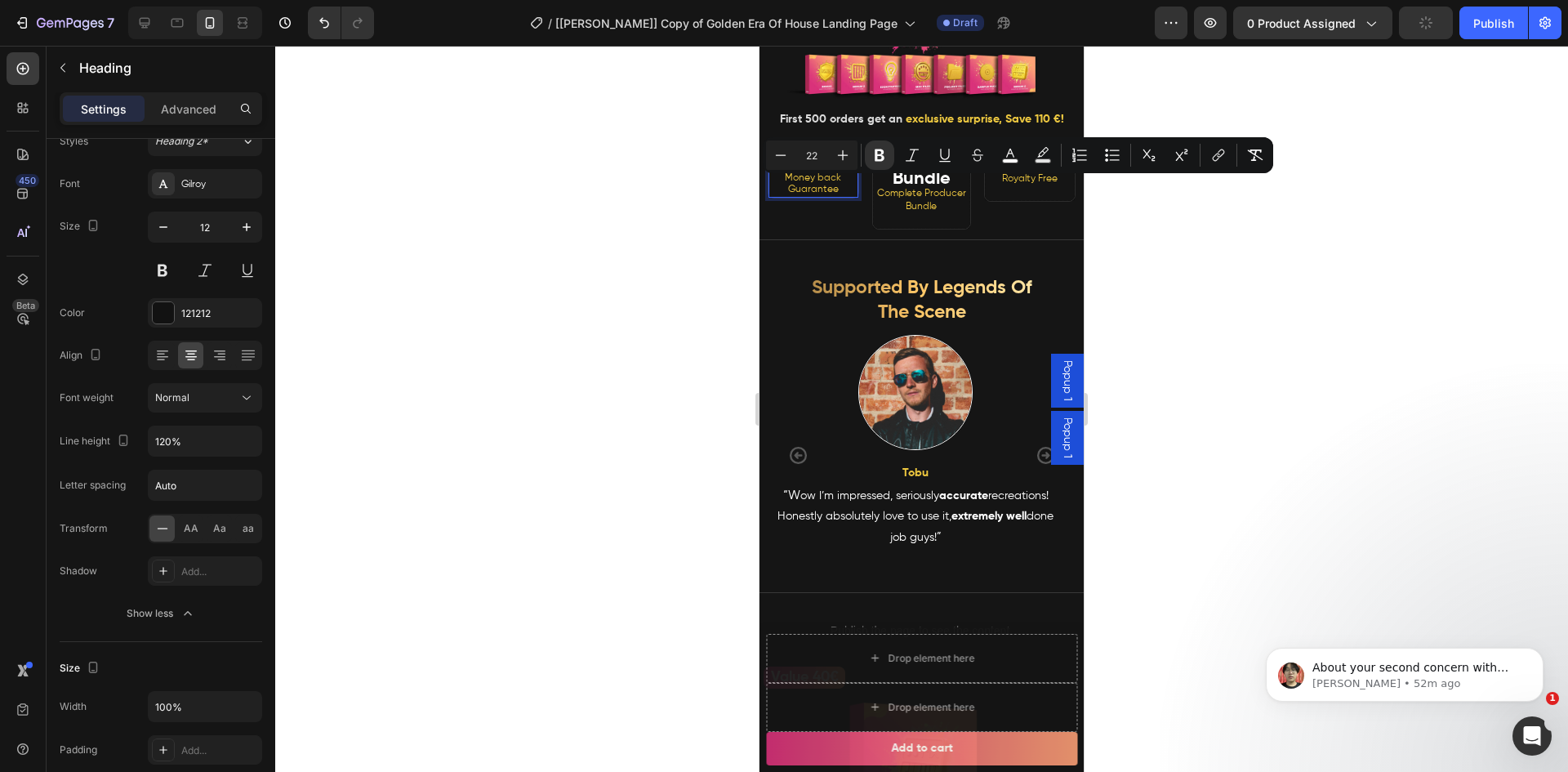
click at [798, 172] on strong "30 day" at bounding box center [813, 163] width 59 height 18
drag, startPoint x: 784, startPoint y: 190, endPoint x: 839, endPoint y: 196, distance: 55.3
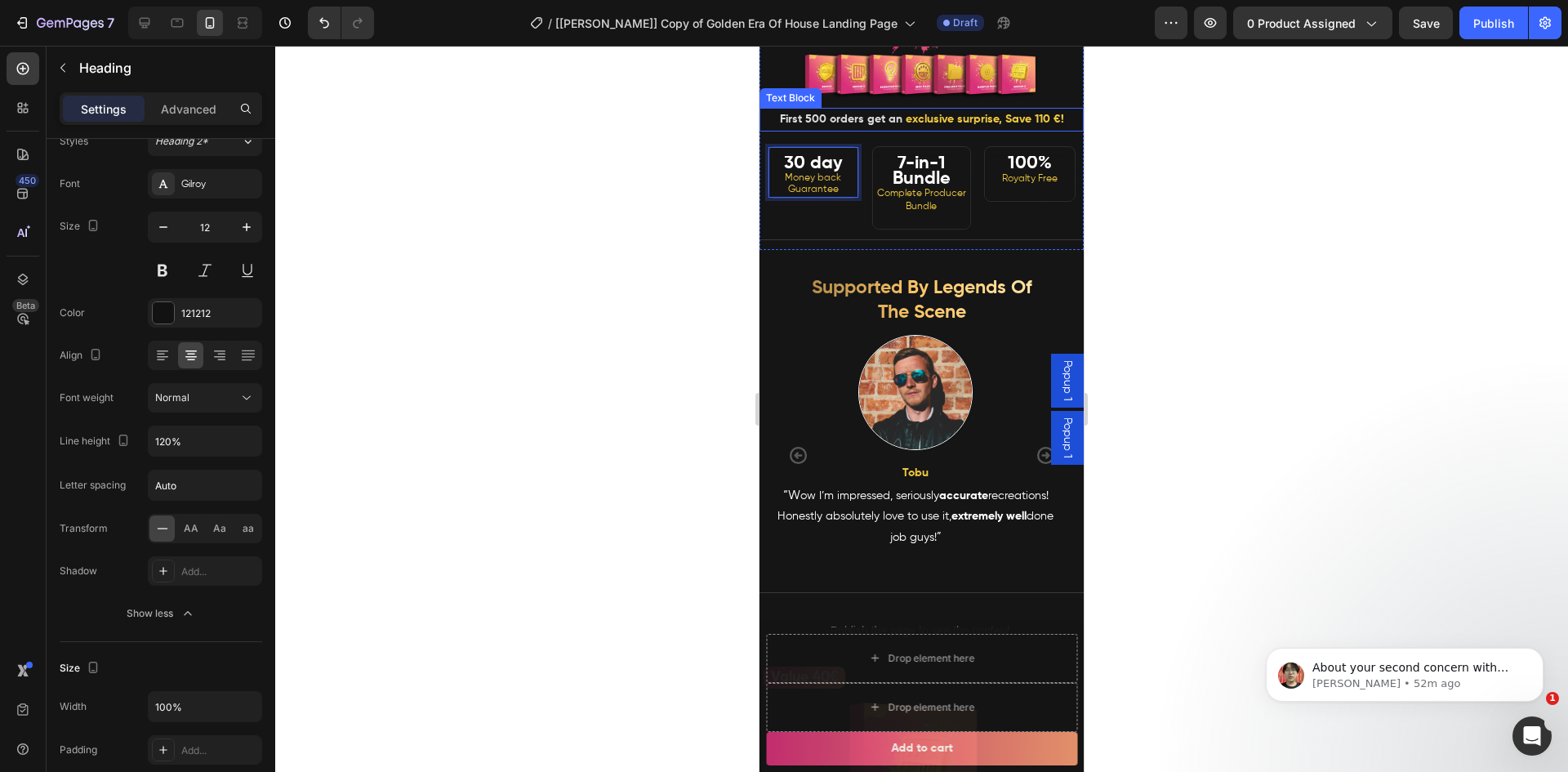
click at [582, 175] on div at bounding box center [921, 409] width 1292 height 727
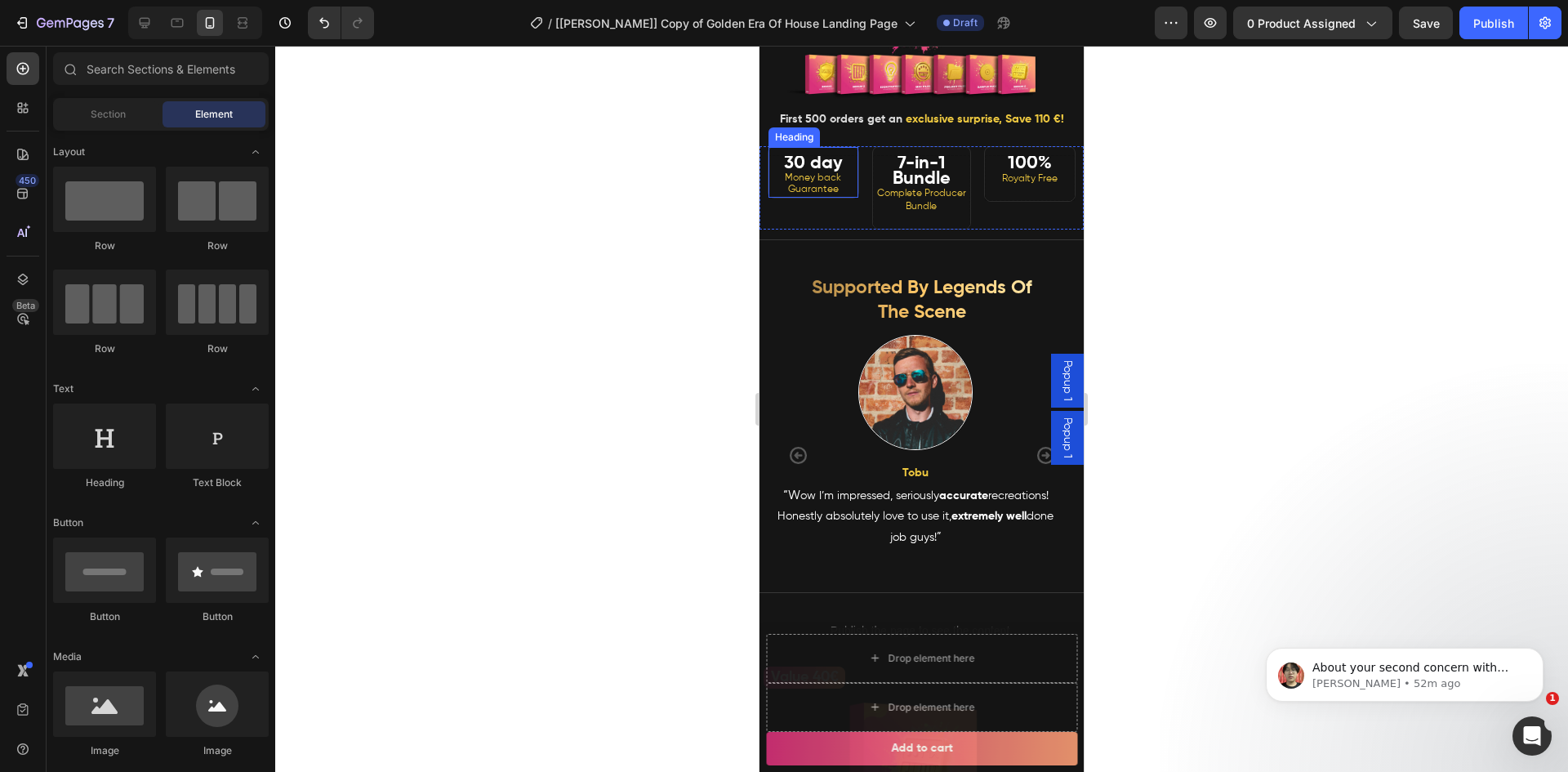
click at [537, 202] on div at bounding box center [921, 409] width 1292 height 727
click at [827, 172] on strong "30 day" at bounding box center [813, 163] width 59 height 18
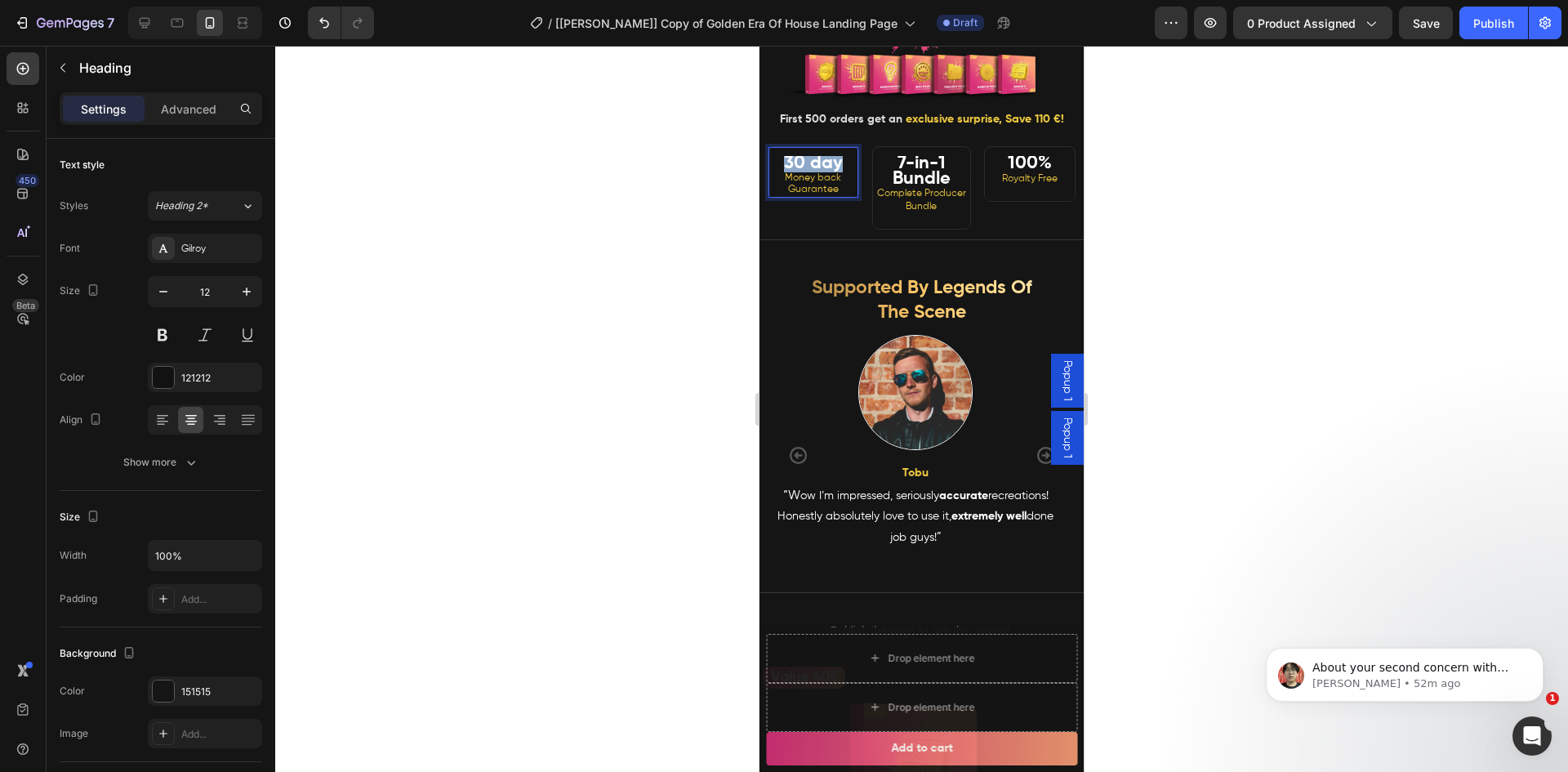
drag, startPoint x: 835, startPoint y: 196, endPoint x: 776, endPoint y: 200, distance: 59.1
click at [776, 195] on p "30 day Money back Guarantee" at bounding box center [813, 177] width 85 height 37
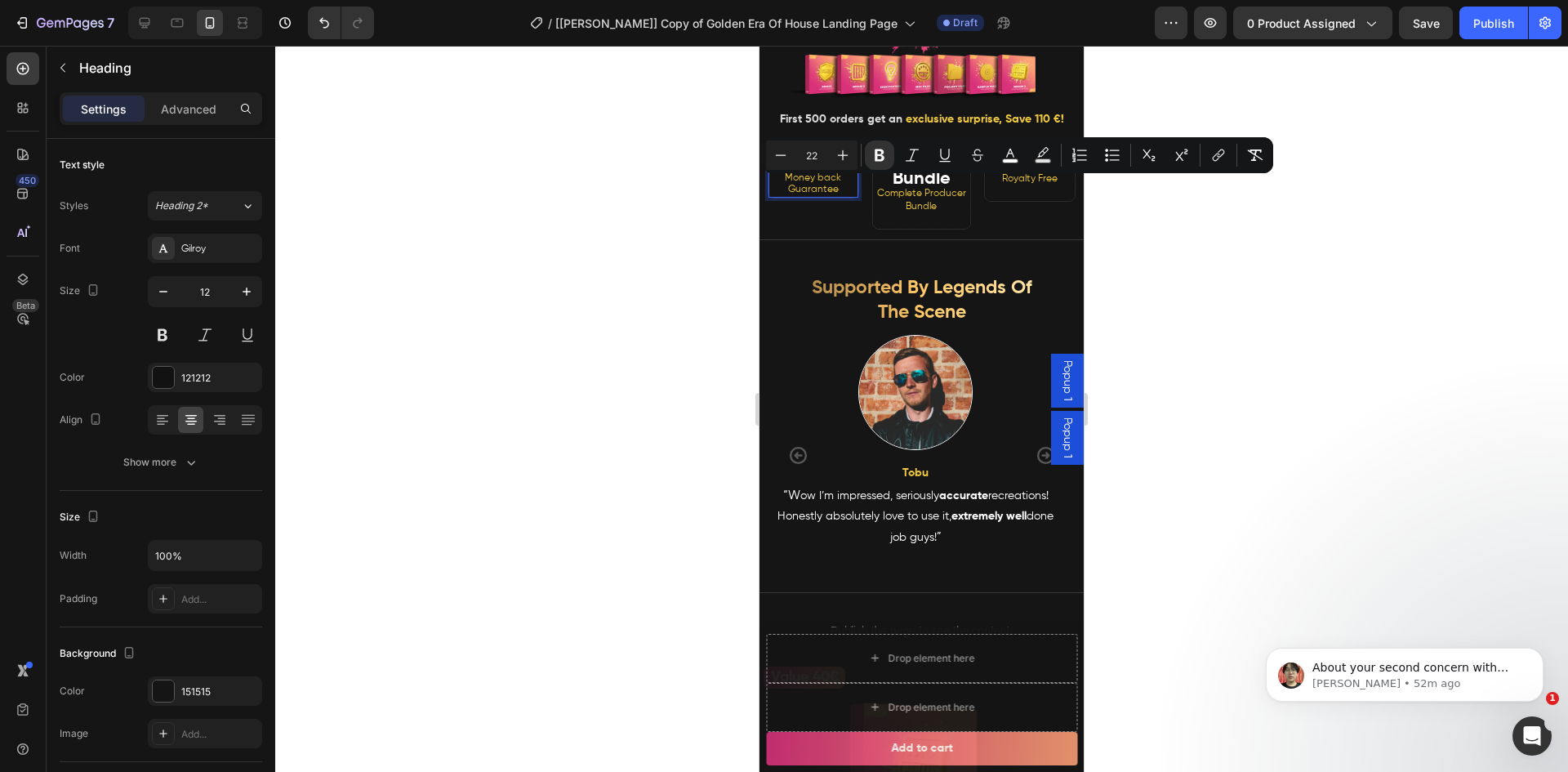
type input "12"
click at [788, 194] on span "Money back Guarantee" at bounding box center [813, 184] width 57 height 21
drag, startPoint x: 1267, startPoint y: 236, endPoint x: 1224, endPoint y: 232, distance: 43.2
click at [1264, 236] on div at bounding box center [921, 409] width 1292 height 727
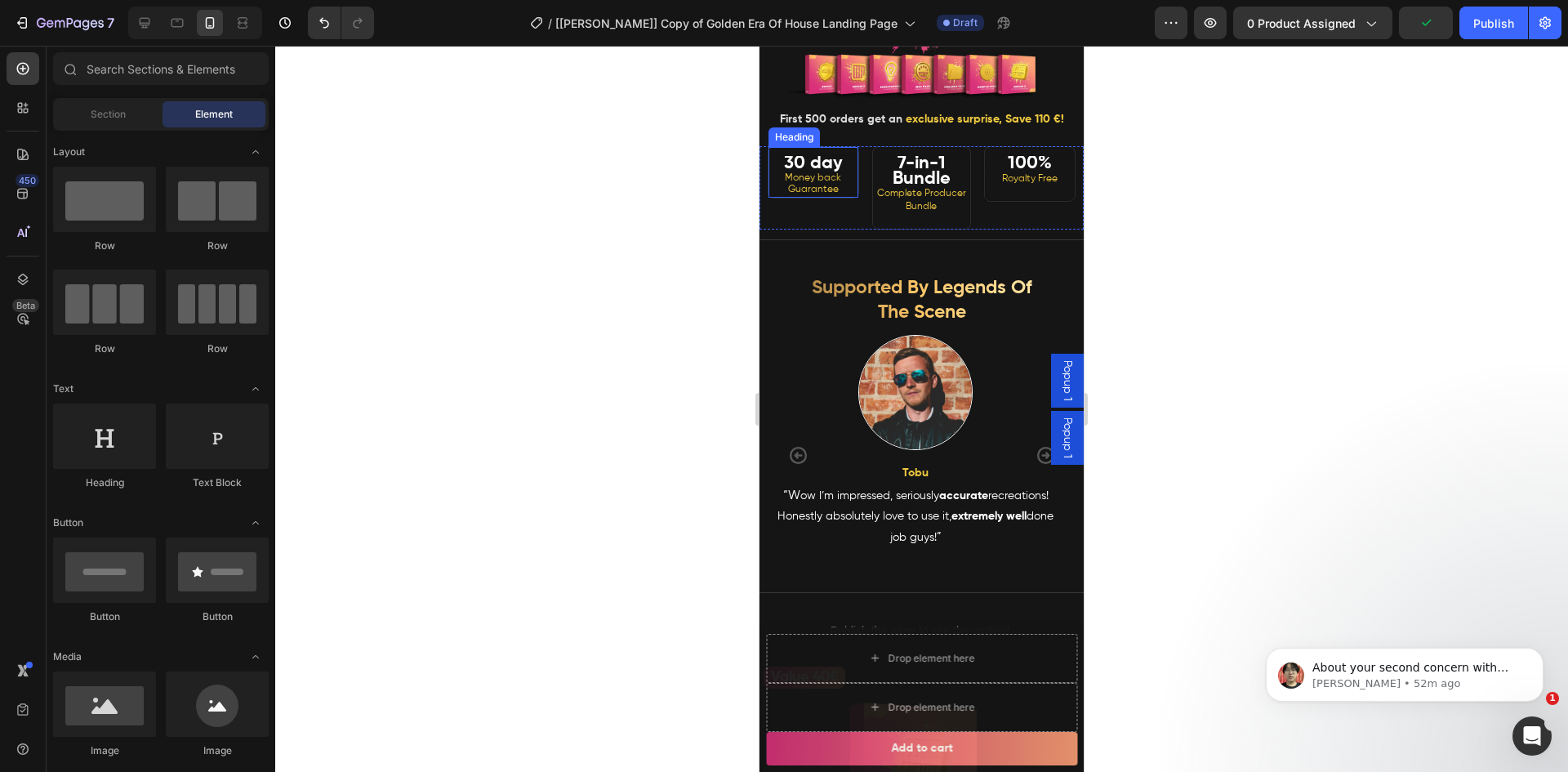
click at [821, 172] on strong "30 day" at bounding box center [813, 163] width 59 height 18
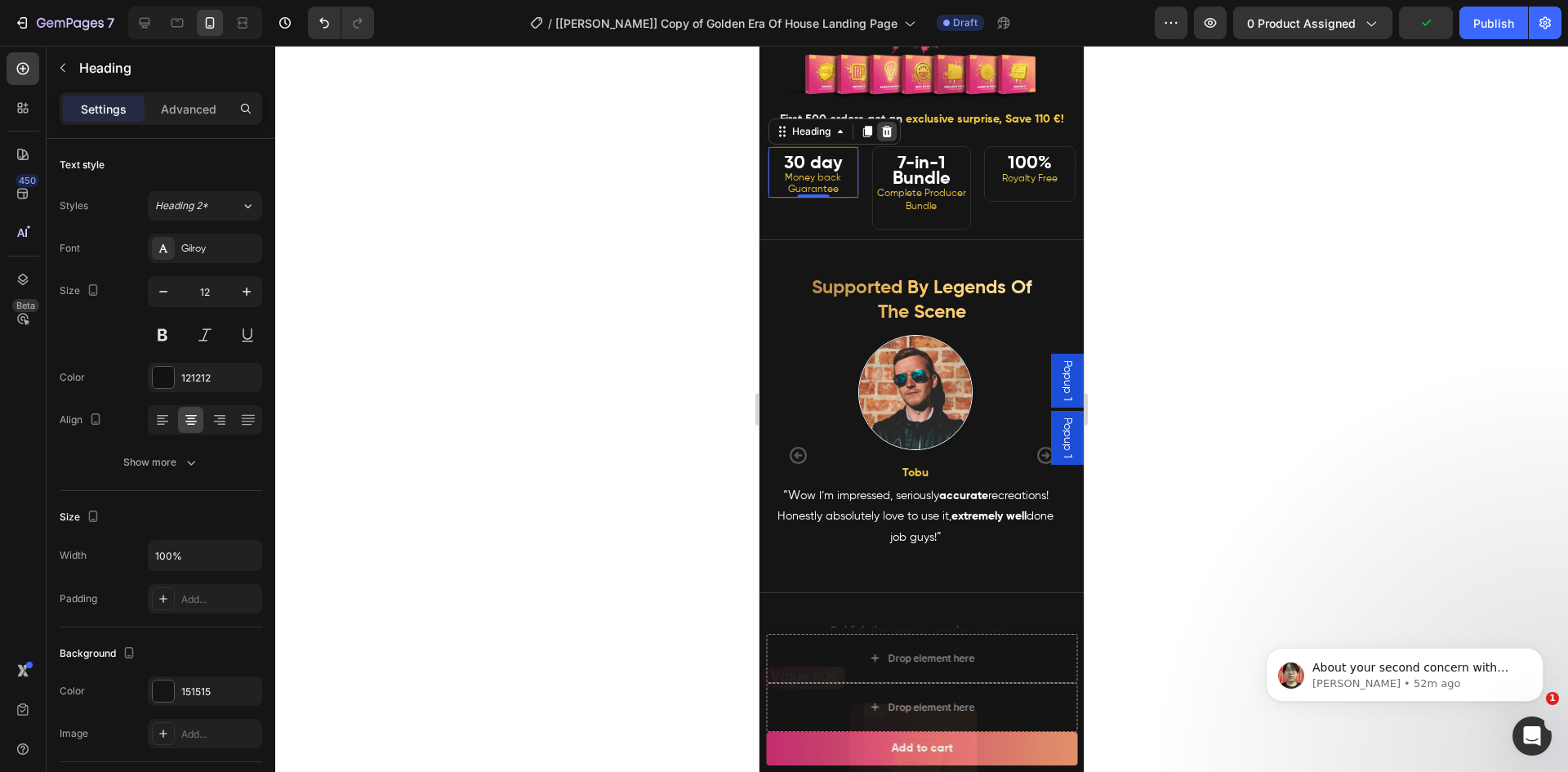
click at [884, 138] on icon at bounding box center [887, 131] width 11 height 12
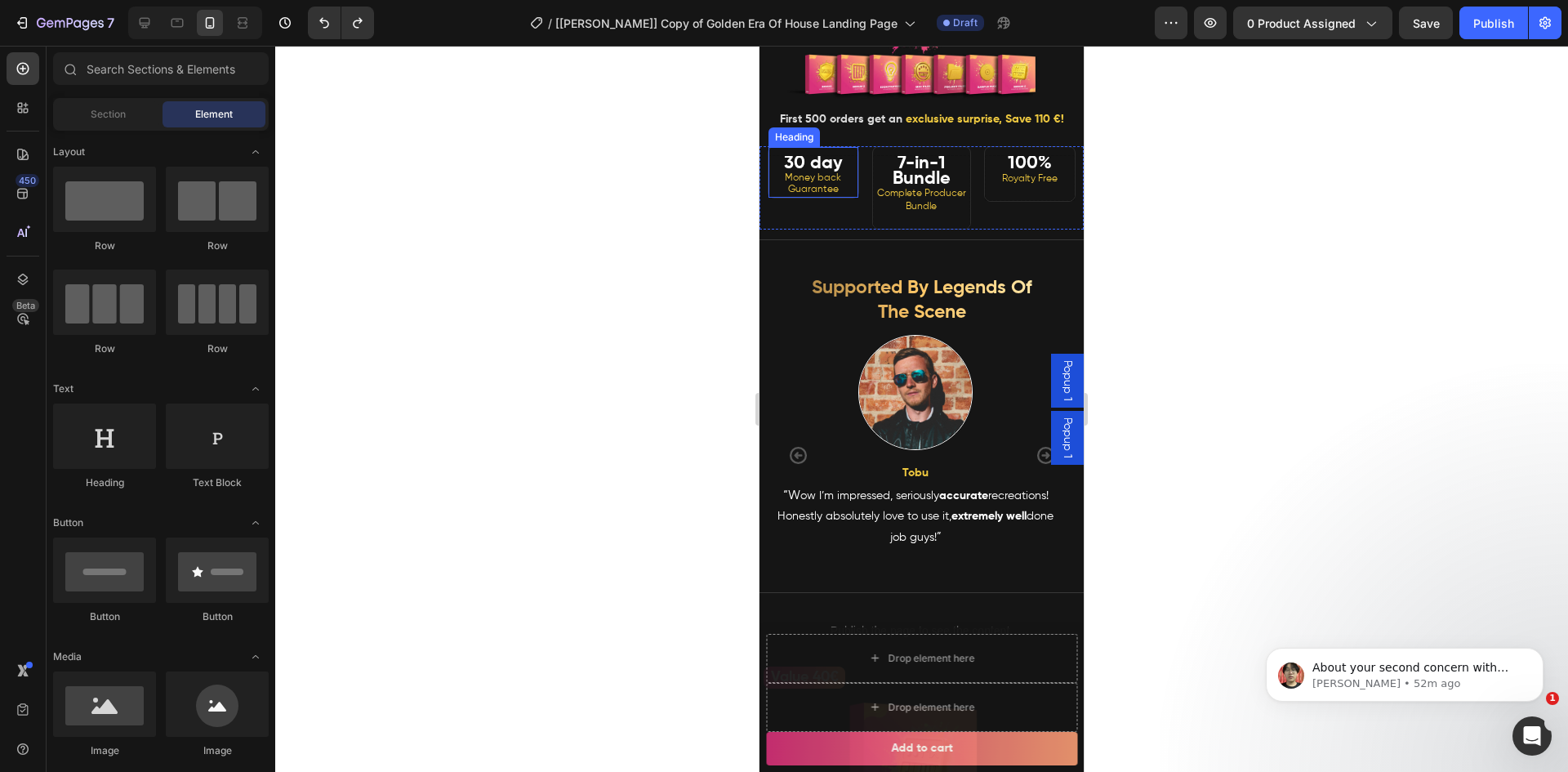
click at [827, 194] on span "Money back Guarantee" at bounding box center [813, 184] width 57 height 21
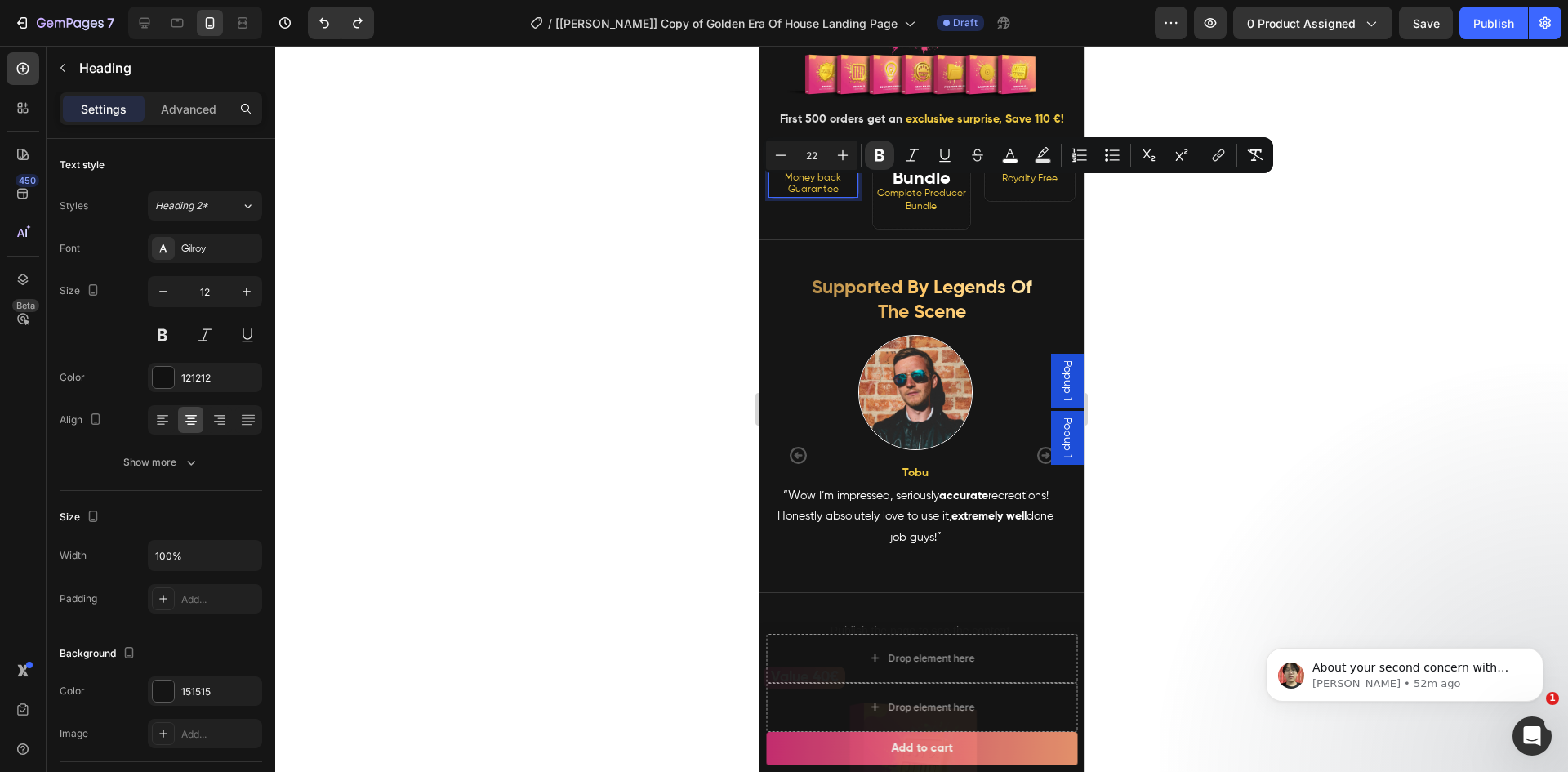
click at [1238, 243] on div at bounding box center [921, 409] width 1292 height 727
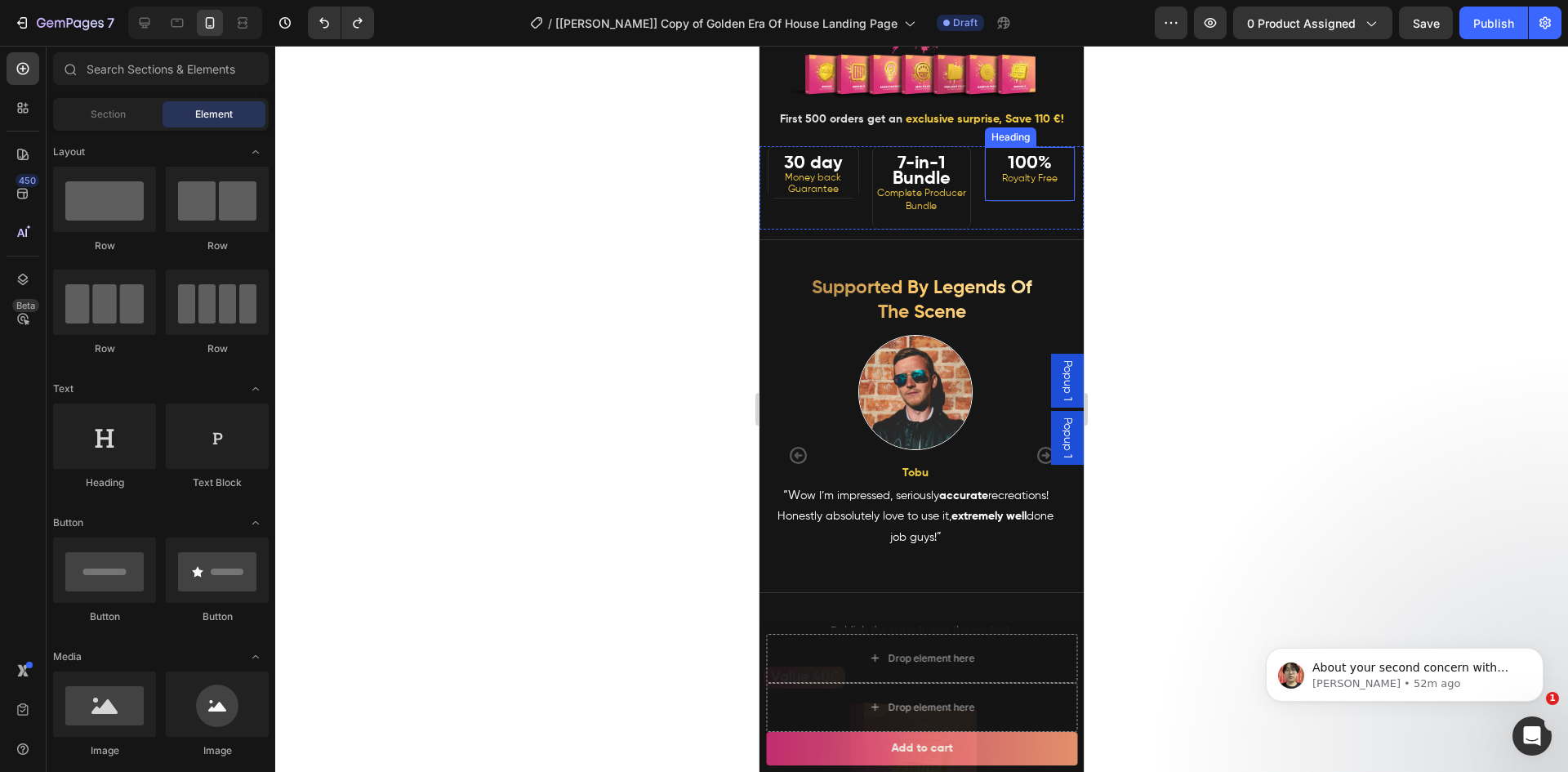
click at [843, 195] on p "⁠⁠⁠⁠⁠⁠⁠ 30 day Money back Guarantee" at bounding box center [813, 177] width 85 height 37
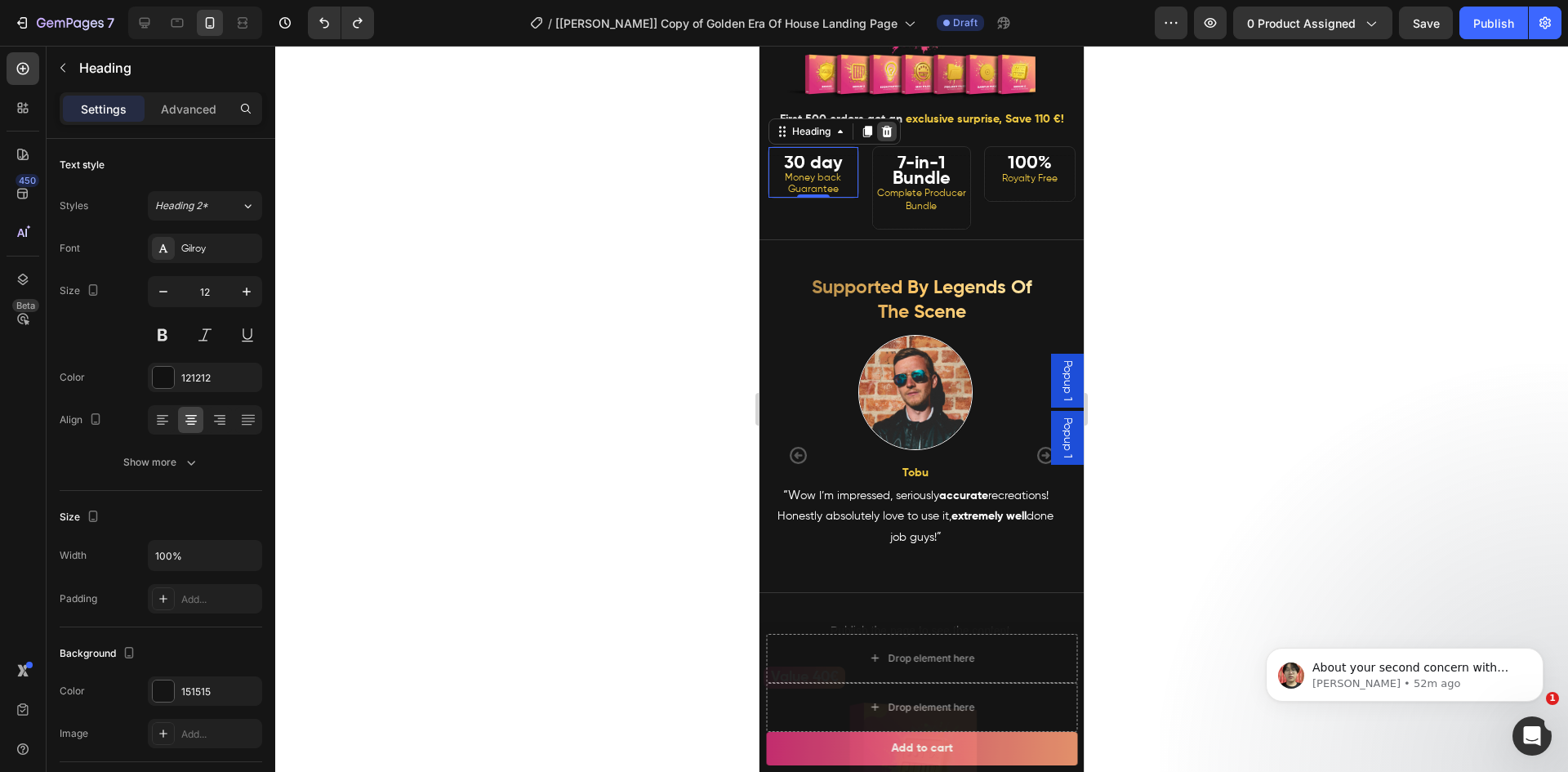
click at [882, 138] on icon at bounding box center [887, 131] width 13 height 13
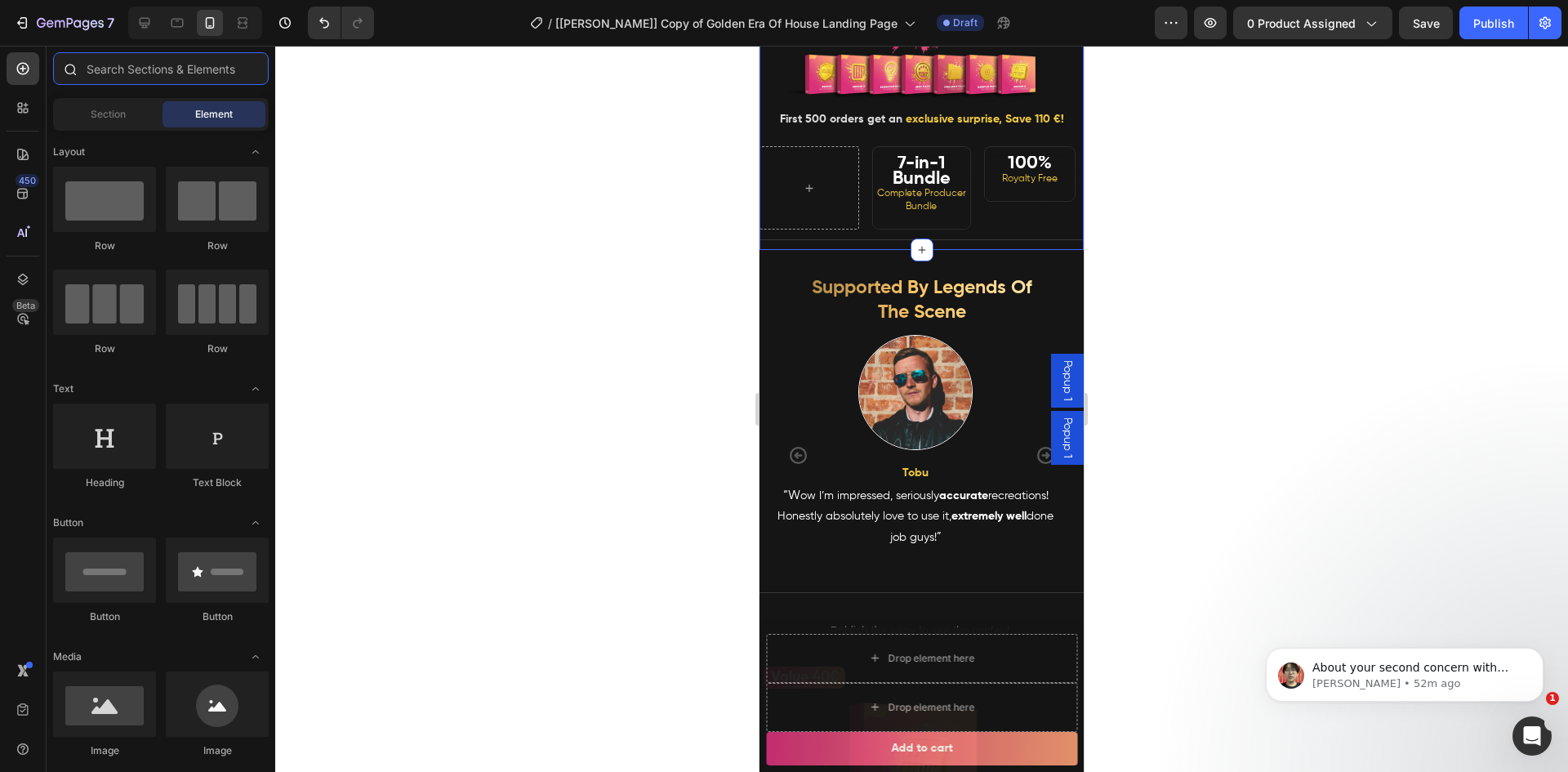
click at [108, 63] on input "text" at bounding box center [161, 68] width 216 height 33
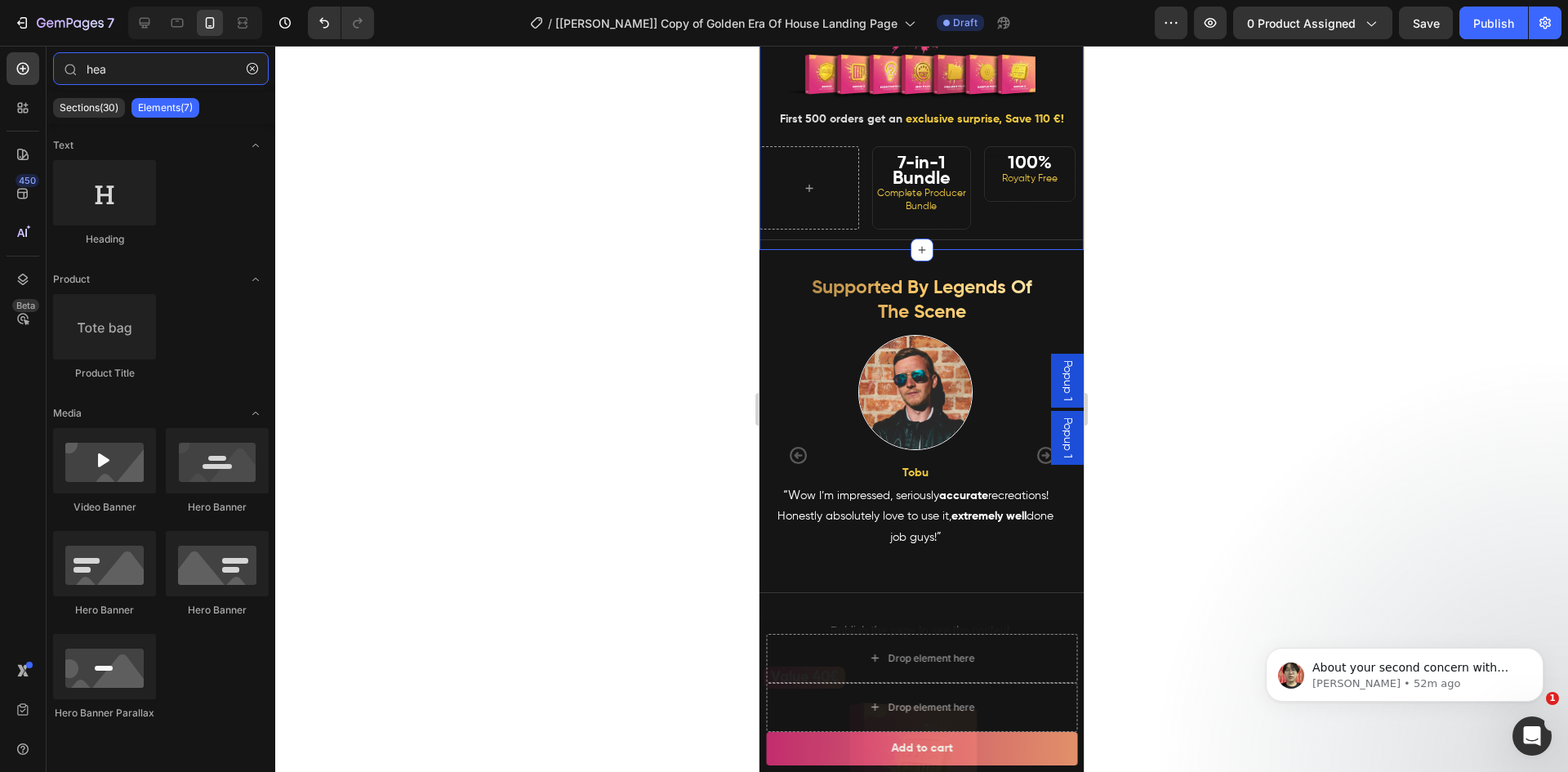
type input "hea"
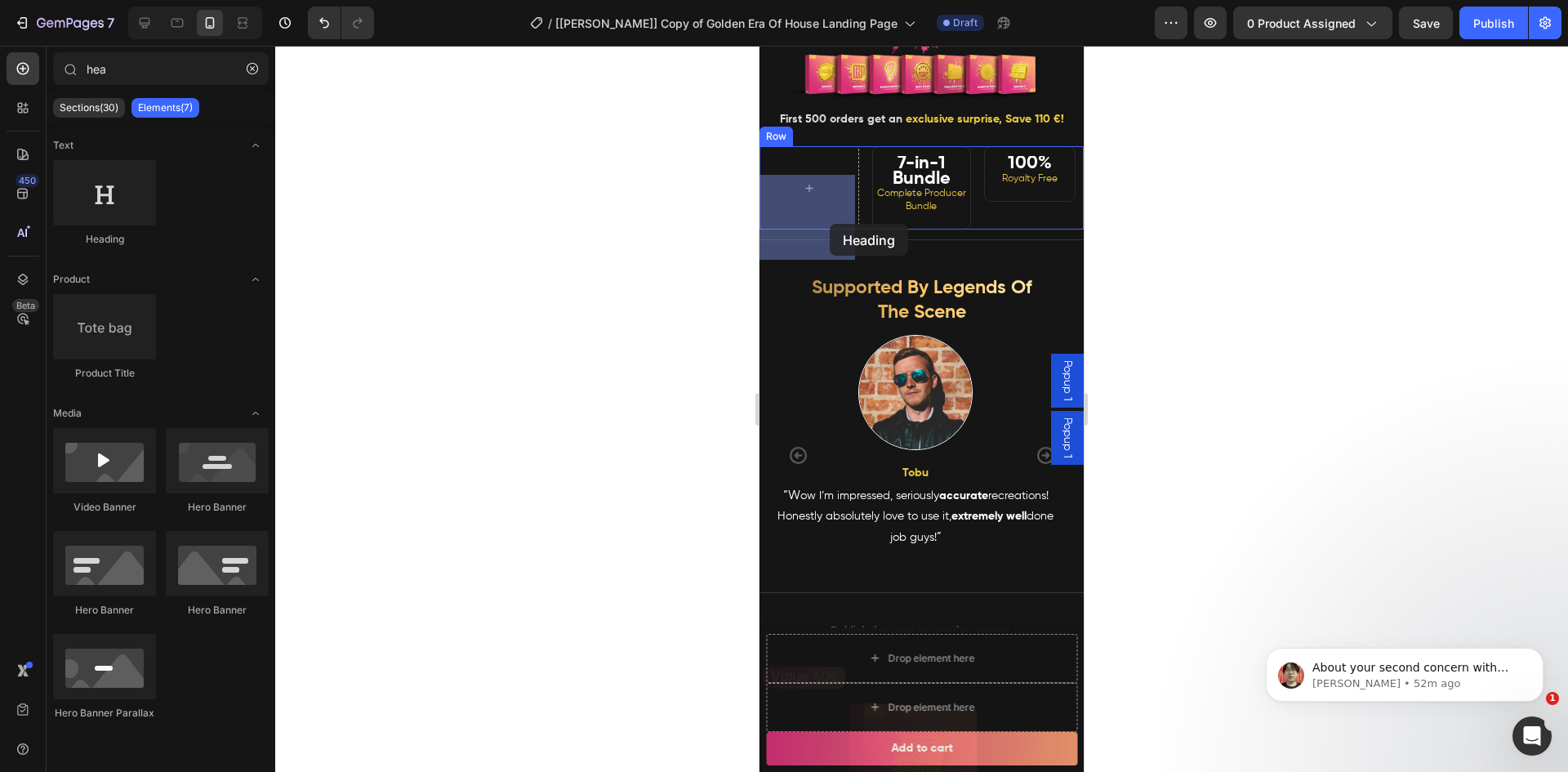
drag, startPoint x: 1074, startPoint y: 257, endPoint x: 819, endPoint y: 218, distance: 258.0
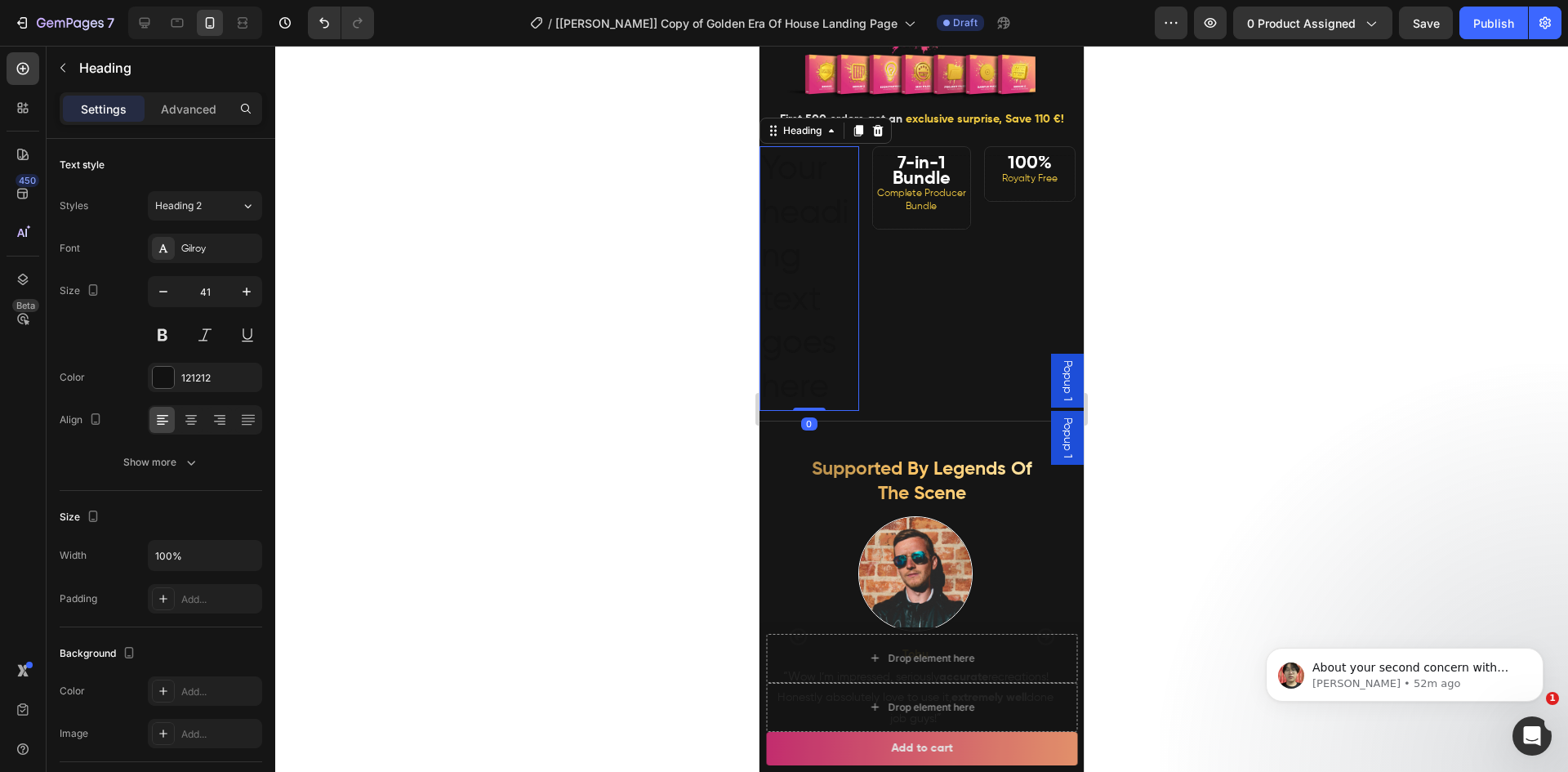
click at [812, 229] on h2 "Your heading text goes here" at bounding box center [809, 279] width 99 height 264
click at [816, 229] on p "Your heading text goes here" at bounding box center [809, 279] width 97 height 262
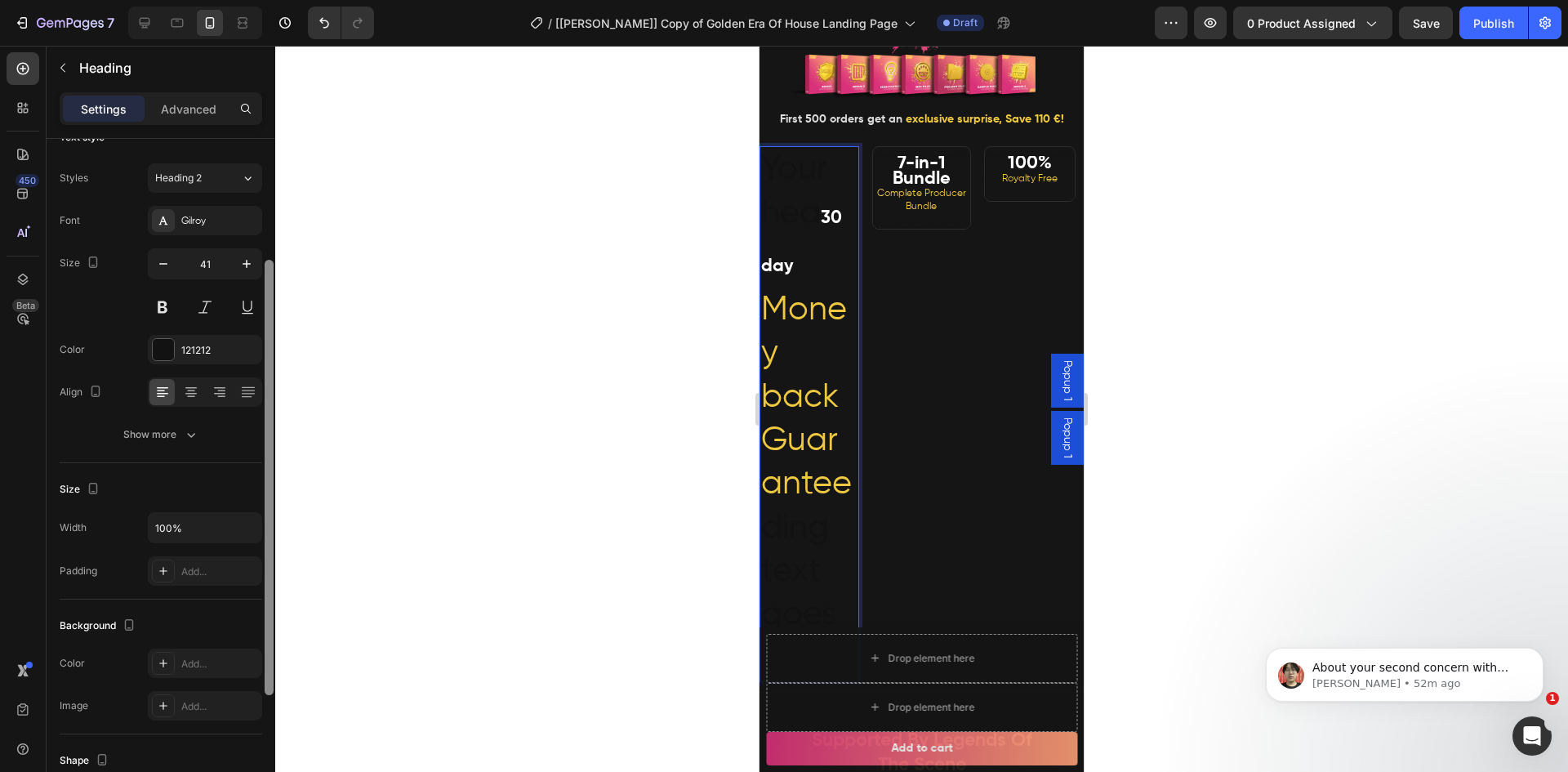
scroll to position [0, 0]
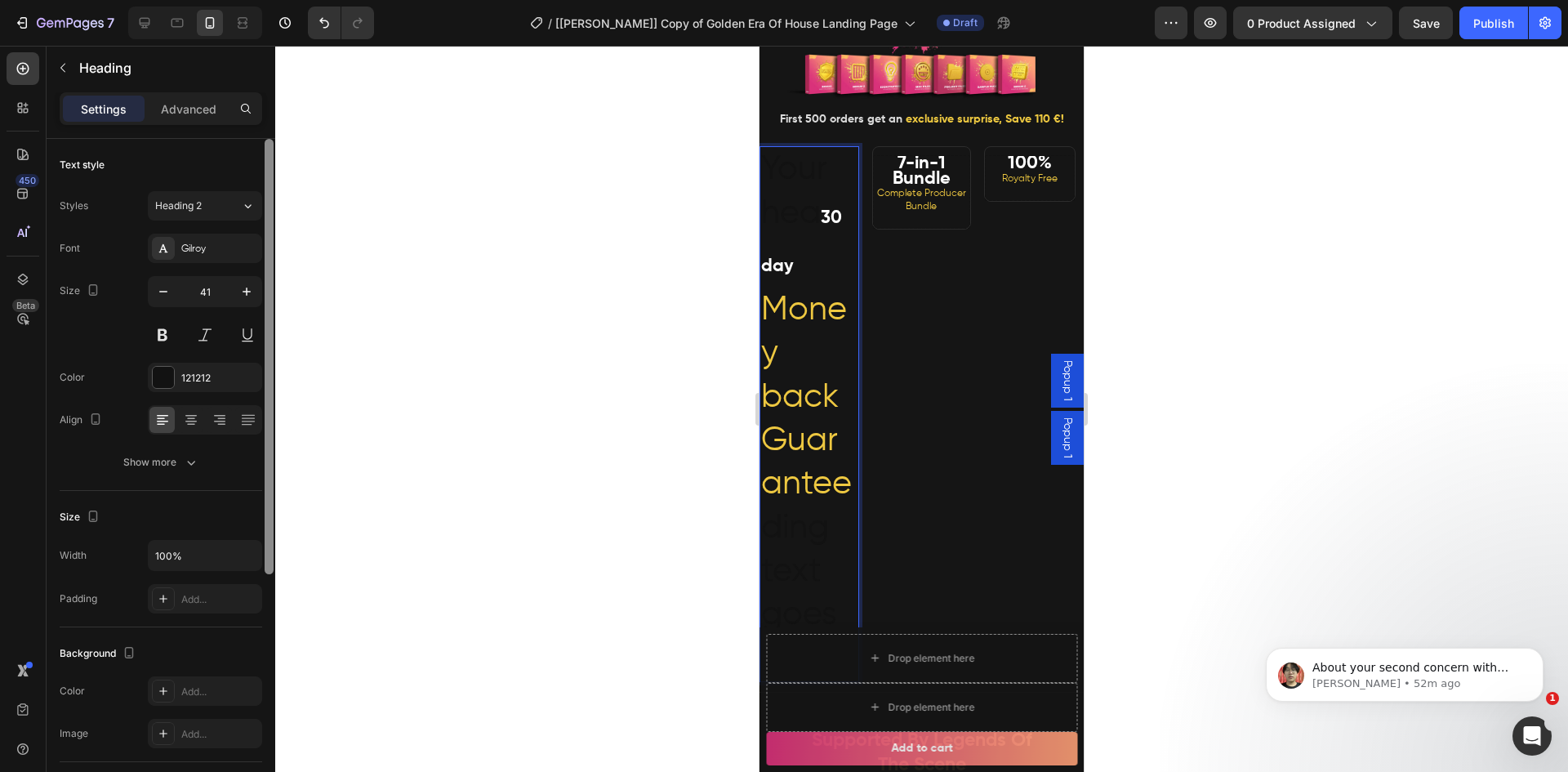
drag, startPoint x: 269, startPoint y: 568, endPoint x: 288, endPoint y: 480, distance: 90.0
click at [293, 0] on div "7 Version history / [Ethan GemPages] Copy of Golden Era Of House Landing Page D…" at bounding box center [784, 0] width 1568 height 0
click at [181, 105] on p "Advanced" at bounding box center [188, 108] width 56 height 17
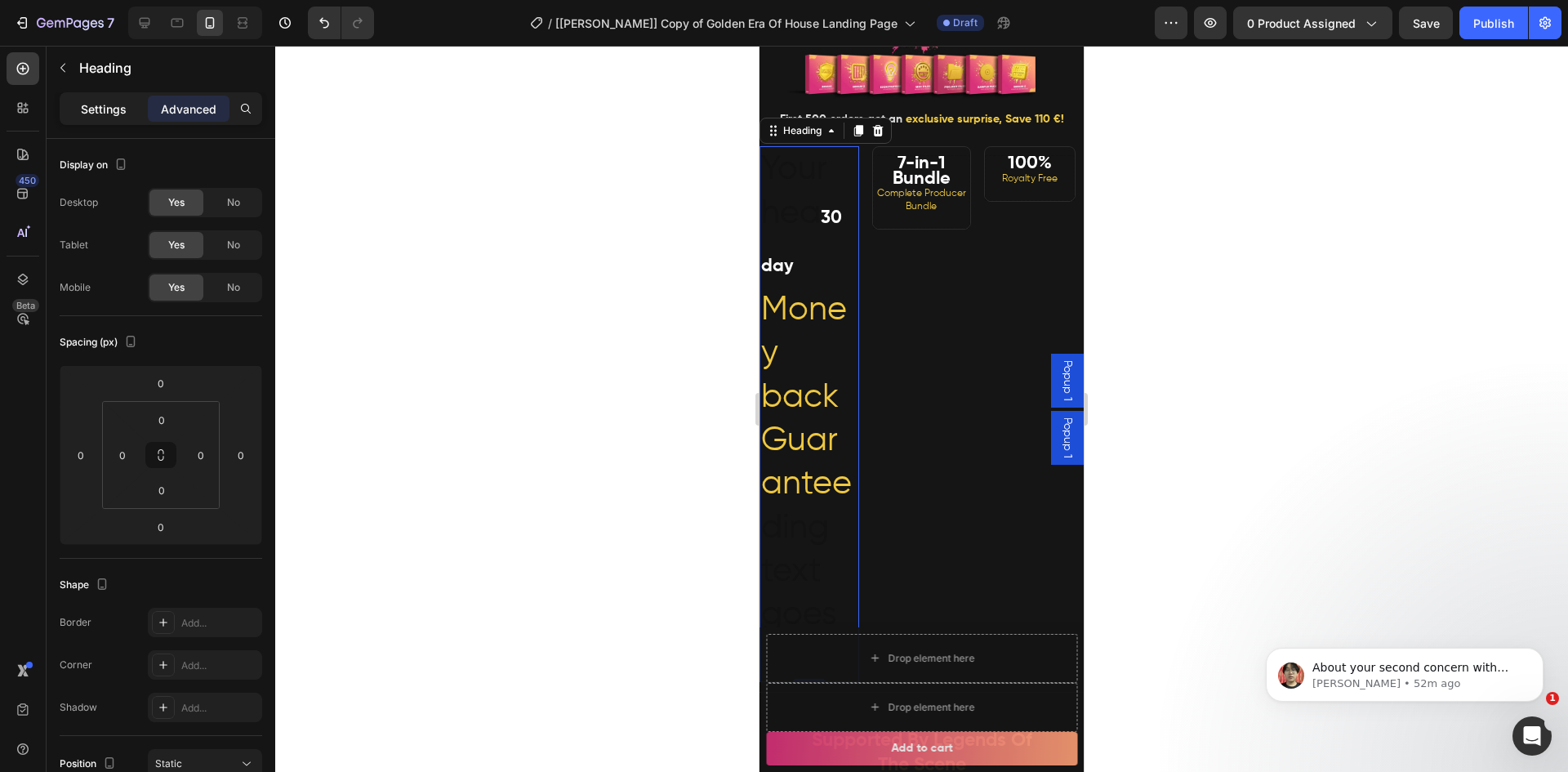
click at [108, 105] on p "Settings" at bounding box center [104, 108] width 46 height 17
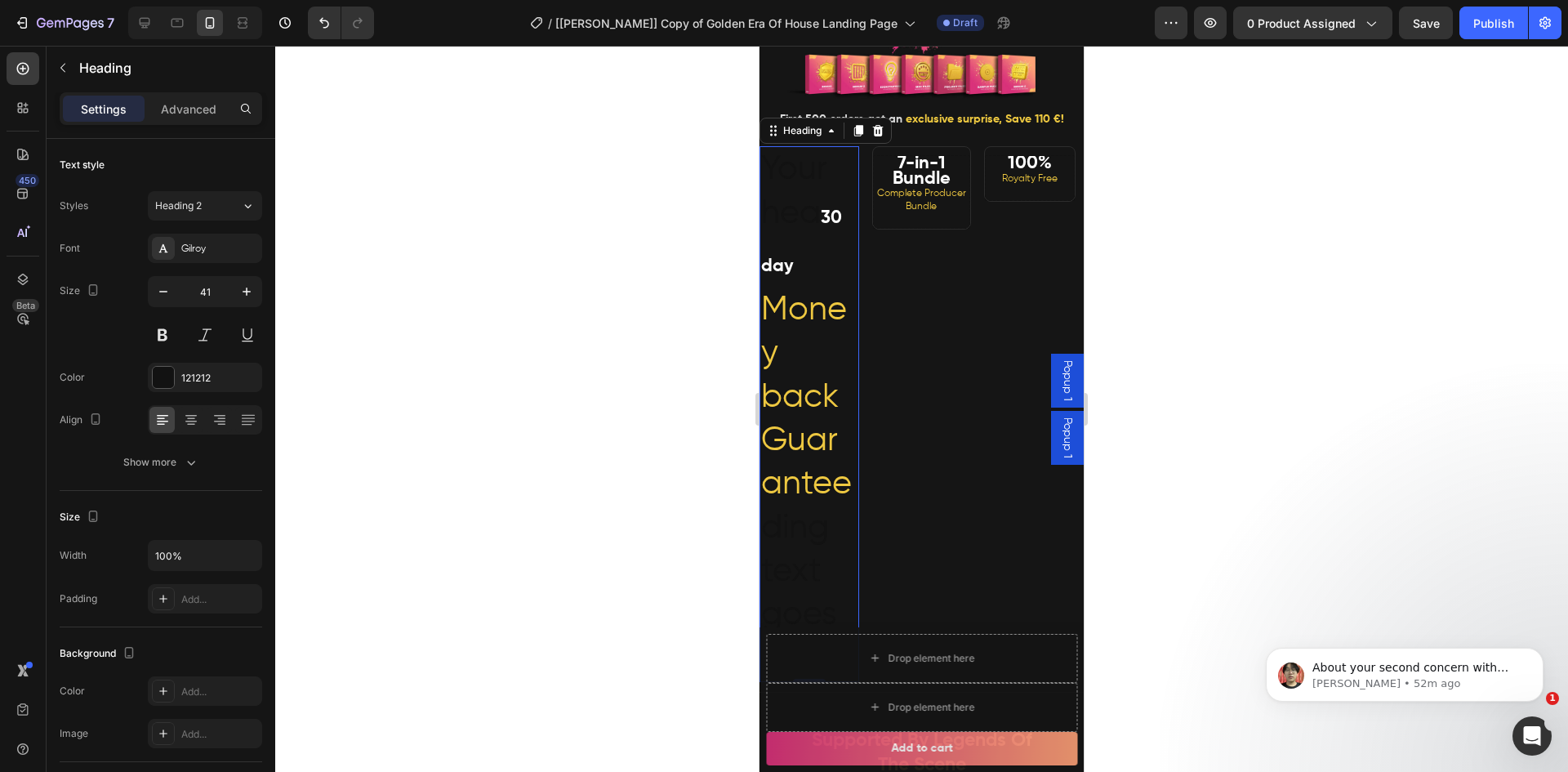
click at [543, 237] on div at bounding box center [921, 409] width 1292 height 727
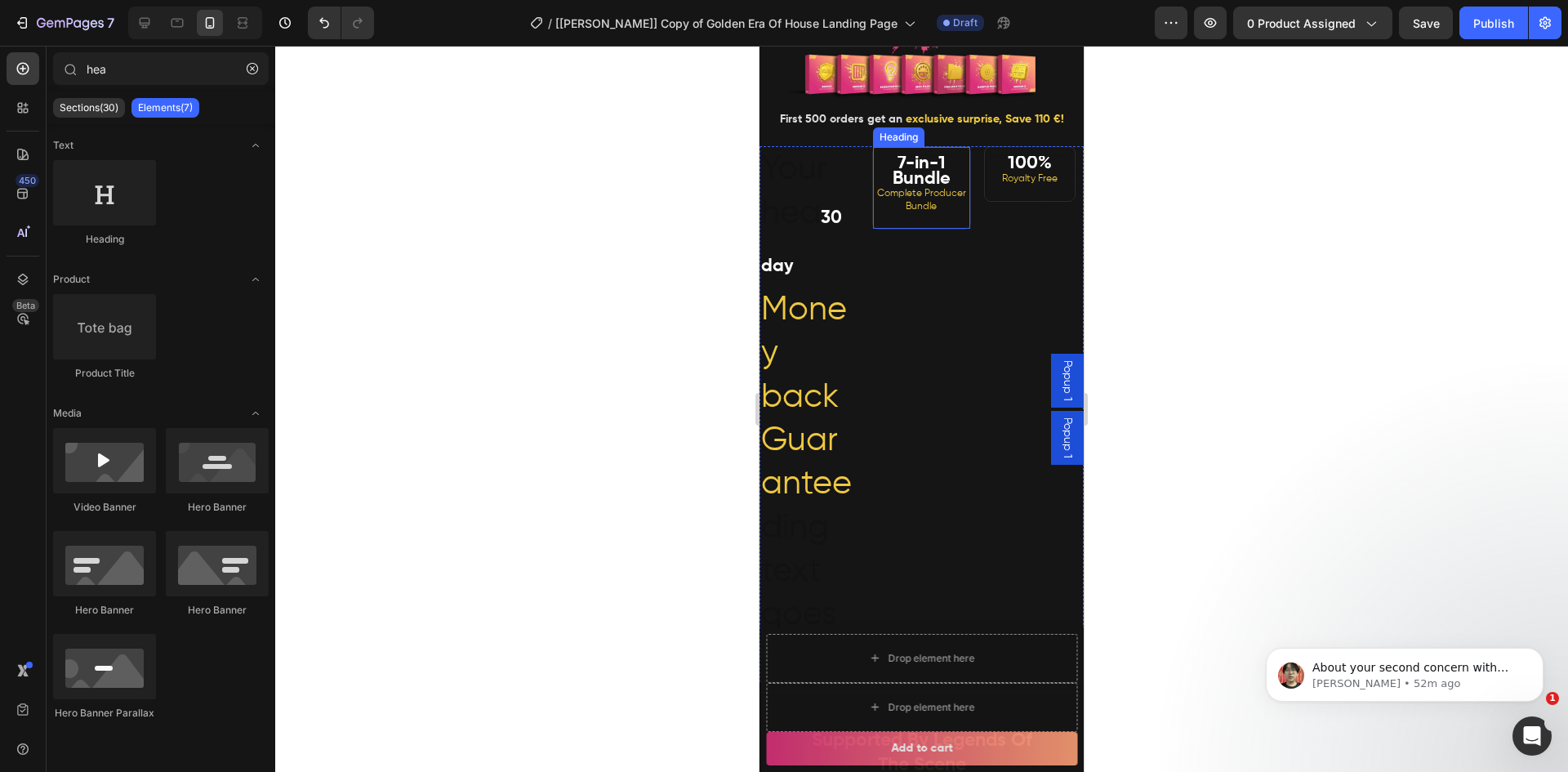
click at [936, 211] on span "Complete Producer Bundle" at bounding box center [921, 201] width 89 height 23
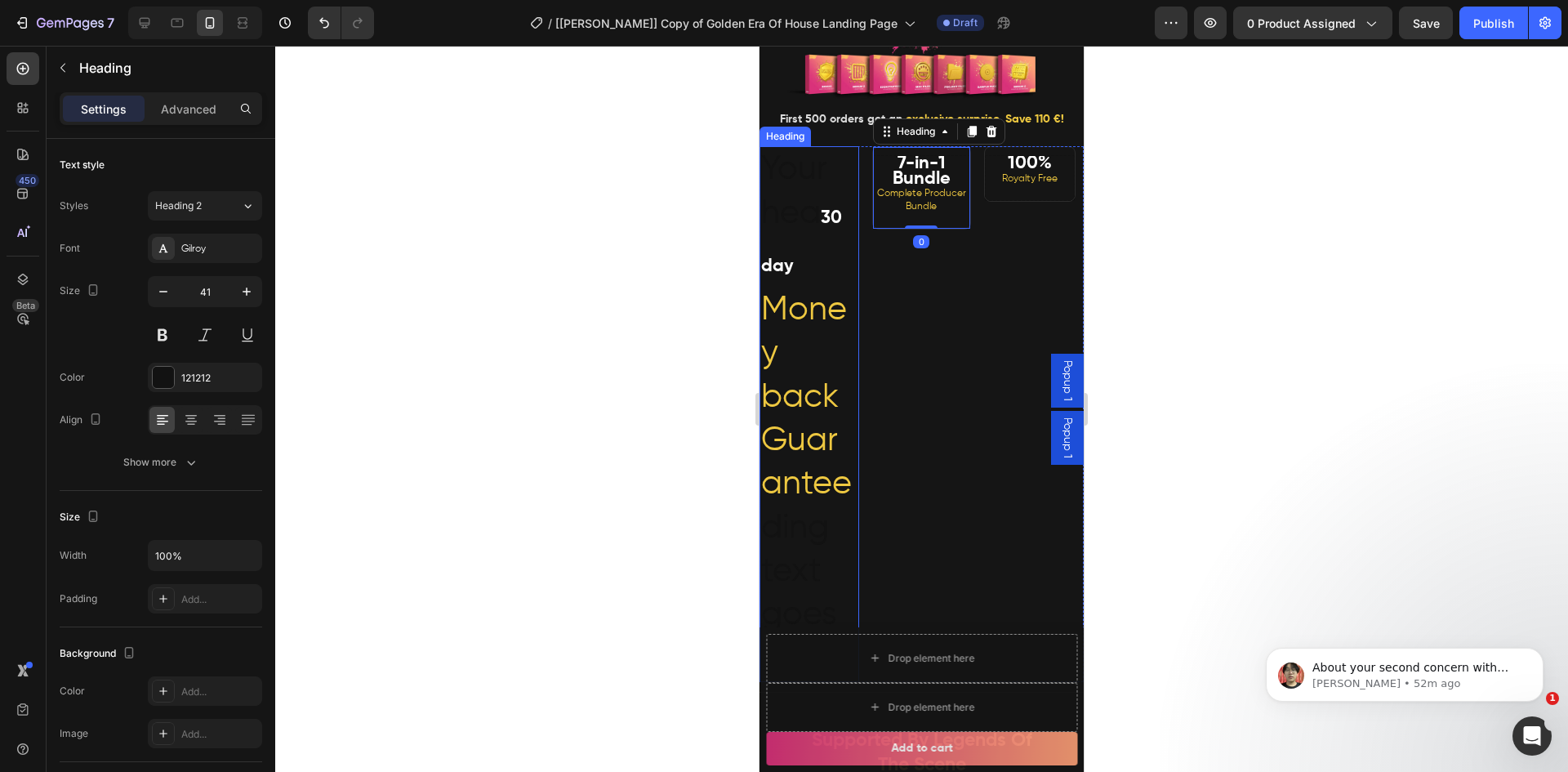
click at [809, 342] on span "Money back Guarantee" at bounding box center [806, 398] width 90 height 208
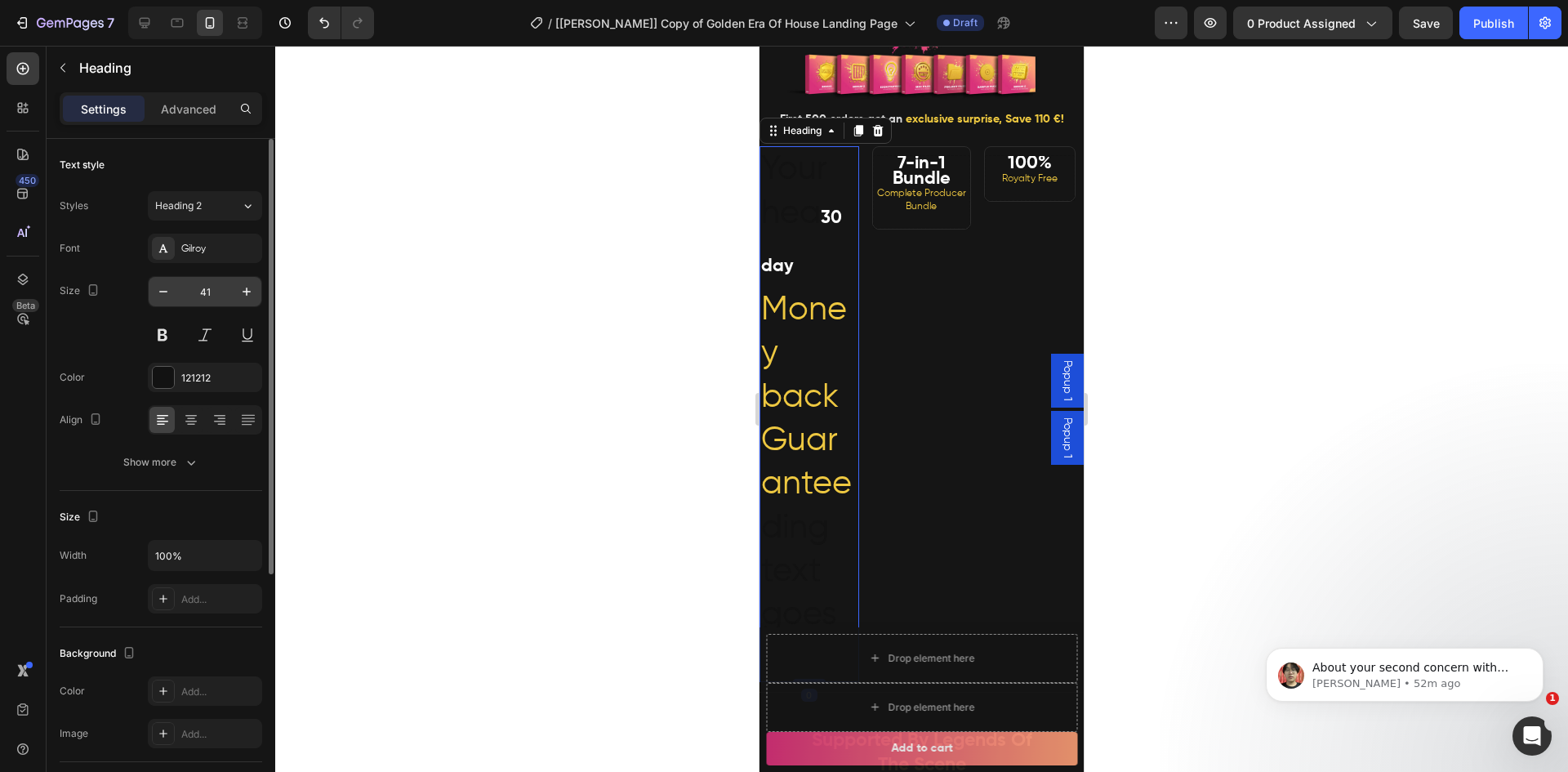
click at [199, 293] on input "41" at bounding box center [205, 291] width 54 height 29
type input "12"
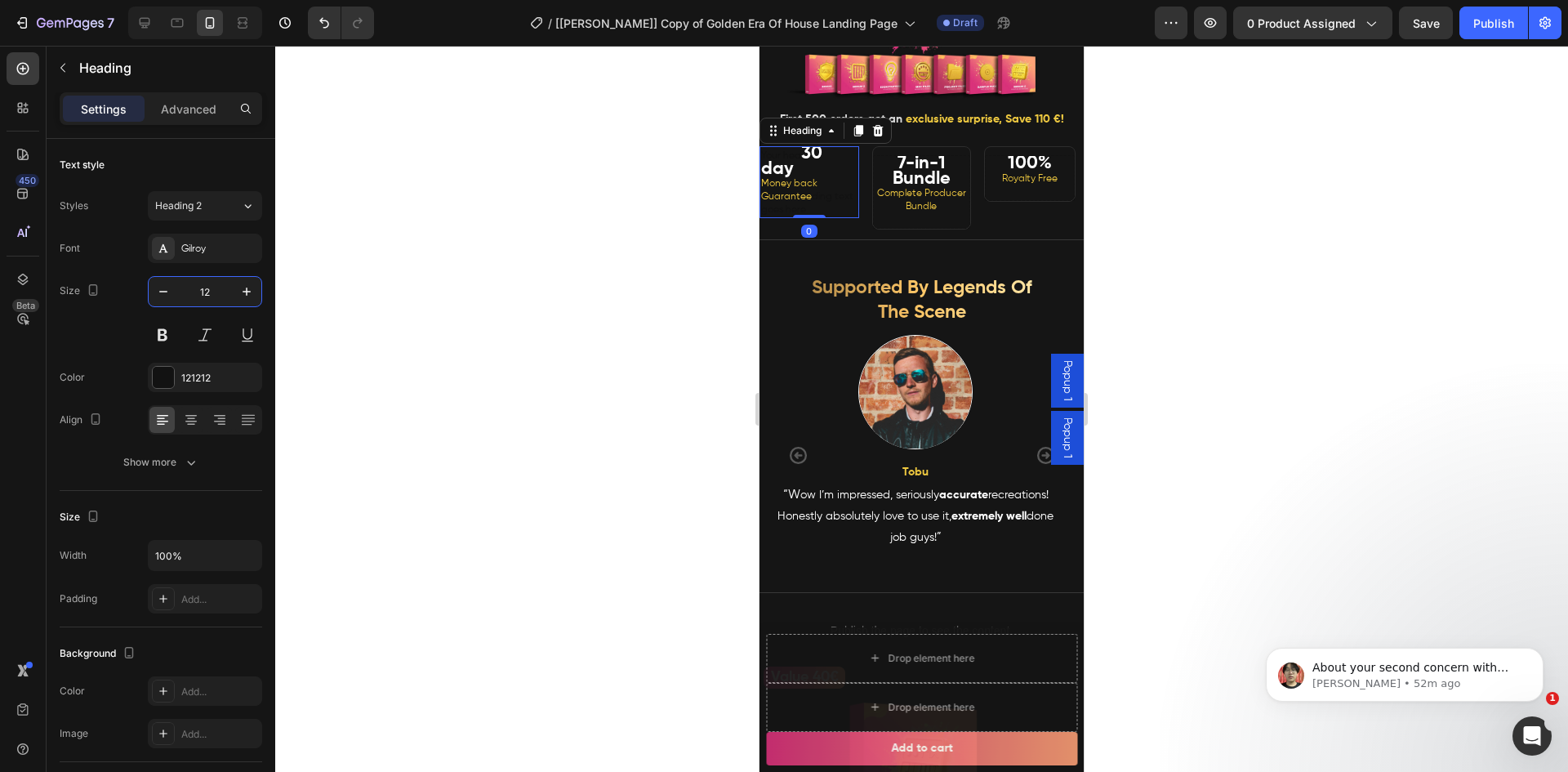
click at [419, 320] on div at bounding box center [921, 409] width 1292 height 727
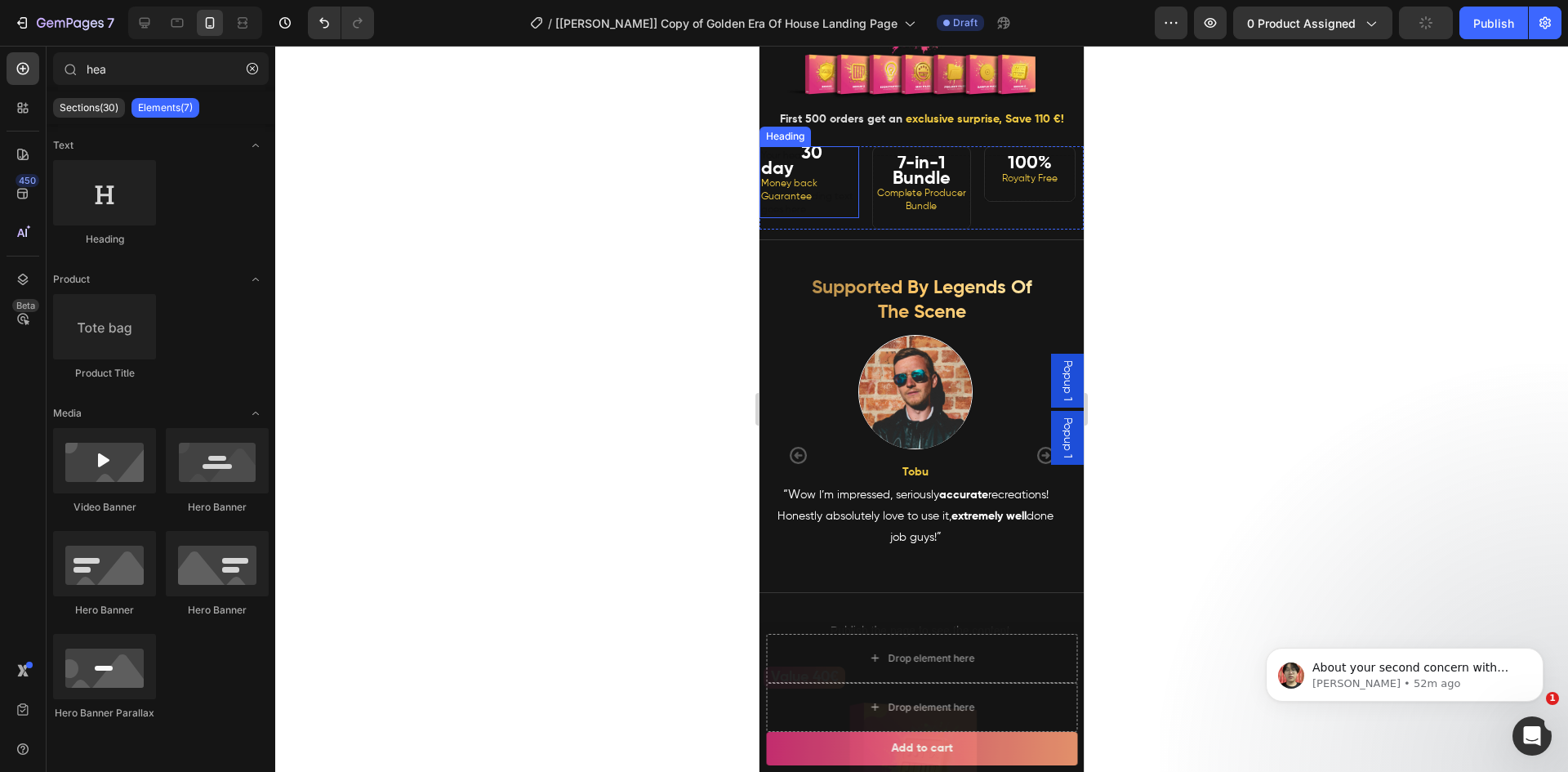
click at [804, 178] on strong "30 day" at bounding box center [791, 161] width 61 height 34
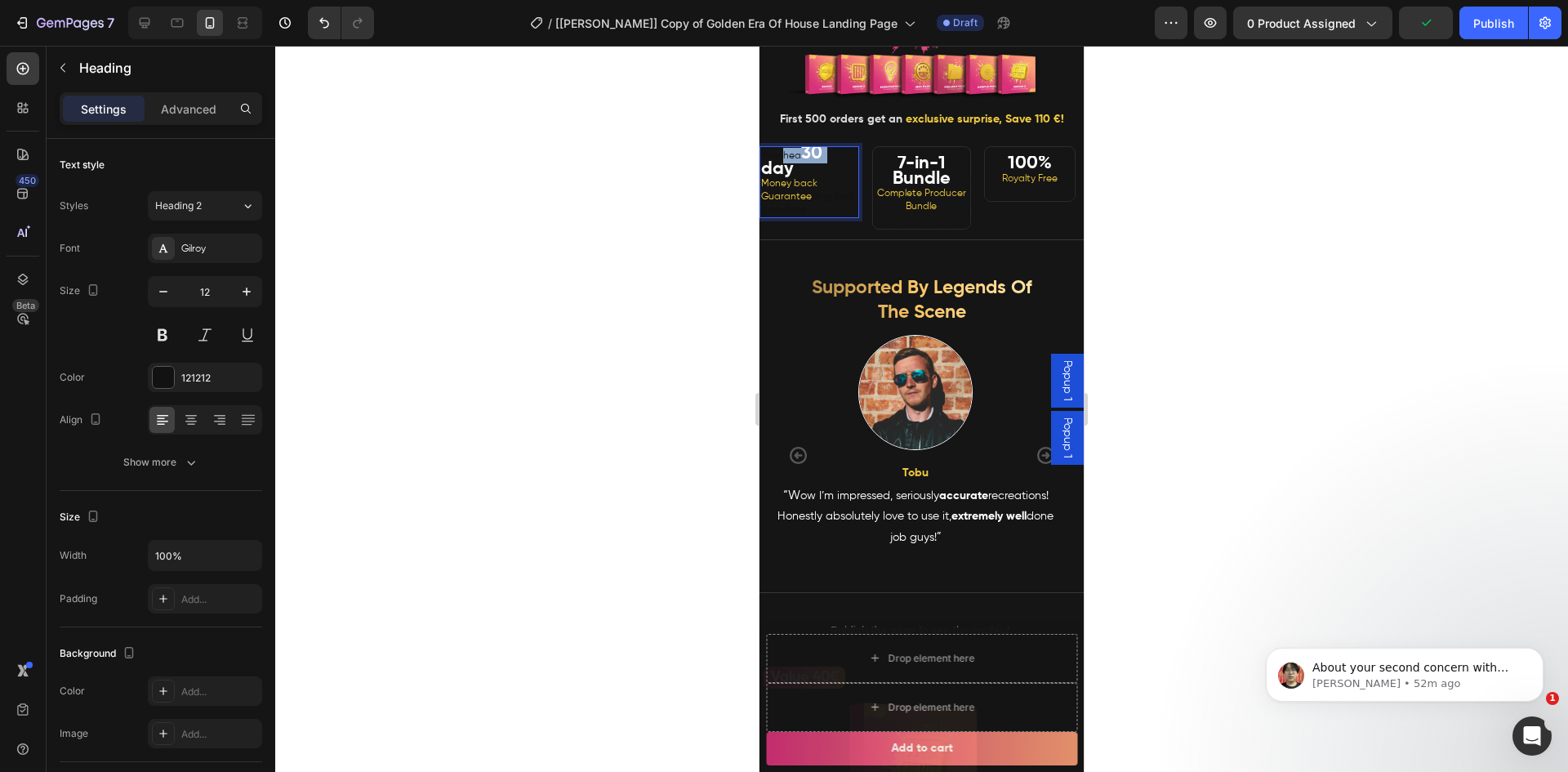
click at [804, 178] on strong "30 day" at bounding box center [791, 161] width 61 height 34
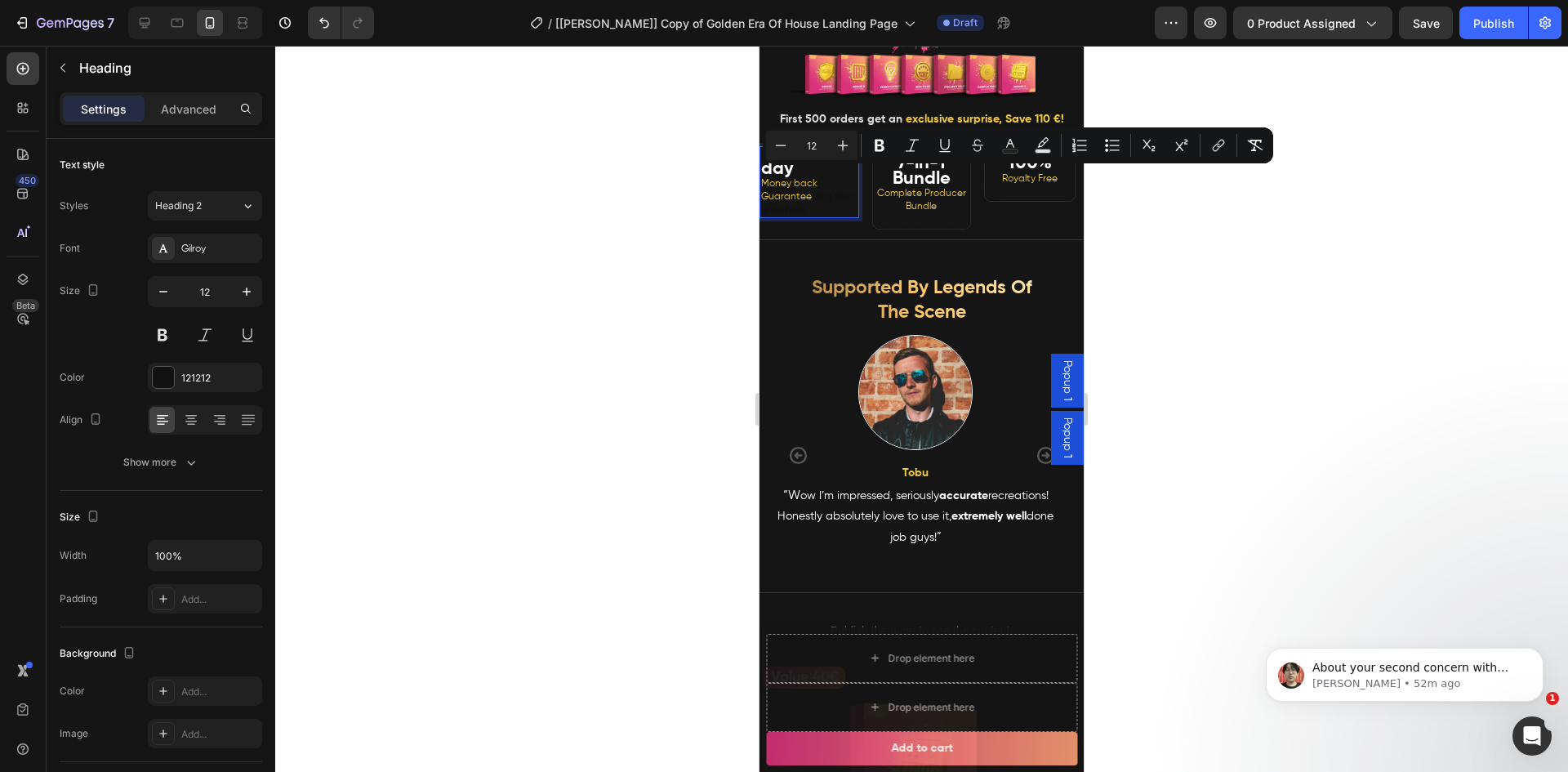
click at [1251, 242] on div at bounding box center [921, 409] width 1292 height 727
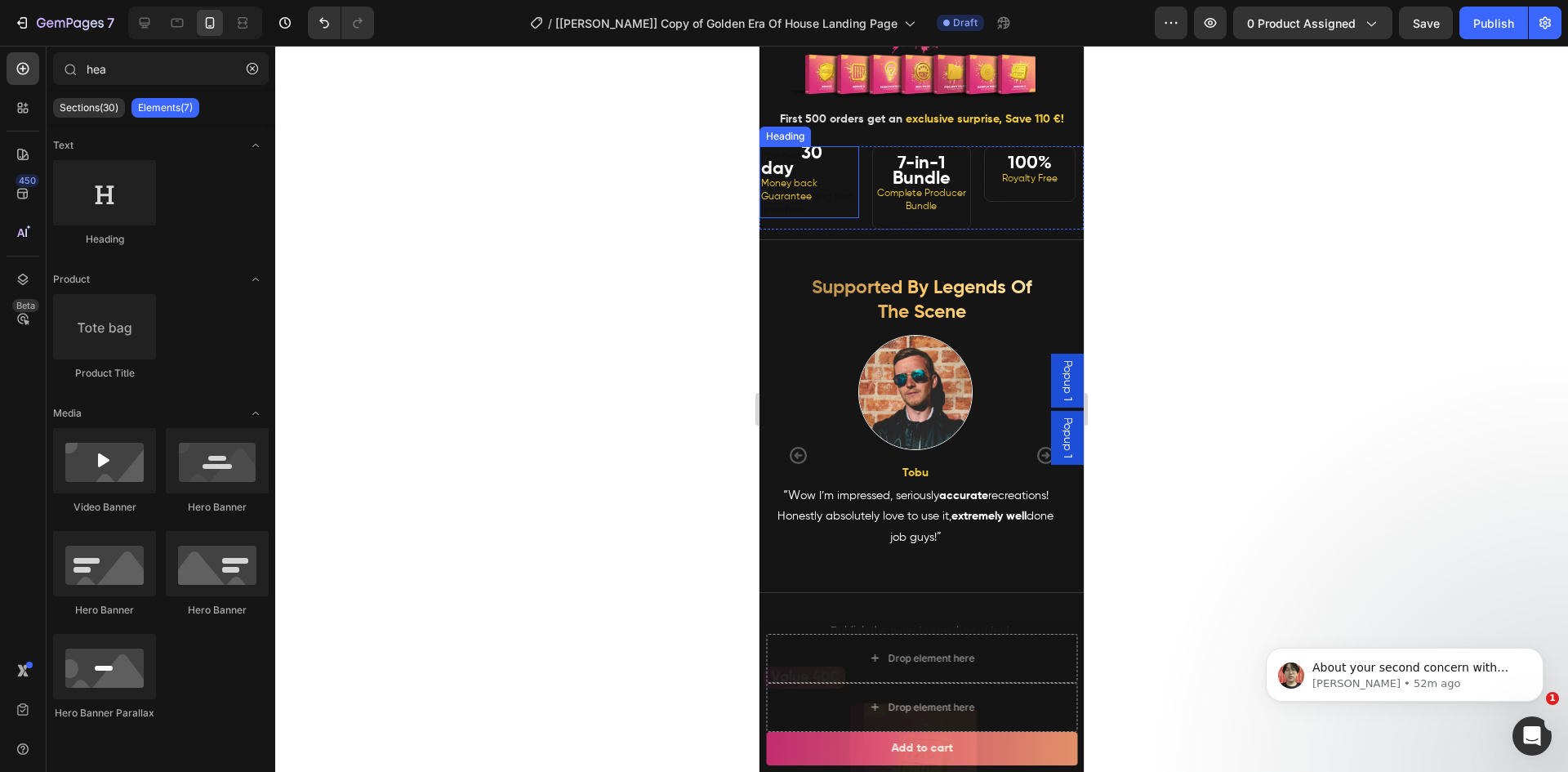
click at [793, 182] on p "Your hea 30 day Money back Guarantee ding text goes here" at bounding box center [809, 182] width 97 height 68
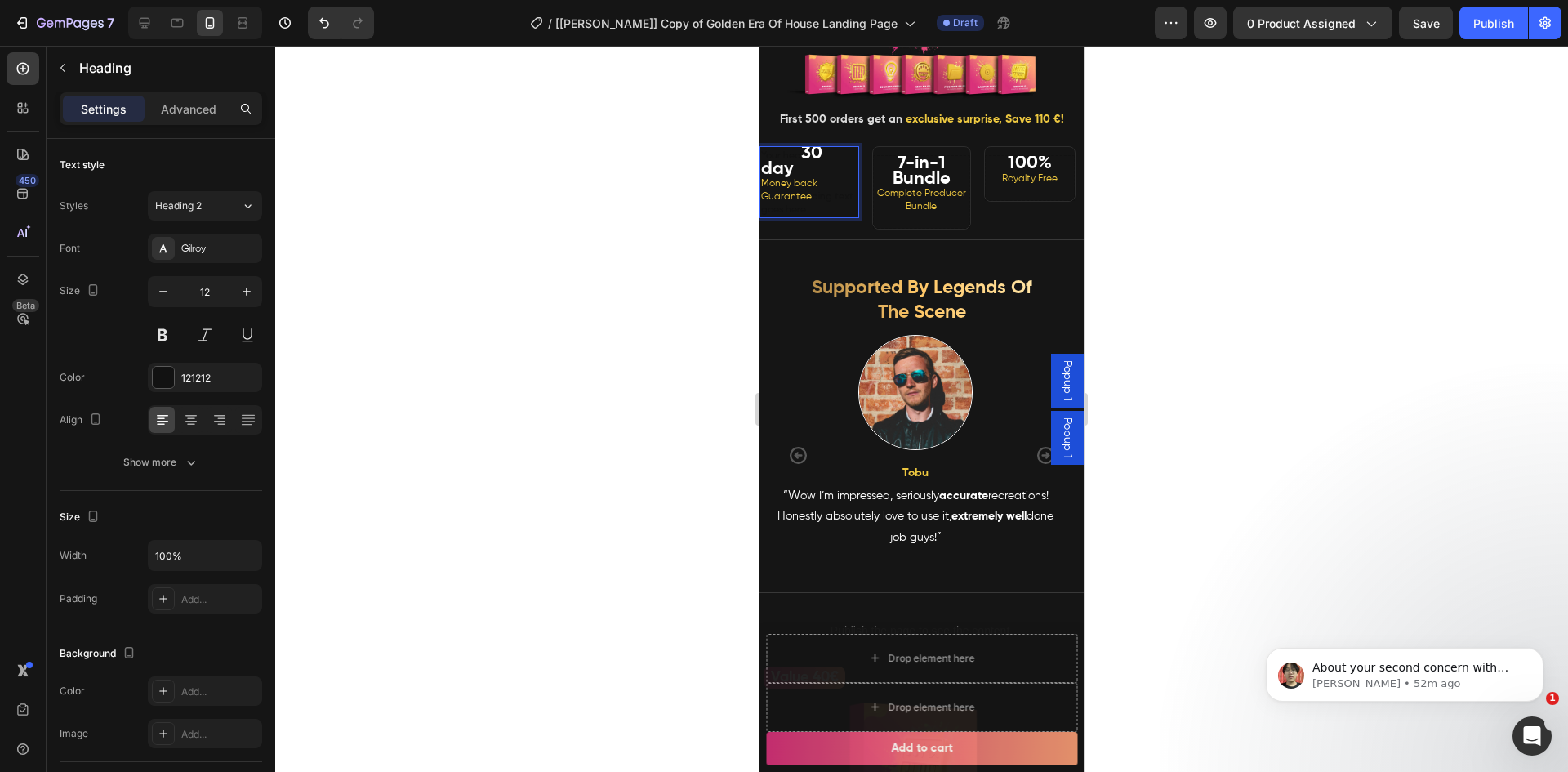
click at [797, 183] on p "Your hea 30 day Money back Guarantee ding text goes here" at bounding box center [809, 182] width 97 height 68
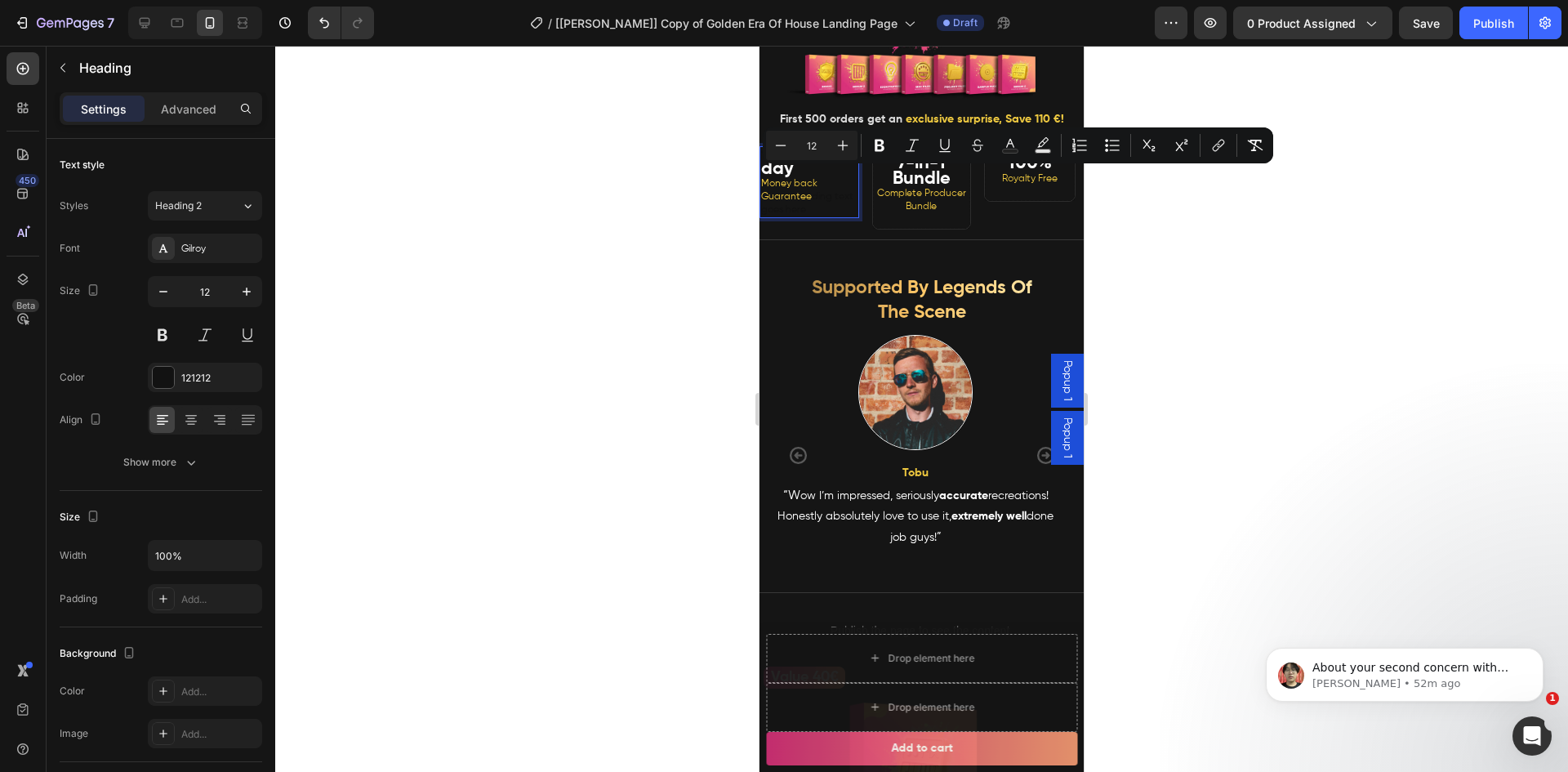
click at [813, 178] on strong "30 day" at bounding box center [791, 161] width 61 height 34
drag, startPoint x: 826, startPoint y: 185, endPoint x: 760, endPoint y: 180, distance: 66.2
click at [760, 180] on h2 "Your hea 30 day Money back Guarantee ding text goes here" at bounding box center [809, 182] width 99 height 72
click at [788, 182] on p "Your hea 30 day Money back Guarantee ding text goes here" at bounding box center [809, 182] width 97 height 68
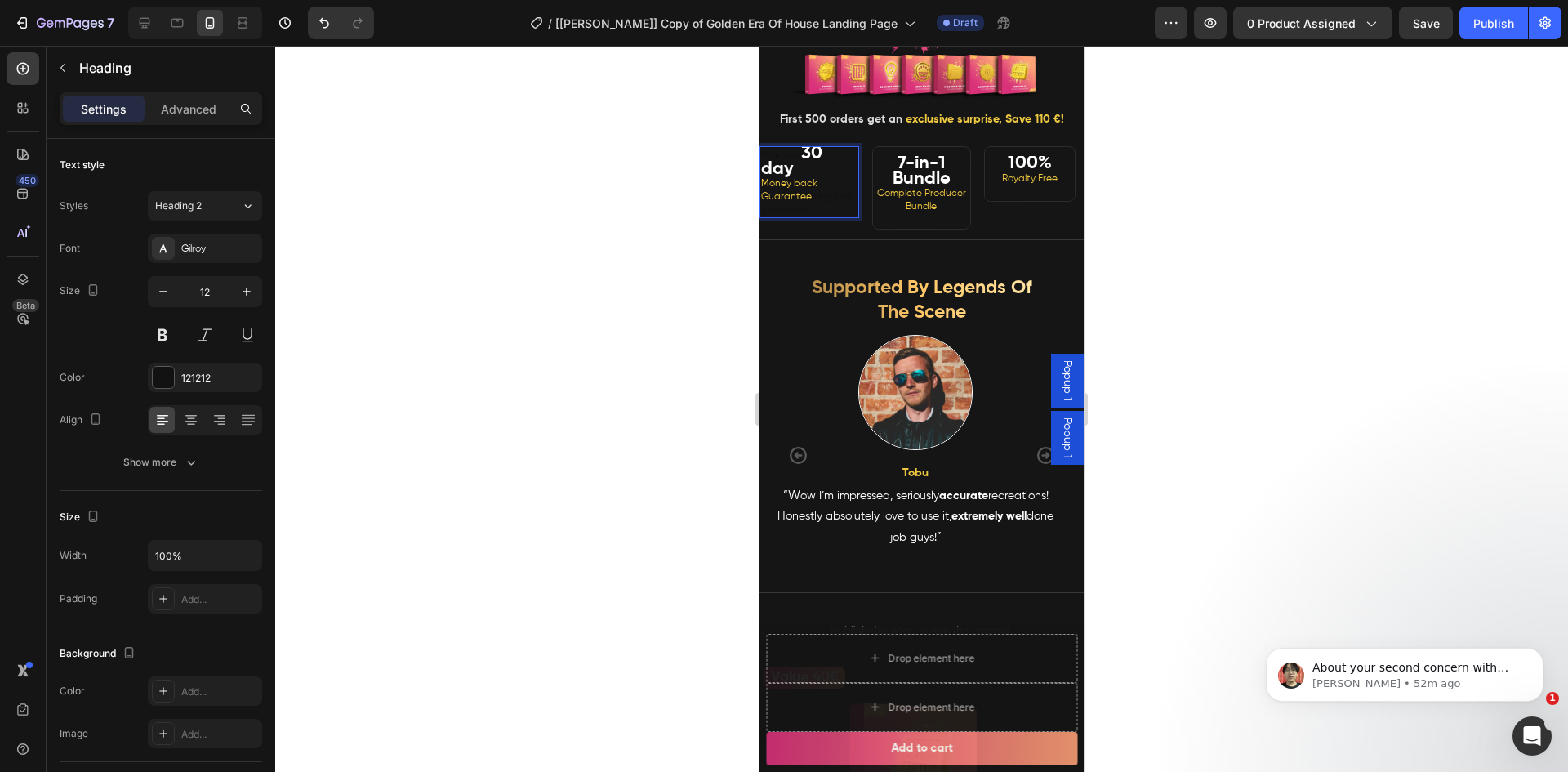
click at [782, 183] on p "Your hea 30 day Money back Guarantee ding text goes here" at bounding box center [809, 182] width 97 height 68
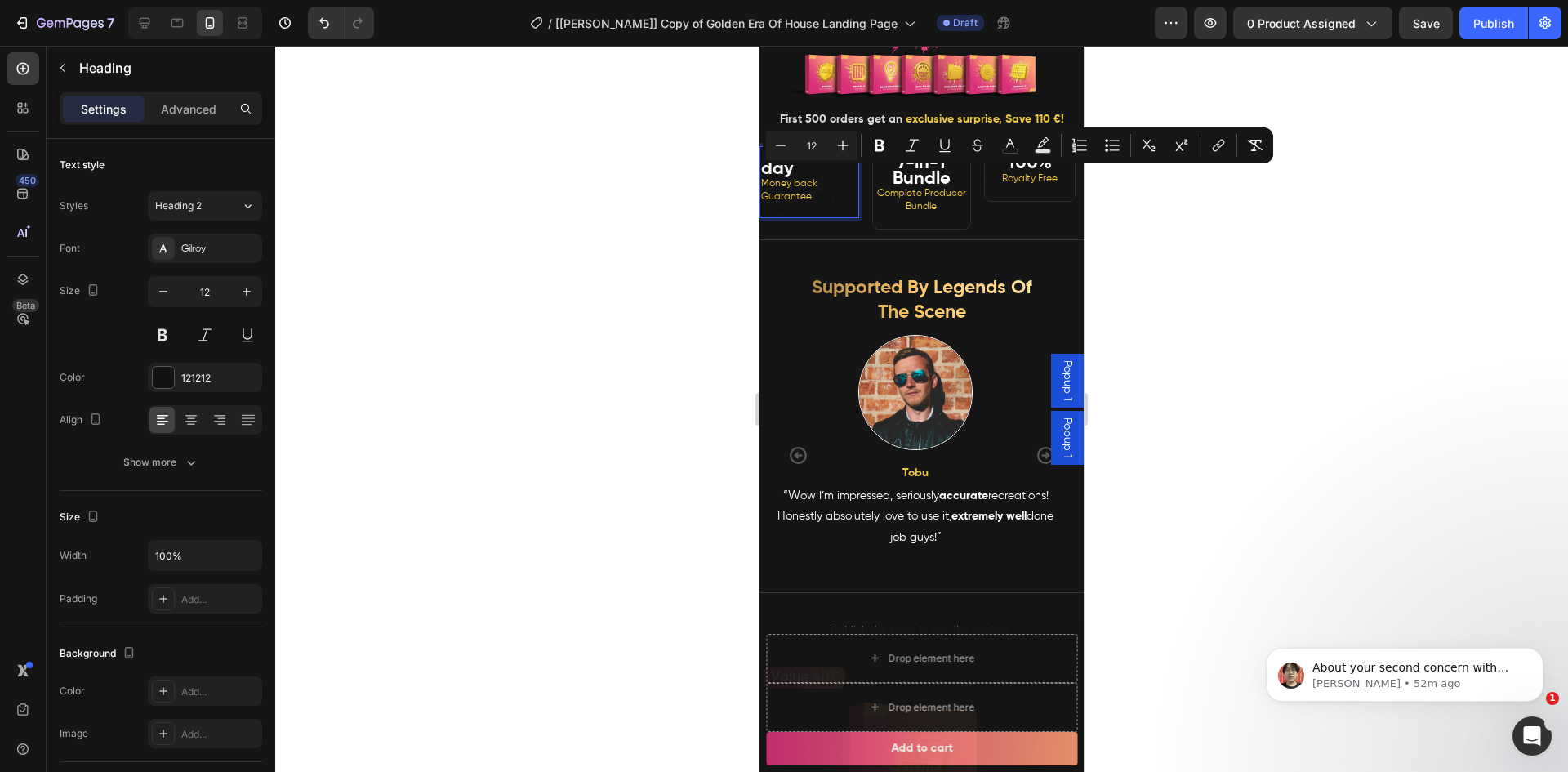
click at [692, 213] on div at bounding box center [921, 409] width 1292 height 727
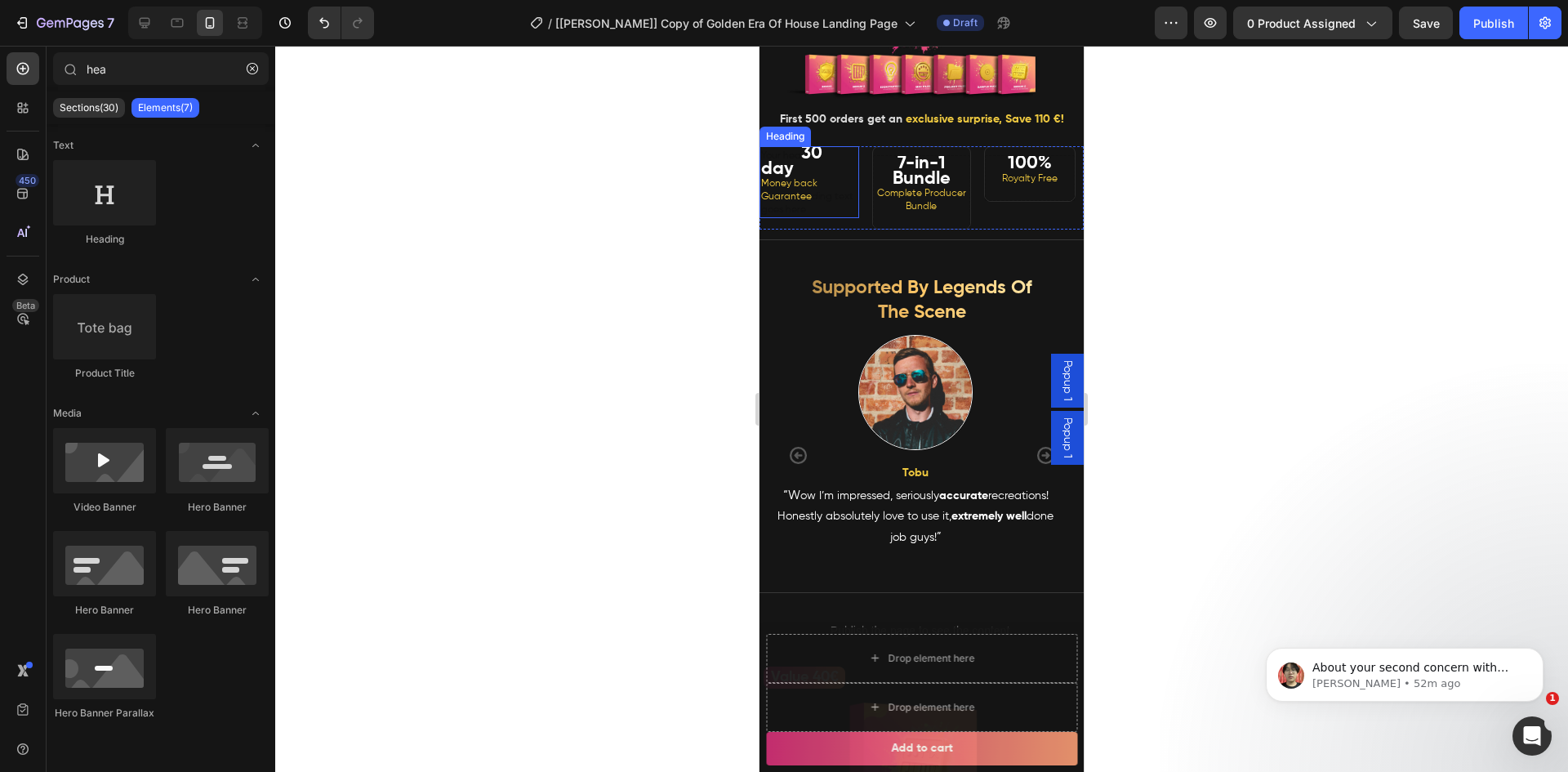
click at [814, 198] on p "Your hea 30 day Money back Guarantee ding text goes here" at bounding box center [809, 182] width 97 height 68
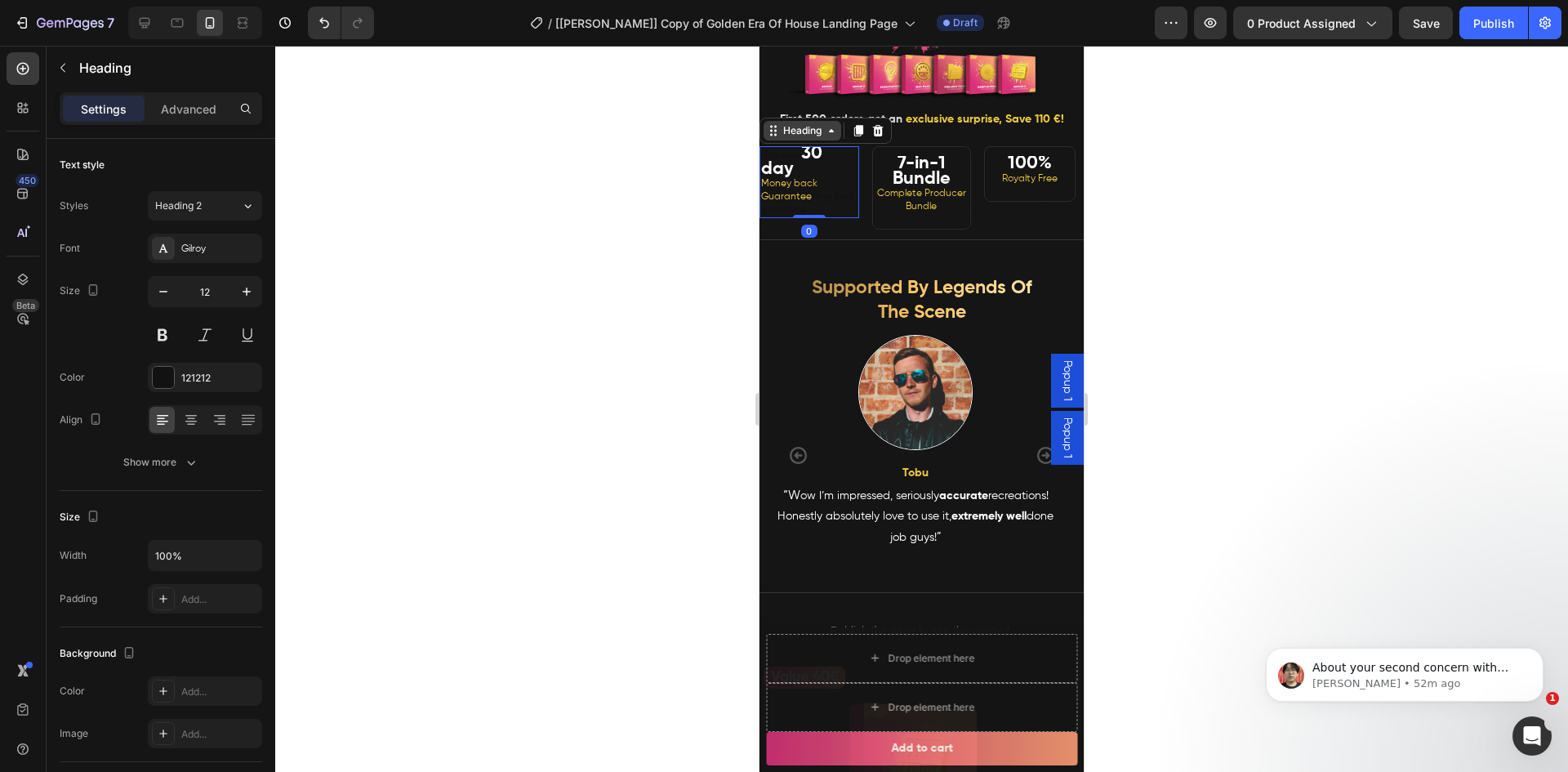
click at [796, 138] on div "Heading" at bounding box center [802, 130] width 45 height 15
click at [601, 231] on div at bounding box center [921, 409] width 1292 height 727
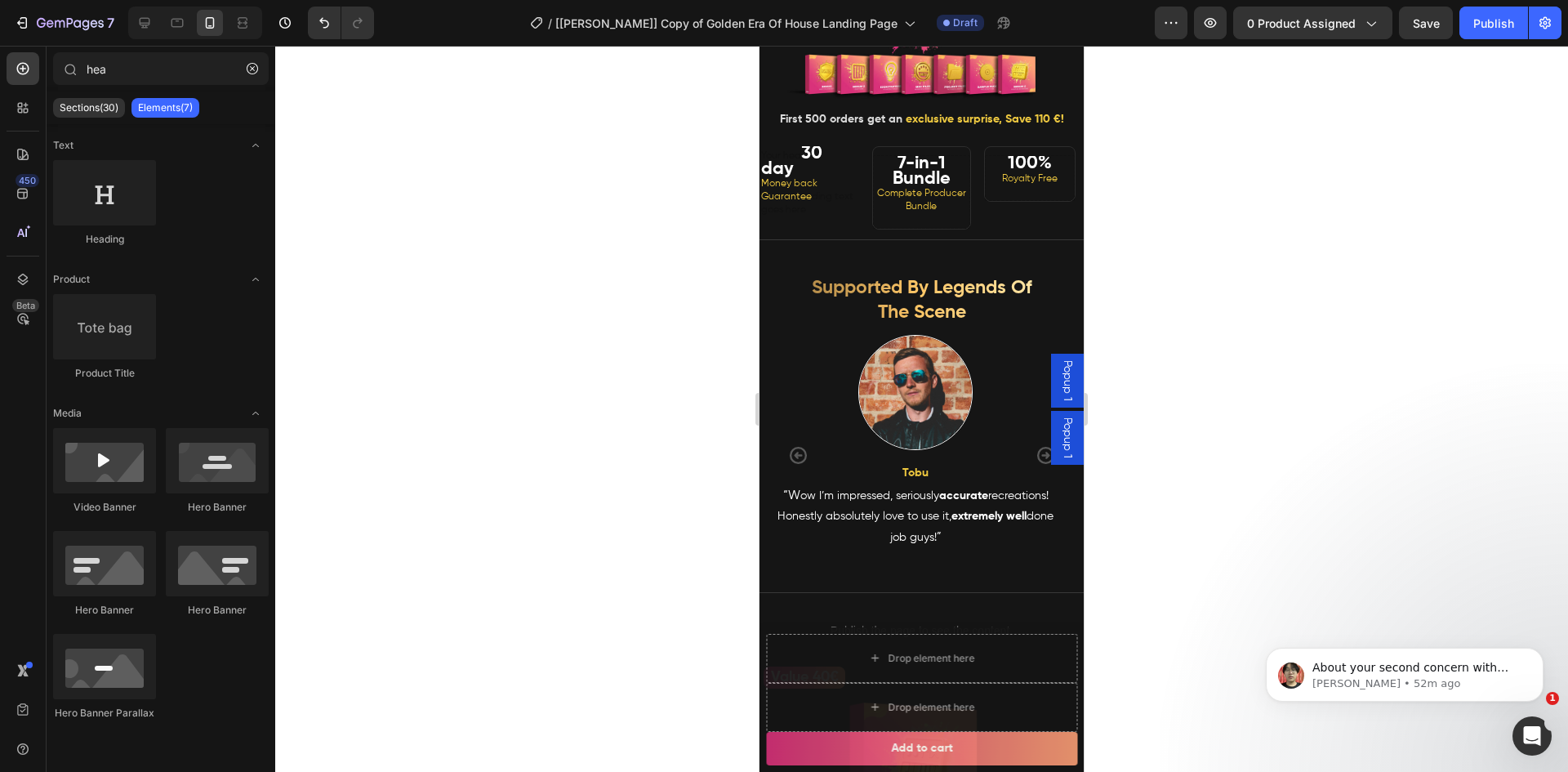
click at [792, 201] on span "Money back Guarantee" at bounding box center [789, 191] width 57 height 23
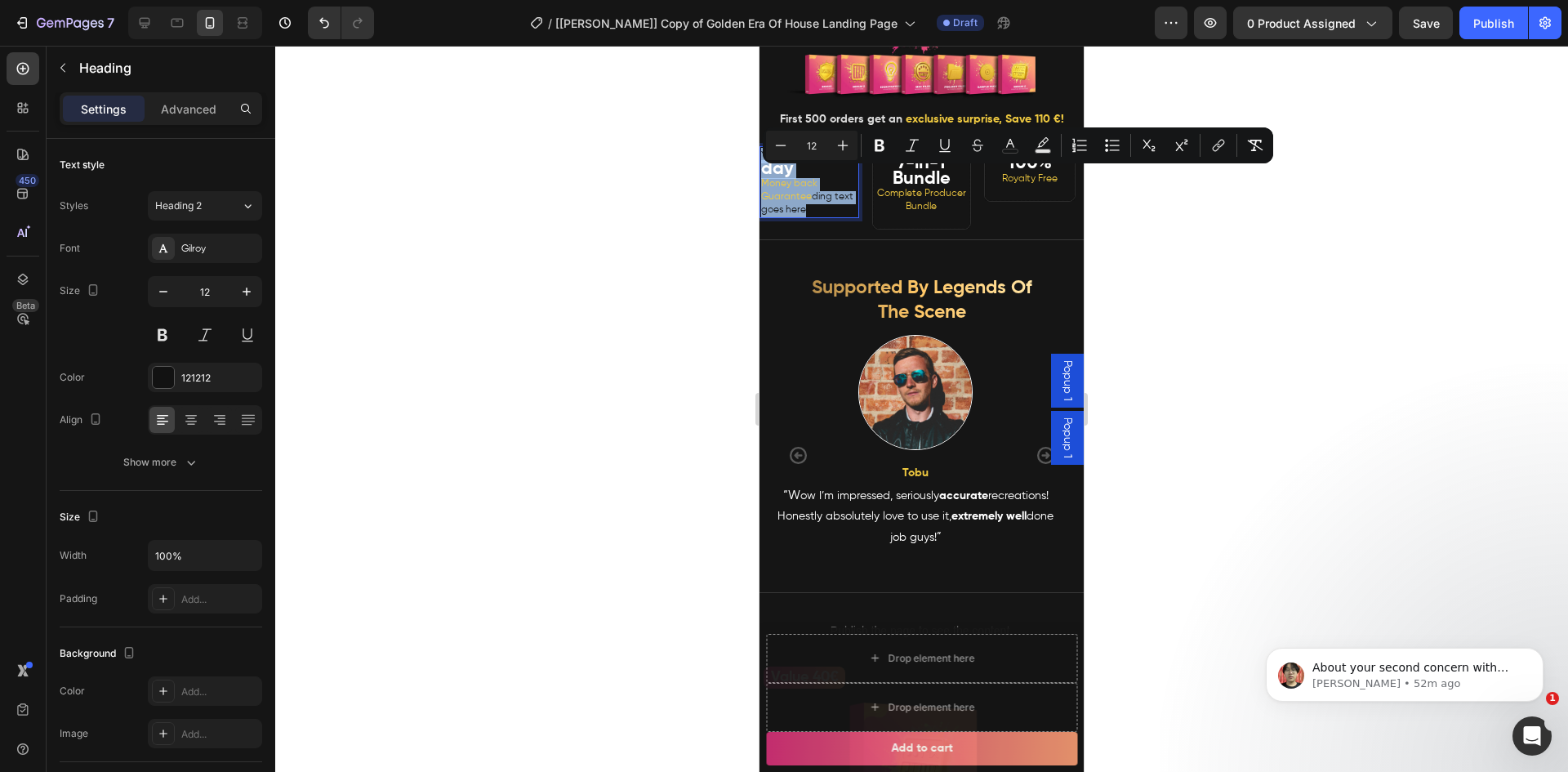
click at [804, 201] on span "Money back Guarantee" at bounding box center [789, 191] width 57 height 23
click at [815, 217] on p "Your hea 30 day Money back Guarantee ding text goes here" at bounding box center [809, 182] width 97 height 68
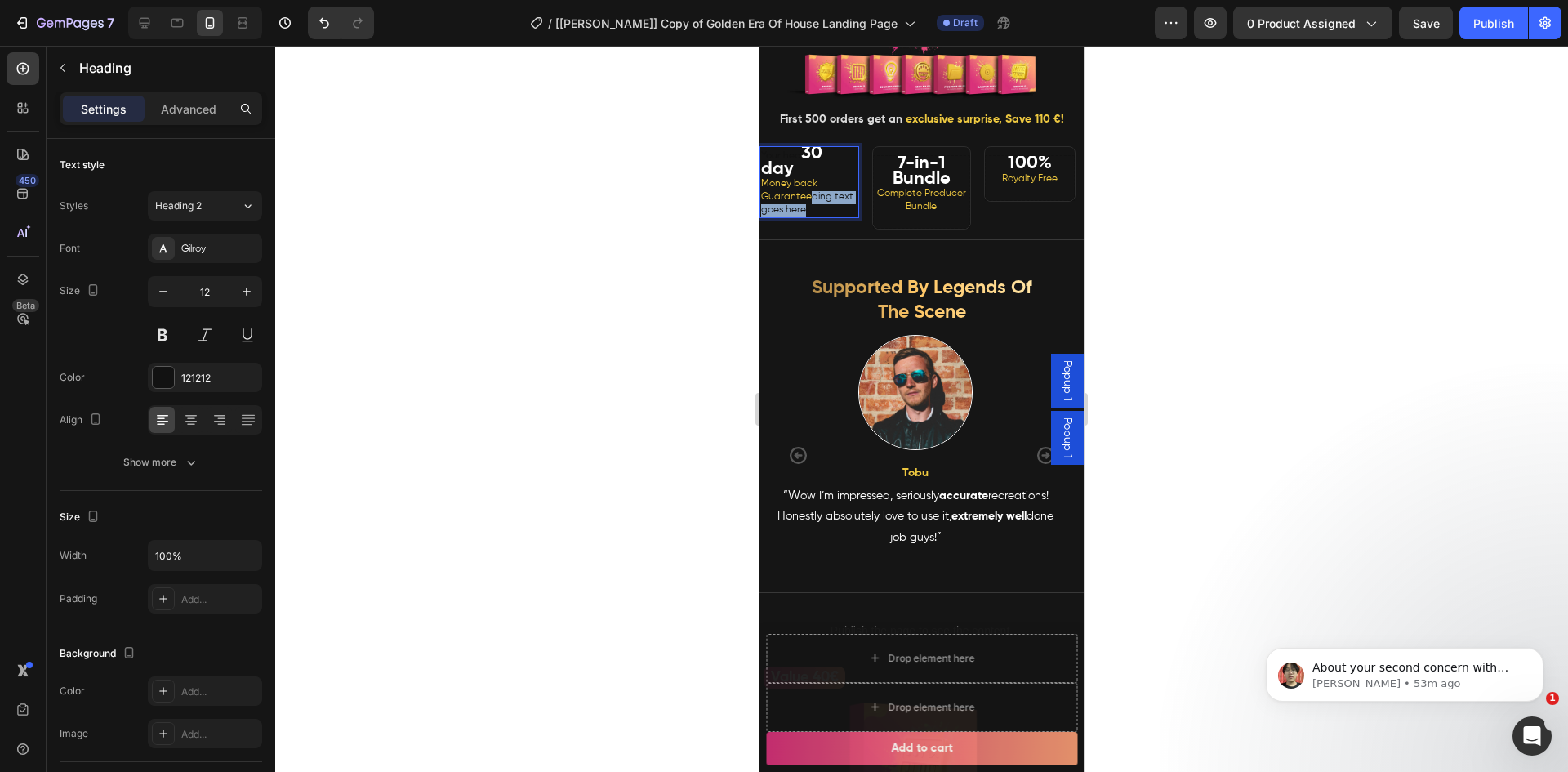
drag, startPoint x: 816, startPoint y: 240, endPoint x: 811, endPoint y: 224, distance: 16.8
click at [811, 217] on p "Your hea 30 day Money back Guarantee ding text goes here" at bounding box center [809, 182] width 97 height 68
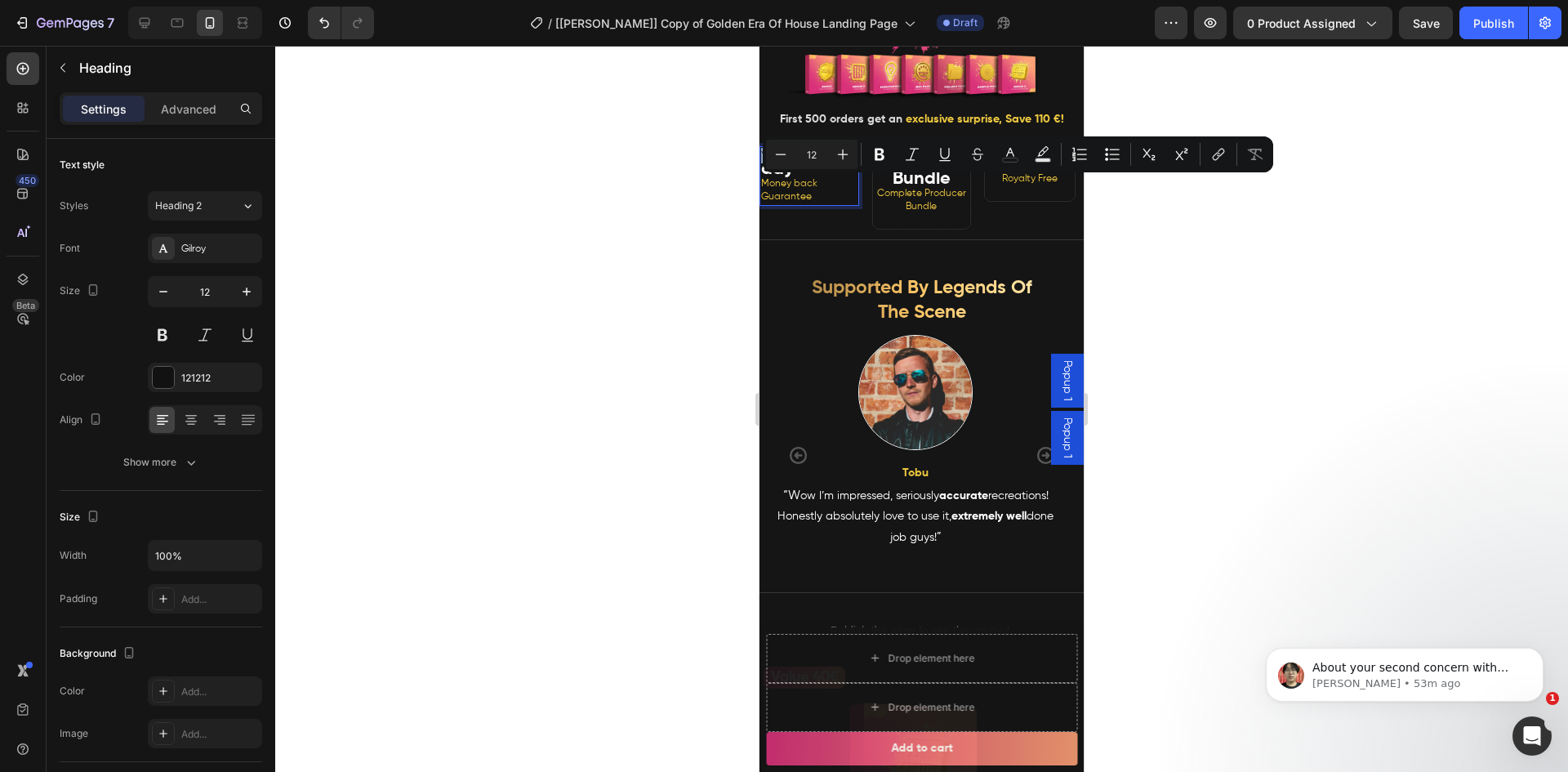
drag, startPoint x: 798, startPoint y: 184, endPoint x: 1516, endPoint y: 231, distance: 719.5
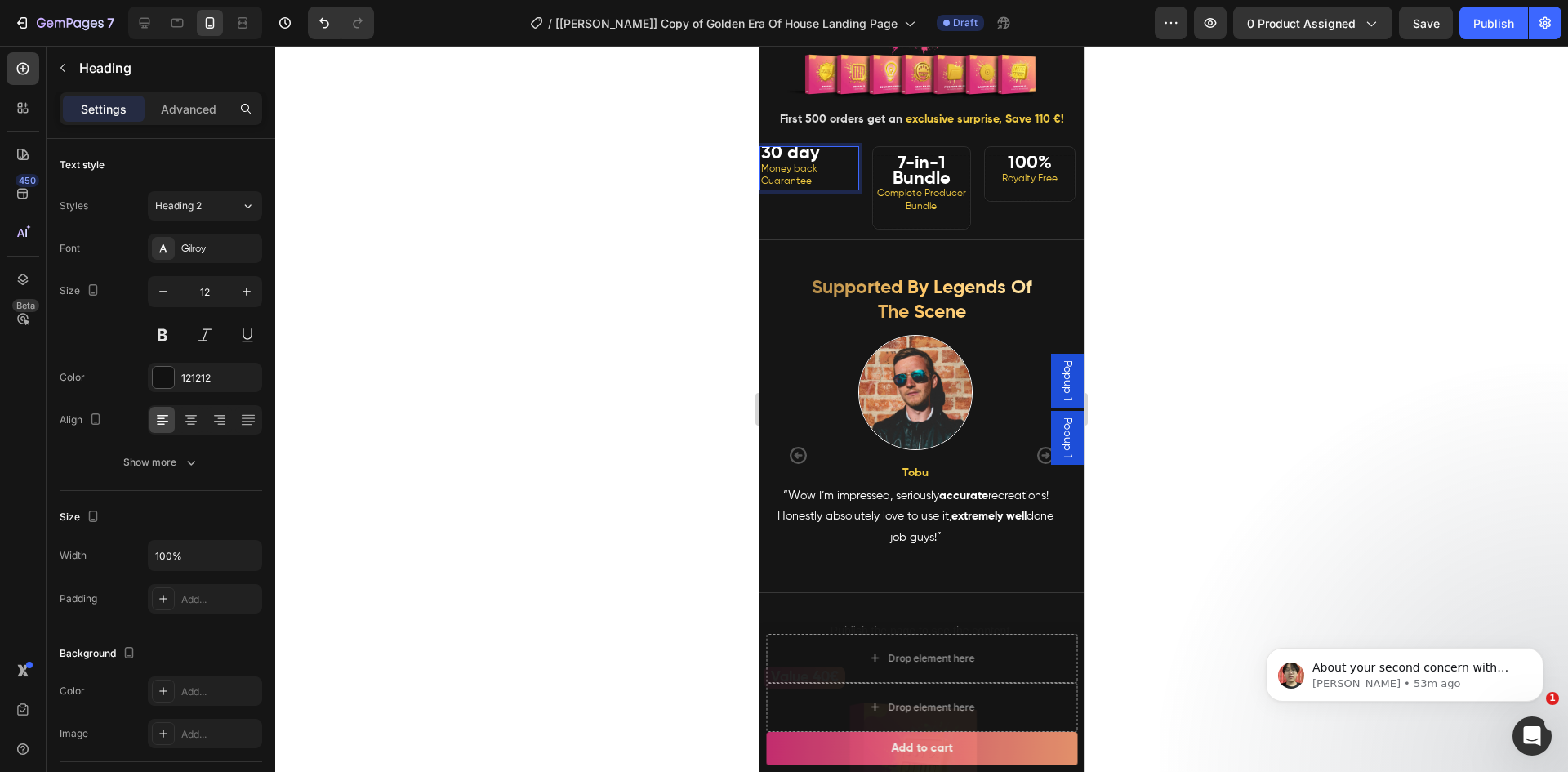
click at [830, 187] on p "30 day Money back Guarantee" at bounding box center [809, 169] width 97 height 41
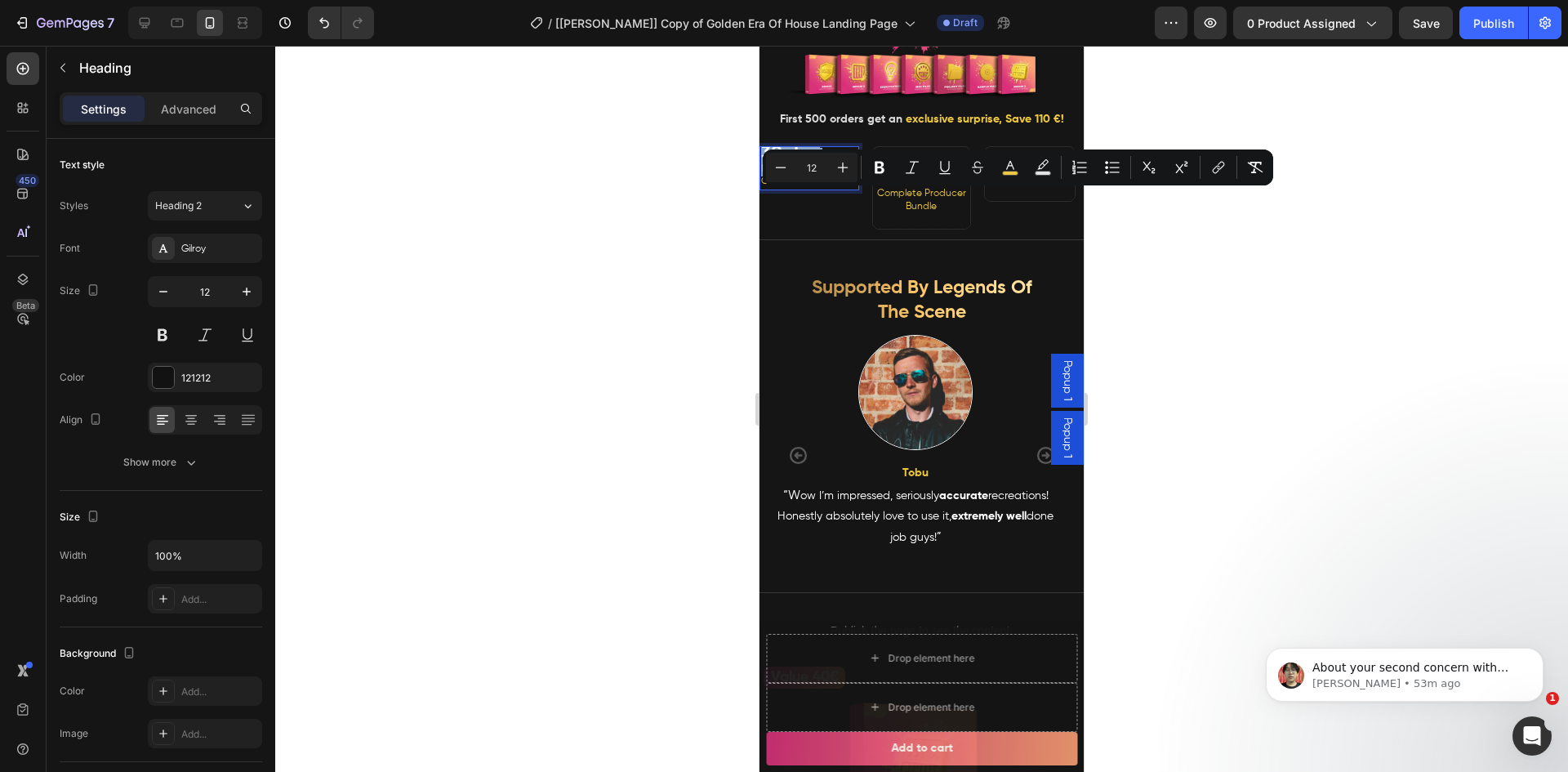
drag, startPoint x: 831, startPoint y: 185, endPoint x: 845, endPoint y: 194, distance: 16.6
click at [845, 189] on p "30 day Money back Guarantee" at bounding box center [809, 169] width 97 height 41
click at [804, 187] on span "Money back Guarantee" at bounding box center [789, 176] width 57 height 23
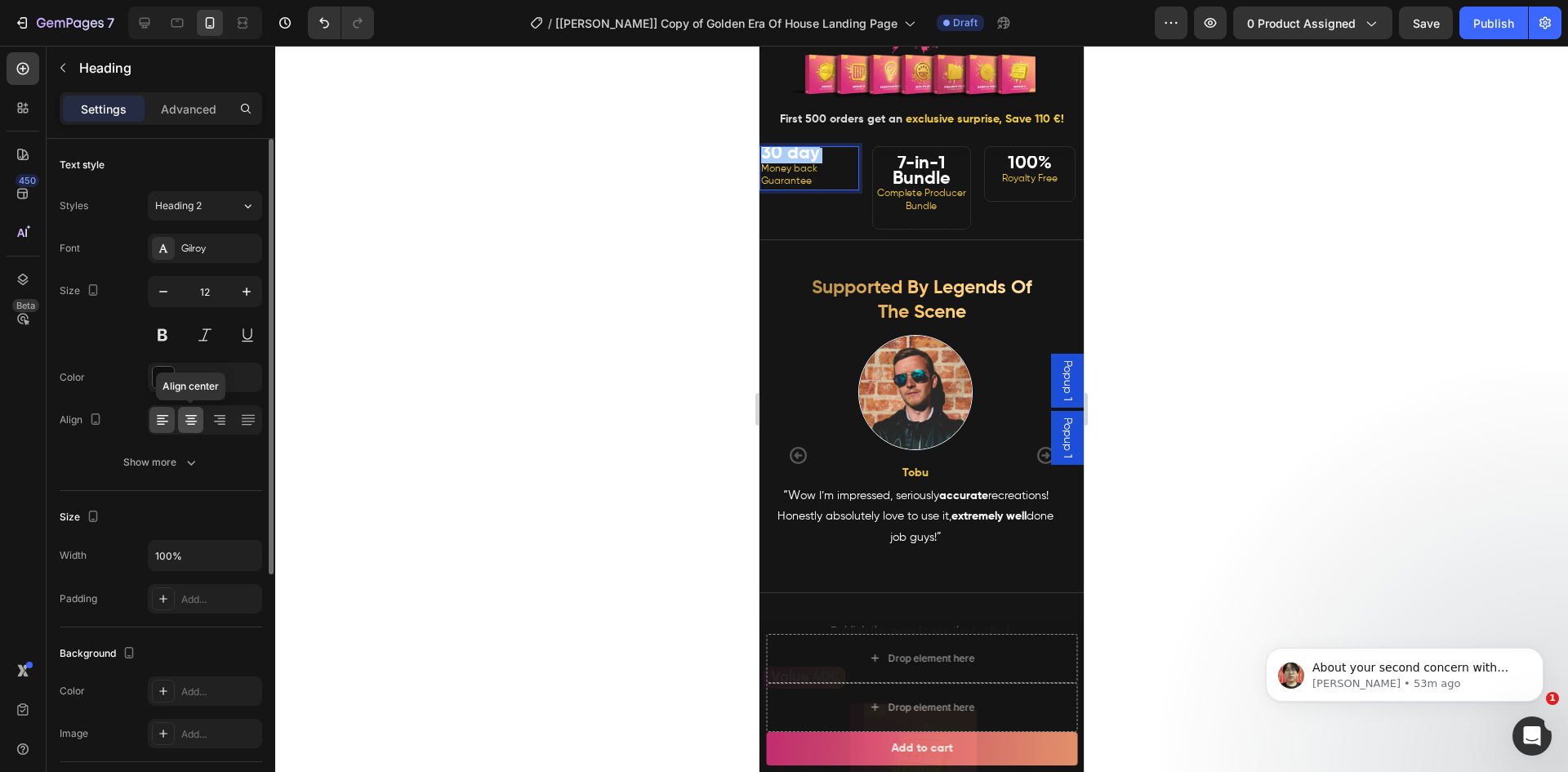
click at [192, 416] on icon at bounding box center [191, 416] width 12 height 2
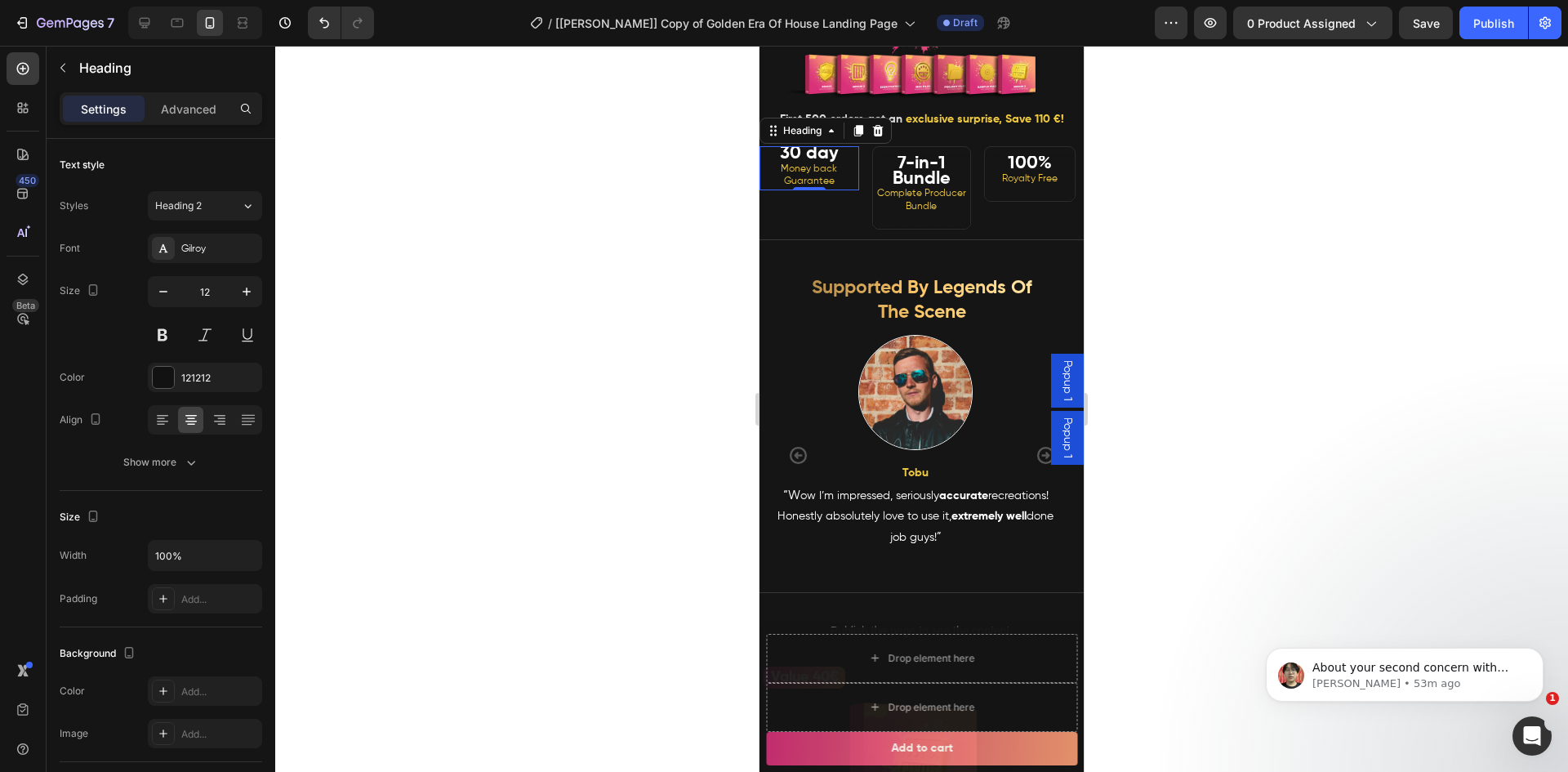
click at [632, 346] on div at bounding box center [921, 409] width 1292 height 727
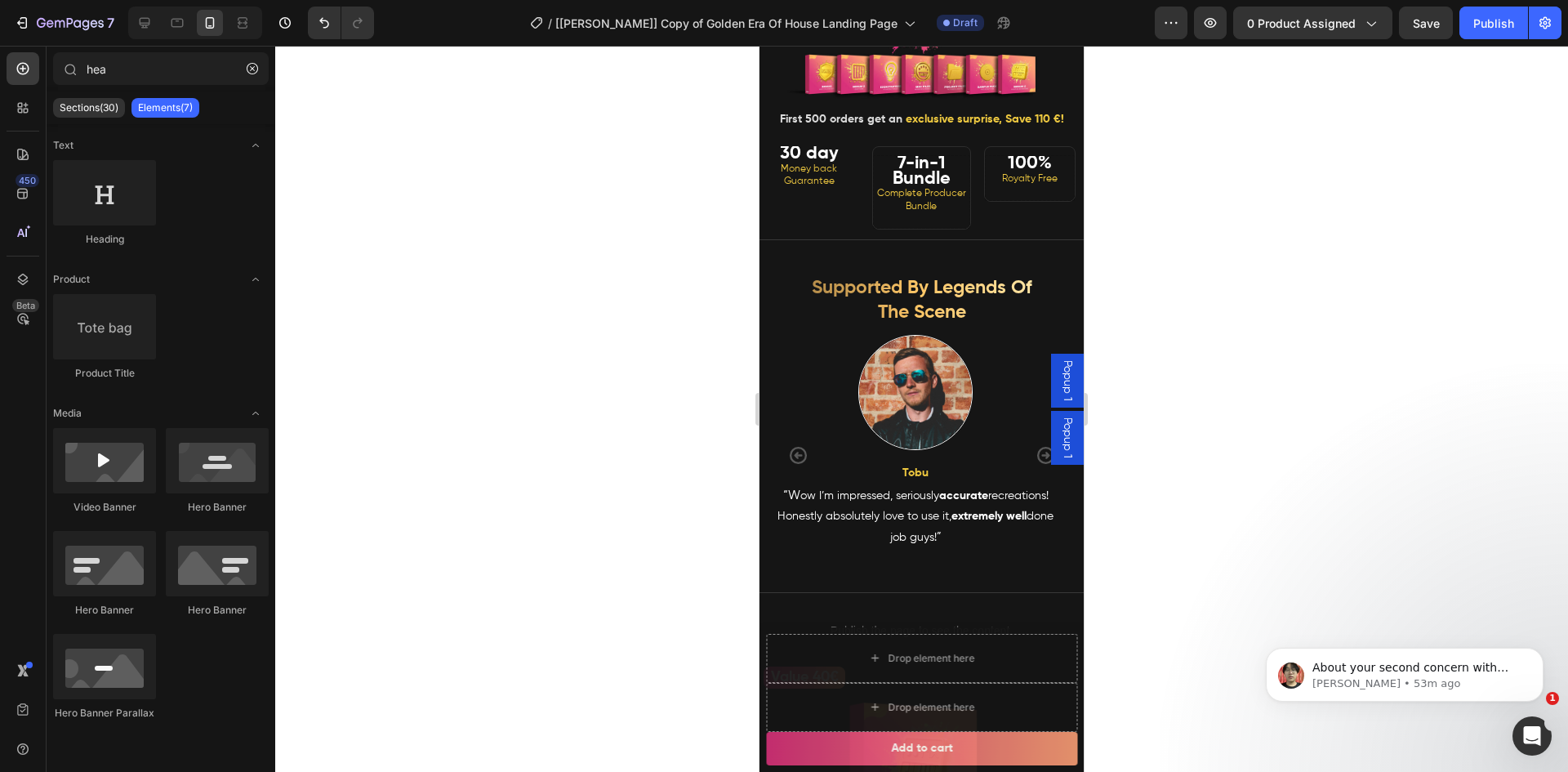
click at [1227, 208] on div at bounding box center [921, 409] width 1292 height 727
click at [815, 187] on span "Money back Guarantee" at bounding box center [809, 176] width 57 height 23
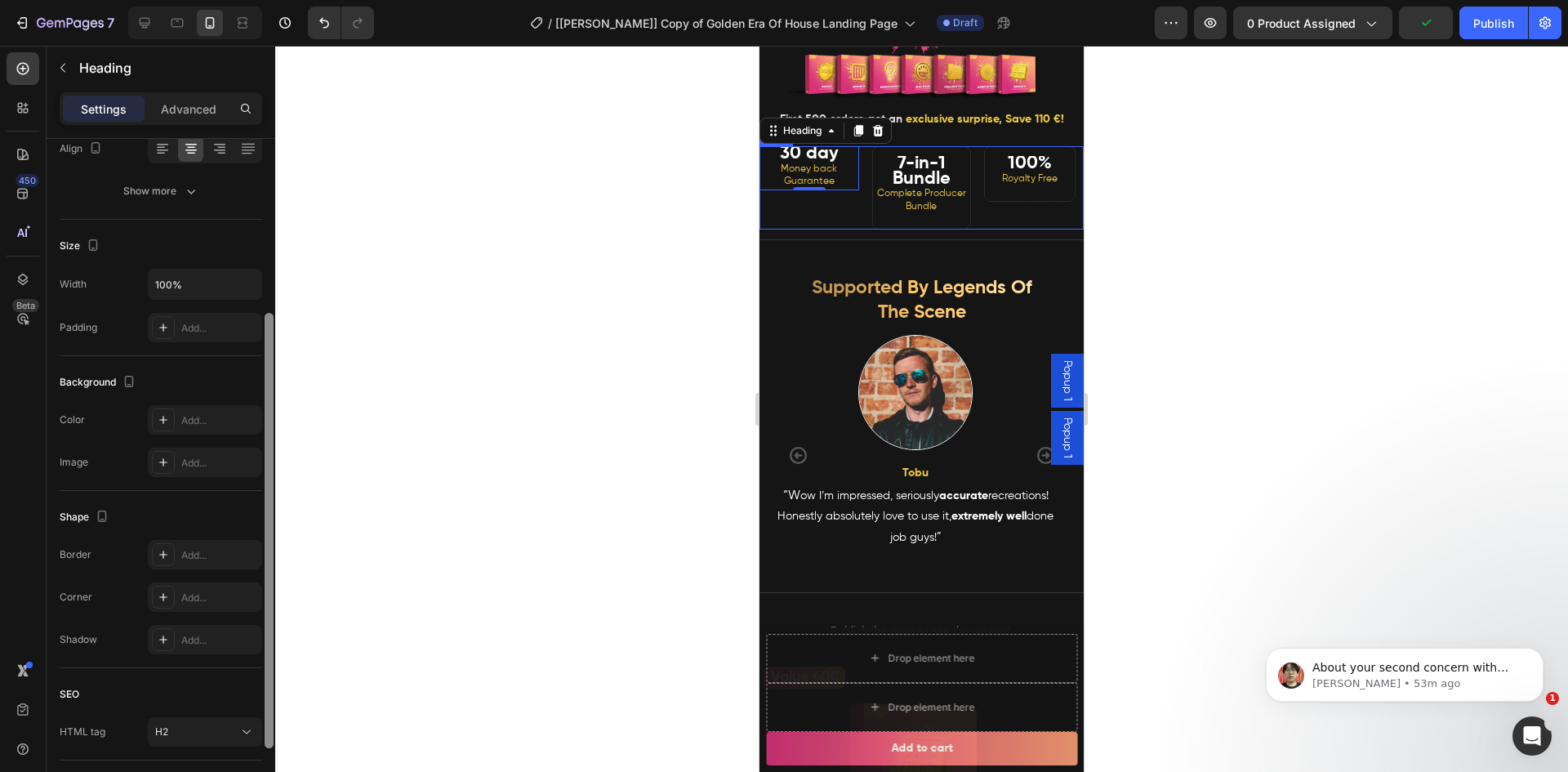
drag, startPoint x: 269, startPoint y: 395, endPoint x: 259, endPoint y: 574, distance: 179.3
click at [263, 571] on div "Text style Styles Heading 2 Font Gilroy Size 12 Color 121212 Align Show more Si…" at bounding box center [161, 479] width 229 height 680
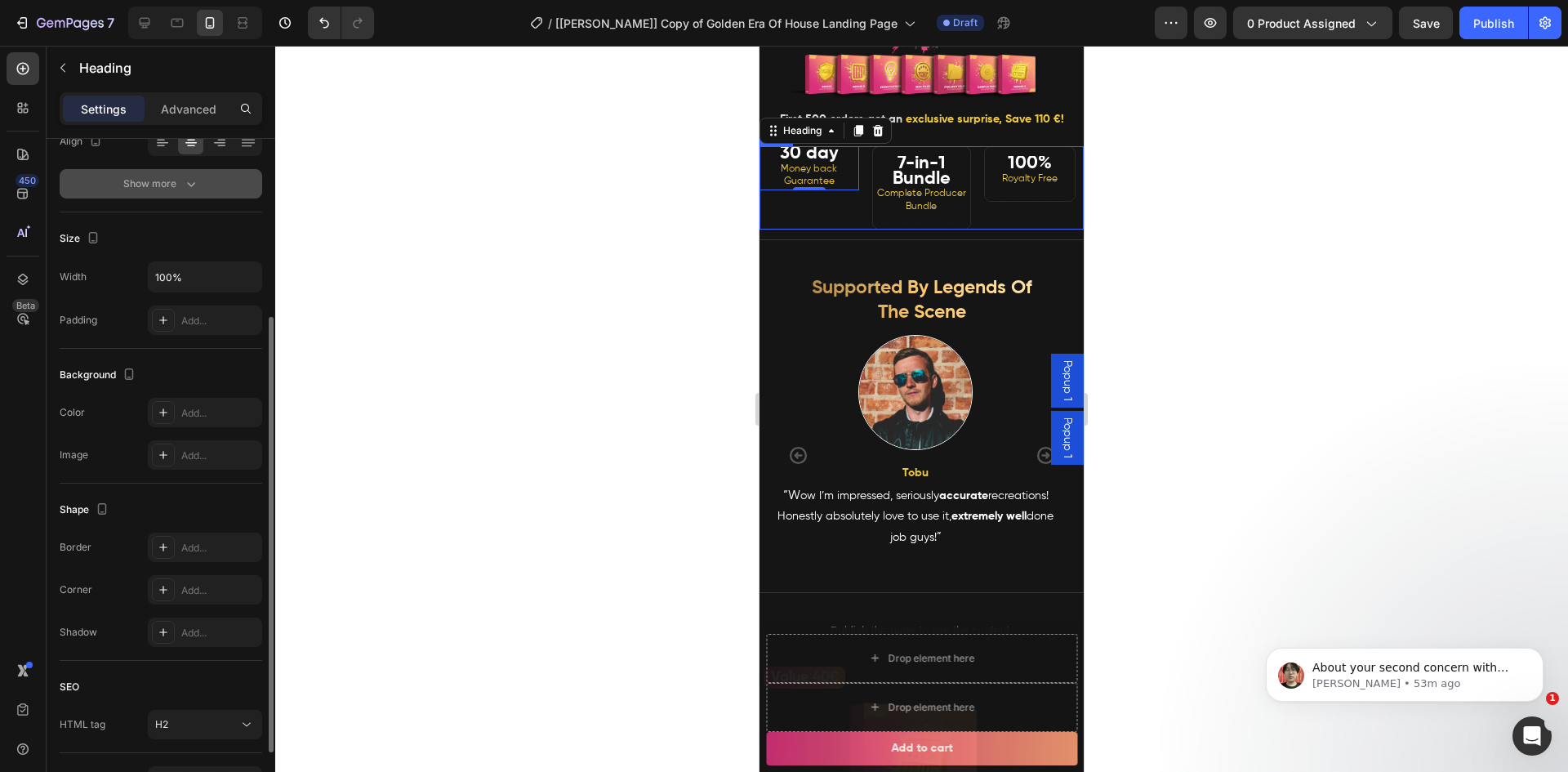
click at [172, 180] on div "Show more" at bounding box center [161, 184] width 76 height 16
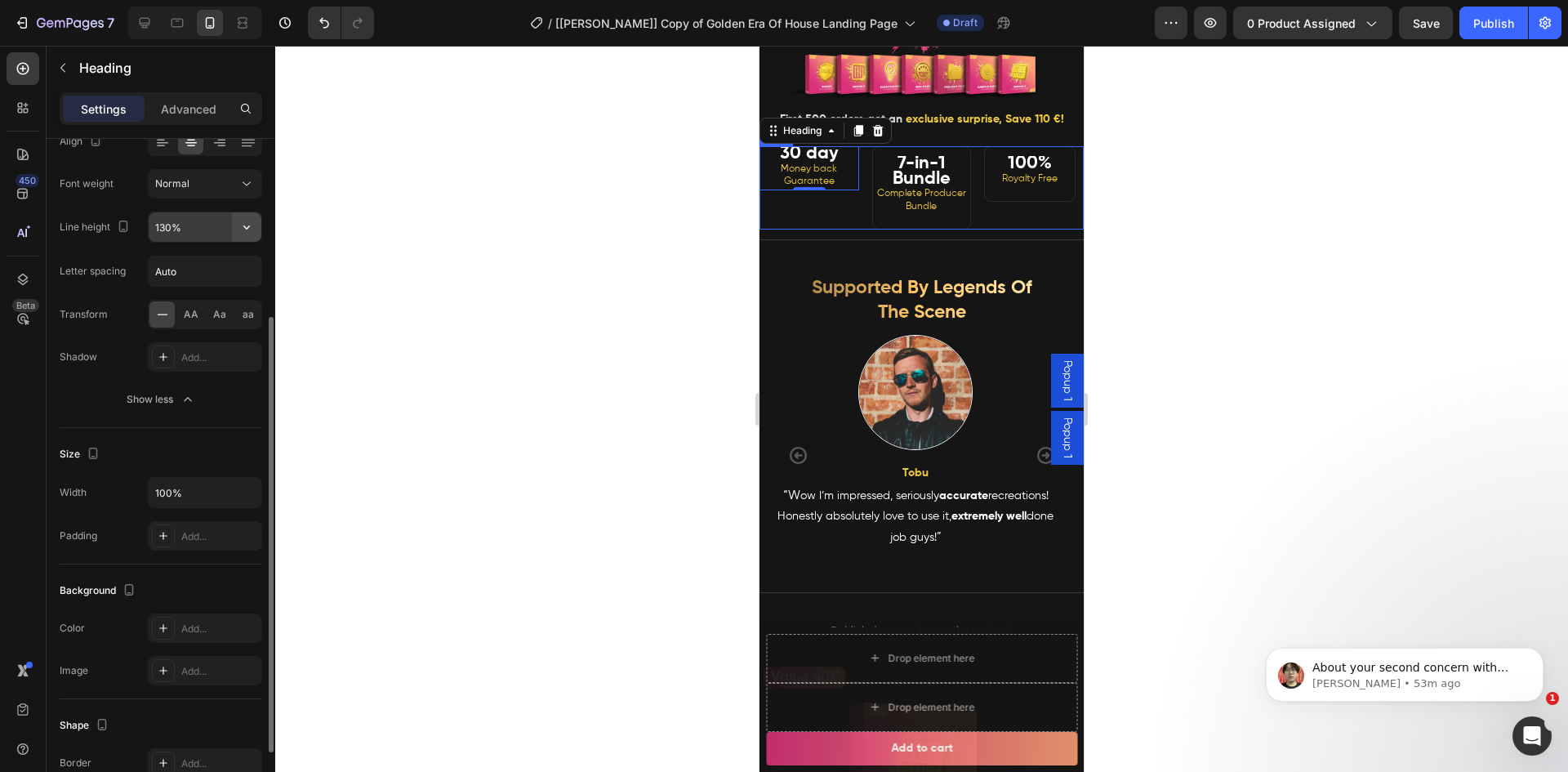
click at [241, 220] on icon "button" at bounding box center [247, 227] width 16 height 16
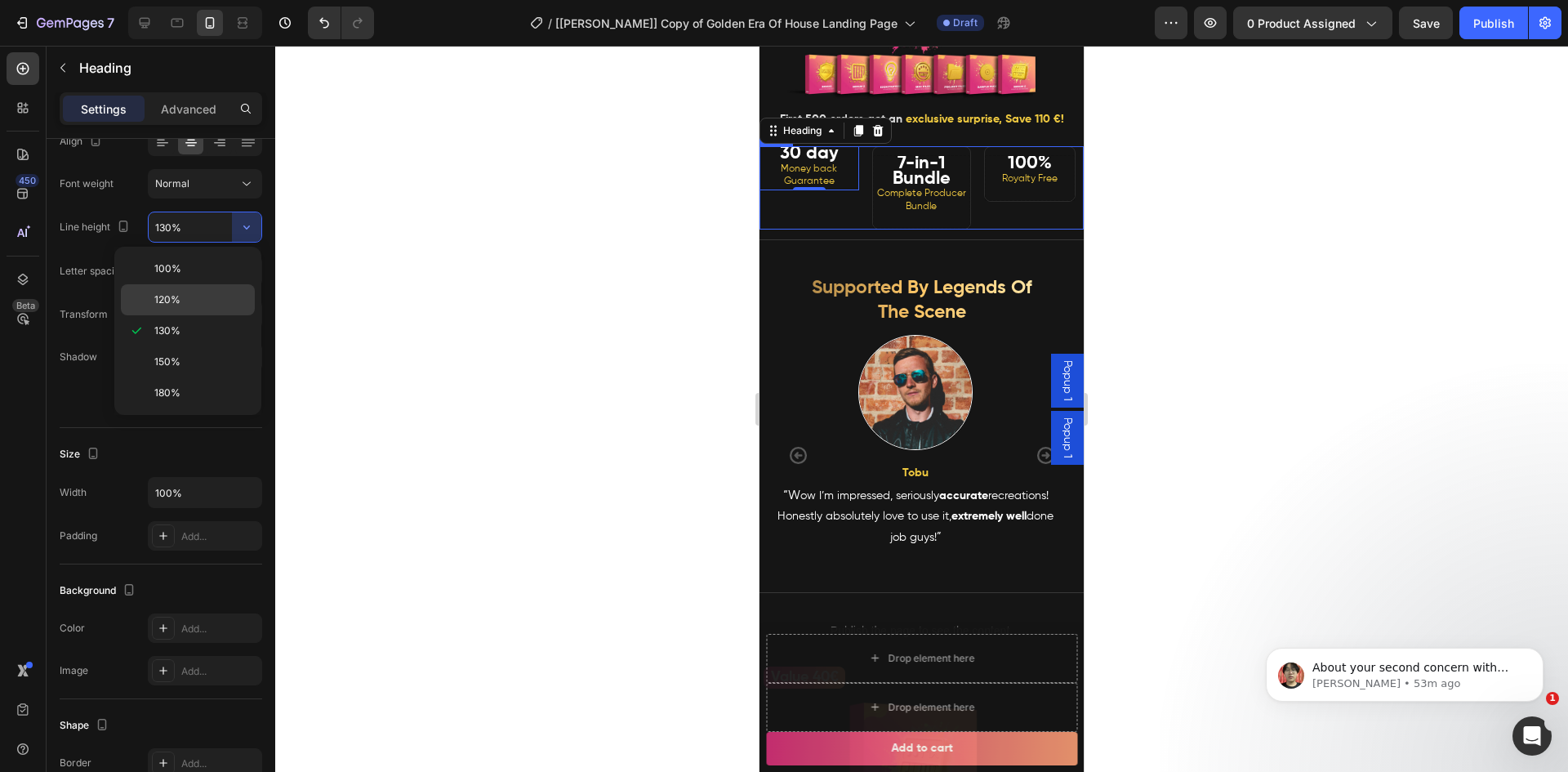
click at [176, 297] on span "120%" at bounding box center [167, 300] width 26 height 15
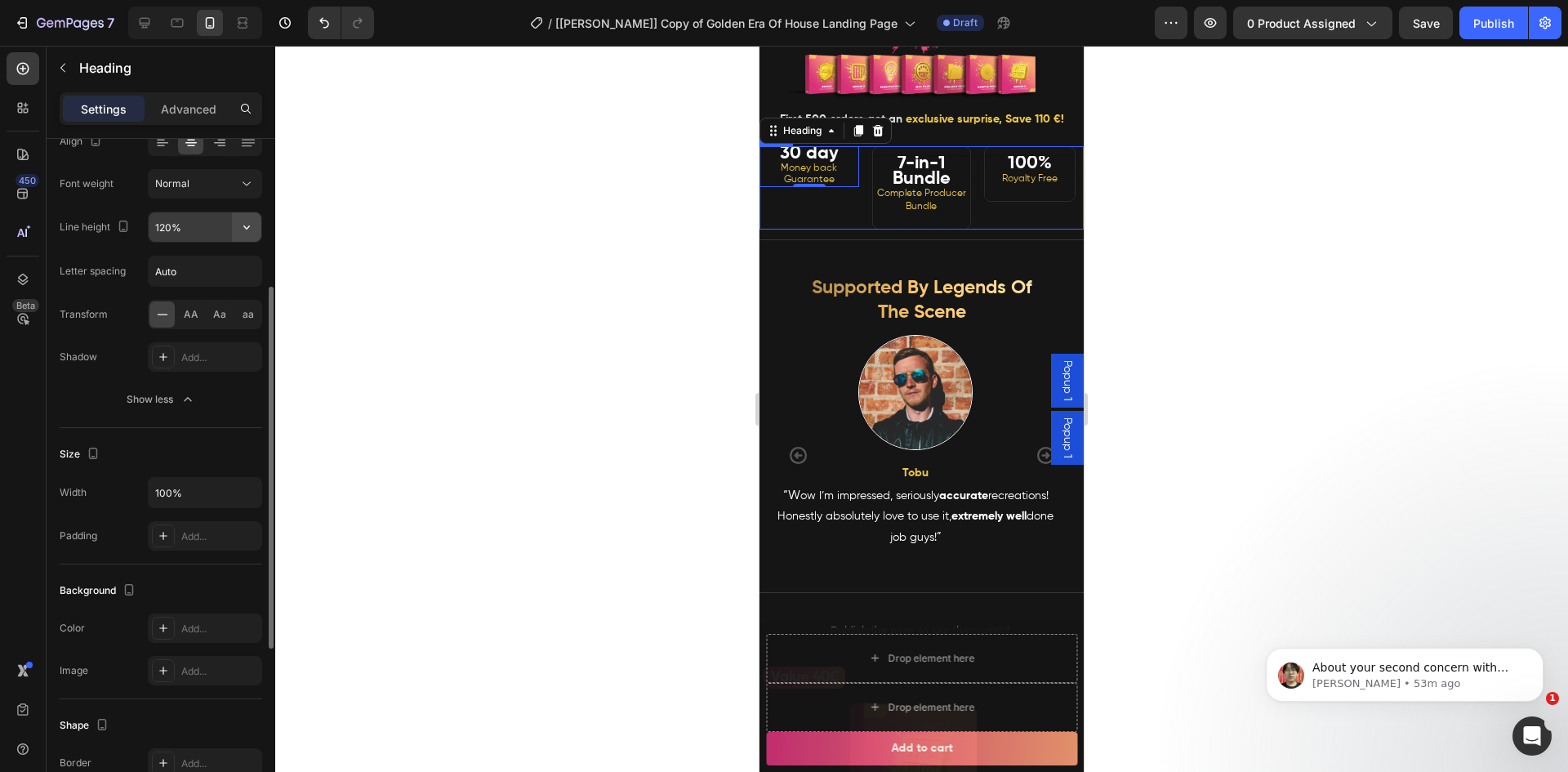
click at [240, 230] on icon "button" at bounding box center [247, 227] width 16 height 16
drag, startPoint x: 168, startPoint y: 322, endPoint x: 179, endPoint y: 323, distance: 11.0
click at [168, 346] on div "130%" at bounding box center [187, 361] width 134 height 31
type input "130%"
click at [488, 310] on div at bounding box center [921, 409] width 1292 height 727
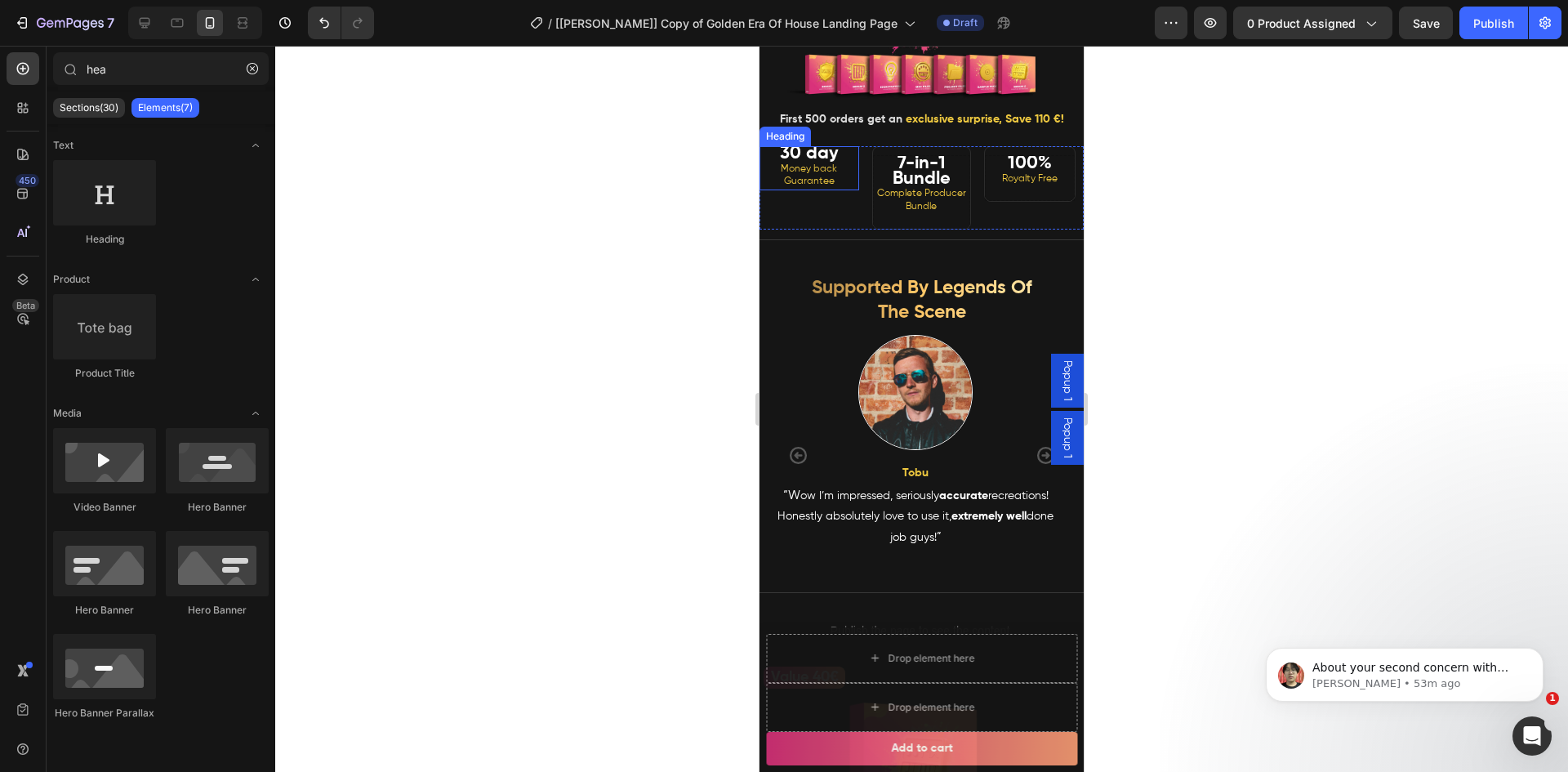
click at [825, 187] on span "Money back Guarantee" at bounding box center [809, 176] width 57 height 23
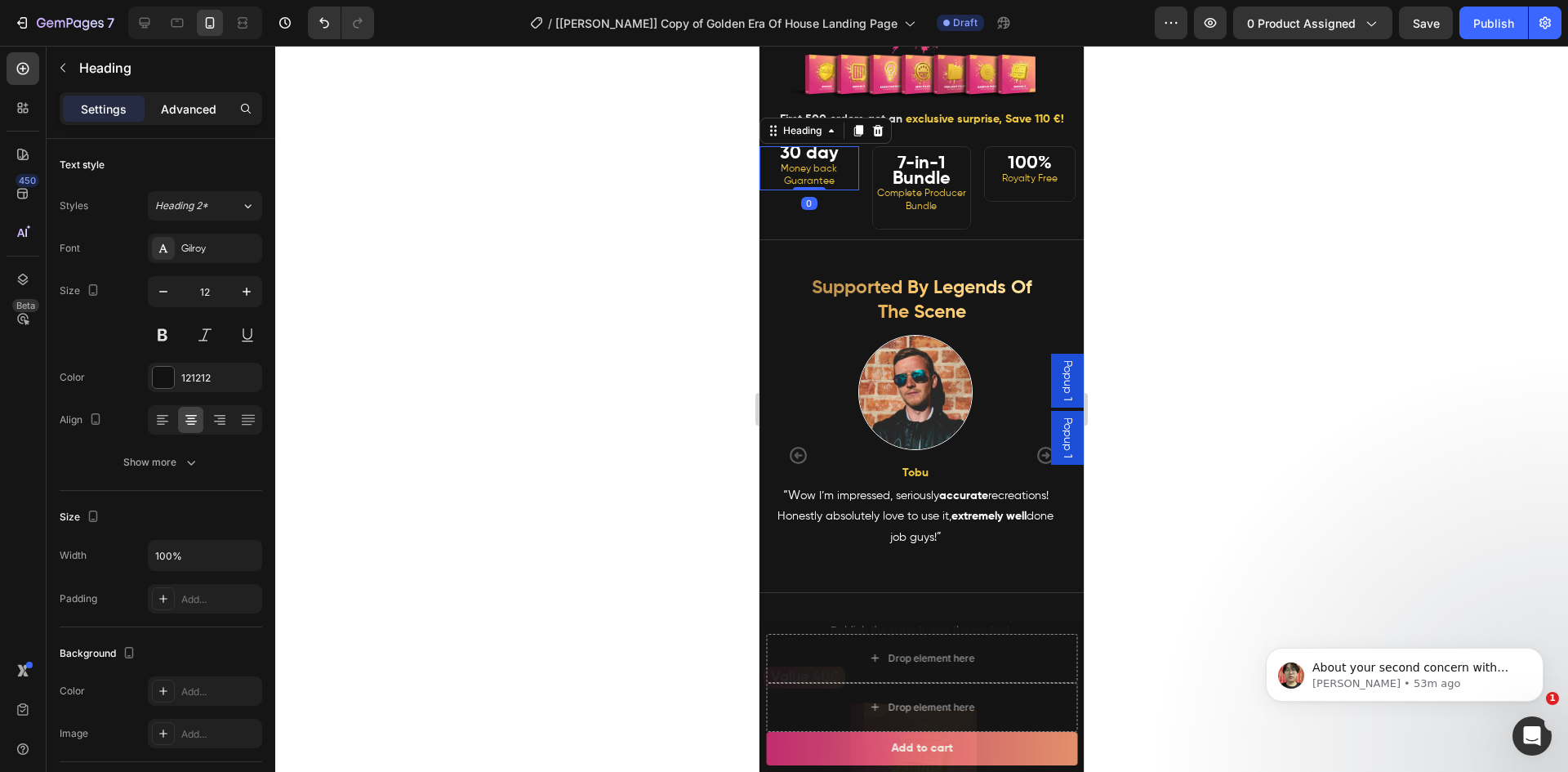
click at [192, 109] on p "Advanced" at bounding box center [188, 108] width 56 height 17
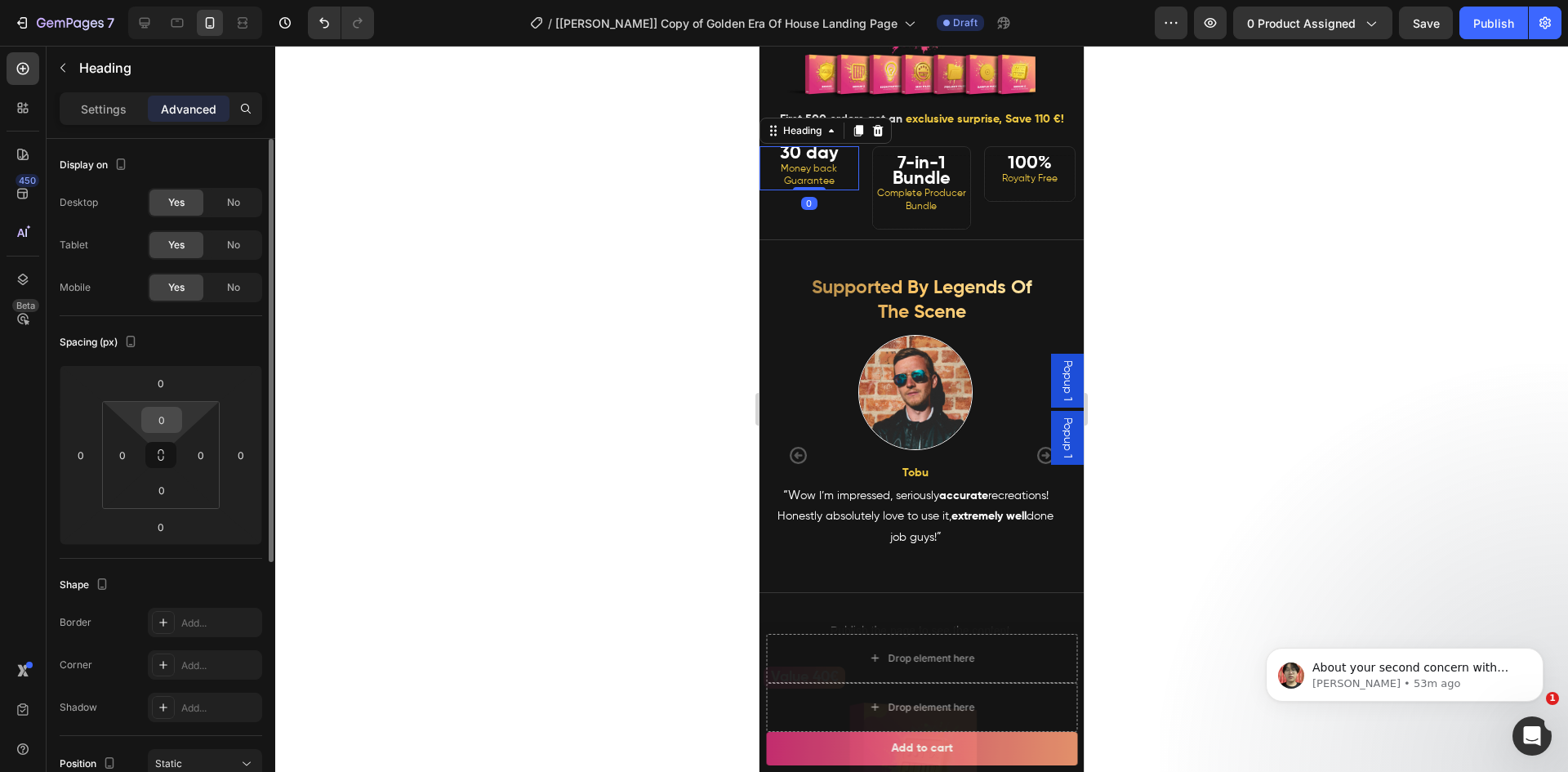
click at [165, 420] on input "0" at bounding box center [161, 420] width 33 height 25
type input "10"
click at [505, 404] on div at bounding box center [921, 409] width 1292 height 727
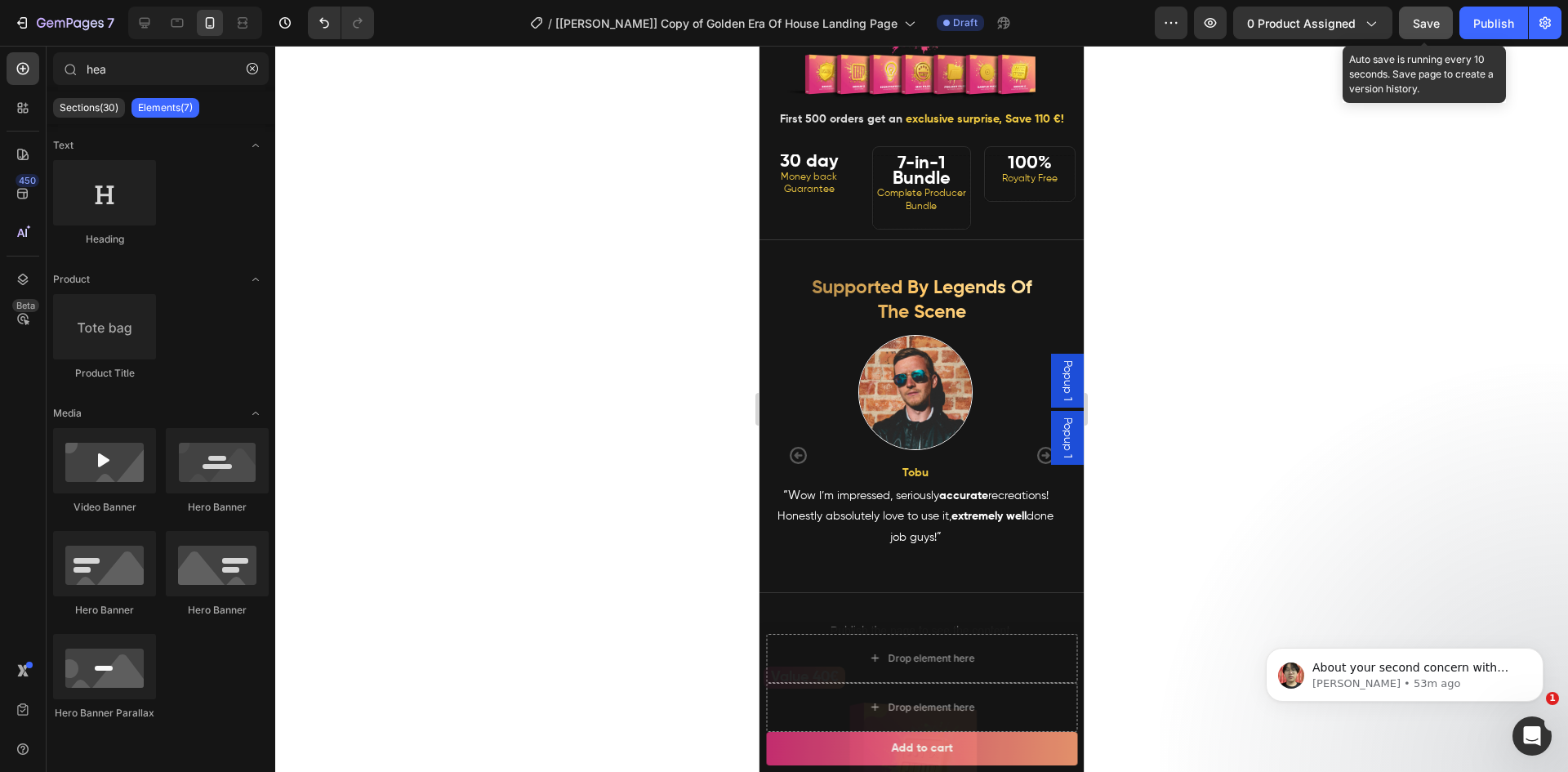
click at [1417, 26] on span "Save" at bounding box center [1426, 23] width 27 height 14
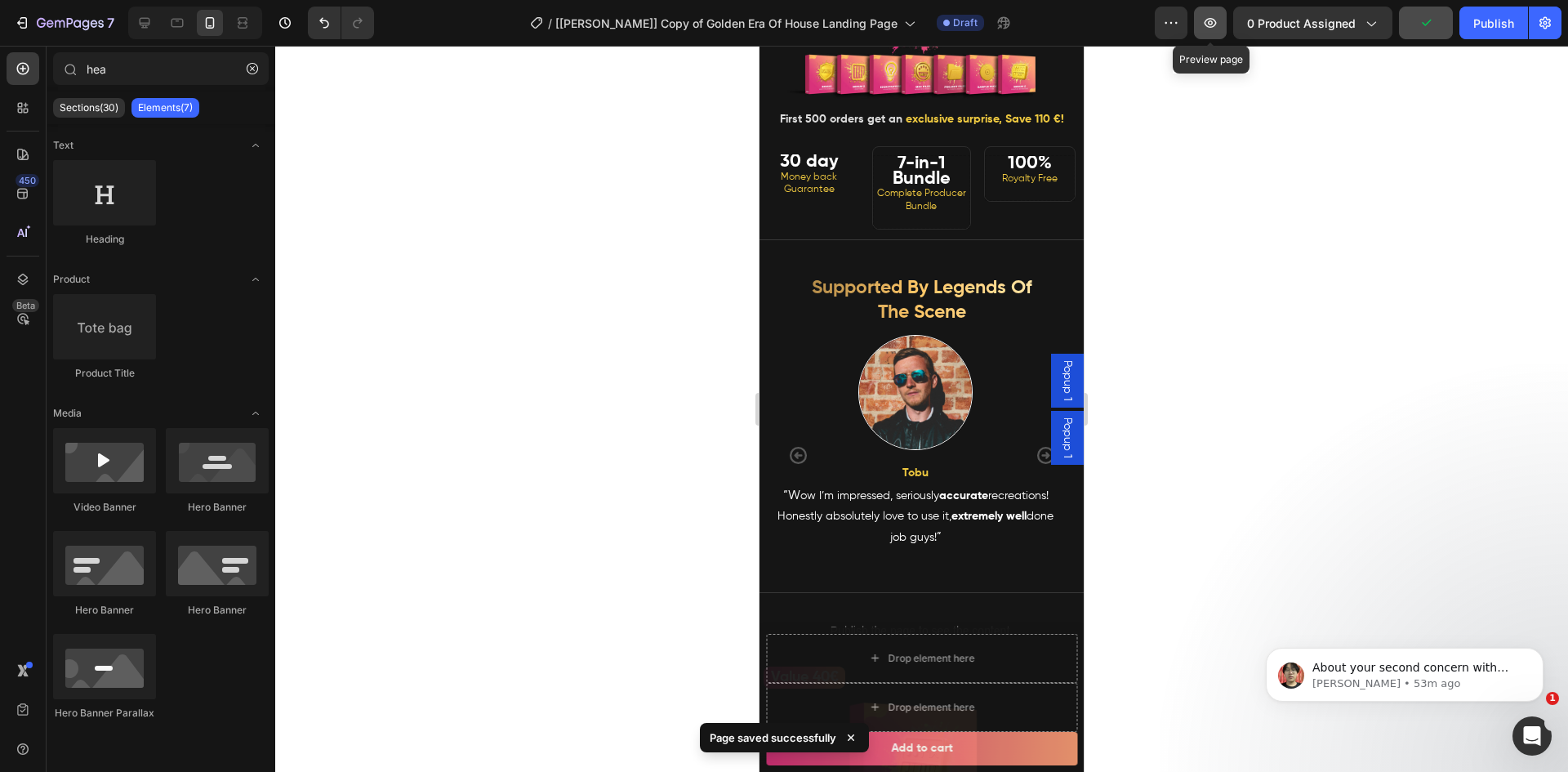
click at [1214, 24] on icon "button" at bounding box center [1211, 22] width 12 height 10
click at [1203, 26] on button "button" at bounding box center [1210, 22] width 33 height 33
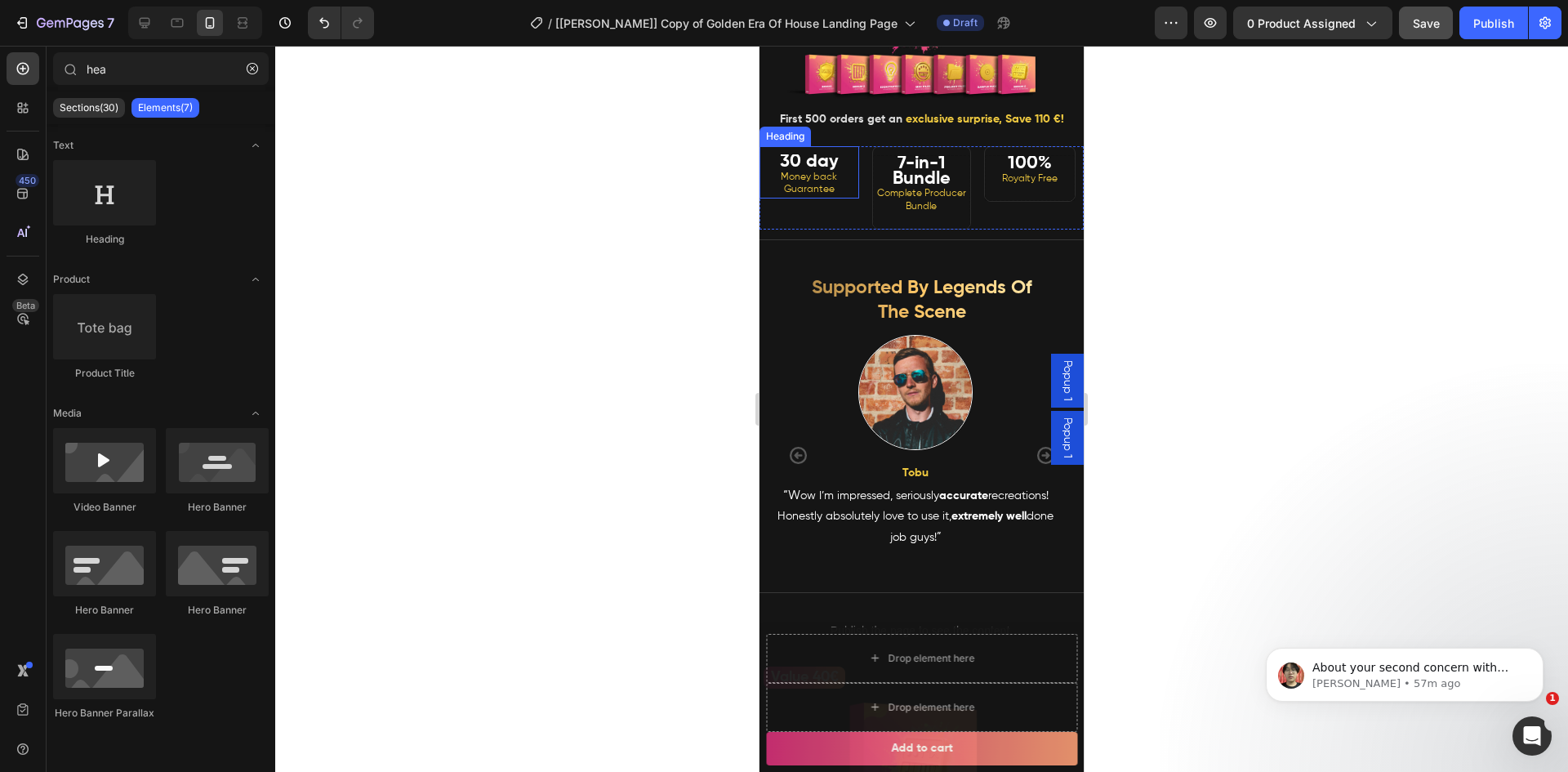
click at [805, 195] on span "Money back Guarantee" at bounding box center [809, 184] width 57 height 23
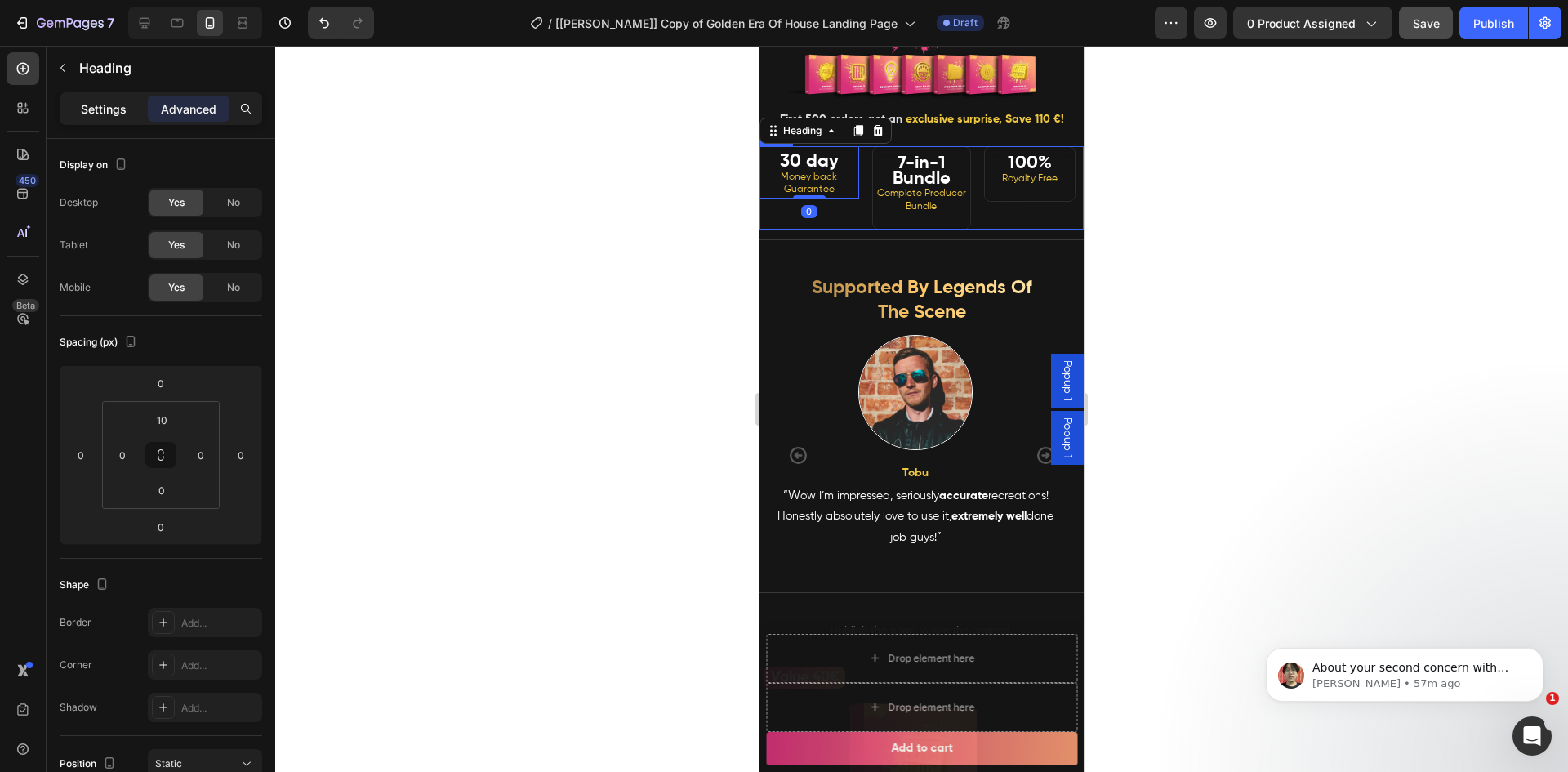
click at [89, 110] on p "Settings" at bounding box center [104, 108] width 46 height 17
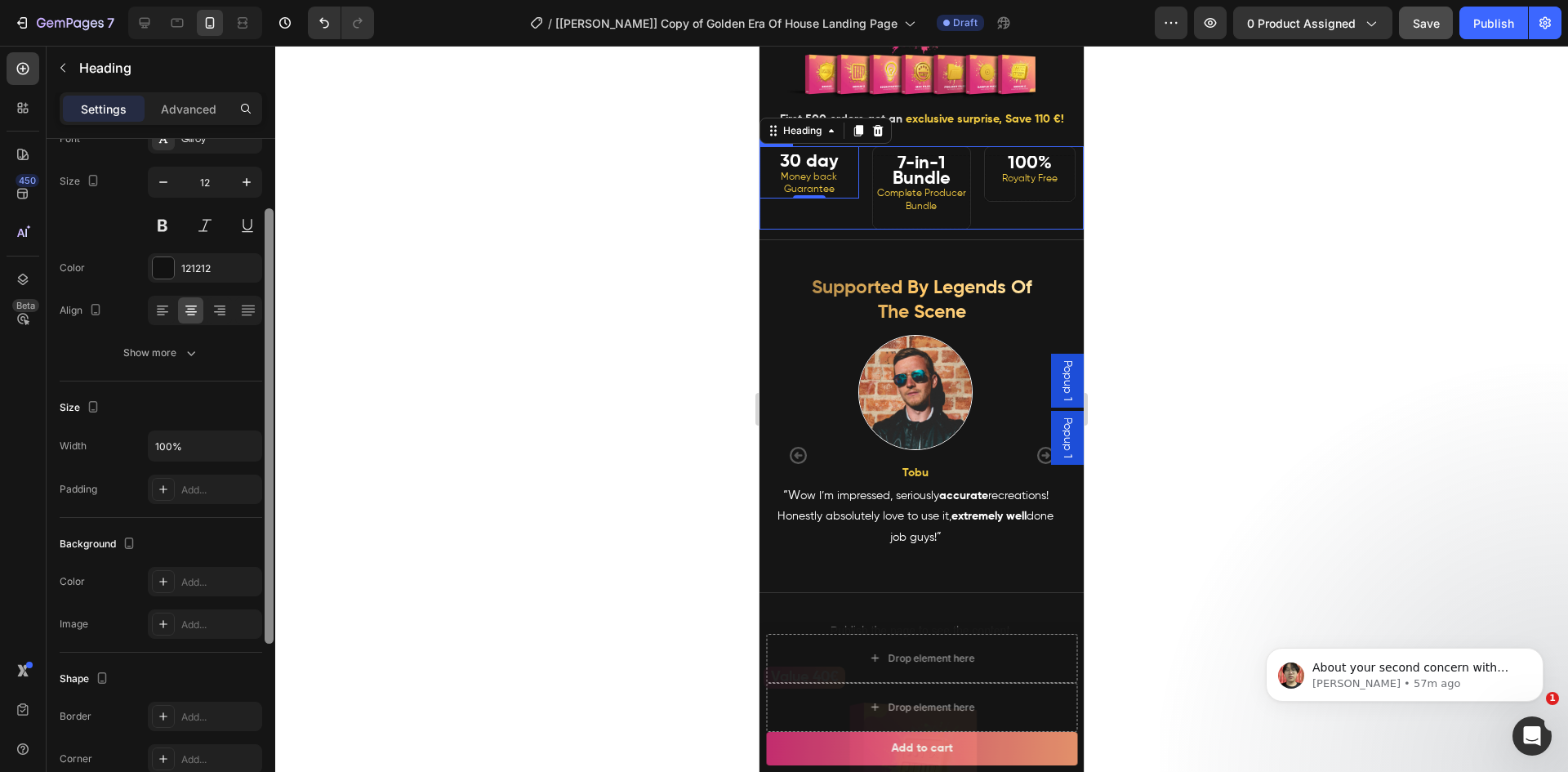
scroll to position [111, 0]
drag, startPoint x: 269, startPoint y: 545, endPoint x: 263, endPoint y: 591, distance: 46.4
click at [263, 594] on div at bounding box center [269, 477] width 12 height 680
drag, startPoint x: 162, startPoint y: 341, endPoint x: 191, endPoint y: 374, distance: 43.9
click at [163, 341] on button "Show more" at bounding box center [161, 351] width 202 height 29
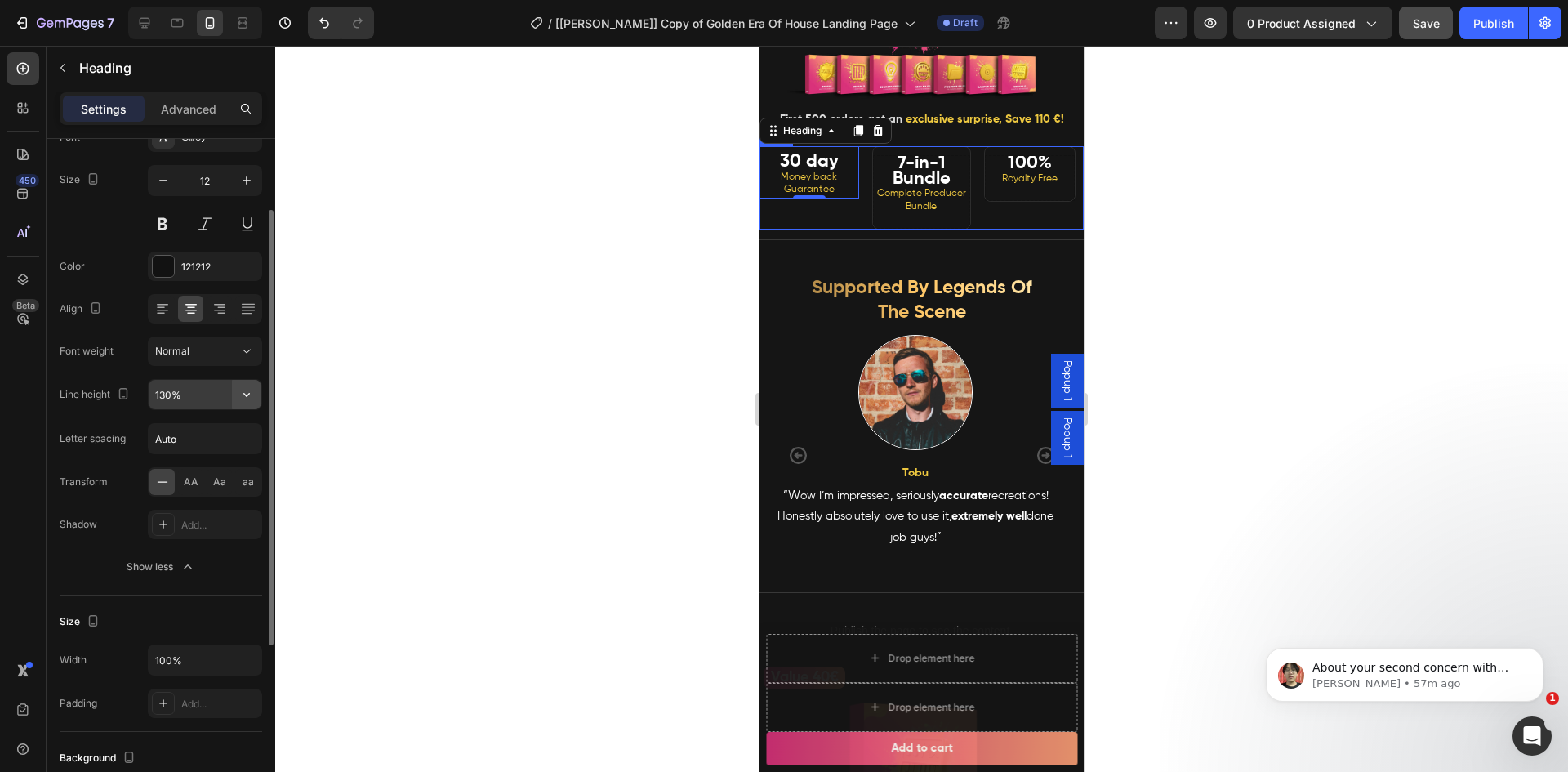
click at [249, 399] on icon "button" at bounding box center [247, 394] width 16 height 16
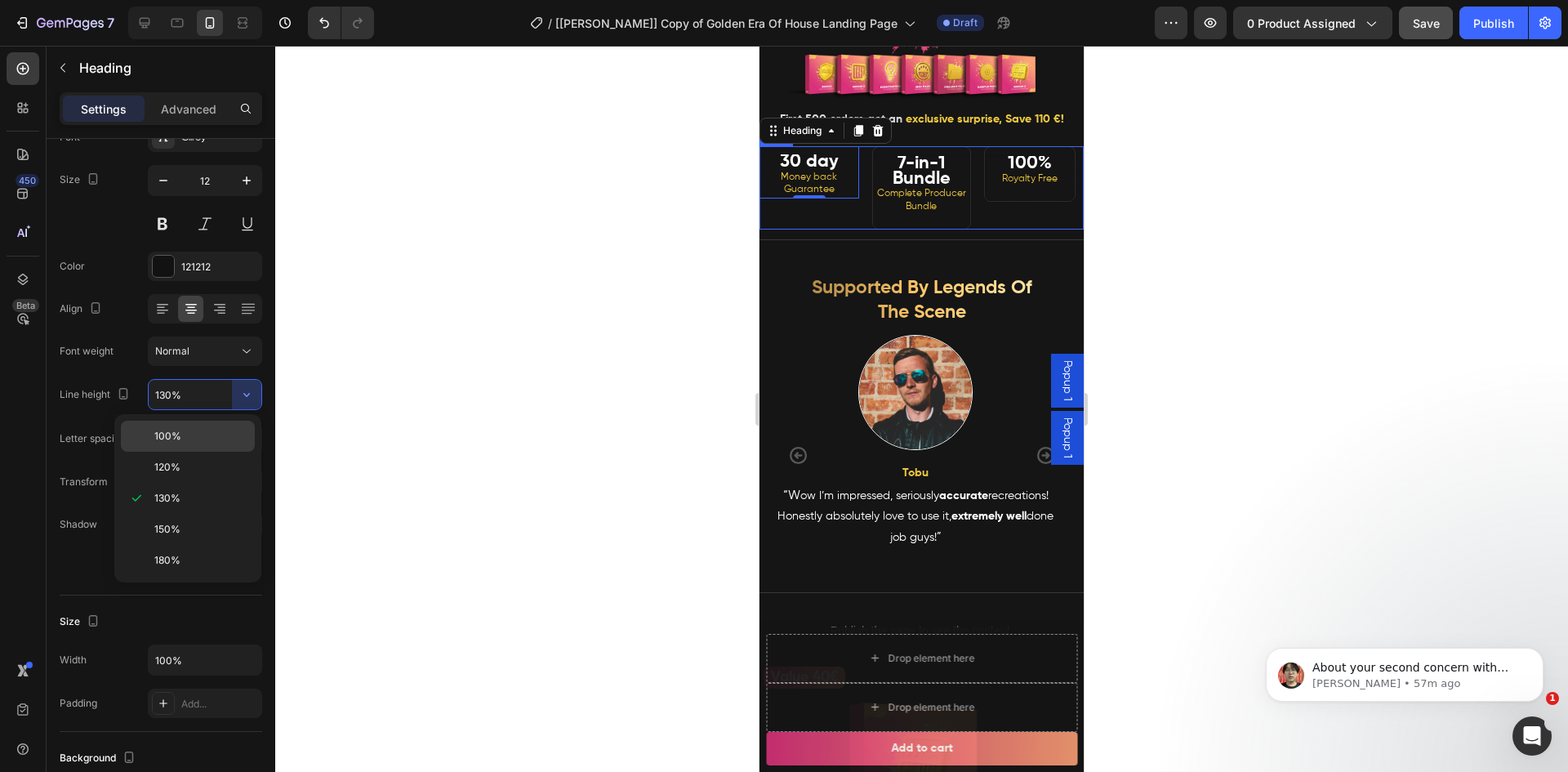
click at [203, 435] on p "100%" at bounding box center [200, 436] width 93 height 15
type input "100%"
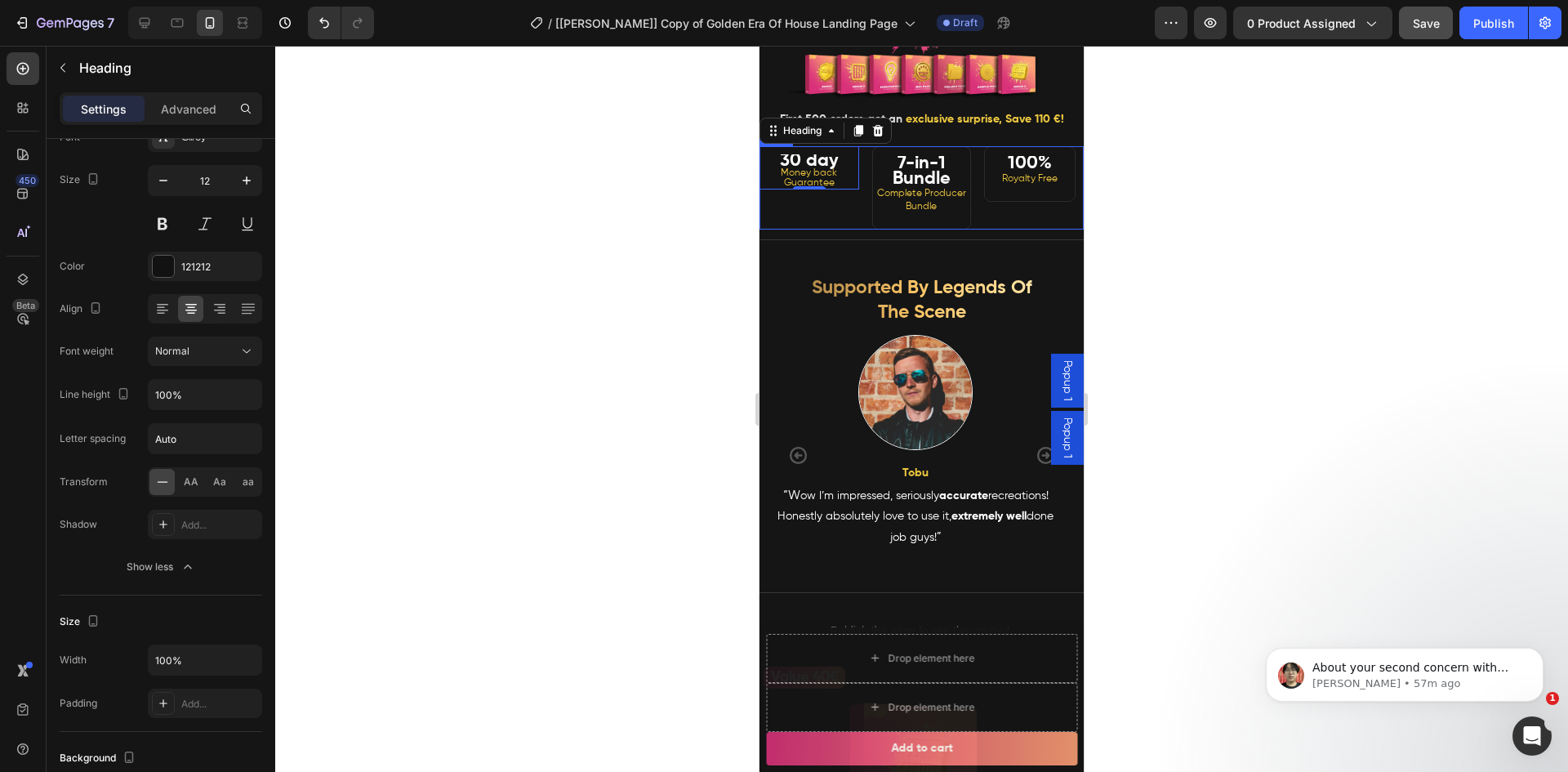
click at [341, 436] on div at bounding box center [921, 409] width 1292 height 727
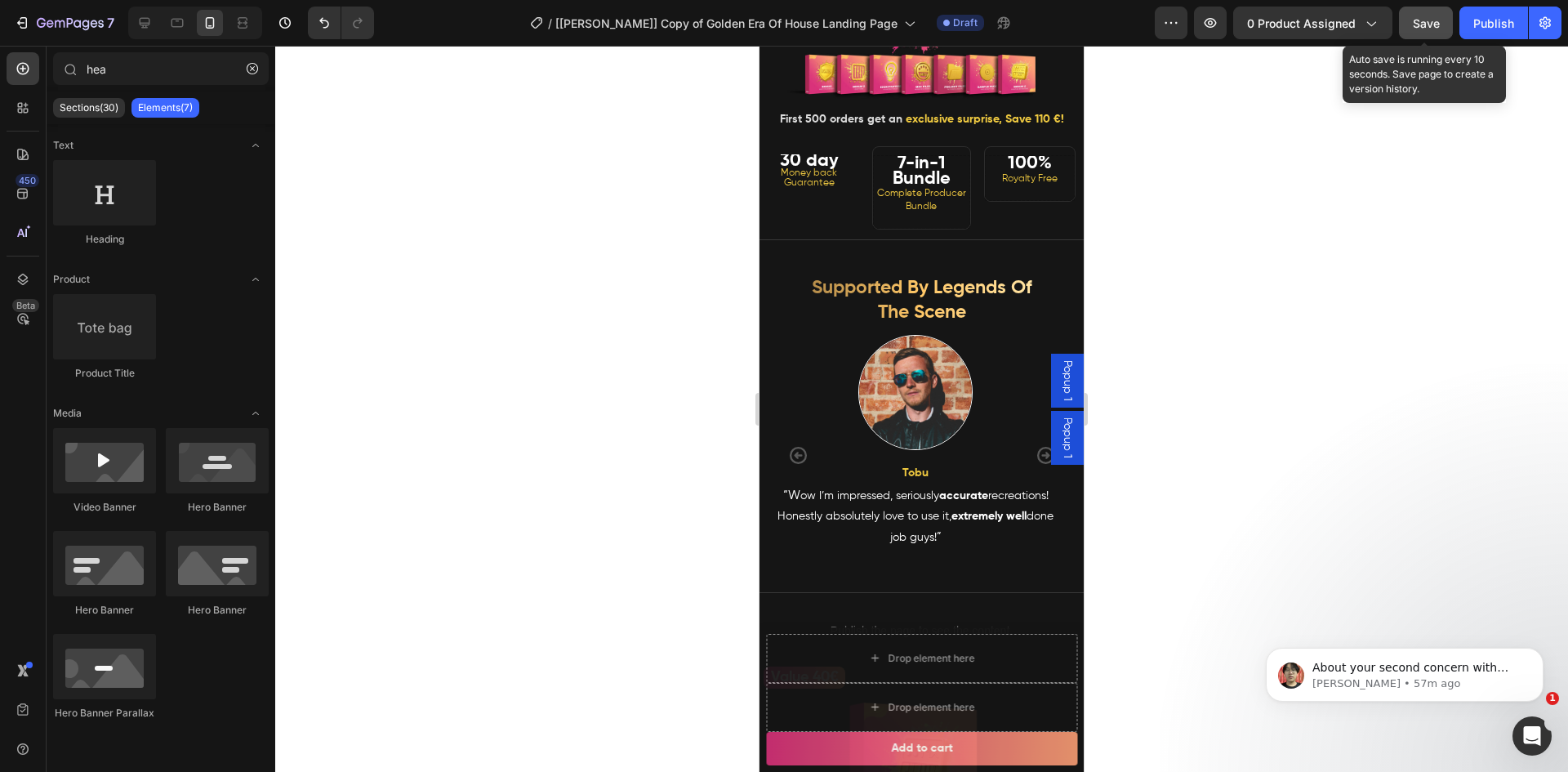
click at [1423, 25] on span "Save" at bounding box center [1426, 23] width 27 height 14
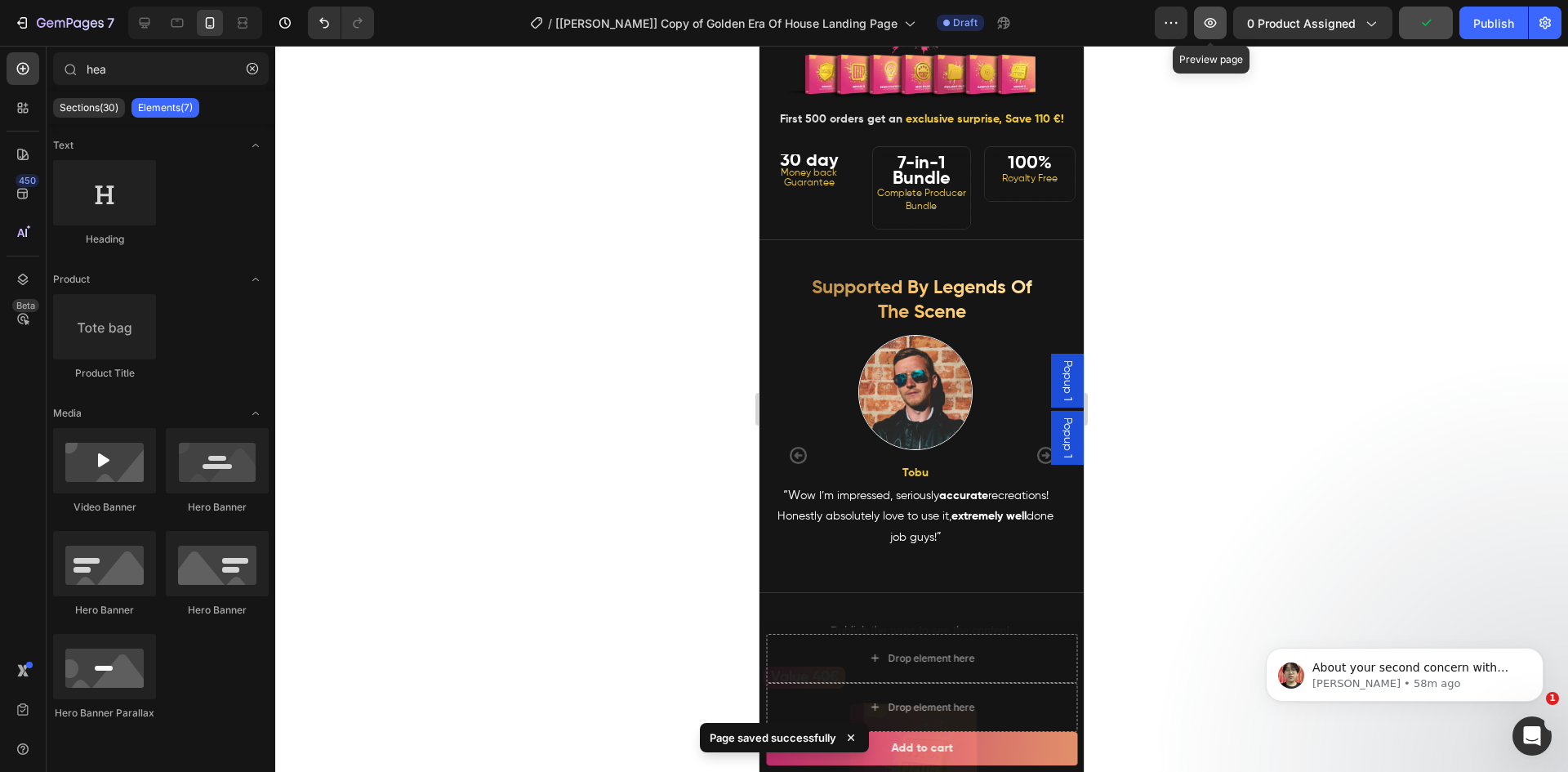
click at [1222, 22] on button "button" at bounding box center [1210, 22] width 33 height 33
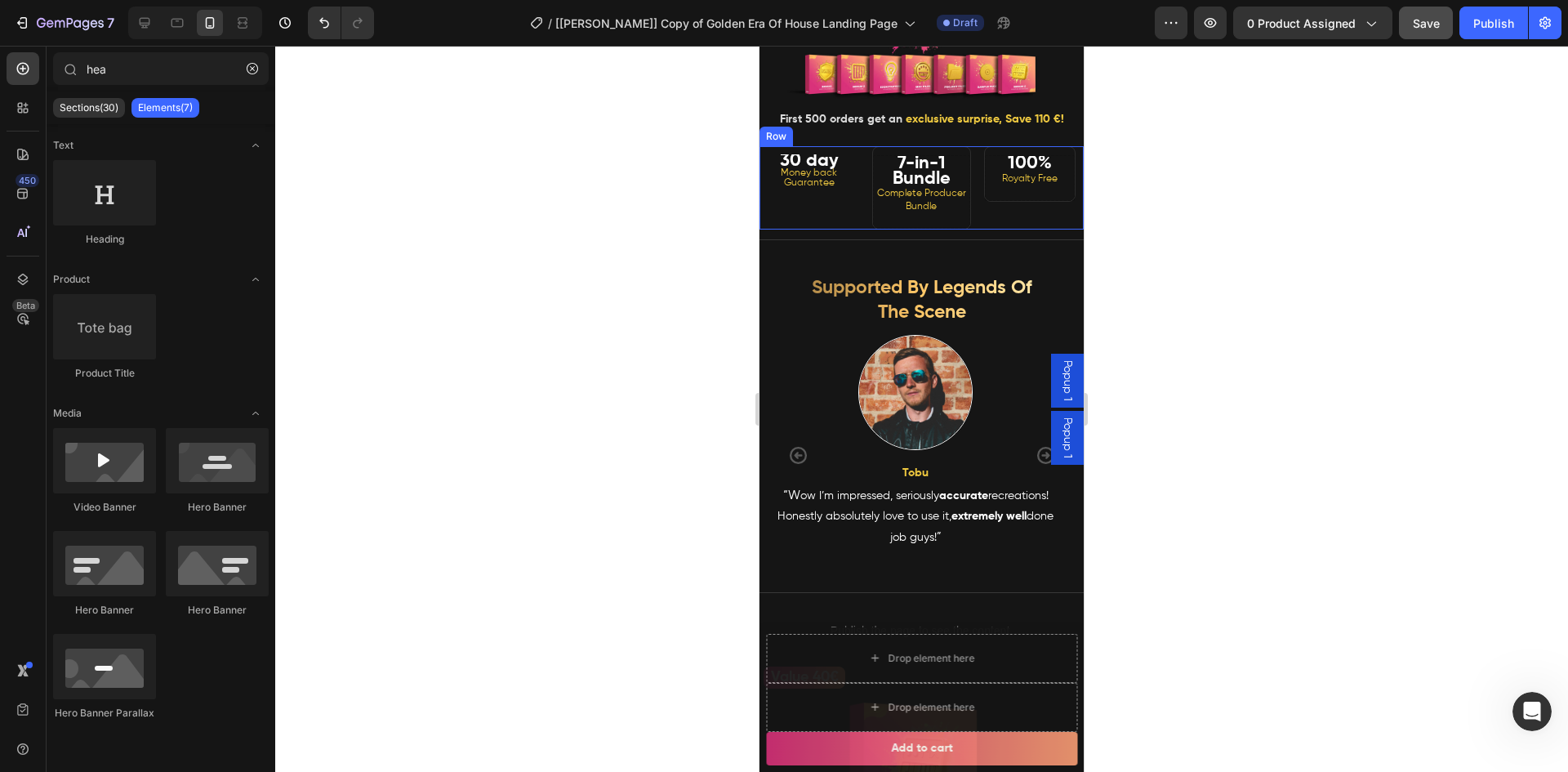
click at [847, 230] on div "⁠⁠⁠⁠⁠⁠⁠ 30 day Money back Guarantee Heading" at bounding box center [809, 188] width 99 height 83
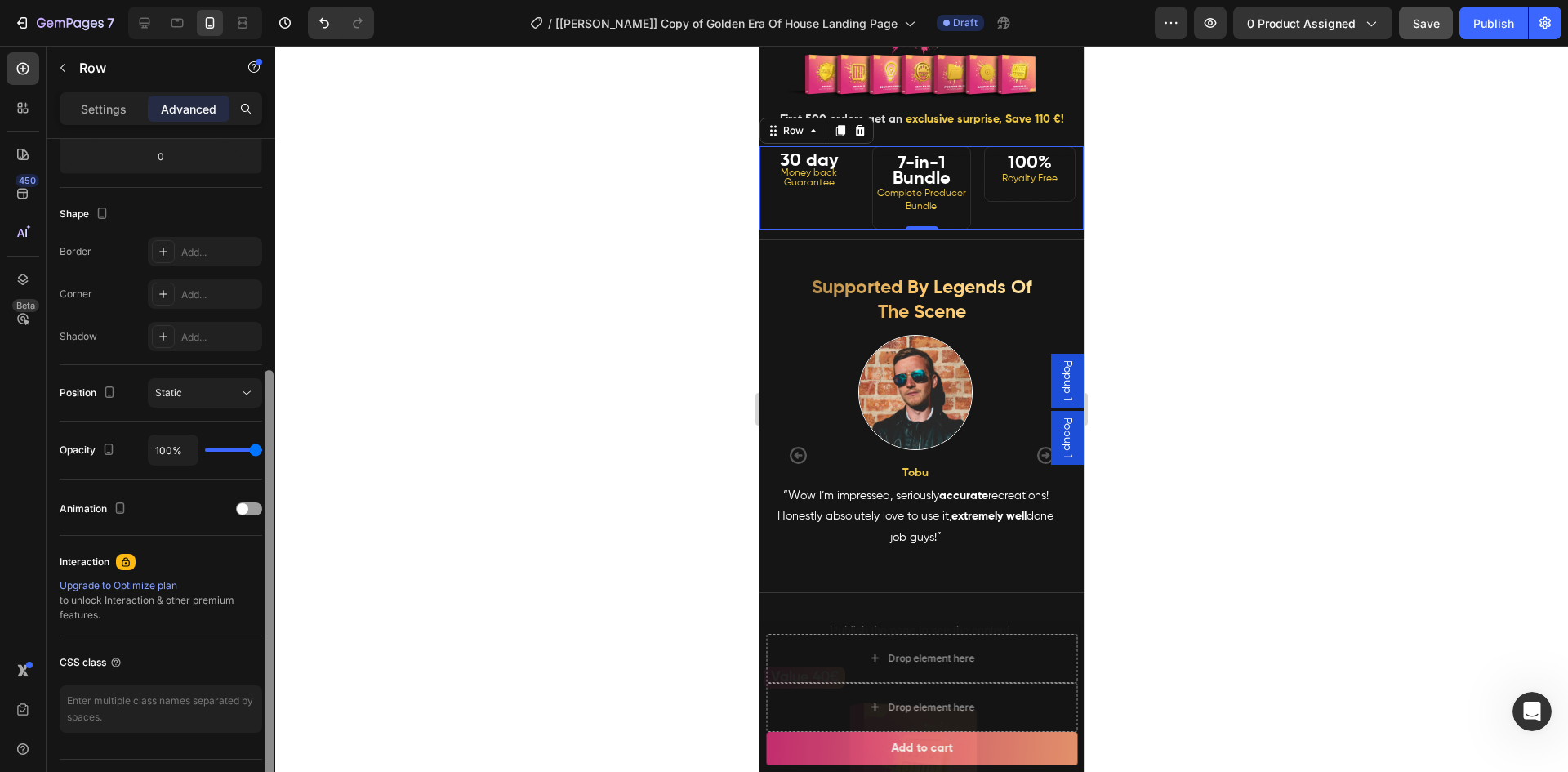
drag, startPoint x: 287, startPoint y: 464, endPoint x: 287, endPoint y: 569, distance: 105.0
click at [270, 596] on div at bounding box center [269, 581] width 9 height 423
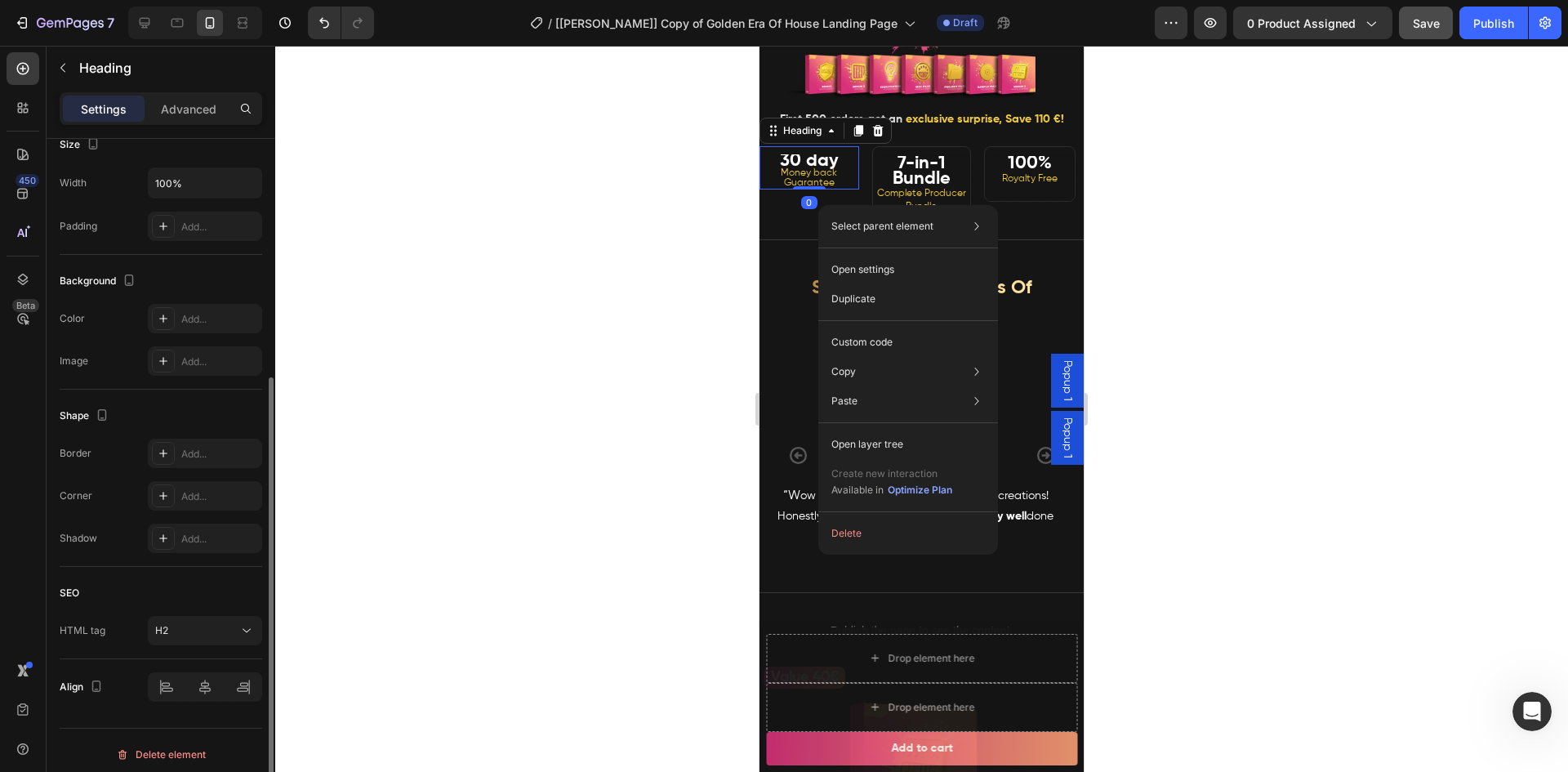
scroll to position [0, 0]
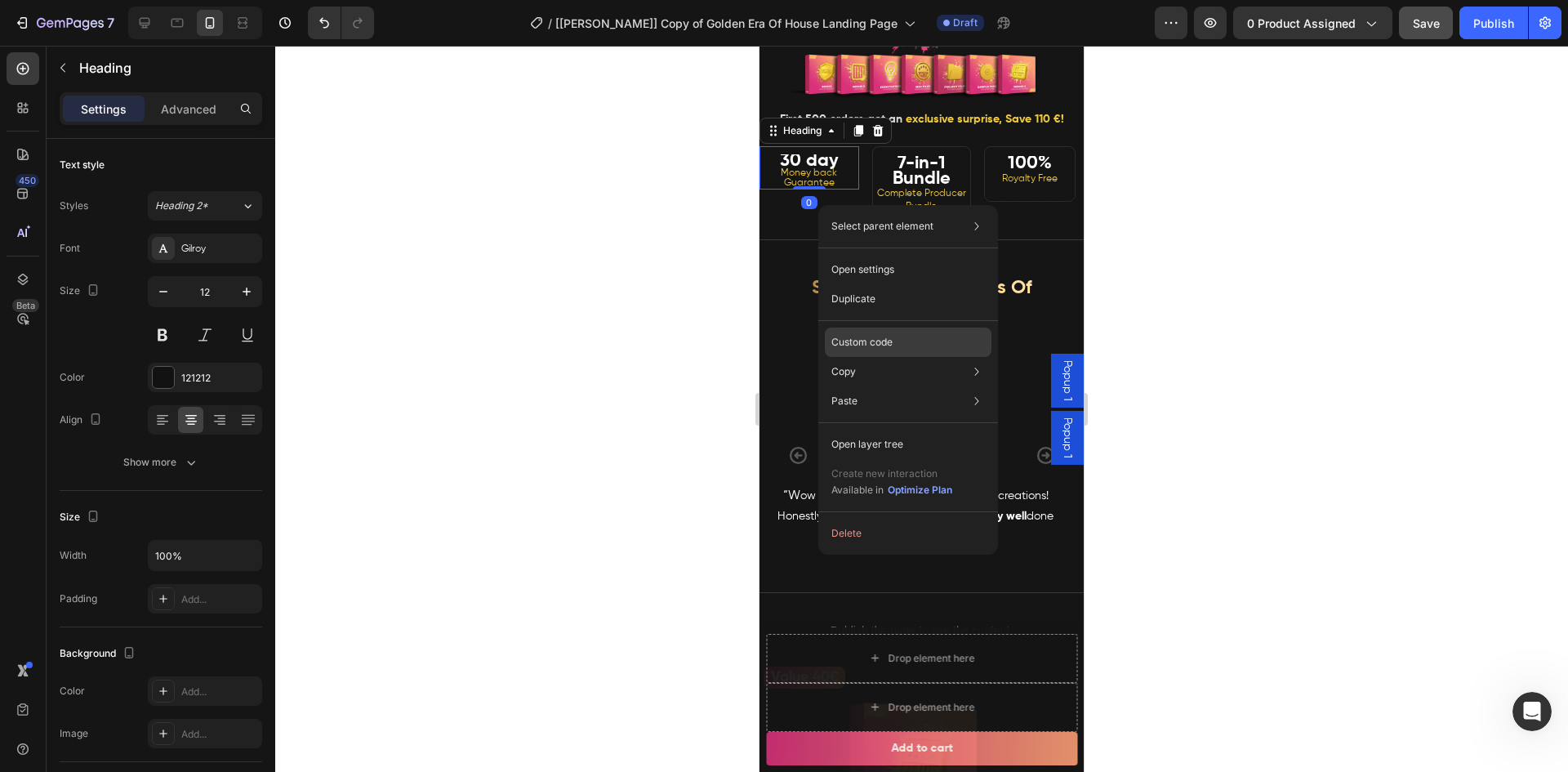
click at [876, 342] on p "Custom code" at bounding box center [861, 342] width 61 height 15
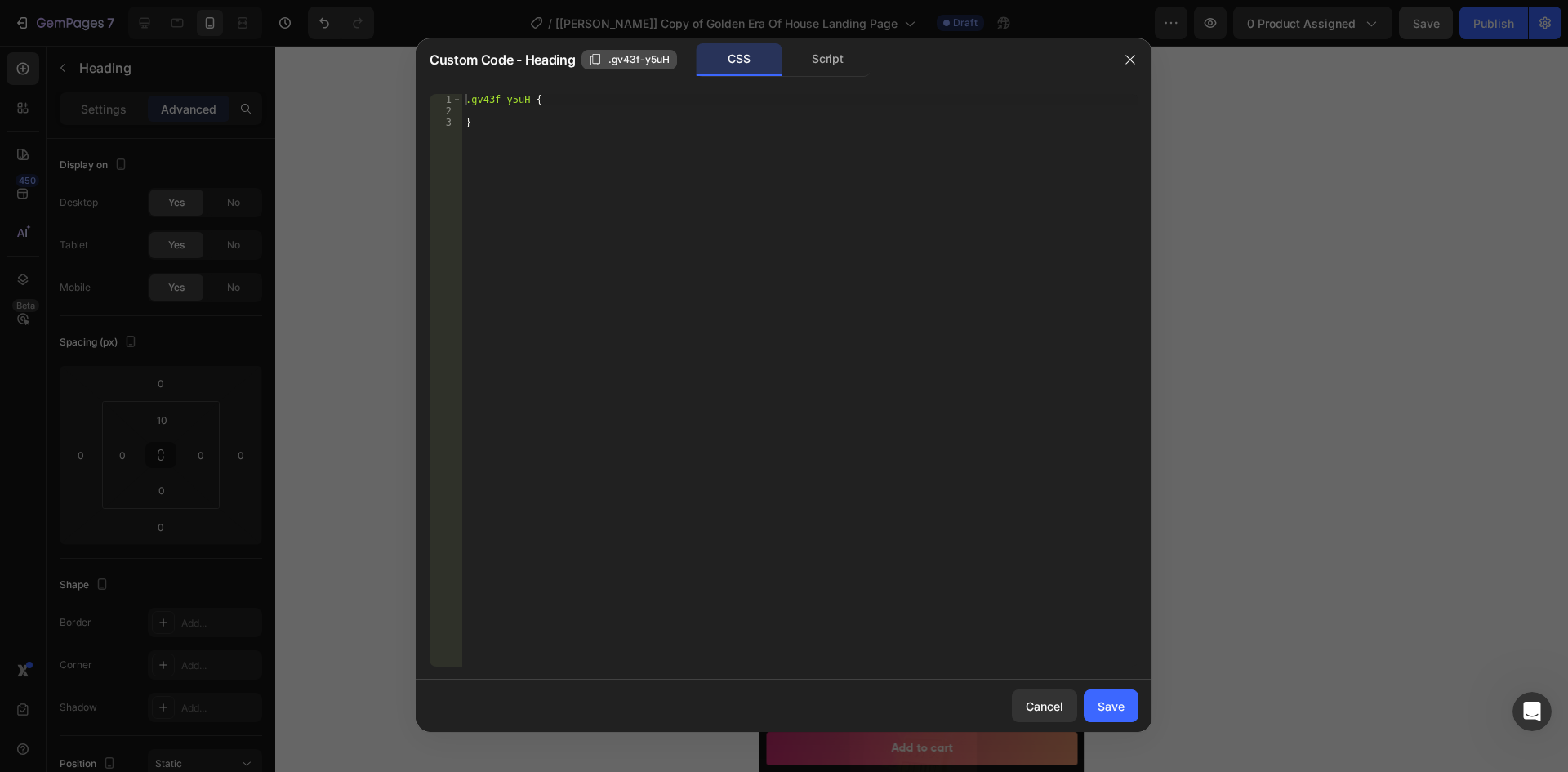
click at [592, 61] on icon "button" at bounding box center [595, 59] width 13 height 13
click at [819, 62] on div "Script" at bounding box center [827, 59] width 86 height 33
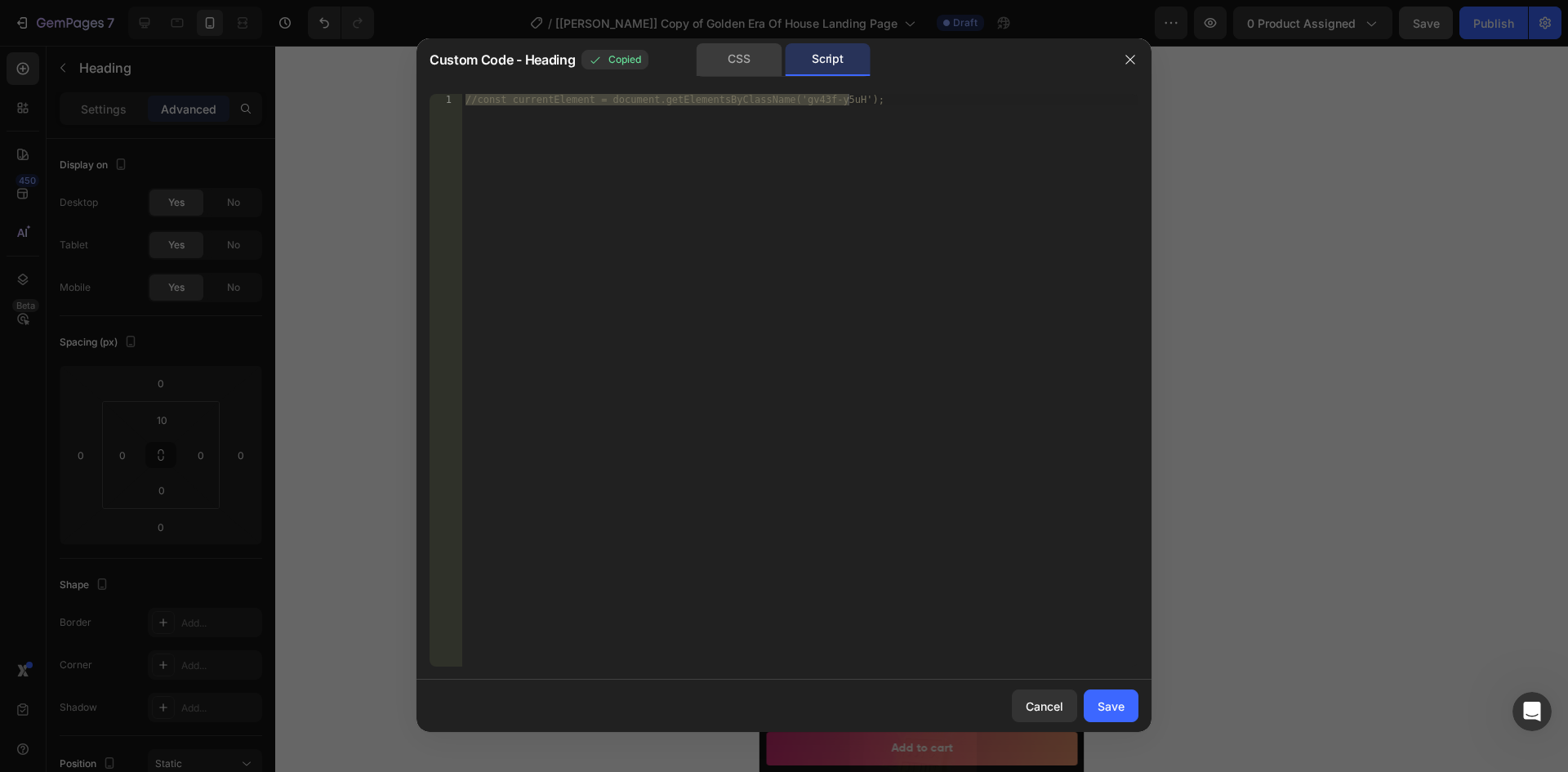
click at [746, 59] on div "CSS" at bounding box center [739, 59] width 86 height 33
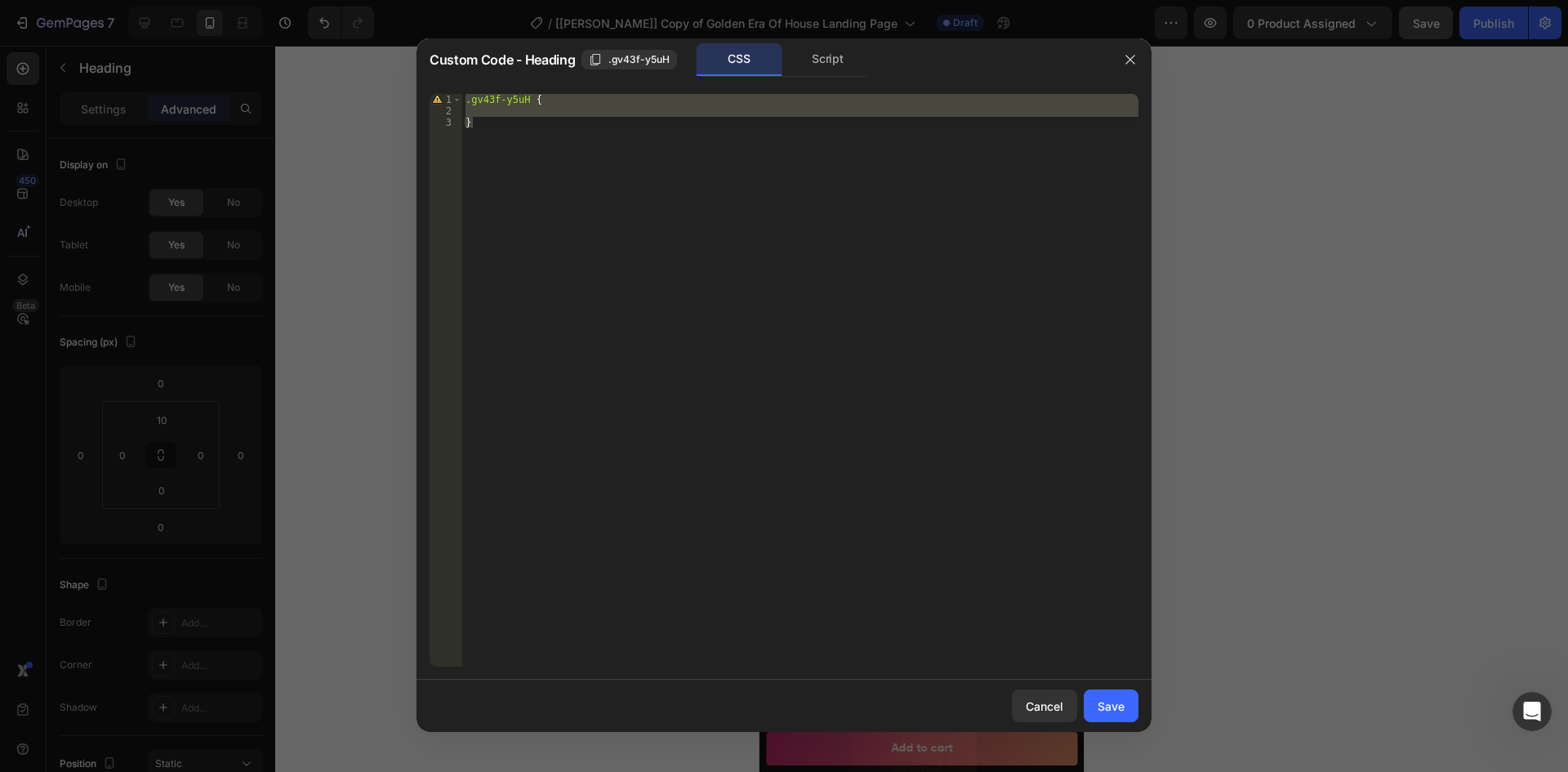
click at [363, 227] on div at bounding box center [784, 386] width 1568 height 772
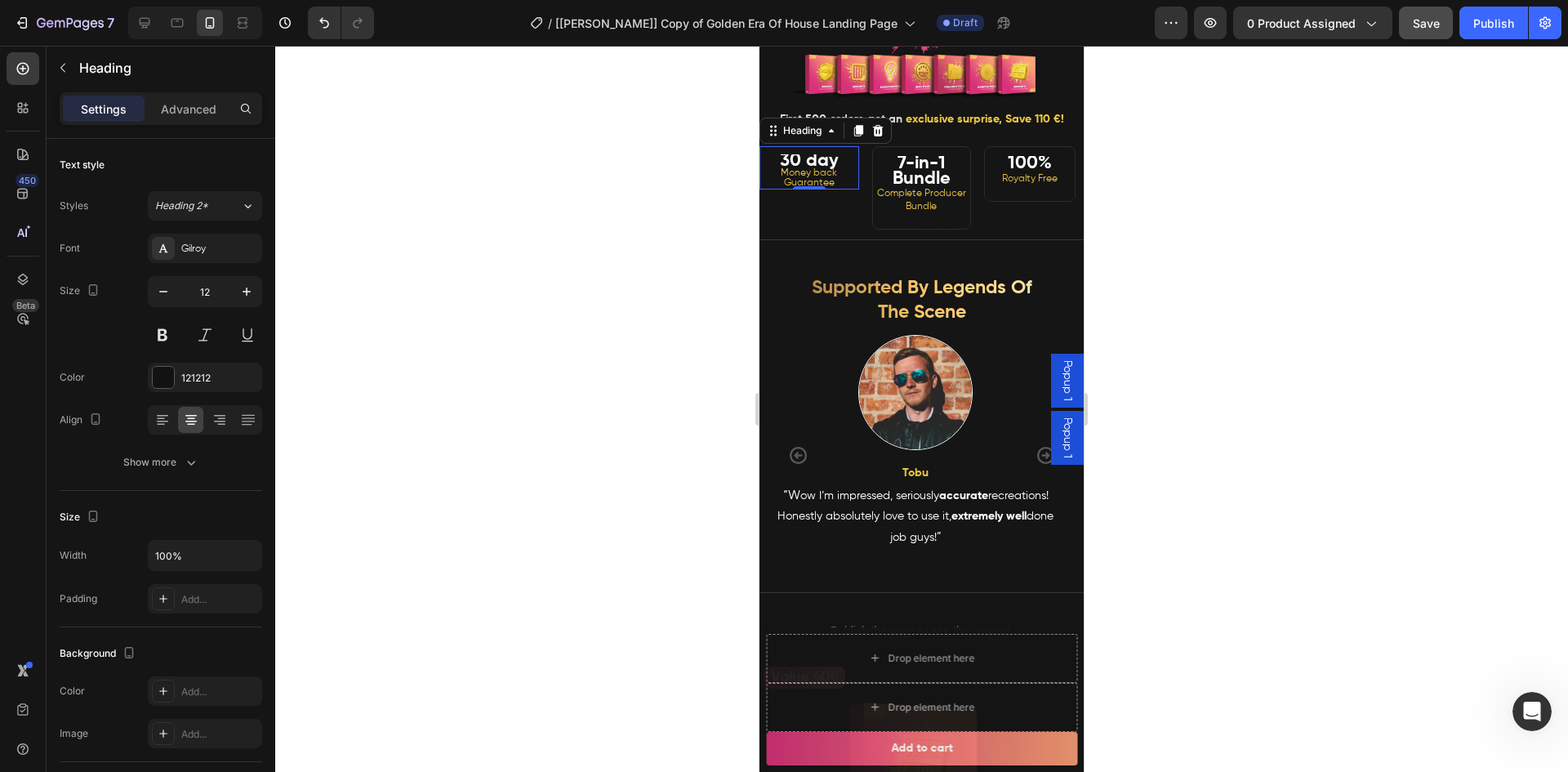
click at [1278, 242] on div at bounding box center [921, 409] width 1292 height 727
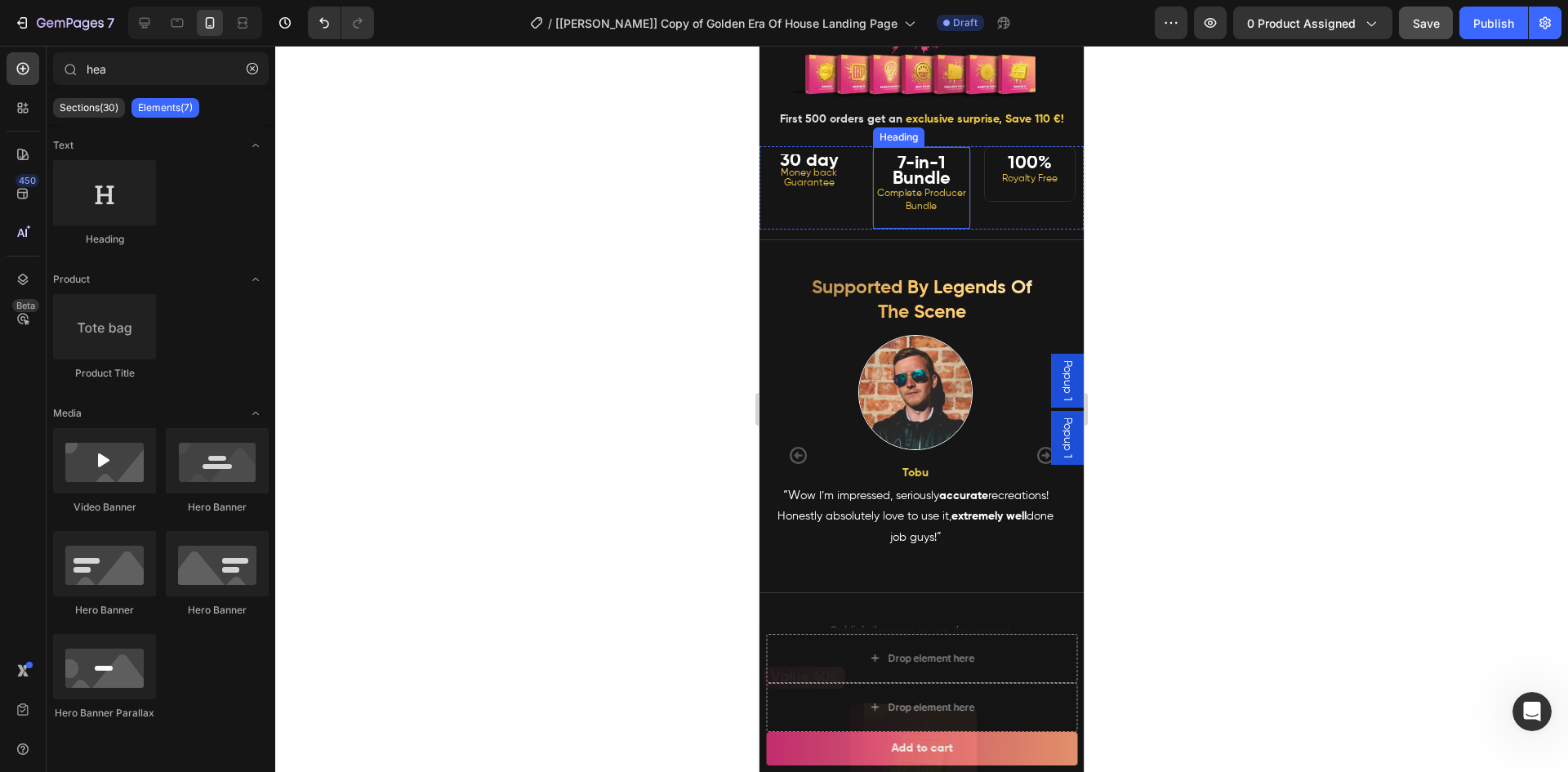
click at [912, 188] on strong "7-in-1 Bundle" at bounding box center [921, 171] width 58 height 34
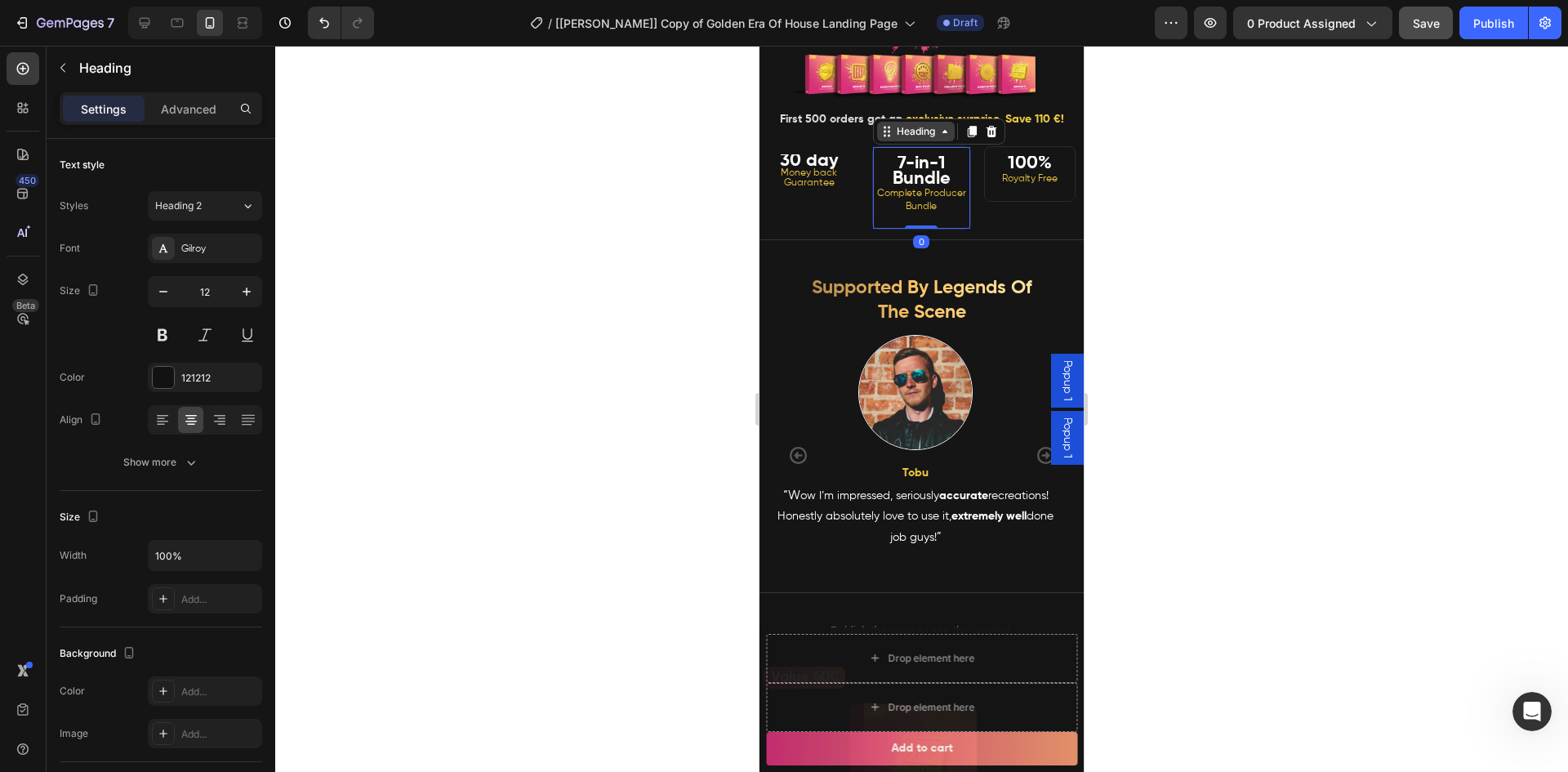
click at [908, 139] on div "Heading" at bounding box center [915, 131] width 45 height 15
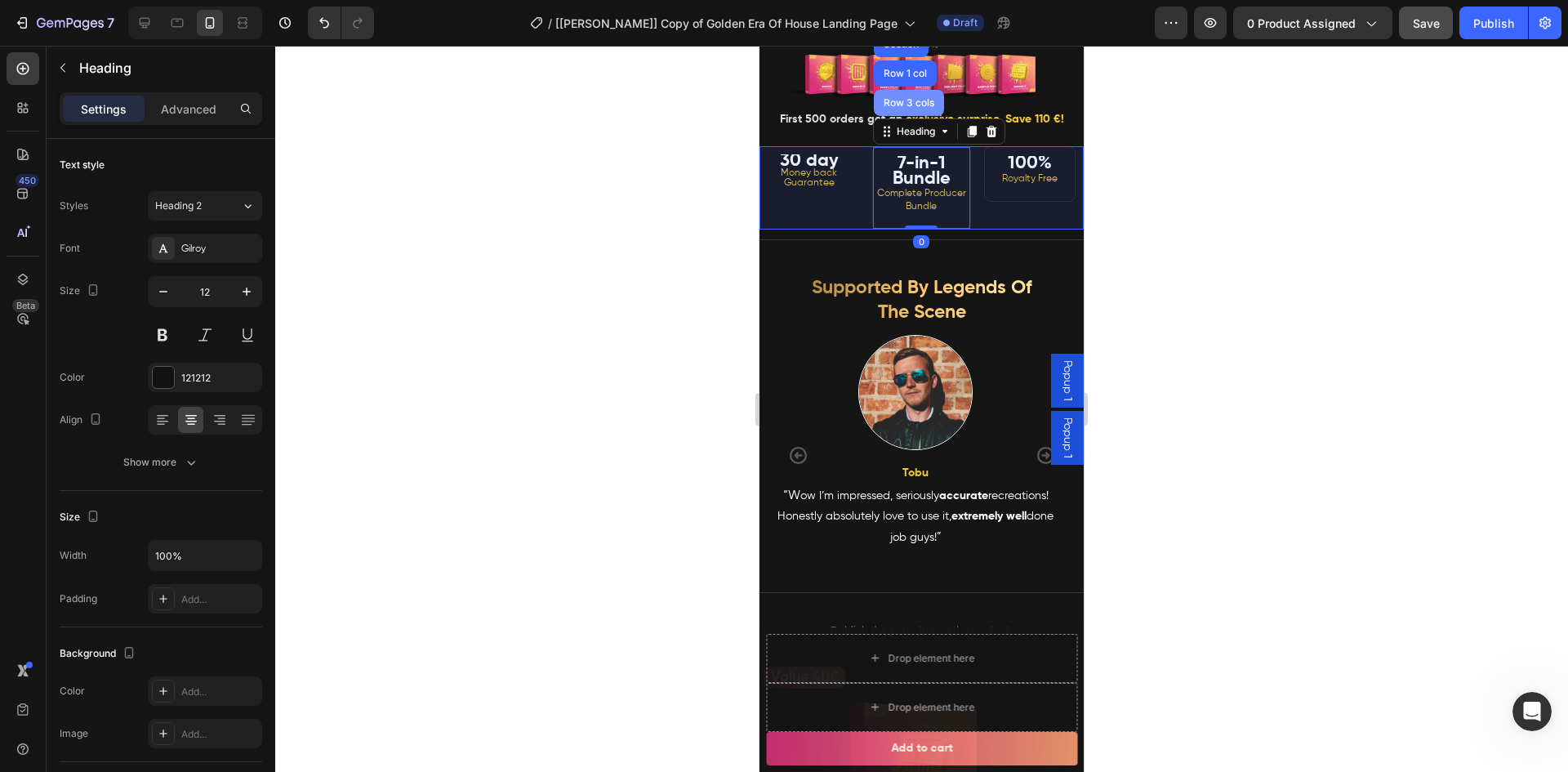
click at [901, 108] on div "Row 3 cols" at bounding box center [909, 102] width 57 height 10
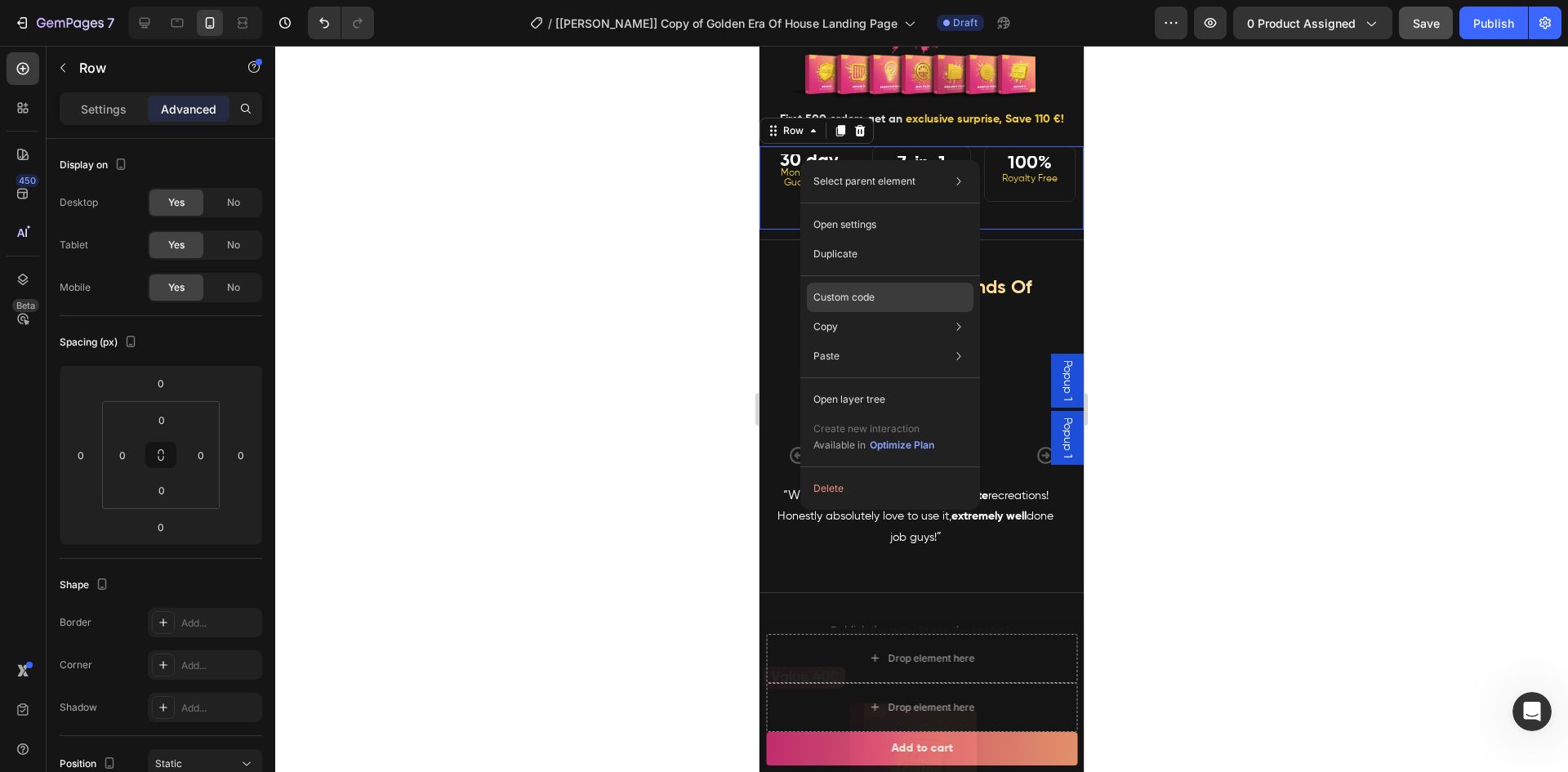
click at [858, 342] on div "Custom code" at bounding box center [890, 356] width 167 height 29
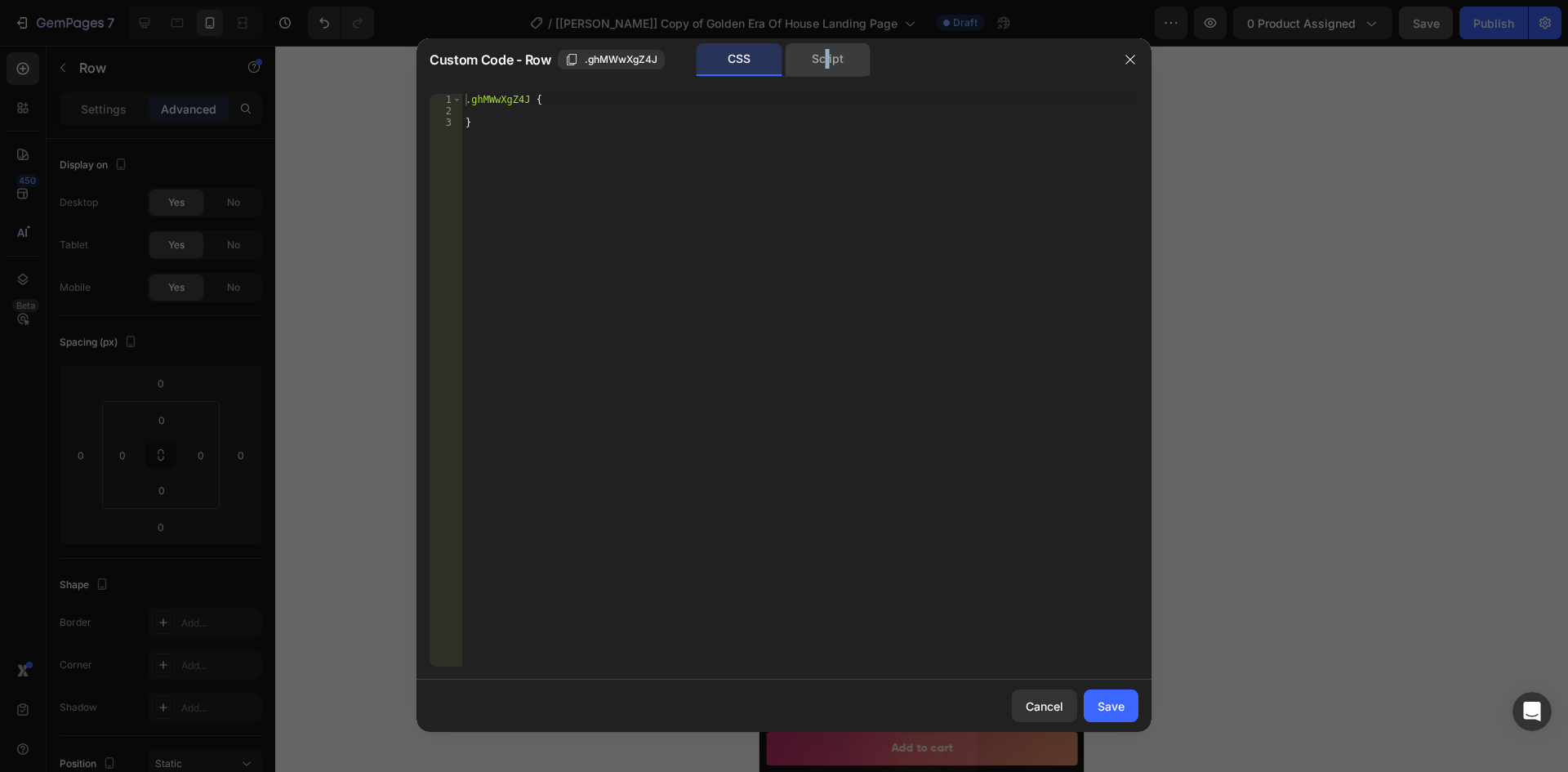
click at [828, 61] on div "Script" at bounding box center [827, 59] width 86 height 33
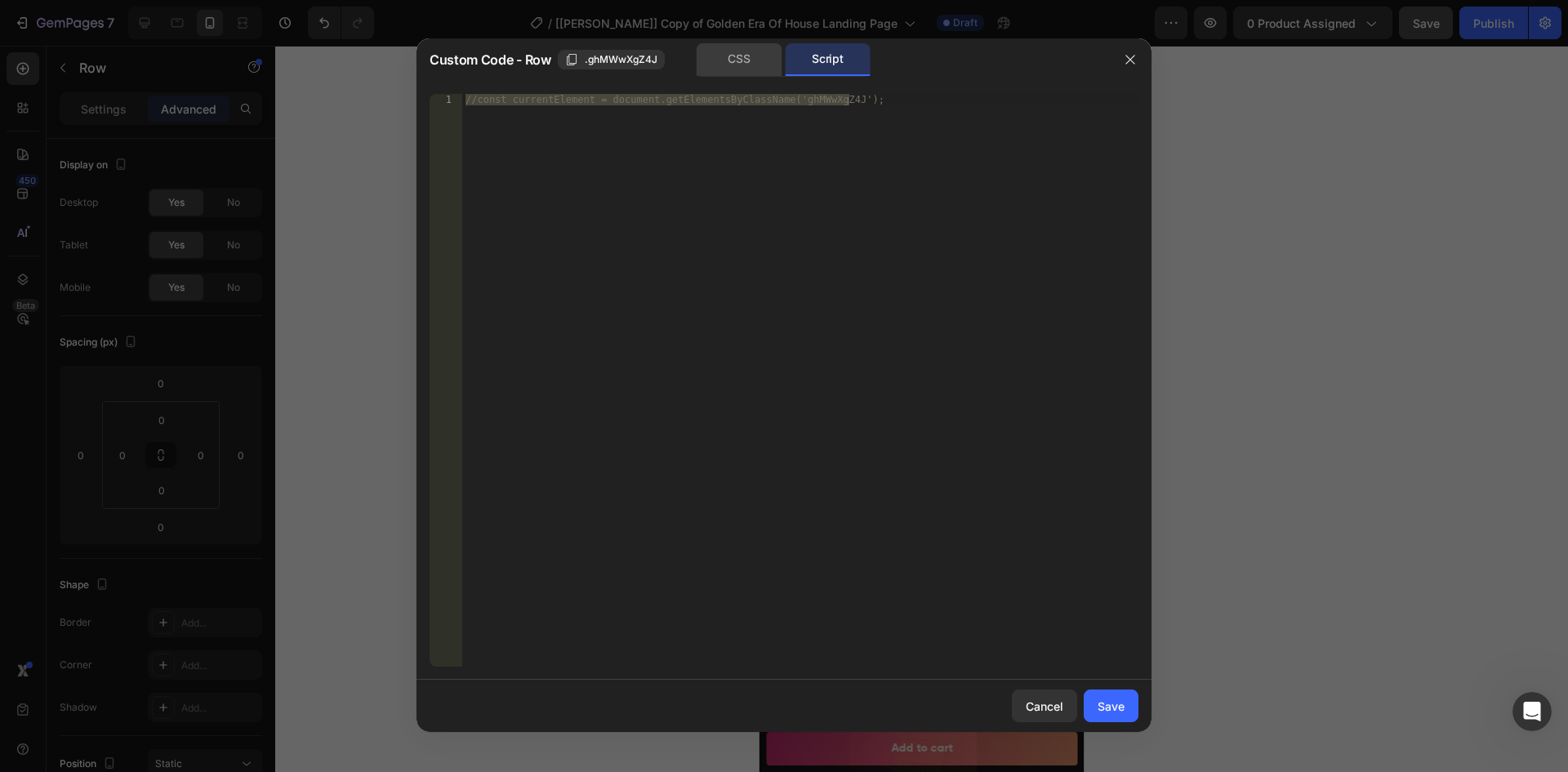
click at [763, 59] on div "CSS" at bounding box center [739, 59] width 86 height 33
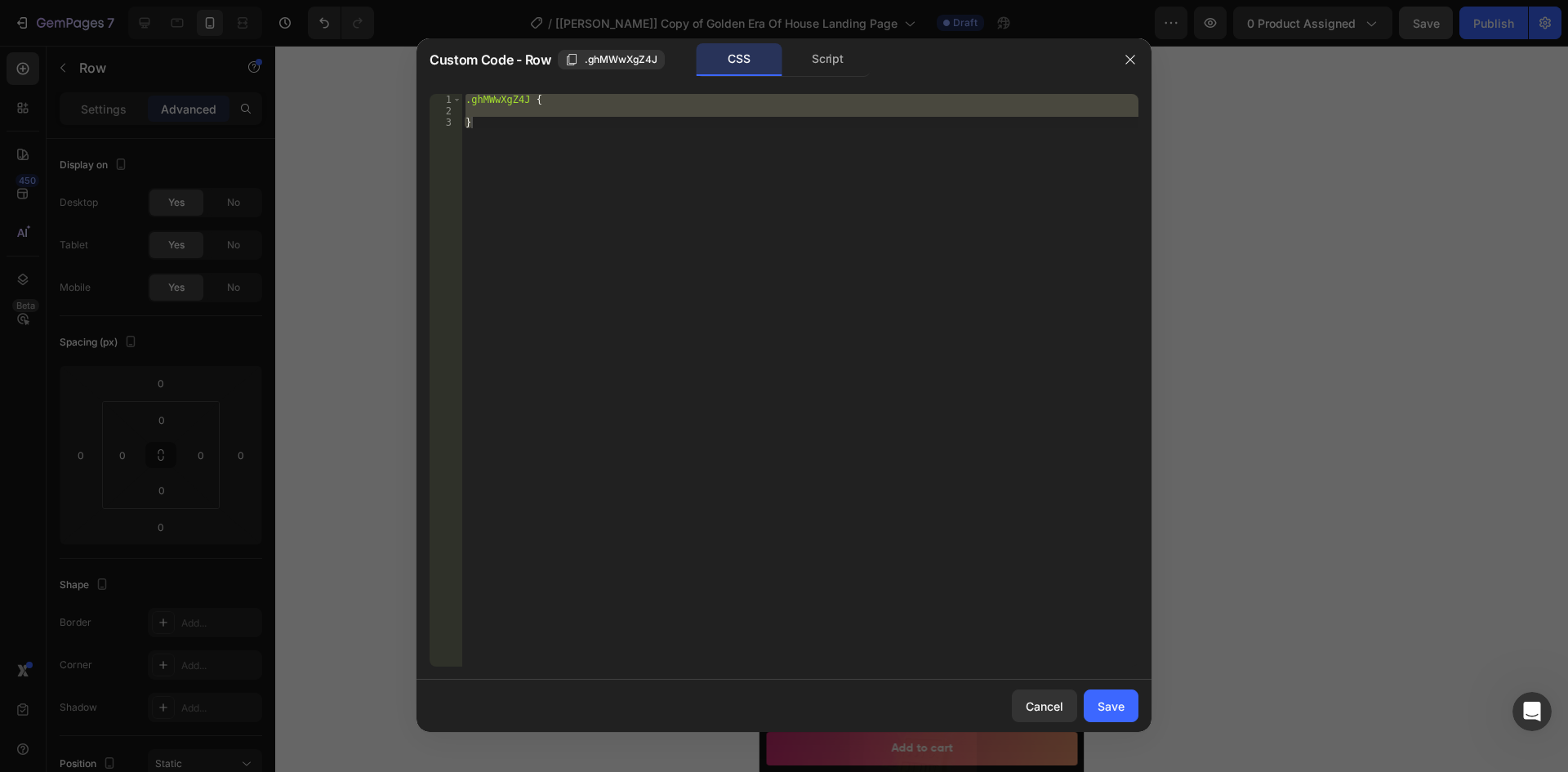
click at [365, 304] on div at bounding box center [784, 386] width 1568 height 772
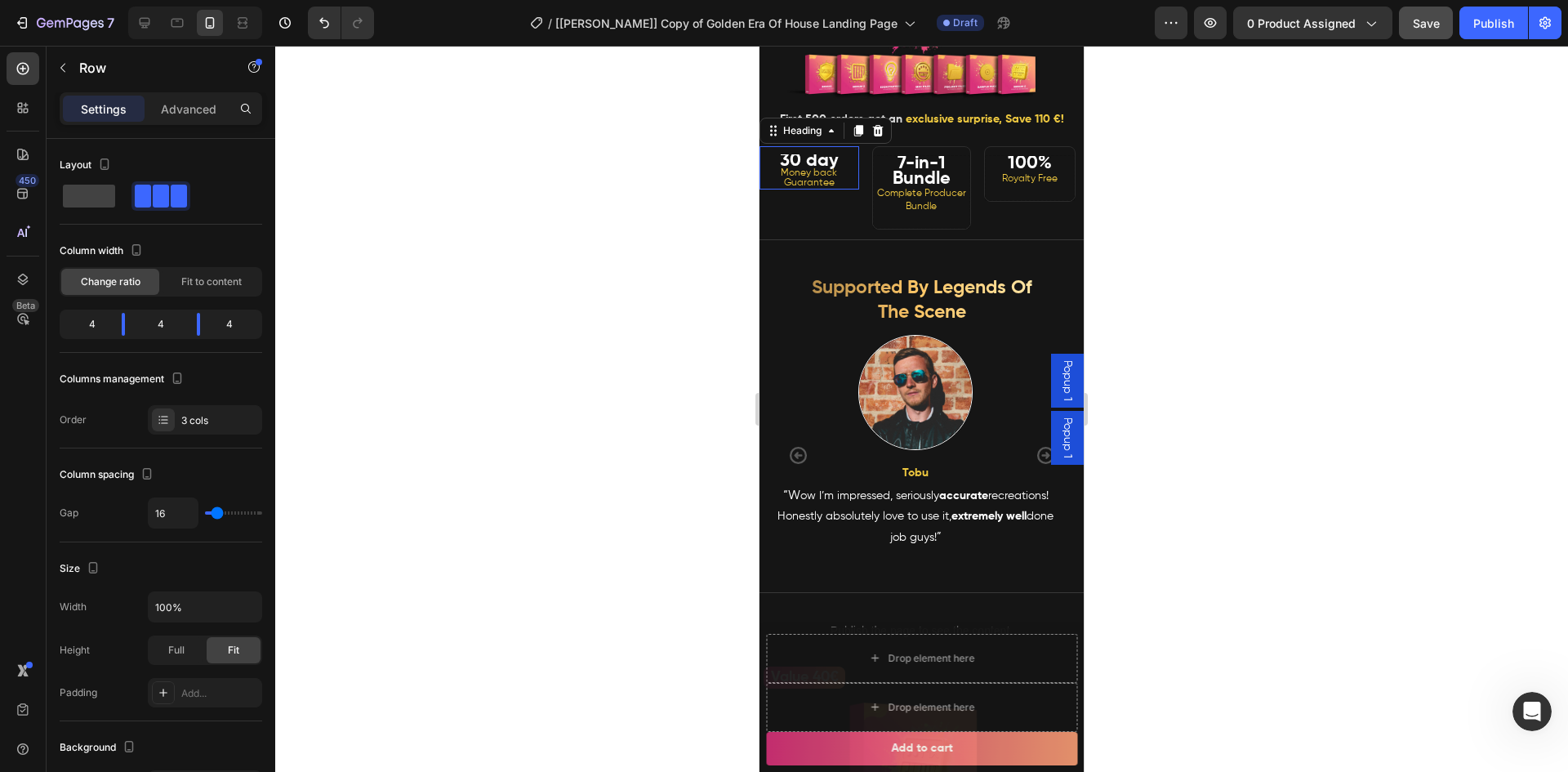
click at [808, 188] on span "Money back Guarantee" at bounding box center [809, 178] width 57 height 20
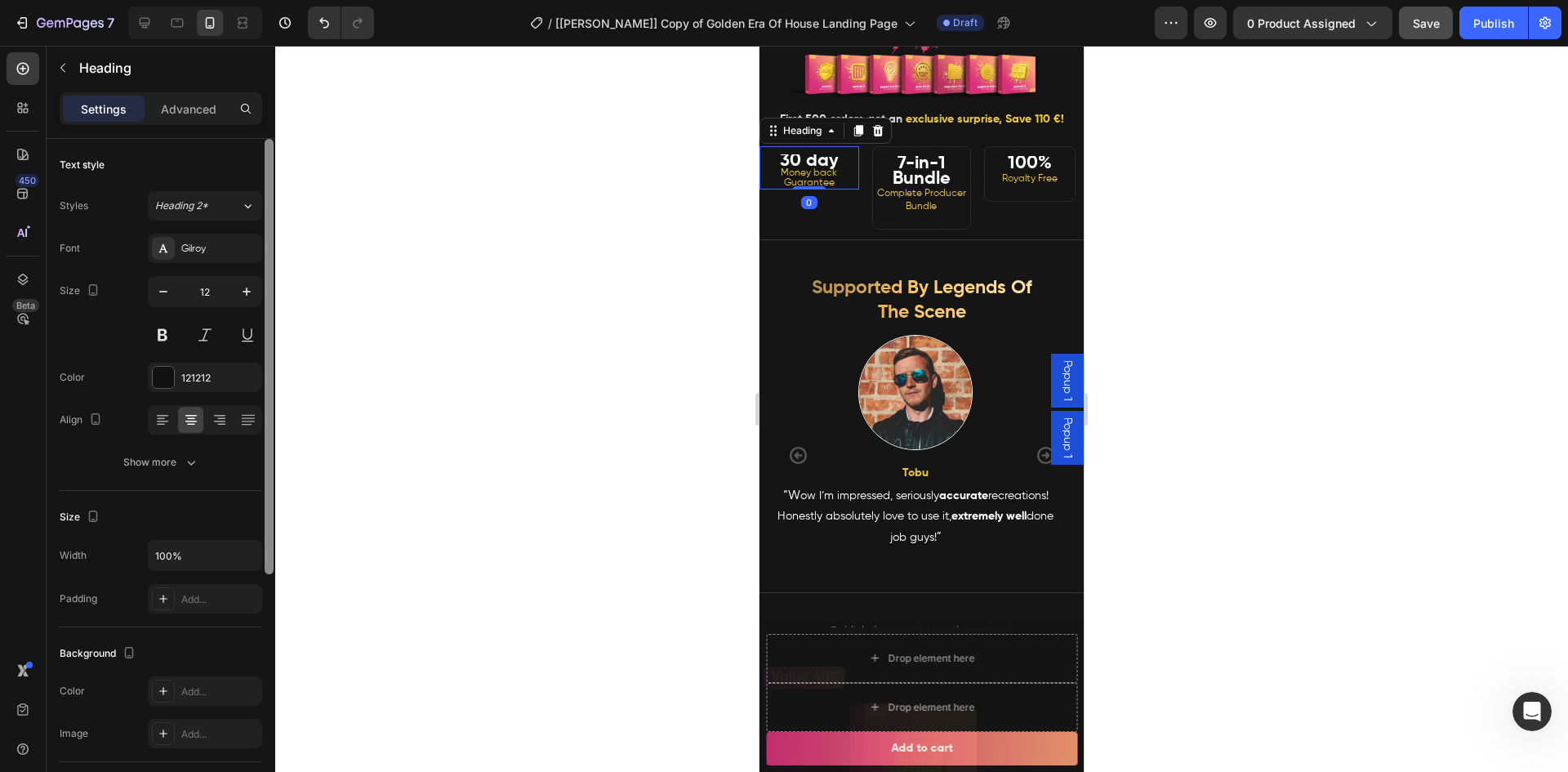
scroll to position [9, 0]
click at [272, 338] on div at bounding box center [269, 362] width 9 height 436
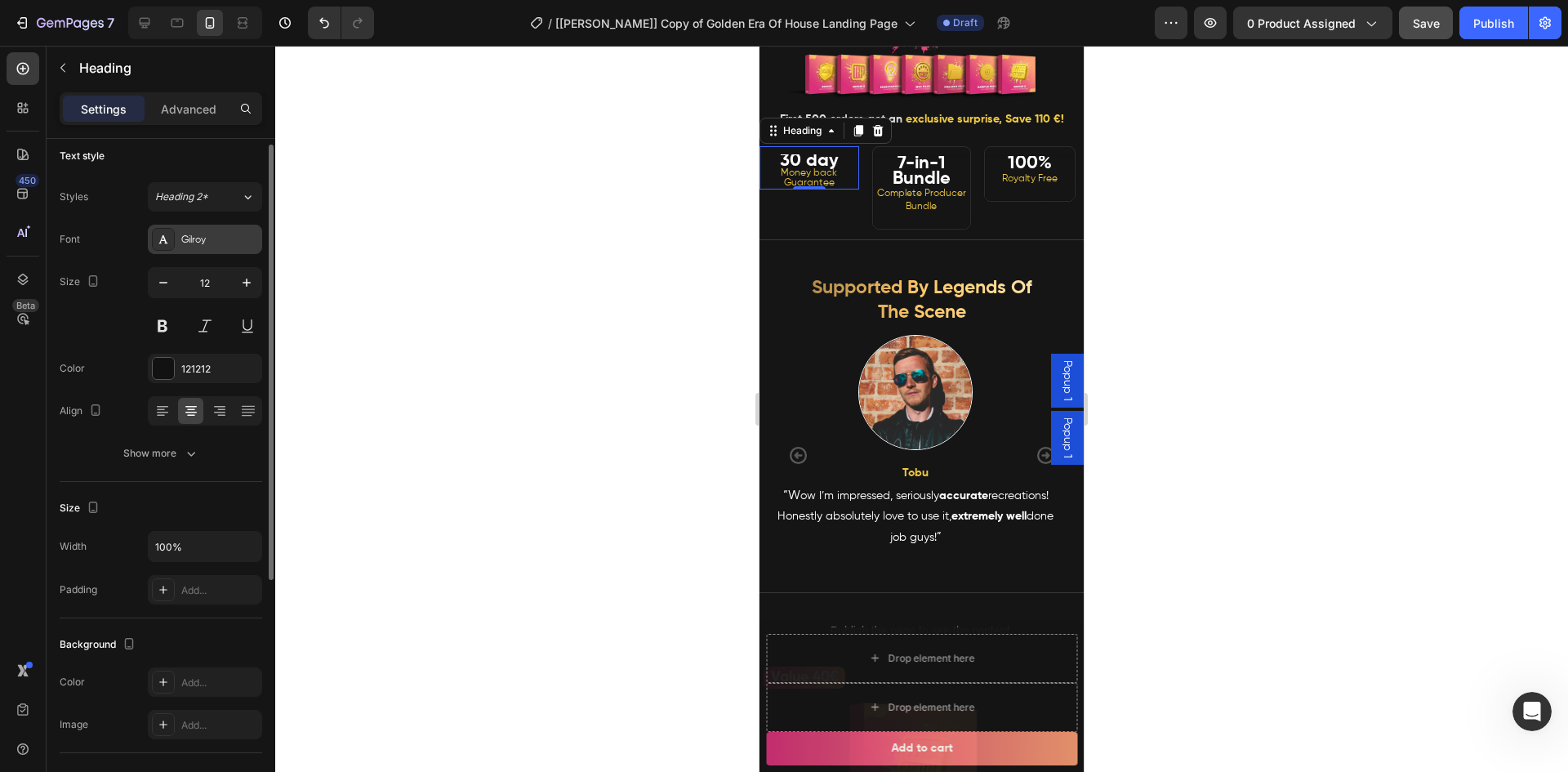
click at [211, 237] on div "Gilroy" at bounding box center [219, 240] width 77 height 15
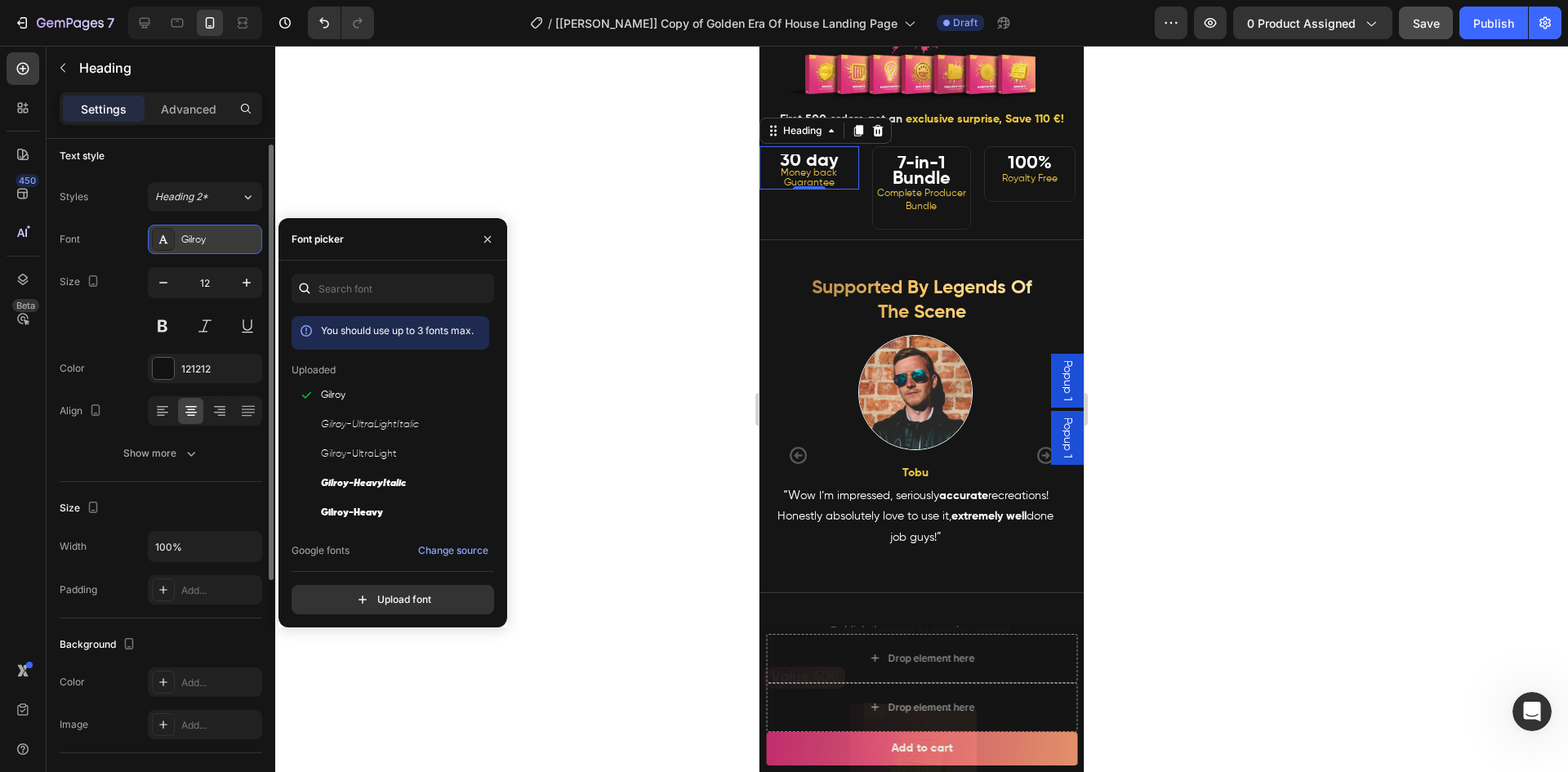
click at [209, 235] on div "Gilroy" at bounding box center [219, 240] width 77 height 15
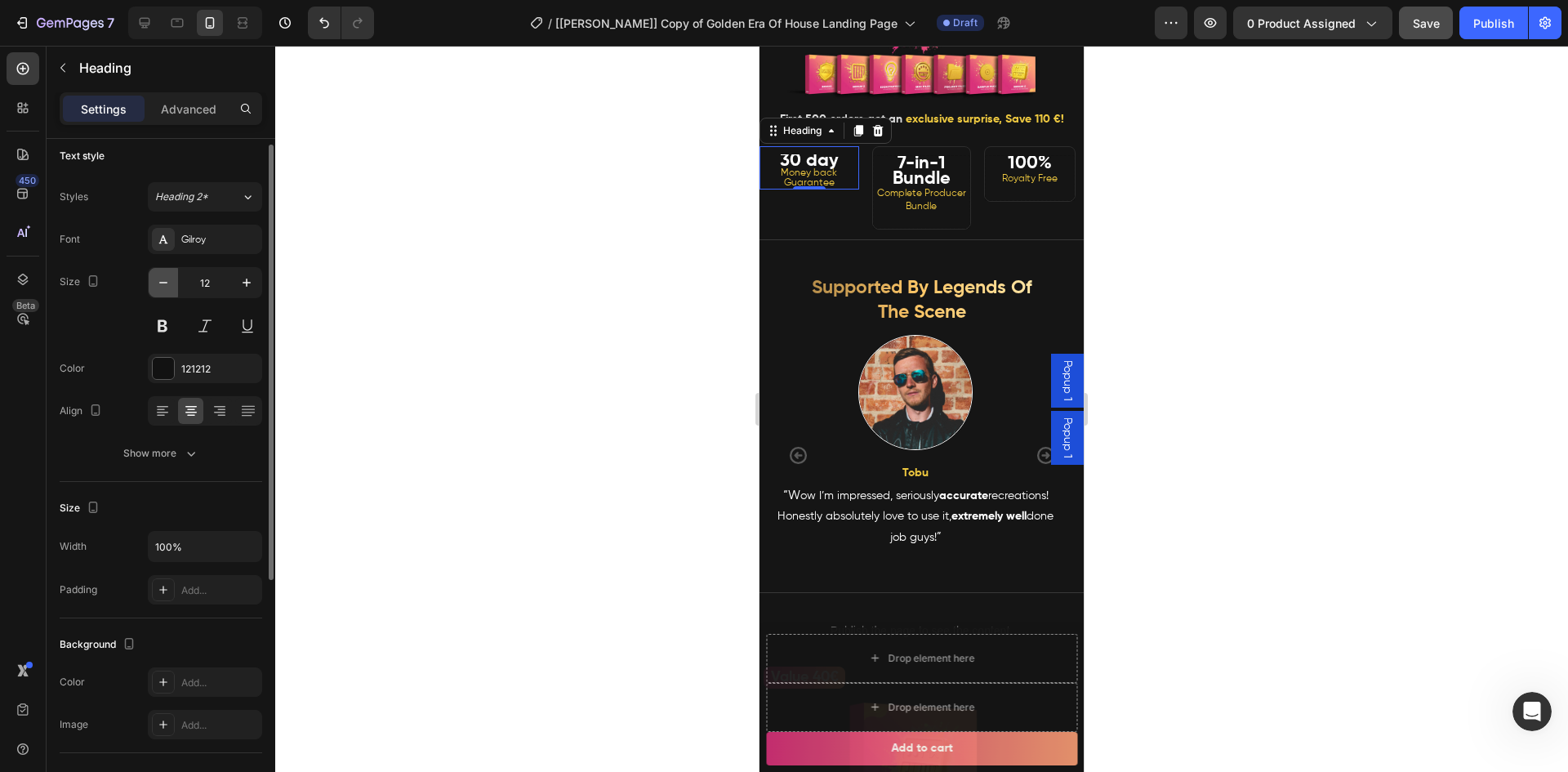
click at [169, 280] on icon "button" at bounding box center [163, 282] width 16 height 16
click at [252, 283] on icon "button" at bounding box center [247, 282] width 16 height 16
click at [249, 280] on icon "button" at bounding box center [247, 282] width 16 height 16
click at [248, 280] on icon "button" at bounding box center [247, 282] width 16 height 16
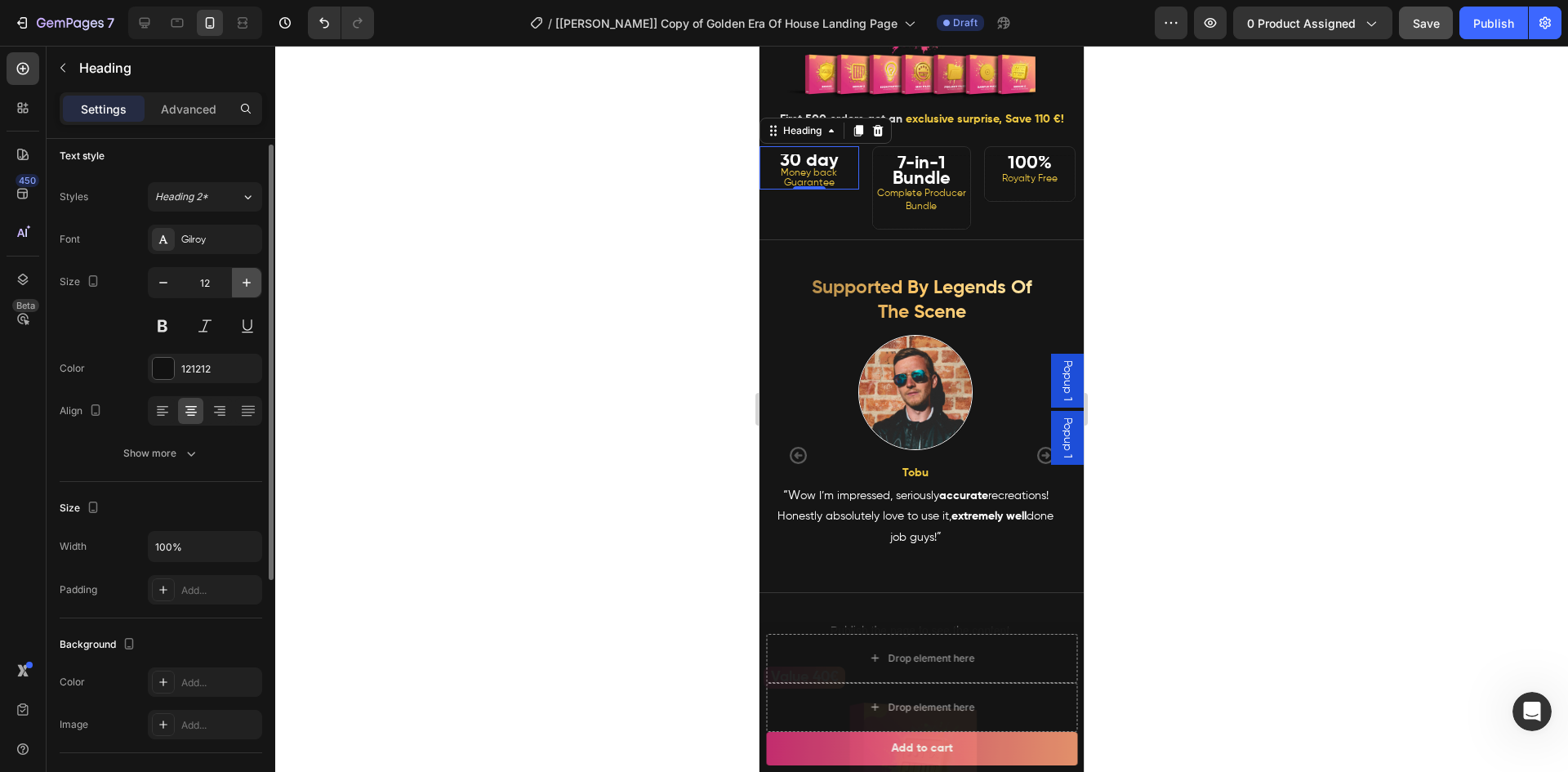
click at [248, 280] on icon "button" at bounding box center [247, 282] width 16 height 16
click at [247, 280] on icon "button" at bounding box center [247, 282] width 16 height 16
click at [247, 280] on icon "button" at bounding box center [246, 282] width 8 height 8
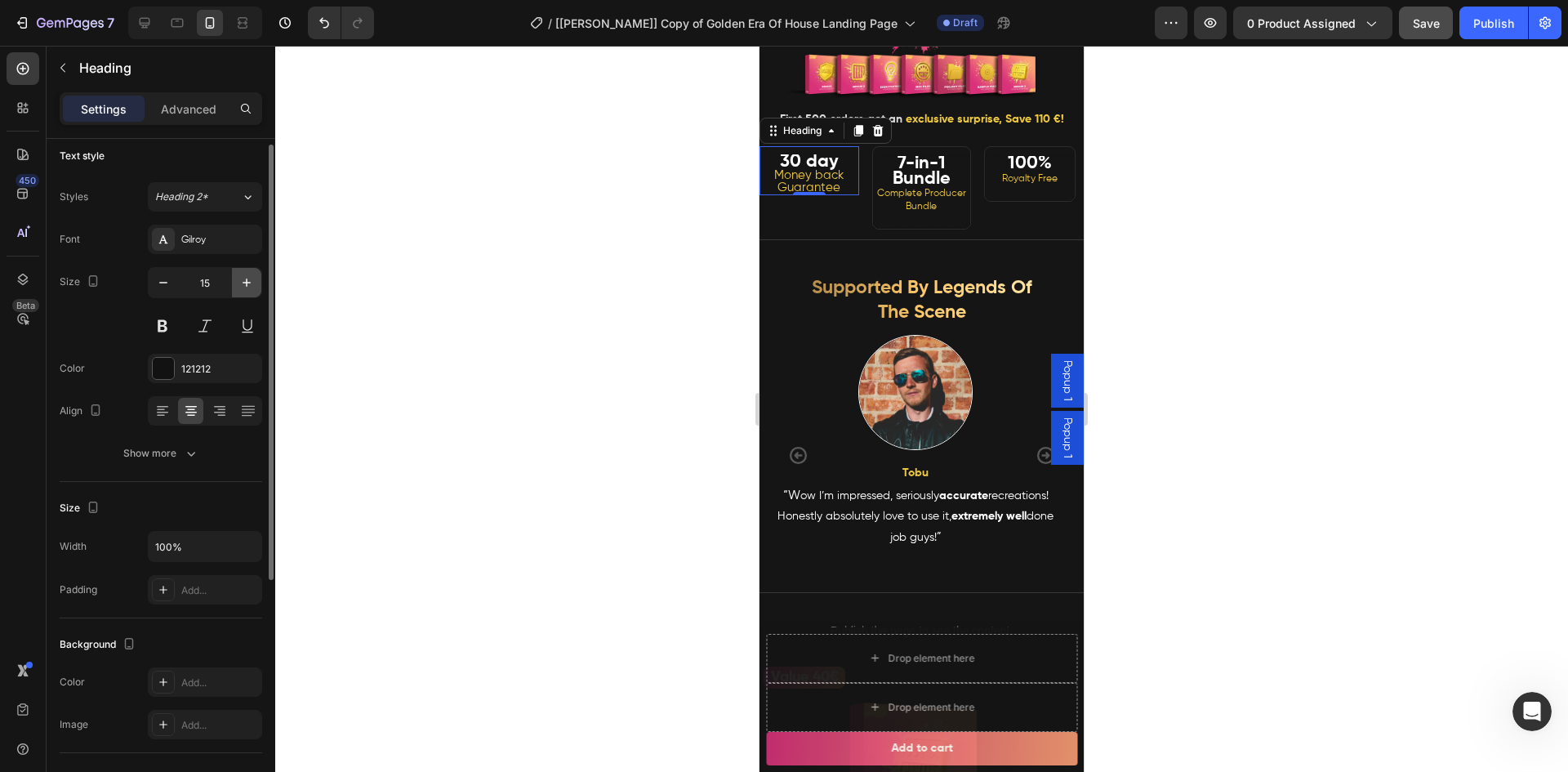
click at [247, 280] on icon "button" at bounding box center [246, 282] width 8 height 8
click at [161, 280] on icon "button" at bounding box center [163, 282] width 16 height 16
type input "15"
click at [921, 188] on strong "7-in-1 Bundle" at bounding box center [921, 171] width 58 height 34
click at [249, 279] on icon "button" at bounding box center [247, 282] width 16 height 16
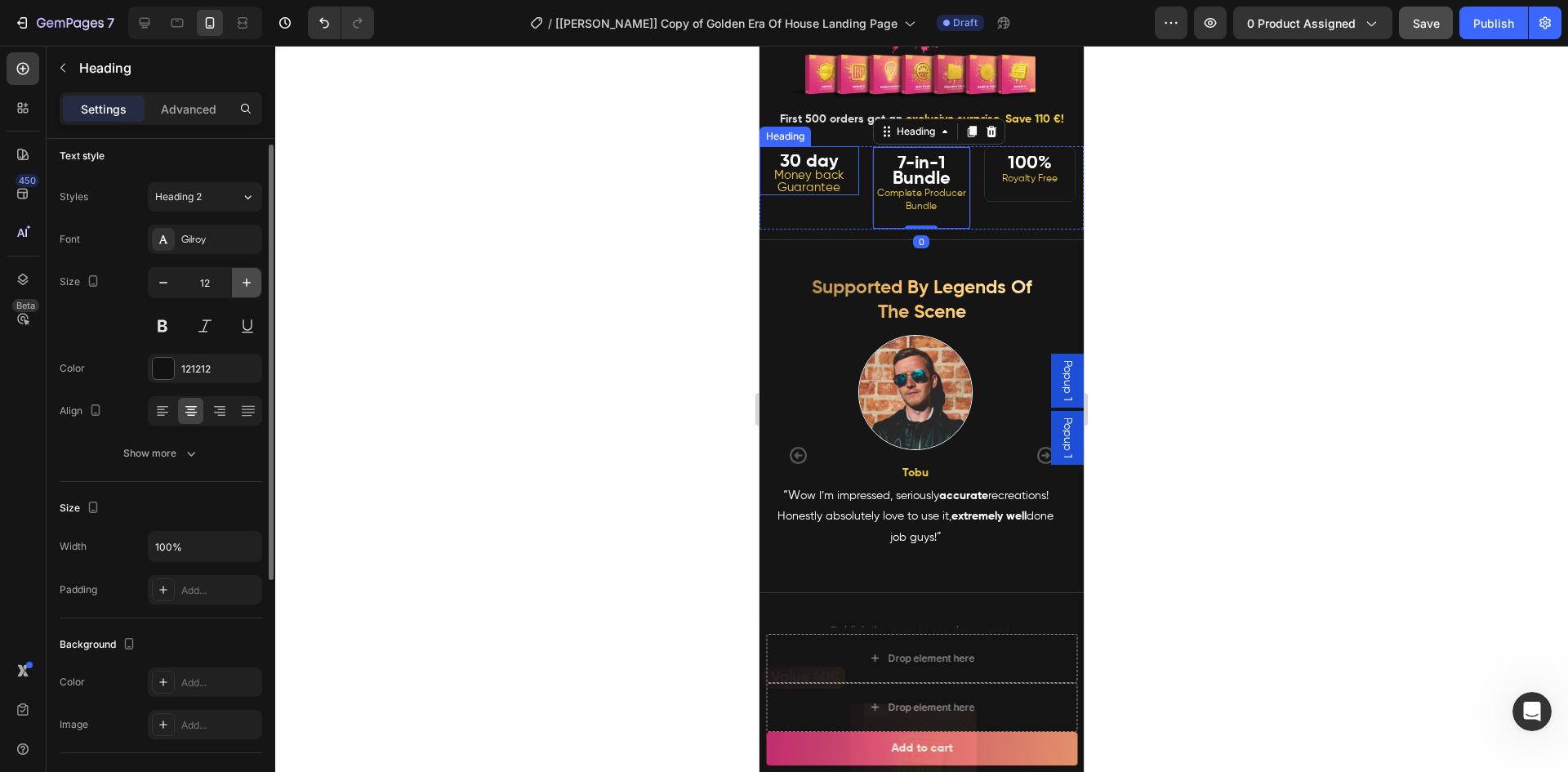
click at [249, 280] on icon "button" at bounding box center [247, 282] width 16 height 16
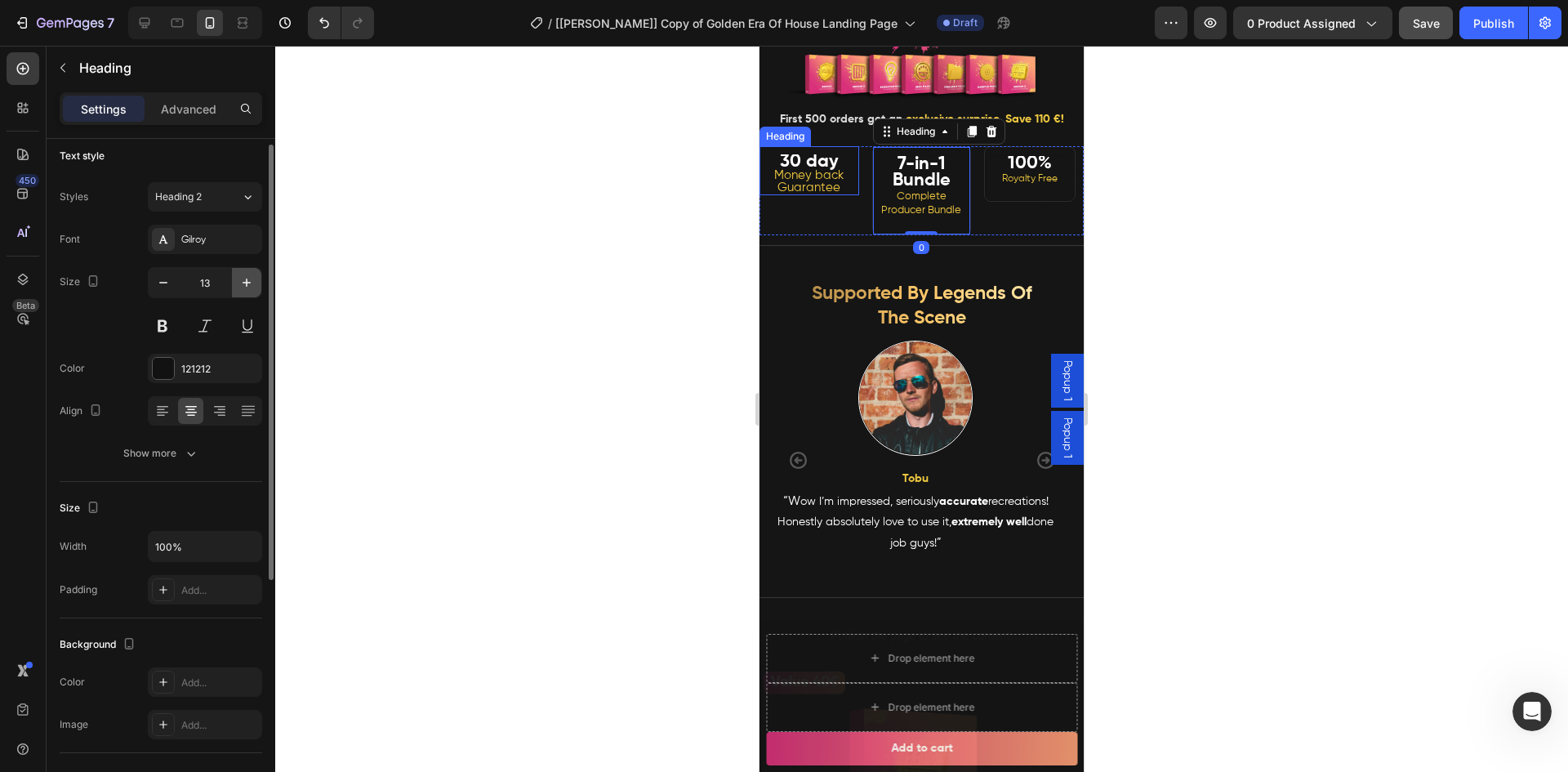
click at [249, 280] on icon "button" at bounding box center [247, 282] width 16 height 16
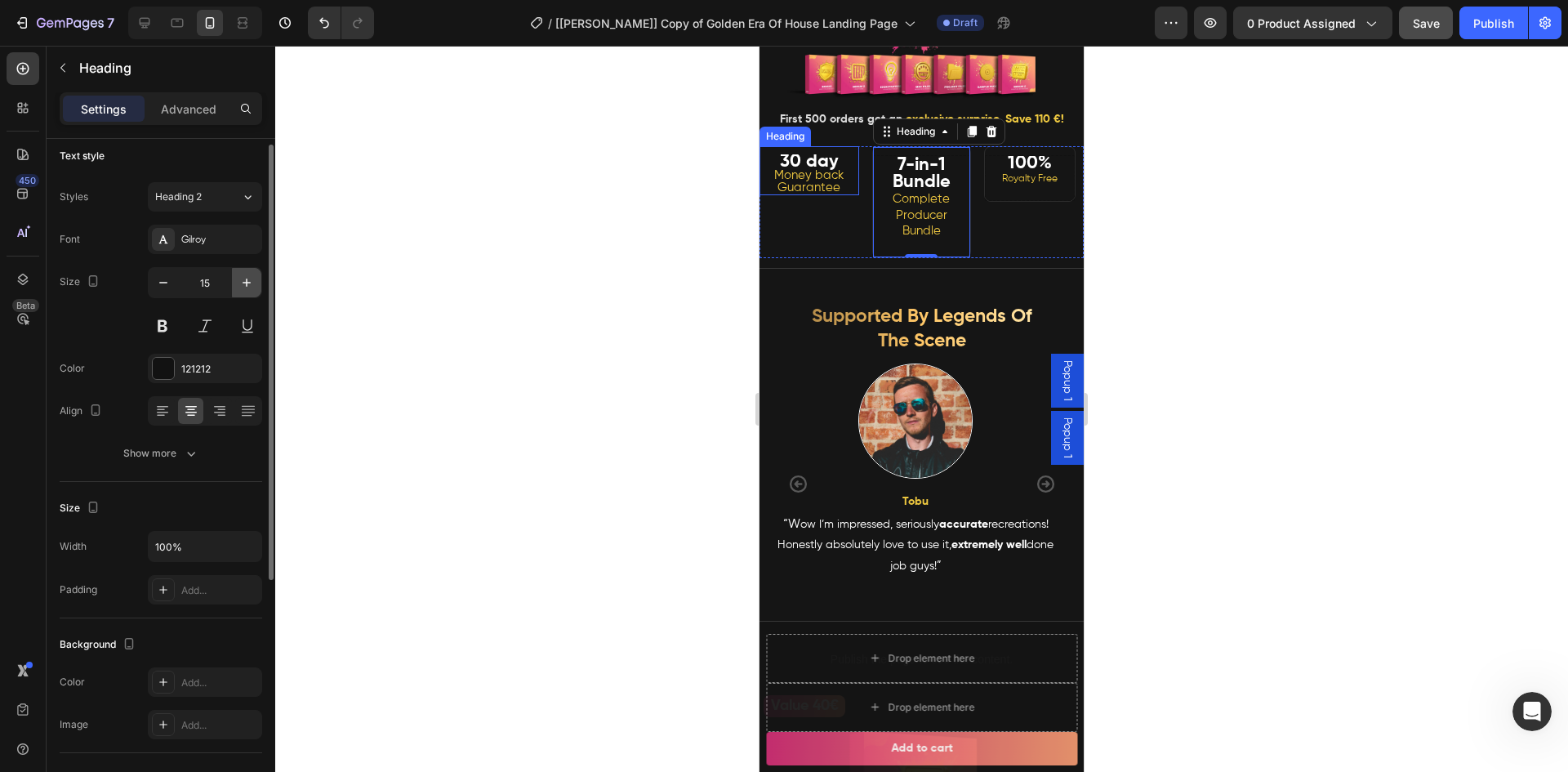
click at [249, 280] on icon "button" at bounding box center [247, 282] width 16 height 16
type input "16"
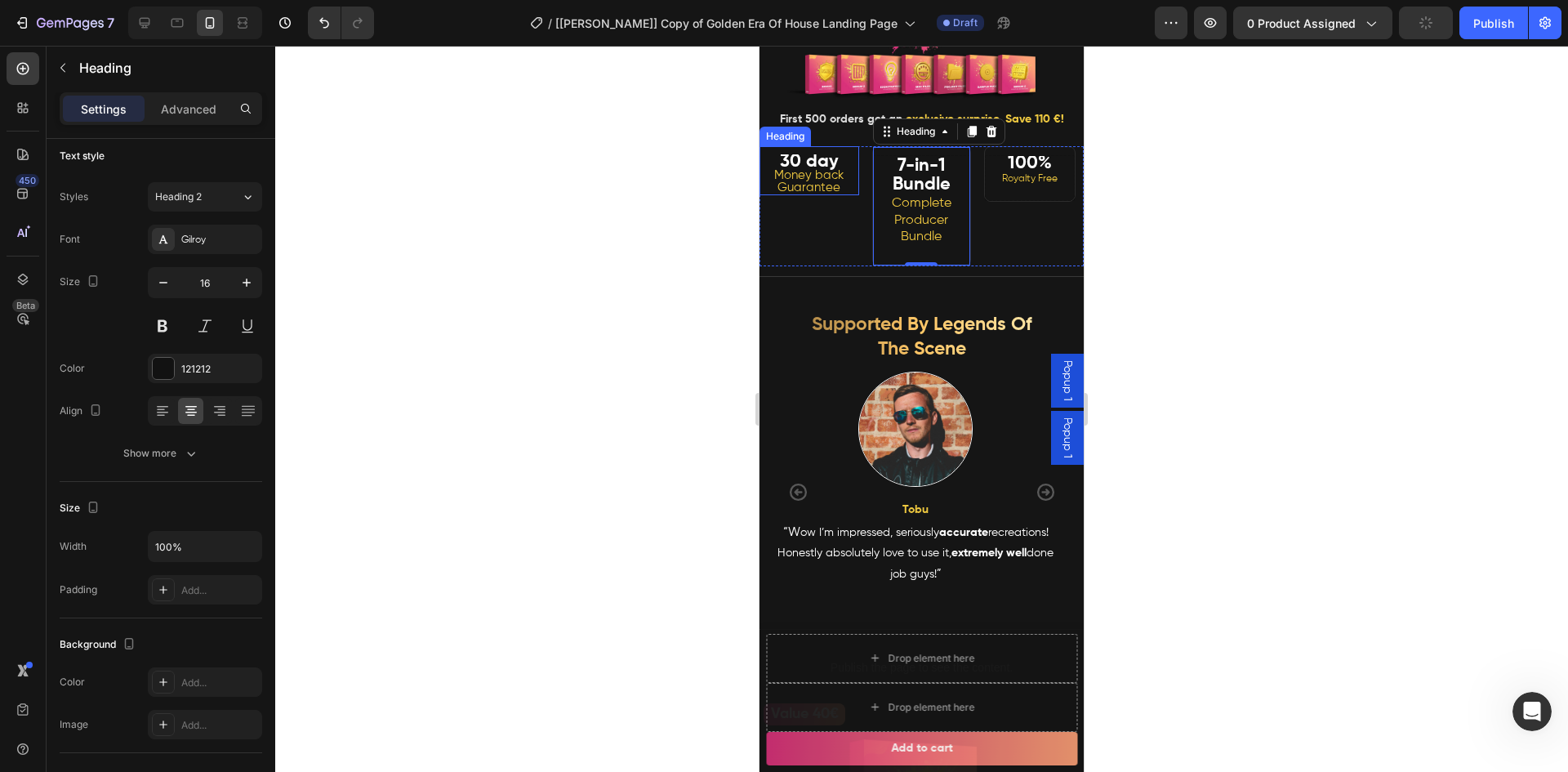
drag, startPoint x: 479, startPoint y: 297, endPoint x: 510, endPoint y: 298, distance: 31.0
click at [479, 298] on div at bounding box center [921, 409] width 1292 height 727
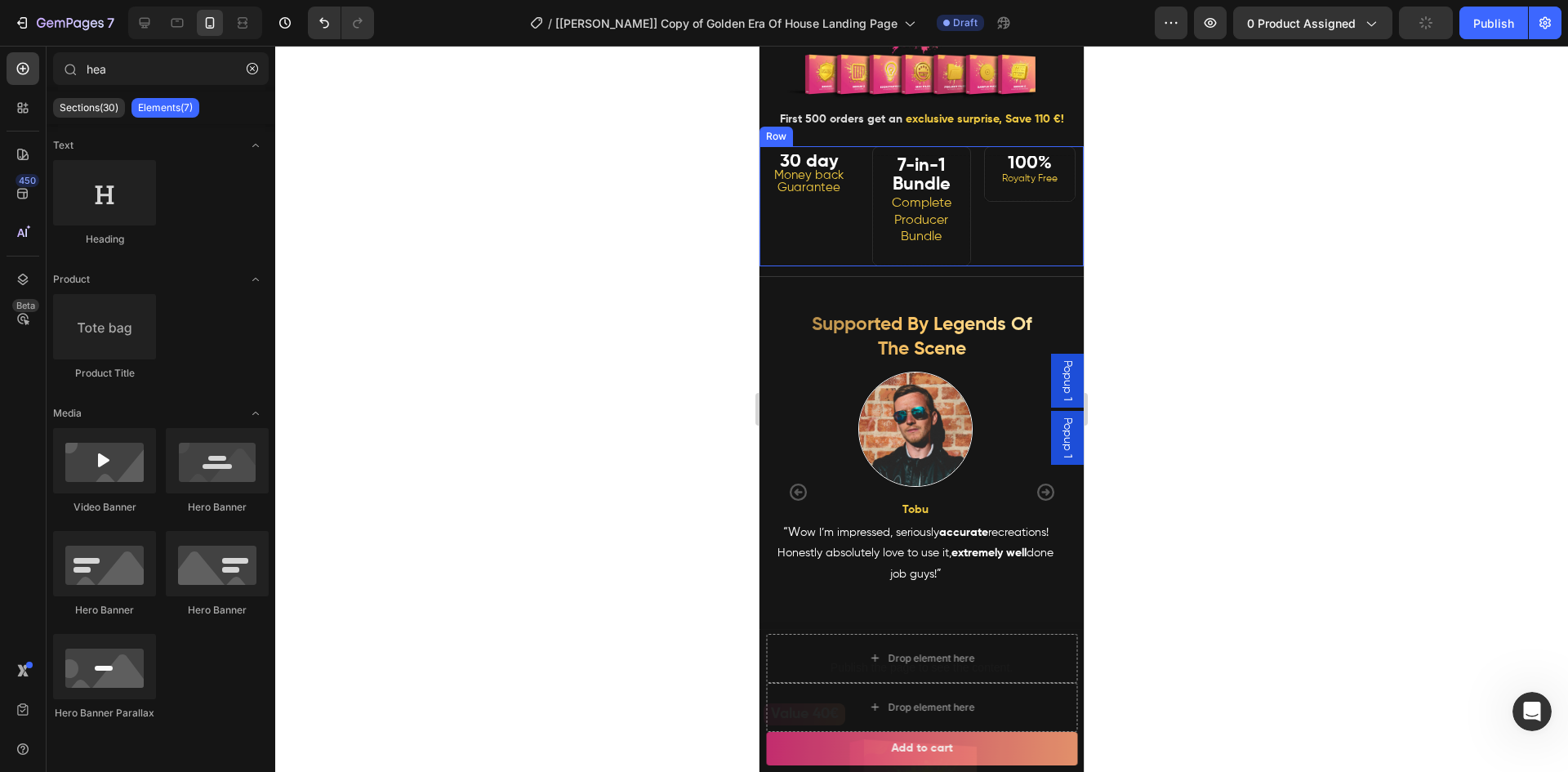
click at [1029, 172] on strong "100%" at bounding box center [1030, 163] width 44 height 18
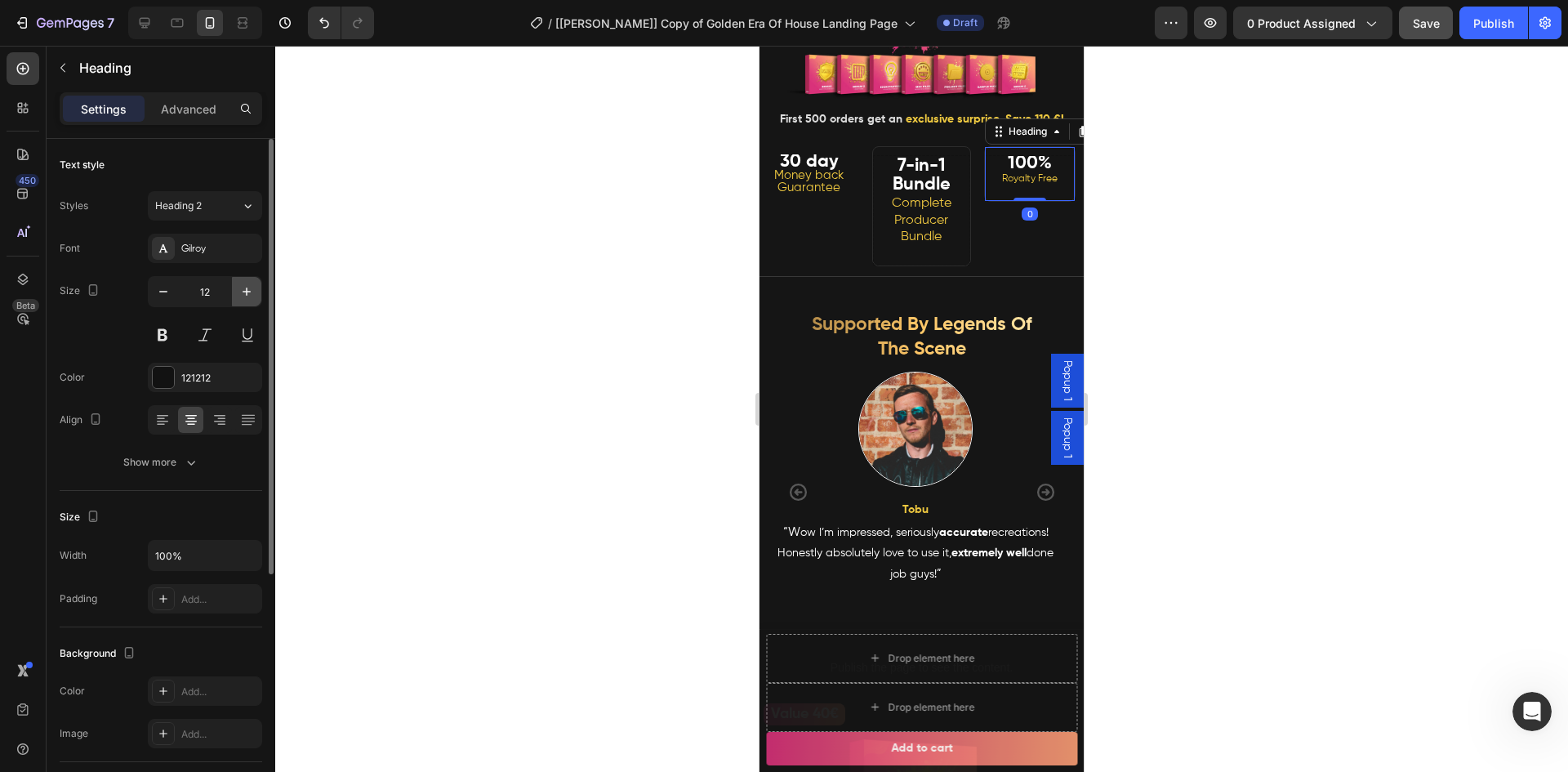
click at [257, 290] on button "button" at bounding box center [246, 291] width 29 height 29
click at [252, 290] on icon "button" at bounding box center [247, 291] width 16 height 16
click at [251, 289] on icon "button" at bounding box center [247, 291] width 16 height 16
click at [249, 288] on icon "button" at bounding box center [247, 291] width 16 height 16
type input "15"
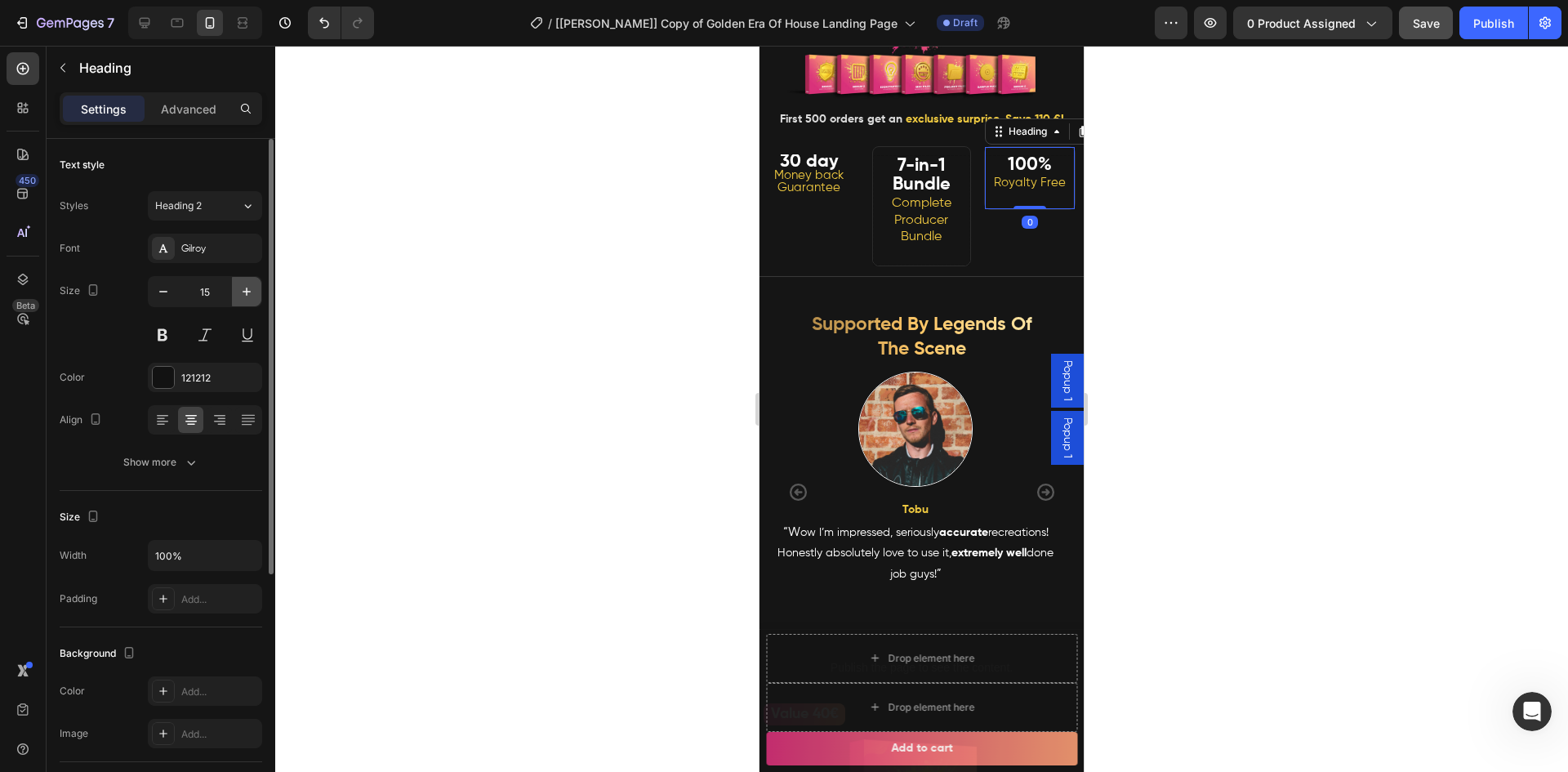
click at [249, 288] on icon "button" at bounding box center [247, 291] width 16 height 16
click at [483, 293] on div at bounding box center [921, 409] width 1292 height 727
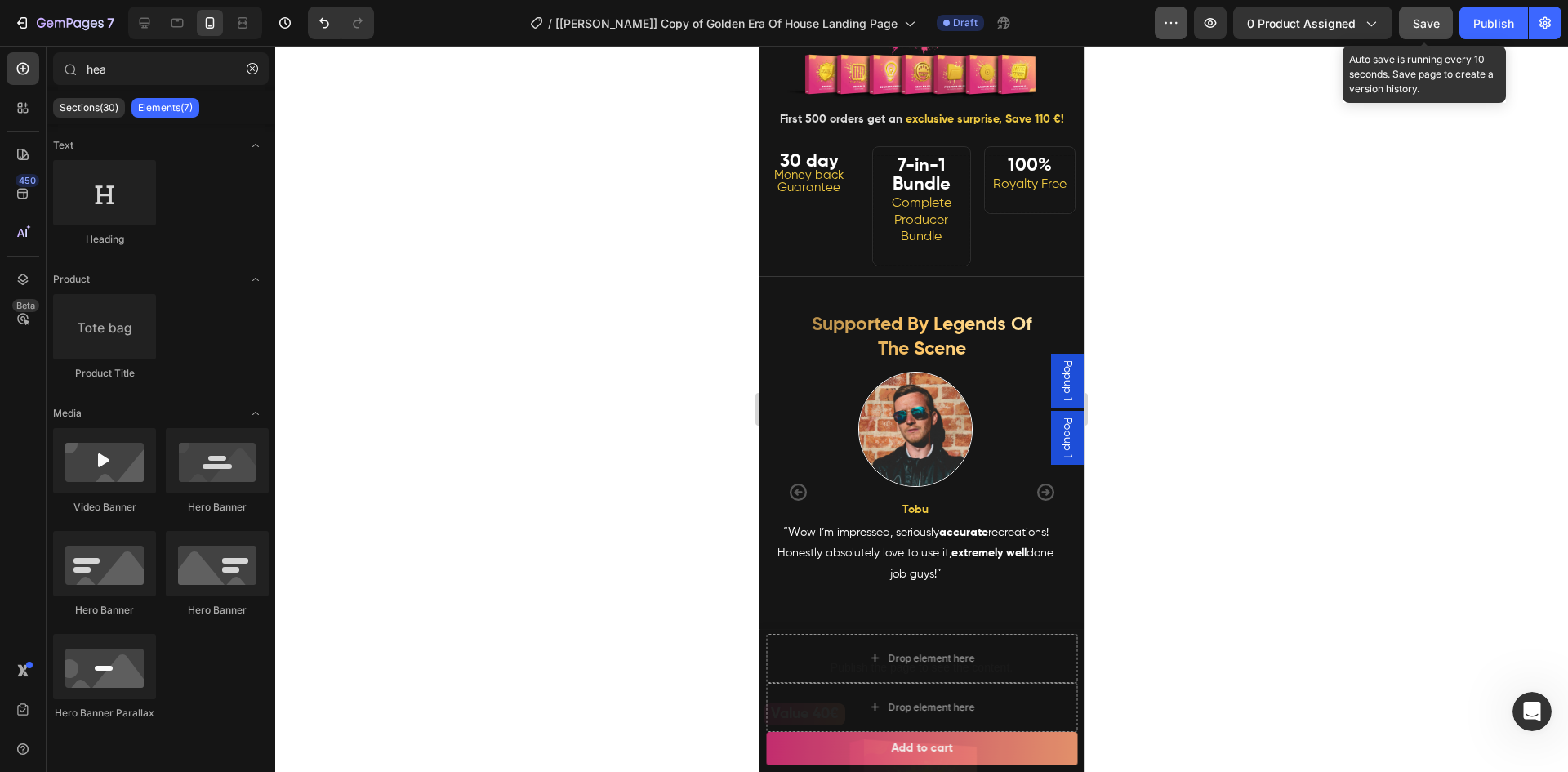
click at [1404, 24] on button "Save" at bounding box center [1425, 22] width 54 height 33
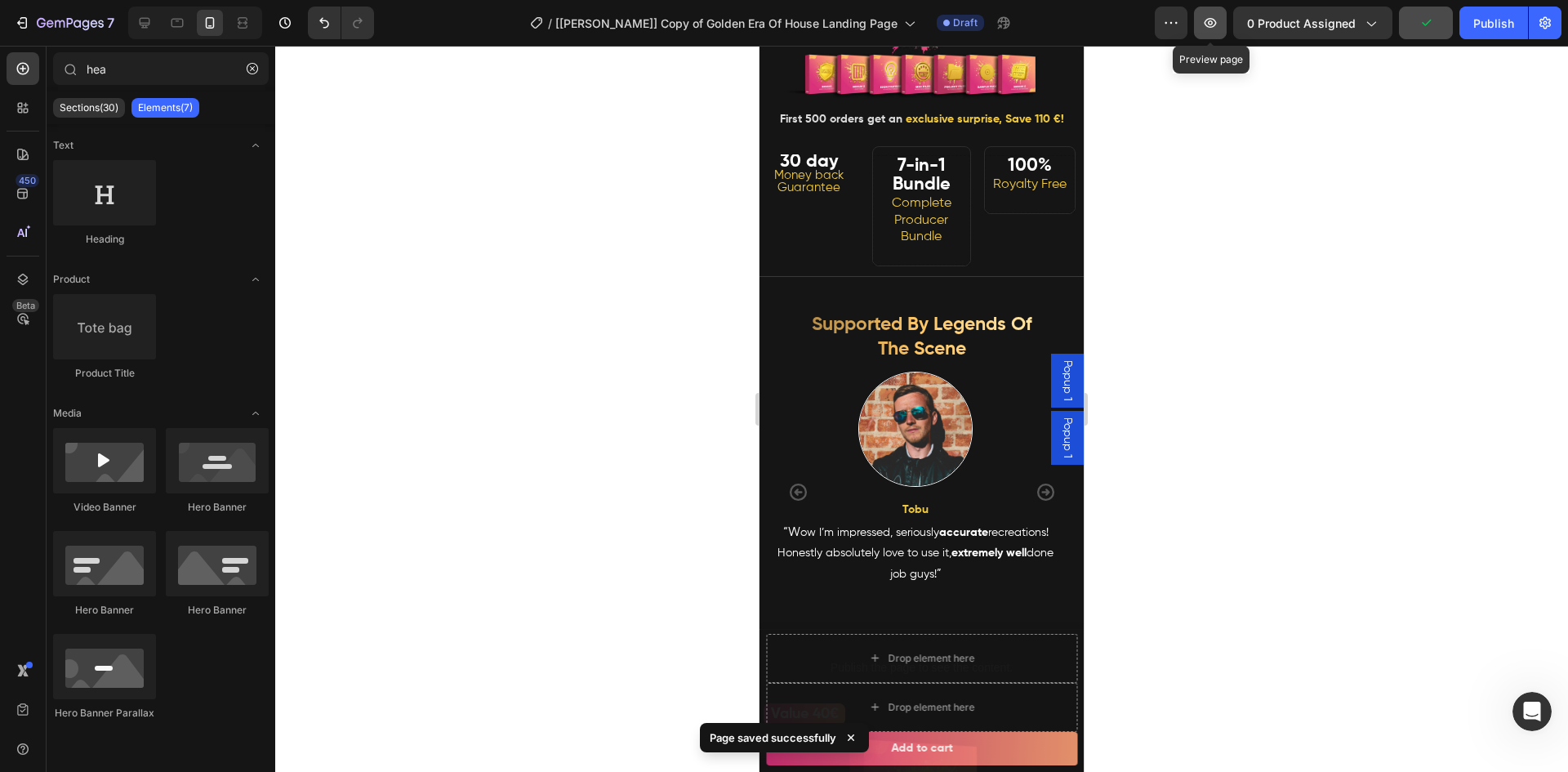
click at [1218, 28] on icon "button" at bounding box center [1210, 23] width 16 height 16
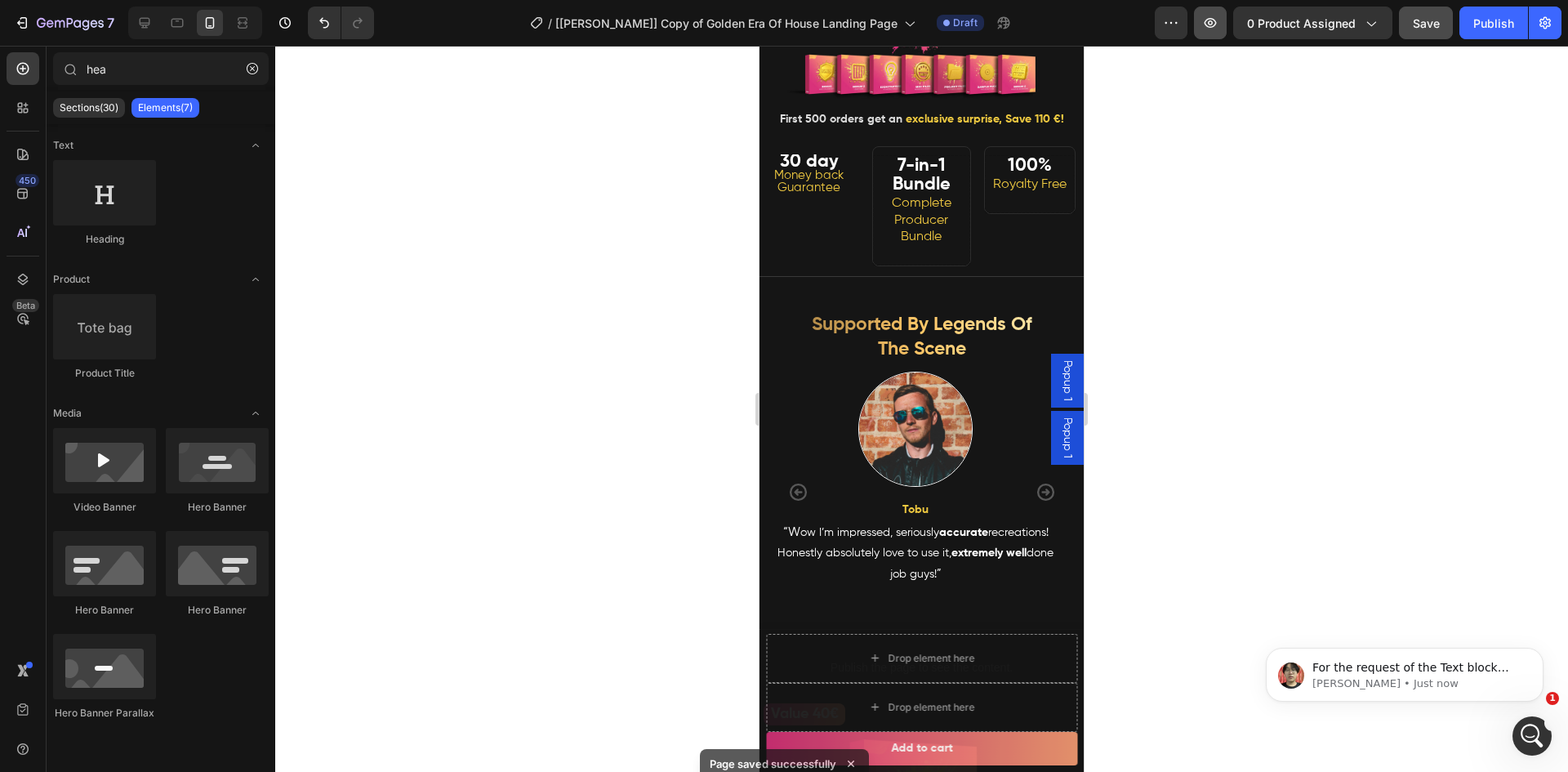
scroll to position [0, 0]
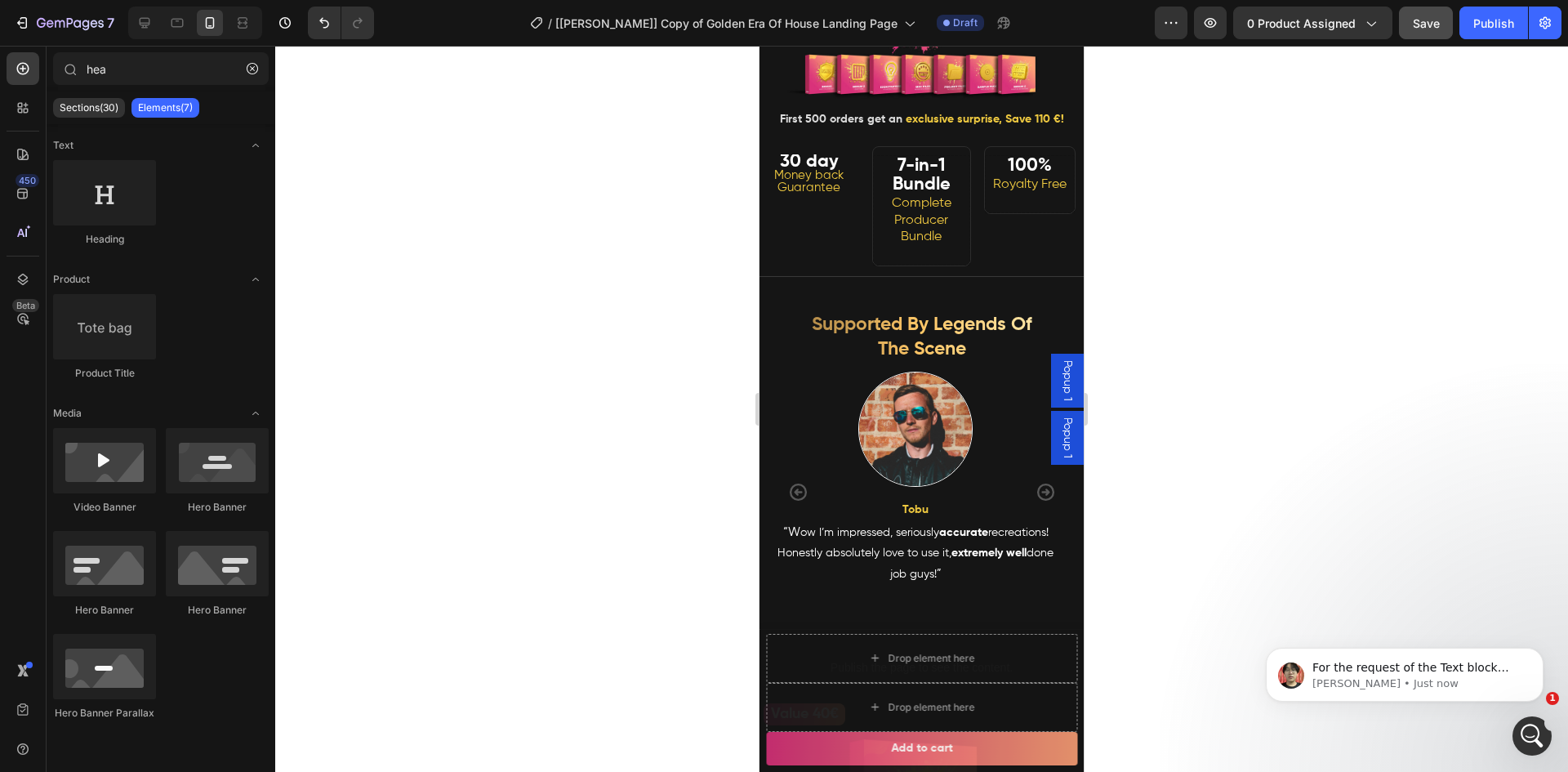
click at [522, 255] on div at bounding box center [921, 409] width 1292 height 727
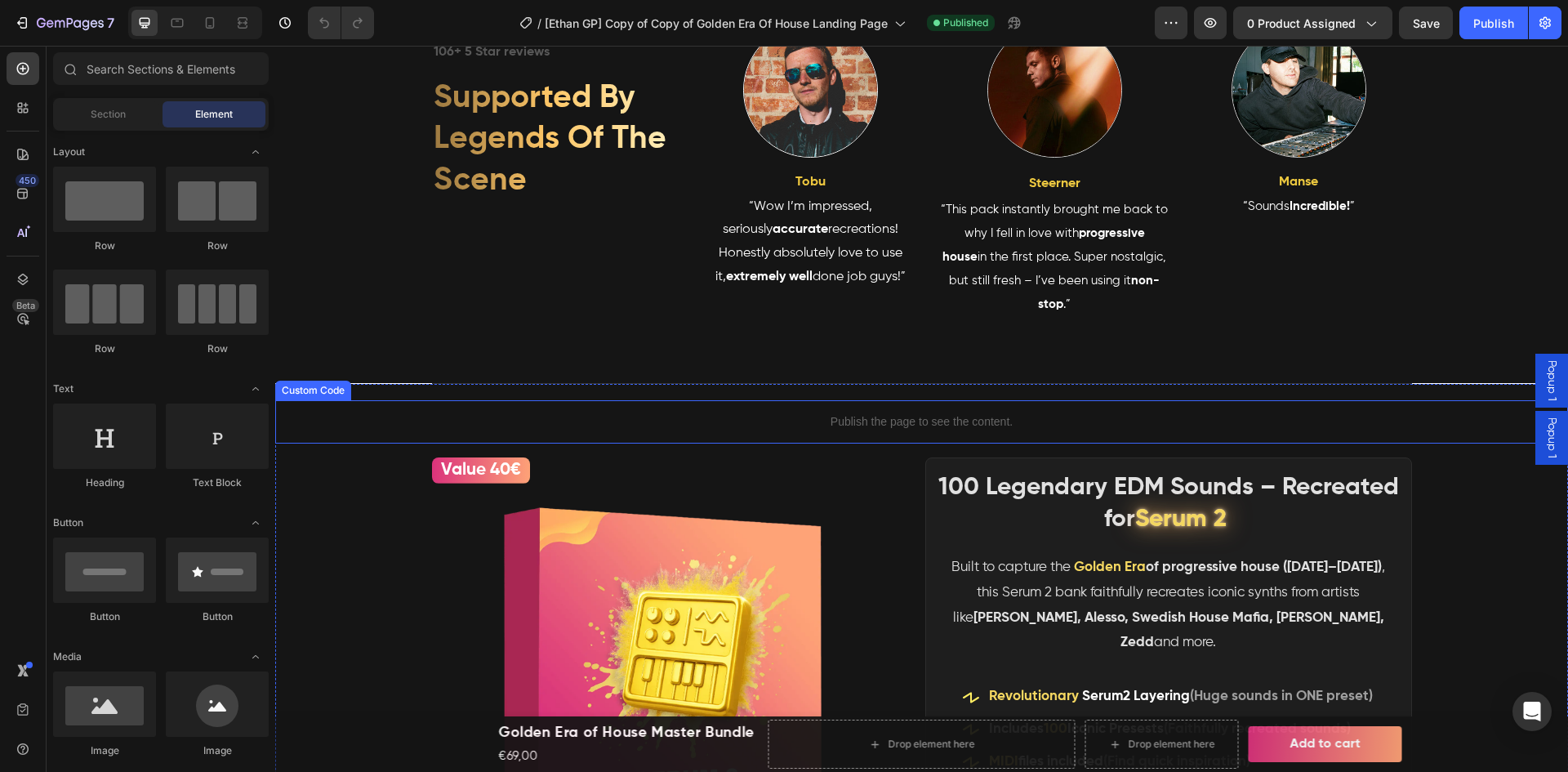
scroll to position [635, 0]
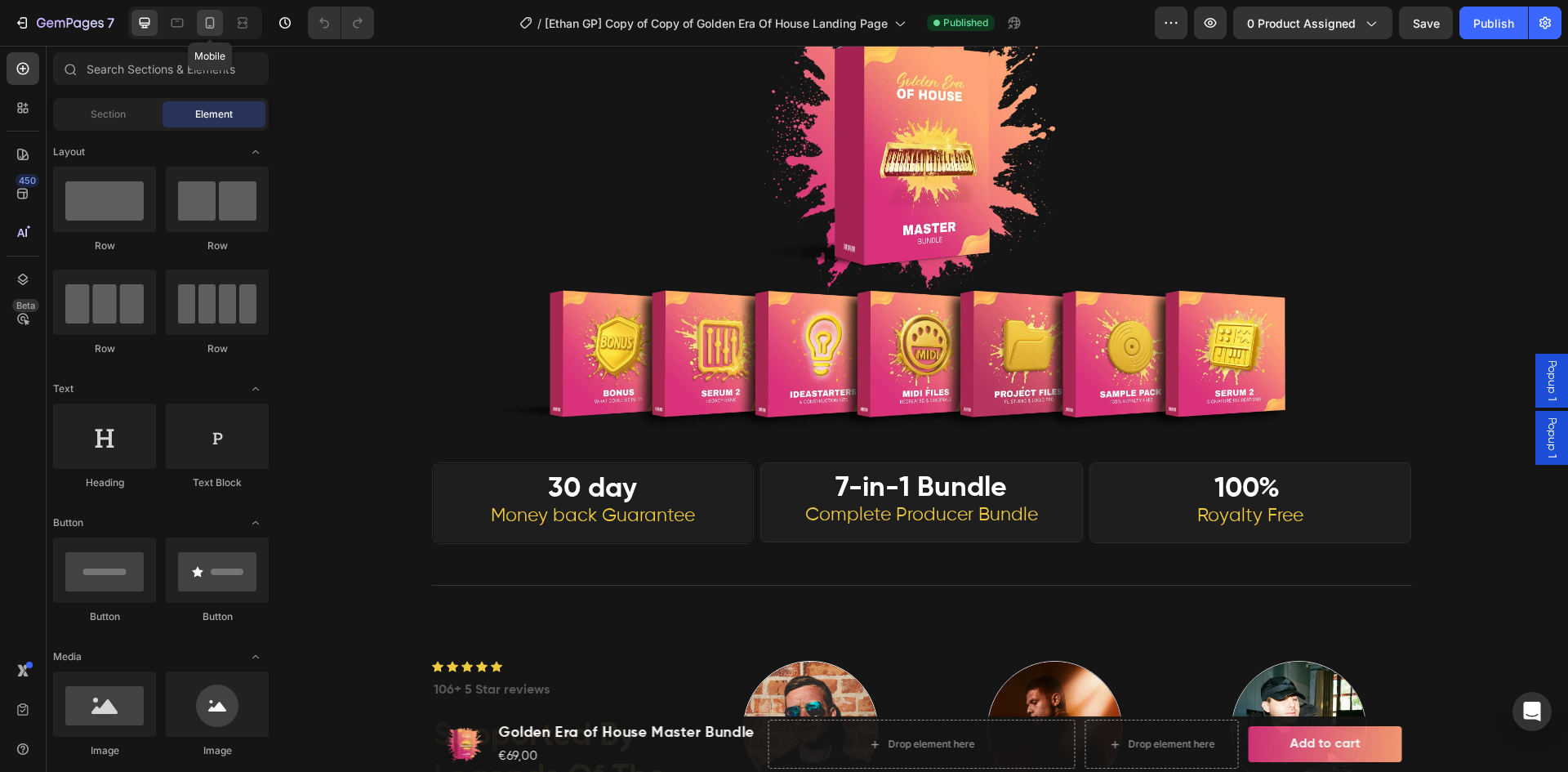
click at [211, 20] on icon at bounding box center [209, 23] width 16 height 16
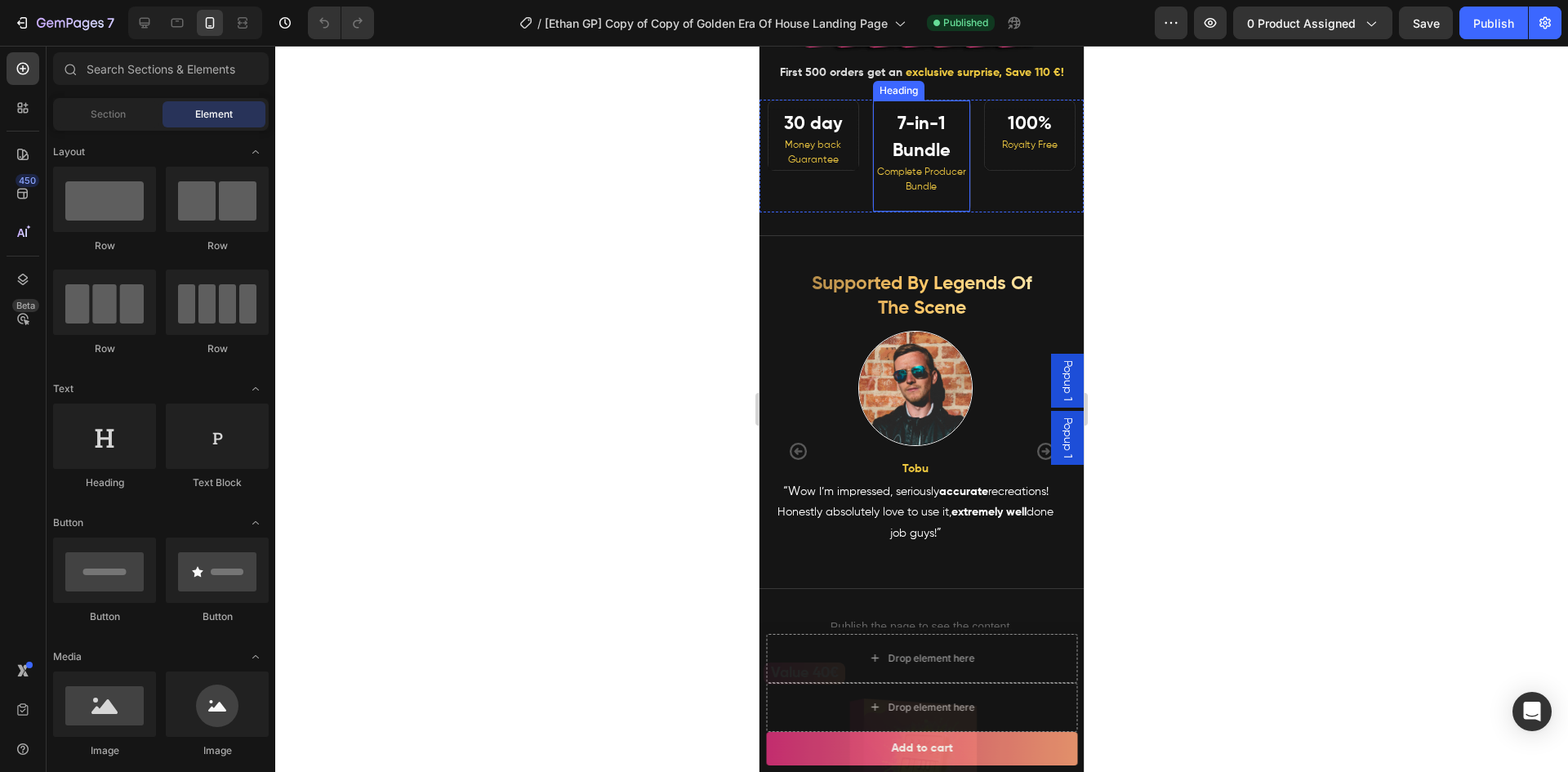
click at [913, 160] on strong "7-in-1 Bundle" at bounding box center [921, 138] width 58 height 45
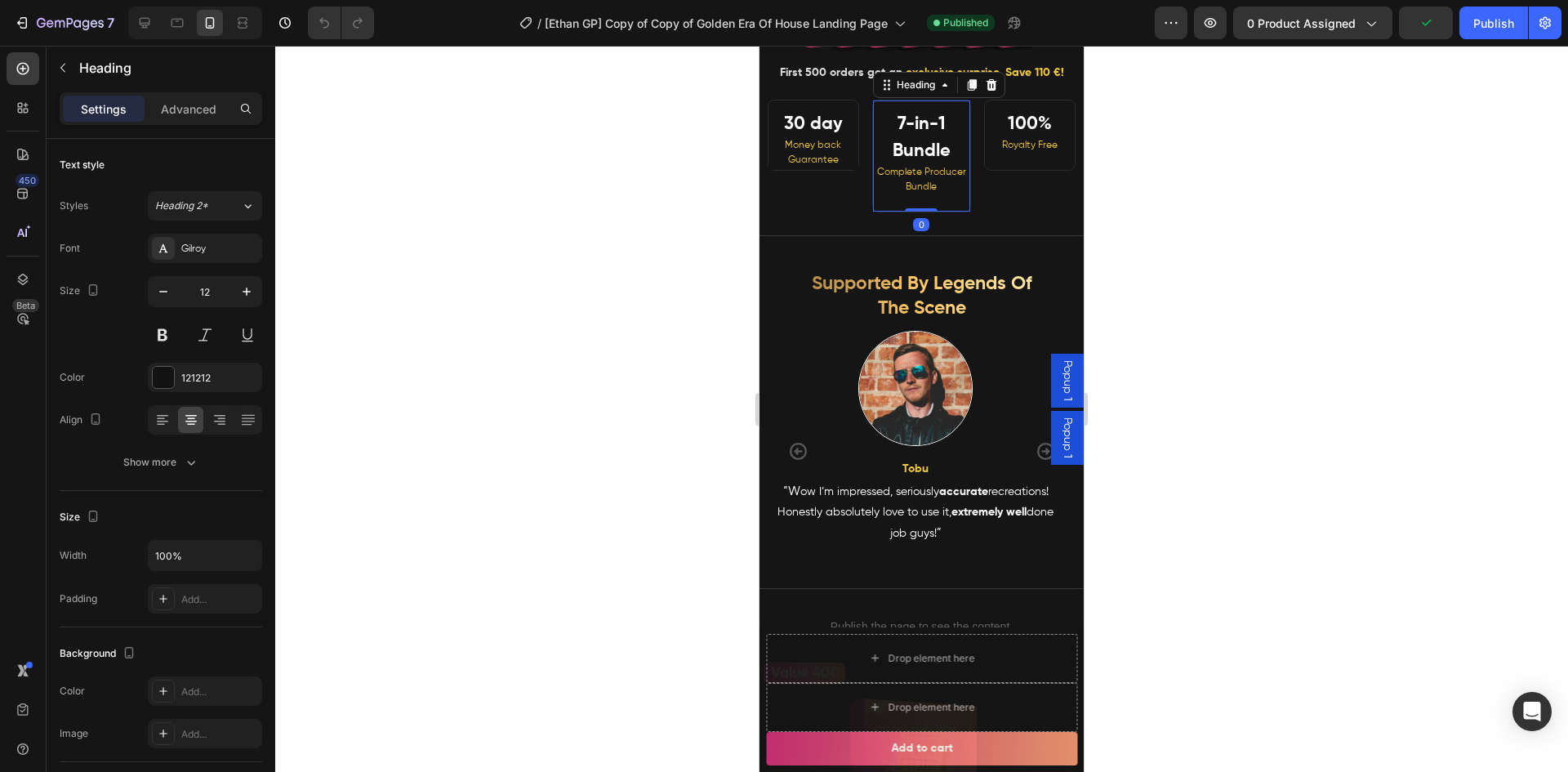
click at [942, 164] on h2 "7-in-1 Bundle Complete Producer Bundle" at bounding box center [921, 160] width 98 height 103
click at [942, 163] on p "7-in-1 Bundle Complete Producer Bundle" at bounding box center [921, 160] width 93 height 98
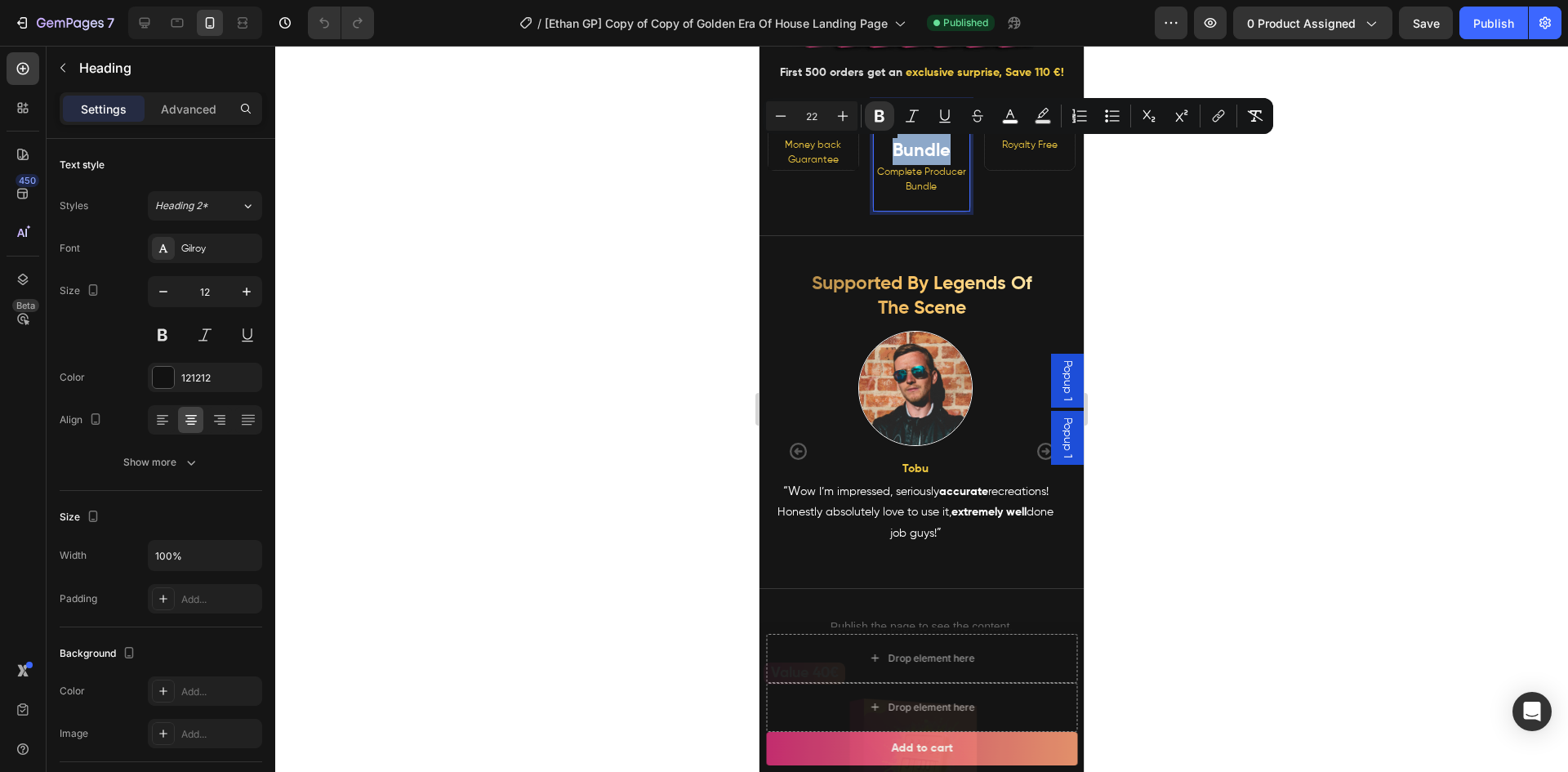
drag, startPoint x: 945, startPoint y: 180, endPoint x: 884, endPoint y: 157, distance: 65.2
click at [884, 157] on p "7-in-1 Bundle Complete Producer Bundle" at bounding box center [921, 160] width 93 height 98
click at [551, 207] on div at bounding box center [921, 409] width 1292 height 727
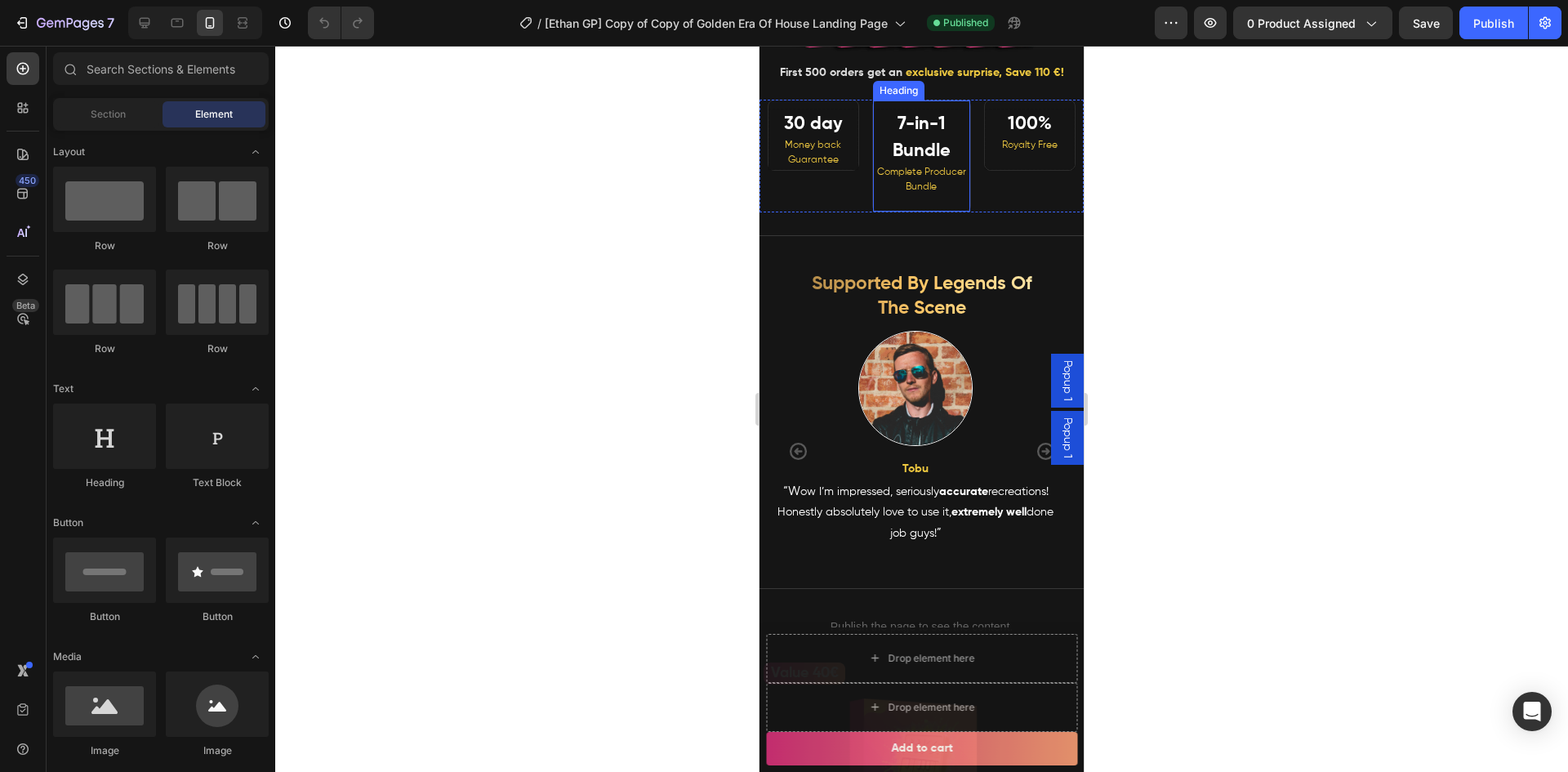
click at [922, 167] on p "⁠⁠⁠⁠⁠⁠⁠ 7-in-1 Bundle Complete Producer Bundle" at bounding box center [921, 160] width 93 height 98
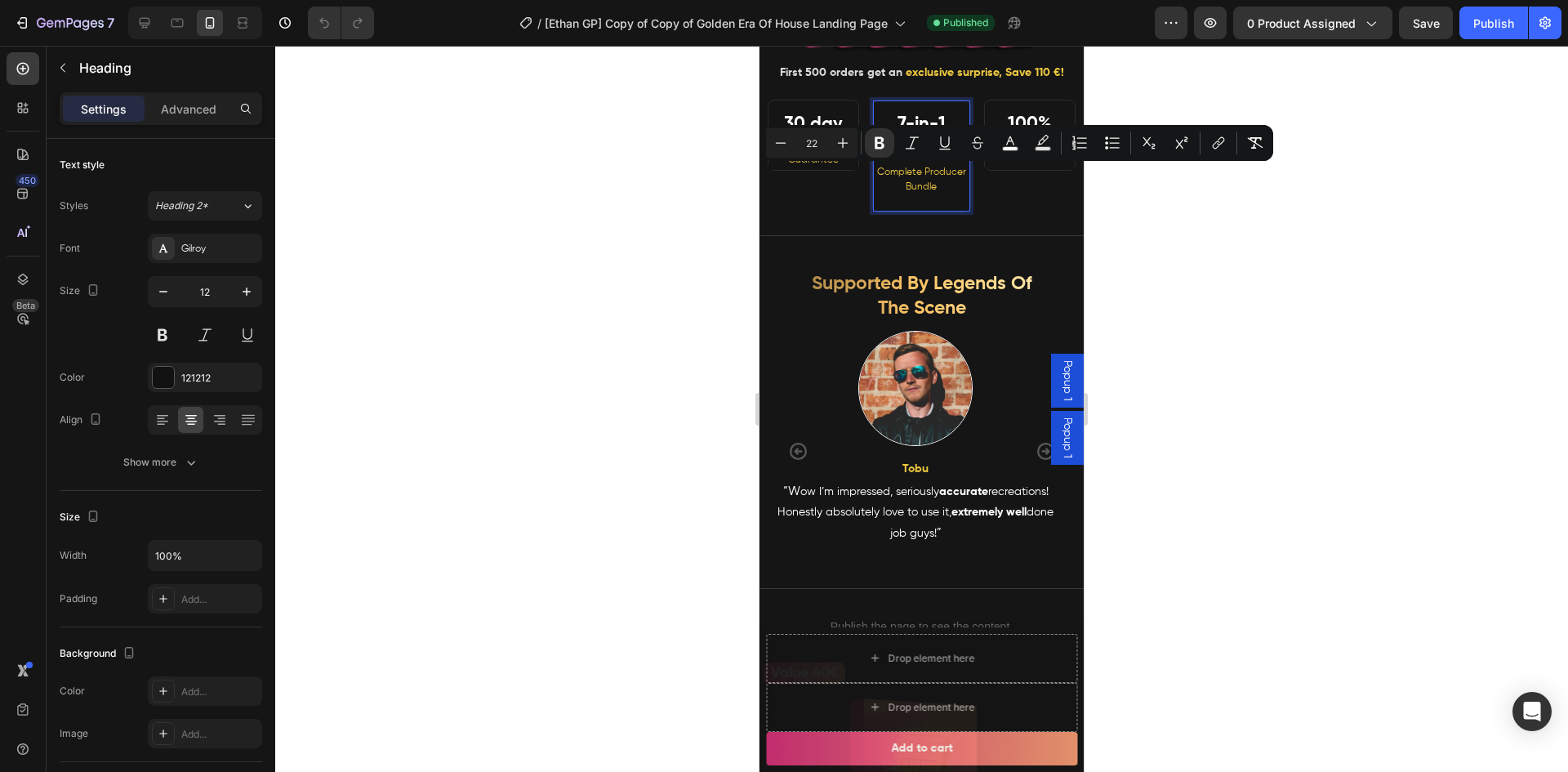
click at [916, 160] on strong "7-in-1 Bundle" at bounding box center [921, 138] width 58 height 45
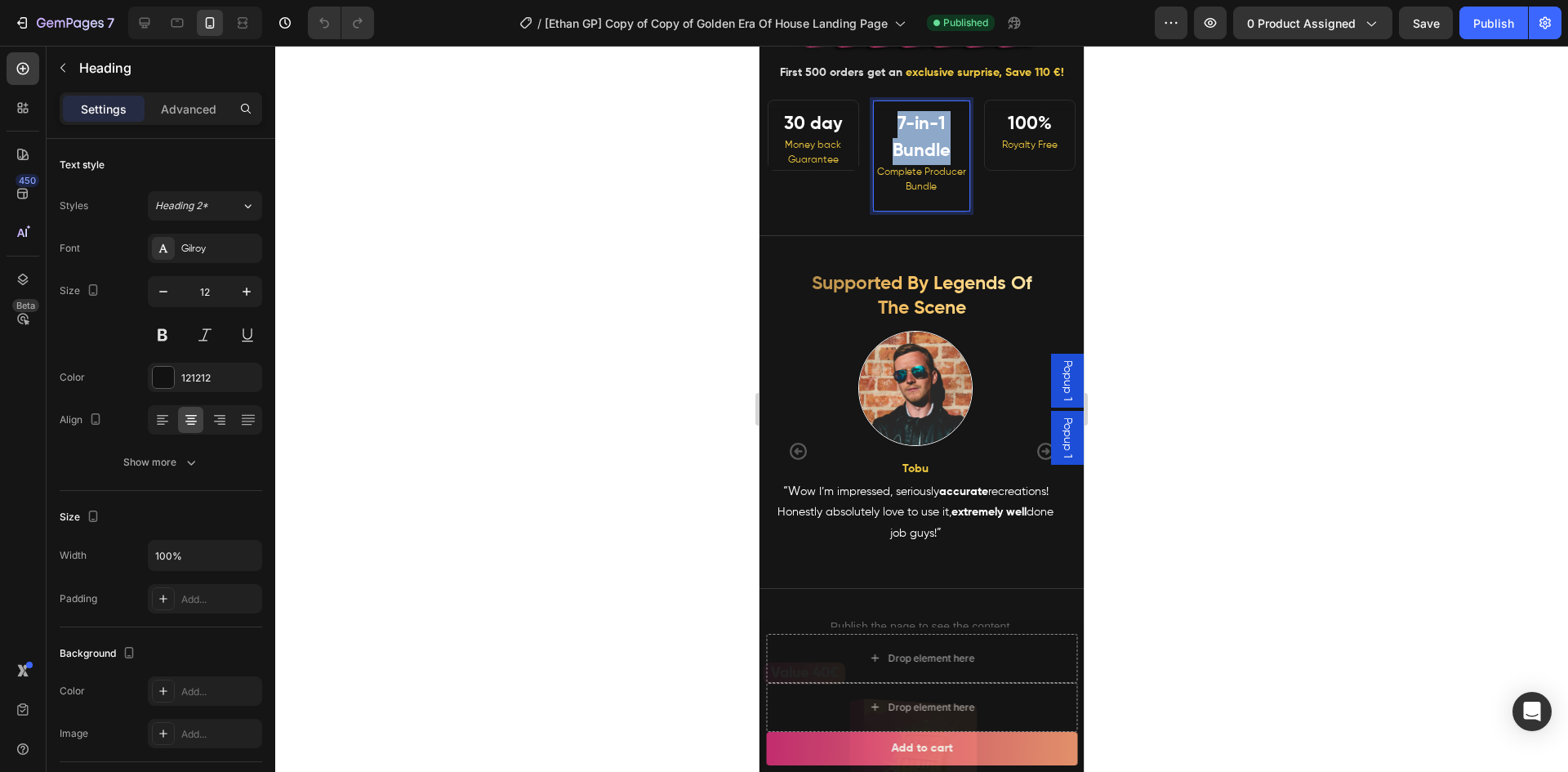
drag, startPoint x: 944, startPoint y: 176, endPoint x: 895, endPoint y: 152, distance: 54.6
click at [895, 152] on strong "7-in-1 Bundle" at bounding box center [921, 138] width 58 height 45
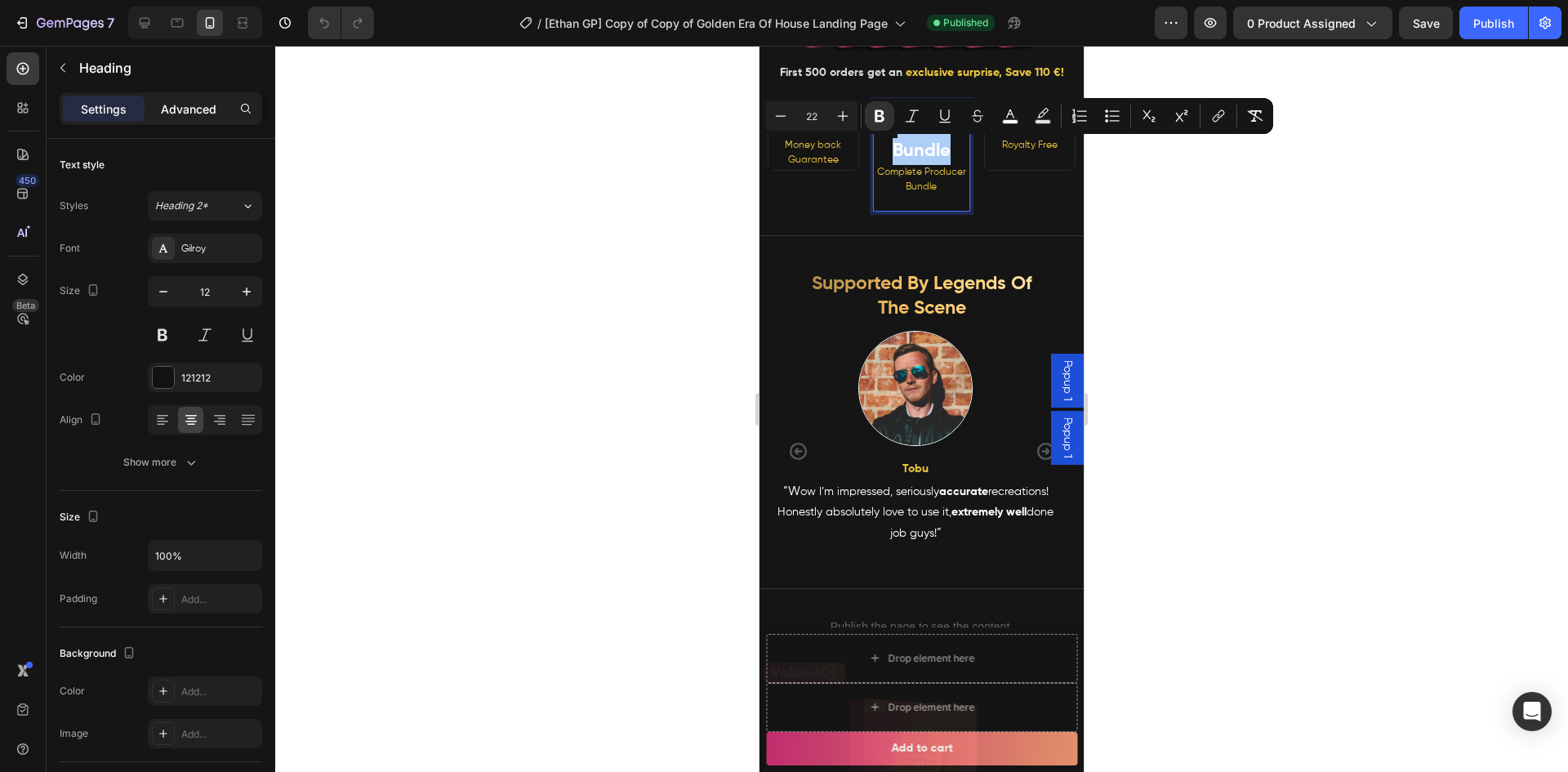
click at [202, 118] on div "Advanced" at bounding box center [189, 108] width 82 height 26
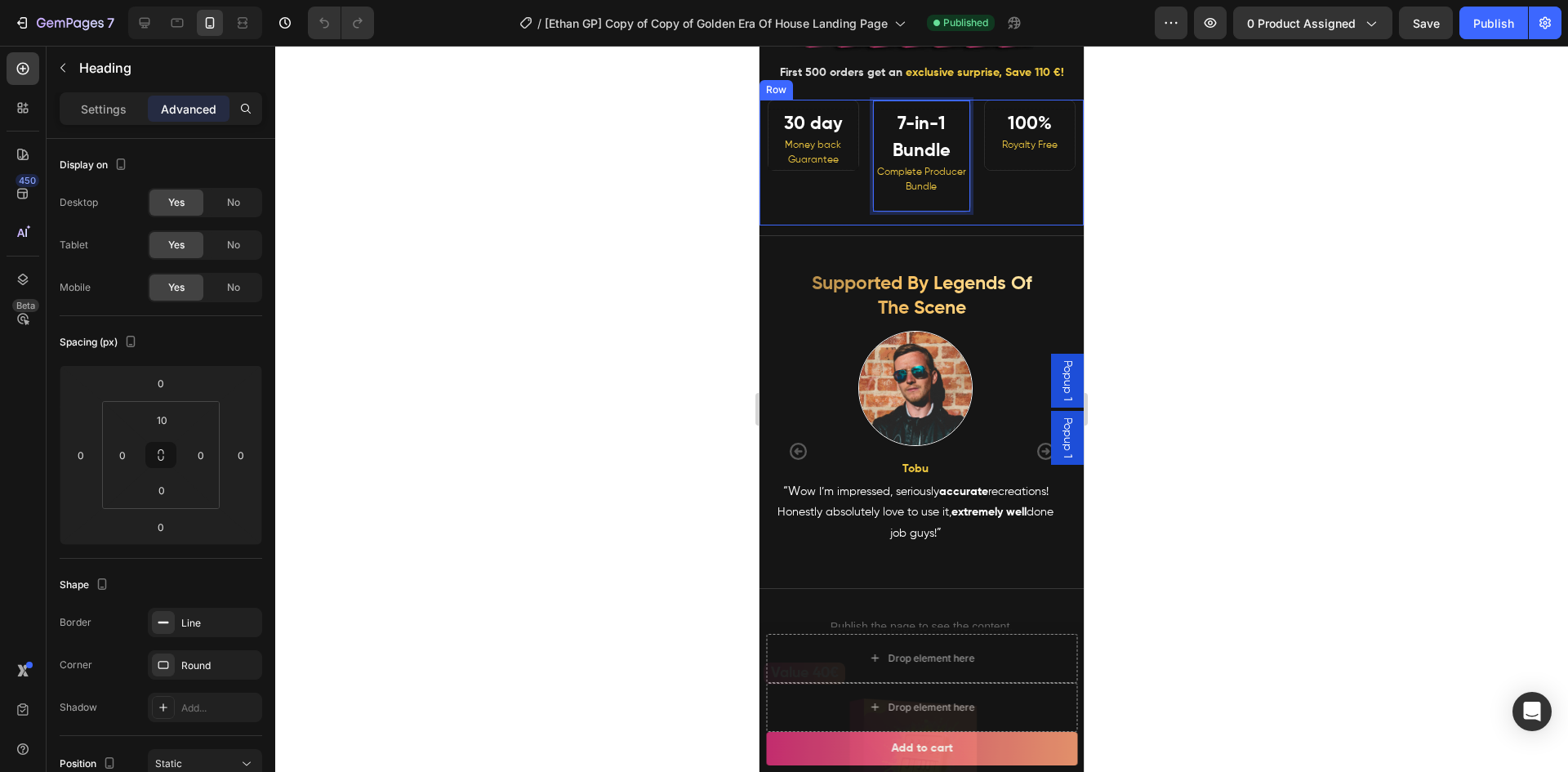
drag, startPoint x: 547, startPoint y: 258, endPoint x: 627, endPoint y: 253, distance: 80.2
click at [548, 258] on div at bounding box center [921, 409] width 1292 height 727
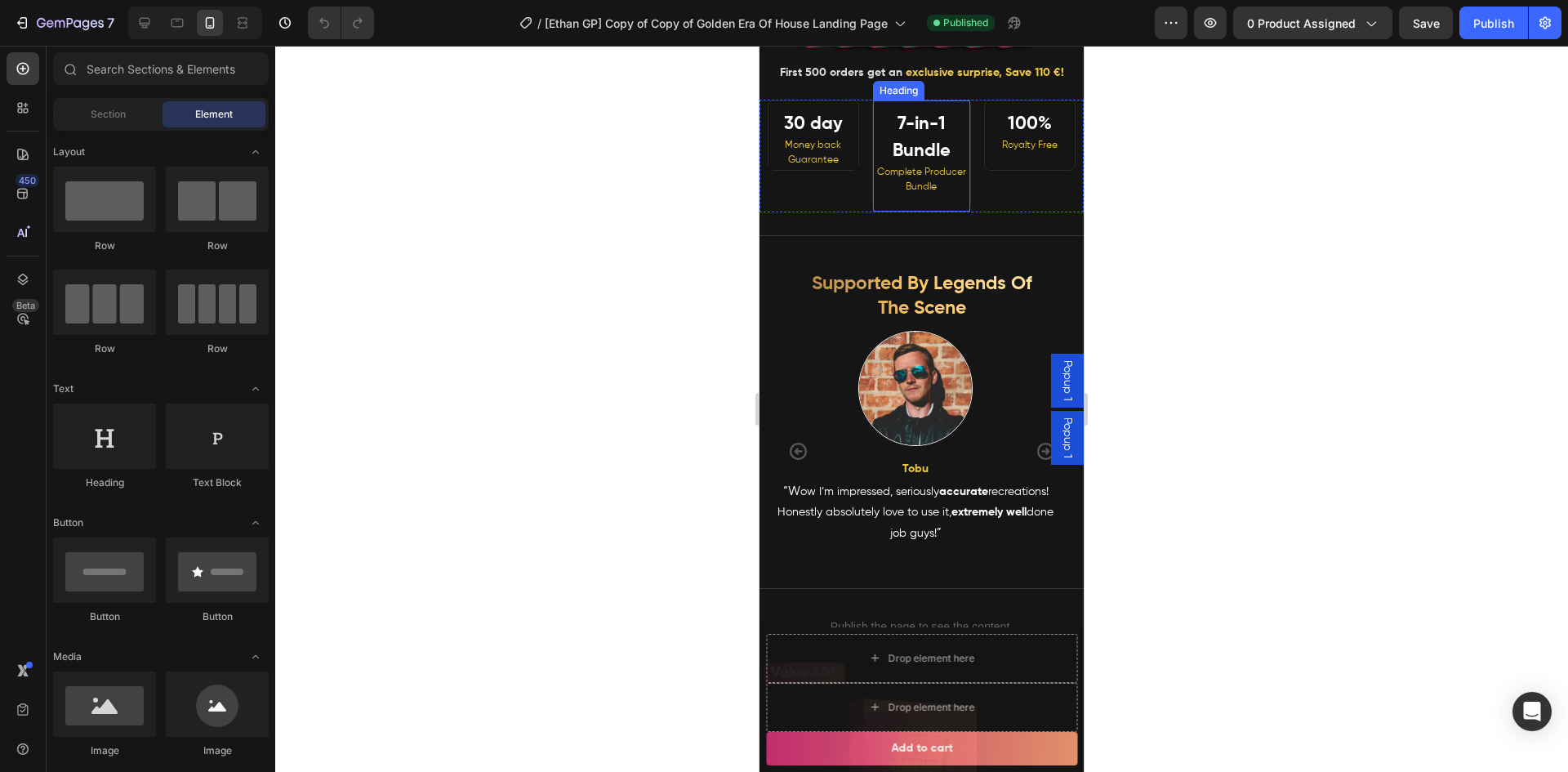
click at [934, 192] on span "Complete Producer Bundle" at bounding box center [921, 180] width 89 height 25
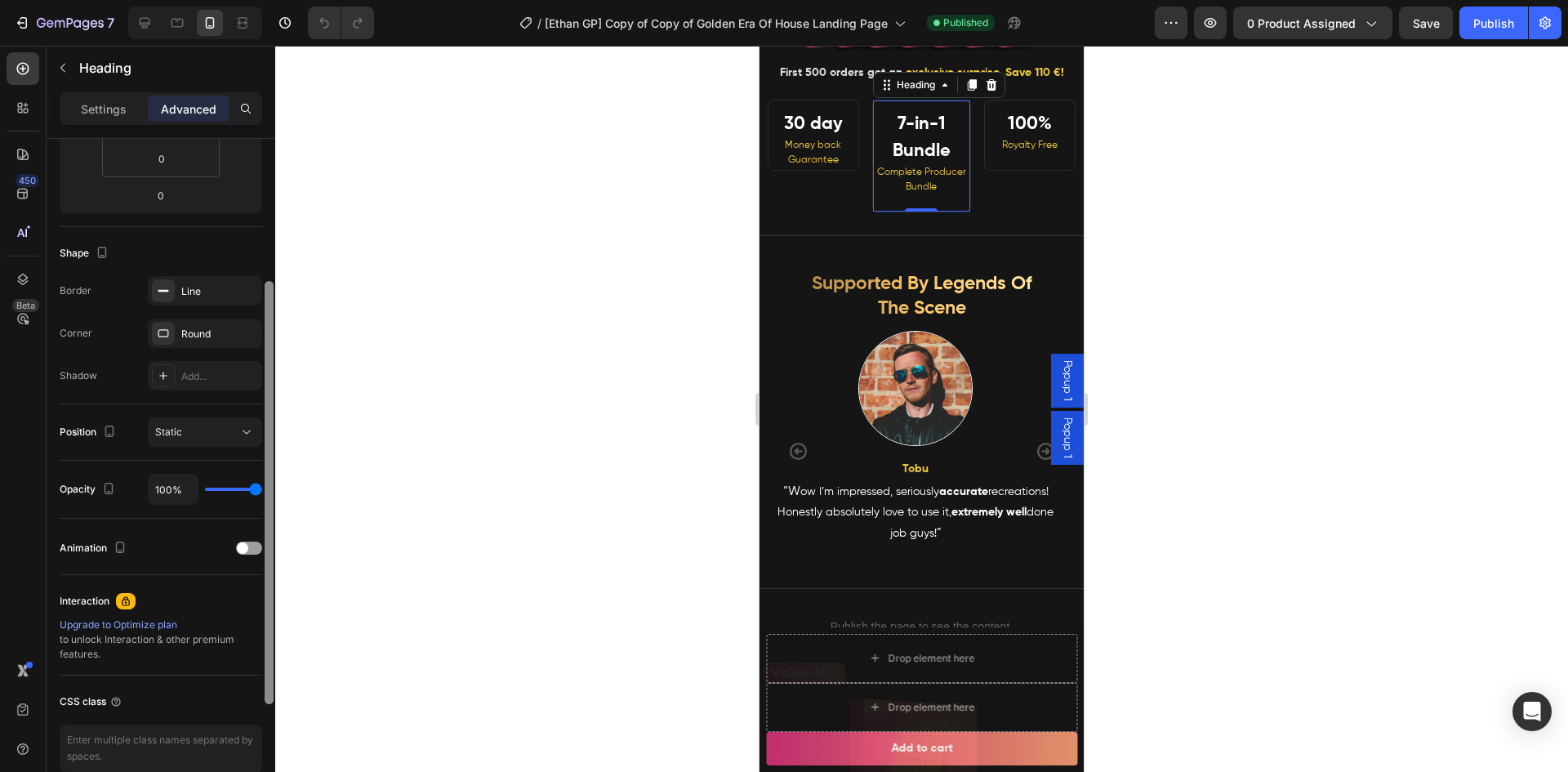
drag, startPoint x: 268, startPoint y: 348, endPoint x: 256, endPoint y: 539, distance: 191.4
click at [258, 552] on div "Display on Desktop Yes No Tablet Yes No Mobile Yes No Spacing (px) 0 0 0 0 10 0…" at bounding box center [161, 479] width 229 height 680
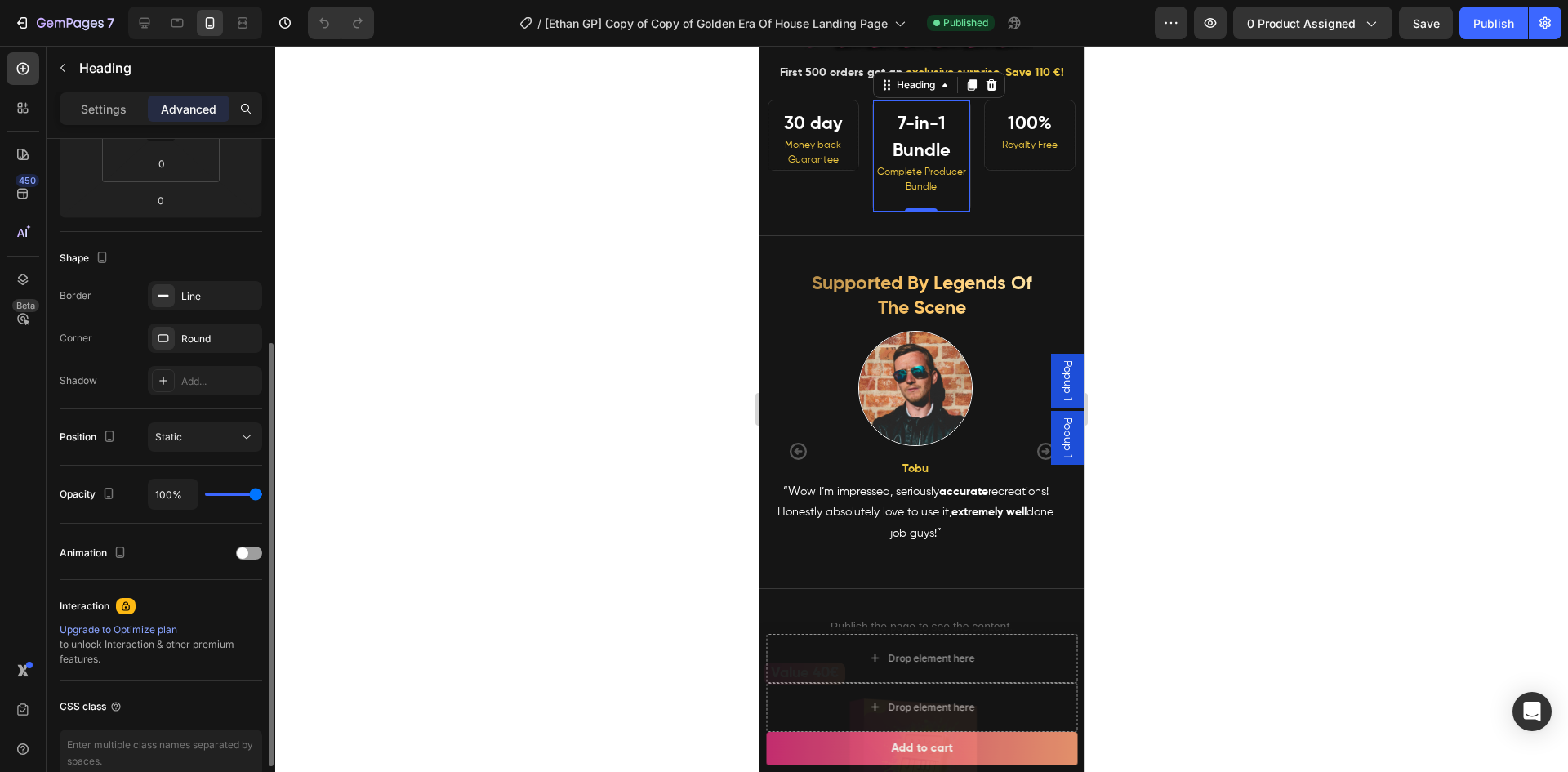
click at [106, 127] on div "Settings Advanced" at bounding box center [161, 115] width 229 height 46
click at [98, 110] on p "Settings" at bounding box center [104, 108] width 46 height 17
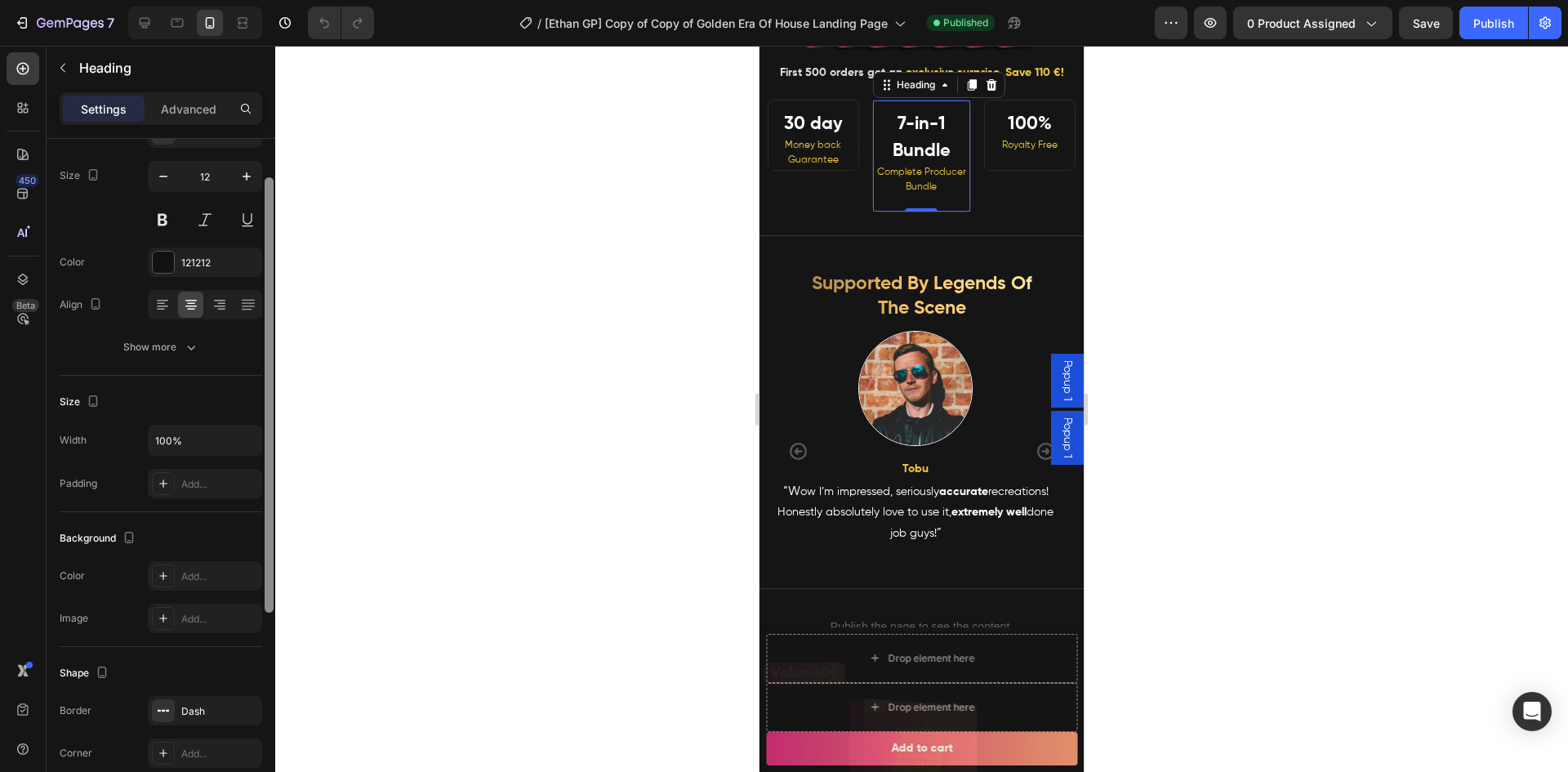
scroll to position [77, 0]
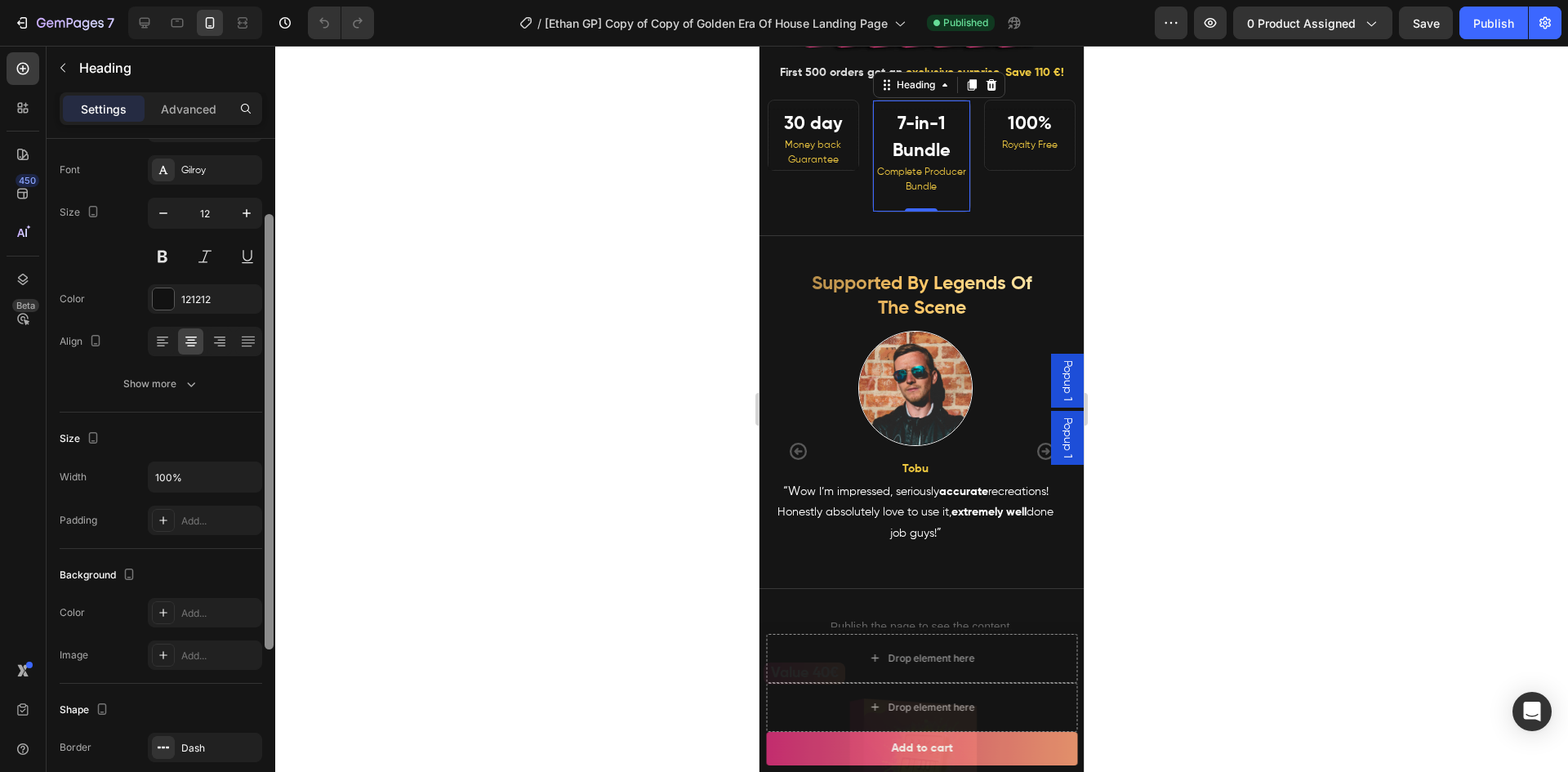
drag, startPoint x: 269, startPoint y: 433, endPoint x: 270, endPoint y: 290, distance: 143.0
click at [279, 0] on div "7 Version history / [[PERSON_NAME] GP] Copy of Copy of Golden Era Of House Land…" at bounding box center [784, 0] width 1568 height 0
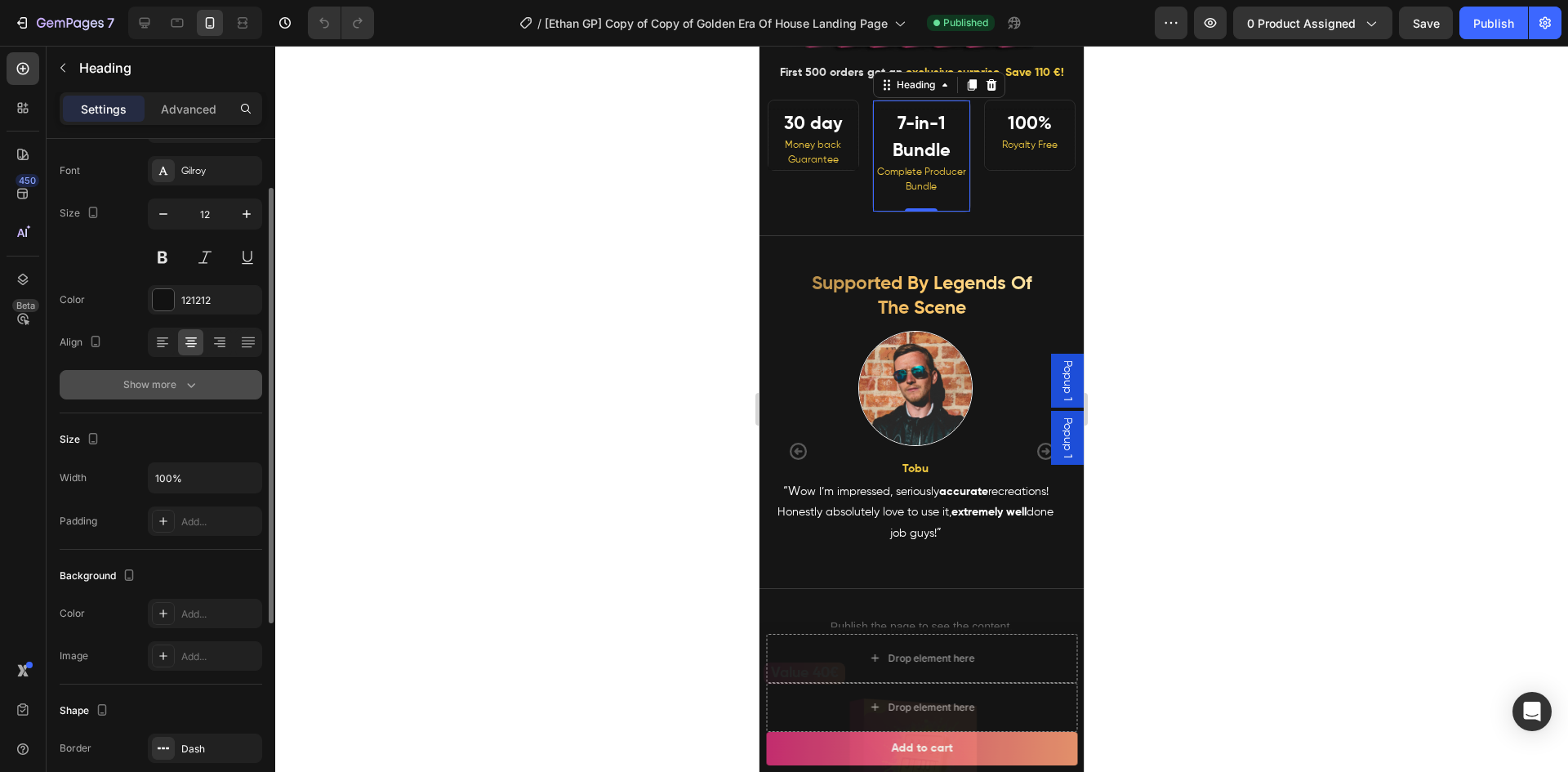
click at [175, 383] on div "Show more" at bounding box center [161, 384] width 76 height 16
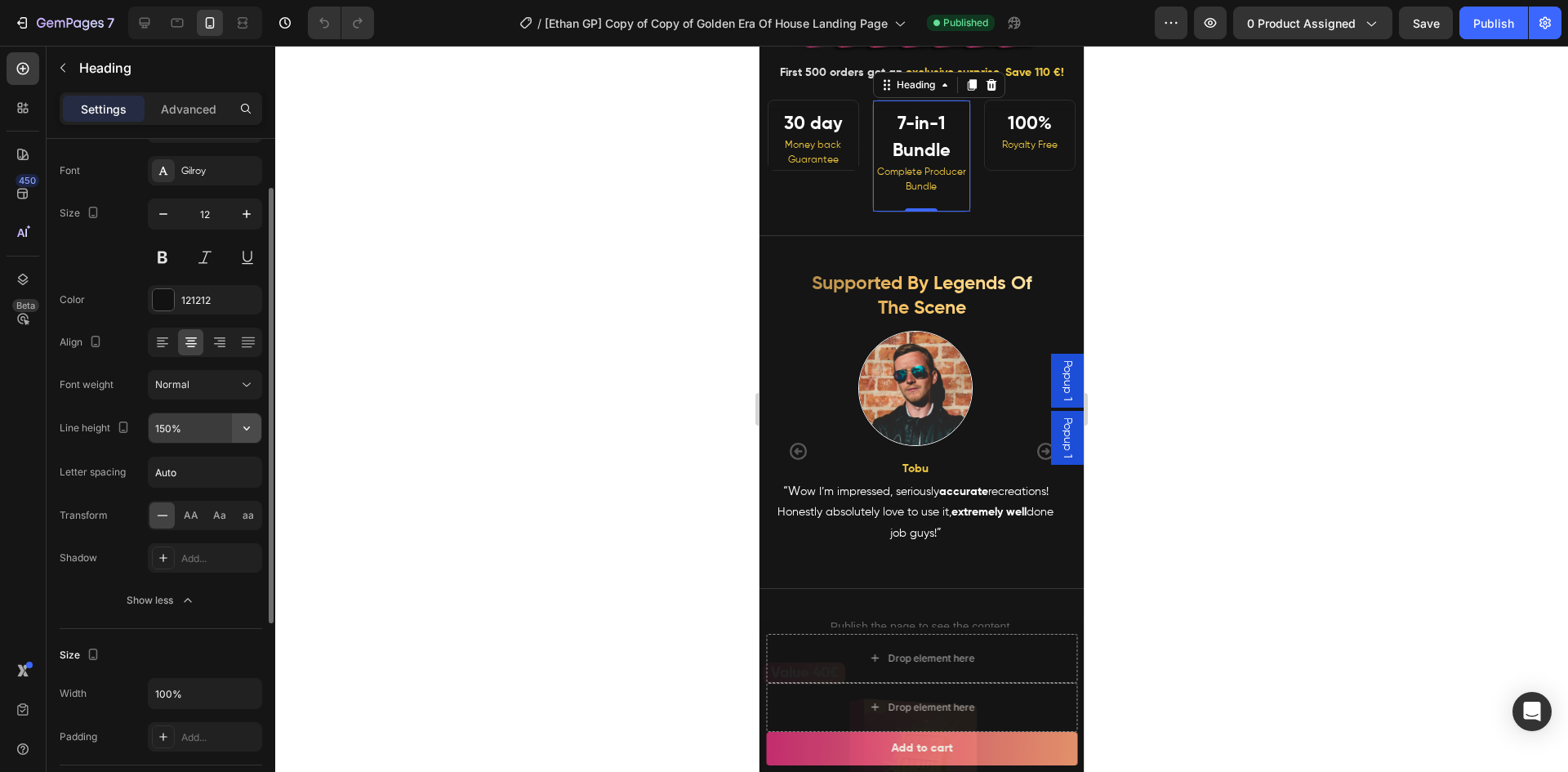
click at [248, 431] on icon "button" at bounding box center [247, 428] width 16 height 16
click at [179, 529] on span "130%" at bounding box center [167, 532] width 26 height 15
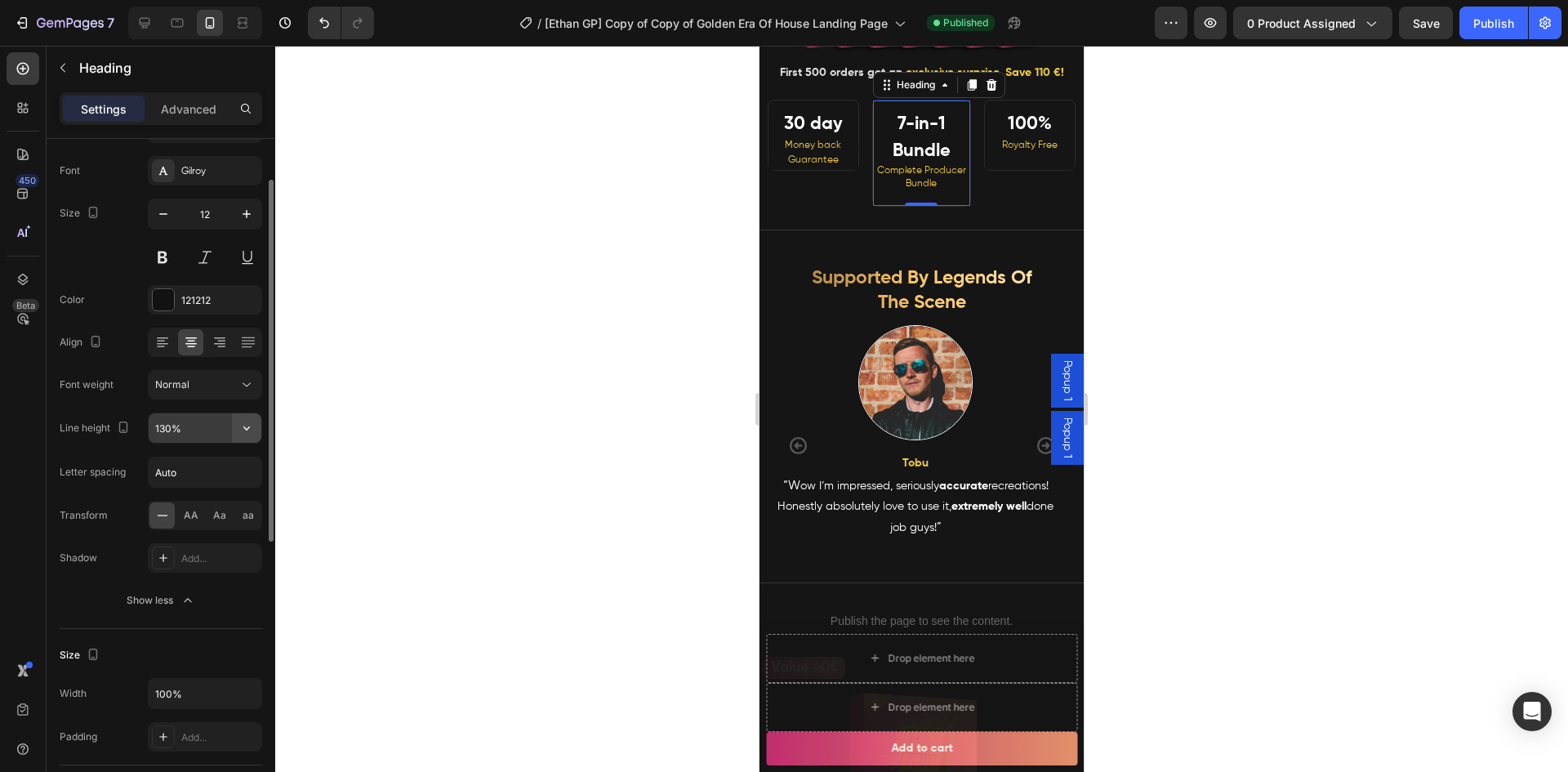
click at [256, 421] on button "button" at bounding box center [246, 428] width 29 height 29
click at [203, 467] on p "100%" at bounding box center [200, 469] width 93 height 15
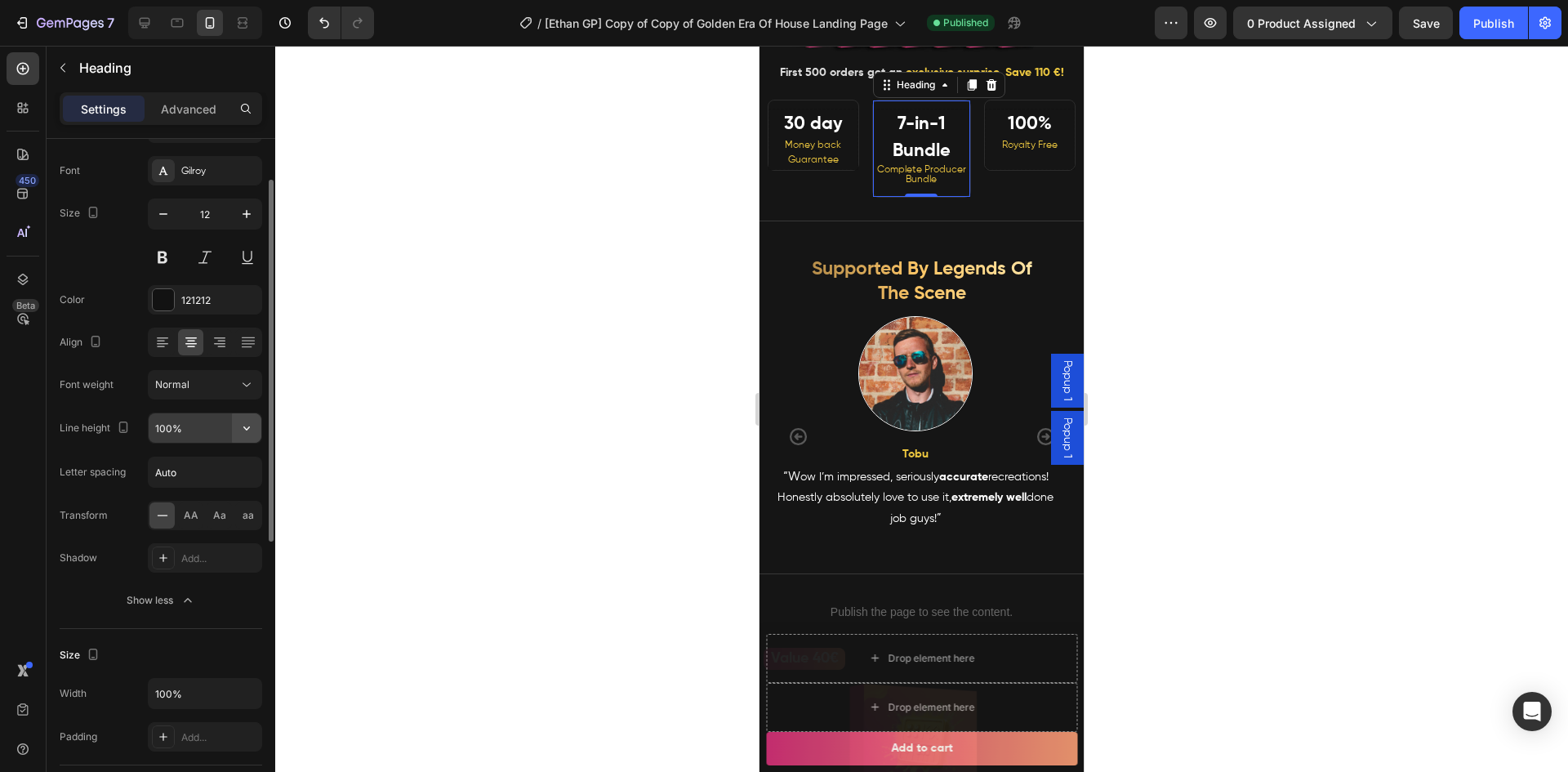
click at [243, 429] on icon "button" at bounding box center [247, 428] width 16 height 16
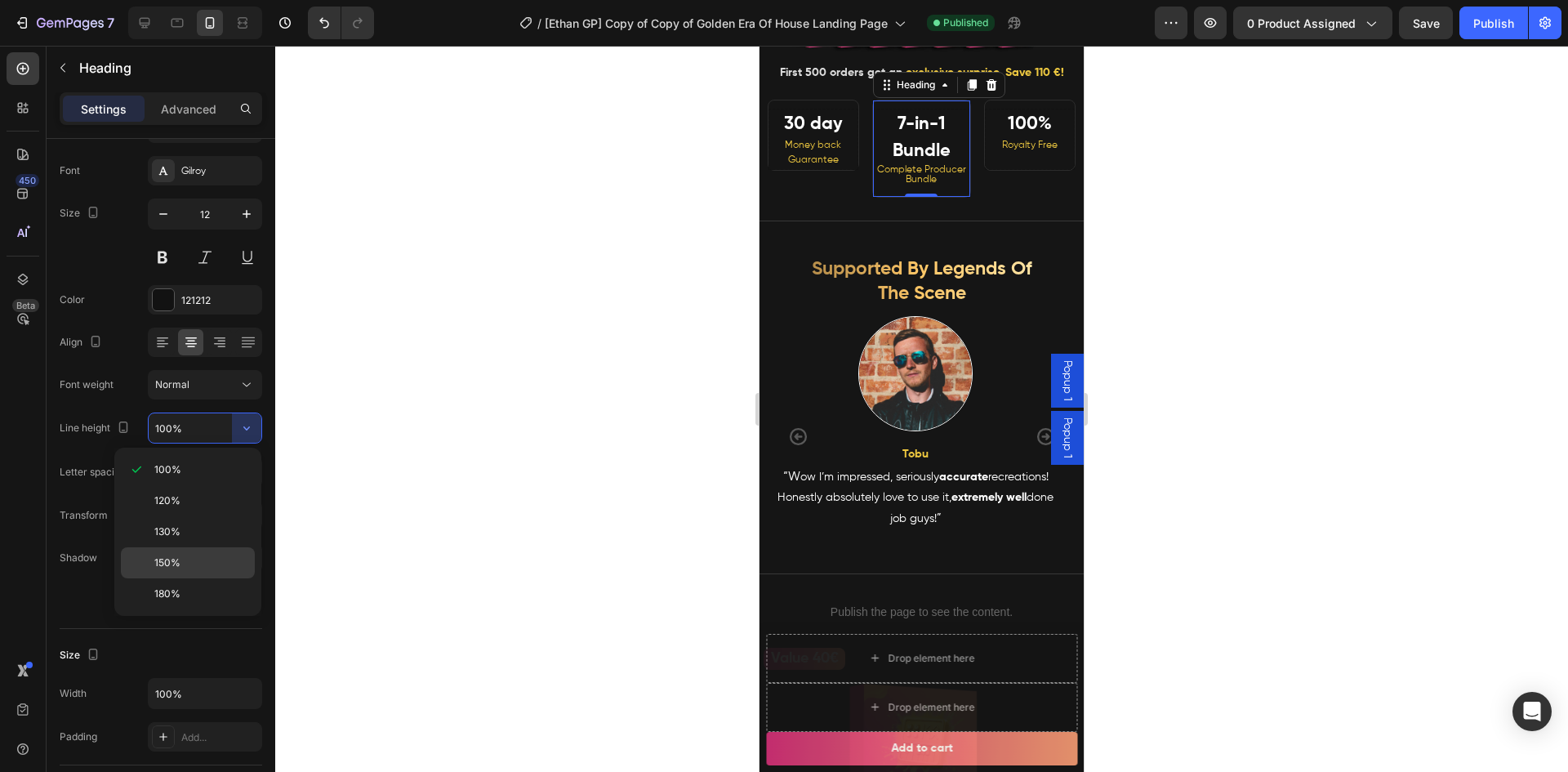
click at [171, 579] on div "150%" at bounding box center [187, 594] width 134 height 31
type input "150%"
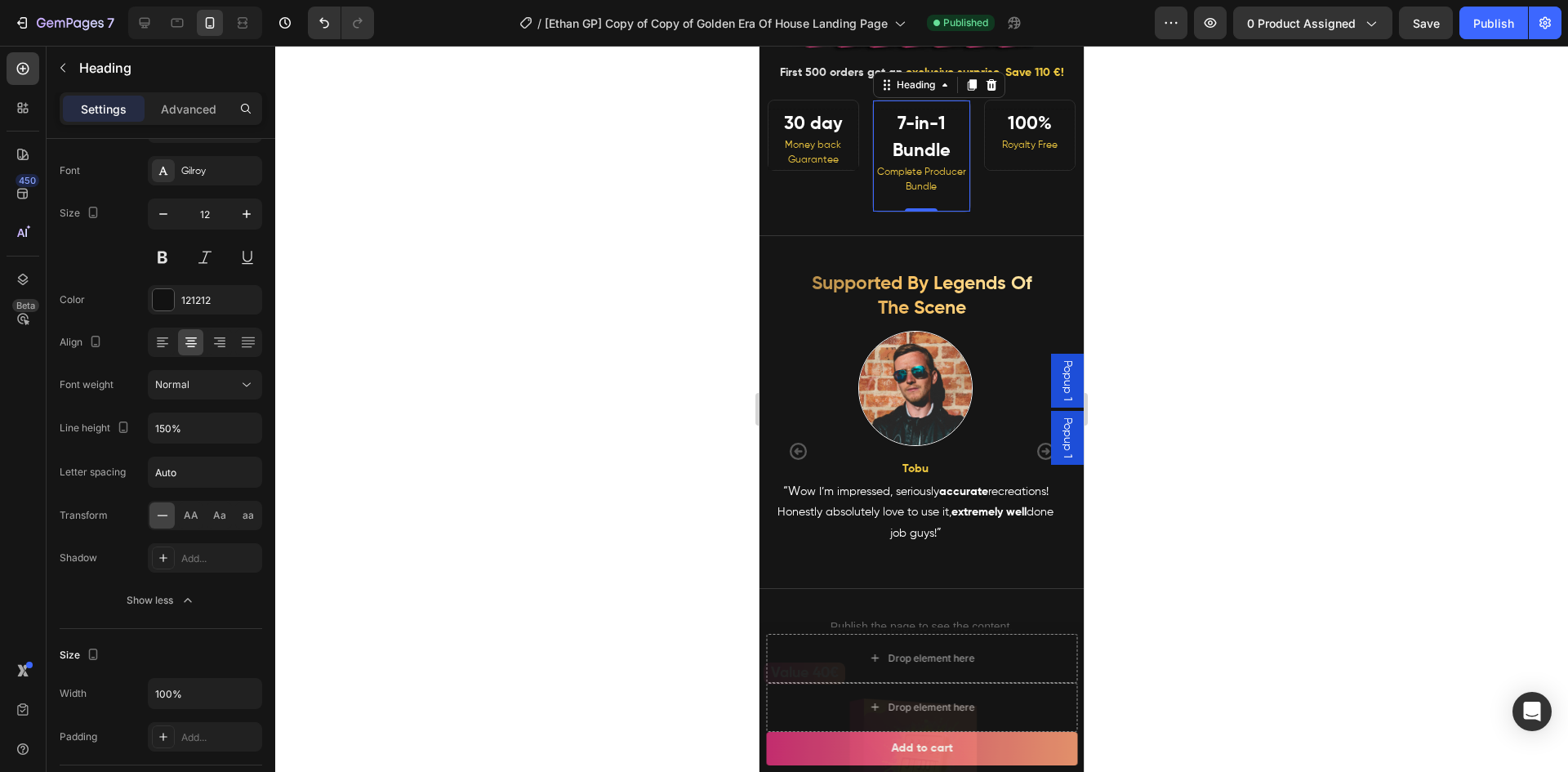
drag, startPoint x: 1251, startPoint y: 211, endPoint x: 164, endPoint y: 125, distance: 1090.4
click at [1251, 211] on div at bounding box center [921, 409] width 1292 height 727
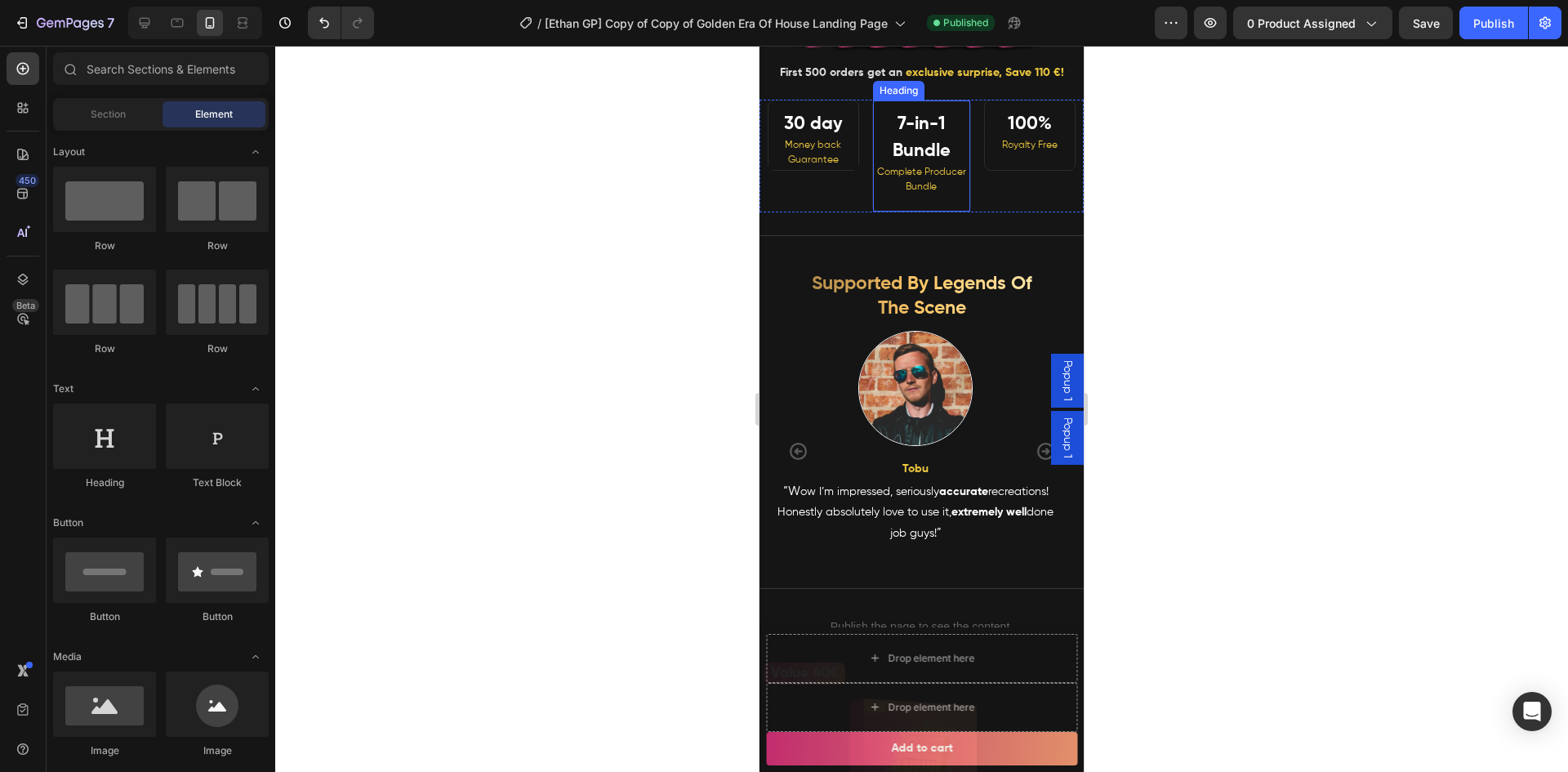
click at [910, 151] on strong "7-in-1 Bundle" at bounding box center [921, 138] width 58 height 45
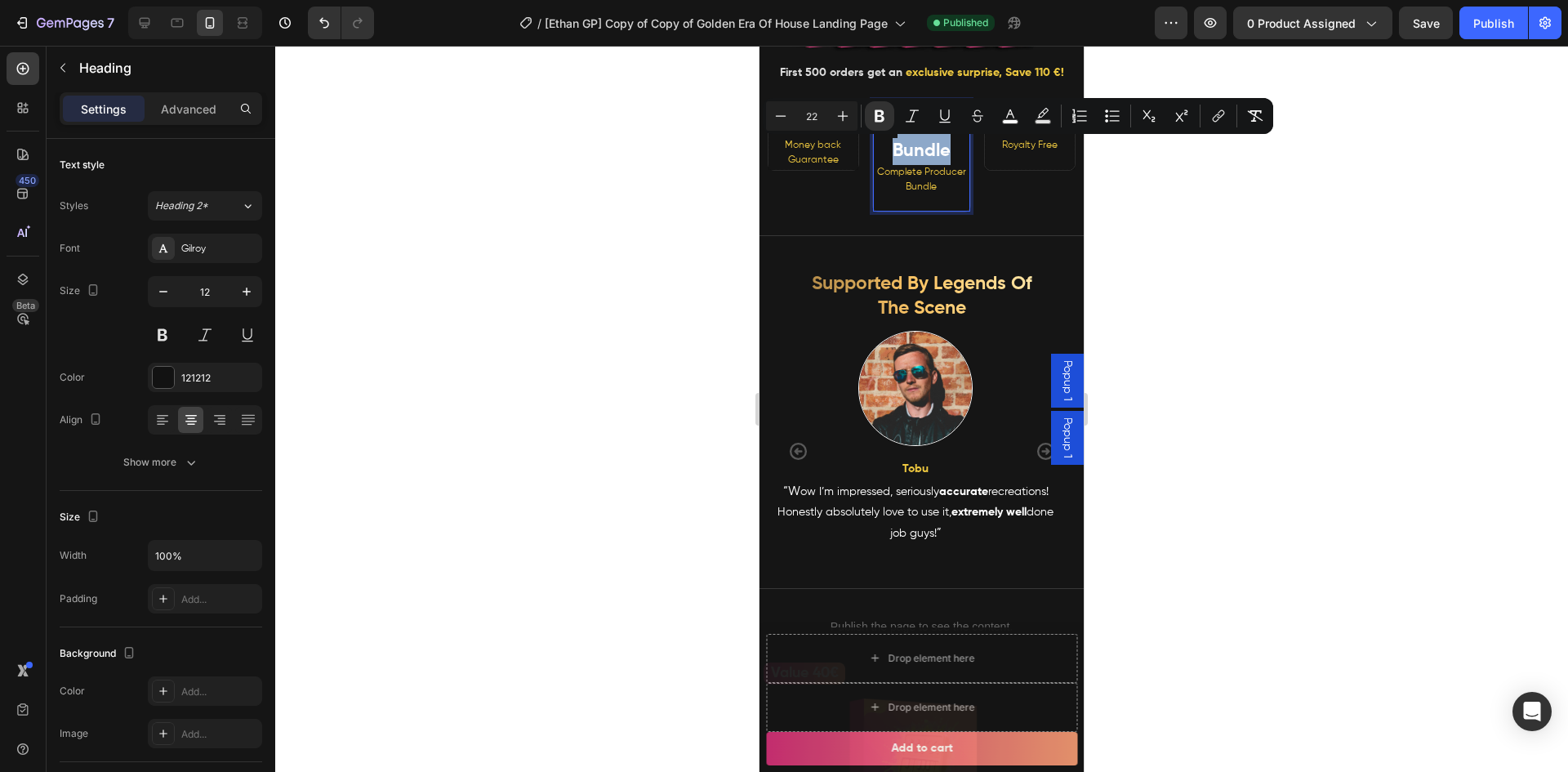
drag, startPoint x: 947, startPoint y: 173, endPoint x: 880, endPoint y: 144, distance: 73.0
click at [880, 144] on p "7-in-1 Bundle Complete Producer Bundle" at bounding box center [921, 160] width 93 height 98
click at [458, 339] on div at bounding box center [921, 409] width 1292 height 727
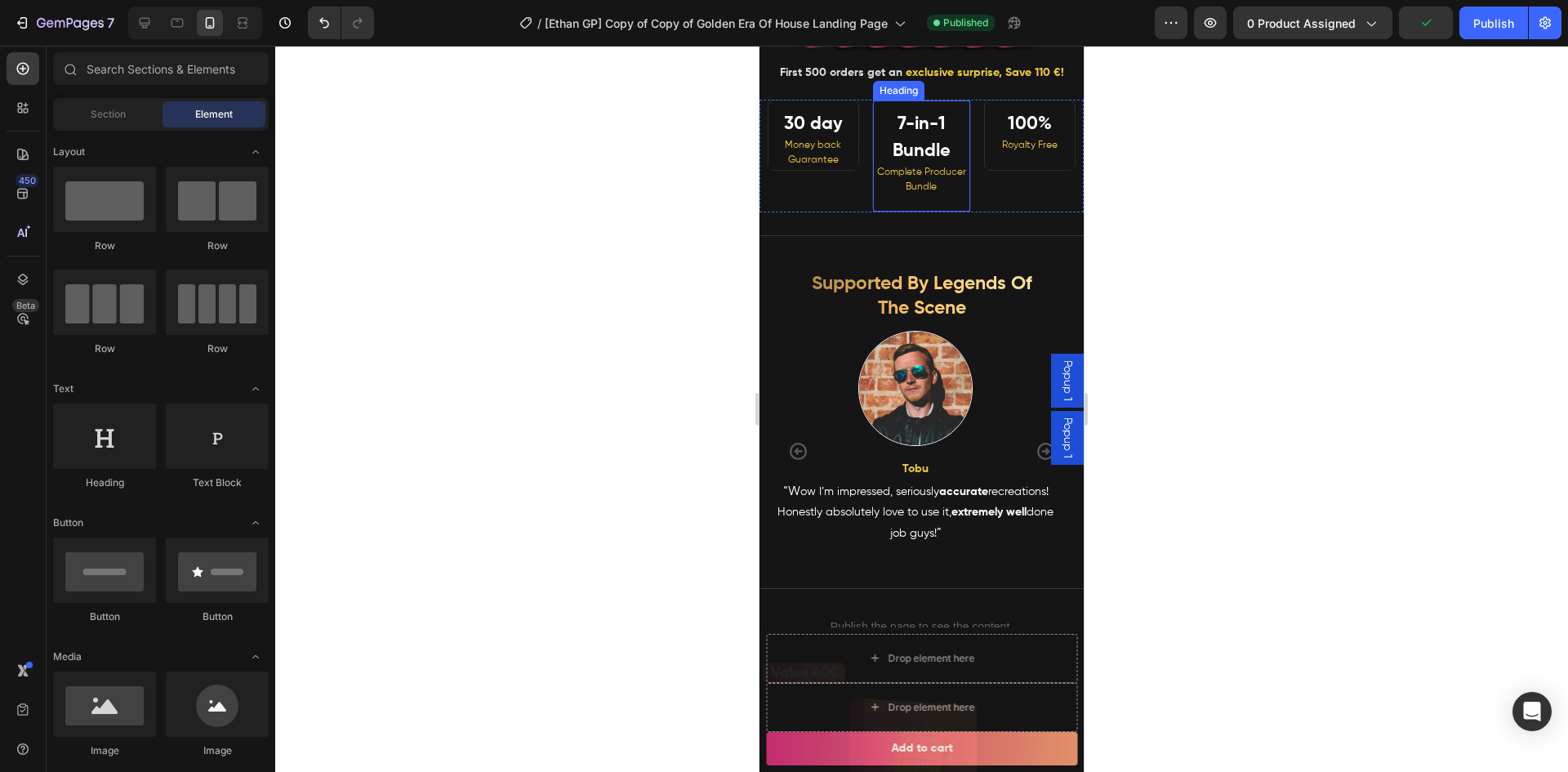
click at [921, 160] on strong "7-in-1 Bundle" at bounding box center [921, 138] width 58 height 45
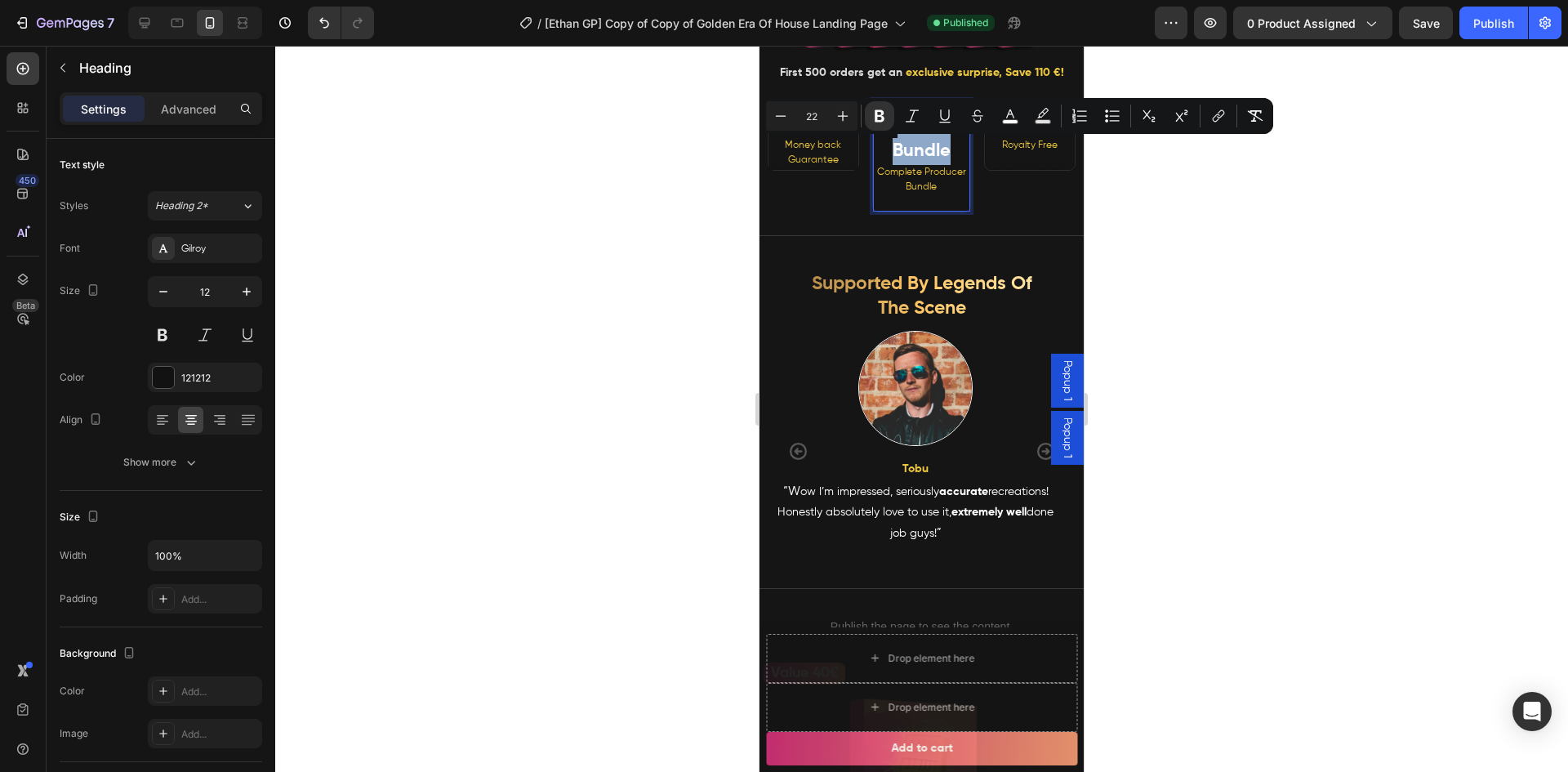
drag, startPoint x: 944, startPoint y: 184, endPoint x: 884, endPoint y: 155, distance: 66.6
click at [884, 155] on p "7-in-1 Bundle Complete Producer Bundle" at bounding box center [921, 160] width 93 height 98
click at [521, 247] on div at bounding box center [921, 409] width 1292 height 727
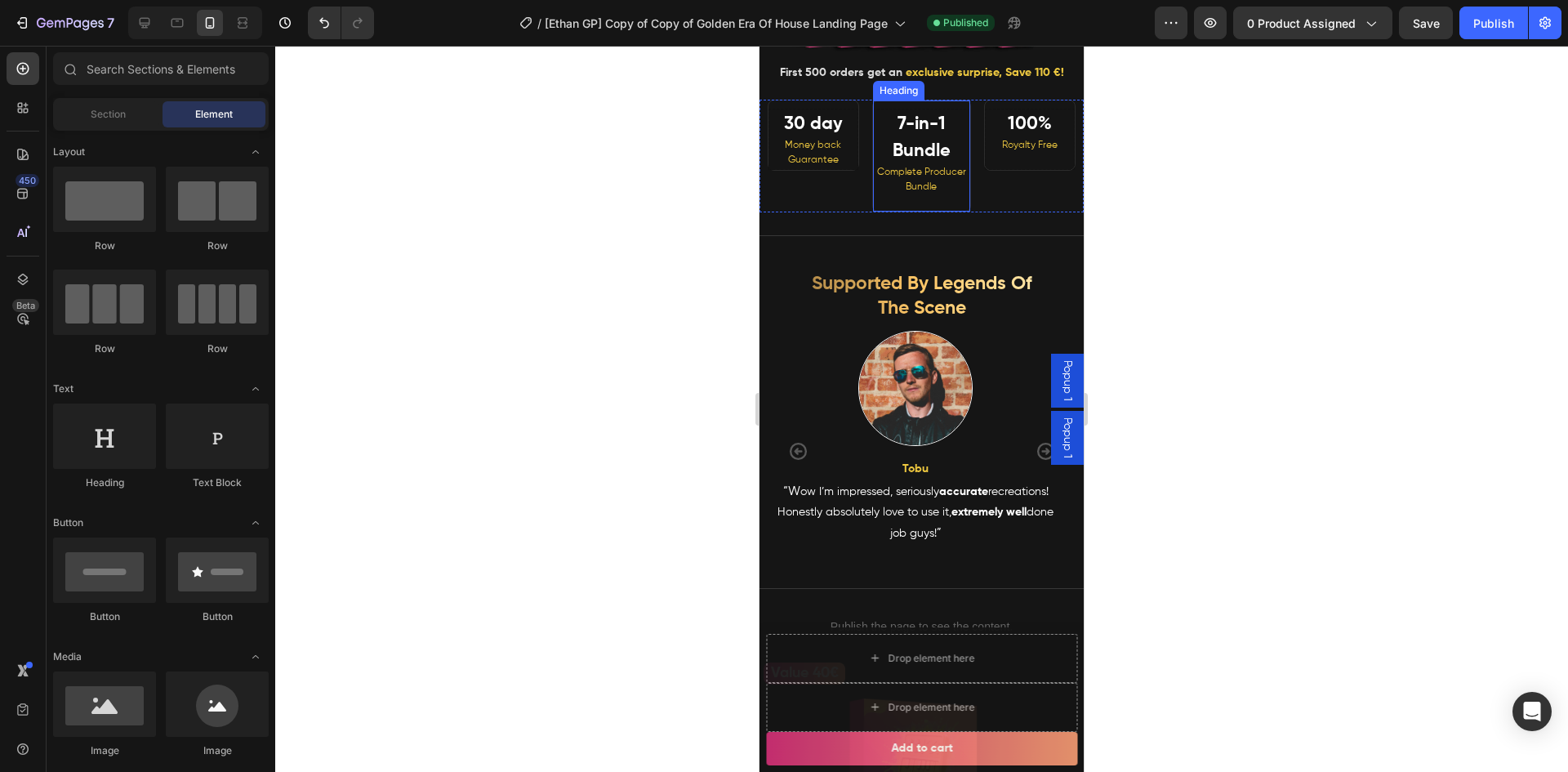
click at [916, 160] on strong "7-in-1 Bundle" at bounding box center [921, 138] width 58 height 45
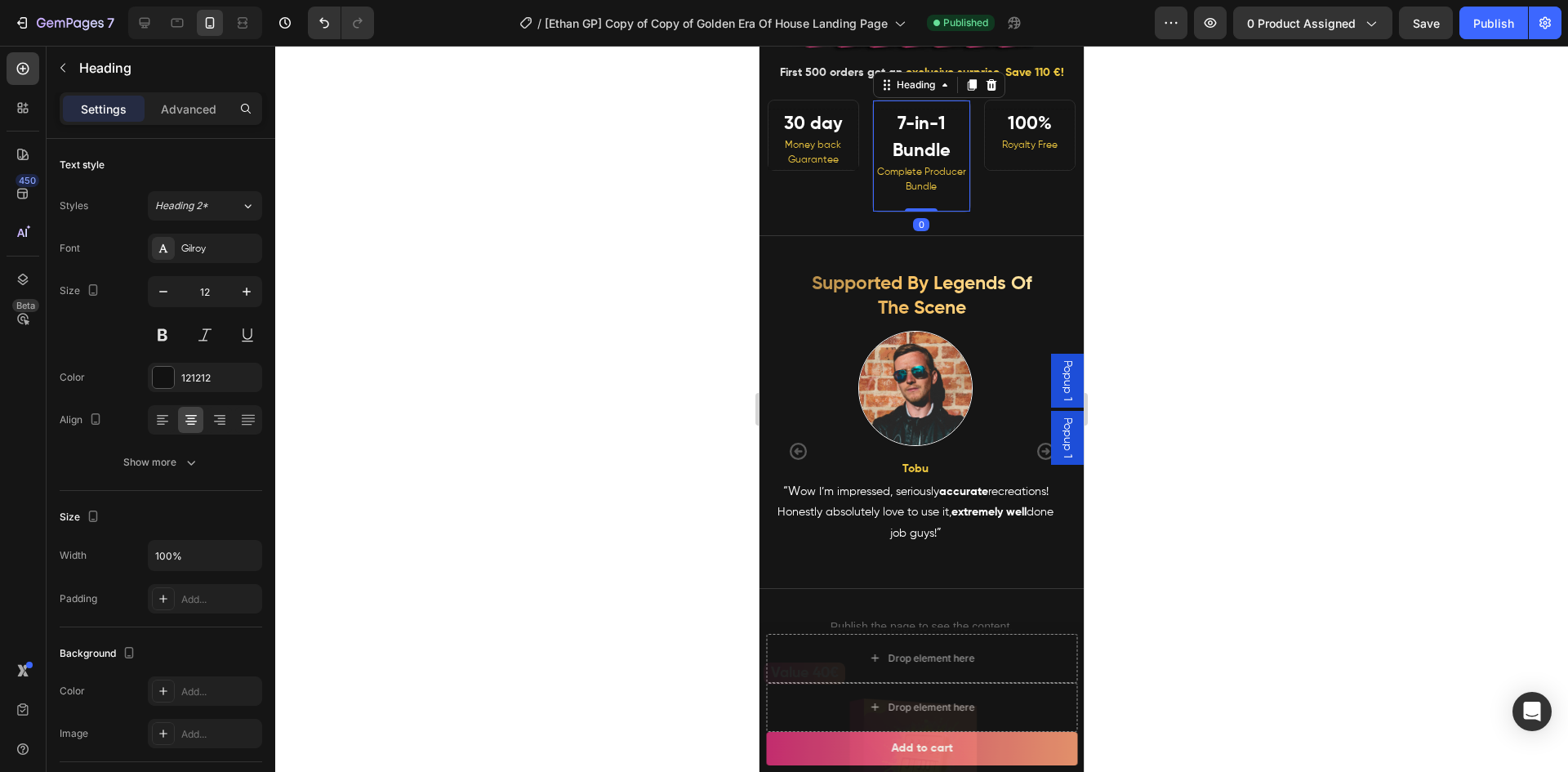
drag, startPoint x: 280, startPoint y: 293, endPoint x: 276, endPoint y: 332, distance: 39.2
click at [276, 332] on div at bounding box center [921, 409] width 1292 height 727
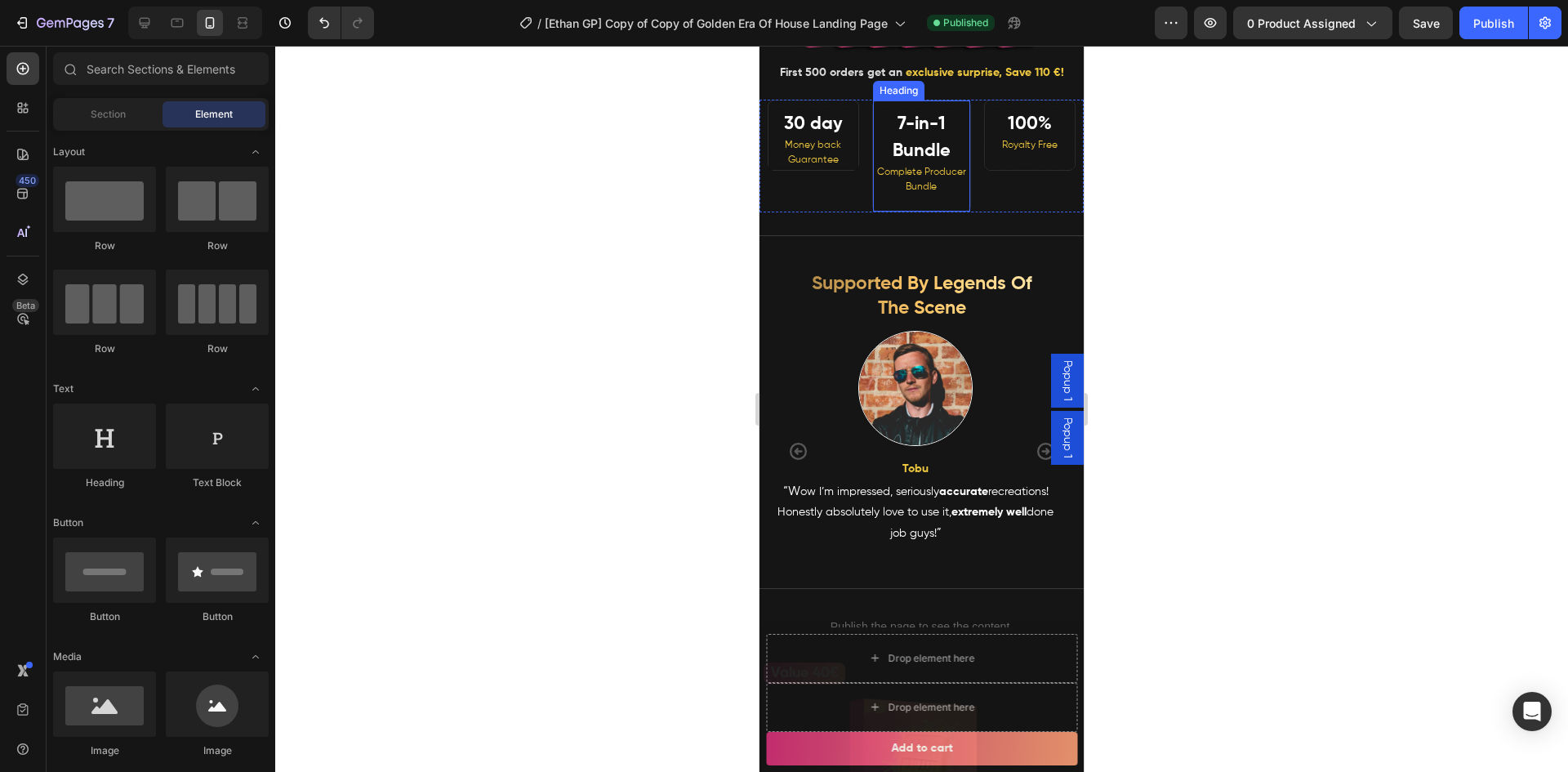
click at [897, 160] on strong "7-in-1 Bundle" at bounding box center [921, 138] width 58 height 45
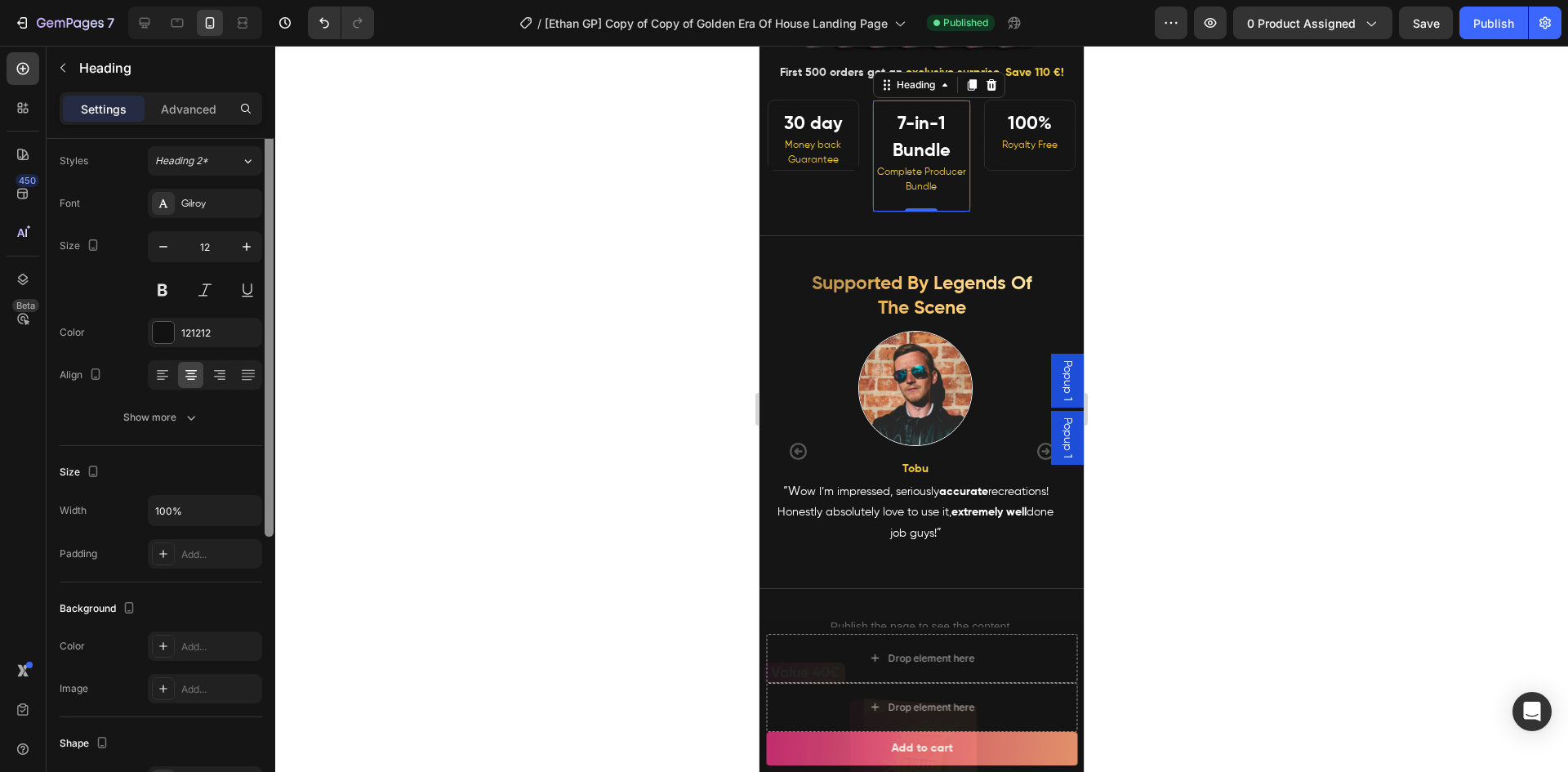
scroll to position [0, 0]
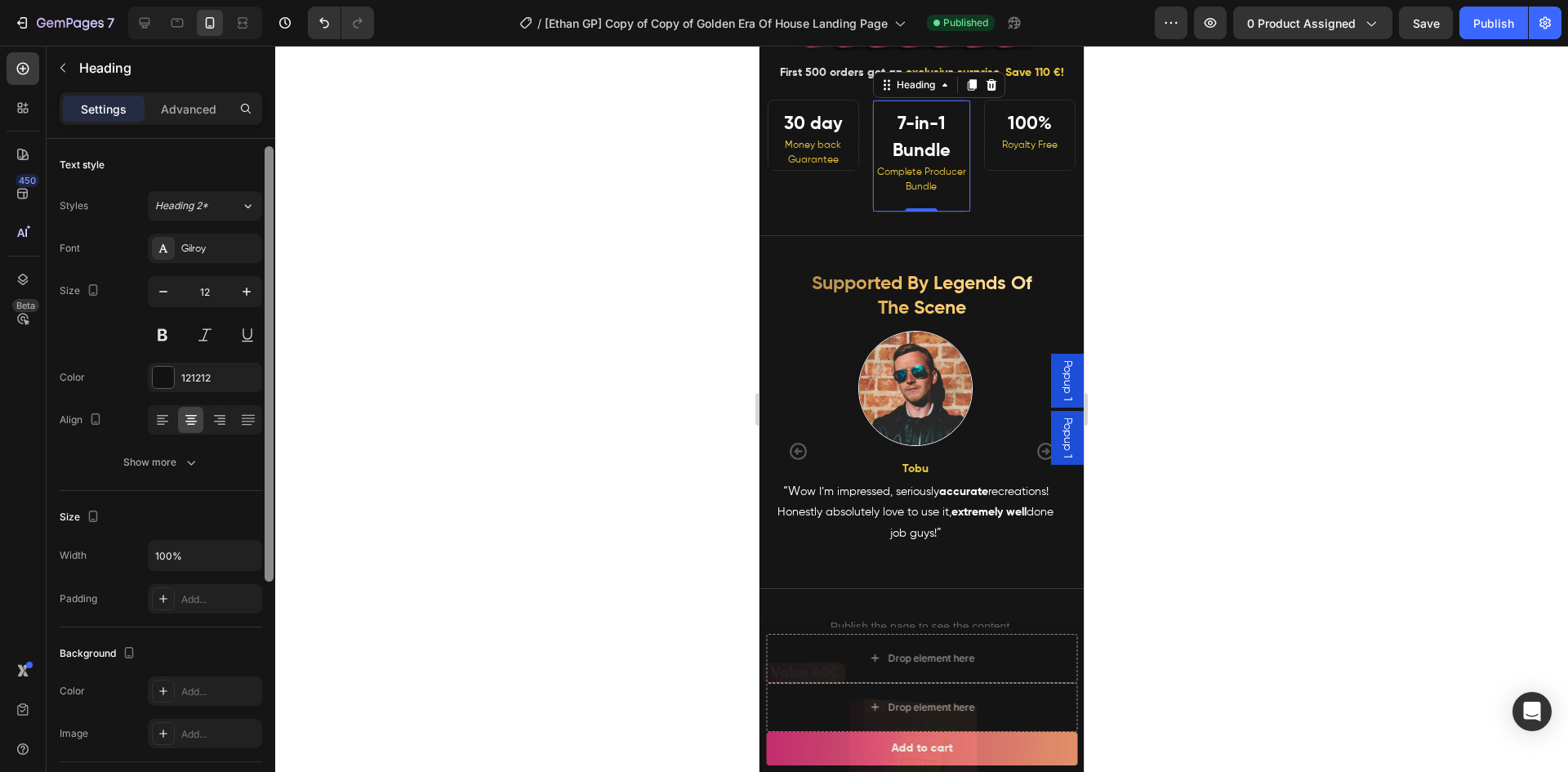
drag, startPoint x: 270, startPoint y: 163, endPoint x: 314, endPoint y: 101, distance: 76.0
click at [309, 0] on div "7 Version history / [[PERSON_NAME] GP] Copy of Copy of Golden Era Of House Land…" at bounding box center [784, 0] width 1568 height 0
click at [171, 461] on div "Show more" at bounding box center [161, 462] width 76 height 16
